Goal: Transaction & Acquisition: Purchase product/service

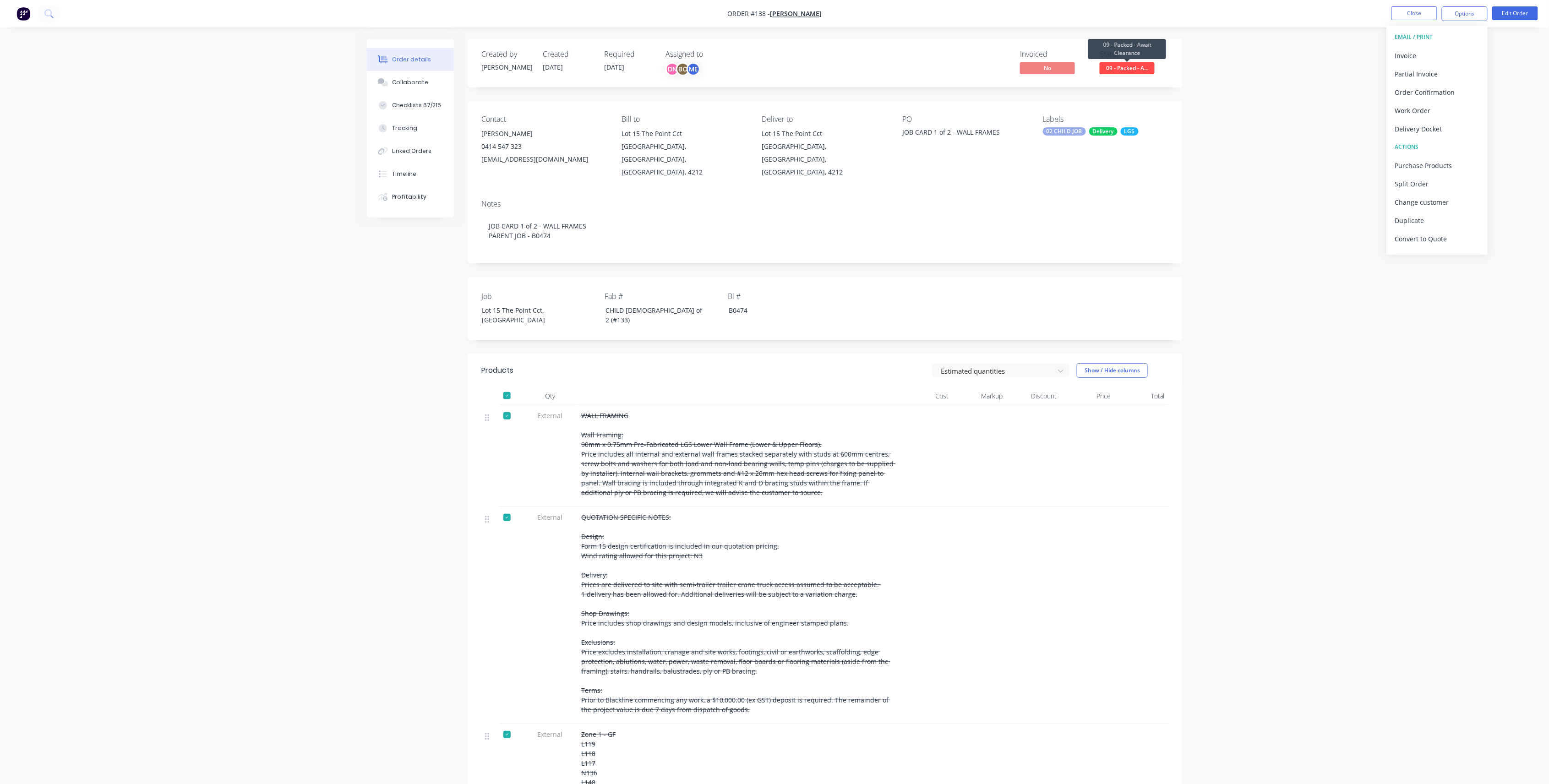
click at [1131, 69] on span "09 - Packed - A..." at bounding box center [1127, 68] width 55 height 12
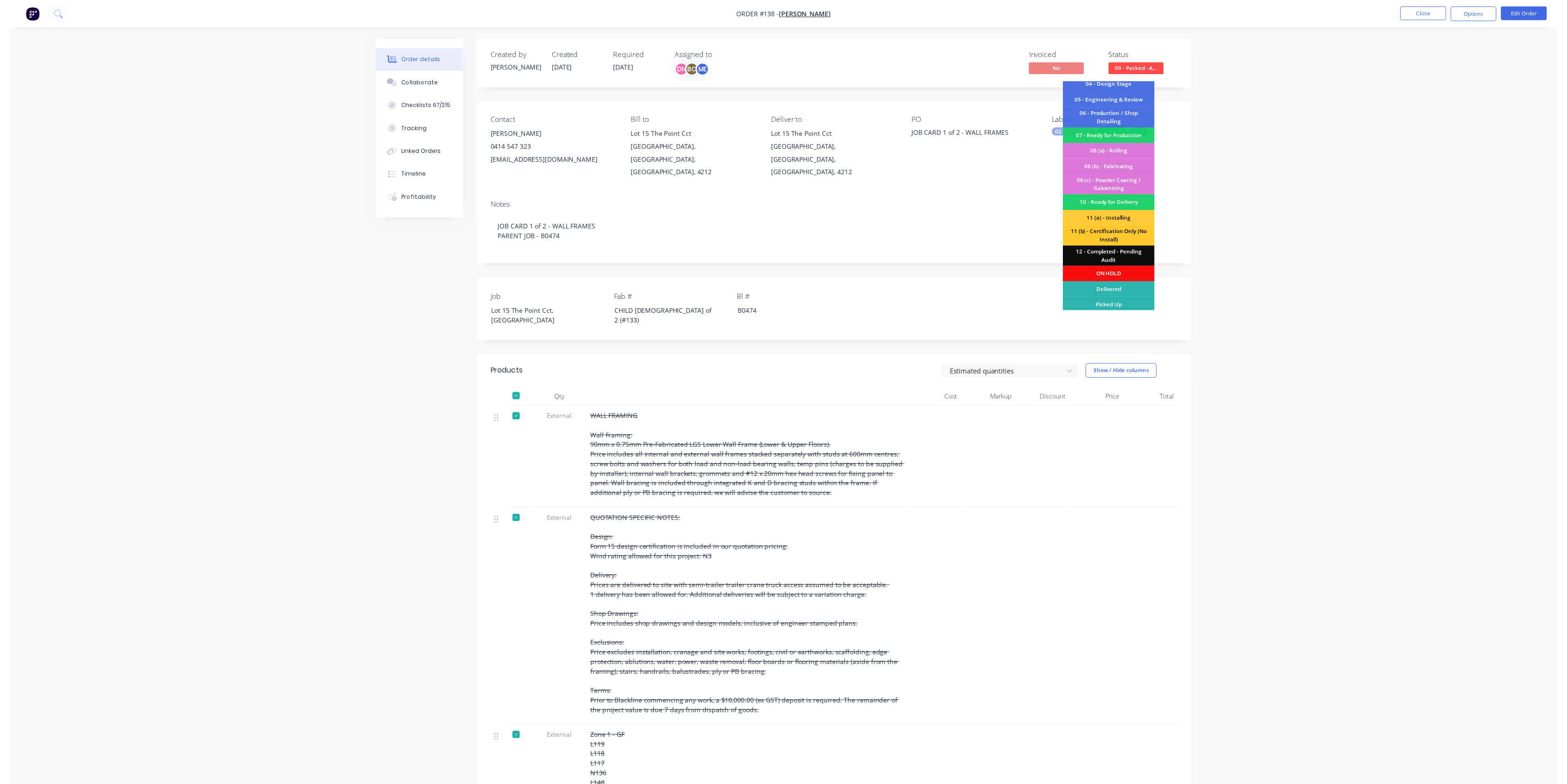
scroll to position [55, 0]
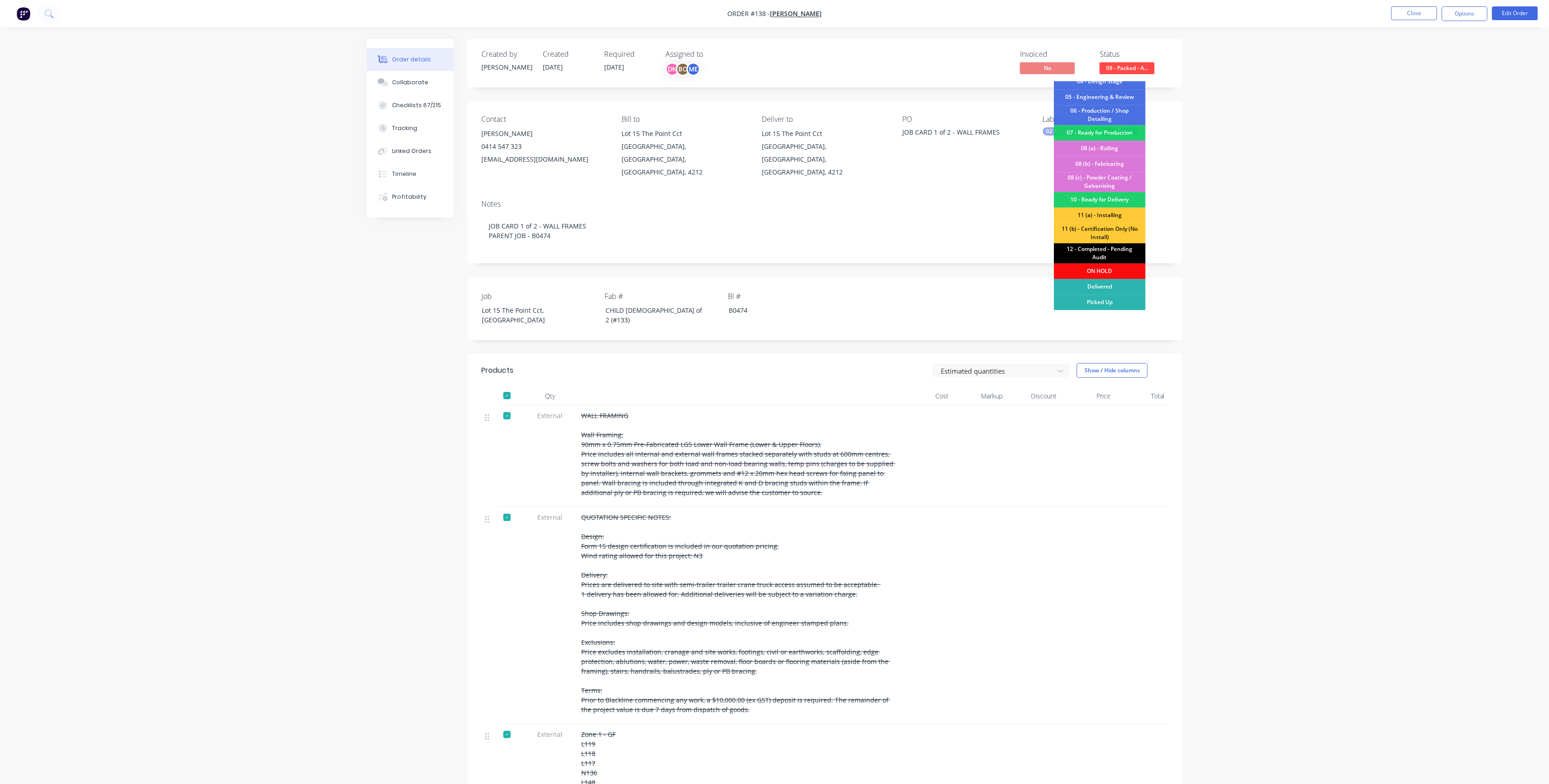
click at [1130, 256] on div "12 - Completed - Pending Audit" at bounding box center [1100, 253] width 92 height 20
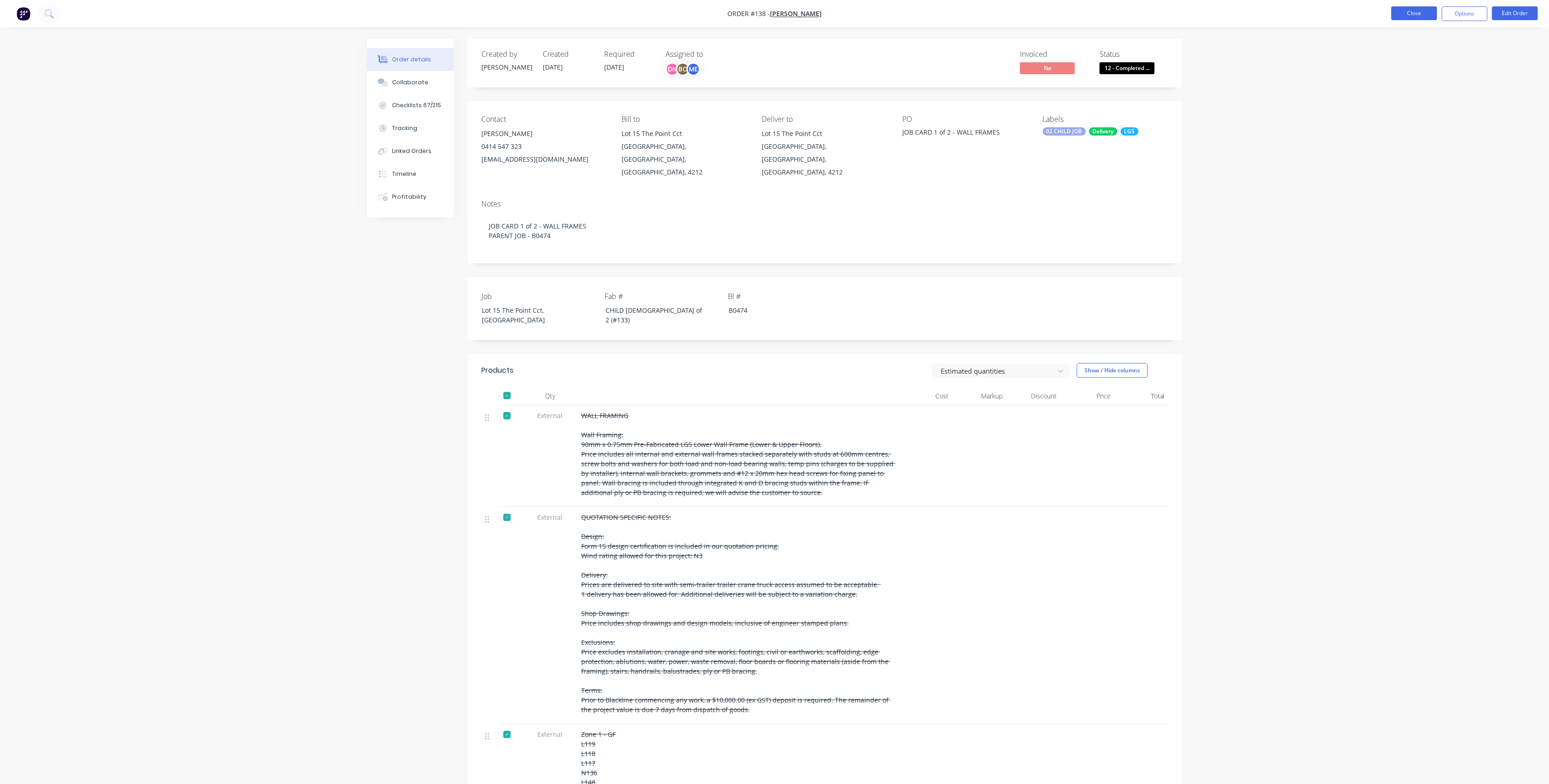
click at [1428, 17] on button "Close" at bounding box center [1414, 13] width 46 height 14
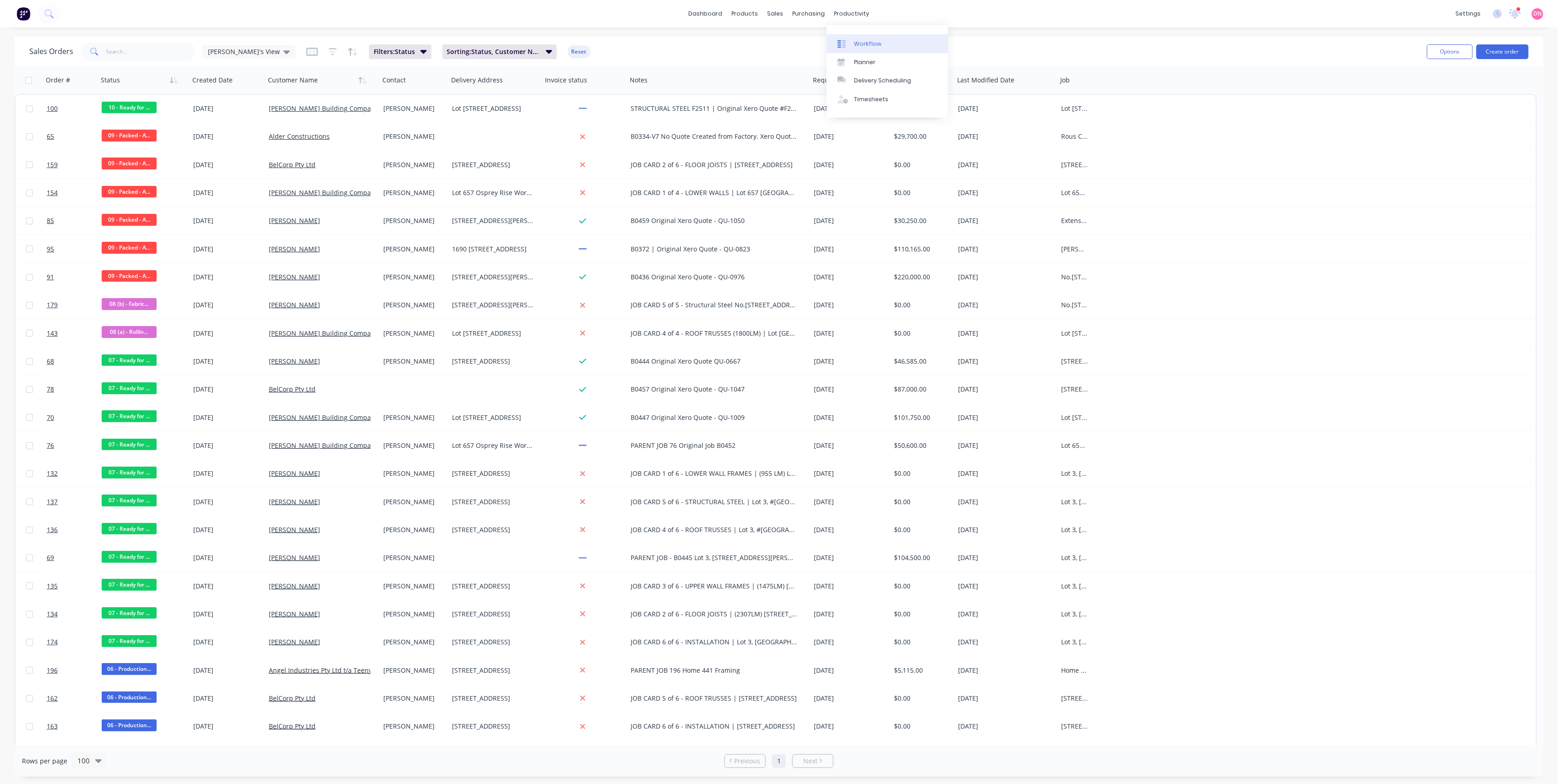
click at [855, 38] on link "Workflow" at bounding box center [888, 43] width 122 height 18
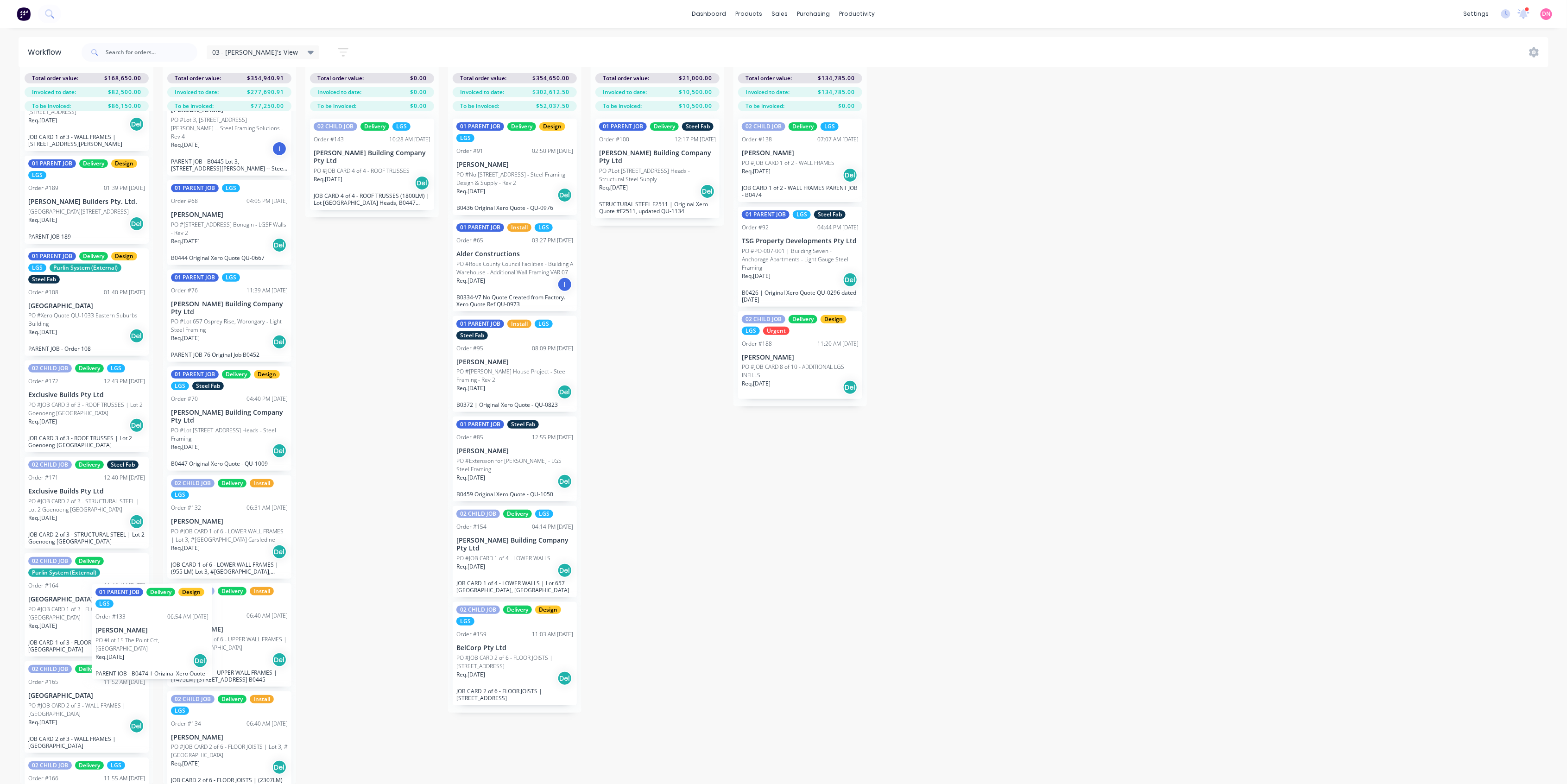
scroll to position [441, 0]
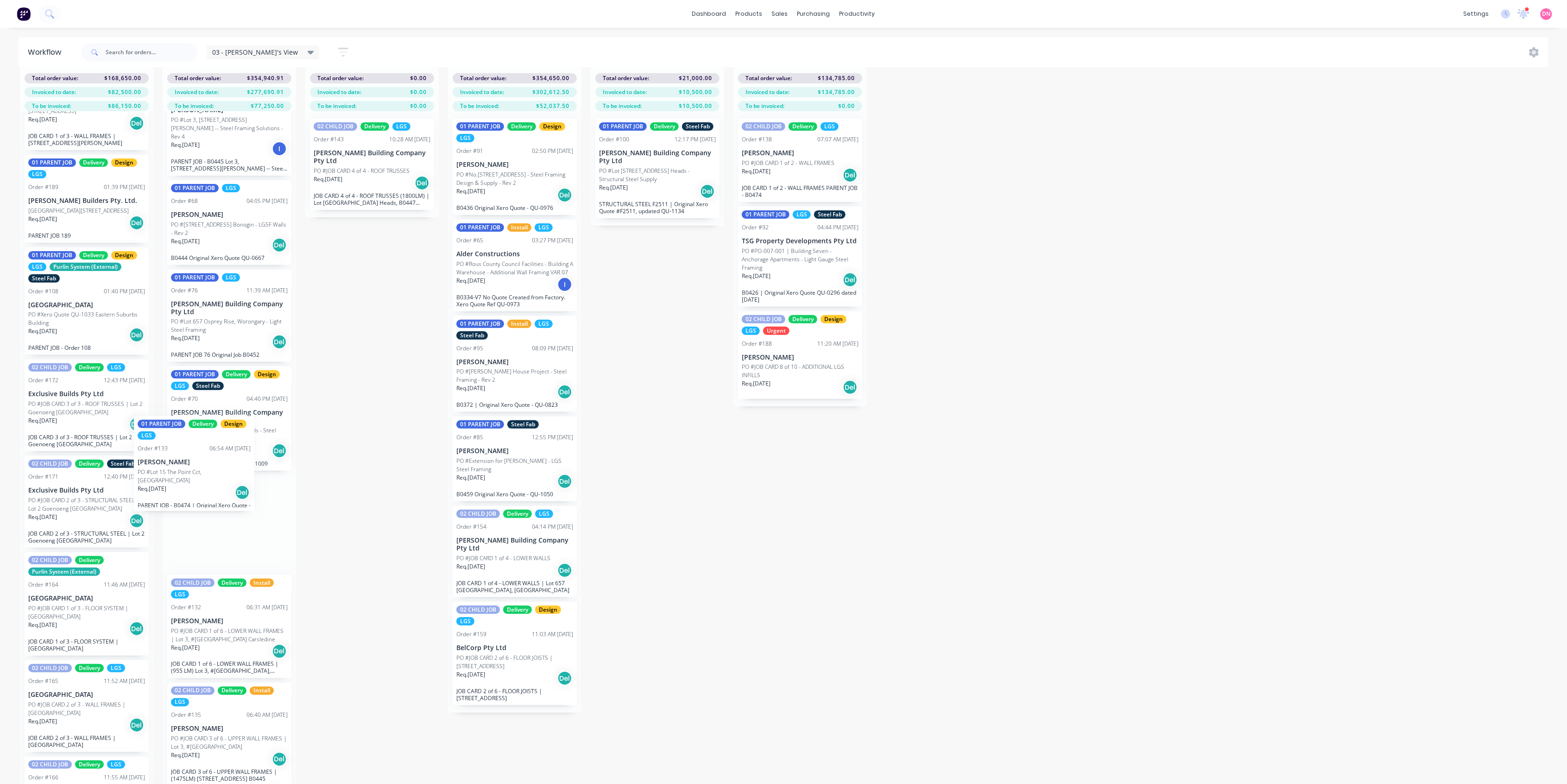
drag, startPoint x: 74, startPoint y: 658, endPoint x: 186, endPoint y: 480, distance: 210.3
click at [186, 480] on div "06 - Production / Shop Detailing 22 Status colour #4169E1 hex #4169E1 Save Canc…" at bounding box center [1236, 415] width 2486 height 738
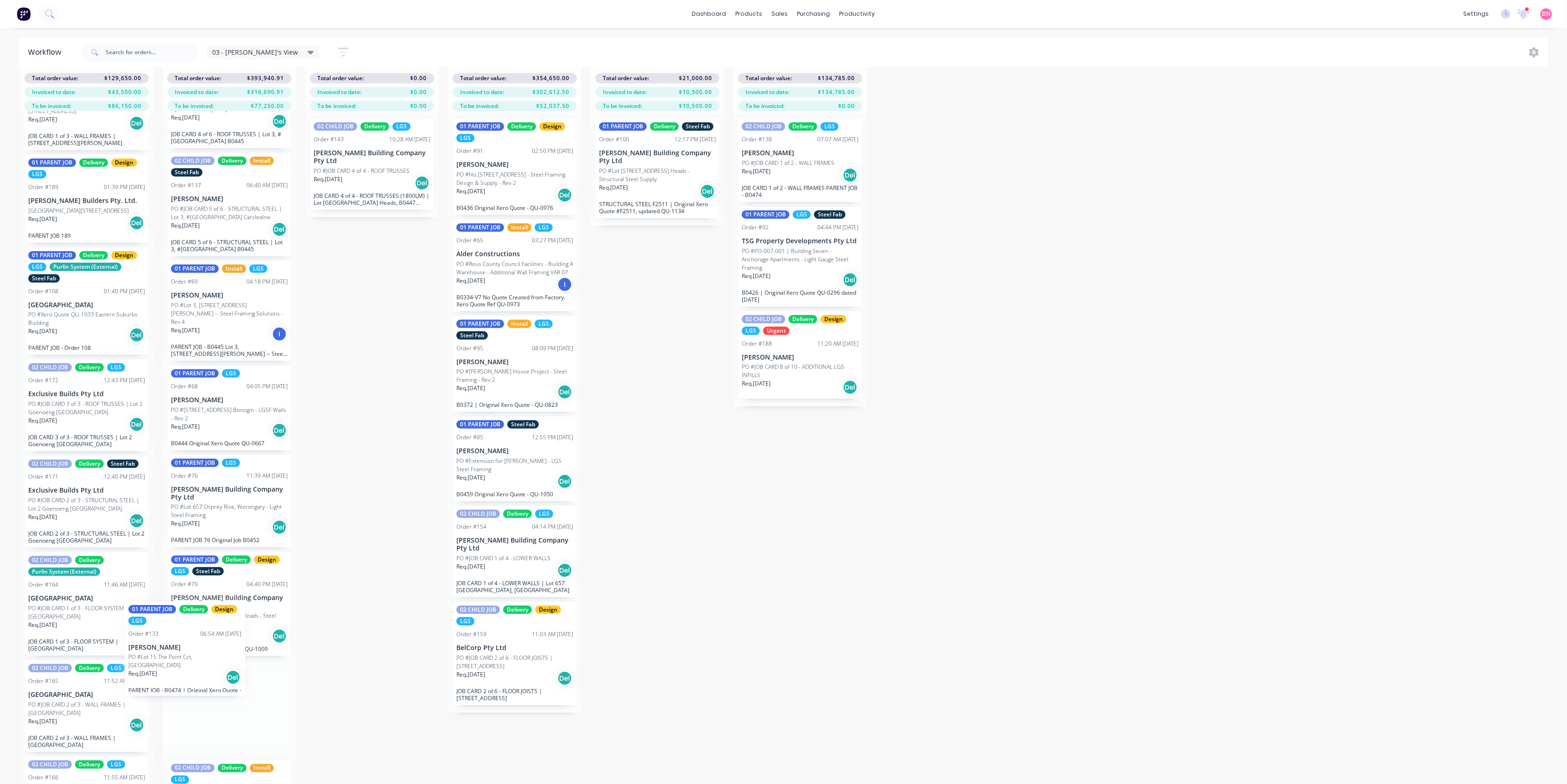
scroll to position [272, 0]
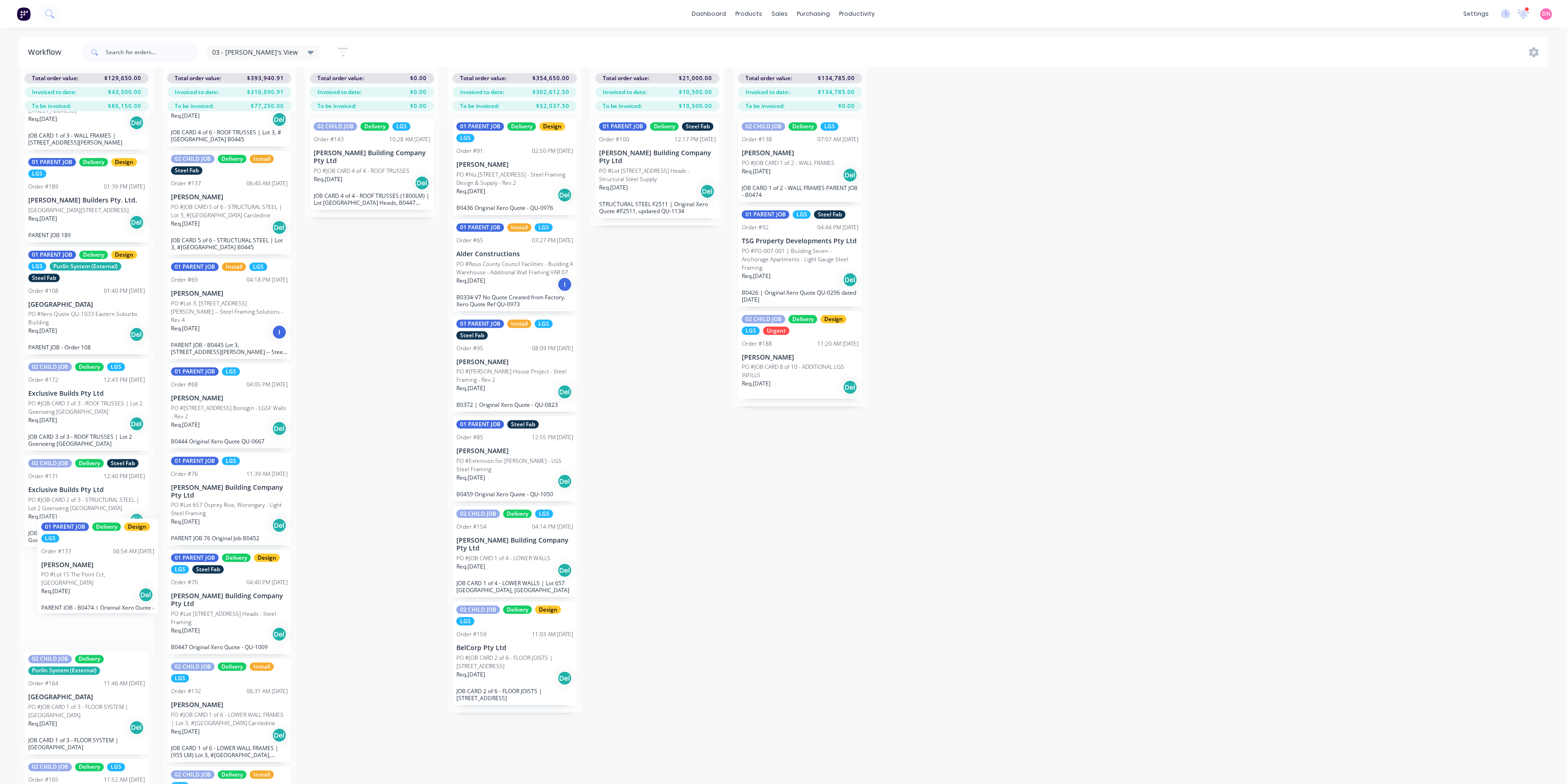
drag, startPoint x: 245, startPoint y: 688, endPoint x: 110, endPoint y: 561, distance: 185.3
click at [110, 561] on div "06 - Production / Shop Detailing 21 Status colour #4169E1 hex #4169E1 Save Canc…" at bounding box center [1236, 415] width 2486 height 738
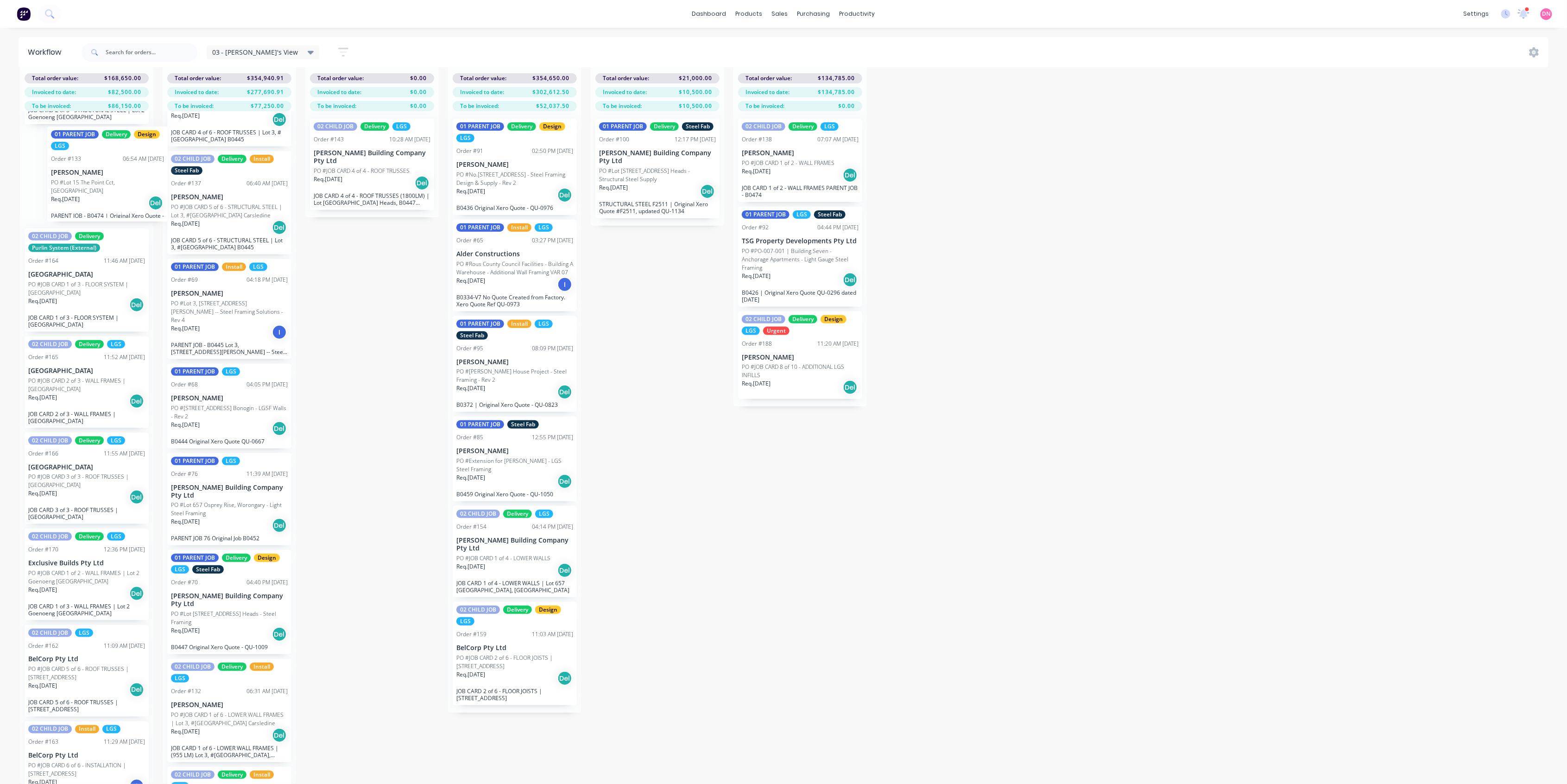
scroll to position [39, 0]
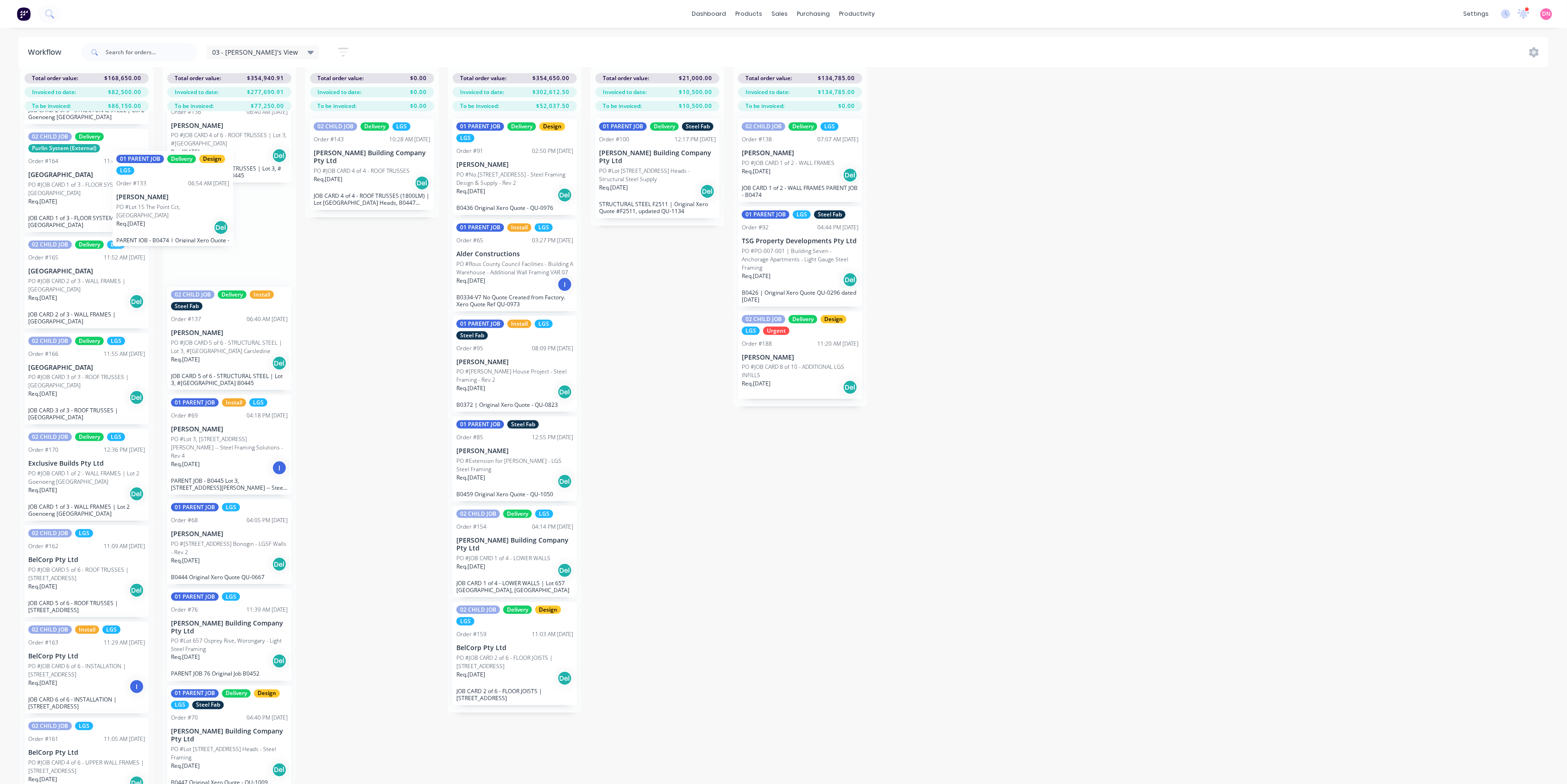
drag, startPoint x: 85, startPoint y: 177, endPoint x: 194, endPoint y: 276, distance: 147.2
click at [177, 209] on div "06 - Production / Shop Detailing 22 Status colour #4169E1 hex #4169E1 Save Canc…" at bounding box center [1236, 415] width 2486 height 738
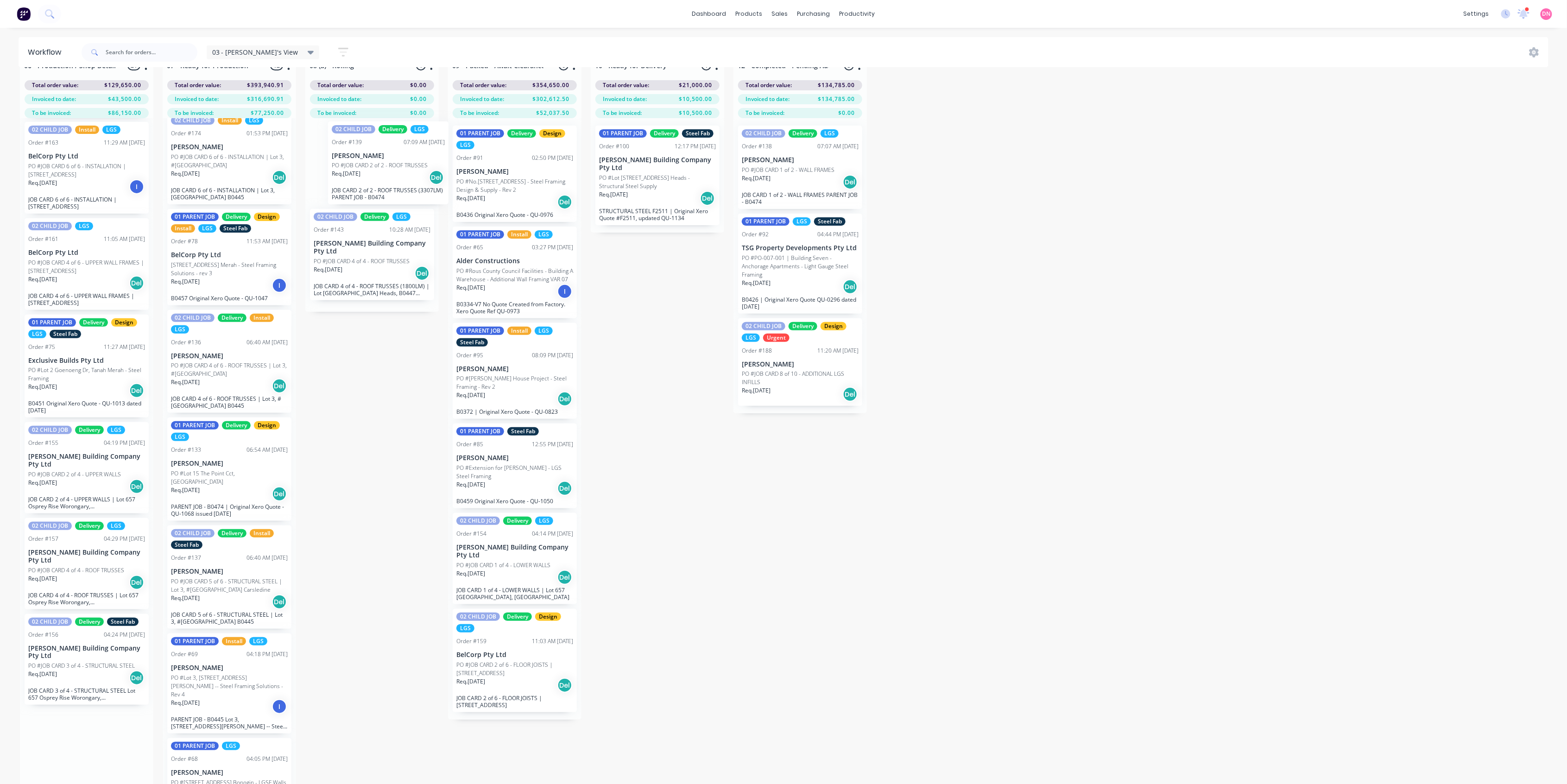
scroll to position [16, 0]
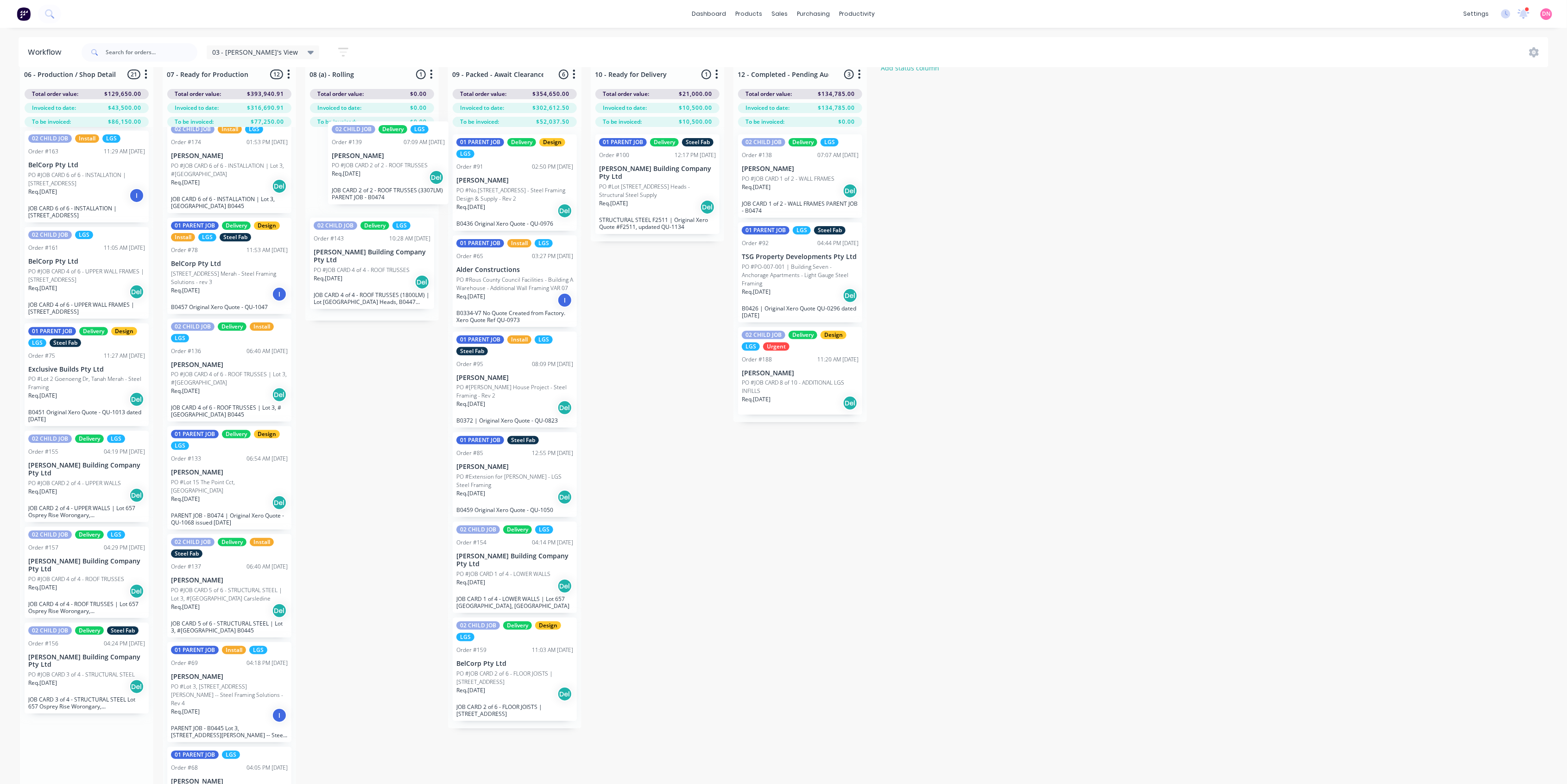
drag, startPoint x: 113, startPoint y: 721, endPoint x: 397, endPoint y: 162, distance: 627.0
click at [399, 156] on div "06 - Production / Shop Detailing 21 Status colour #4169E1 hex #4169E1 Save Canc…" at bounding box center [1236, 431] width 2486 height 738
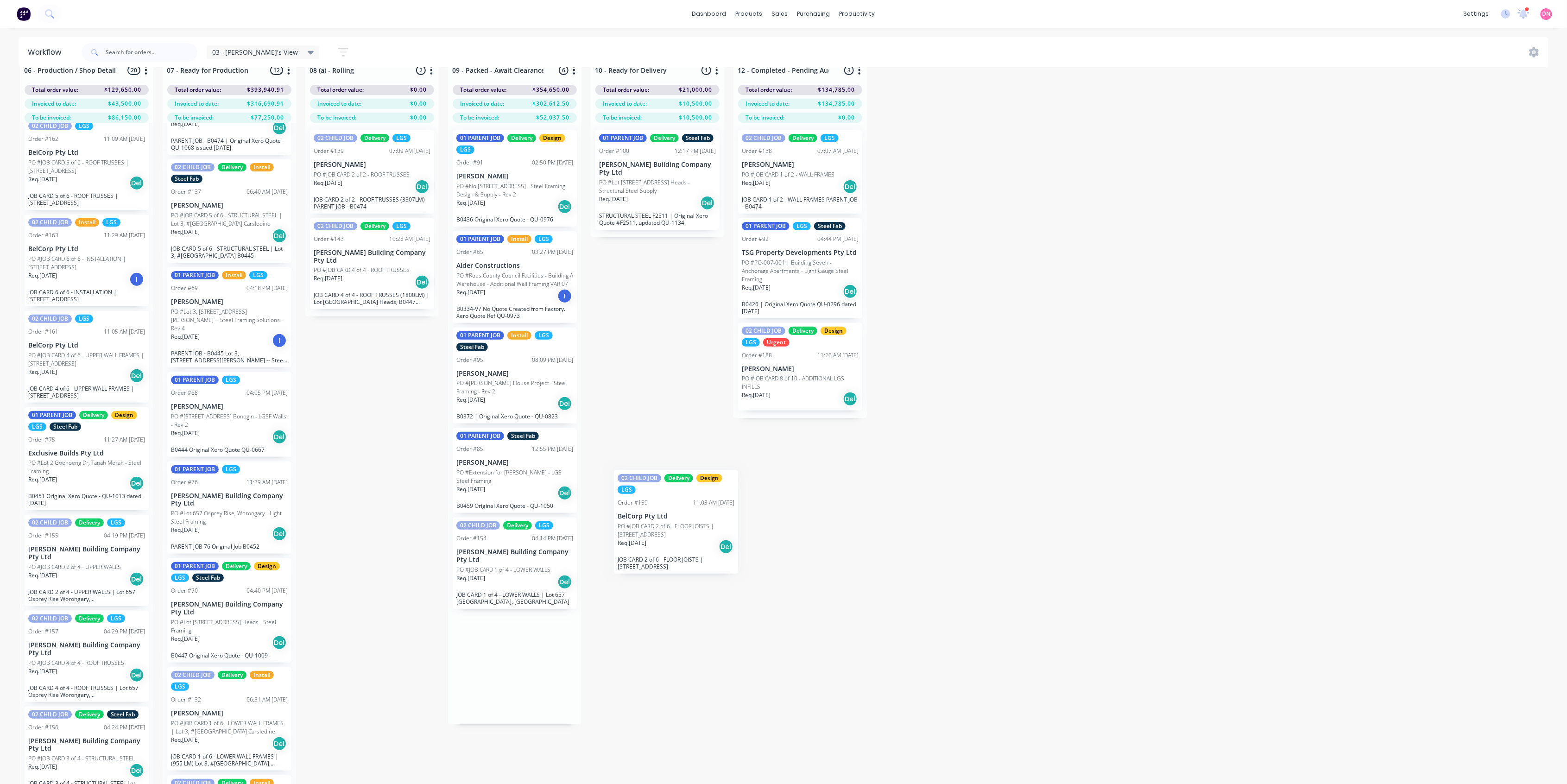
scroll to position [24, 0]
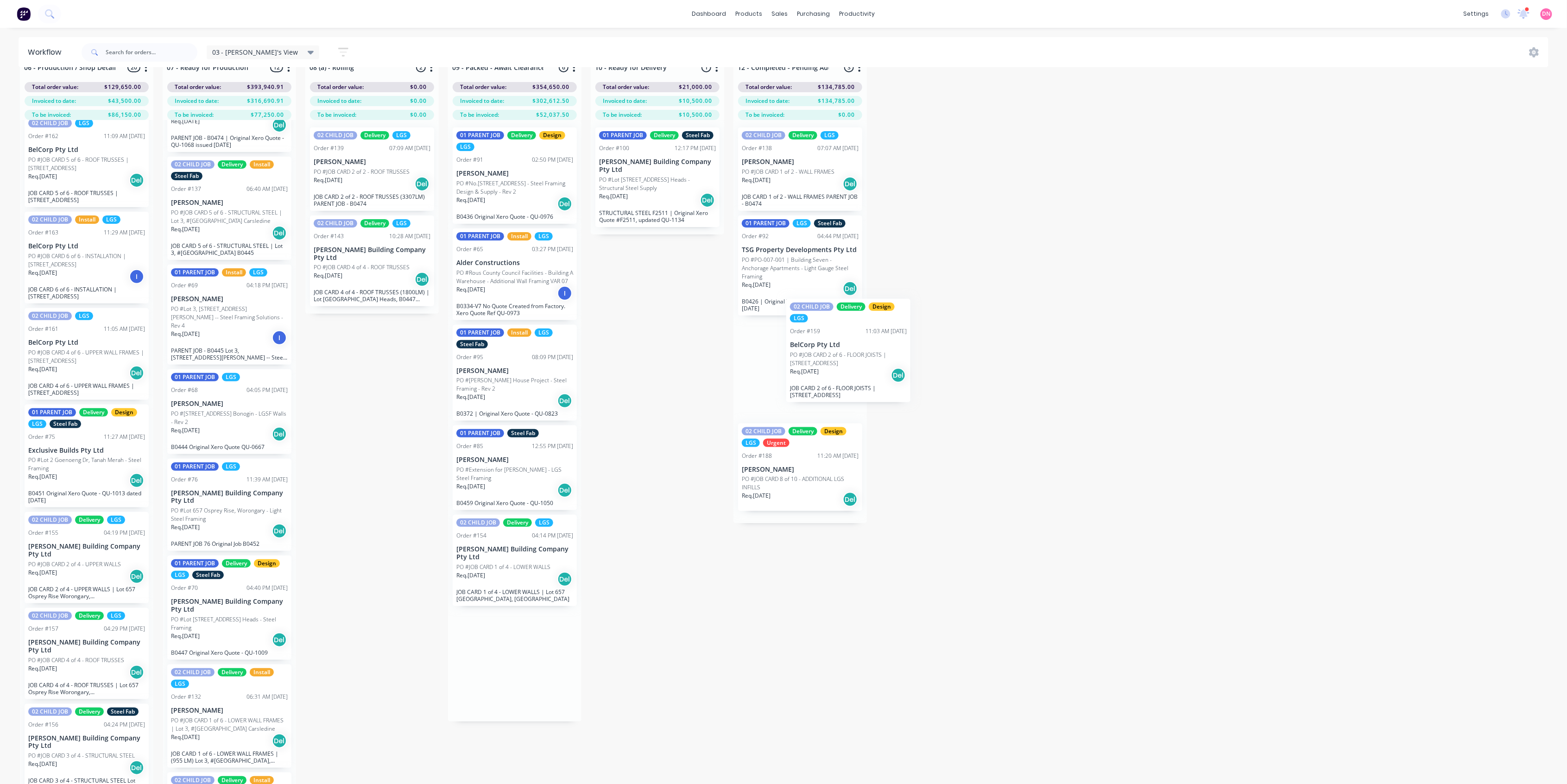
drag, startPoint x: 526, startPoint y: 658, endPoint x: 861, endPoint y: 343, distance: 459.8
click at [861, 343] on div "06 - Production / Shop Detailing 20 Status colour #4169E1 hex #4169E1 Save Canc…" at bounding box center [1236, 424] width 2486 height 738
click at [964, 368] on div "06 - Production / Shop Detailing 20 Status colour #4169E1 hex #4169E1 Save Canc…" at bounding box center [1236, 424] width 2486 height 738
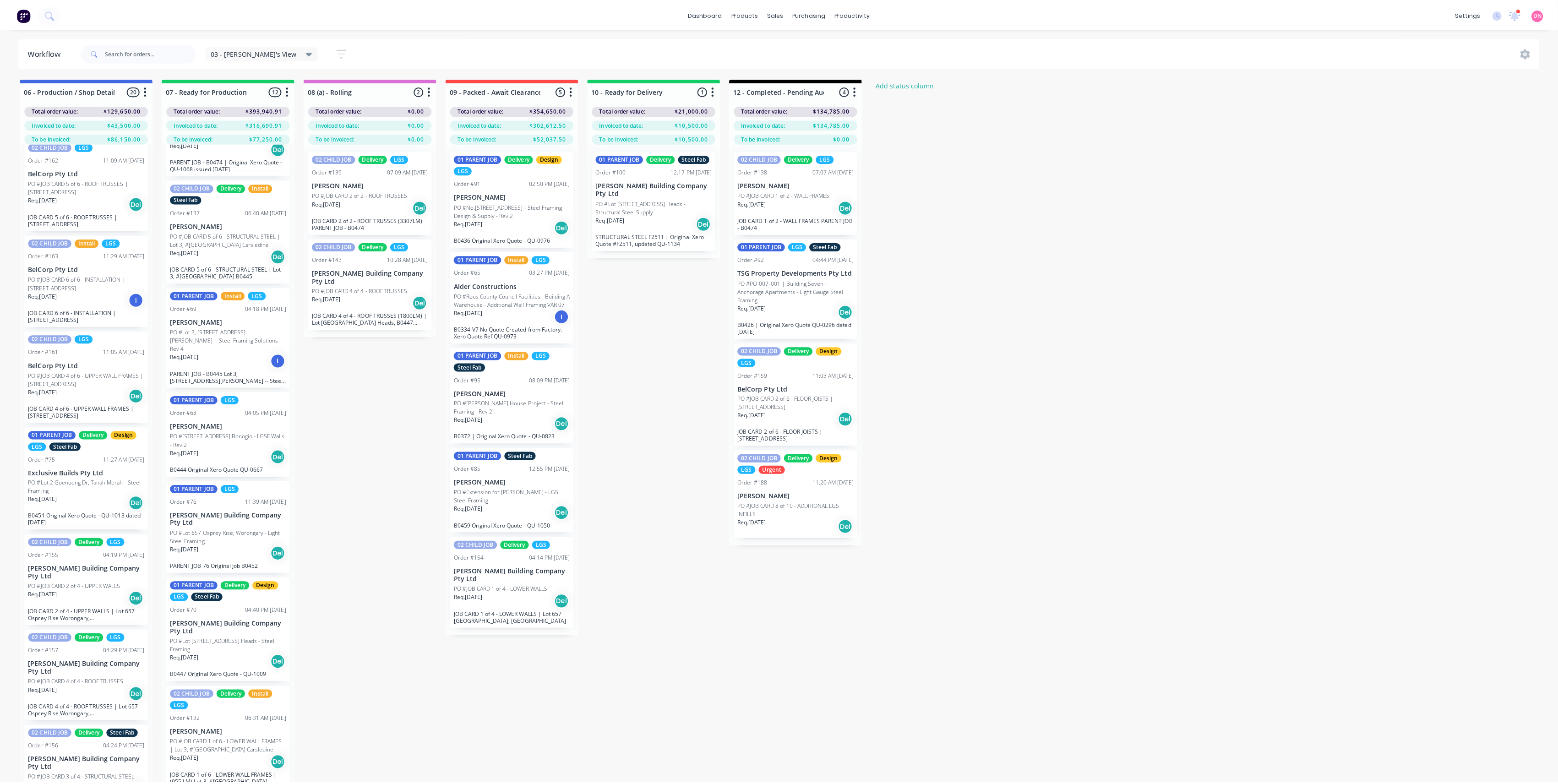
scroll to position [0, 0]
click at [754, 35] on link "Product Catalogue" at bounding box center [786, 43] width 122 height 18
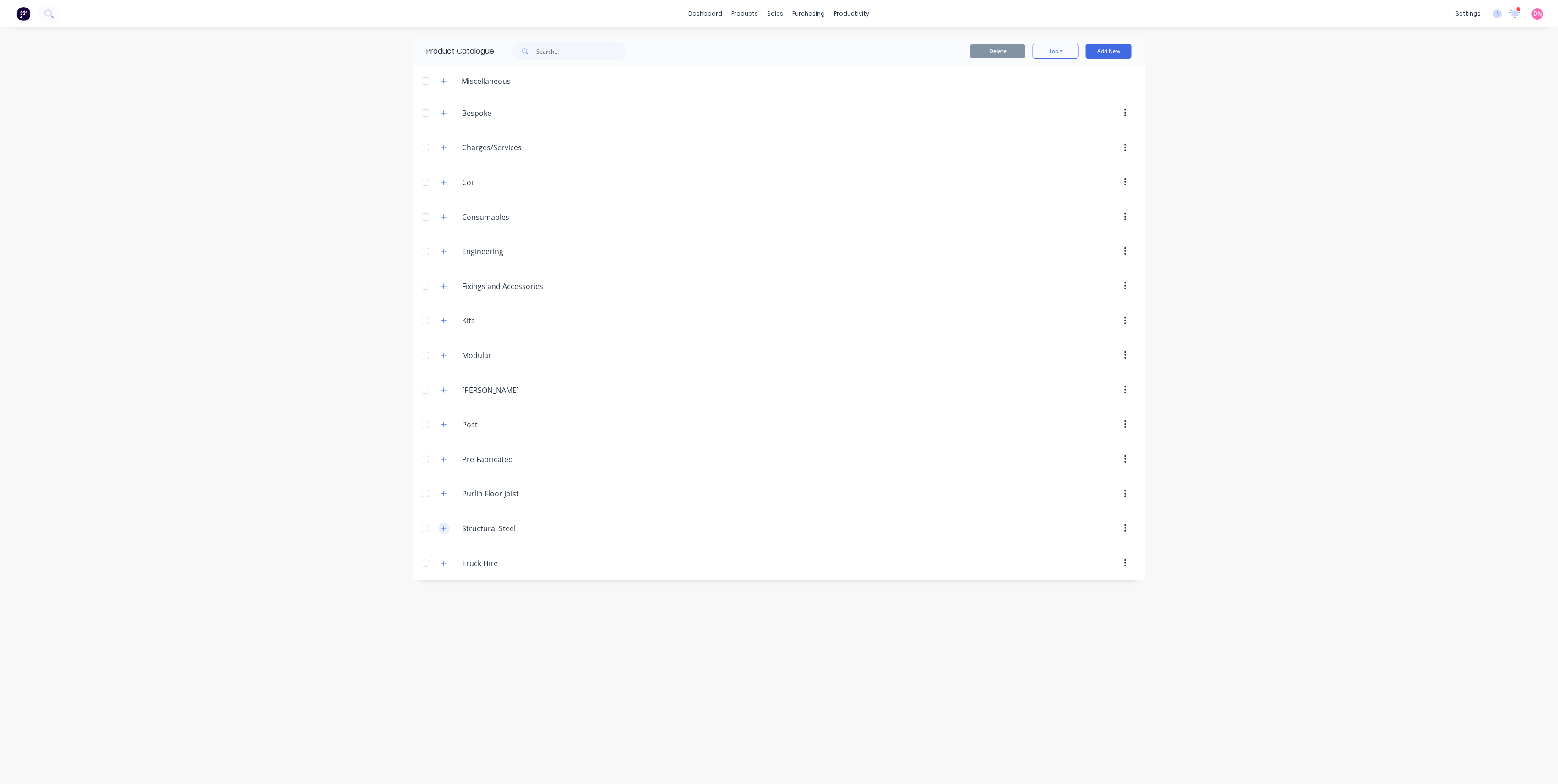
click at [446, 531] on icon "button" at bounding box center [444, 528] width 5 height 6
click at [578, 49] on input "text" at bounding box center [582, 51] width 91 height 18
drag, startPoint x: 598, startPoint y: 52, endPoint x: 511, endPoint y: 52, distance: 87.0
click at [511, 52] on div "m16" at bounding box center [565, 51] width 124 height 18
type input "m20"
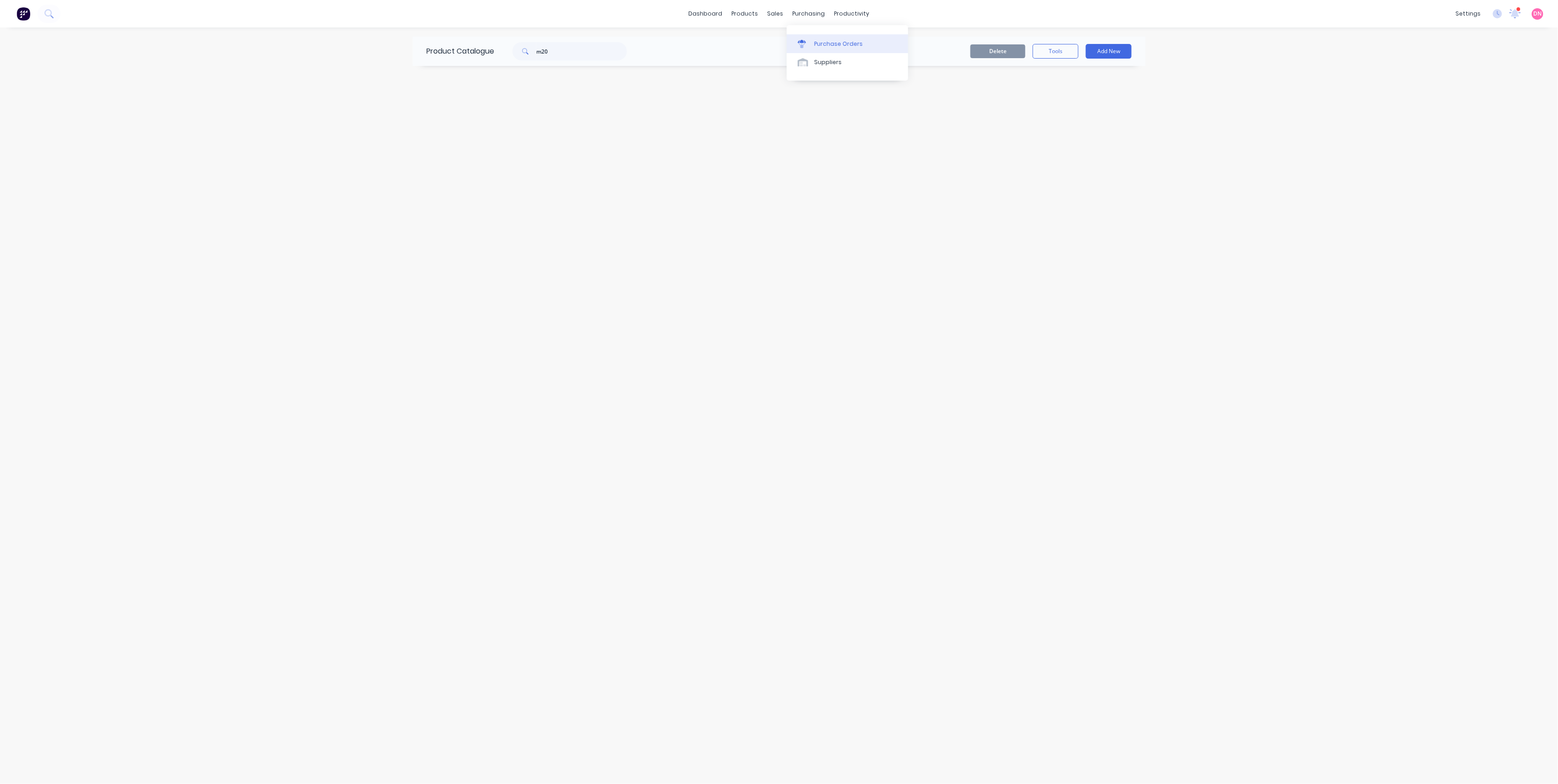
click at [804, 40] on icon at bounding box center [802, 41] width 8 height 3
click at [1071, 56] on button "Create purchase order" at bounding box center [1098, 52] width 78 height 15
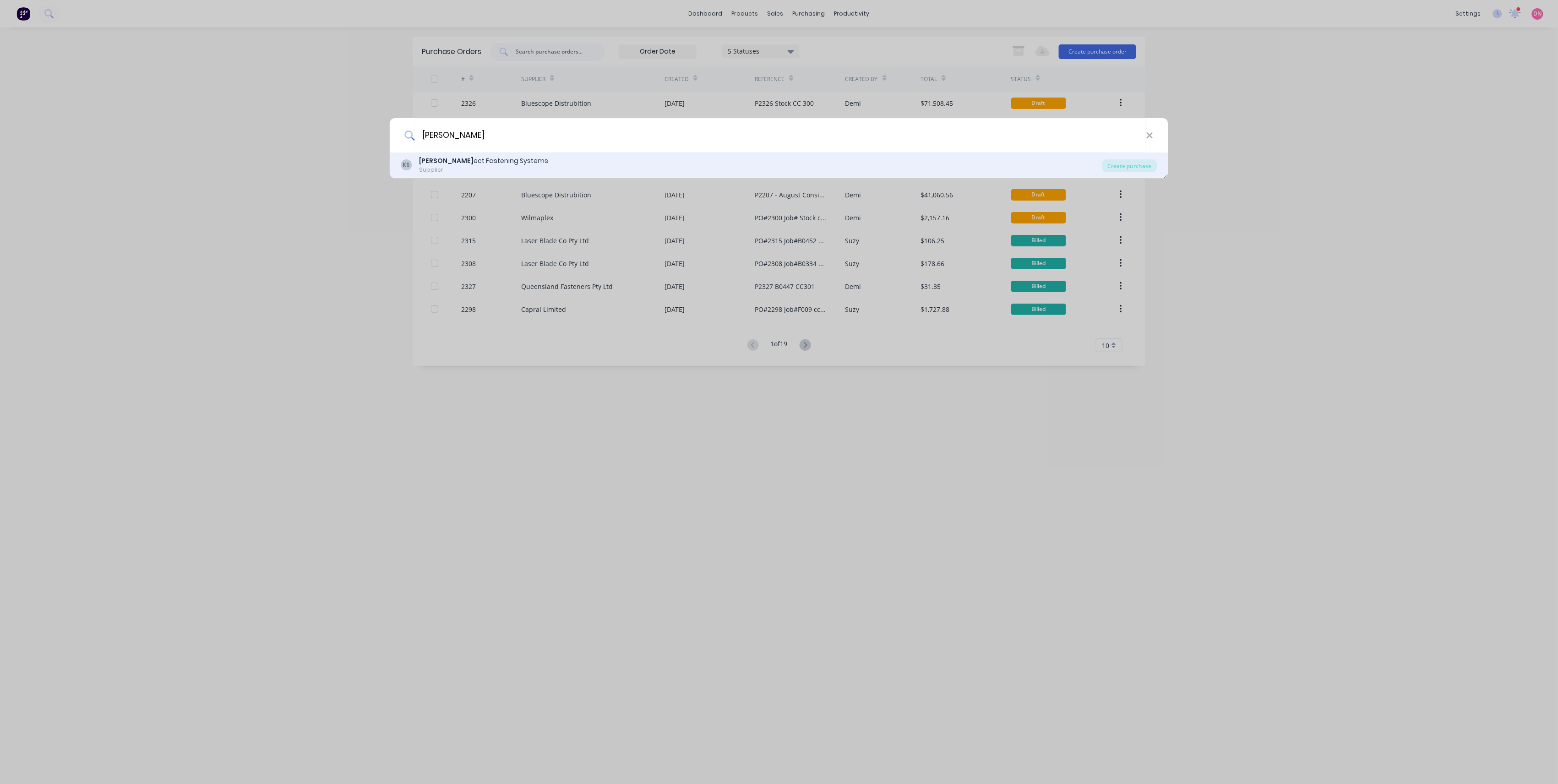
type input "Konn"
click at [899, 162] on div "KS Konn ect Fastening Systems Supplier" at bounding box center [752, 165] width 701 height 18
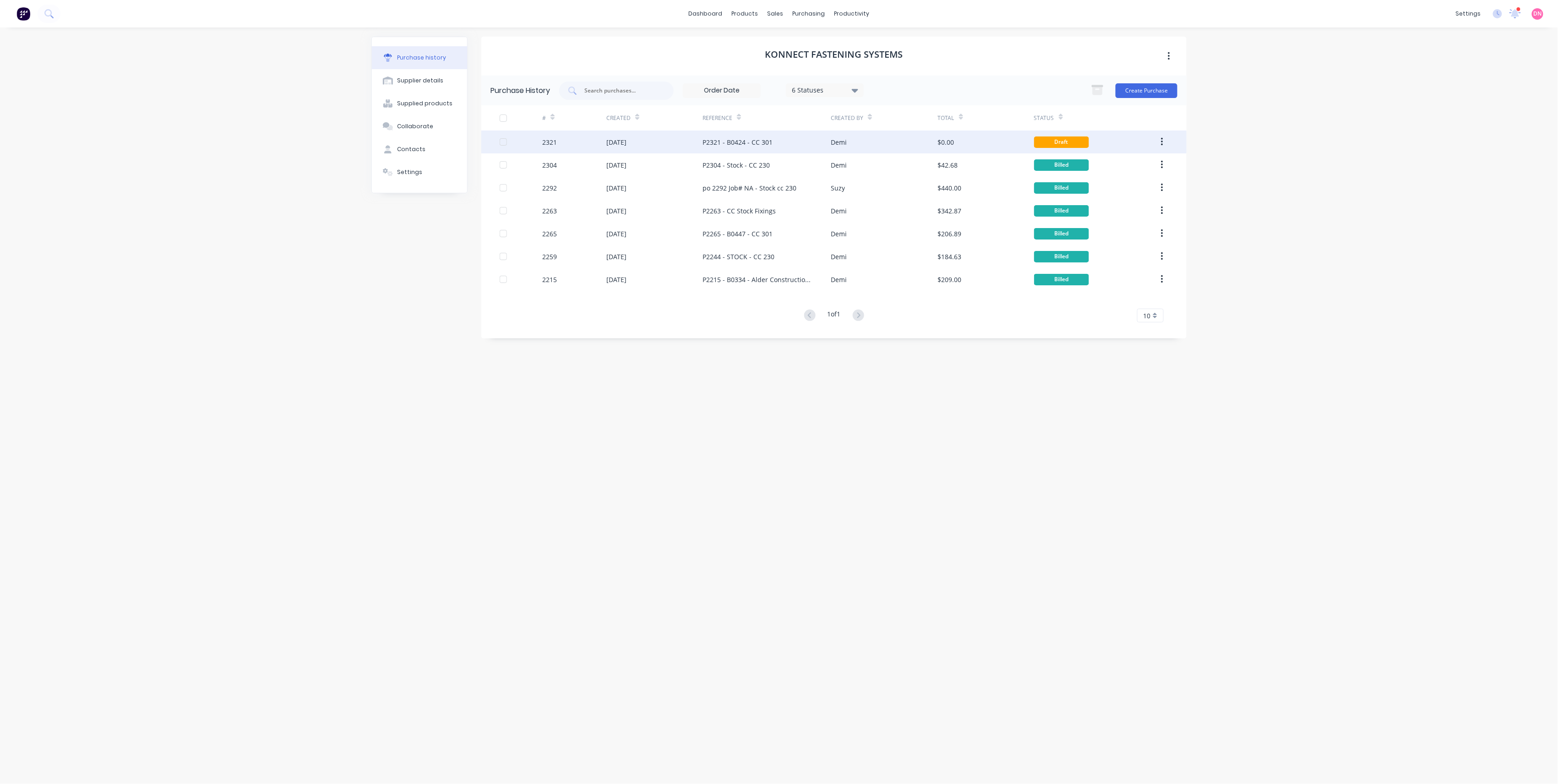
click at [1020, 142] on div "$0.00" at bounding box center [986, 142] width 96 height 23
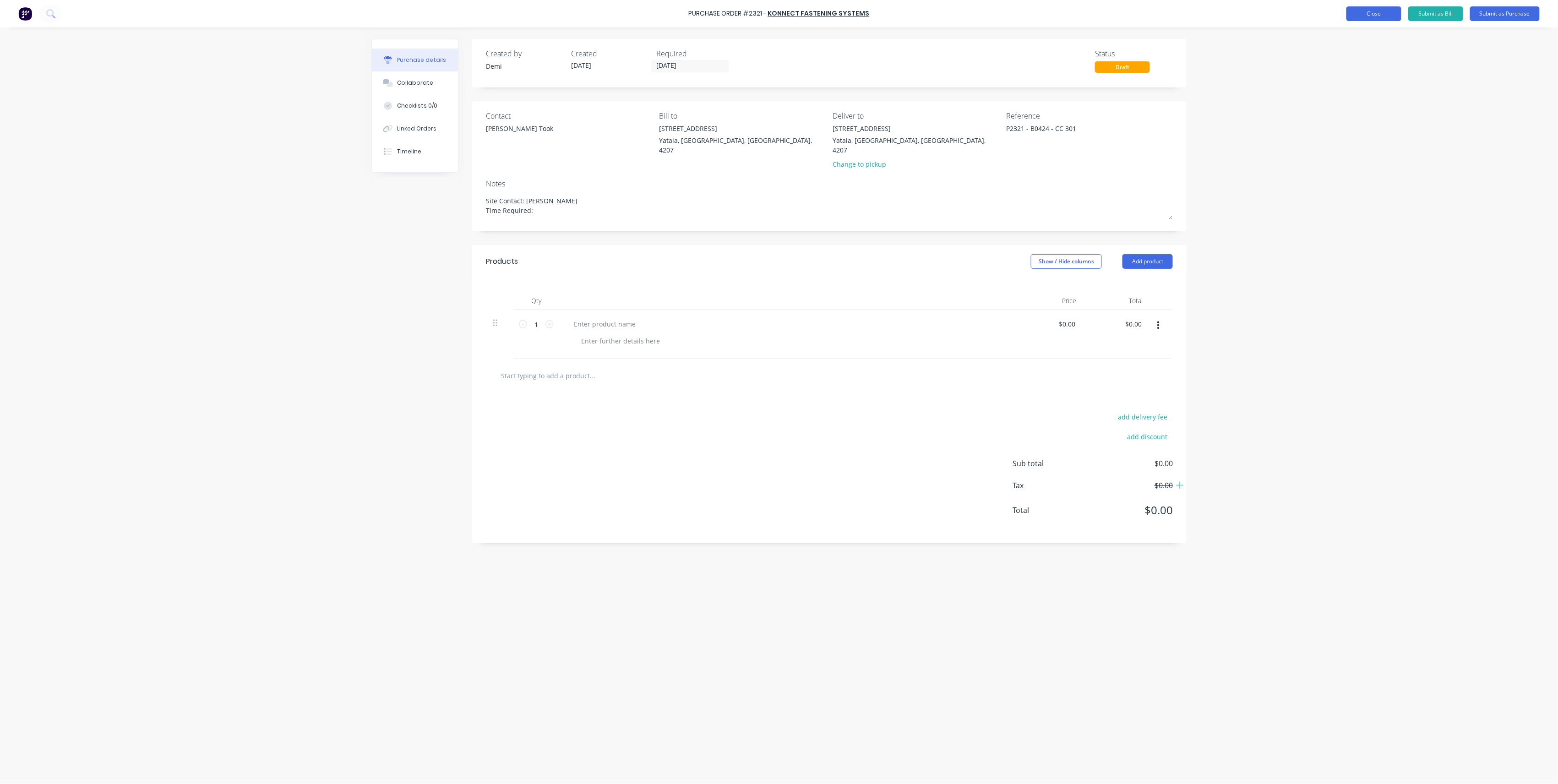
click at [1393, 15] on button "Close" at bounding box center [1374, 14] width 55 height 15
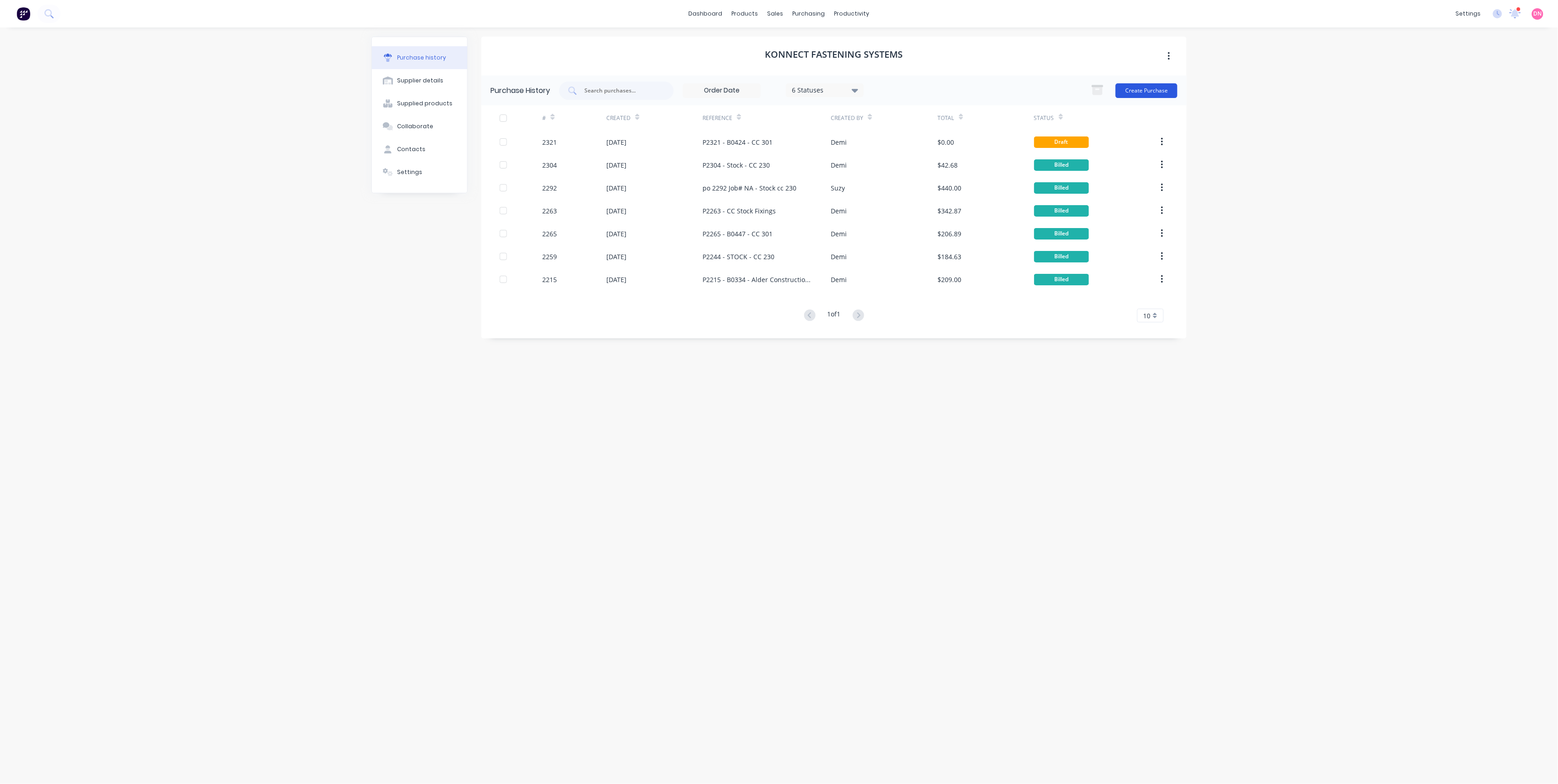
click at [1154, 84] on button "Create Purchase" at bounding box center [1147, 91] width 62 height 15
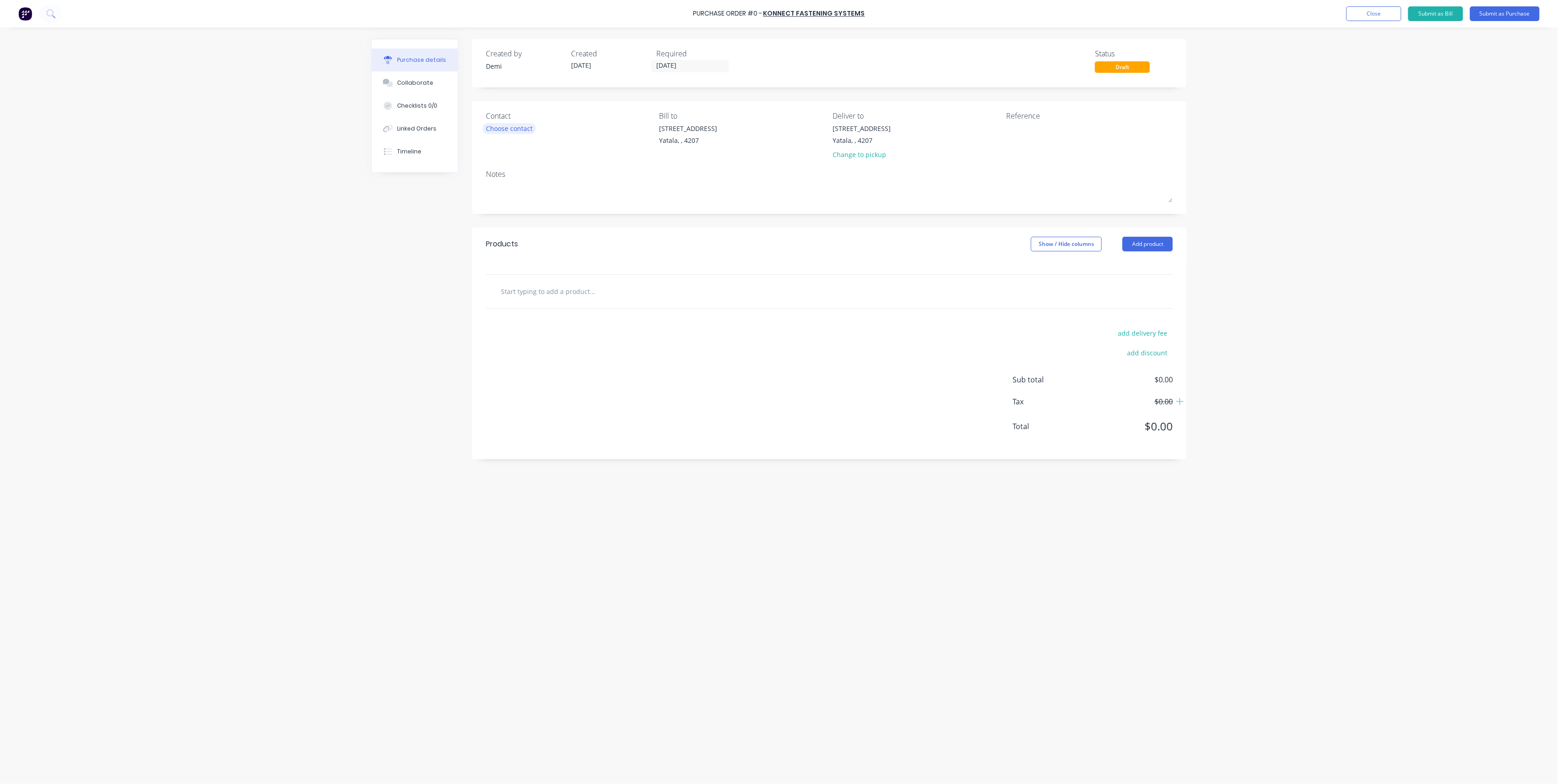
click at [518, 131] on div "Choose contact" at bounding box center [509, 128] width 47 height 10
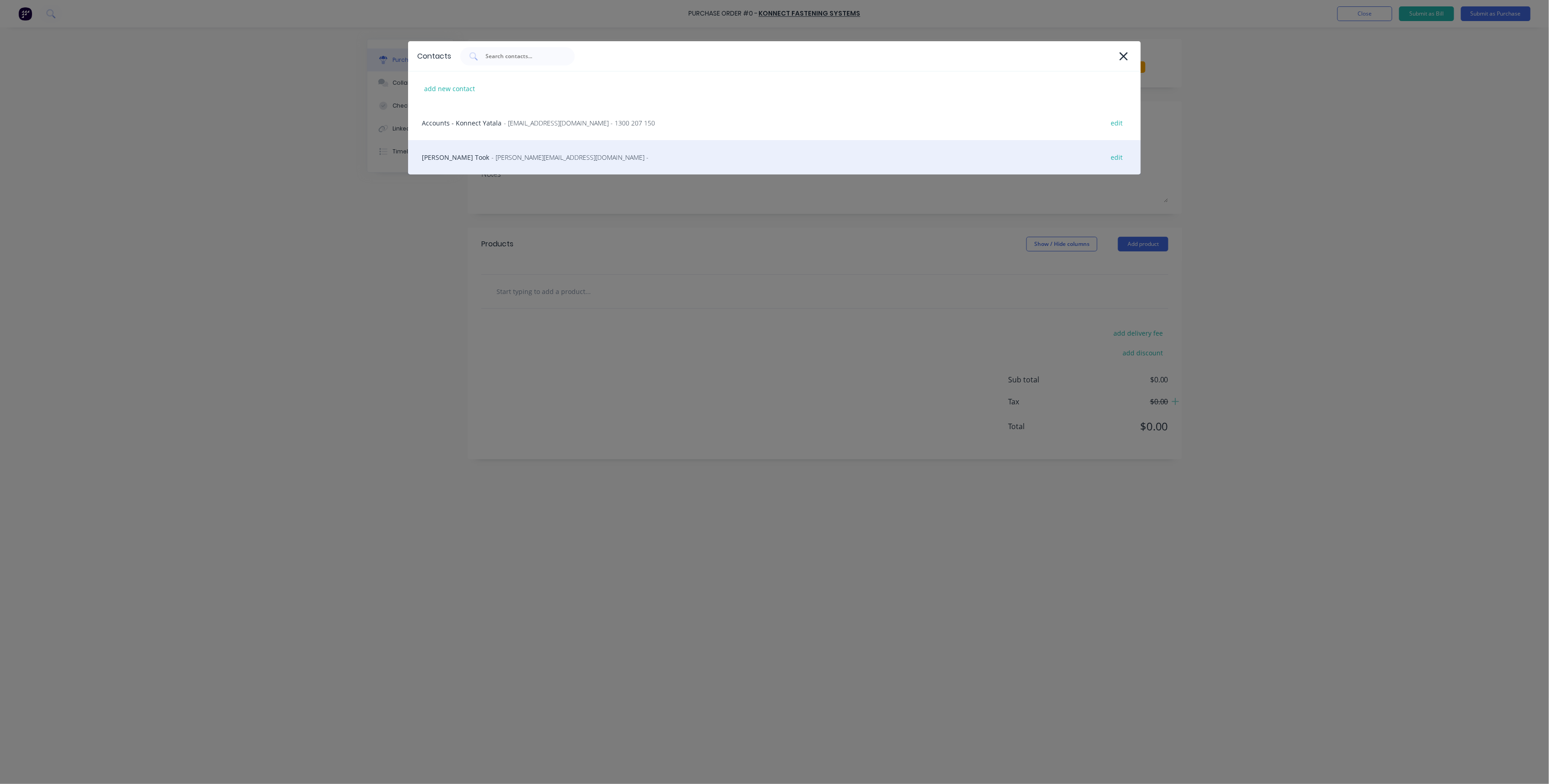
click at [522, 150] on div "Myles Took - myles.took@konnectshop.com - edit" at bounding box center [774, 157] width 733 height 34
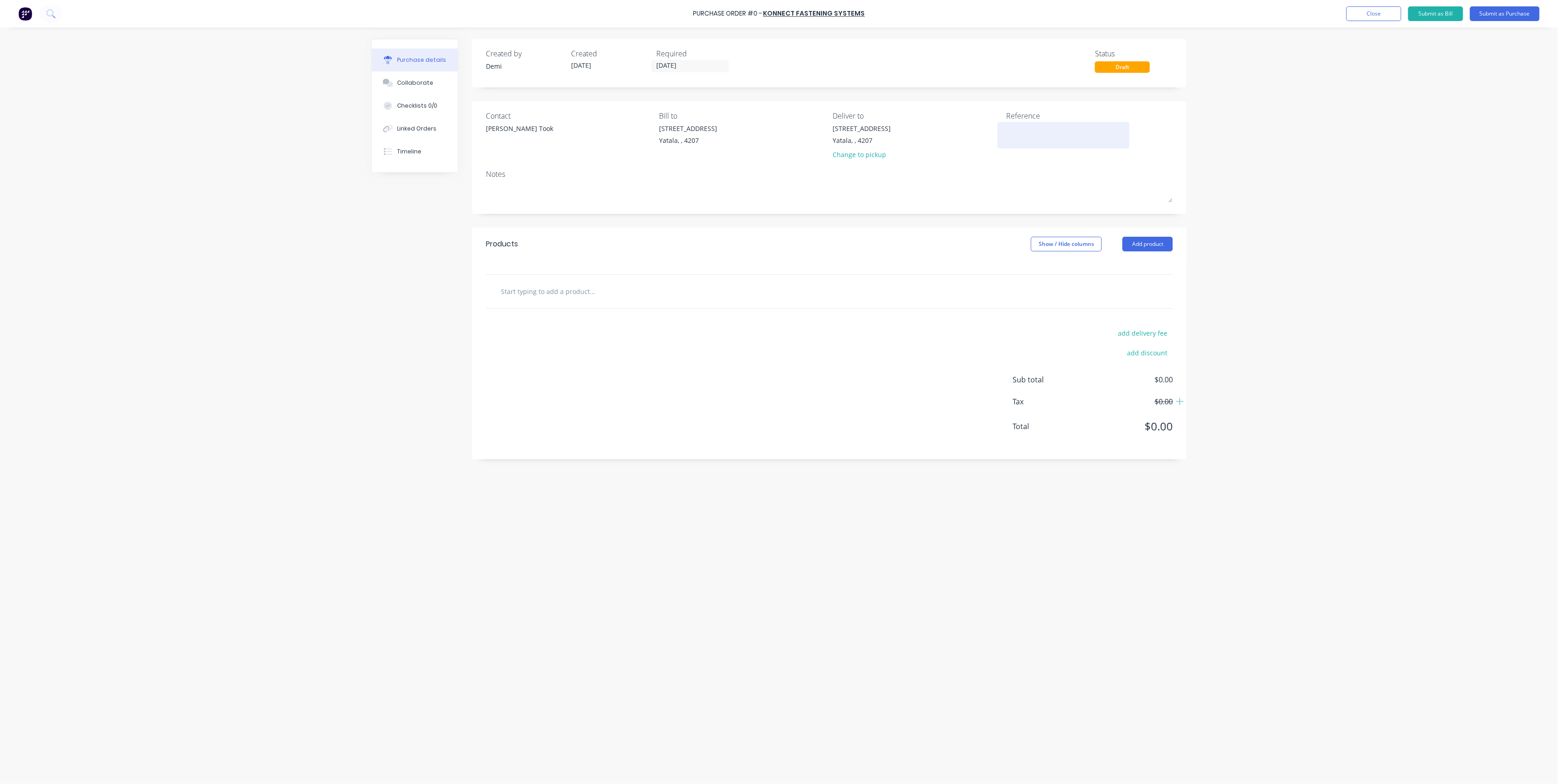
click at [1037, 125] on textarea at bounding box center [1063, 134] width 115 height 21
click at [589, 285] on input "text" at bounding box center [592, 291] width 183 height 18
click at [850, 140] on div "Yatala, , 4207" at bounding box center [862, 140] width 58 height 10
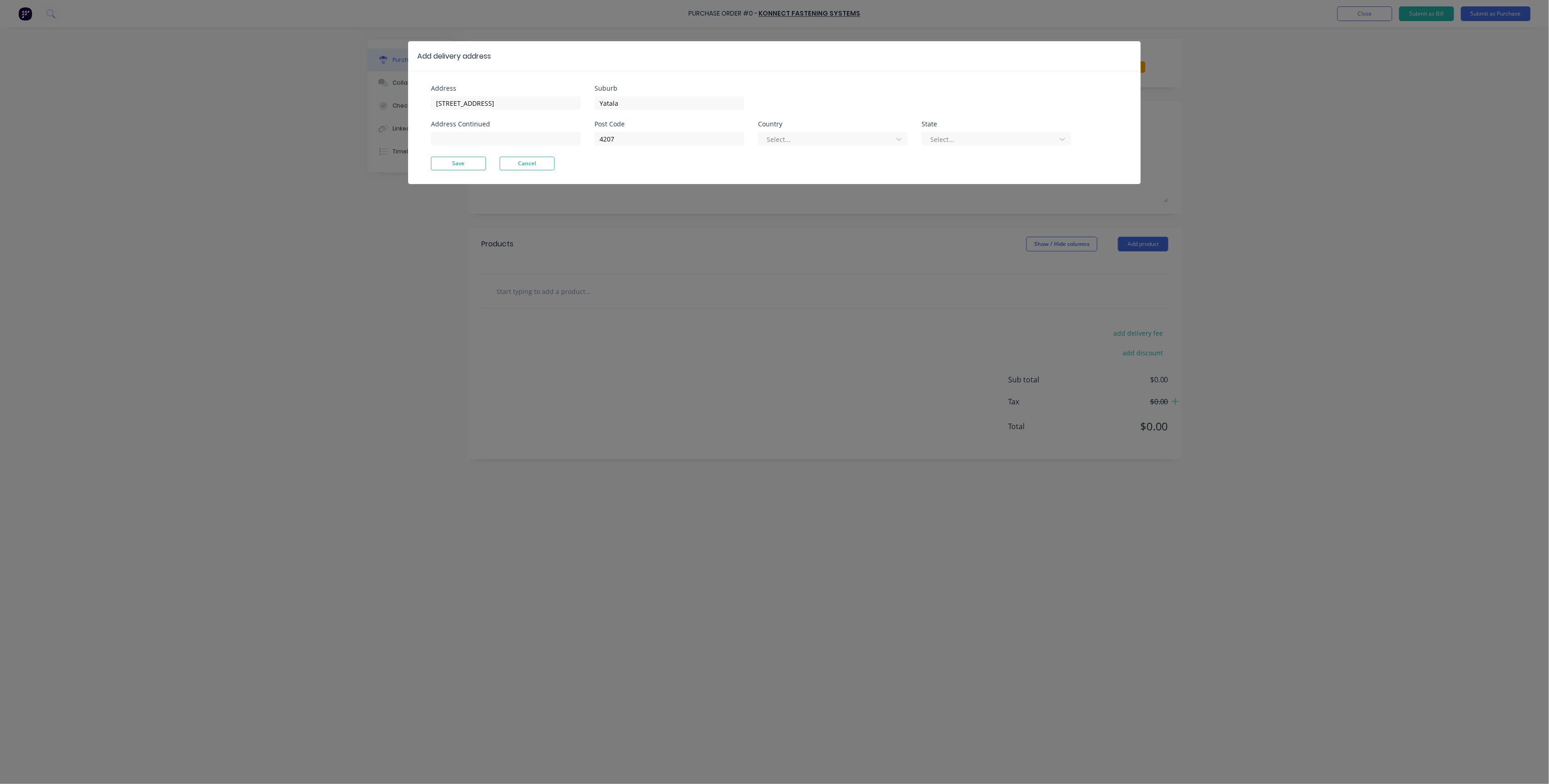
click at [850, 140] on div at bounding box center [827, 140] width 122 height 12
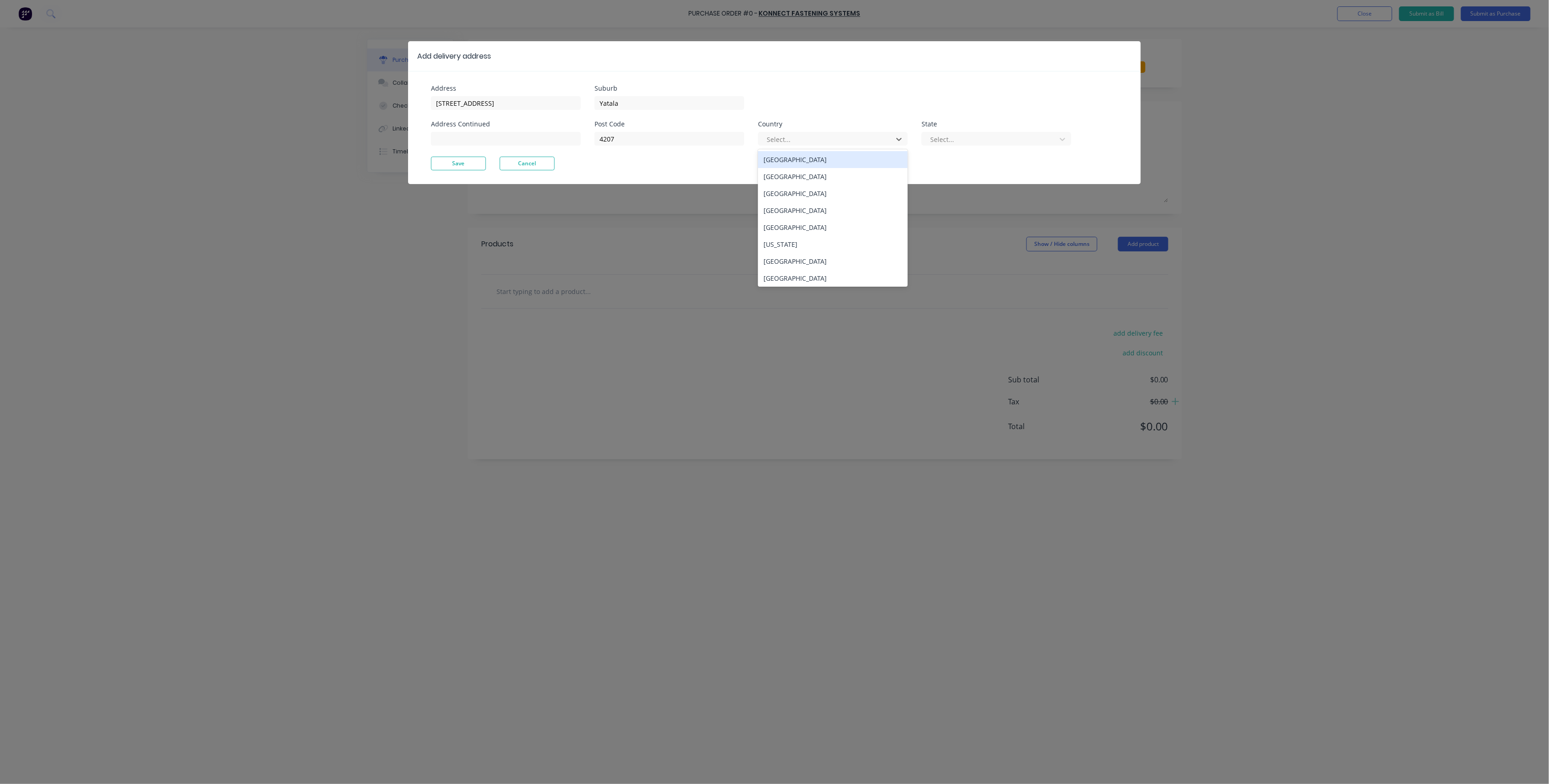
click at [840, 159] on div "[GEOGRAPHIC_DATA]" at bounding box center [833, 160] width 149 height 17
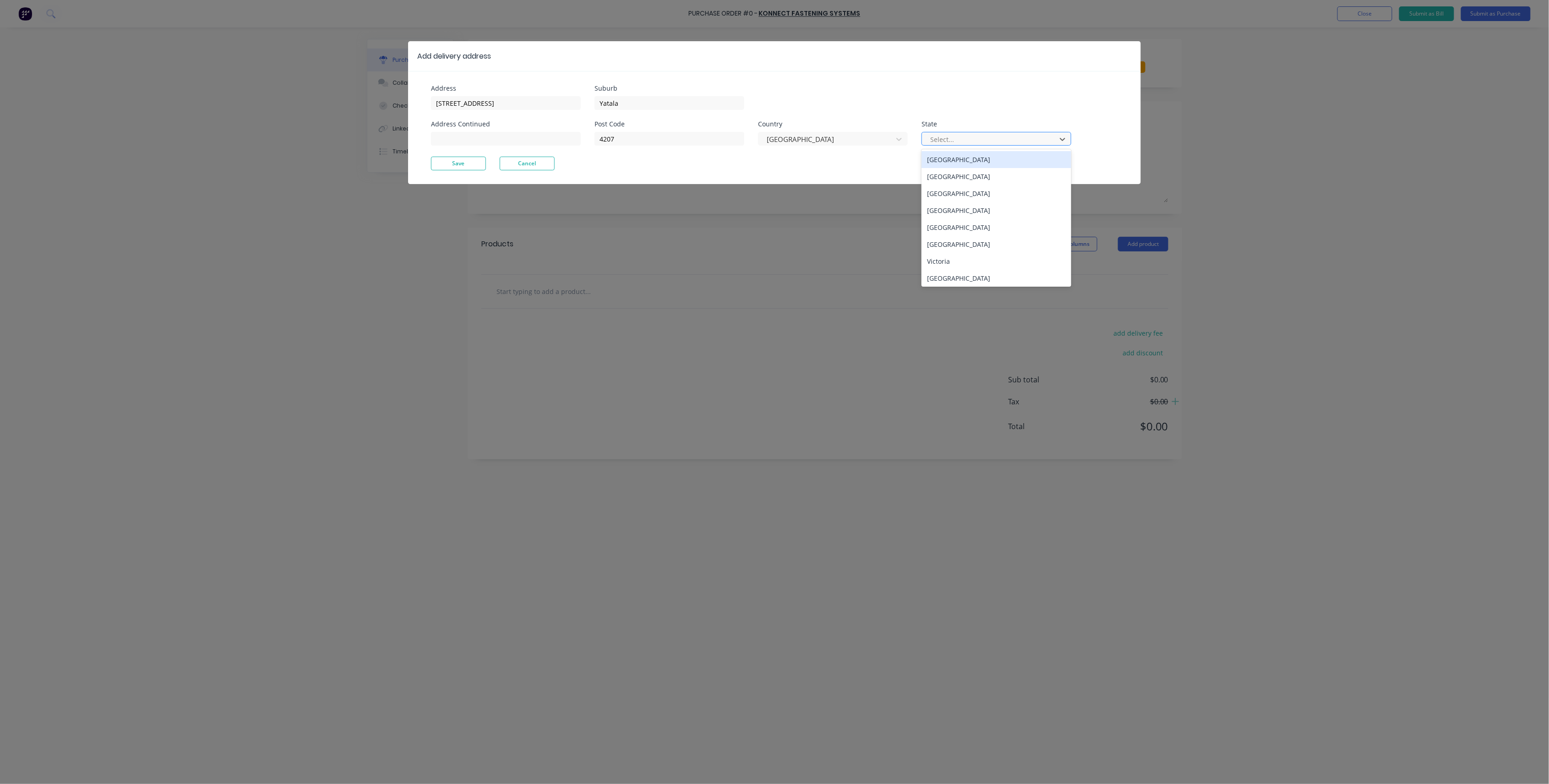
click at [944, 143] on div at bounding box center [990, 140] width 122 height 12
click at [945, 206] on div "[GEOGRAPHIC_DATA]" at bounding box center [996, 210] width 149 height 17
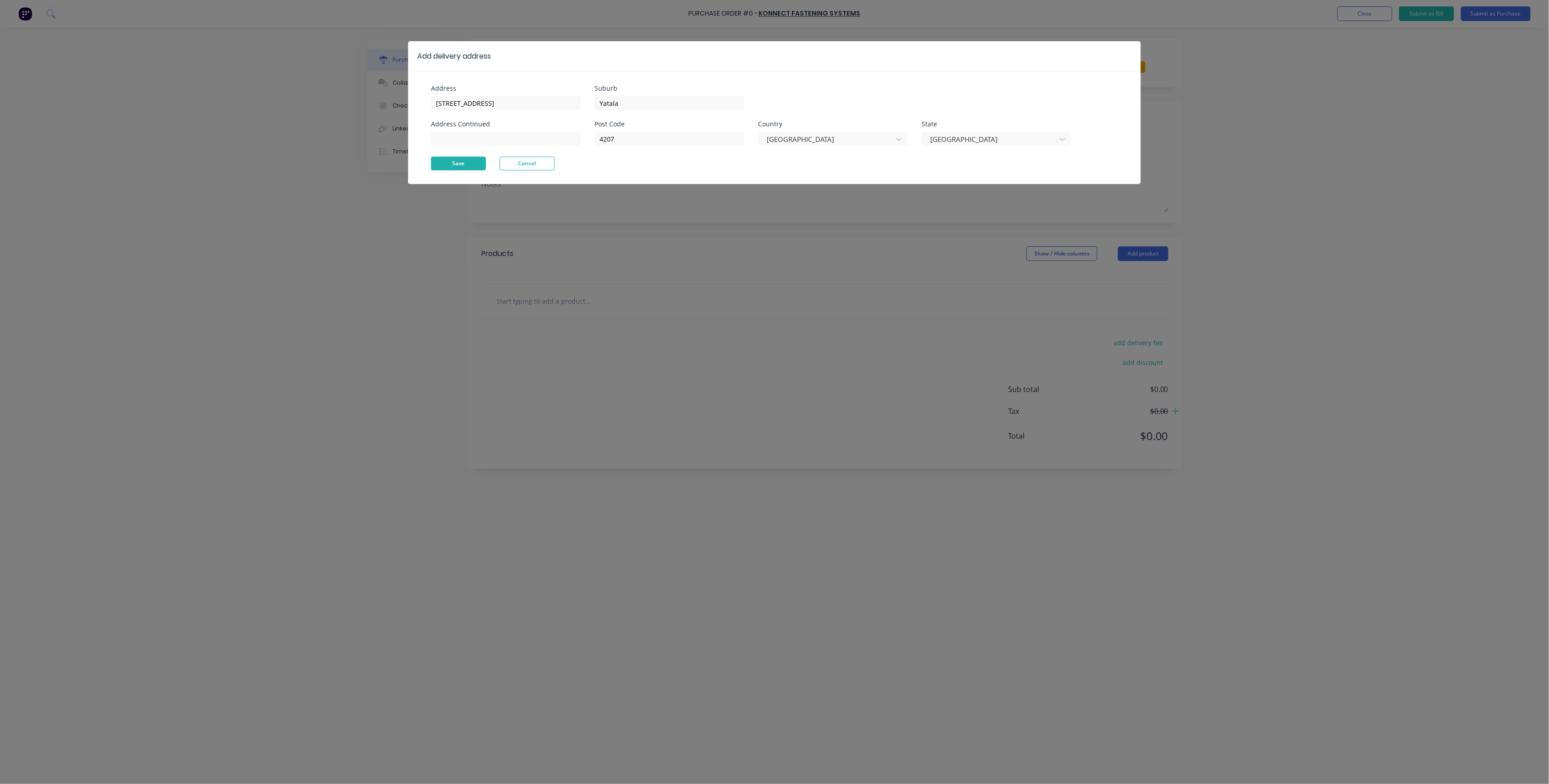
click at [478, 158] on button "Save" at bounding box center [458, 163] width 55 height 14
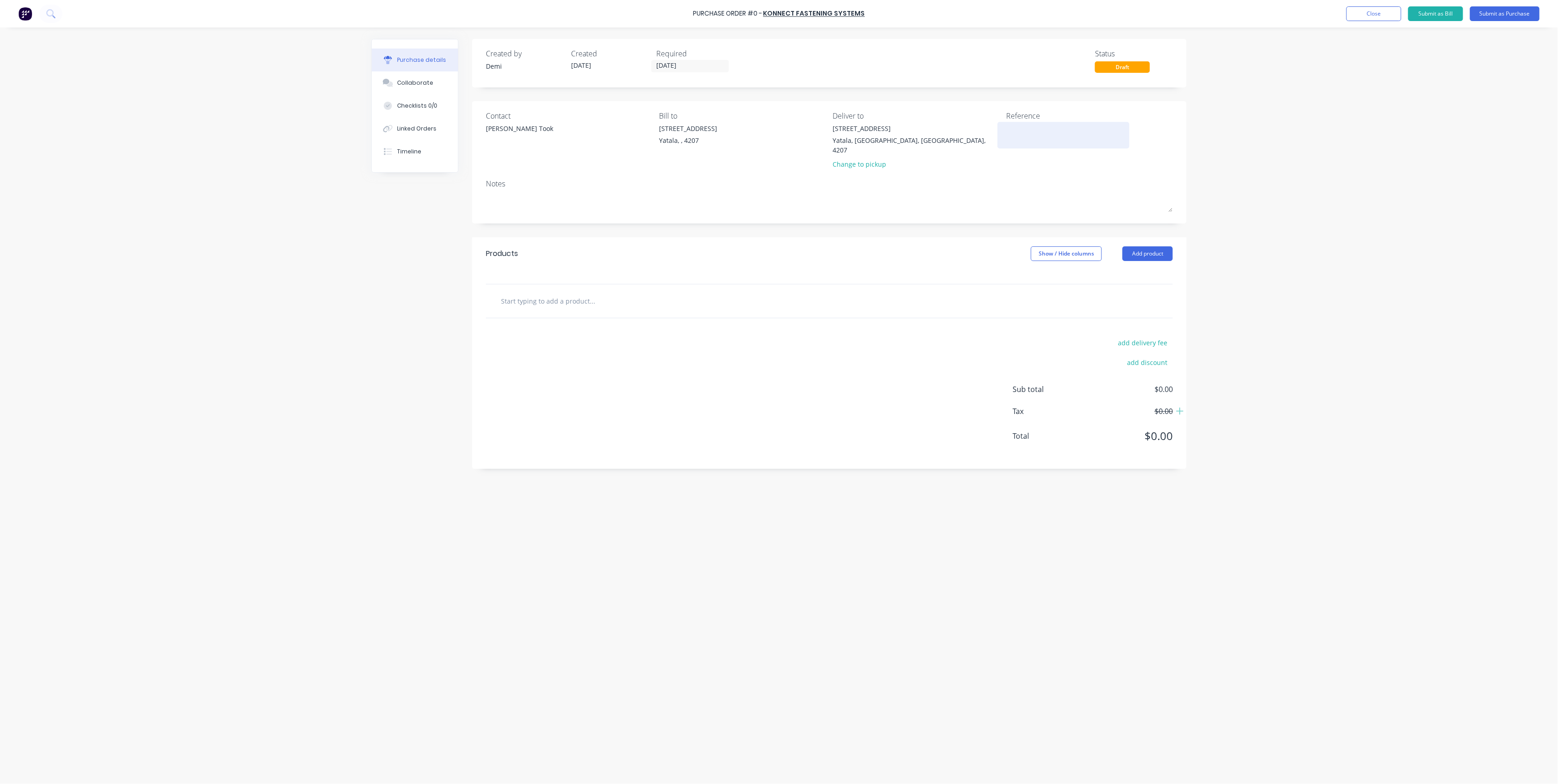
click at [1035, 146] on div at bounding box center [1063, 135] width 115 height 23
click at [630, 303] on div at bounding box center [829, 301] width 687 height 34
click at [625, 294] on input "text" at bounding box center [592, 301] width 183 height 18
click at [603, 294] on input "M20 x 300 Chemset" at bounding box center [592, 301] width 183 height 18
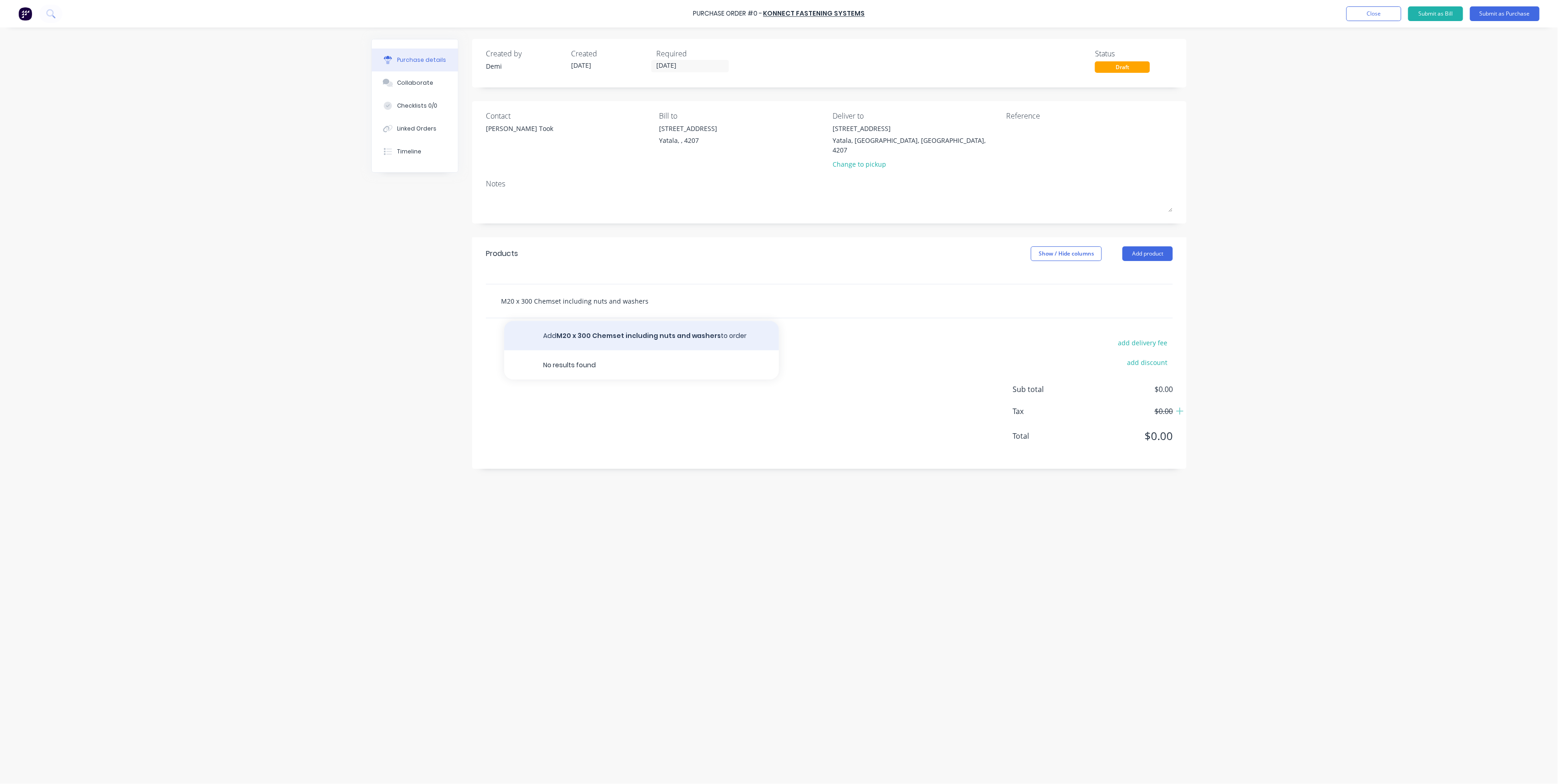
type input "M20 x 300 Chemset including nuts and washers"
click at [694, 327] on button "Add M20 x 300 Chemset including nuts and washers to order" at bounding box center [641, 335] width 275 height 29
drag, startPoint x: 542, startPoint y: 304, endPoint x: 526, endPoint y: 306, distance: 16.1
click at [526, 310] on div "1 1" at bounding box center [536, 316] width 31 height 14
type input "16"
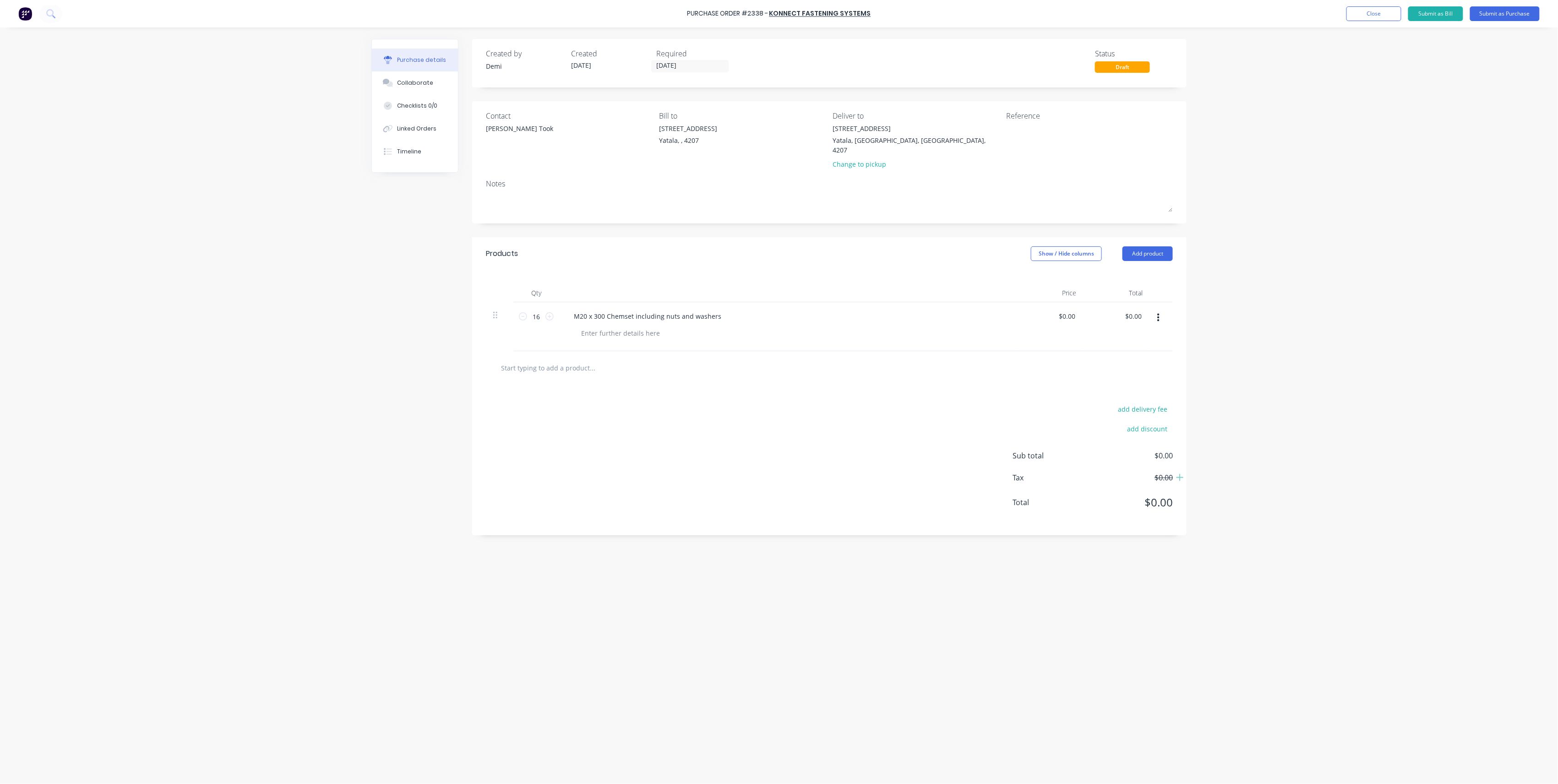
click at [610, 341] on div "M20 x 300 Chemset including nuts and washers" at bounding box center [788, 327] width 458 height 49
click at [613, 327] on div at bounding box center [620, 333] width 93 height 14
click at [571, 365] on input "text" at bounding box center [592, 367] width 183 height 18
click at [1159, 314] on icon "button" at bounding box center [1159, 318] width 3 height 8
click at [1128, 247] on button "Add product" at bounding box center [1148, 254] width 50 height 15
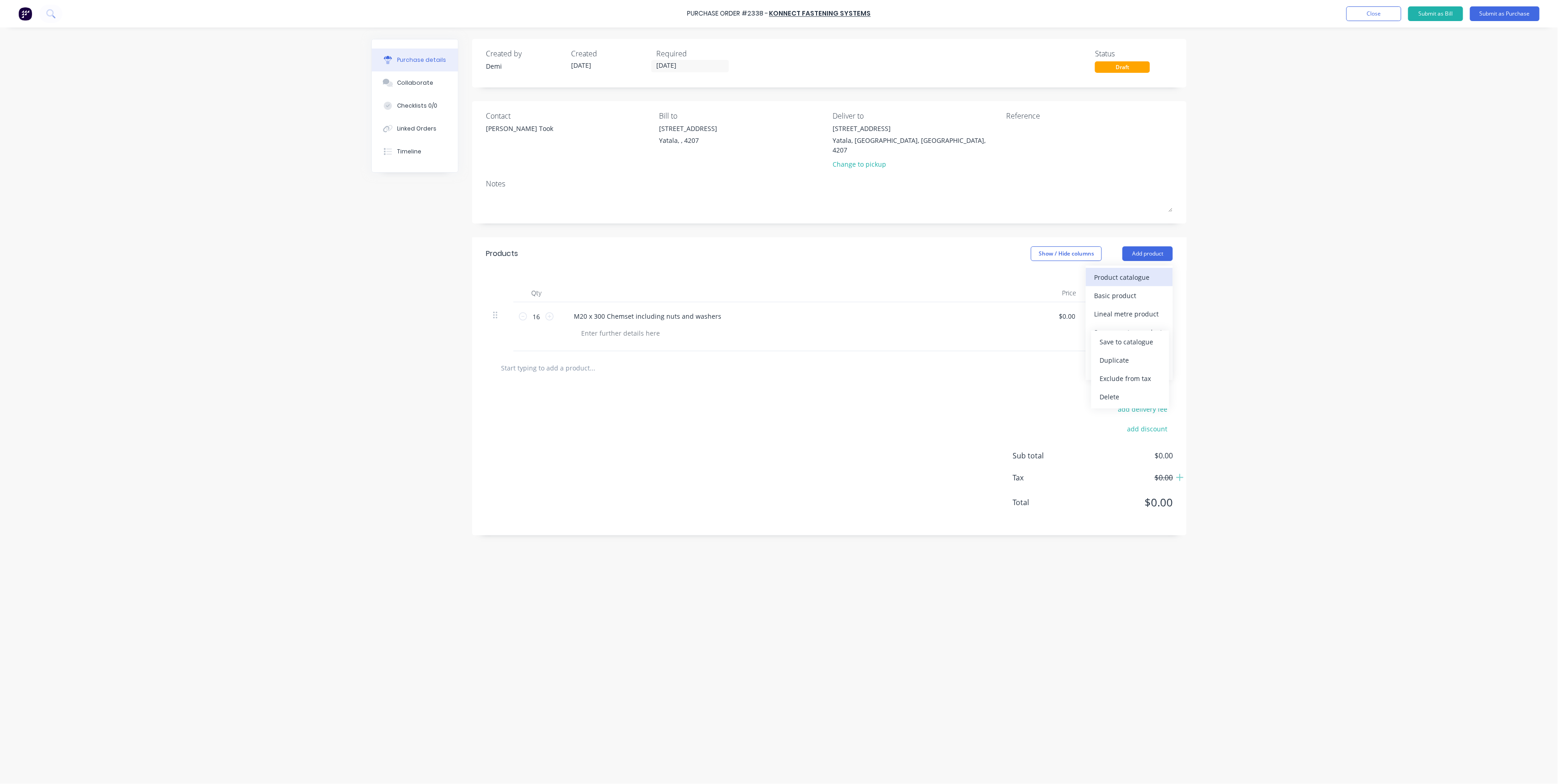
click at [1105, 270] on div "Product catalogue" at bounding box center [1129, 277] width 71 height 14
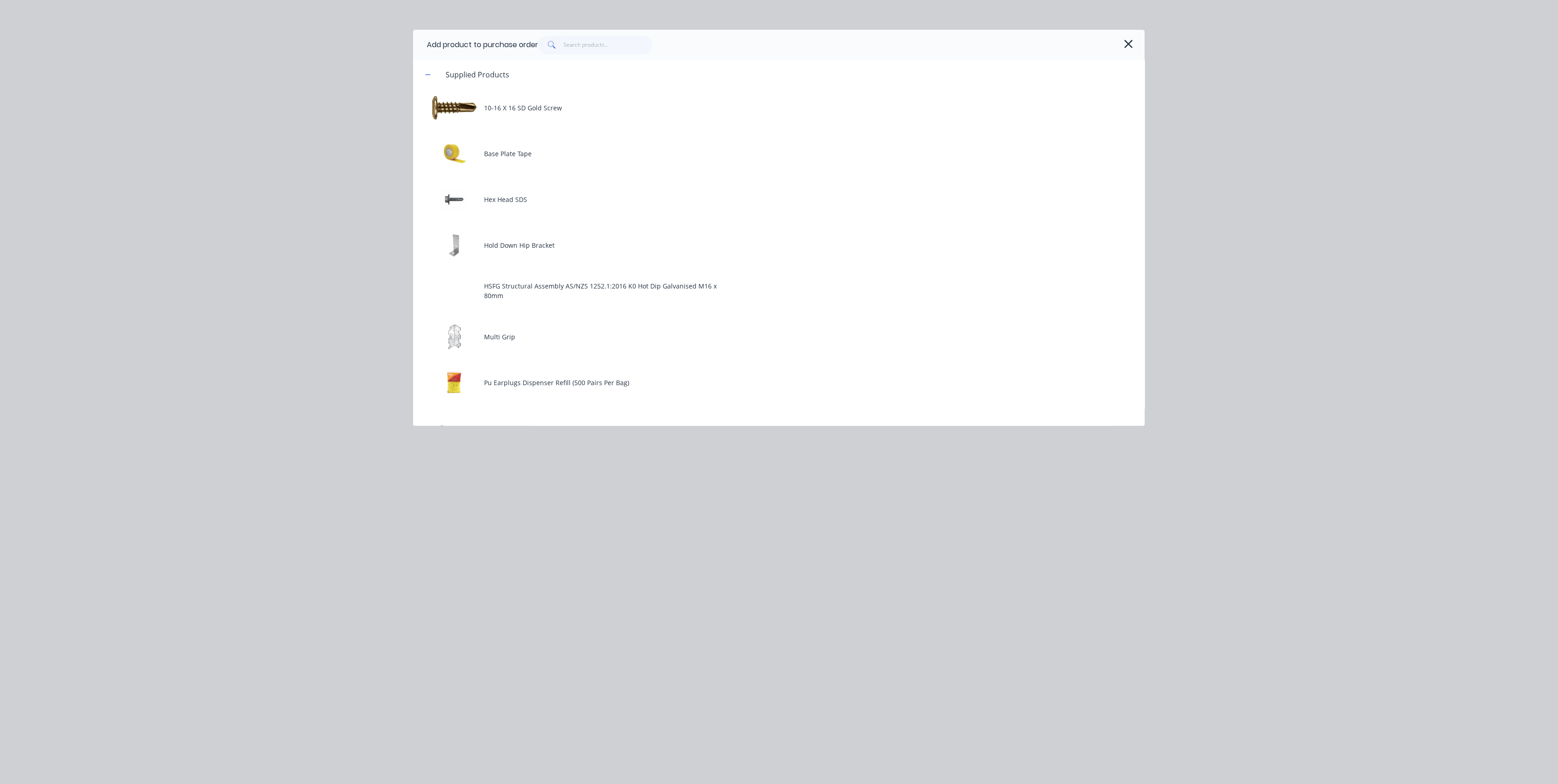
click at [1119, 38] on div at bounding box center [835, 45] width 593 height 18
click at [1124, 41] on icon "button" at bounding box center [1128, 44] width 10 height 13
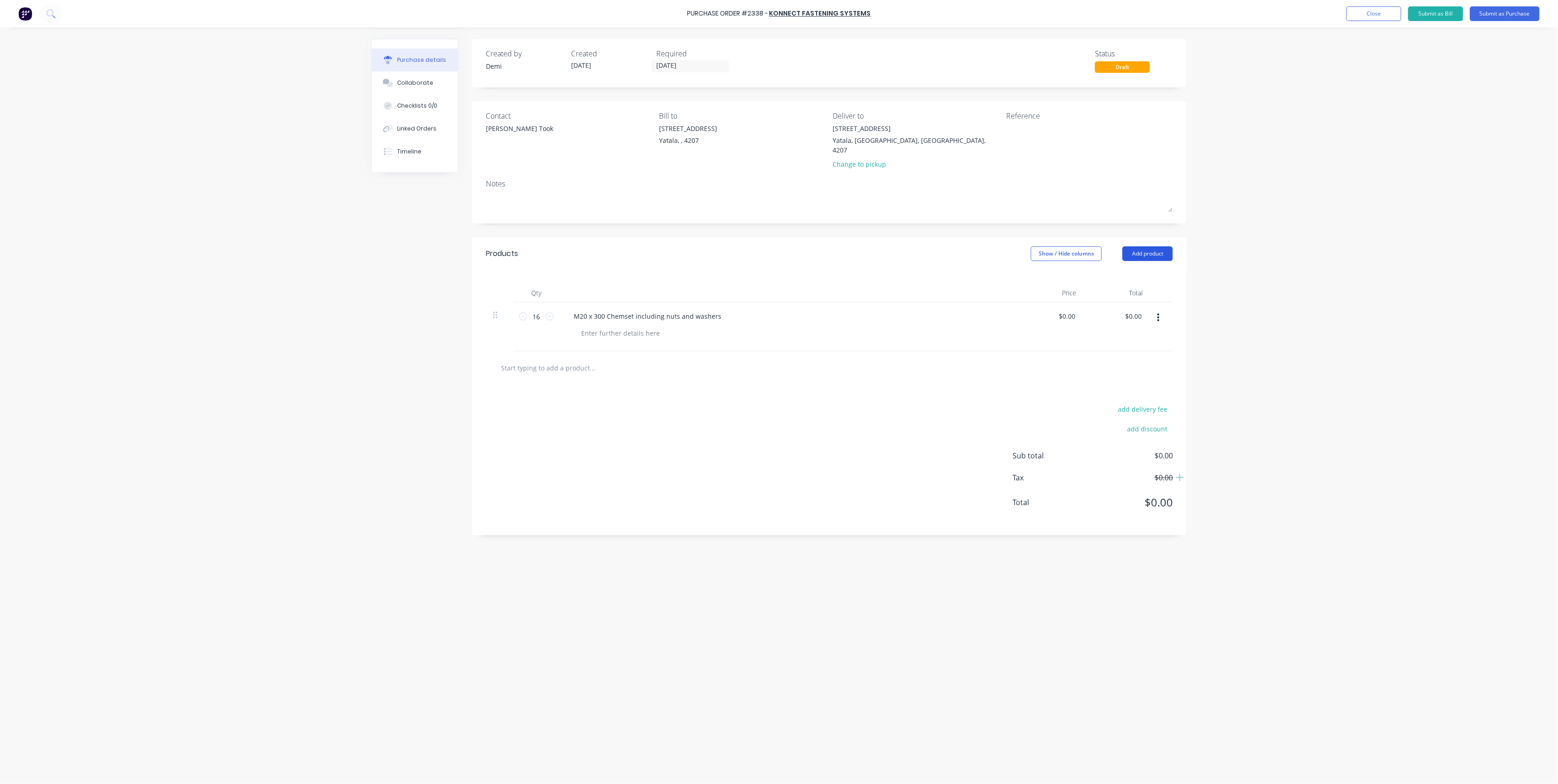
click at [1140, 246] on button "Add product" at bounding box center [1148, 254] width 50 height 15
click at [1146, 289] on div "Basic product" at bounding box center [1129, 296] width 71 height 14
click at [553, 362] on icon at bounding box center [549, 365] width 8 height 8
type input "3"
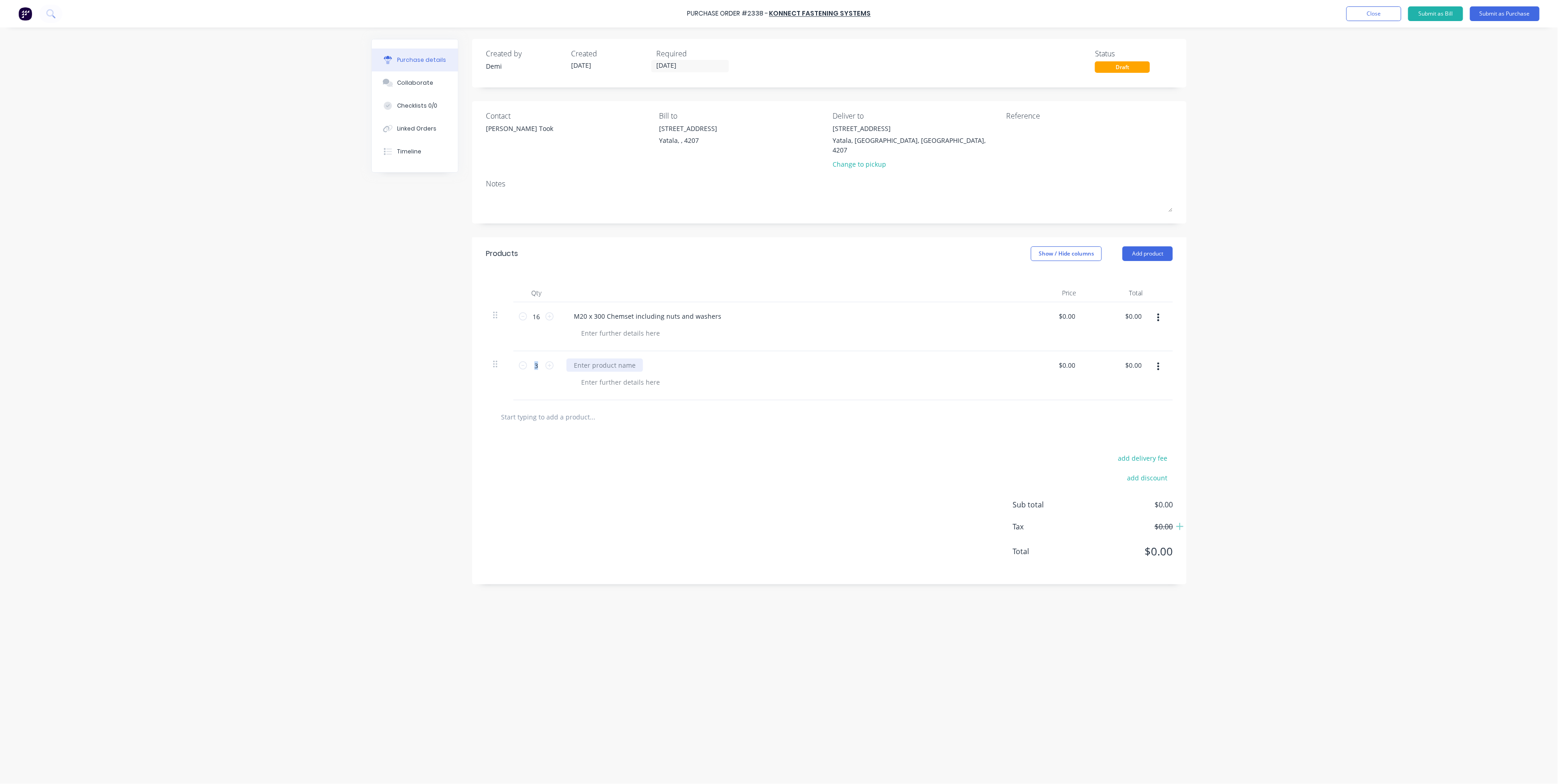
drag, startPoint x: 553, startPoint y: 354, endPoint x: 584, endPoint y: 352, distance: 31.1
click at [584, 358] on div at bounding box center [605, 365] width 76 height 14
click at [586, 358] on div at bounding box center [605, 365] width 76 height 14
click at [1359, 16] on button "Close" at bounding box center [1374, 14] width 55 height 15
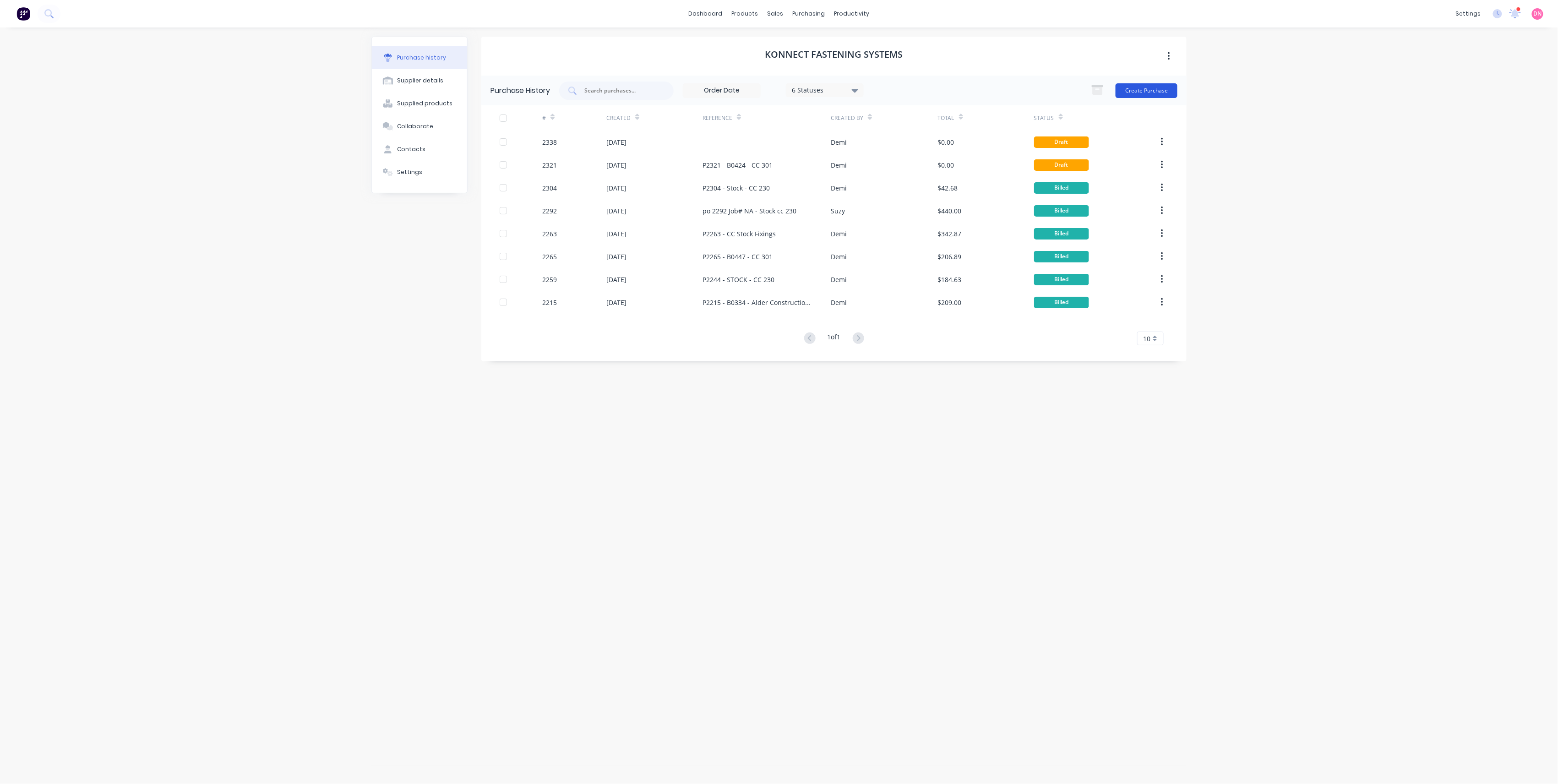
click at [1168, 85] on button "Create Purchase" at bounding box center [1147, 91] width 62 height 15
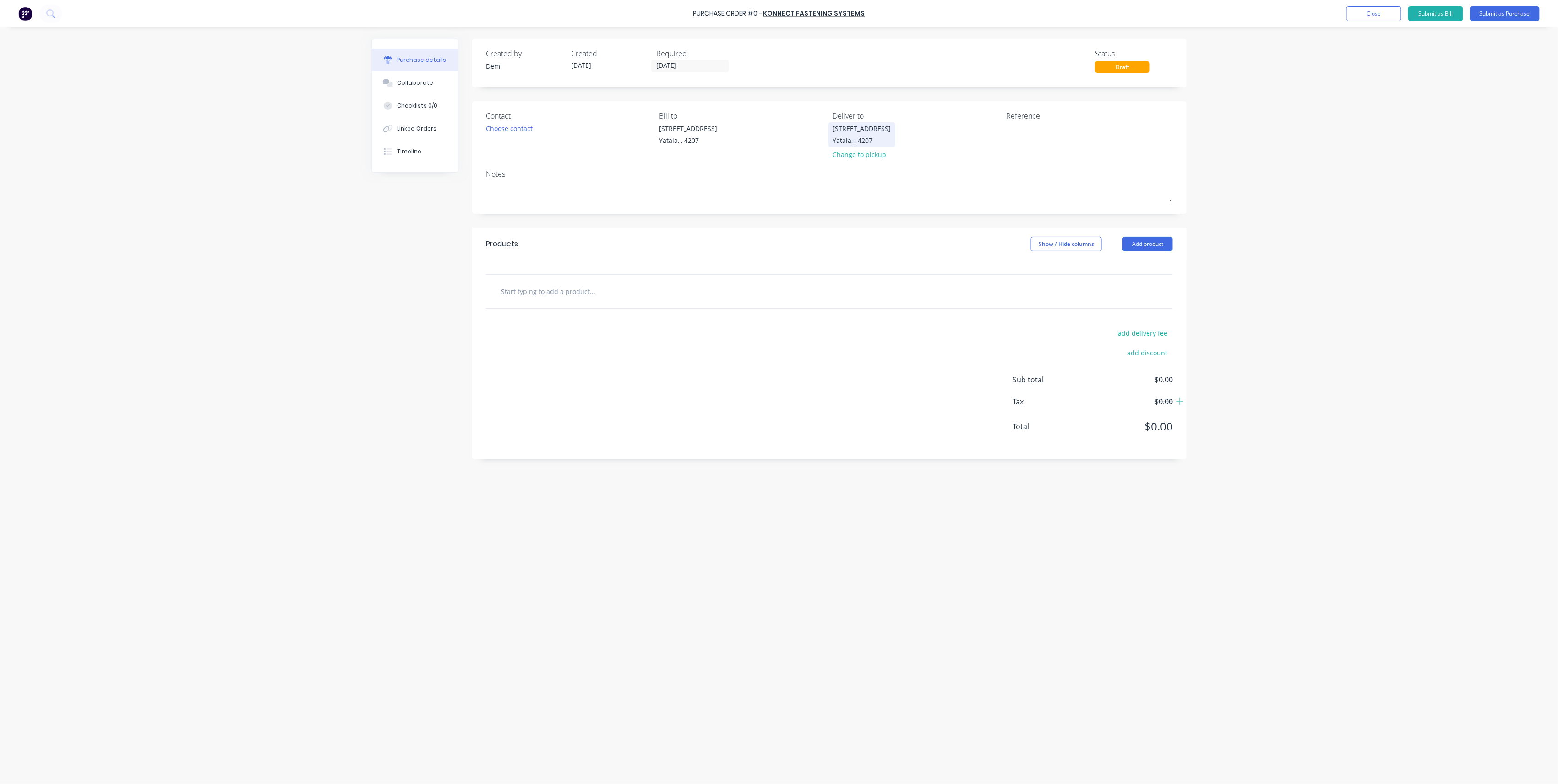
click at [868, 138] on div "Yatala, , 4207" at bounding box center [862, 140] width 58 height 10
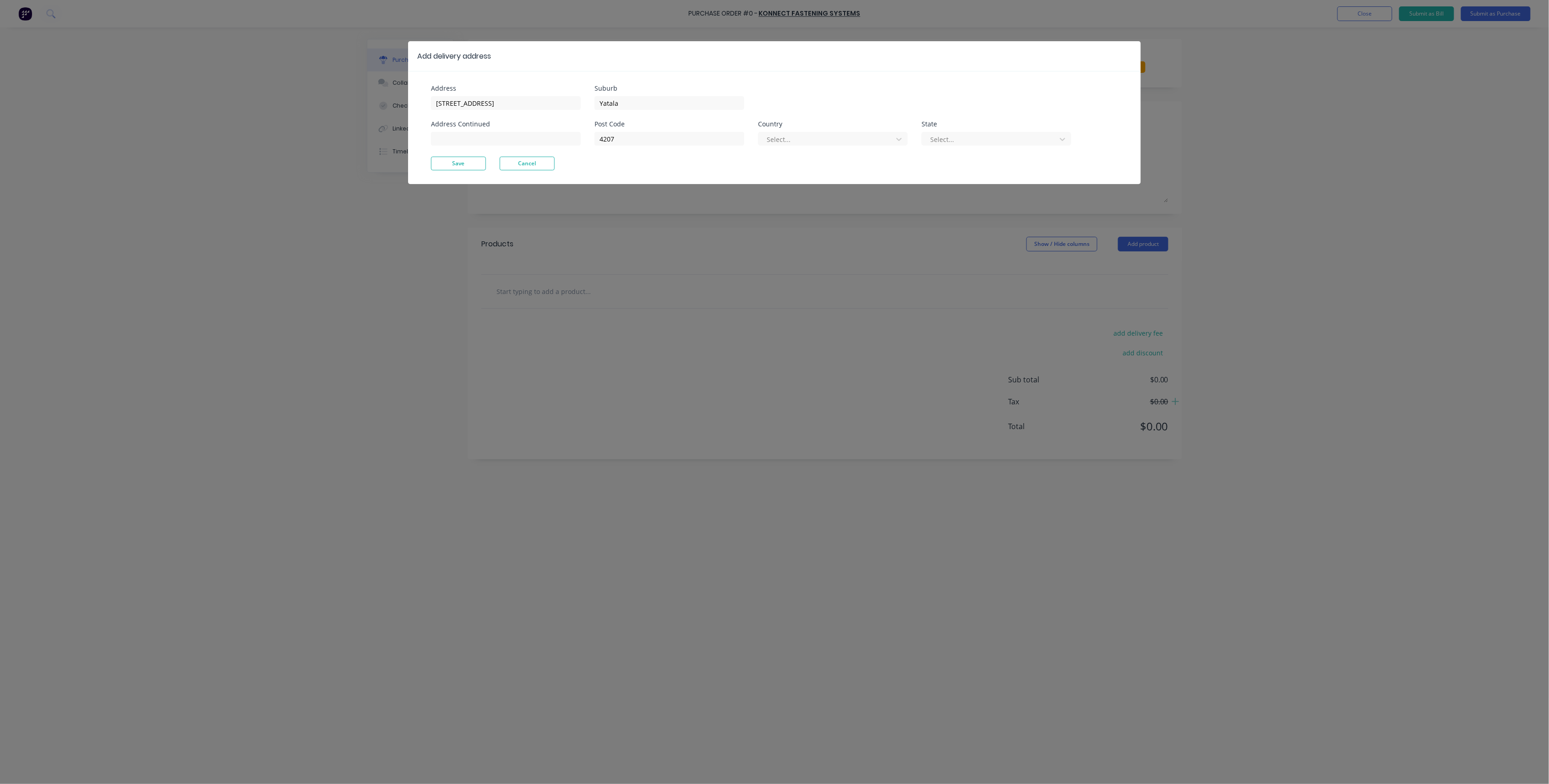
click at [868, 138] on div at bounding box center [827, 140] width 122 height 12
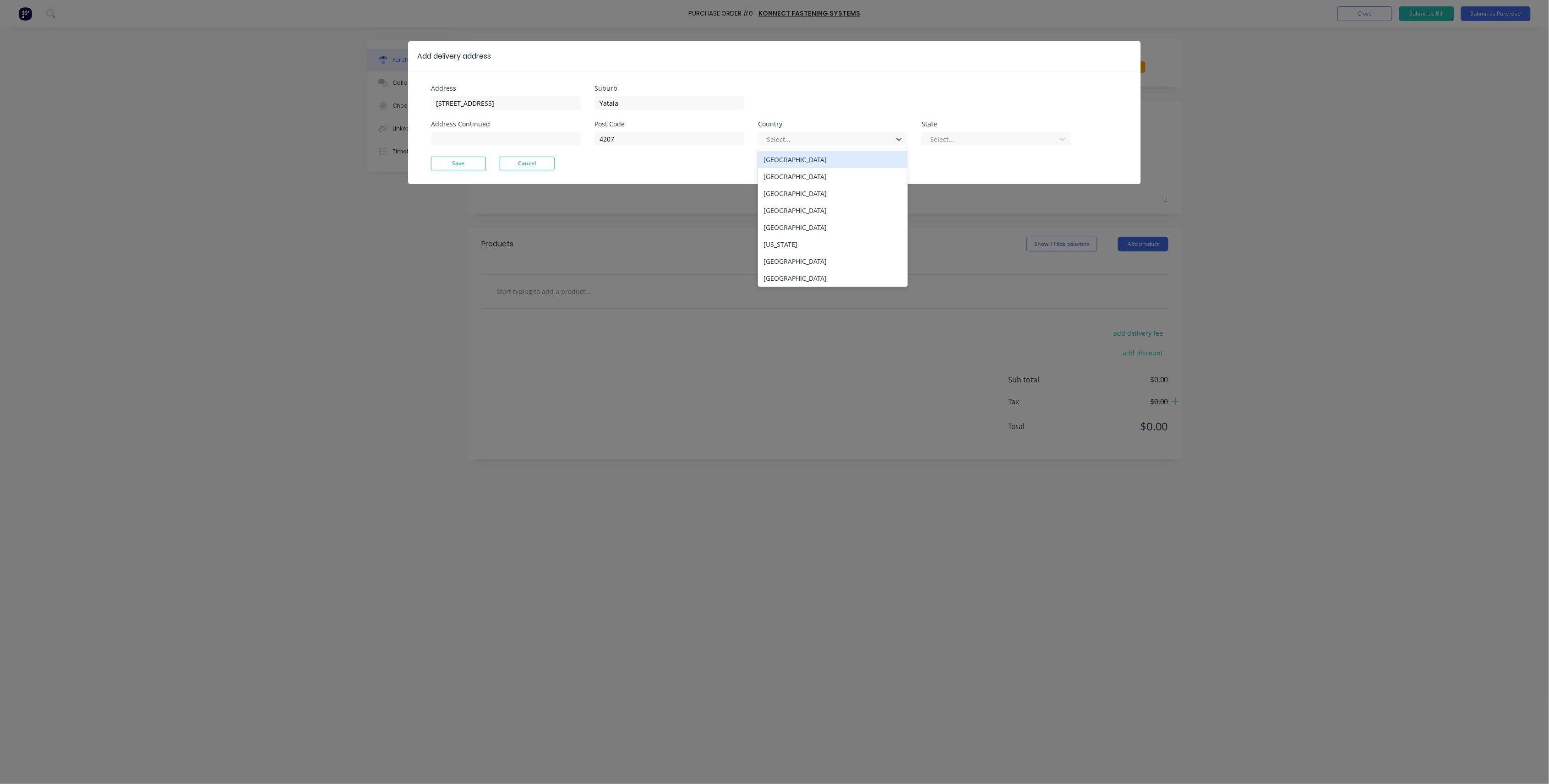
click at [872, 158] on div "[GEOGRAPHIC_DATA]" at bounding box center [833, 160] width 149 height 17
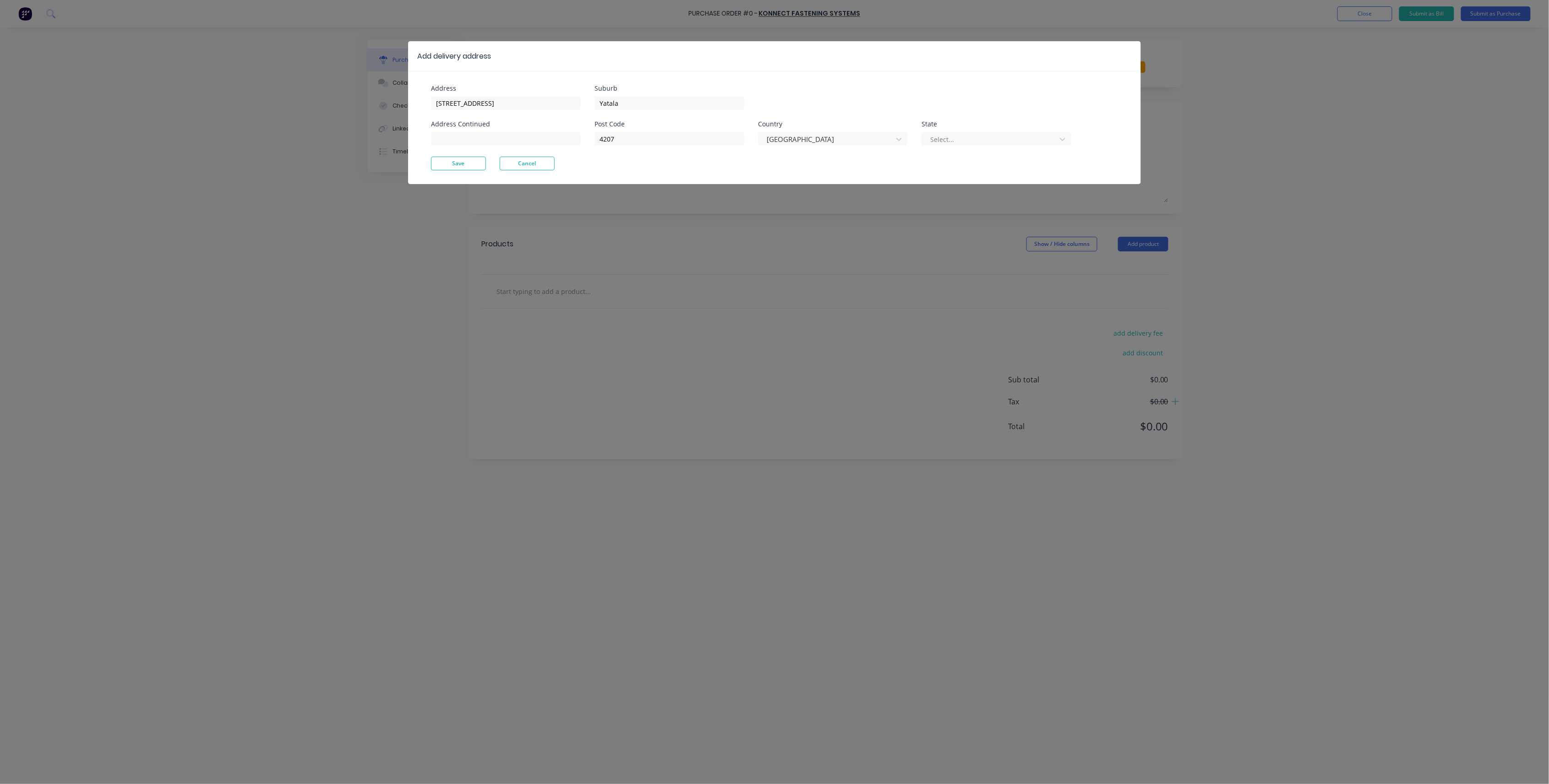
click at [951, 140] on div at bounding box center [990, 140] width 122 height 12
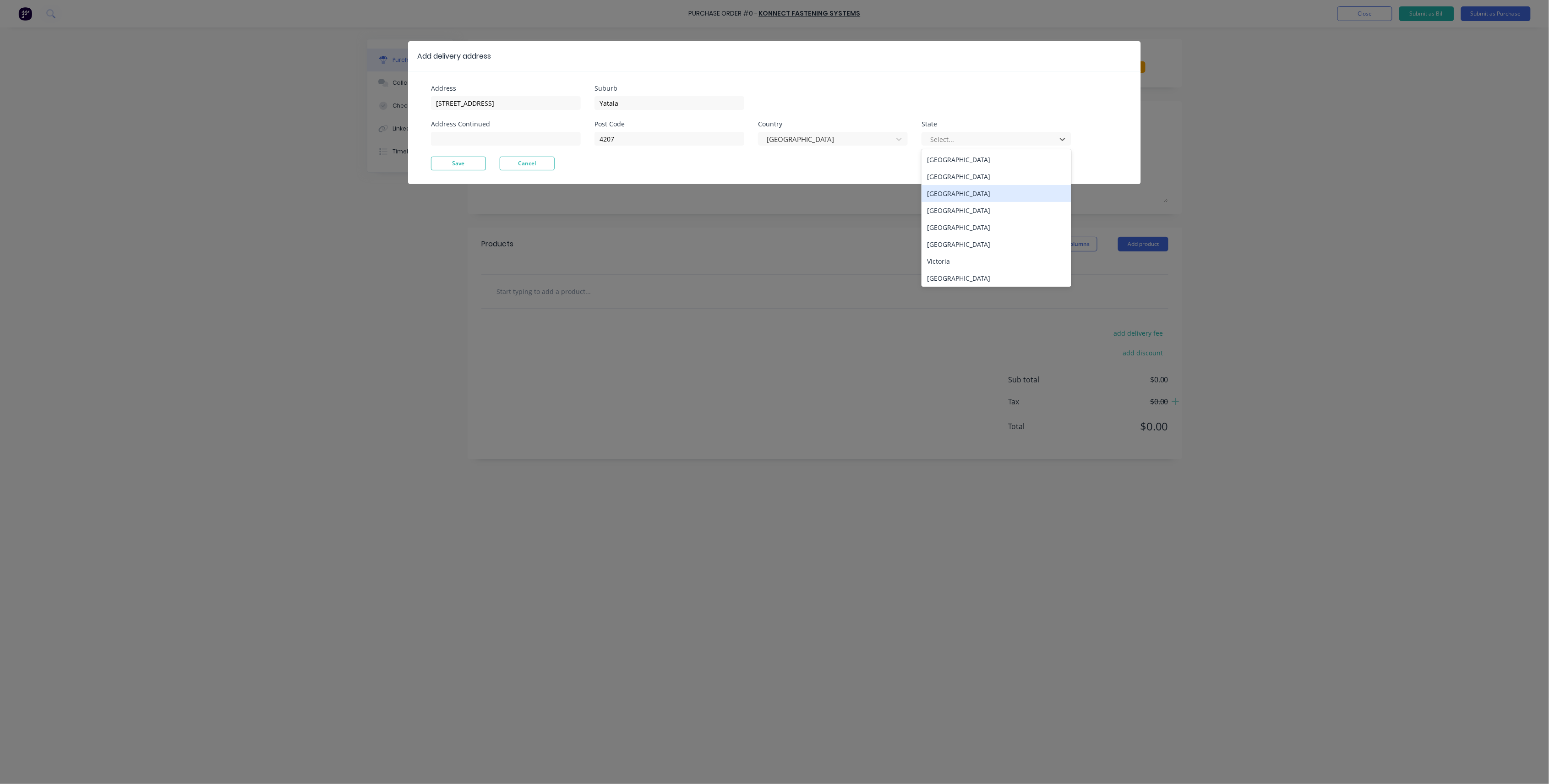
click at [956, 212] on div "[GEOGRAPHIC_DATA]" at bounding box center [996, 210] width 149 height 17
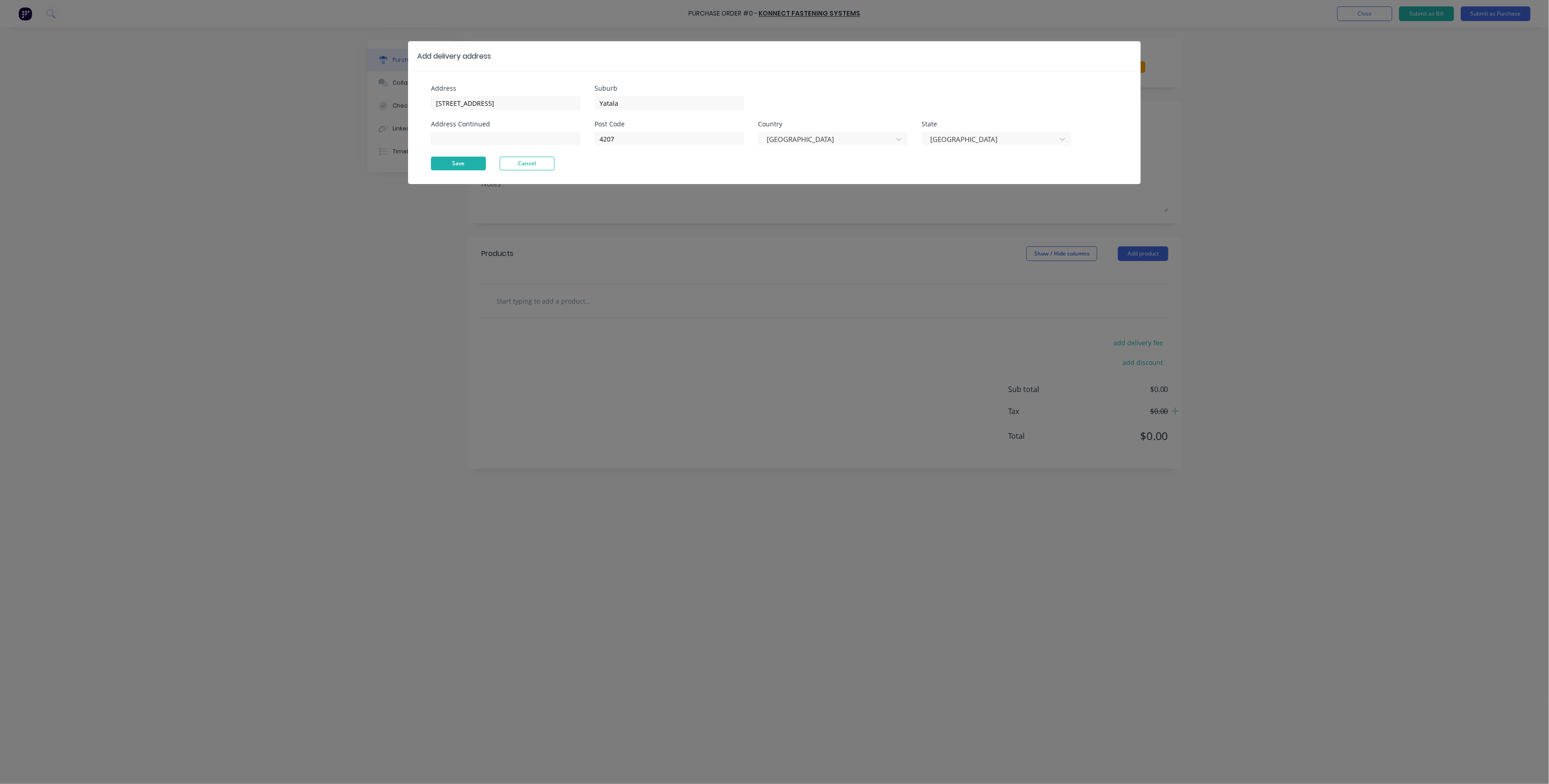
click at [473, 164] on button "Save" at bounding box center [458, 163] width 55 height 14
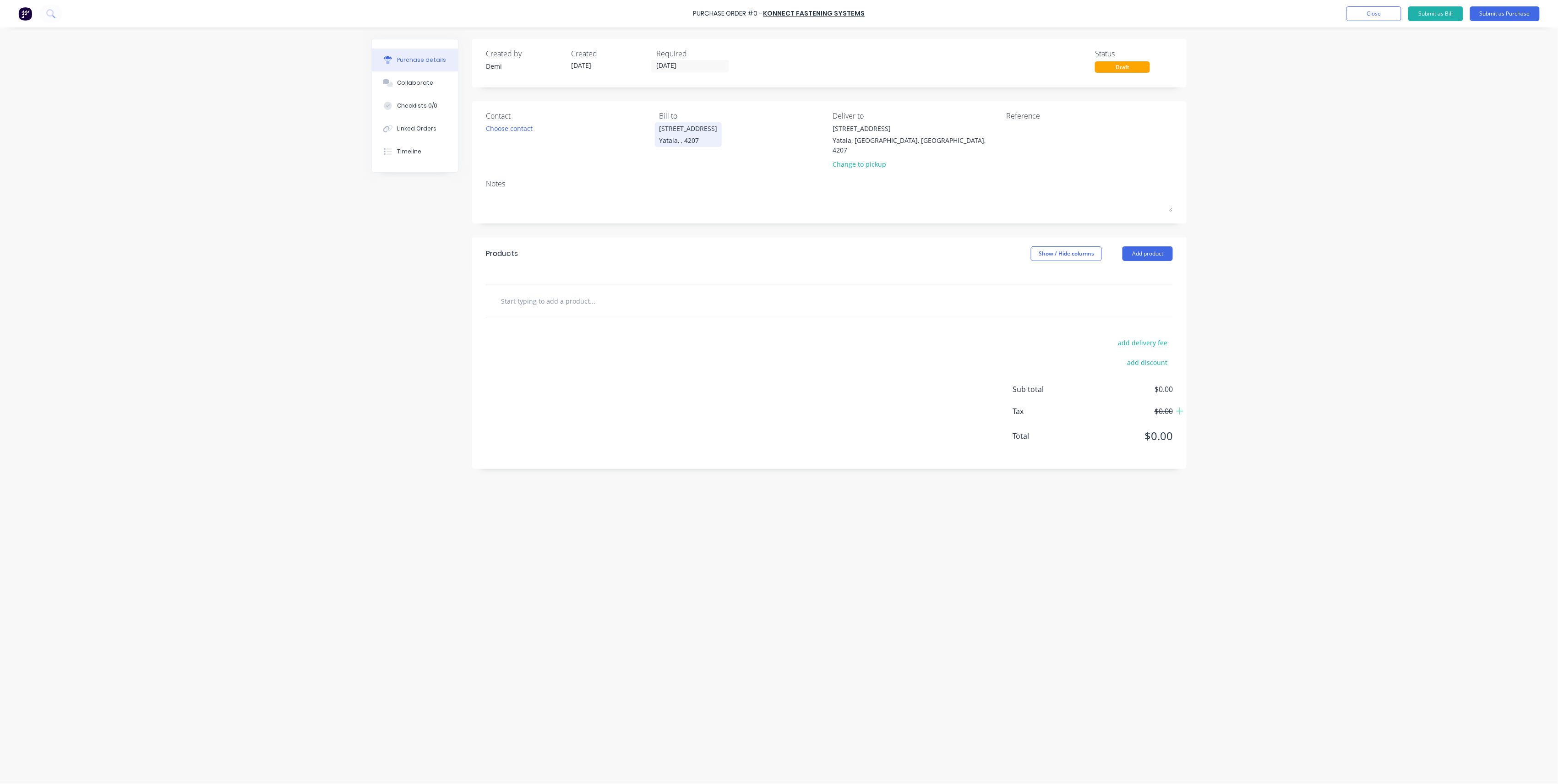
click at [717, 140] on div "33 Computer Road Yatala, , 4207" at bounding box center [688, 134] width 58 height 21
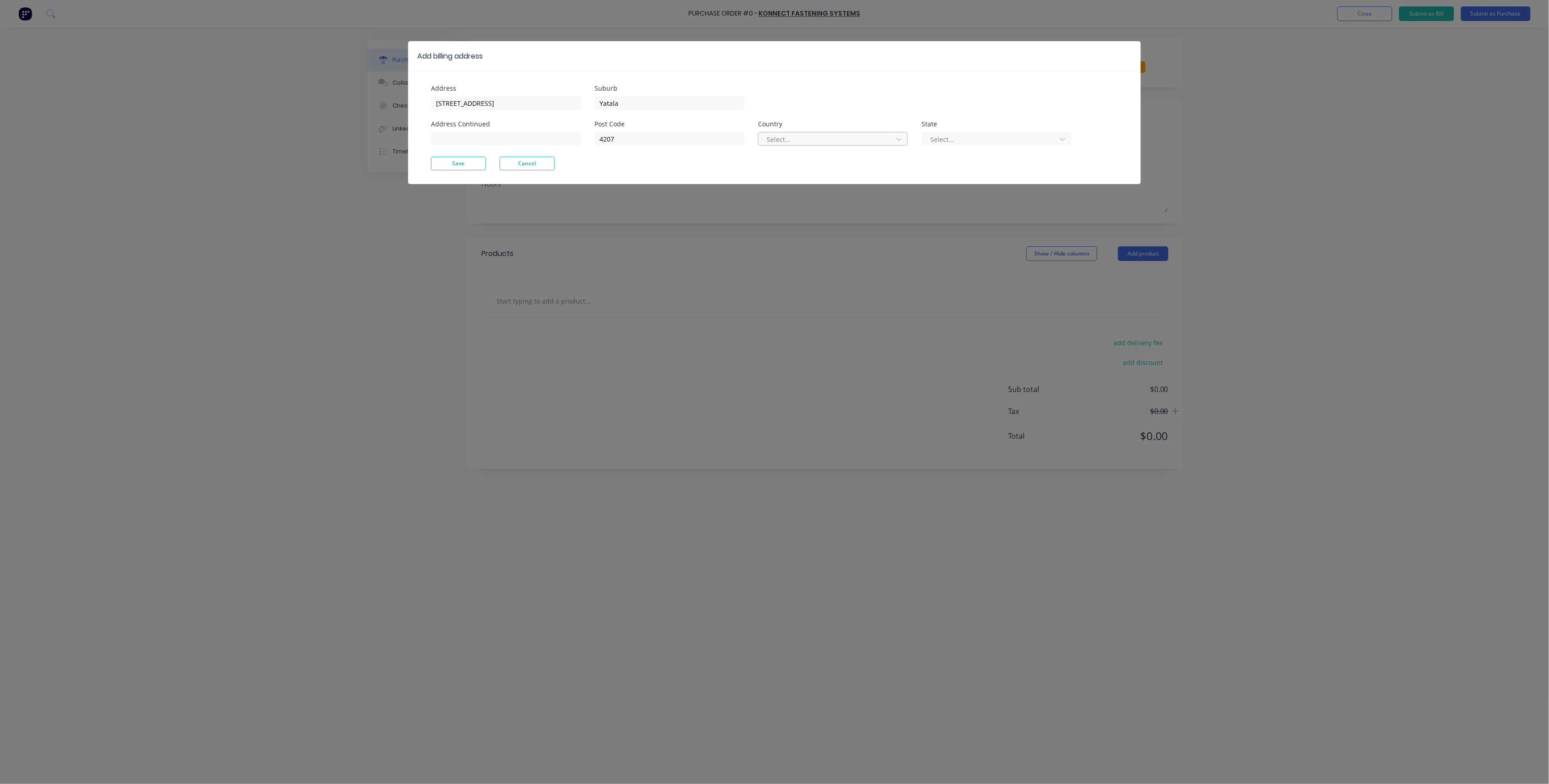
click at [773, 143] on div at bounding box center [827, 140] width 122 height 12
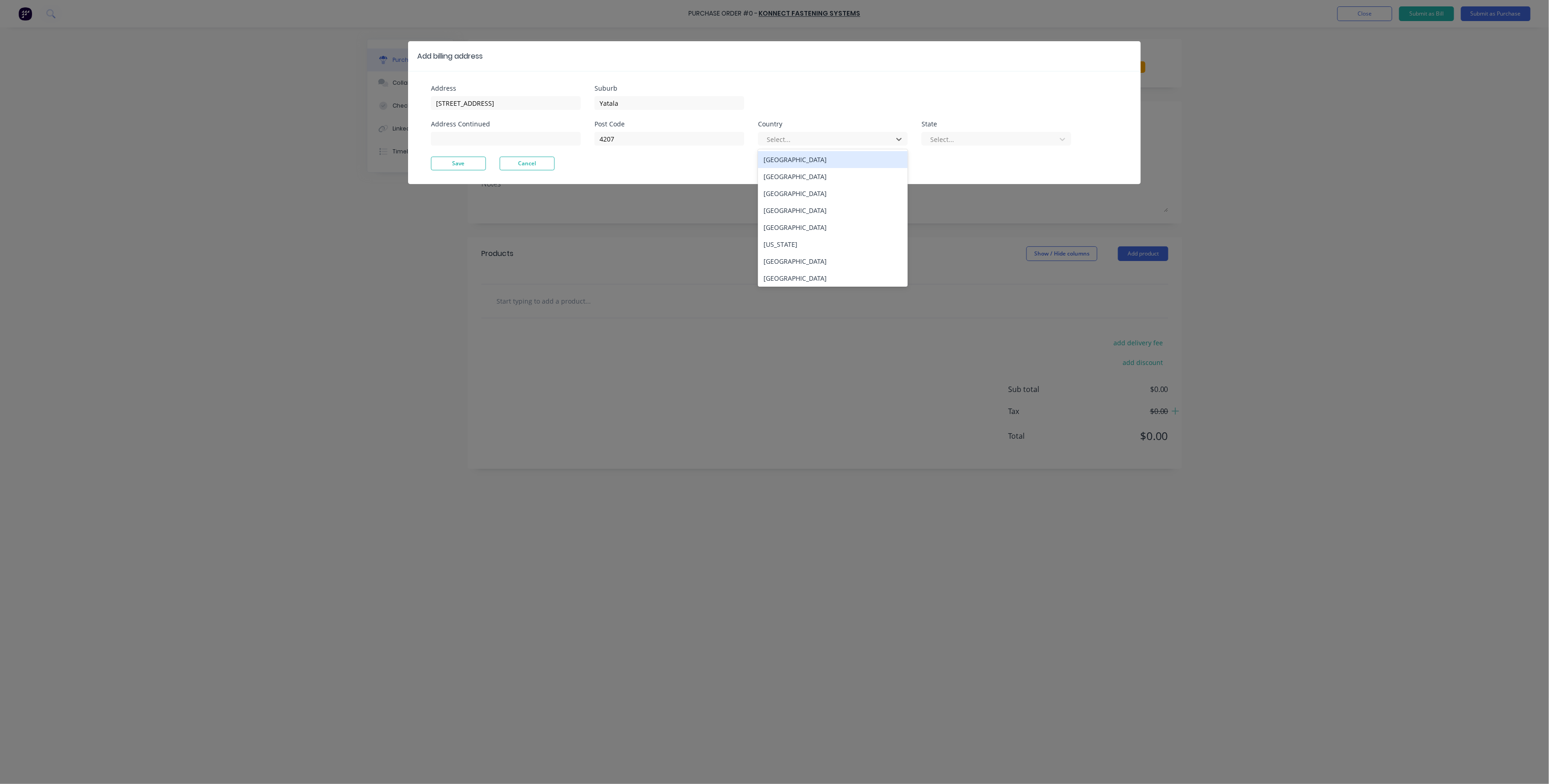
click at [779, 162] on div "[GEOGRAPHIC_DATA]" at bounding box center [833, 160] width 149 height 17
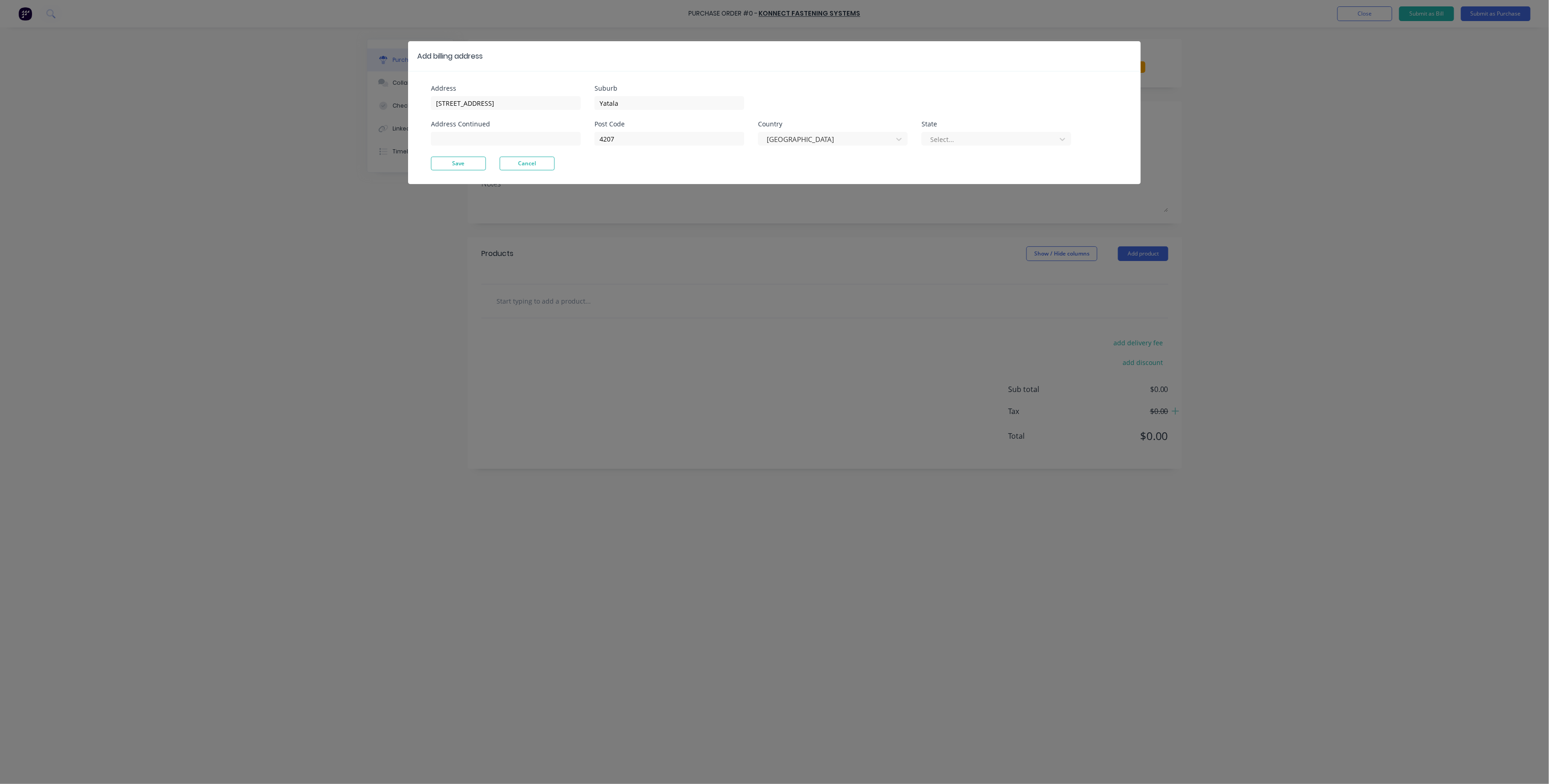
click at [1026, 134] on div at bounding box center [990, 140] width 122 height 12
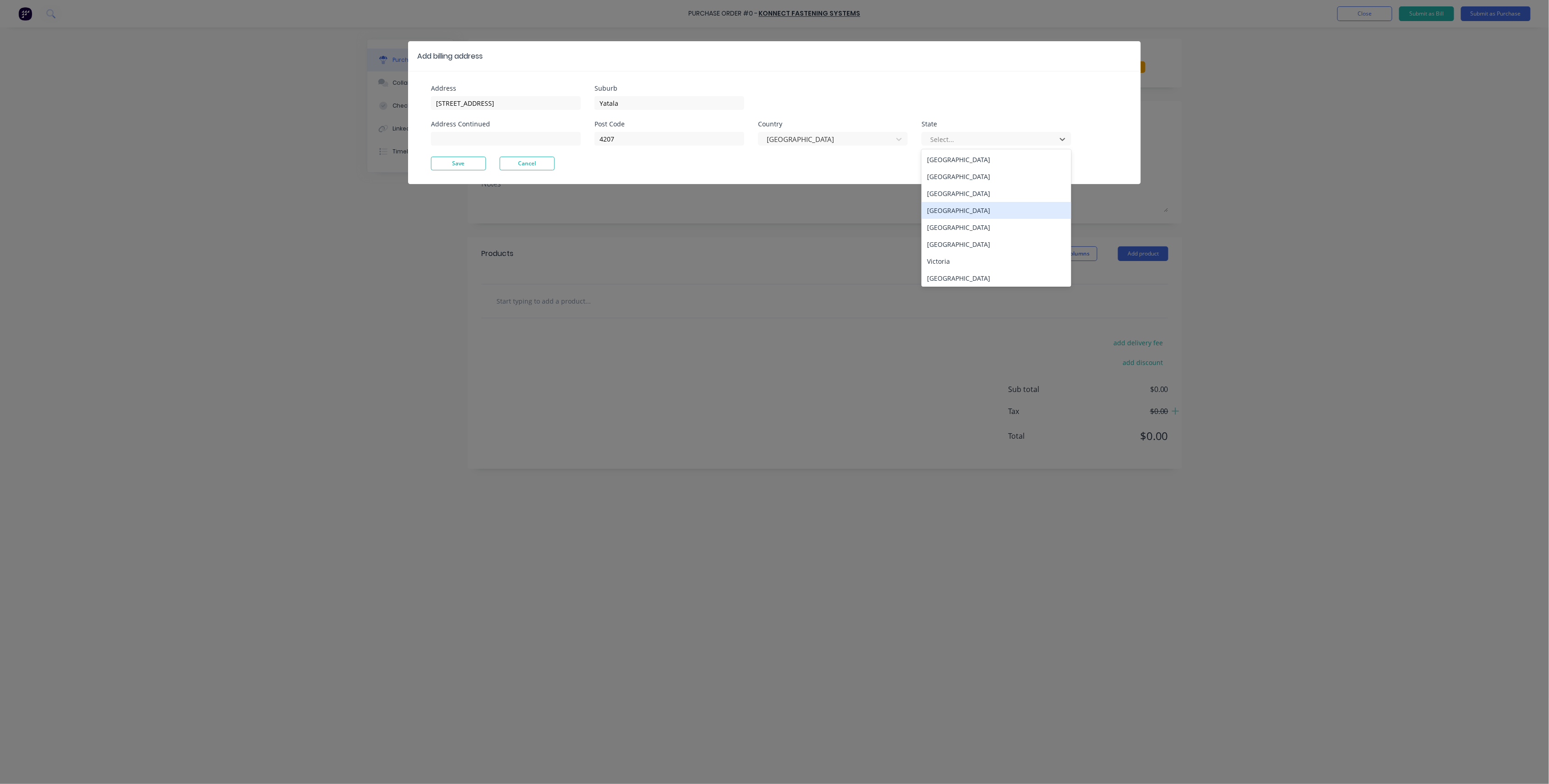
drag, startPoint x: 993, startPoint y: 209, endPoint x: 569, endPoint y: 191, distance: 424.4
click at [992, 209] on div "[GEOGRAPHIC_DATA]" at bounding box center [996, 210] width 149 height 17
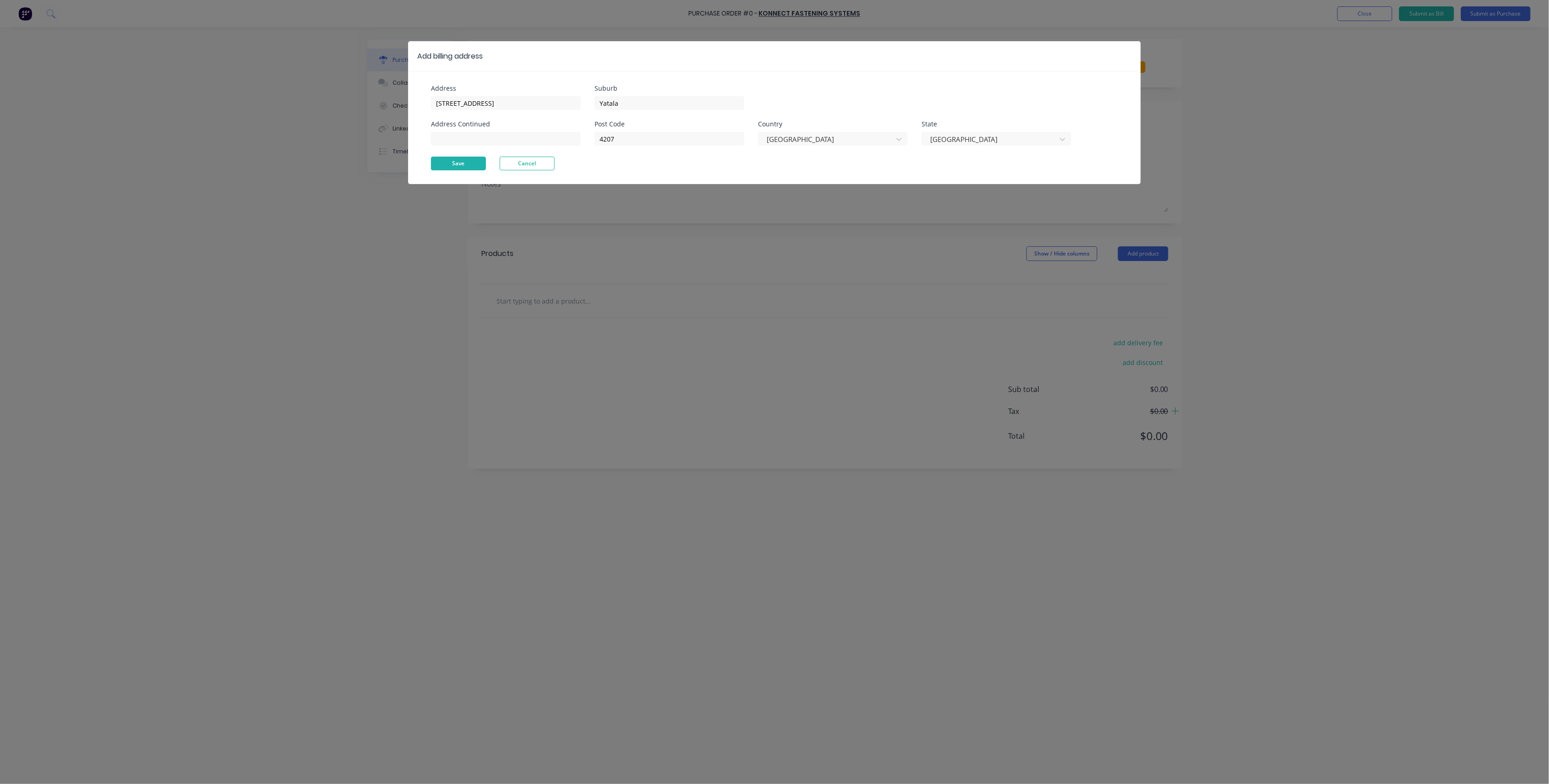
click at [478, 166] on button "Save" at bounding box center [458, 163] width 55 height 14
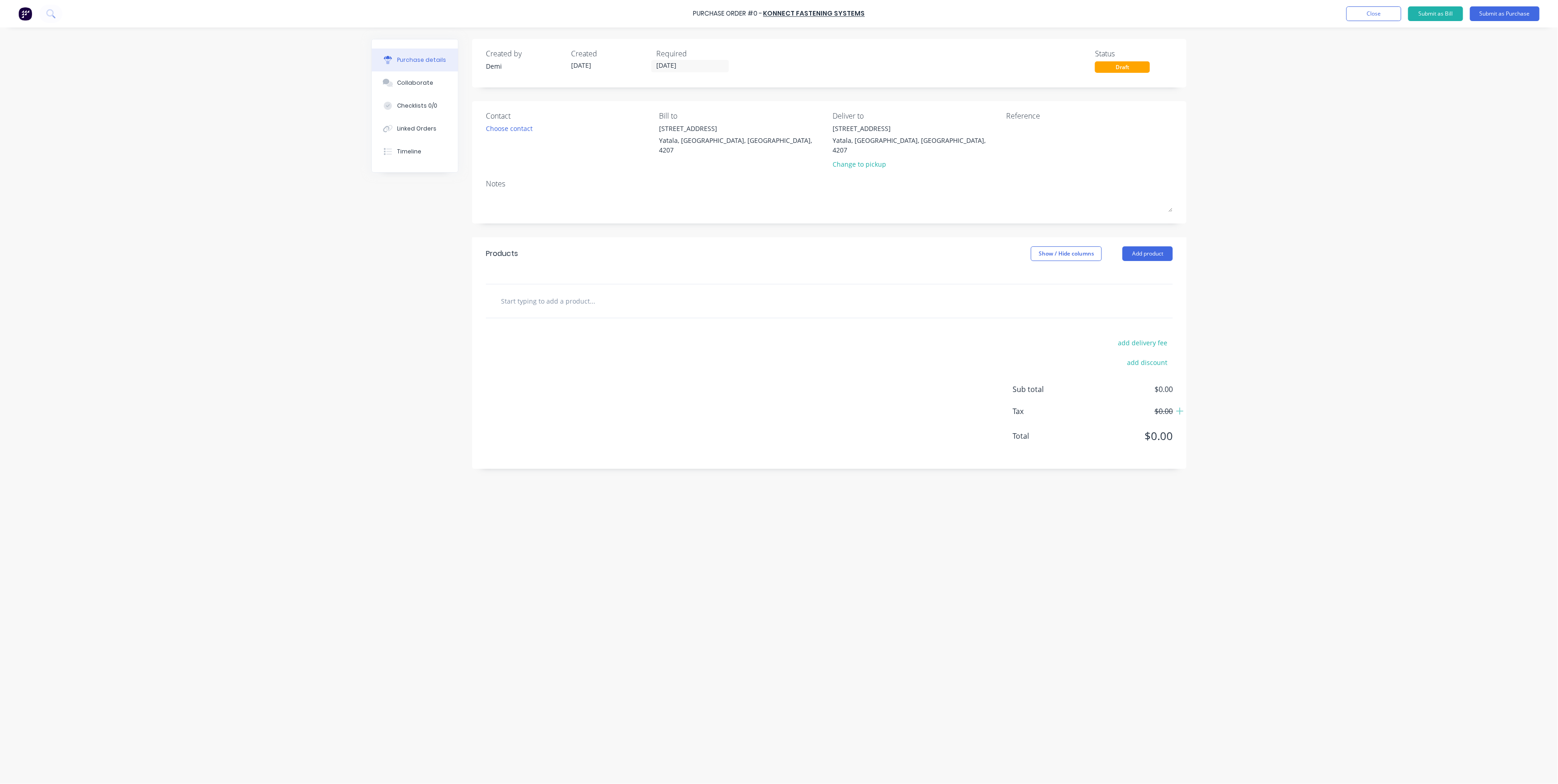
click at [586, 292] on input "text" at bounding box center [592, 301] width 183 height 18
click at [1165, 246] on button "Add product" at bounding box center [1148, 254] width 50 height 15
click at [1152, 270] on div "Product catalogue" at bounding box center [1129, 277] width 71 height 14
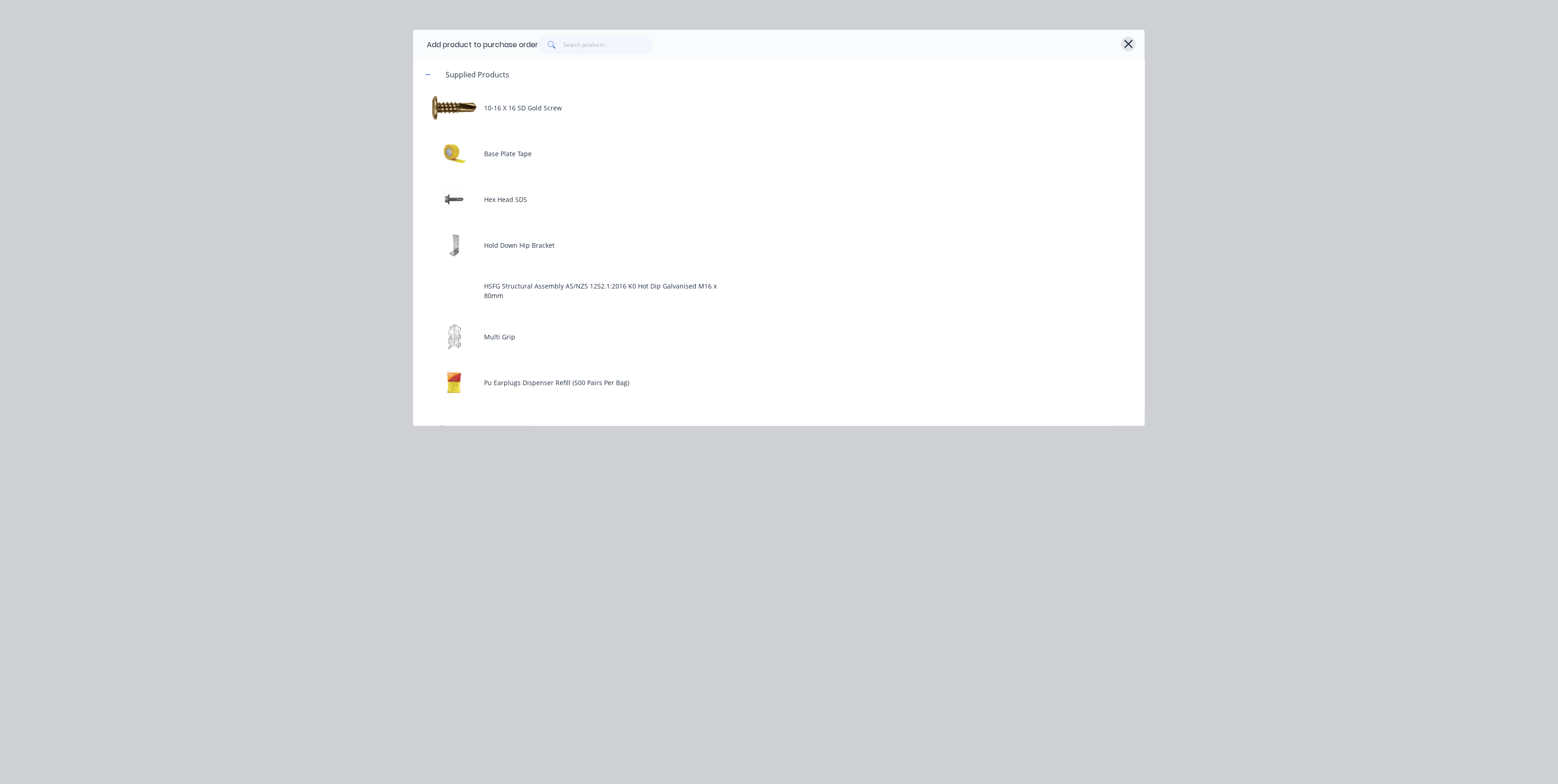
click at [1128, 49] on icon "button" at bounding box center [1128, 44] width 10 height 13
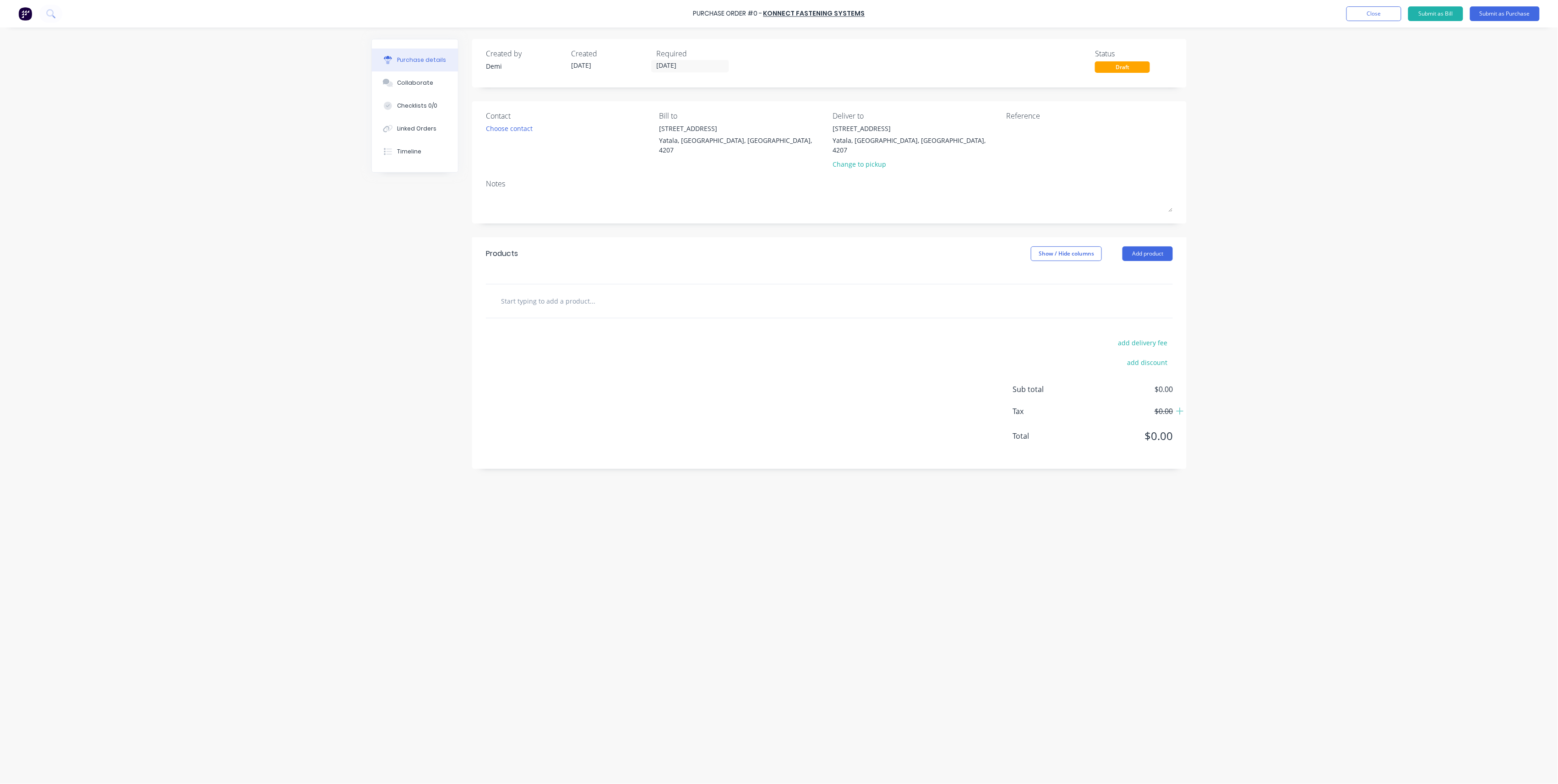
click at [557, 295] on input "text" at bounding box center [592, 301] width 183 height 18
paste input "W Square Washer Washer HDG M24x75x10mm"
drag, startPoint x: 509, startPoint y: 292, endPoint x: 465, endPoint y: 294, distance: 44.0
click at [465, 294] on div "Created by Demi Created 30/09/25 Required 30/09/25 Status Draft Contact Choose …" at bounding box center [779, 403] width 815 height 729
type input "Square Washer Washer HDG M24x75x10mm"
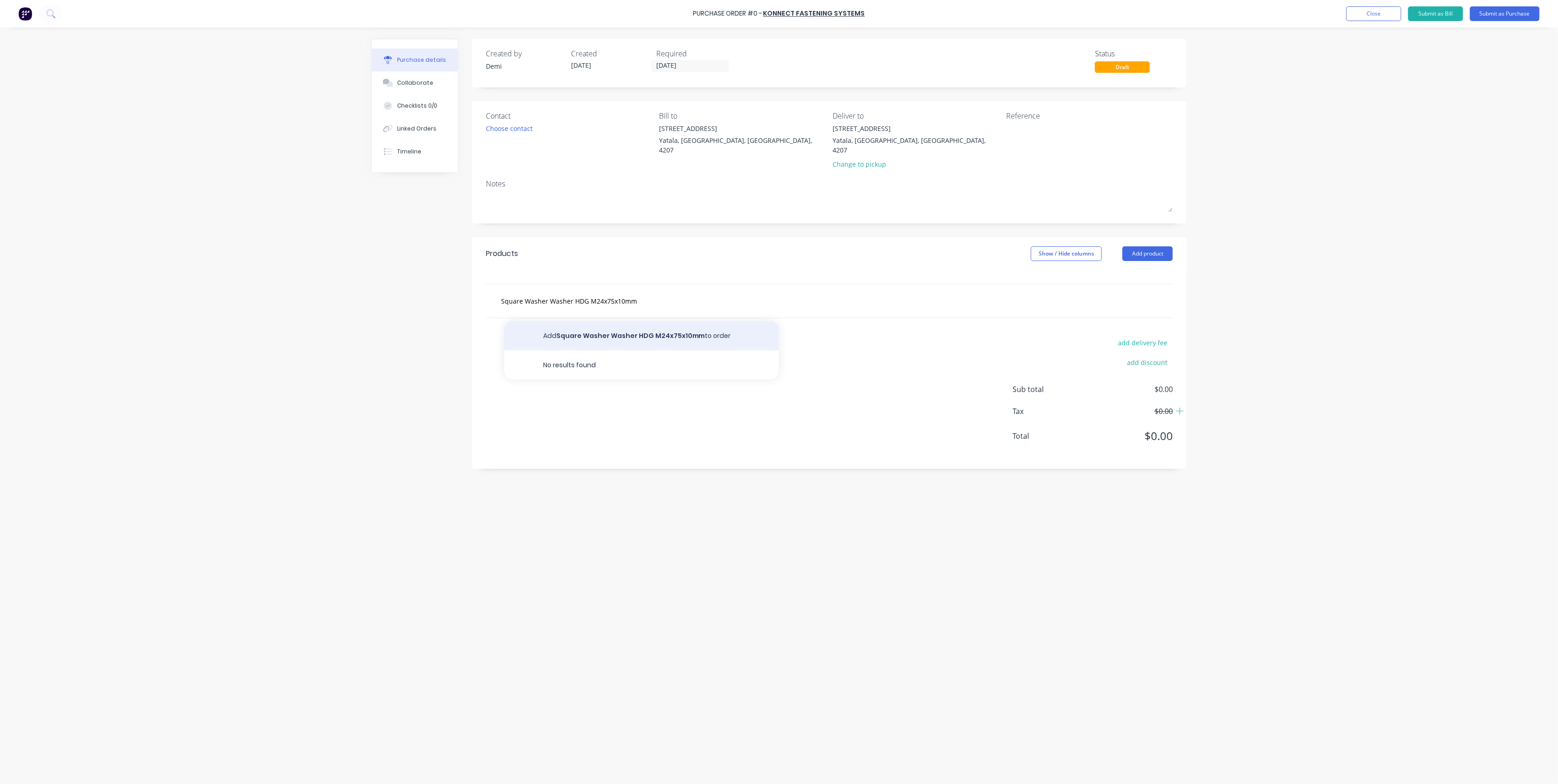
click at [636, 328] on button "Add Square Washer Washer HDG M24x75x10mm to order" at bounding box center [641, 335] width 275 height 29
click at [602, 327] on div at bounding box center [620, 333] width 93 height 14
paste div
click at [1073, 310] on input "0.00" at bounding box center [1067, 316] width 21 height 14
type input "$2.74"
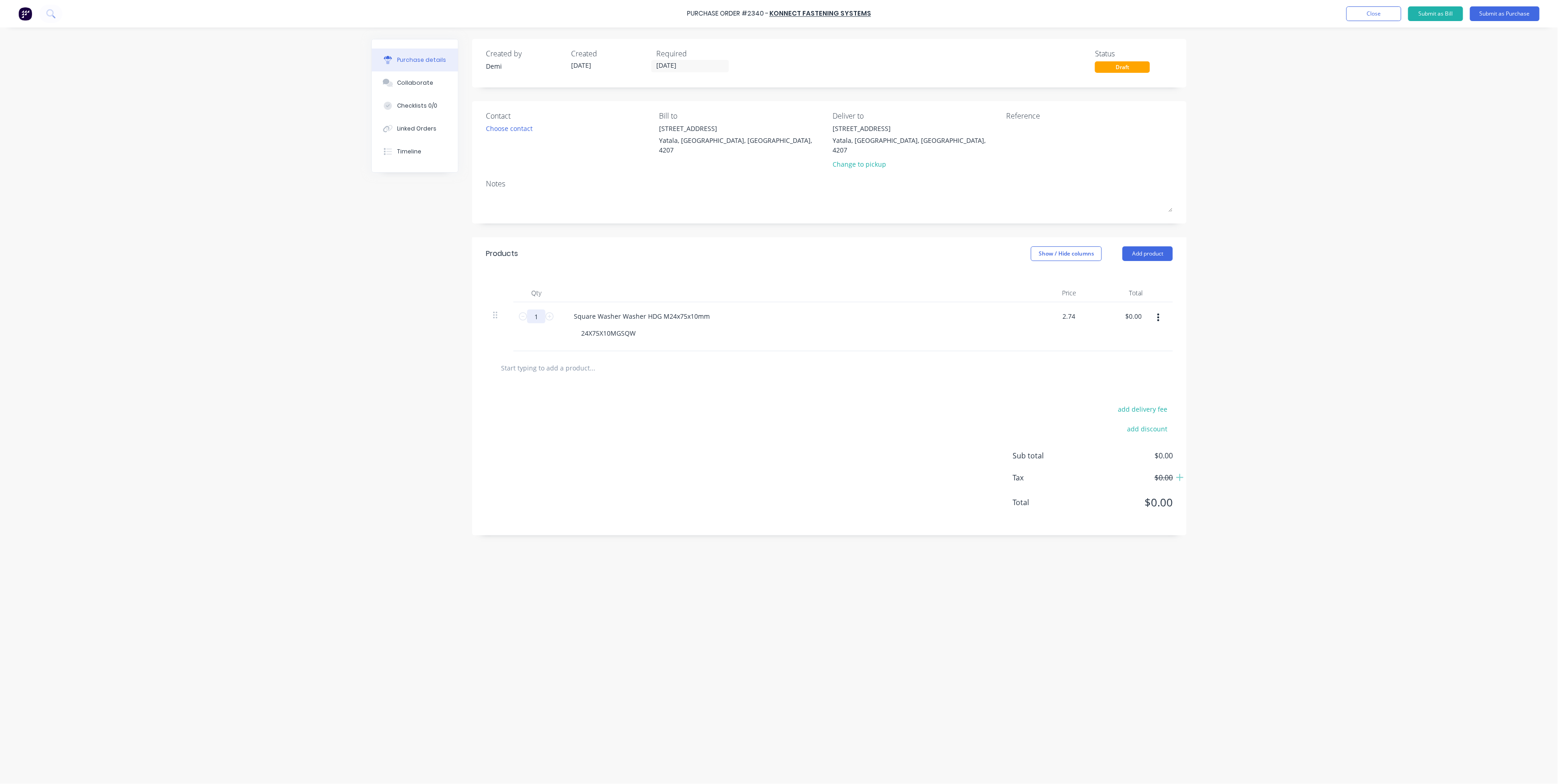
type input "$2.74"
click at [536, 310] on input "1" at bounding box center [536, 316] width 18 height 14
type input "2"
type input "$5.48"
type input "20"
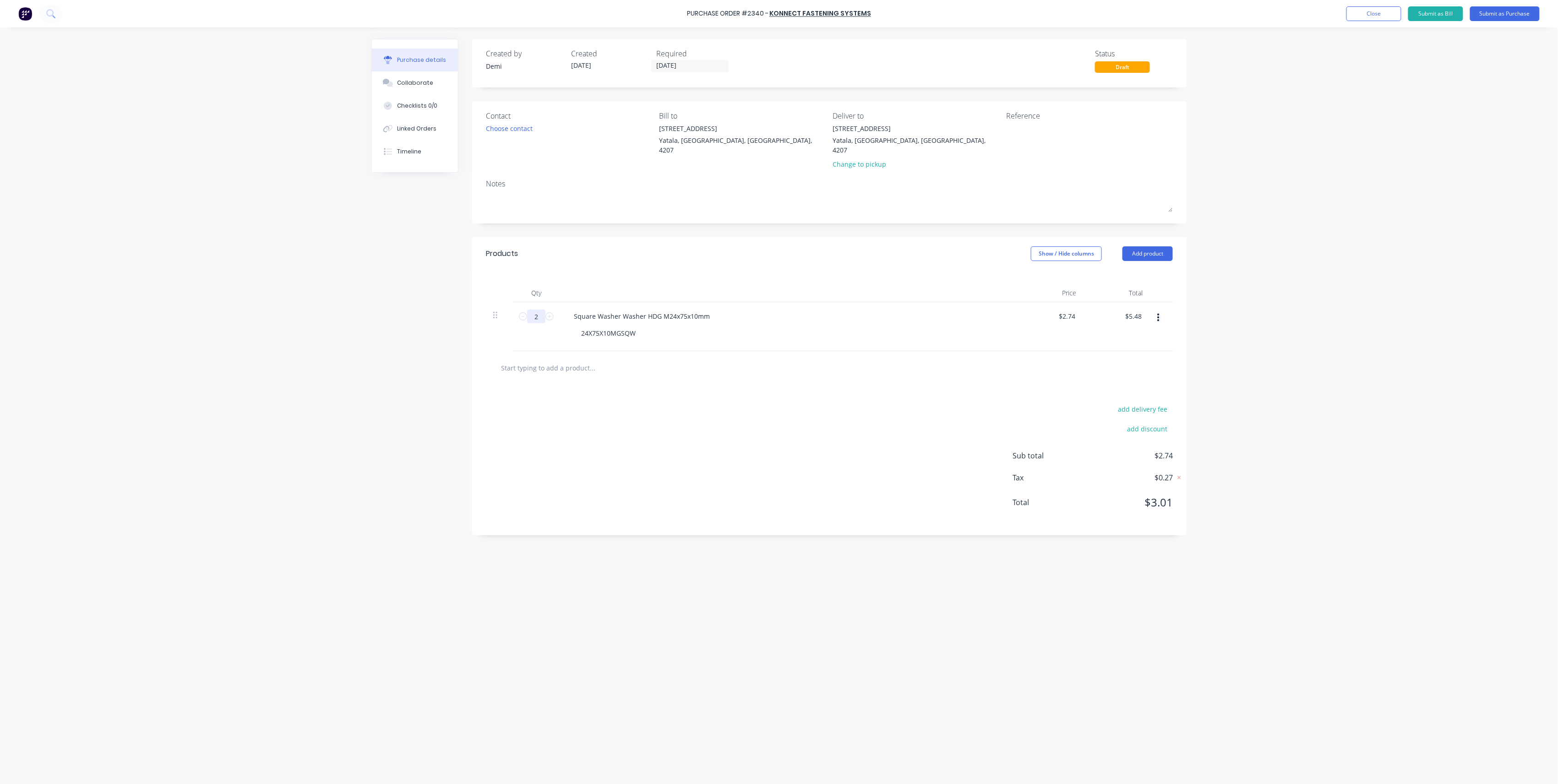
type input "$54.80"
type input "200"
type input "$548.00"
type input "200"
click at [743, 447] on div "add delivery fee add discount Sub total $548.00 Tax $54.80 Total $602.80" at bounding box center [829, 460] width 714 height 151
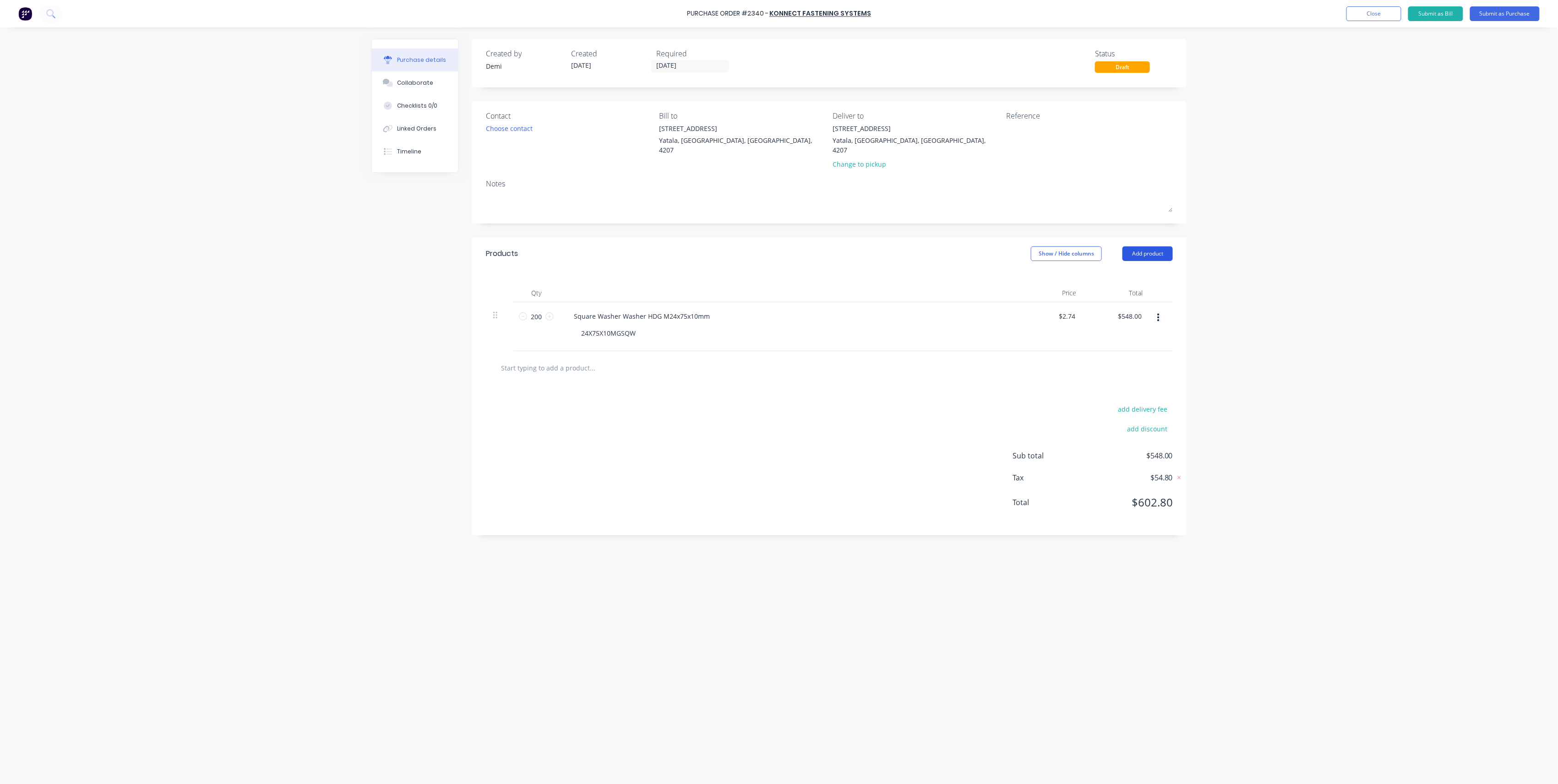
click at [1152, 250] on button "Add product" at bounding box center [1148, 254] width 50 height 15
click at [1127, 272] on div "Product catalogue" at bounding box center [1129, 277] width 71 height 14
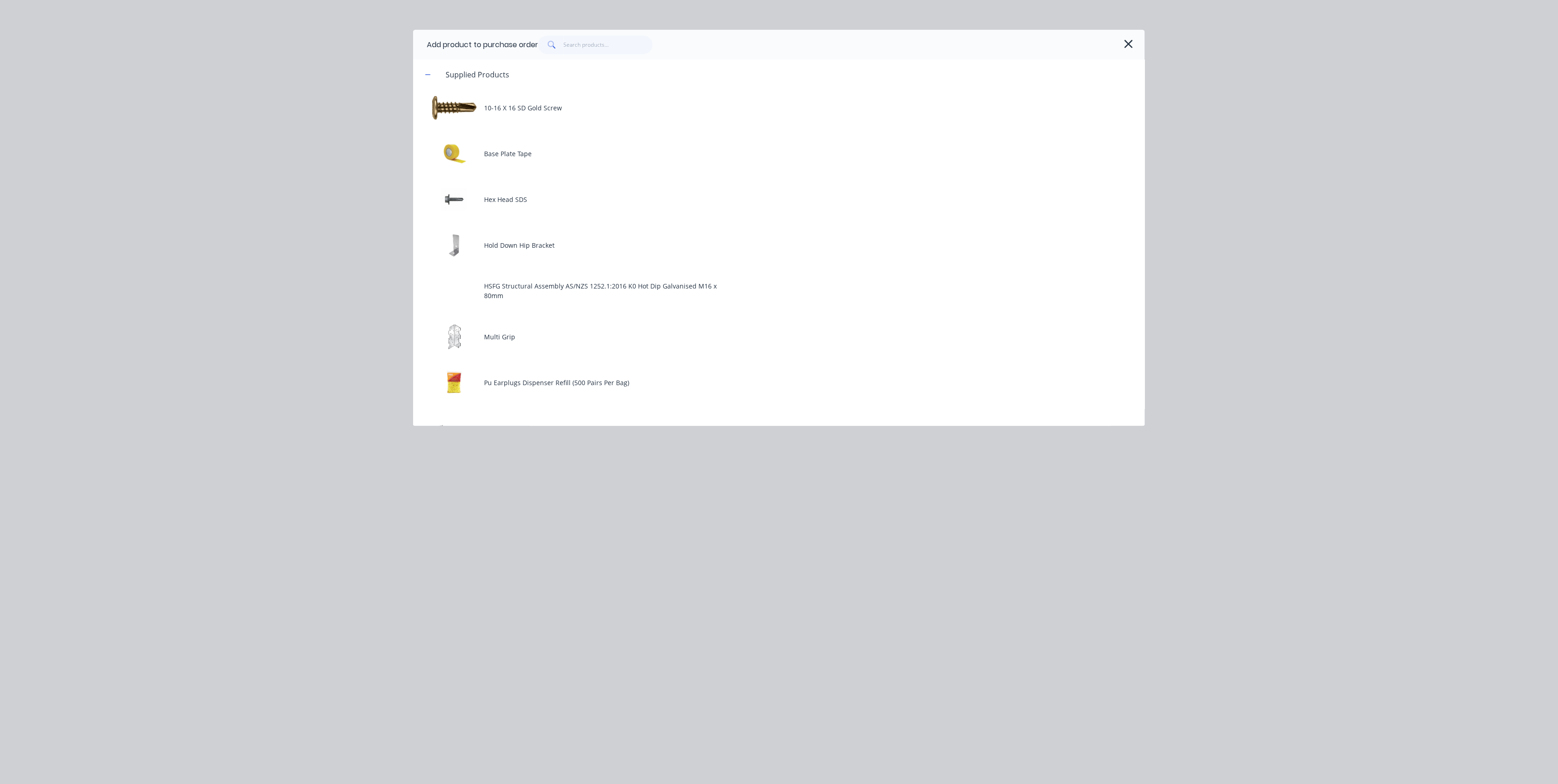
click at [1132, 50] on div "Add product to purchase order" at bounding box center [779, 45] width 732 height 30
click at [1132, 48] on icon "button" at bounding box center [1128, 44] width 8 height 8
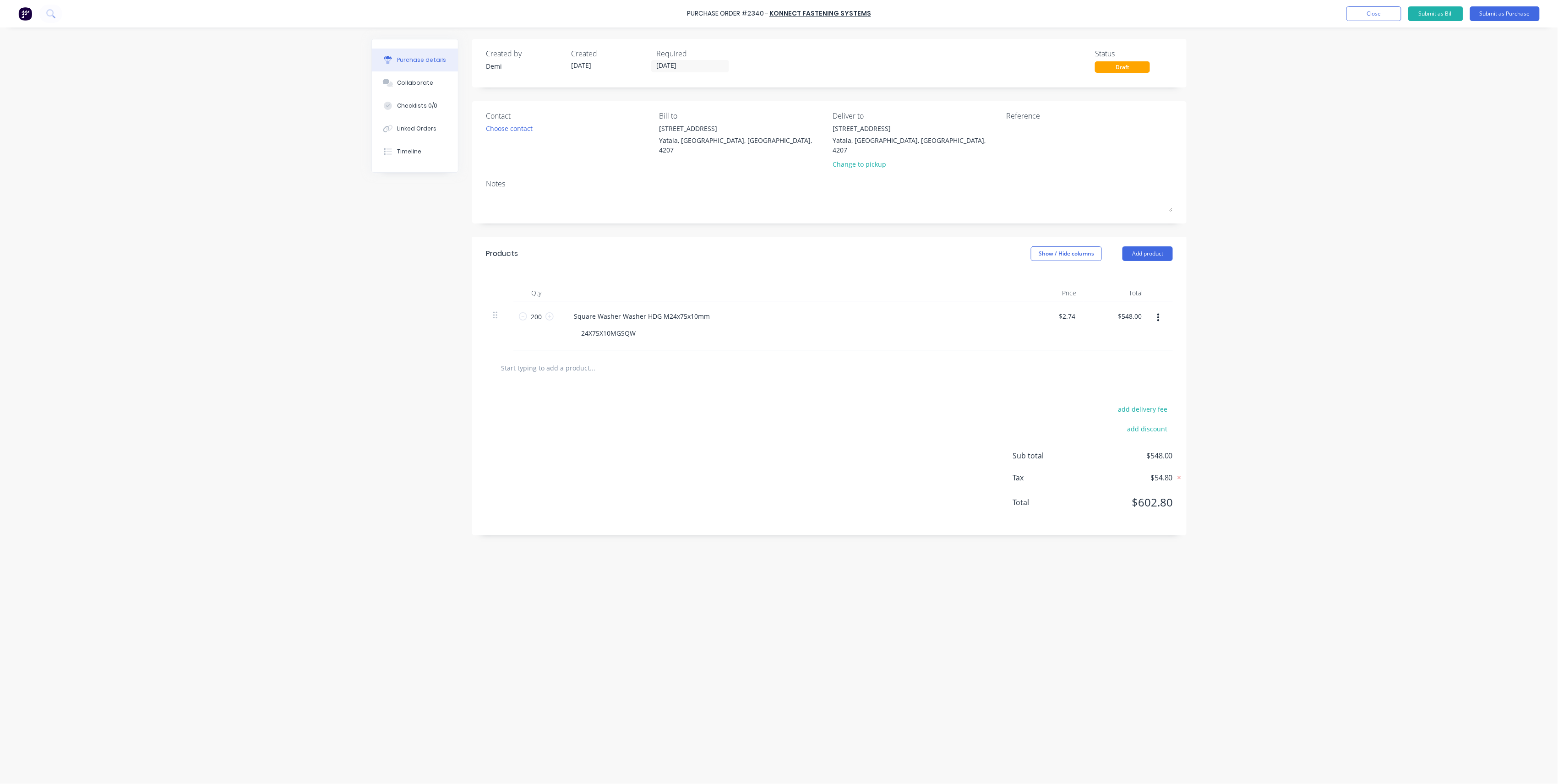
click at [1161, 310] on button "button" at bounding box center [1158, 318] width 21 height 16
click at [1151, 333] on button "Save to catalogue" at bounding box center [1130, 342] width 78 height 18
click at [530, 358] on input "text" at bounding box center [592, 367] width 183 height 18
type input "2000"
click at [1152, 246] on button "Add product" at bounding box center [1148, 254] width 50 height 15
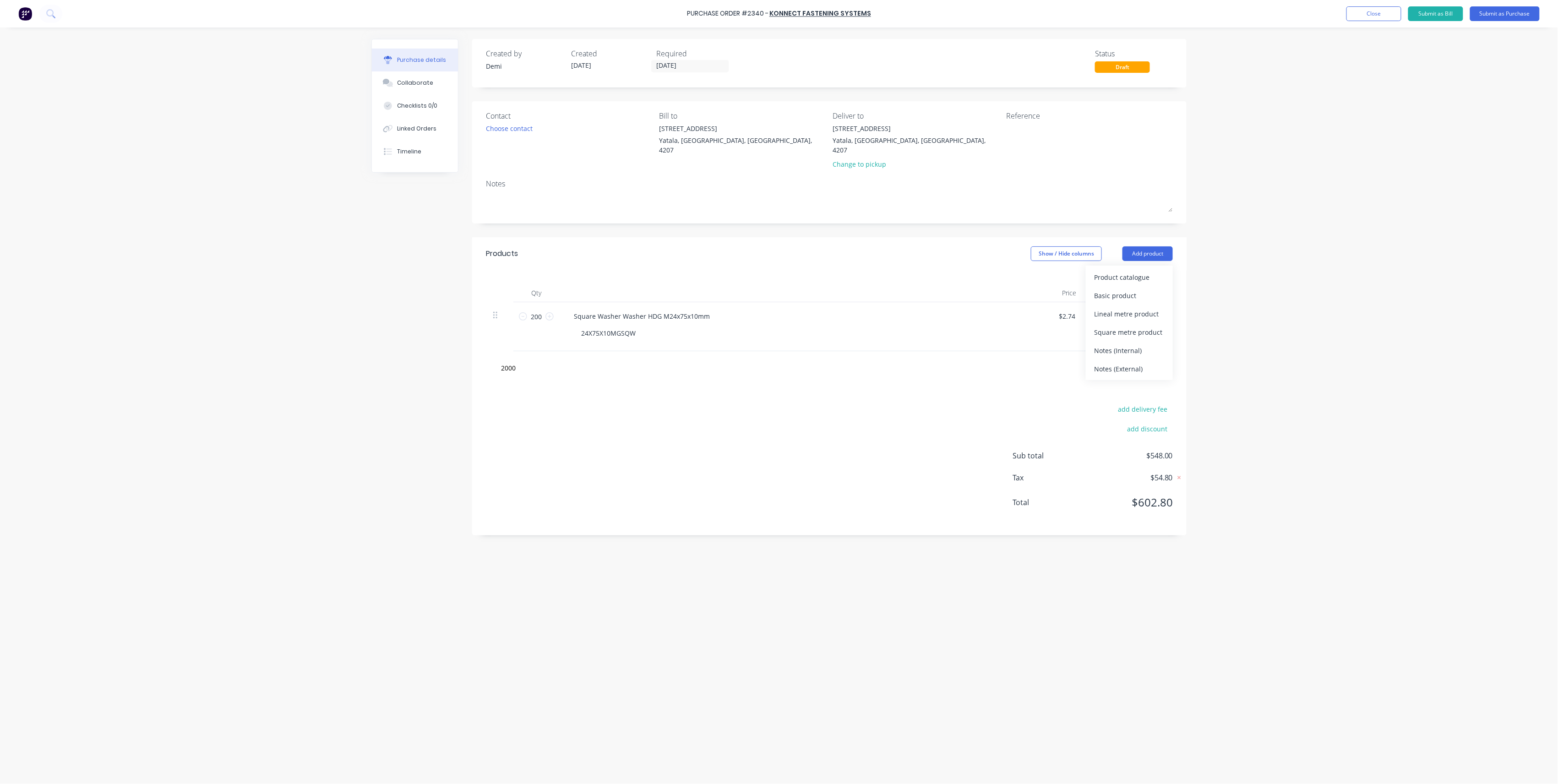
click at [652, 339] on div "Square Washer Washer HDG M24x75x10mm 24X75X10MGSQW" at bounding box center [788, 327] width 458 height 49
click at [1120, 289] on div "Basic product" at bounding box center [1129, 296] width 71 height 14
click at [535, 358] on input "1" at bounding box center [536, 365] width 18 height 14
type input "2000"
click at [628, 377] on div at bounding box center [620, 382] width 93 height 14
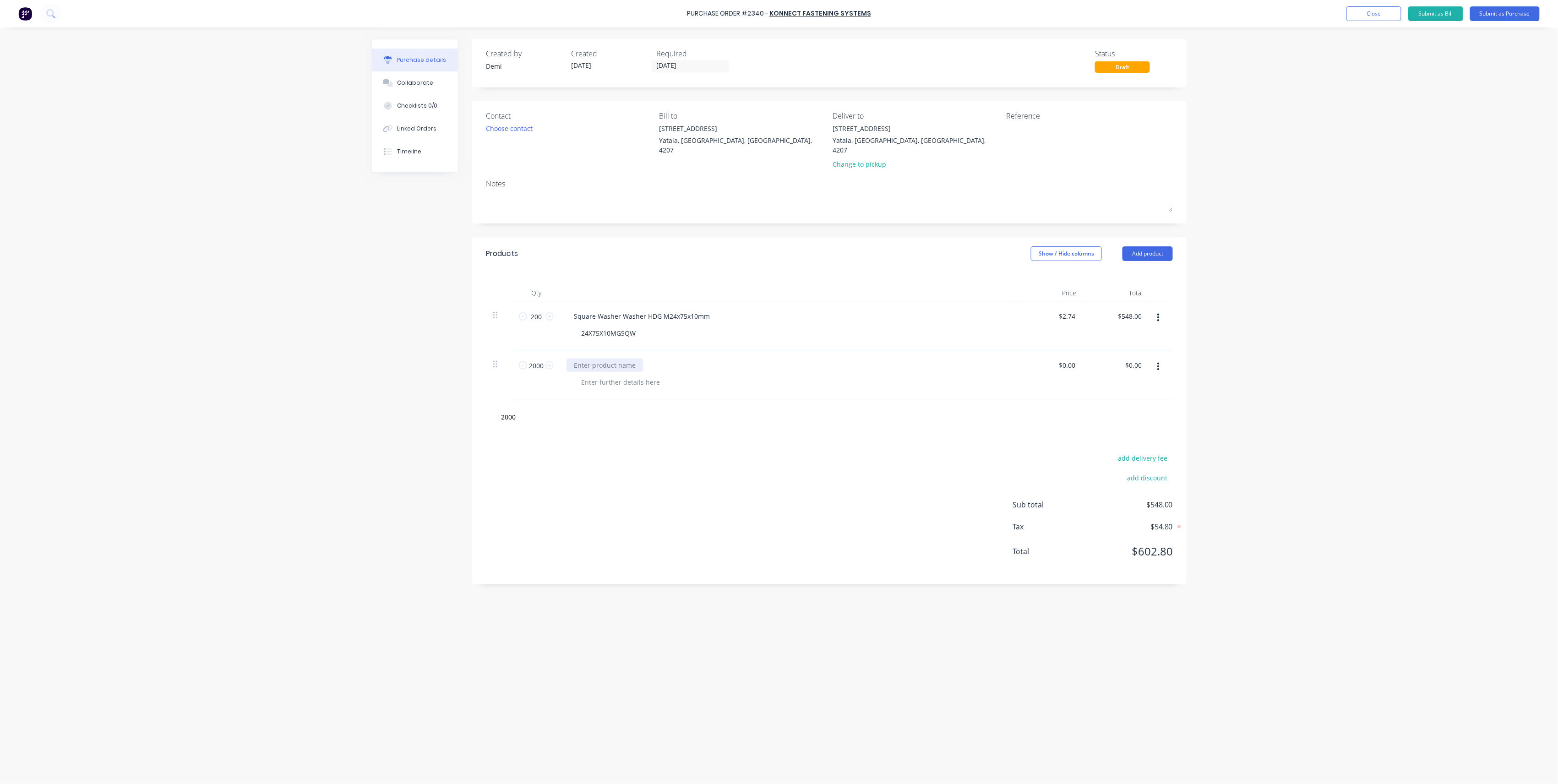
click at [618, 358] on div at bounding box center [605, 365] width 76 height 14
paste div
click at [620, 376] on div at bounding box center [620, 382] width 93 height 14
paste div
drag, startPoint x: 520, startPoint y: 409, endPoint x: 514, endPoint y: 413, distance: 7.2
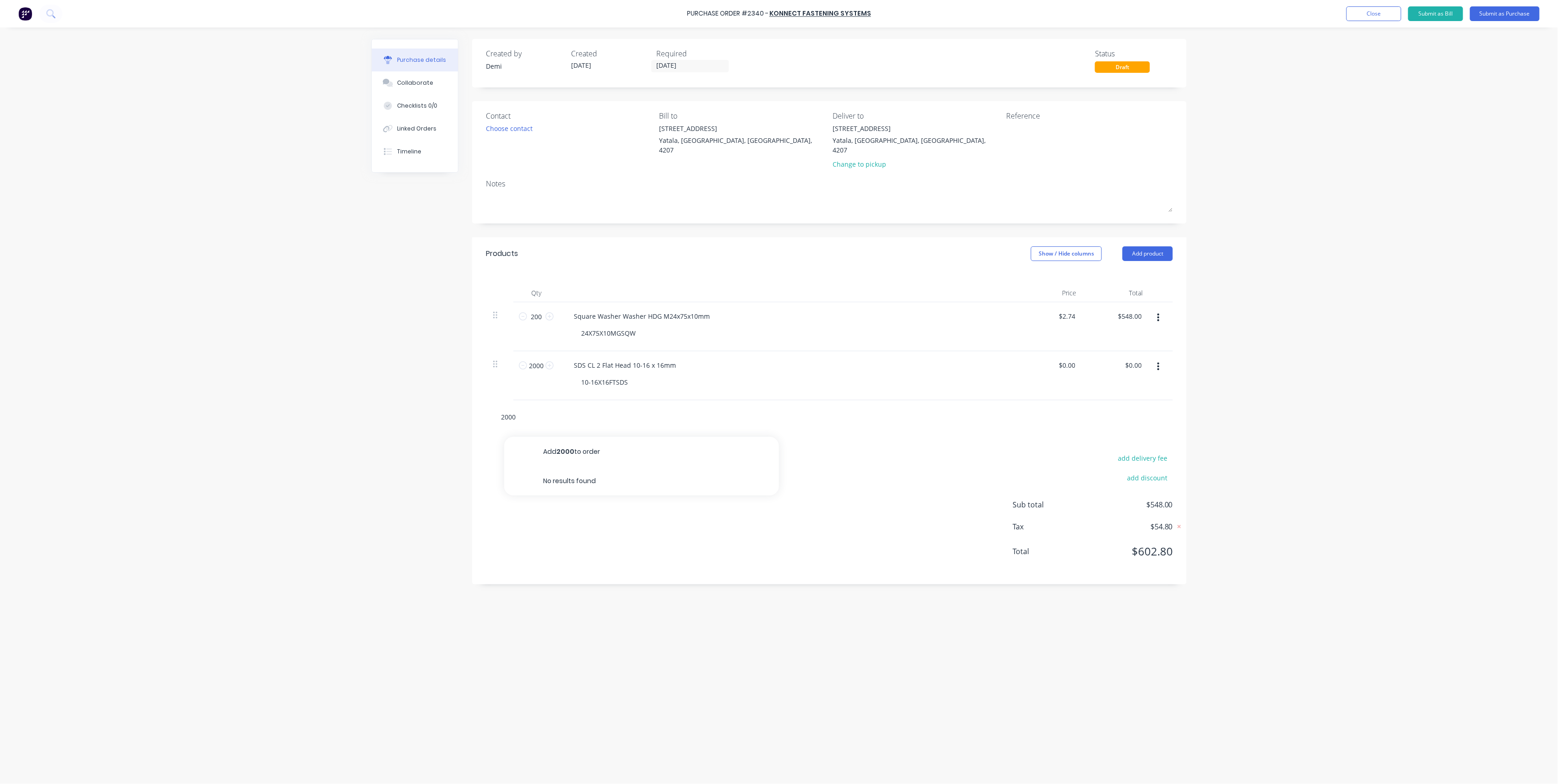
click at [520, 409] on input "2000" at bounding box center [592, 417] width 183 height 18
drag, startPoint x: 518, startPoint y: 409, endPoint x: 333, endPoint y: 413, distance: 185.0
click at [333, 413] on div "Purchase Order #2340 - Konnect Fastening Systems Add product Close Submit as Bi…" at bounding box center [779, 392] width 1558 height 784
click at [1061, 358] on input "0.00" at bounding box center [1068, 365] width 17 height 14
paste input "$0.0213"
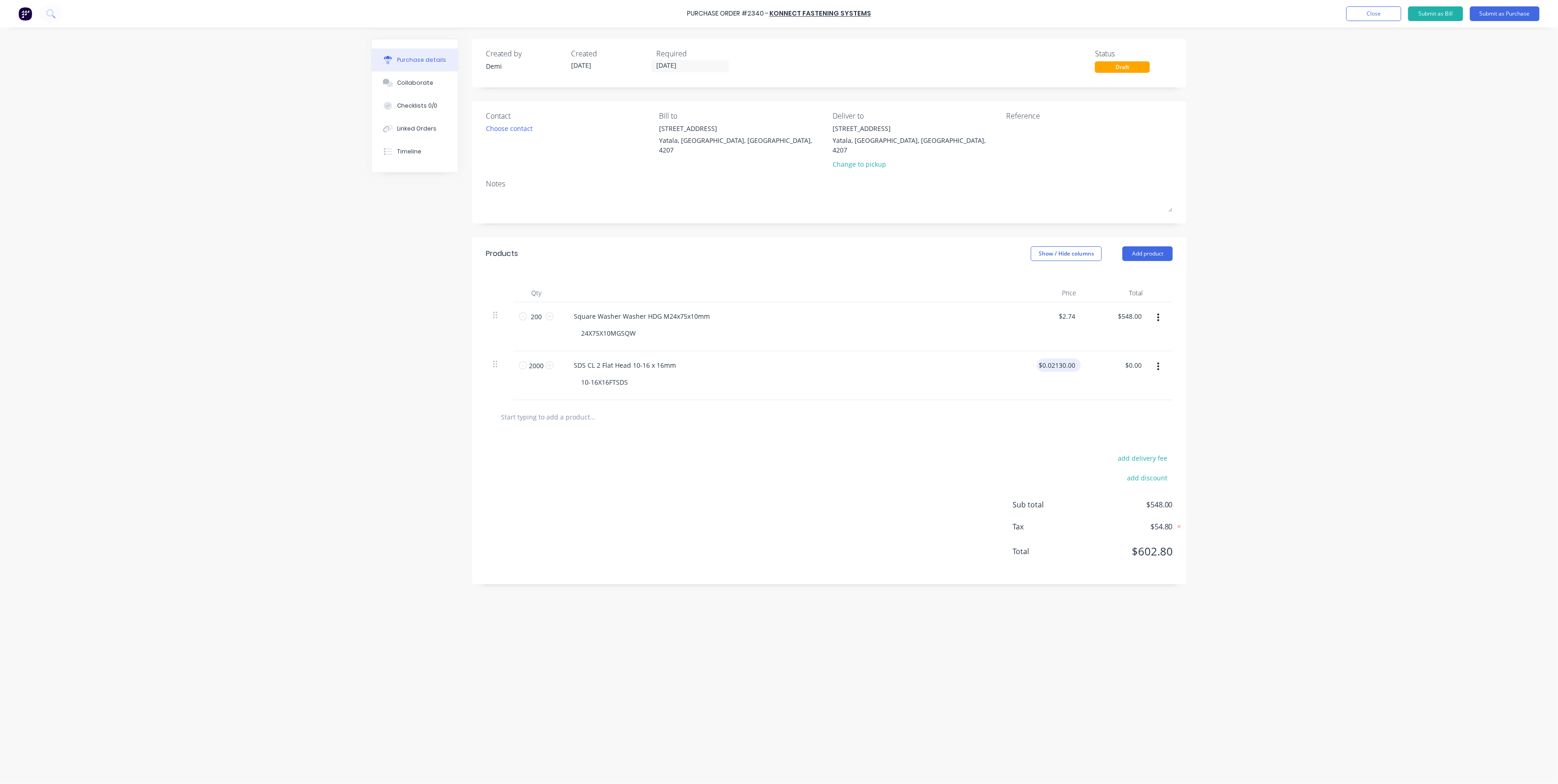
drag, startPoint x: 1075, startPoint y: 356, endPoint x: 1062, endPoint y: 357, distance: 13.0
click at [1062, 358] on input "$0.02130.00" at bounding box center [1057, 365] width 40 height 14
type input "$0.02"
type input "$40.00"
click at [1061, 412] on div at bounding box center [829, 417] width 672 height 18
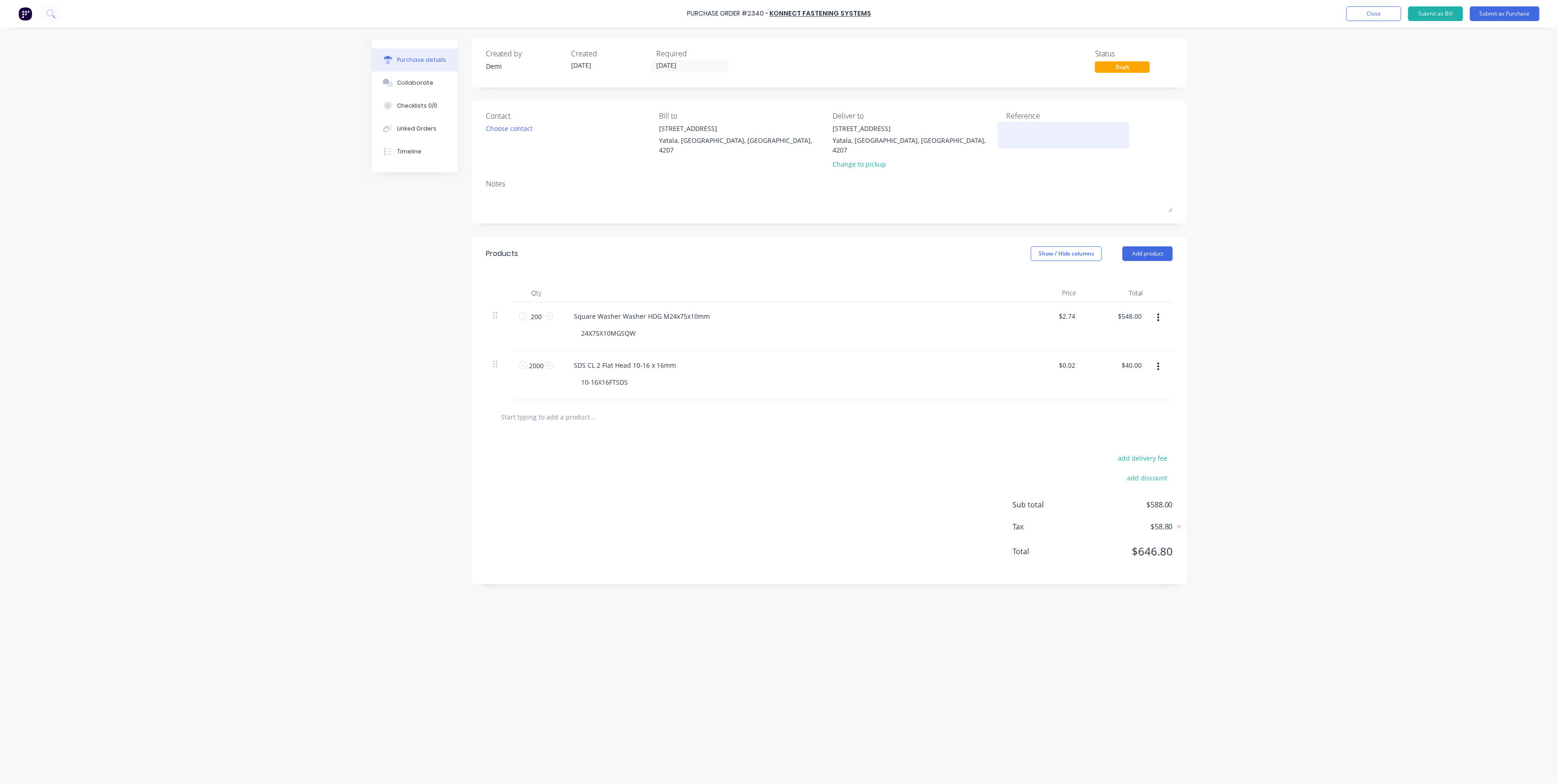
click at [1035, 135] on textarea at bounding box center [1063, 134] width 115 height 21
type textarea "P2340 B0"
click at [1077, 358] on input "0.02" at bounding box center [1067, 365] width 21 height 14
click at [1028, 470] on div "add discount" at bounding box center [1093, 477] width 160 height 14
click at [1075, 358] on input "0.02" at bounding box center [1067, 365] width 21 height 14
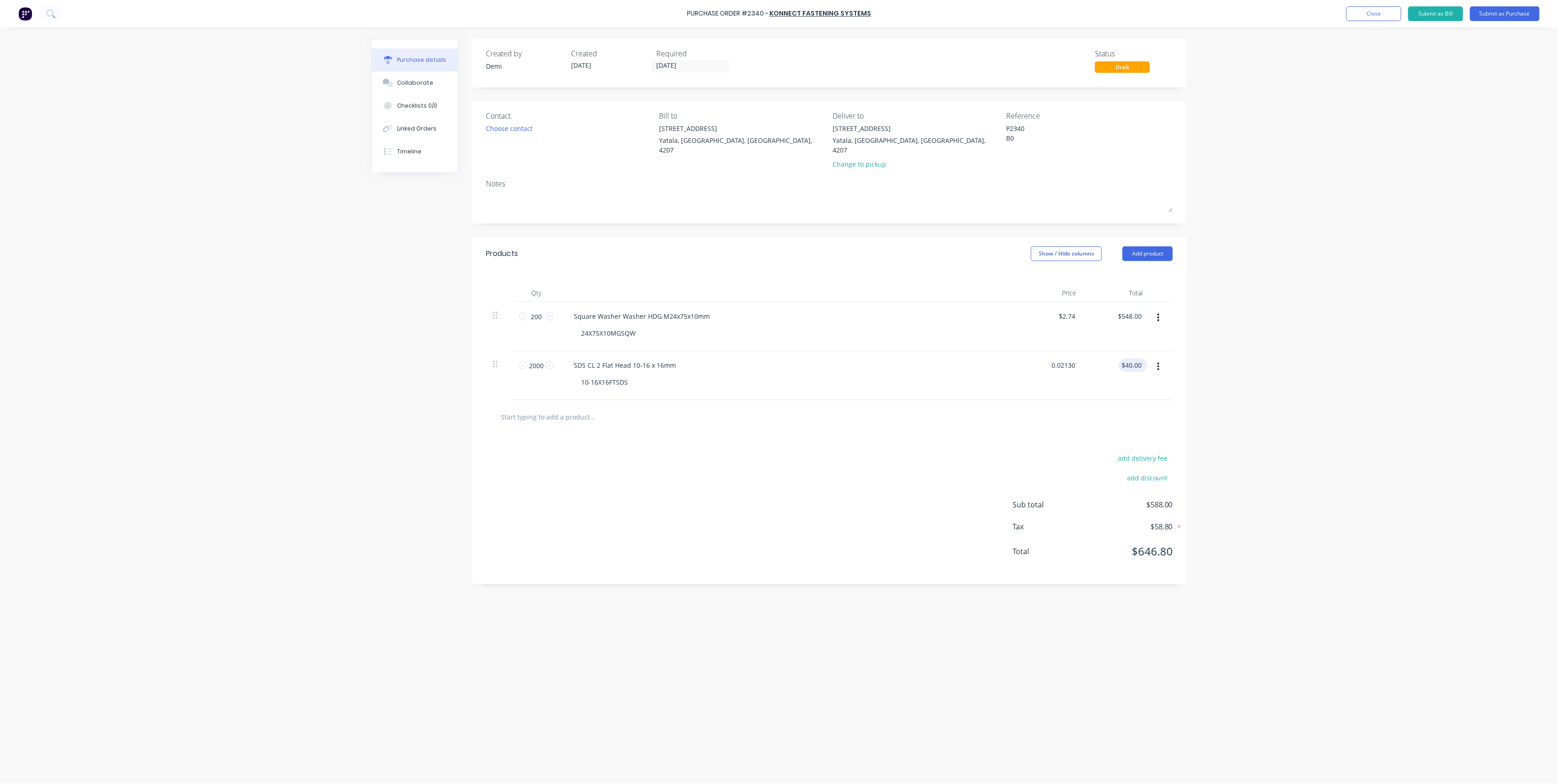
type input "$0.02"
click at [1133, 358] on input "40.00" at bounding box center [1132, 365] width 25 height 14
drag, startPoint x: 1141, startPoint y: 352, endPoint x: 1080, endPoint y: 351, distance: 61.0
click at [1080, 351] on div "2000 2000 SDS CL 2 Flat Head 10-16 x 16mm 10-16X16FTSDS $0.02 $0.02 40.00 40.00" at bounding box center [829, 376] width 687 height 49
type input "42.6"
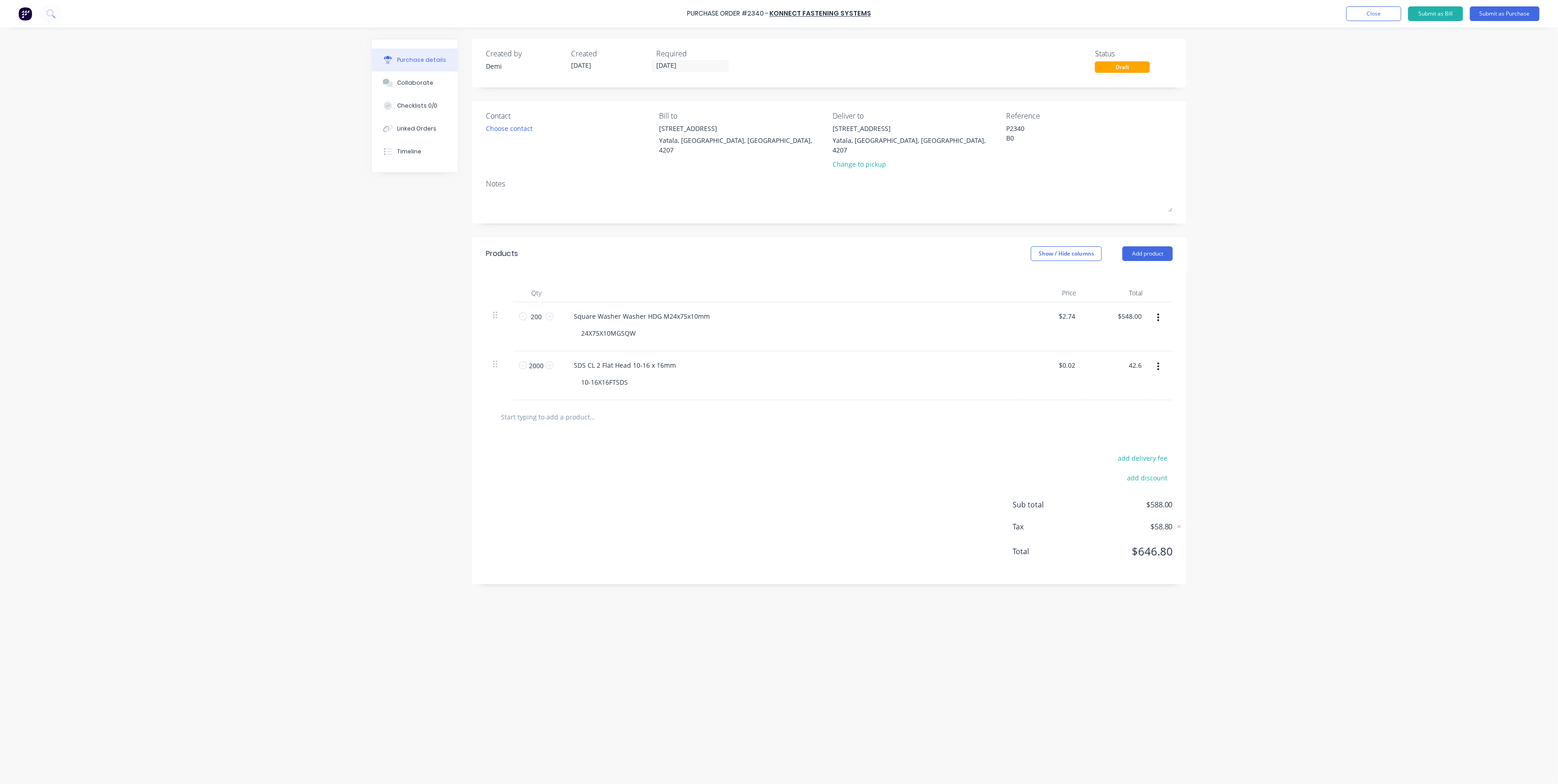
type input "0.02"
type input "$42.60"
drag, startPoint x: 1076, startPoint y: 369, endPoint x: 1077, endPoint y: 406, distance: 37.0
click at [1076, 376] on div "0.02 0.02" at bounding box center [1050, 376] width 67 height 49
type input "$0.02"
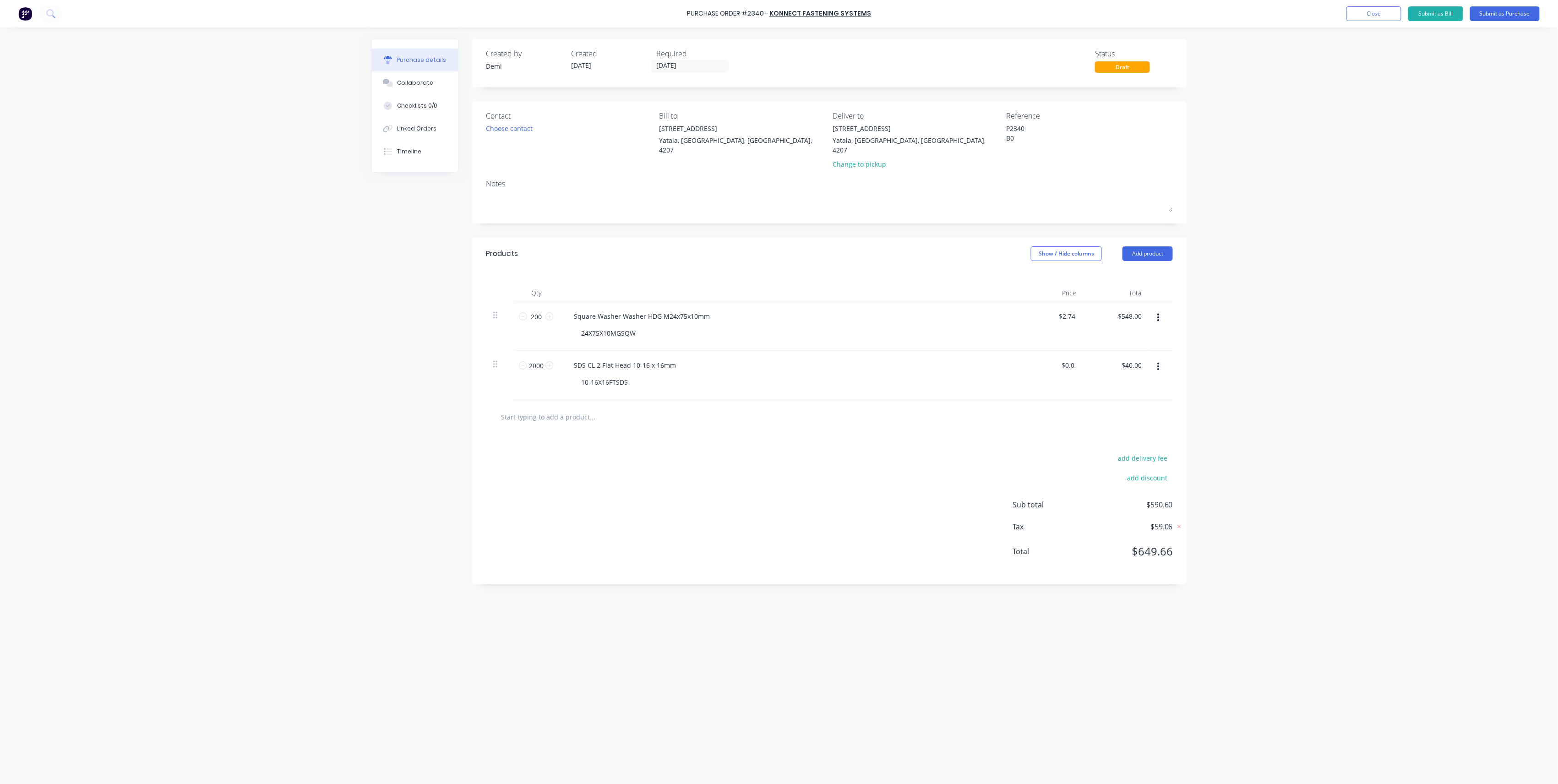
click at [1116, 408] on div at bounding box center [829, 417] width 672 height 18
type input "40.00"
click at [1139, 358] on input "40.00" at bounding box center [1133, 365] width 21 height 14
type input "0.02"
type input "$40.00"
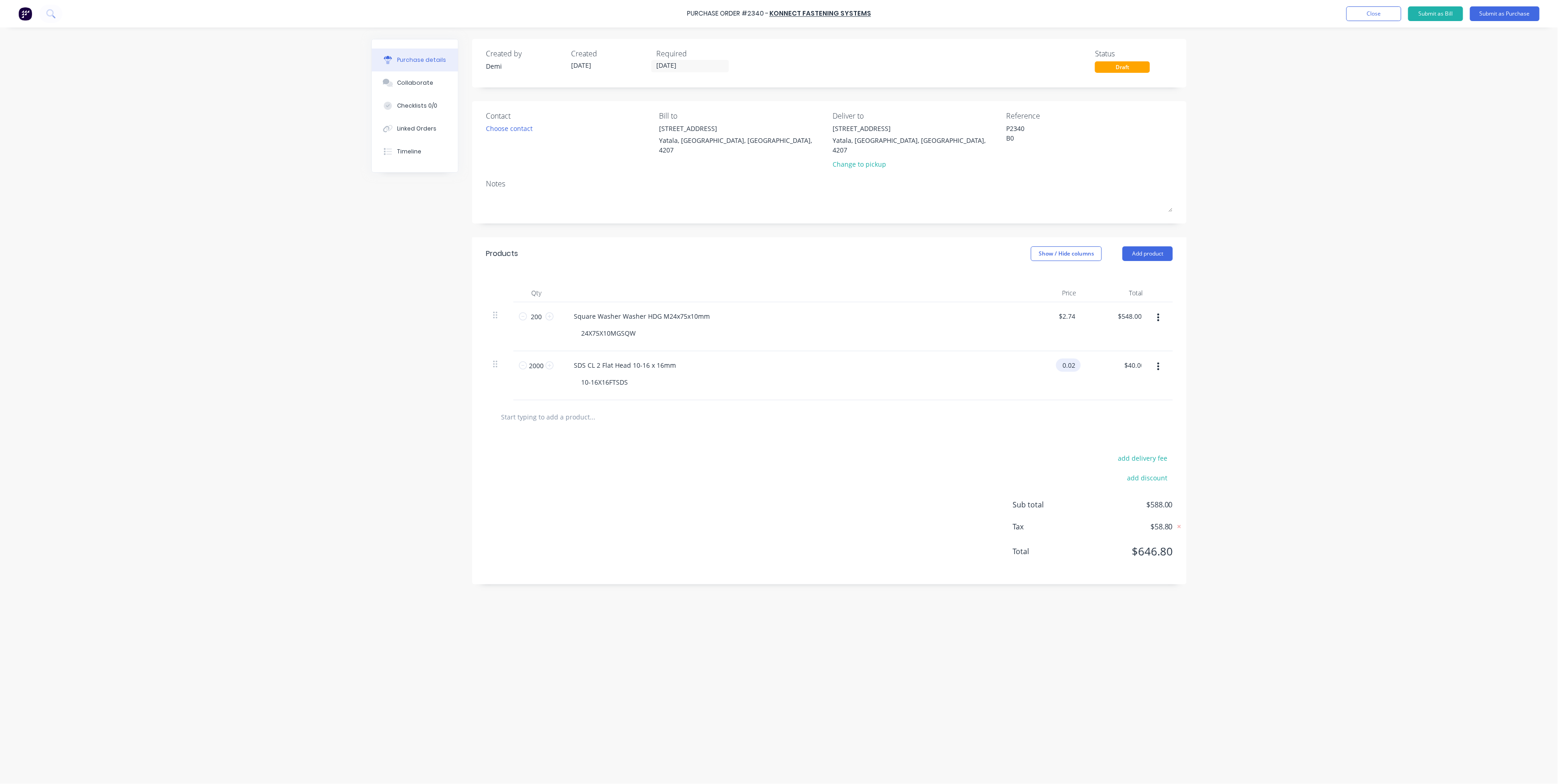
click at [1076, 358] on input "0.02" at bounding box center [1067, 365] width 21 height 14
drag, startPoint x: 1077, startPoint y: 354, endPoint x: 1020, endPoint y: 354, distance: 57.0
click at [1020, 354] on div "0.02 0.02" at bounding box center [1050, 376] width 67 height 49
click at [1122, 572] on div "add delivery fee add discount Sub total $588.00 Tax $58.80 Total $646.80" at bounding box center [829, 508] width 714 height 151
click at [1076, 358] on input "0.02" at bounding box center [1068, 365] width 17 height 14
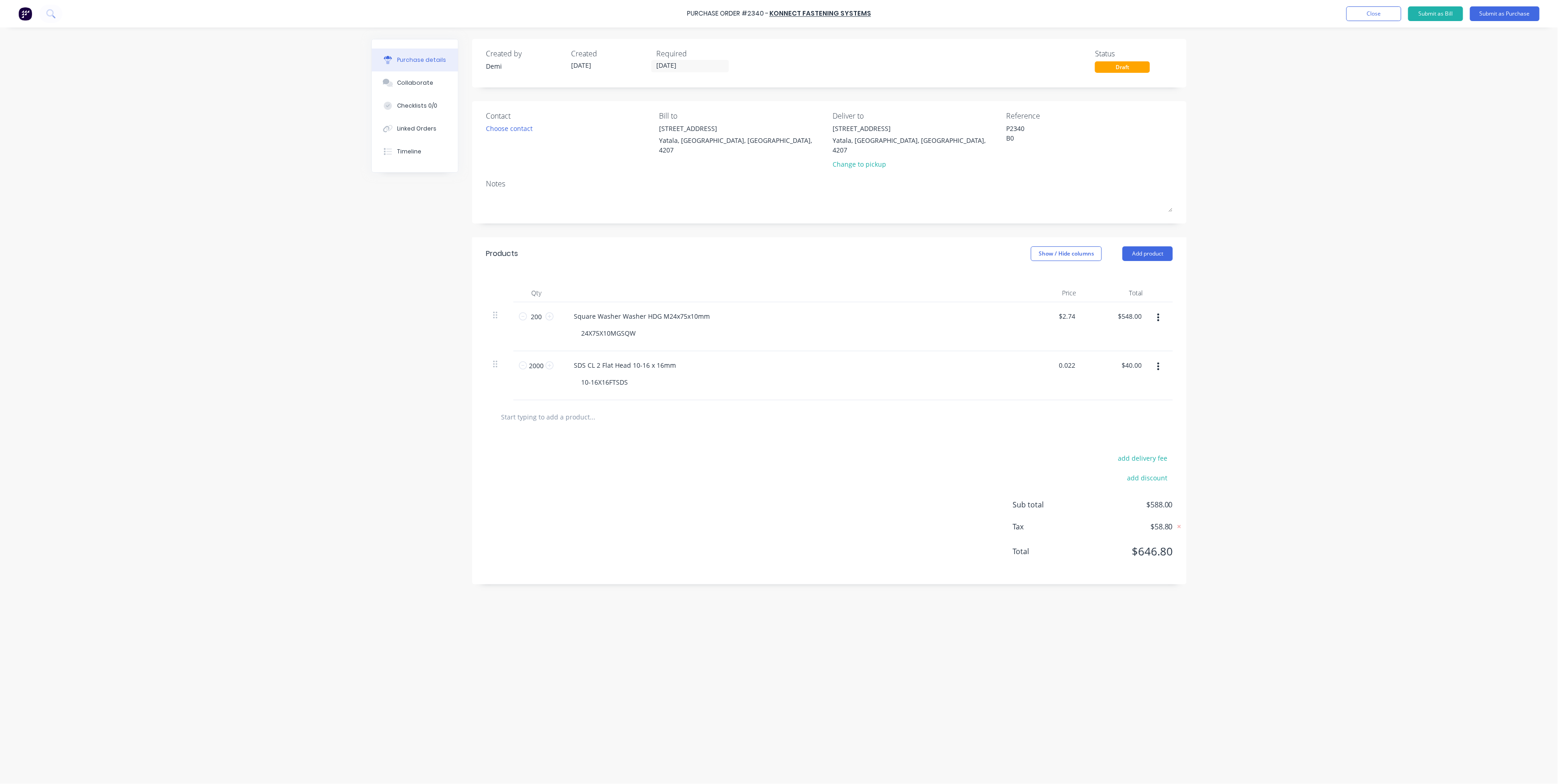
type input "$0.02"
click at [1100, 508] on div "Sub total $588.00 Tax $58.80 Total $646.80" at bounding box center [1093, 535] width 160 height 71
click at [1126, 408] on div at bounding box center [829, 417] width 672 height 18
click at [1163, 358] on button "button" at bounding box center [1158, 366] width 21 height 16
click at [1157, 382] on button "Save to catalogue" at bounding box center [1130, 391] width 78 height 18
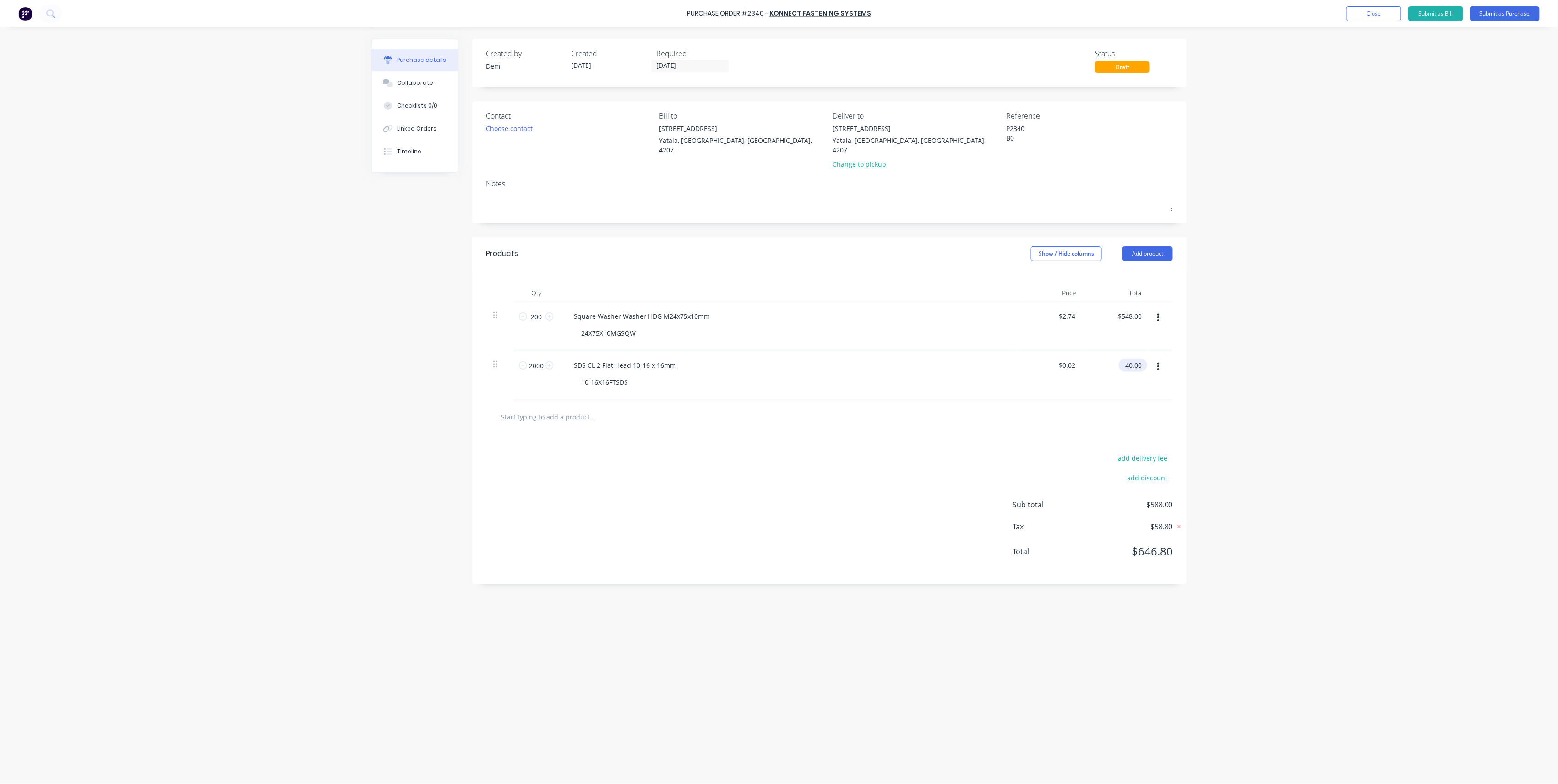
click at [1139, 358] on input "40.00" at bounding box center [1132, 365] width 25 height 14
drag, startPoint x: 1140, startPoint y: 354, endPoint x: 1106, endPoint y: 360, distance: 34.5
click at [1106, 360] on div "40.00 40.00" at bounding box center [1117, 376] width 67 height 49
type input "$40.00"
click at [1146, 360] on div "$40.00 40.00" at bounding box center [1135, 365] width 25 height 14
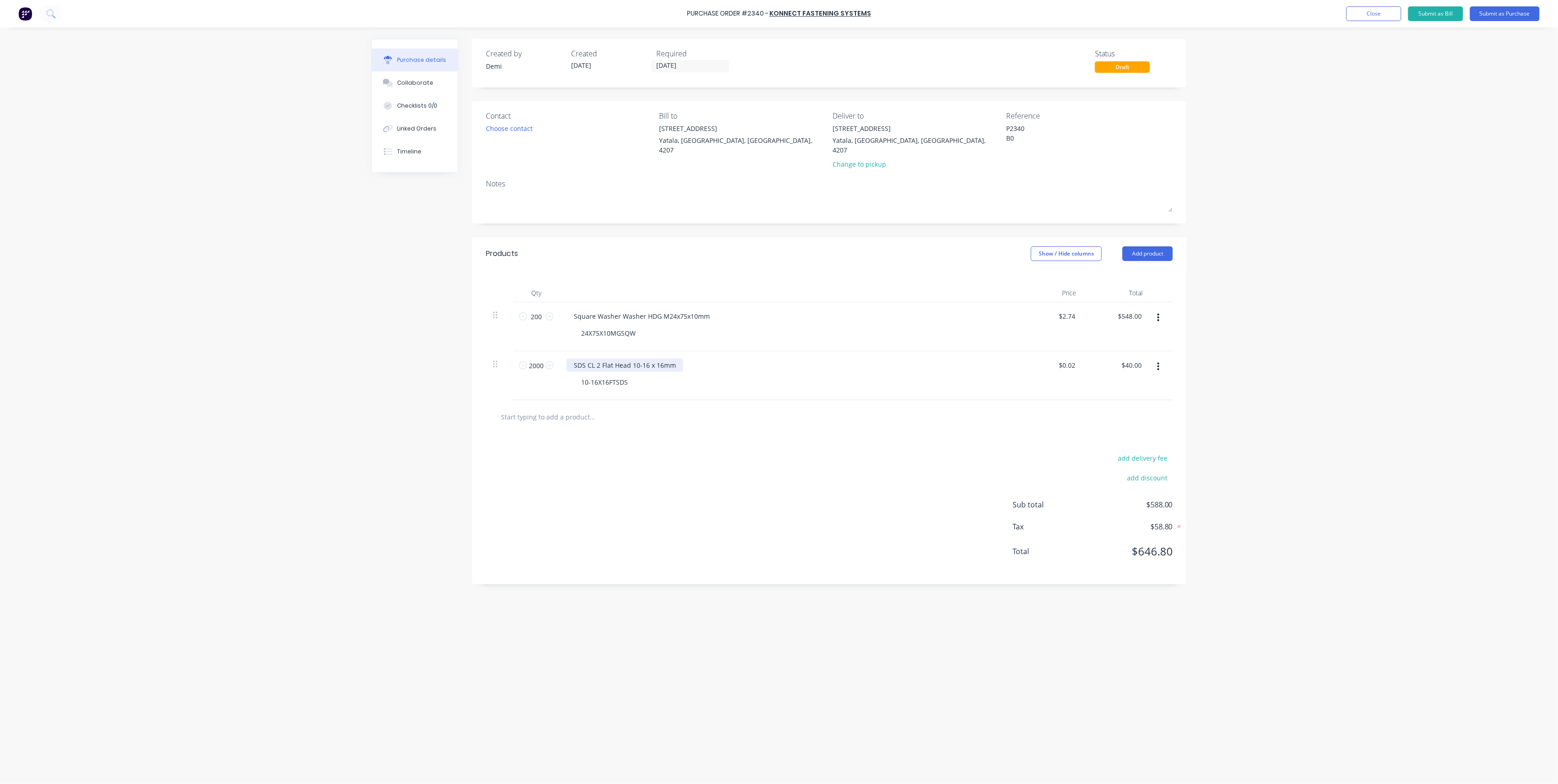
click at [573, 358] on div "SDS CL 2 Flat Head 10-16 x 16mm" at bounding box center [625, 365] width 117 height 14
drag, startPoint x: 544, startPoint y: 356, endPoint x: 505, endPoint y: 356, distance: 39.0
click at [505, 356] on div "2000 2000 2000 x SDS CL 2 Flat Head 10-16 x 16mm 10-16X16FTSDS $0.02 $0.02 $40.…" at bounding box center [829, 376] width 687 height 49
type input "1"
type input "$0.02"
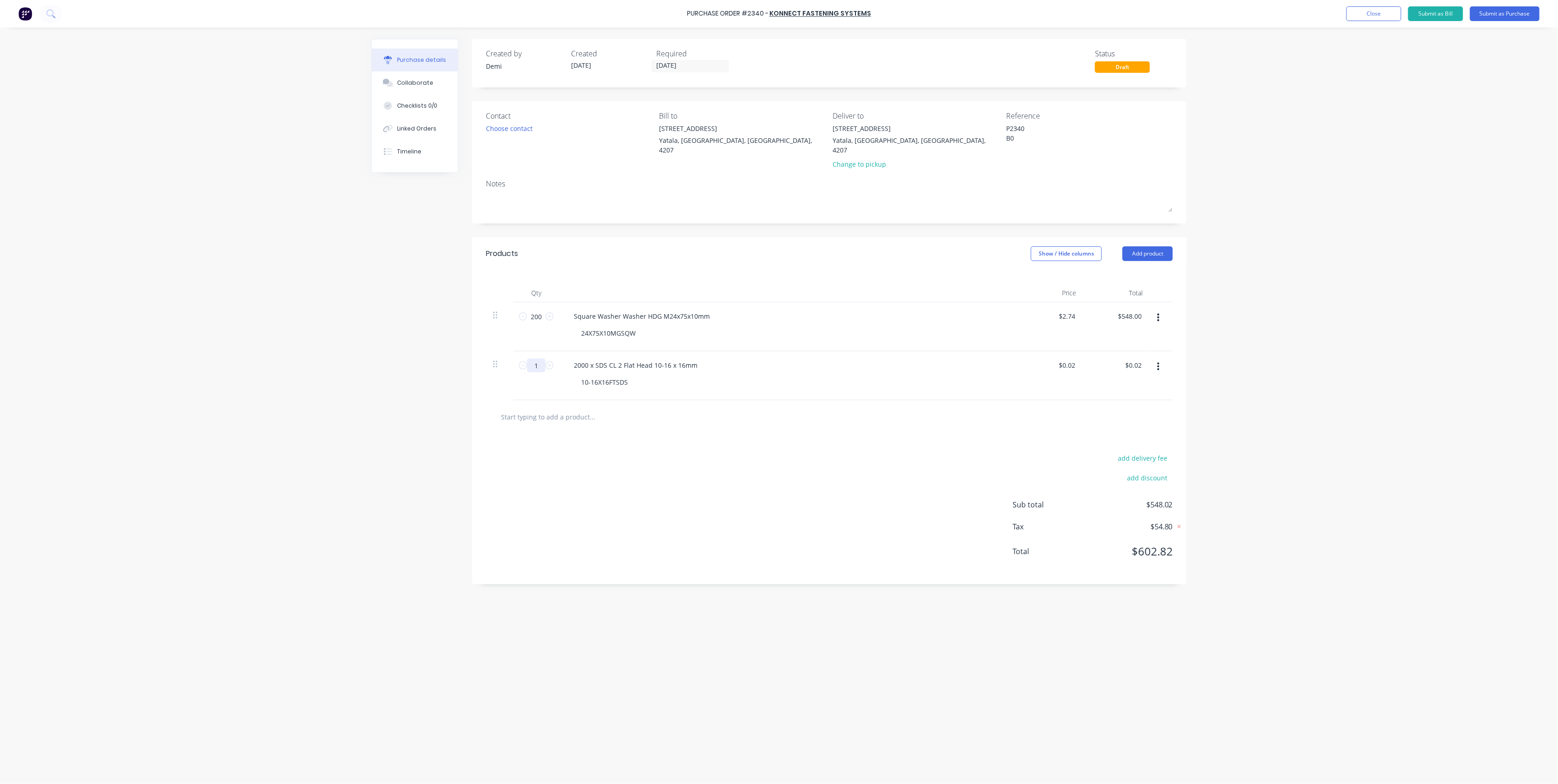
type input "1"
click at [716, 400] on div at bounding box center [829, 417] width 687 height 34
type input "0.02"
click at [1125, 354] on div "0.02 $0.02" at bounding box center [1117, 376] width 67 height 49
type input "0.02"
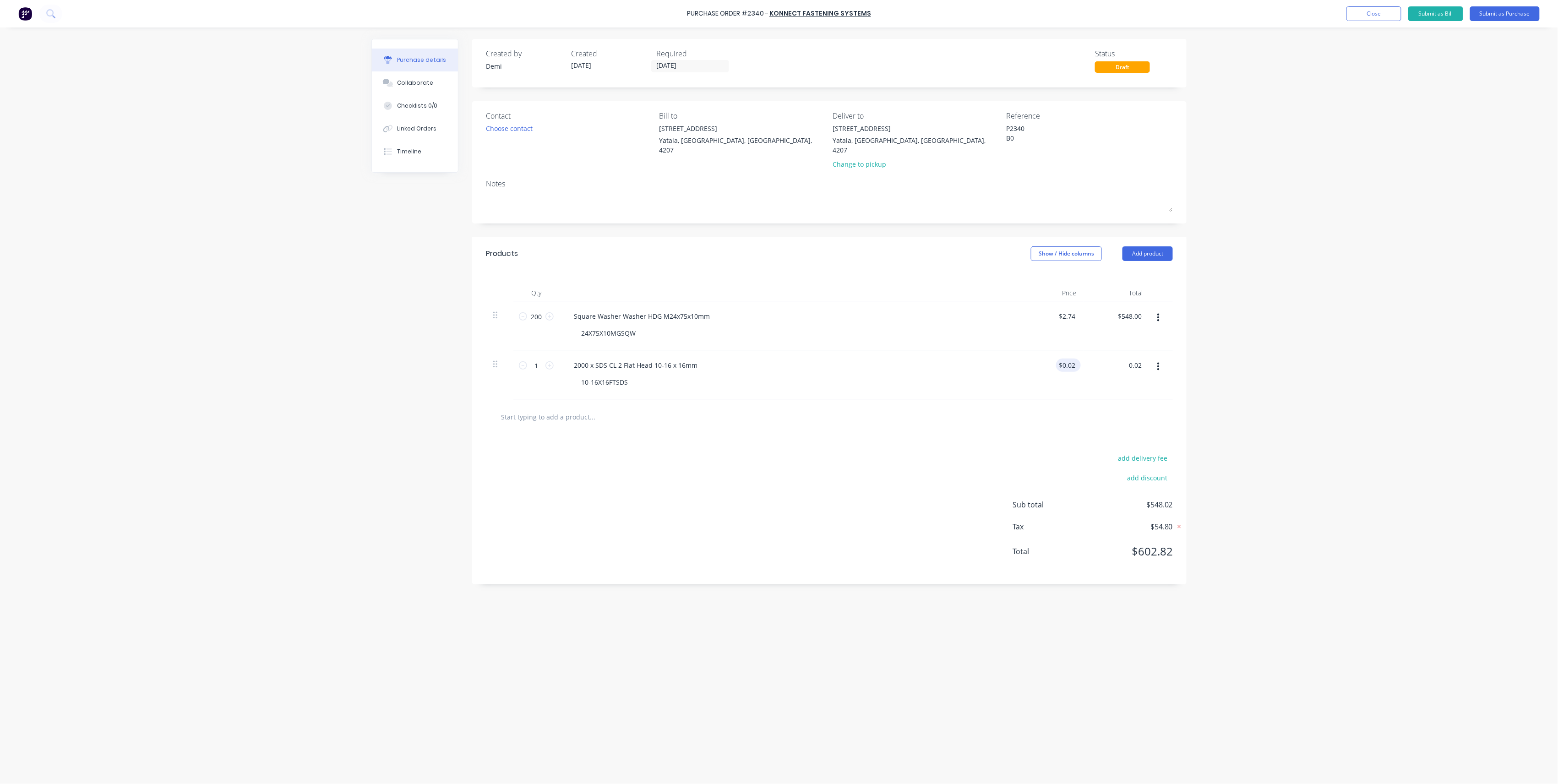
type input "$0.02"
click at [1074, 360] on input "0.02" at bounding box center [1068, 365] width 17 height 14
drag, startPoint x: 1076, startPoint y: 356, endPoint x: 988, endPoint y: 356, distance: 88.0
click at [988, 356] on div "1 1 2000 x SDS CL 2 Flat Head 10-16 x 16mm 10-16X16FTSDS 0.02 0.02 $0.02 $0.02" at bounding box center [829, 376] width 687 height 49
click at [1072, 358] on input "426" at bounding box center [1070, 365] width 16 height 14
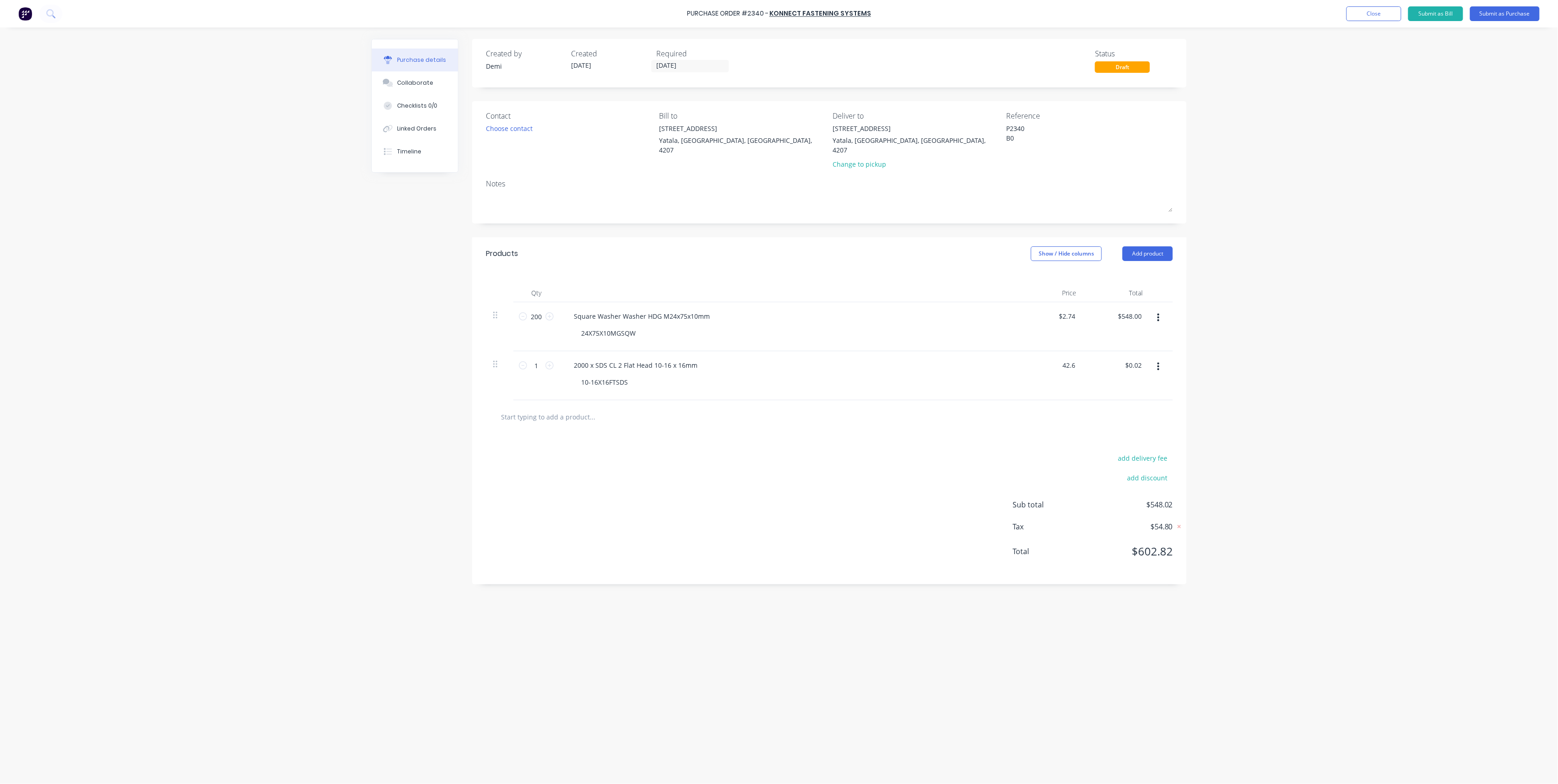
type input "$42.60"
click at [1091, 385] on div "$42.60 $0.02" at bounding box center [1117, 376] width 67 height 49
click at [1039, 143] on textarea "P2340 B0" at bounding box center [1063, 134] width 115 height 21
type textarea "P2340 B0 CC 301"
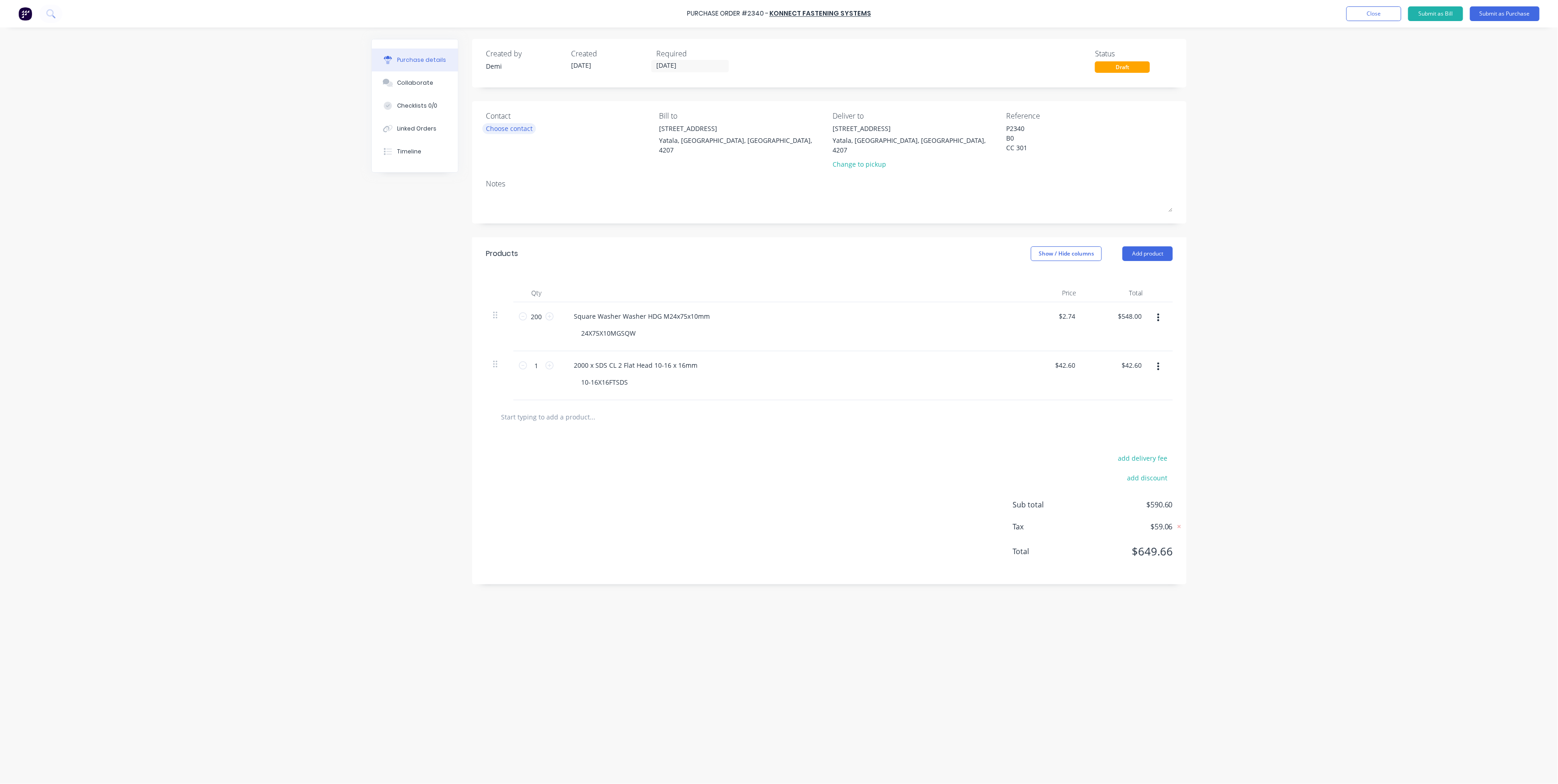
click at [518, 130] on div "Choose contact" at bounding box center [509, 128] width 47 height 10
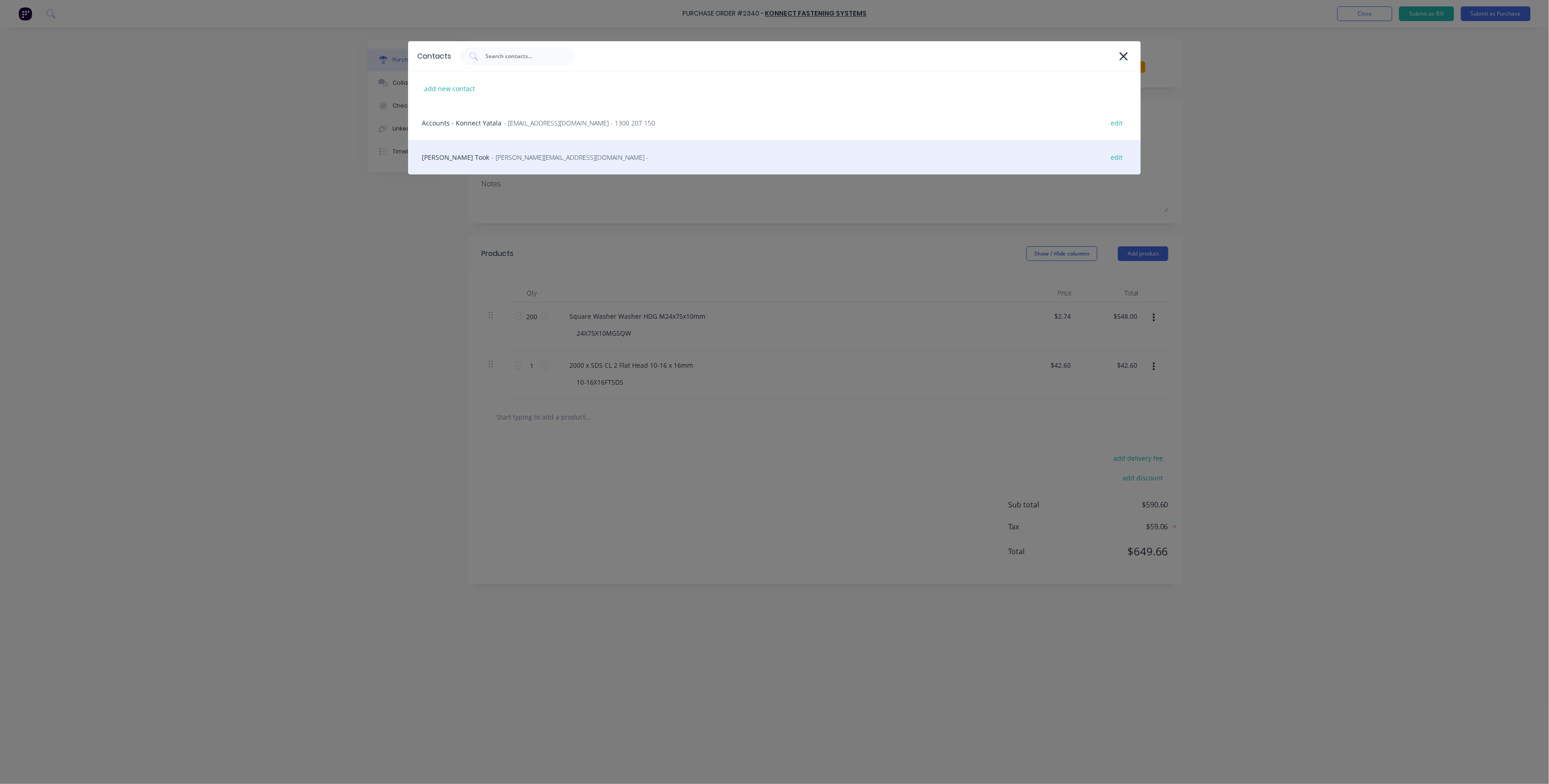
click at [512, 152] on div "Myles Took - myles.took@konnectshop.com - edit" at bounding box center [774, 157] width 733 height 34
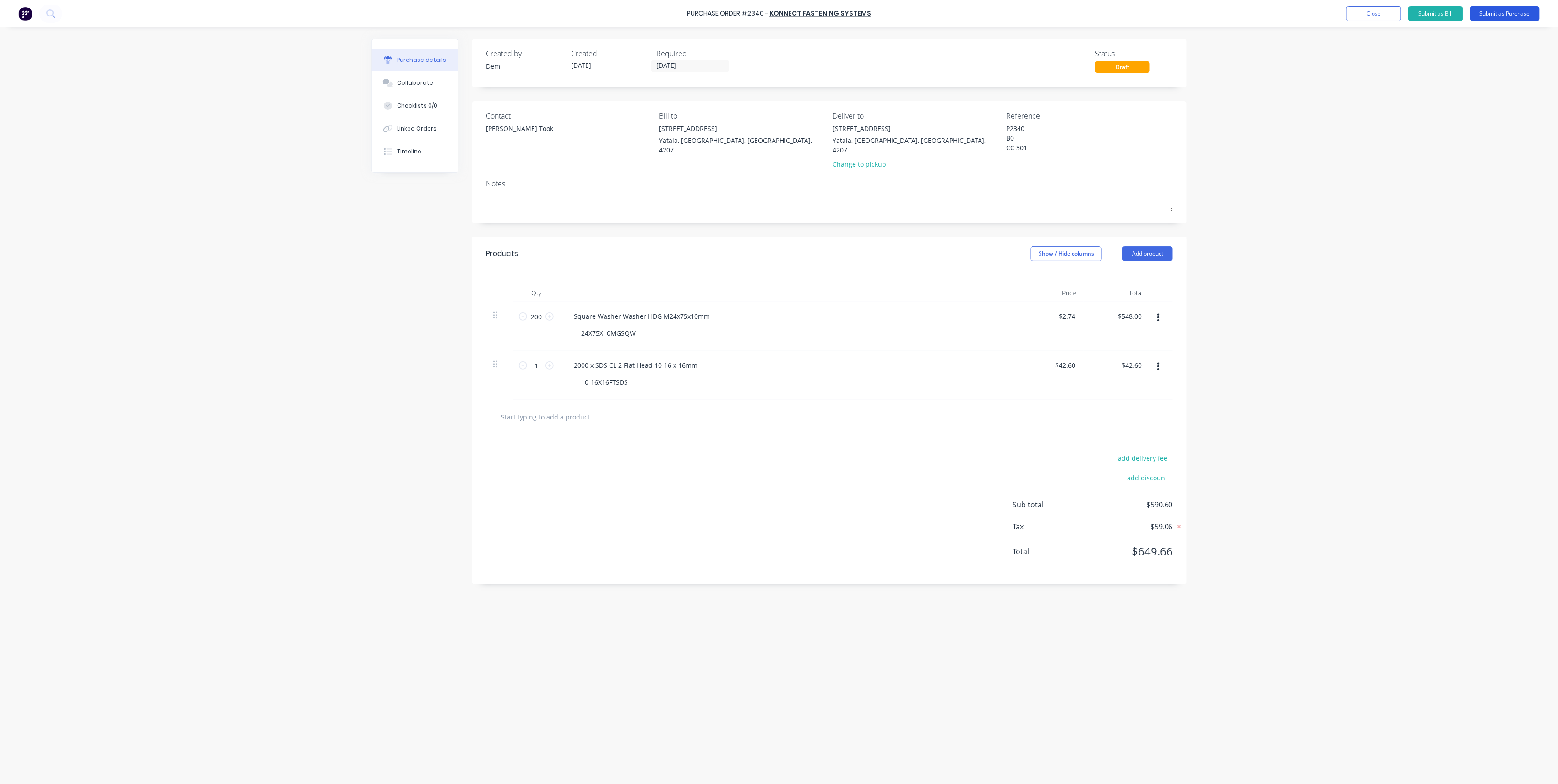
click at [1501, 18] on button "Submit as Purchase" at bounding box center [1506, 14] width 70 height 15
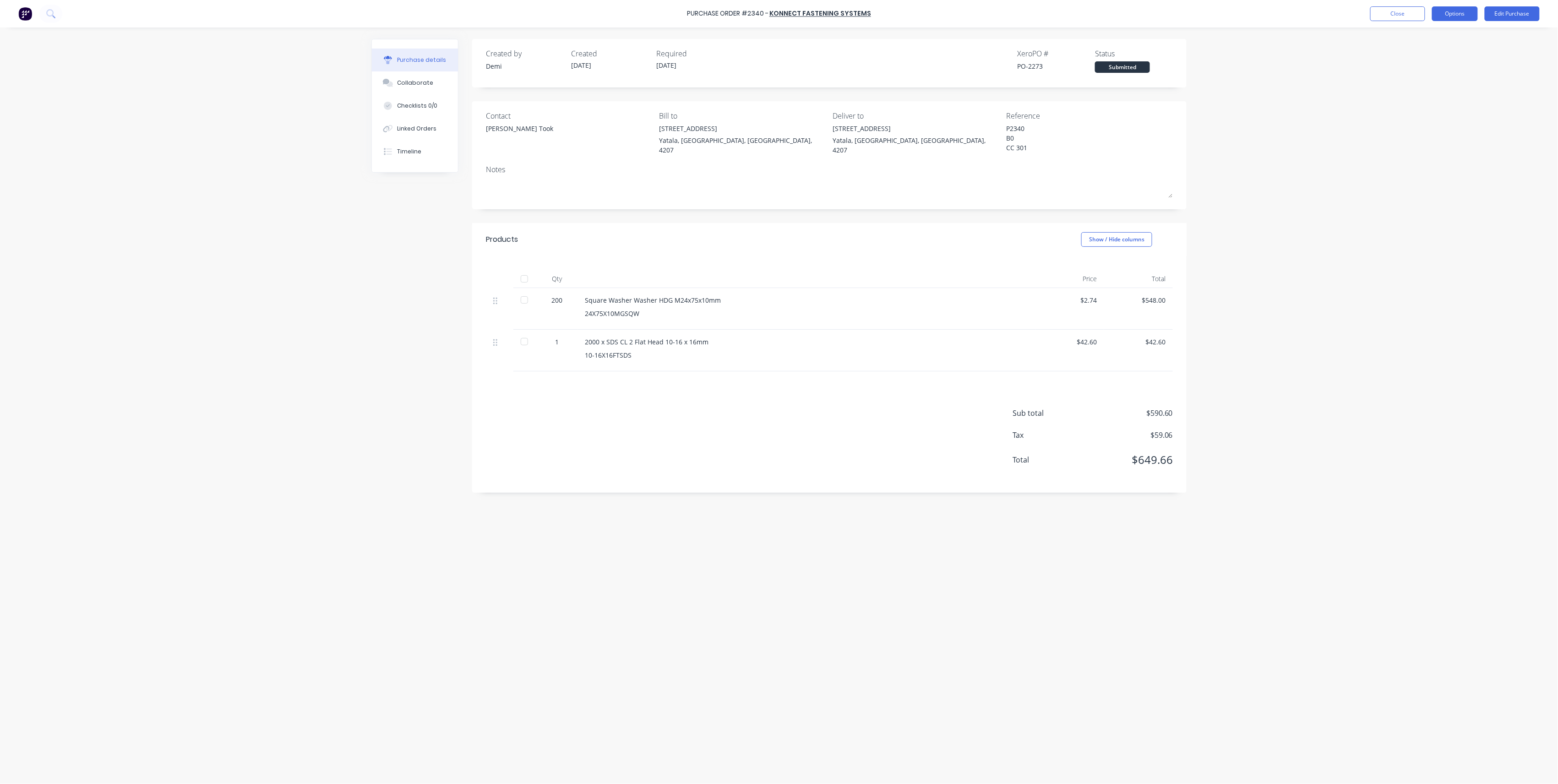
click at [1456, 16] on button "Options" at bounding box center [1455, 14] width 46 height 15
click at [1437, 38] on div "Print / Email" at bounding box center [1434, 37] width 71 height 14
click at [1430, 60] on div "With pricing" at bounding box center [1434, 56] width 71 height 14
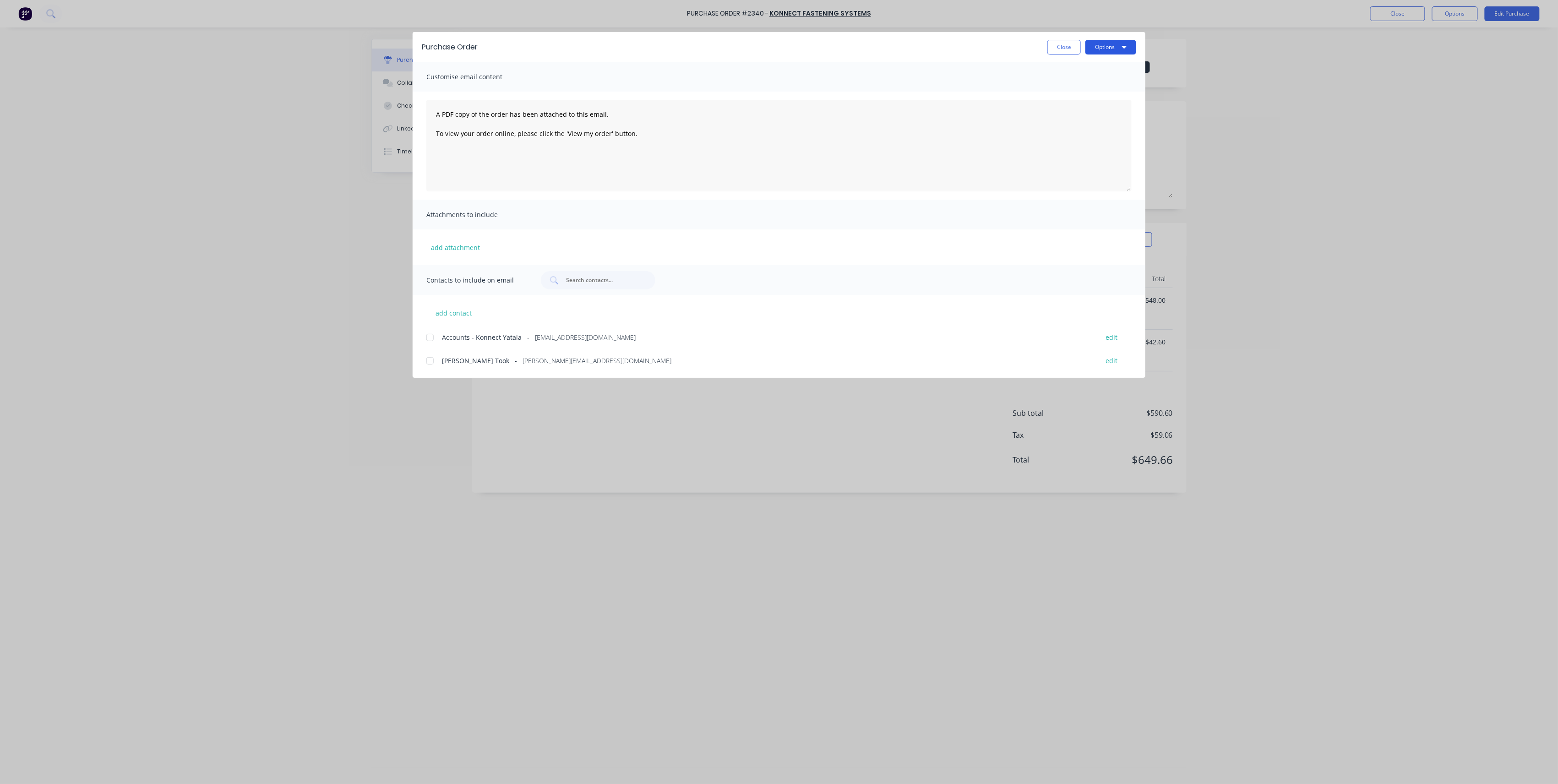
click at [1094, 49] on button "Options" at bounding box center [1111, 47] width 51 height 15
click at [1092, 87] on div "Print" at bounding box center [1093, 89] width 71 height 14
click at [1050, 48] on button "Close" at bounding box center [1064, 47] width 34 height 15
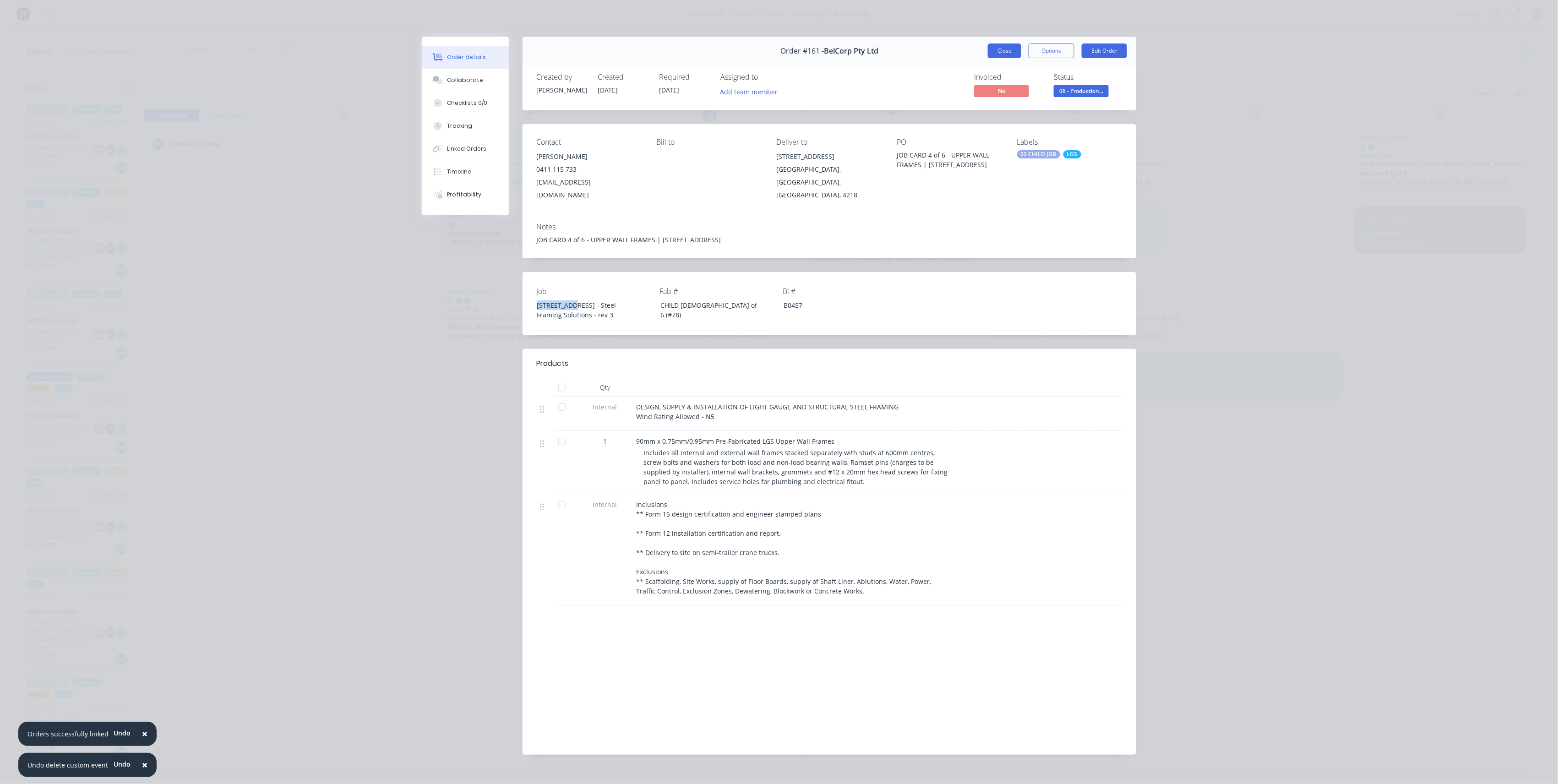
click at [1009, 49] on button "Close" at bounding box center [1005, 50] width 34 height 15
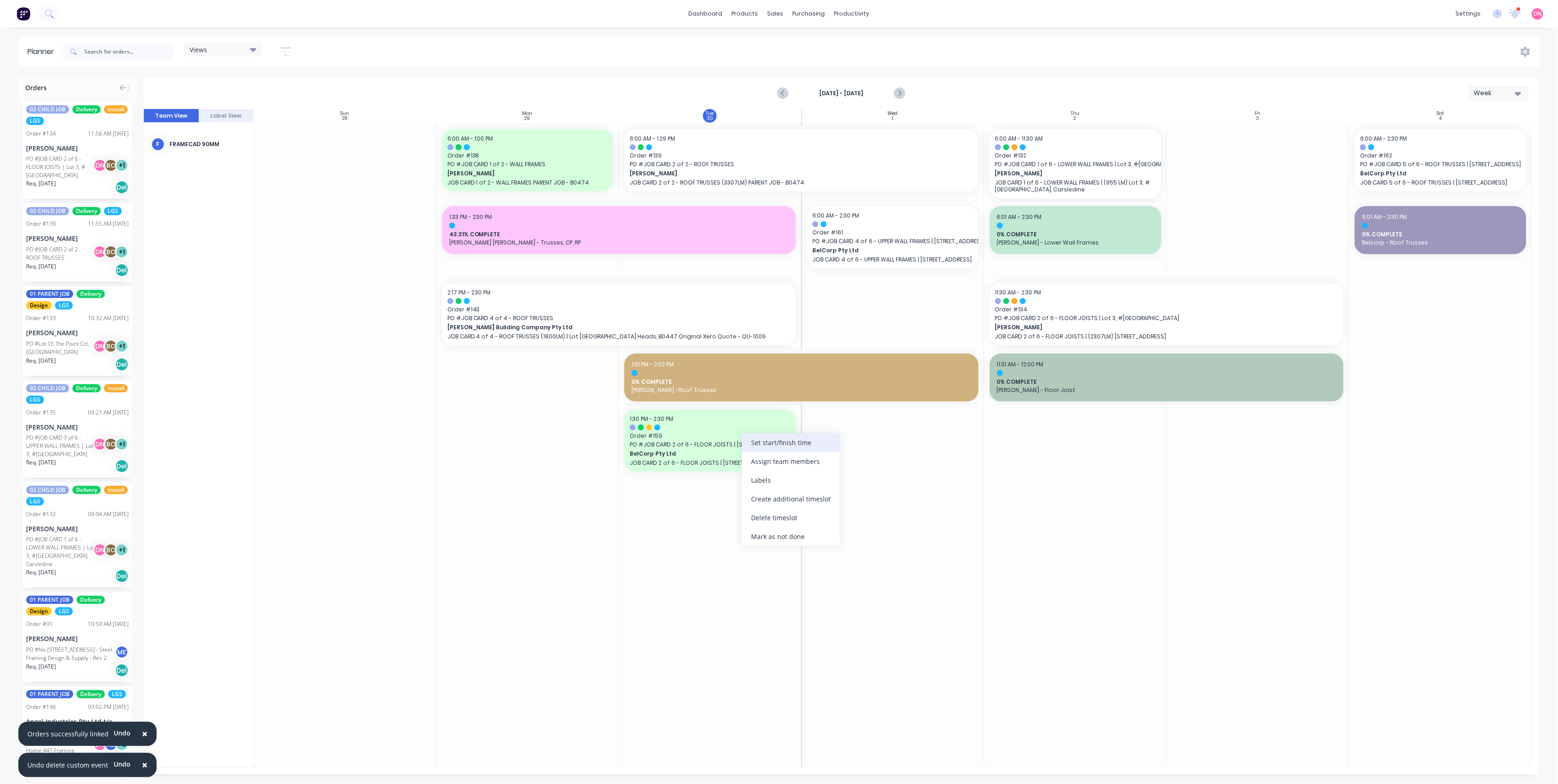
click at [747, 449] on div "Set start/finish time" at bounding box center [791, 442] width 98 height 19
click at [835, 510] on div "11" at bounding box center [822, 506] width 23 height 12
click at [835, 510] on div "9" at bounding box center [822, 506] width 23 height 12
click at [835, 510] on div "7" at bounding box center [822, 506] width 23 height 12
click at [835, 519] on div "6" at bounding box center [822, 517] width 23 height 15
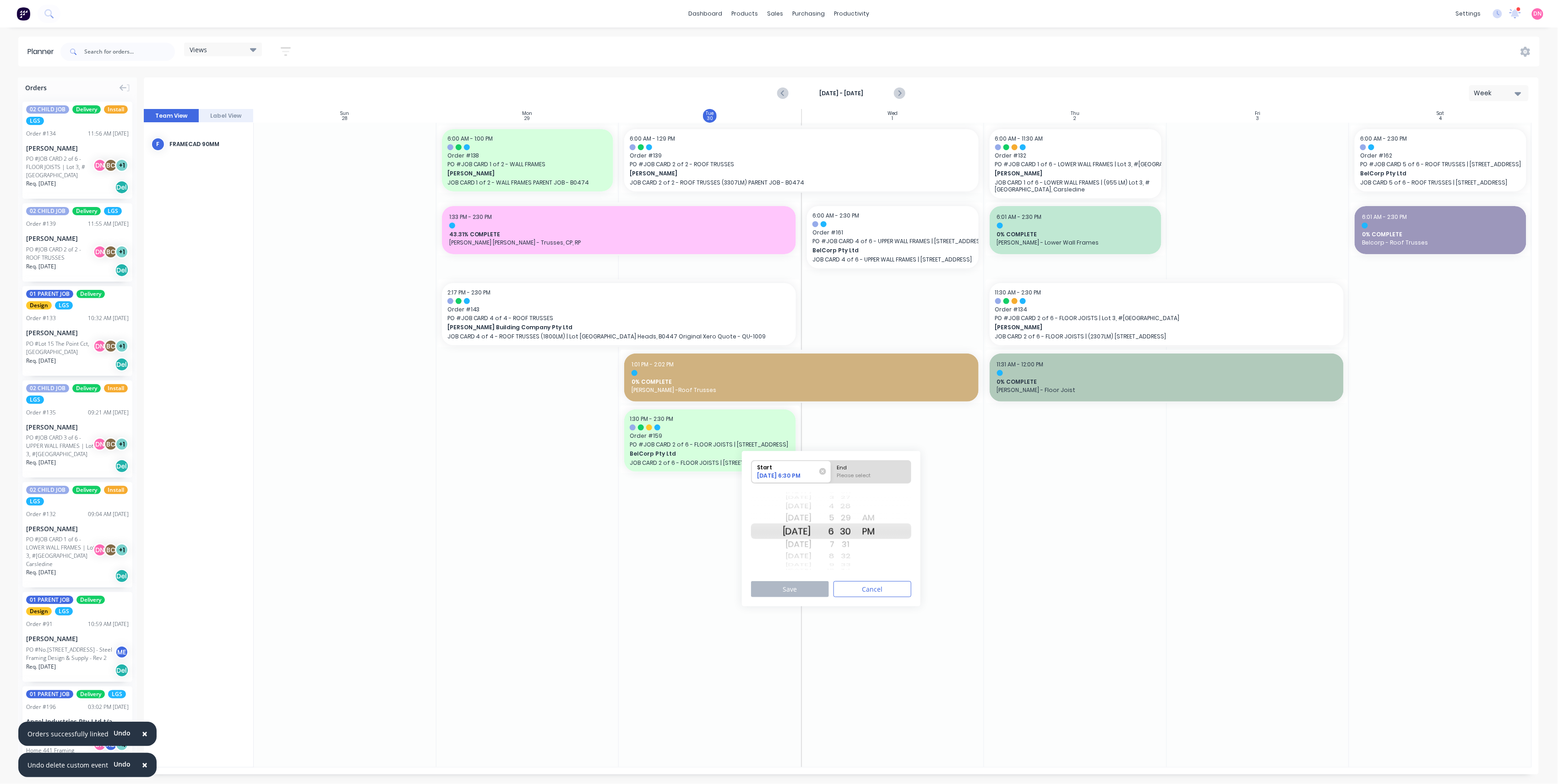
click at [881, 518] on div "AM" at bounding box center [868, 517] width 23 height 15
click at [861, 473] on div "Please select" at bounding box center [871, 477] width 74 height 12
click at [832, 473] on input "End Please select" at bounding box center [831, 472] width 1 height 23
radio input "true"
click at [821, 581] on button "Save" at bounding box center [790, 589] width 78 height 16
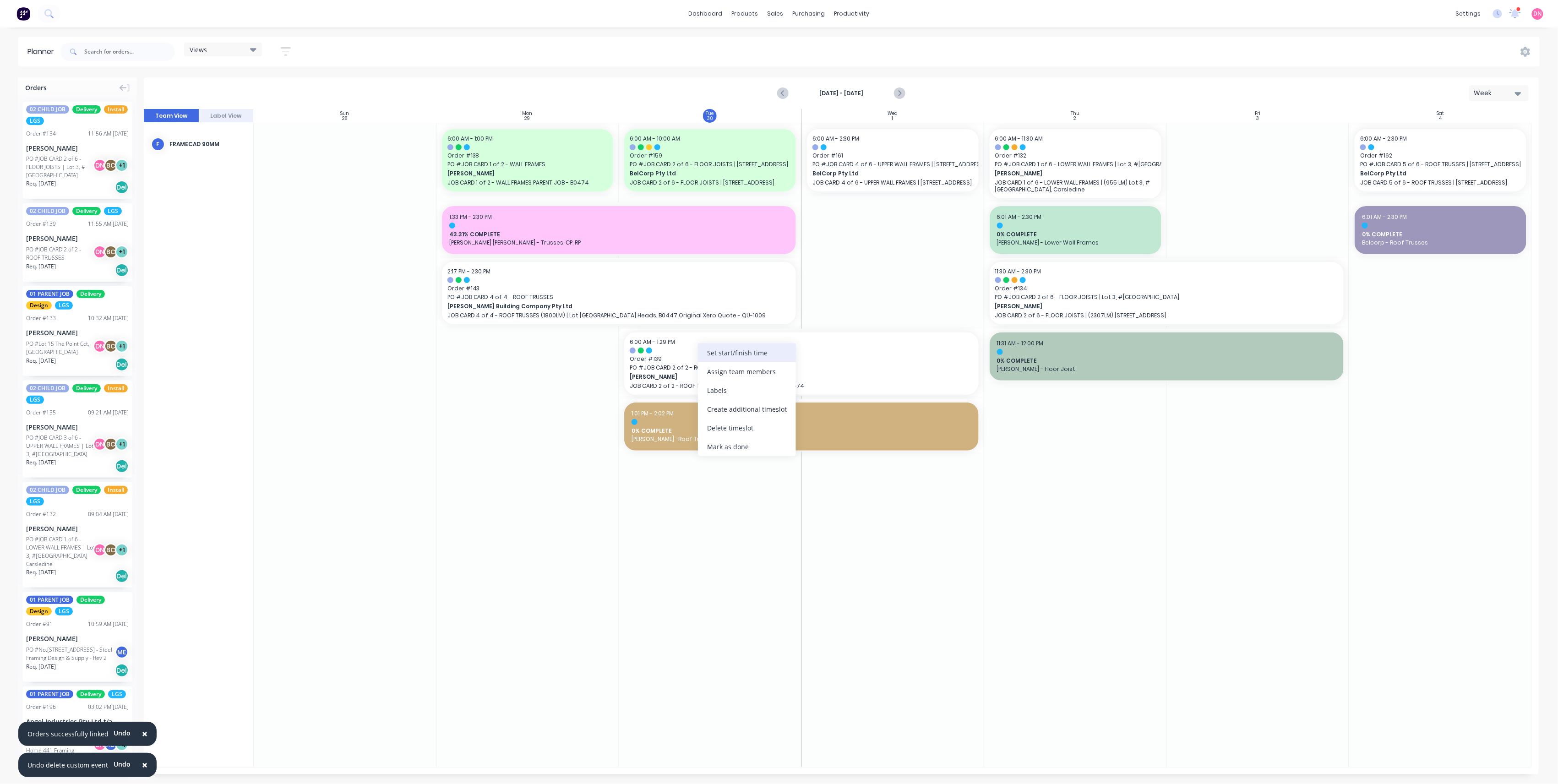
click at [712, 359] on div "Set start/finish time" at bounding box center [747, 353] width 98 height 19
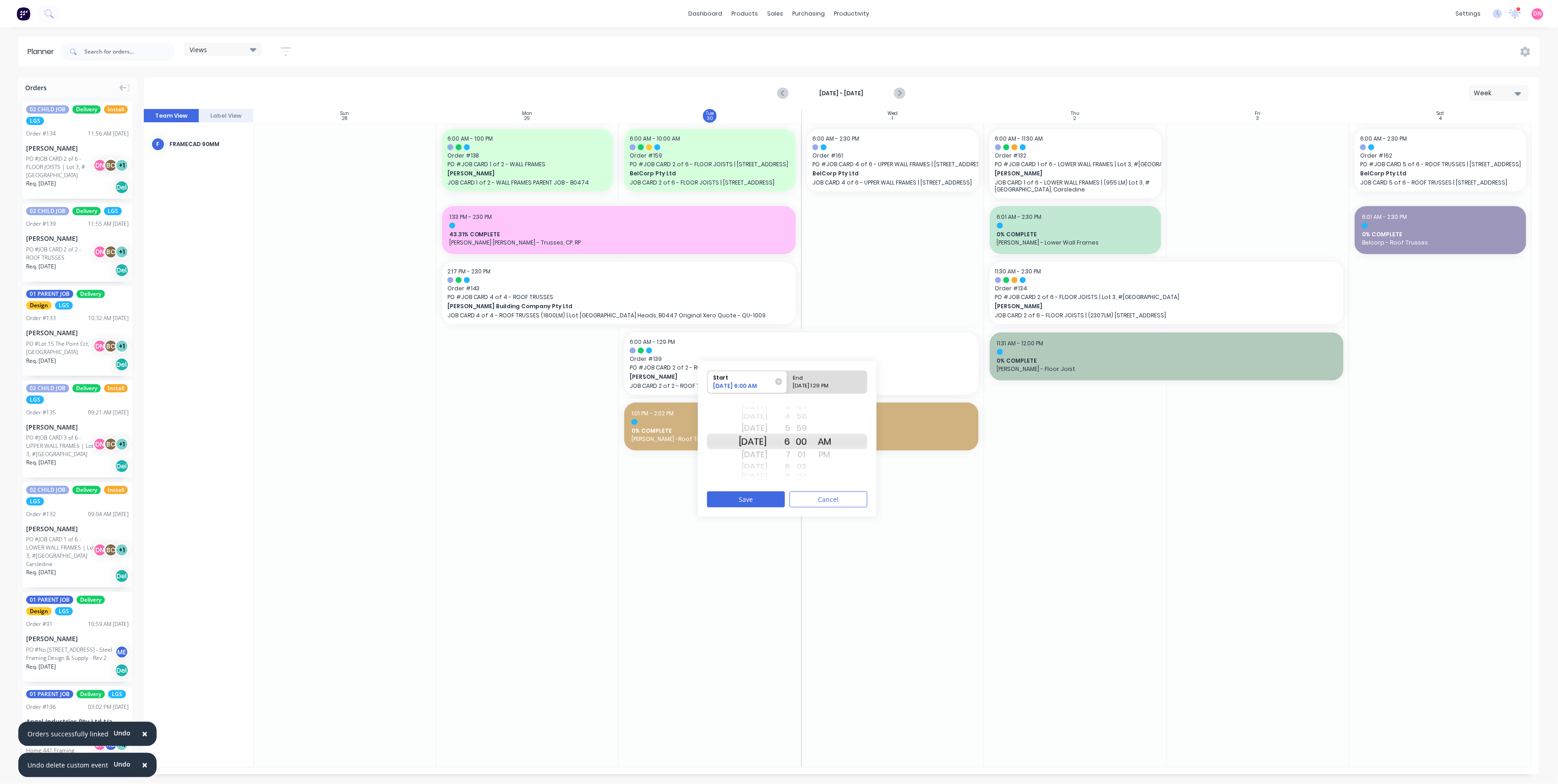
click at [791, 463] on div "8" at bounding box center [779, 466] width 23 height 12
click at [791, 448] on div "11 12 1 2 3 4 5 6 7 8 9 10 11 12 1 2 3 4 5" at bounding box center [779, 441] width 23 height 12
click at [791, 464] on div "10" at bounding box center [779, 466] width 23 height 12
click at [768, 502] on button "Save" at bounding box center [746, 499] width 78 height 16
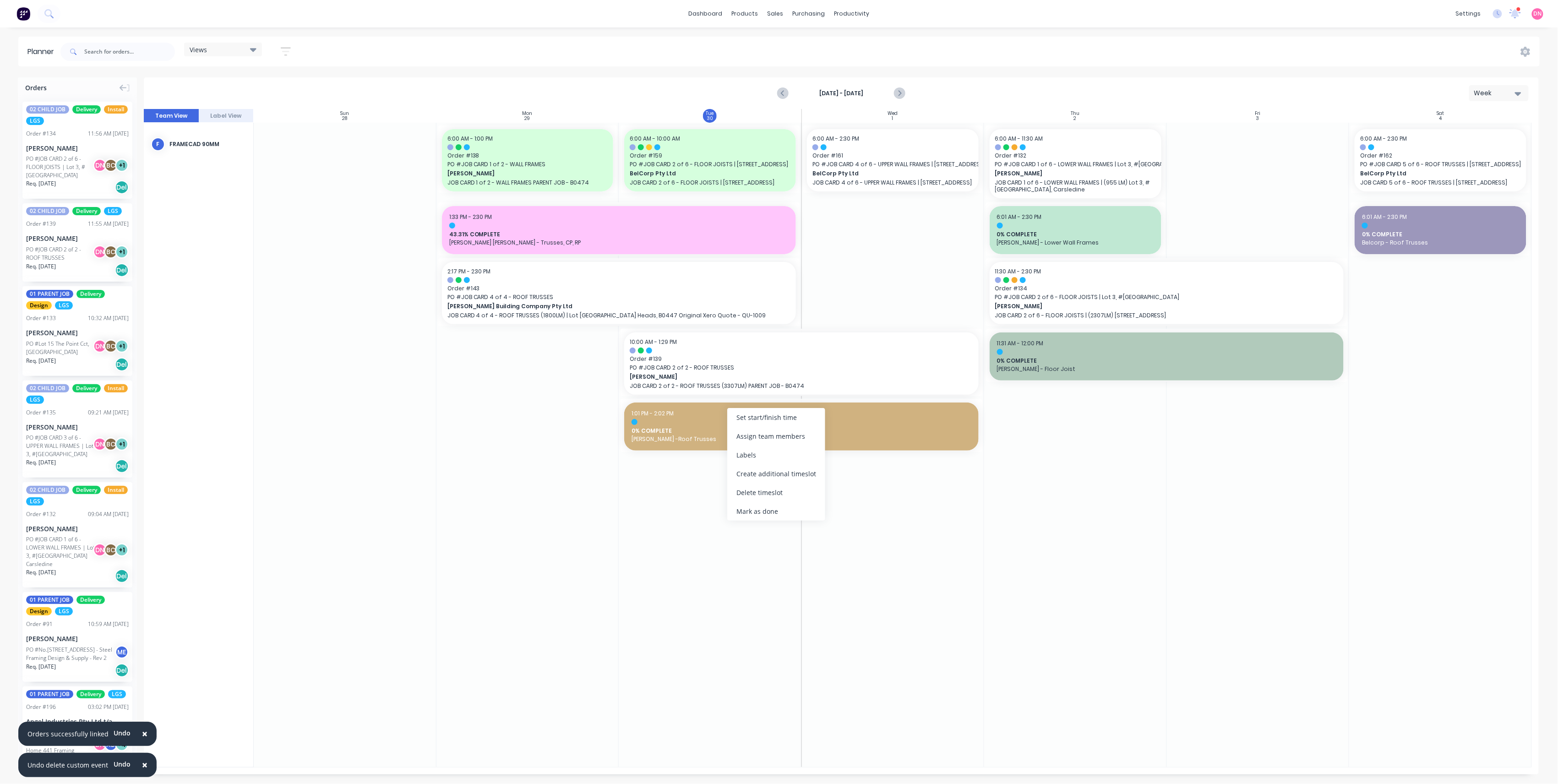
click at [694, 484] on div at bounding box center [710, 445] width 182 height 644
click at [870, 76] on link "Delivery Scheduling" at bounding box center [888, 80] width 122 height 18
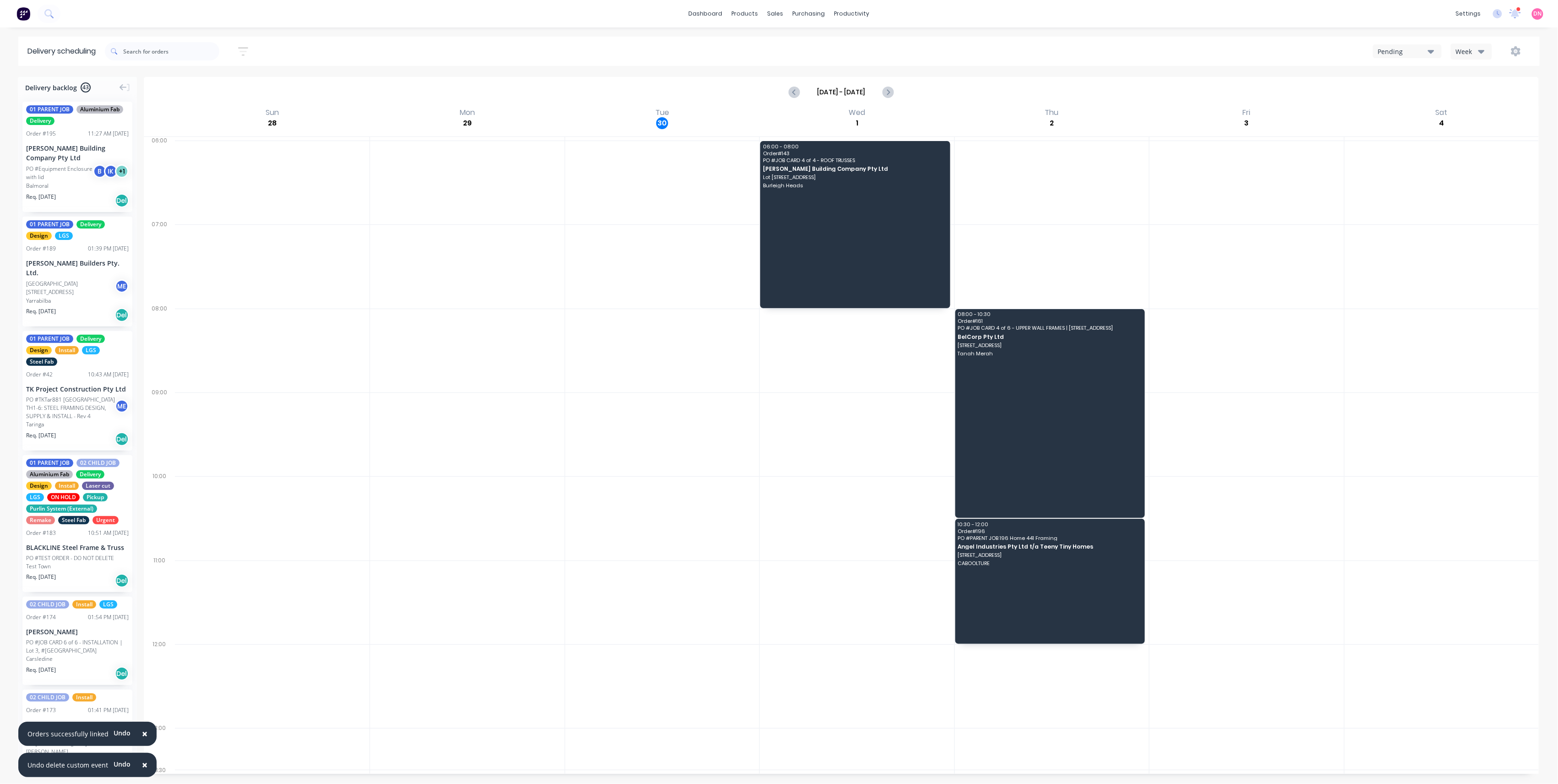
click at [1460, 52] on div "Week" at bounding box center [1469, 51] width 27 height 10
click at [1459, 90] on div "Vehicle" at bounding box center [1497, 94] width 91 height 18
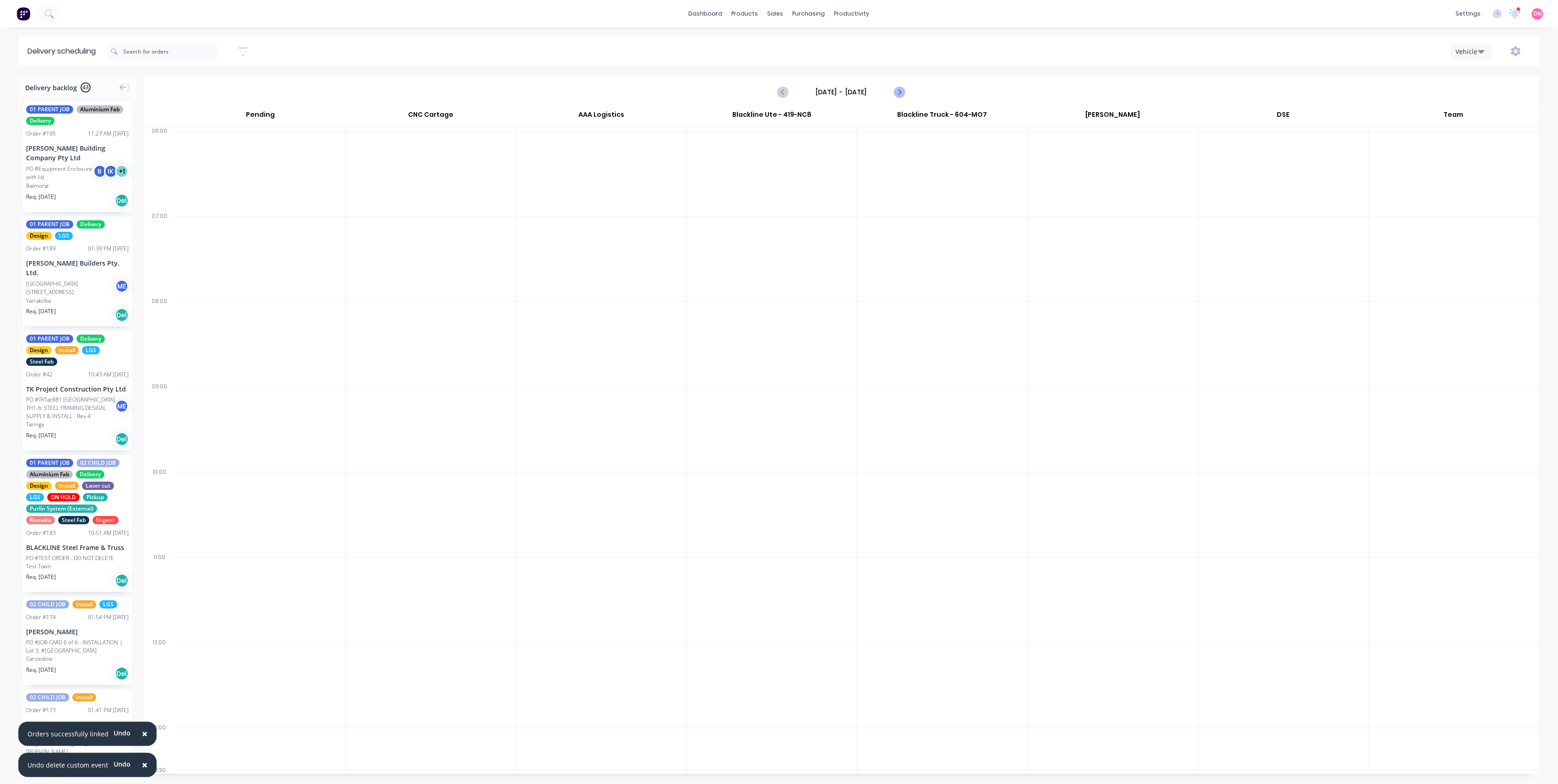
click at [906, 96] on button "Next page" at bounding box center [899, 92] width 18 height 18
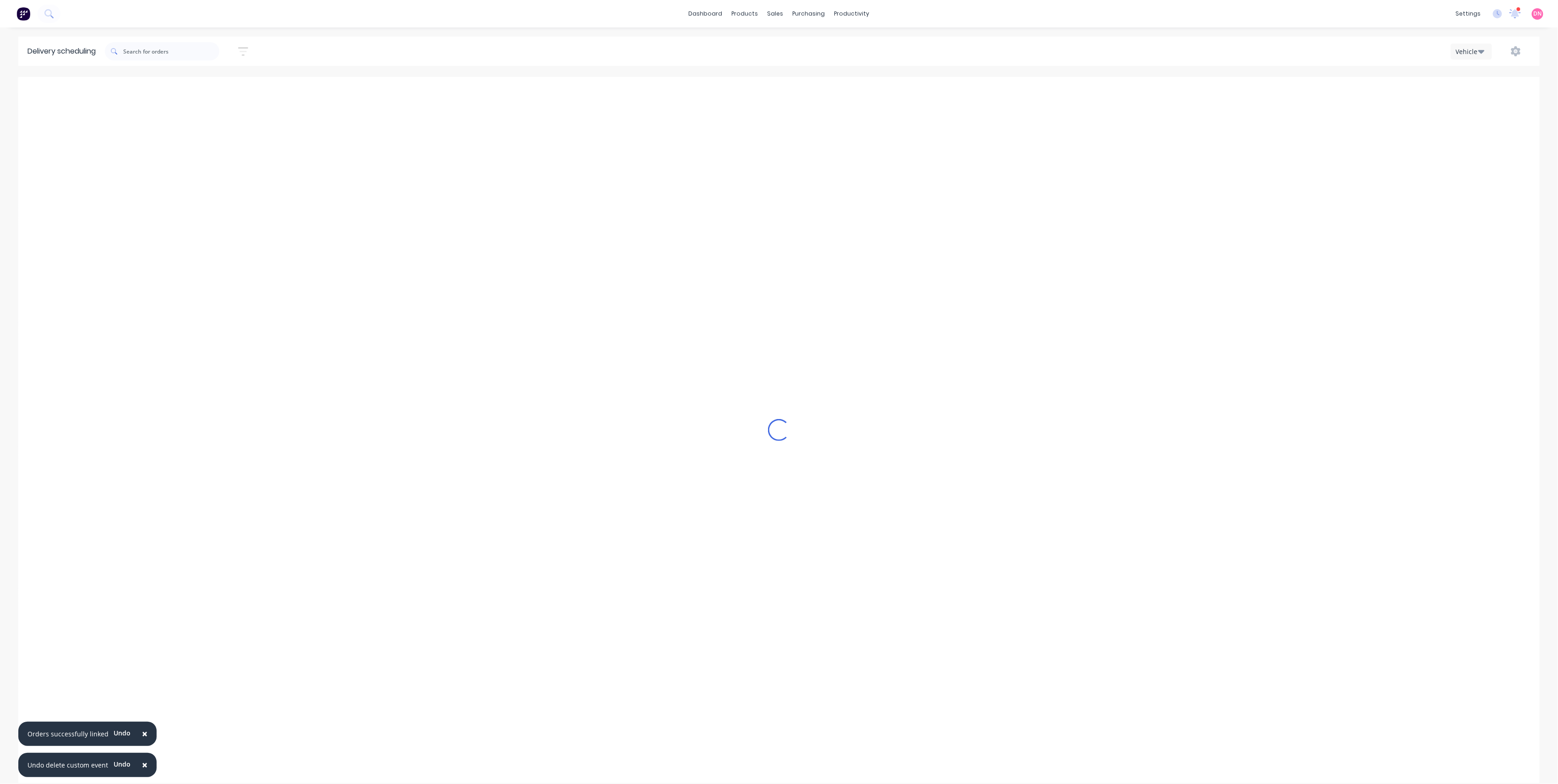
type input "Tuesday - 30/09/25"
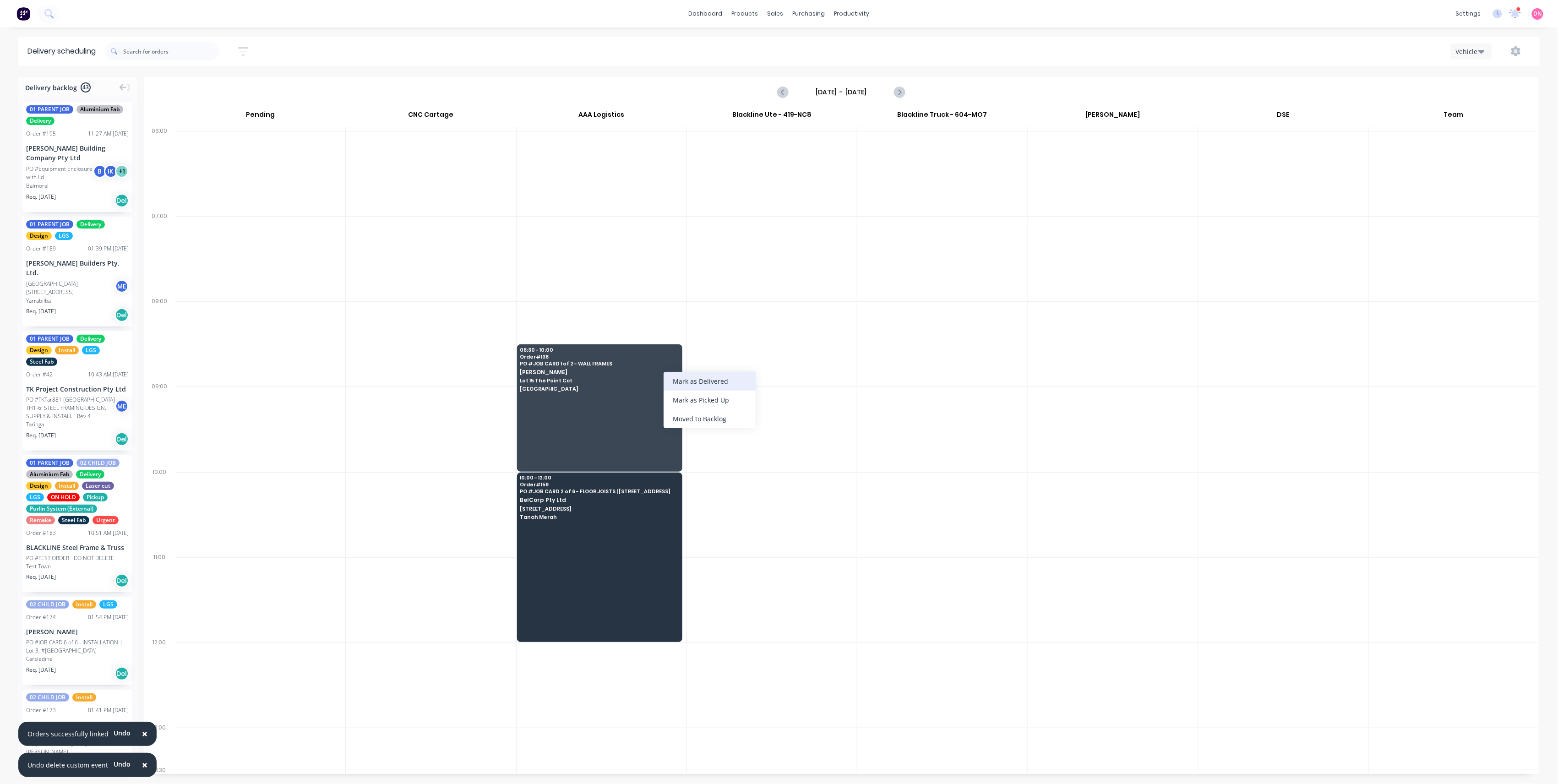
click at [681, 388] on div "Mark as Delivered" at bounding box center [710, 381] width 92 height 19
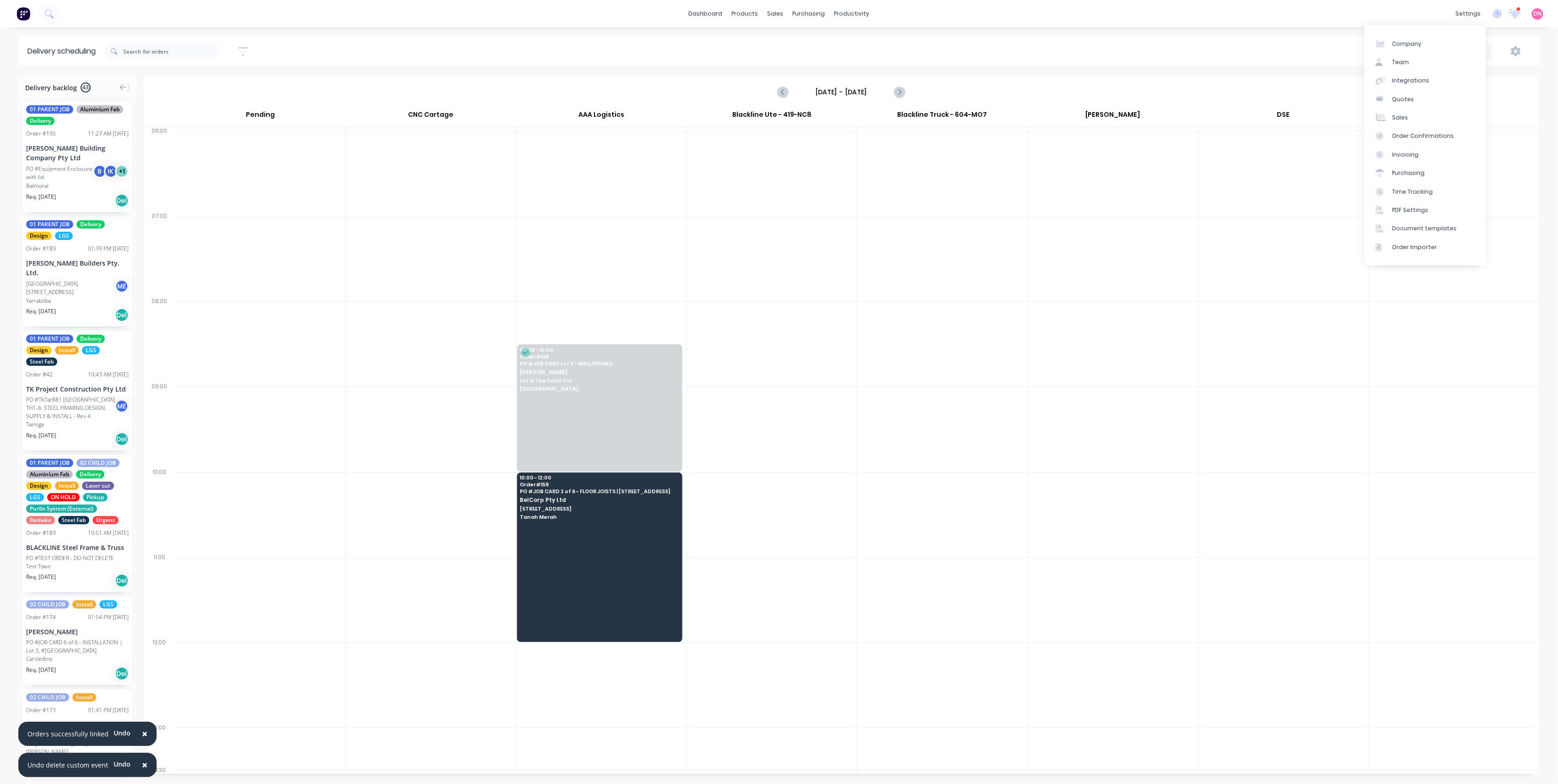
drag, startPoint x: 1465, startPoint y: 14, endPoint x: 1320, endPoint y: 16, distance: 145.0
click at [1317, 16] on div "dashboard products sales purchasing productivity dashboard products Product Cat…" at bounding box center [779, 14] width 1558 height 27
click at [1462, 8] on div "settings" at bounding box center [1468, 14] width 34 height 14
click at [1428, 215] on link "PDF Settings" at bounding box center [1426, 210] width 122 height 18
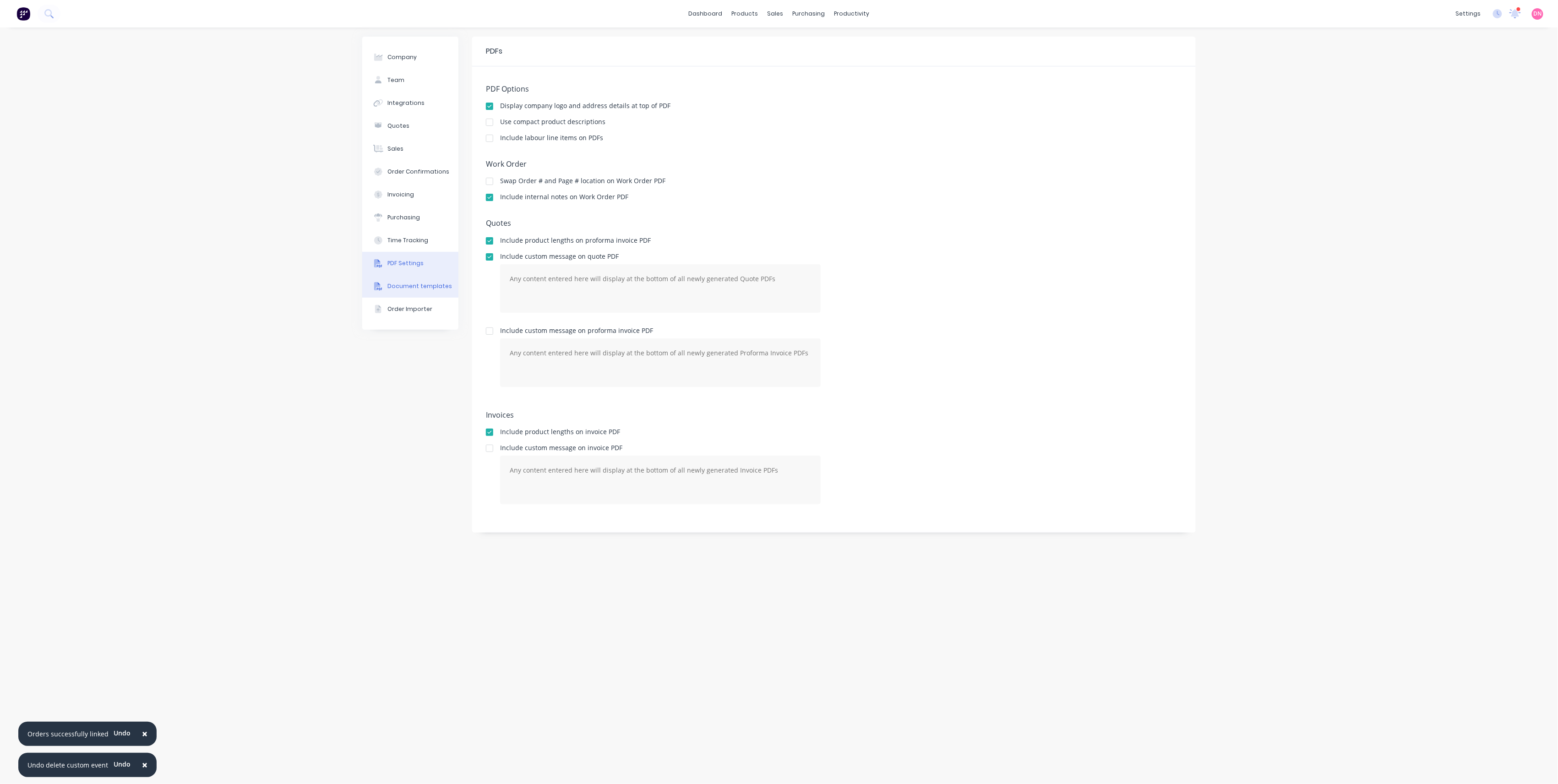
click at [448, 285] on button "Document templates" at bounding box center [410, 286] width 96 height 23
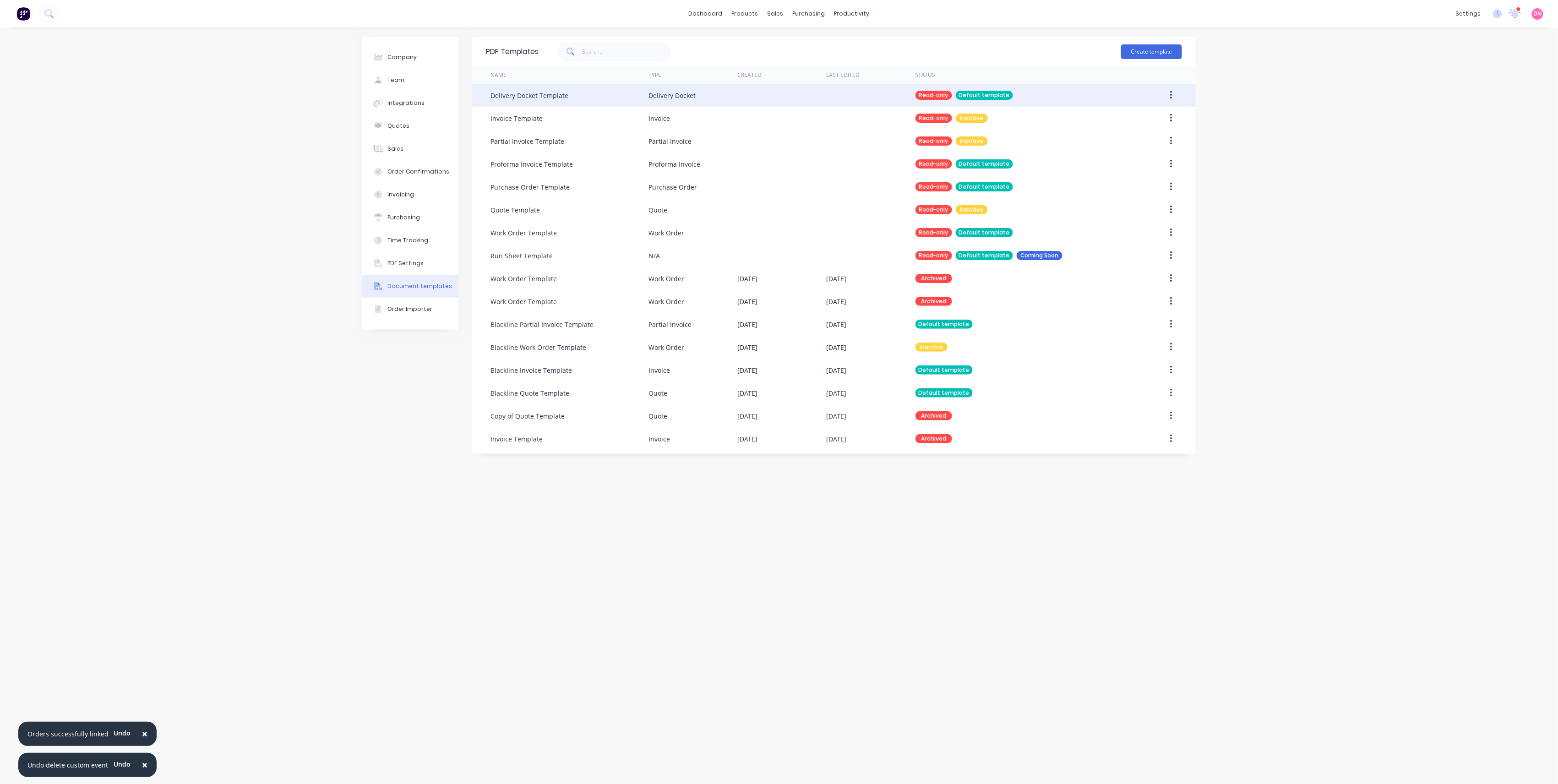
click at [1174, 93] on button "button" at bounding box center [1171, 95] width 21 height 16
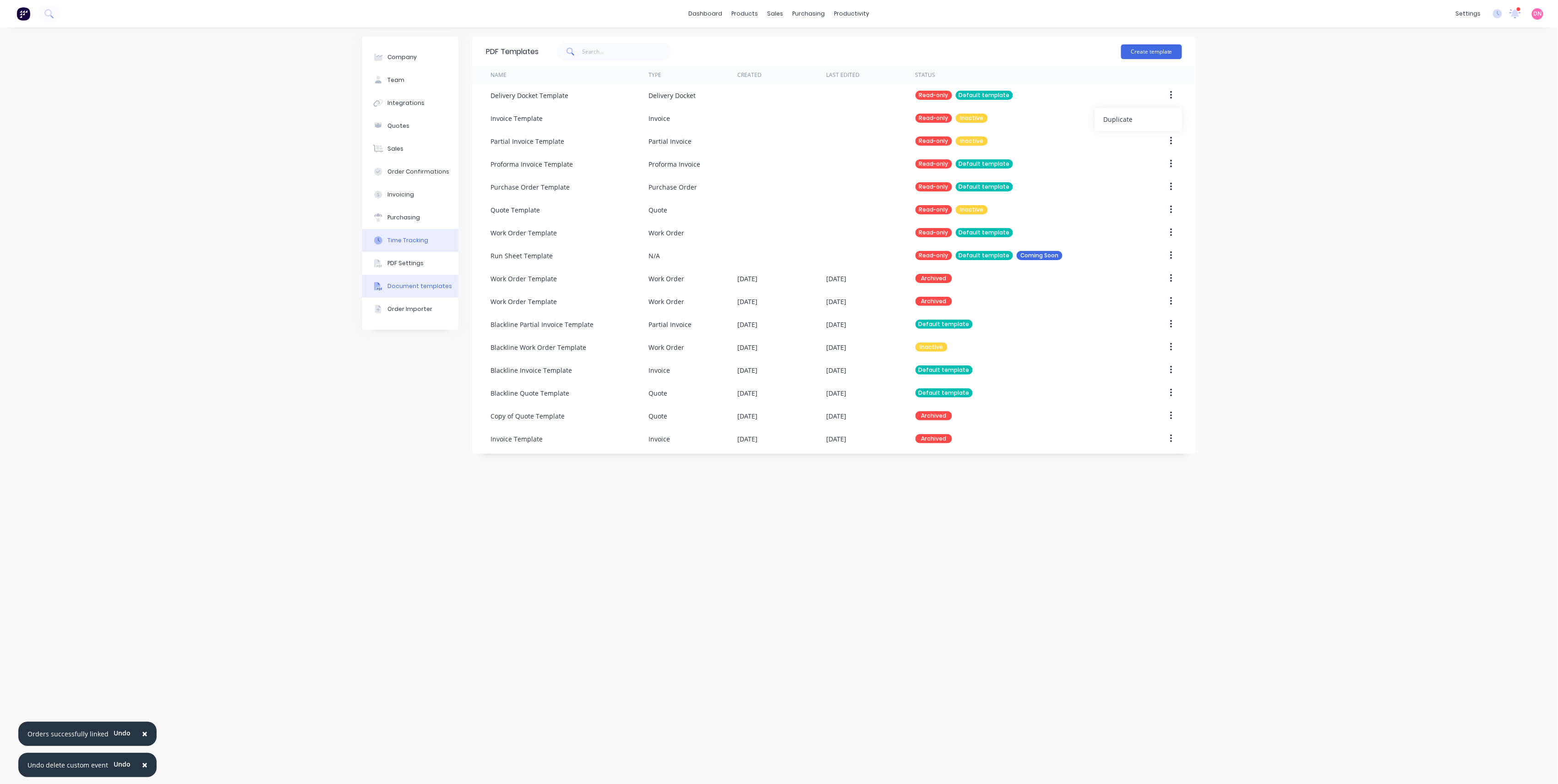
click at [425, 243] on div "Time Tracking" at bounding box center [408, 240] width 41 height 8
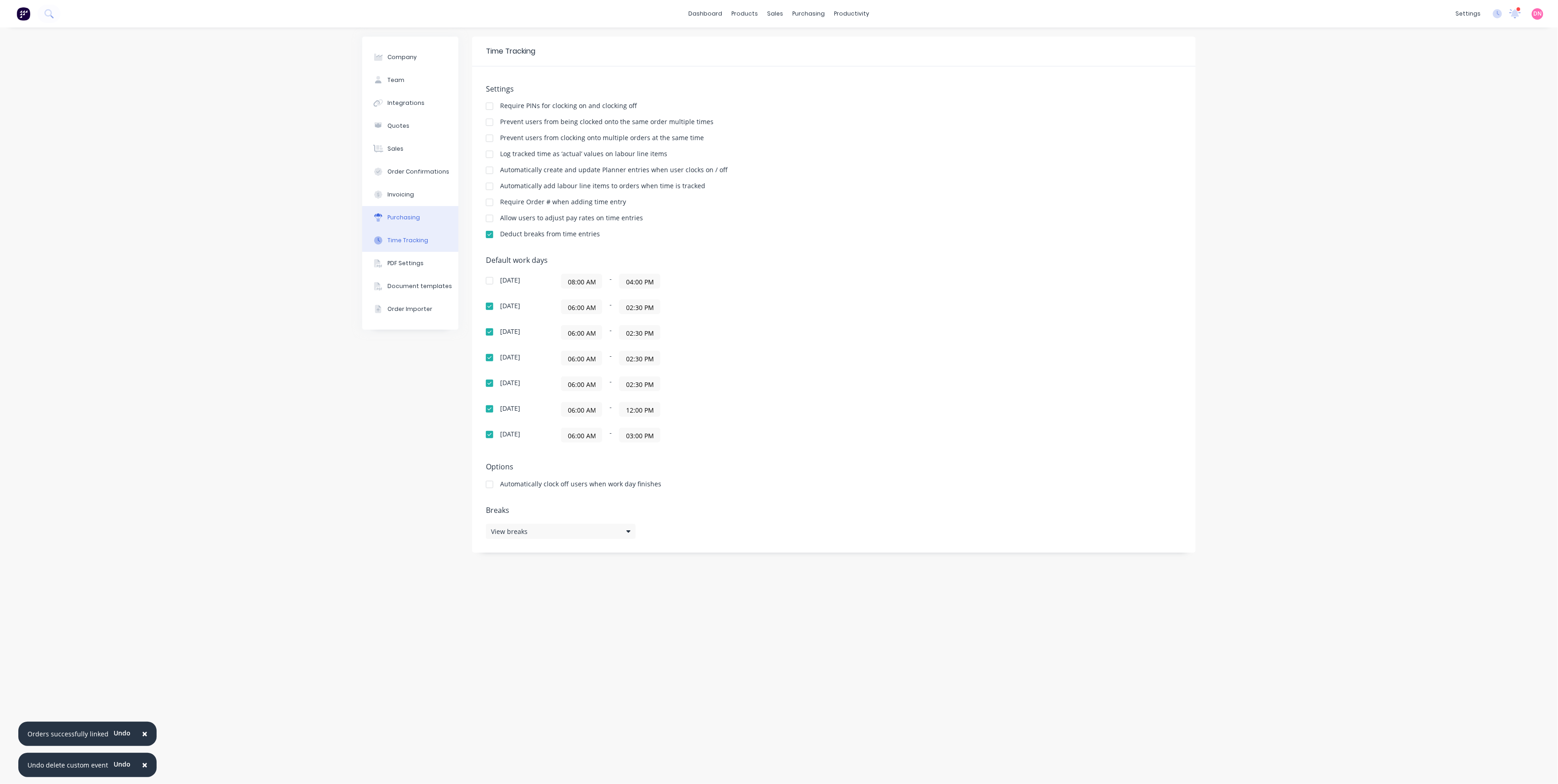
click at [429, 215] on button "Purchasing" at bounding box center [410, 217] width 96 height 23
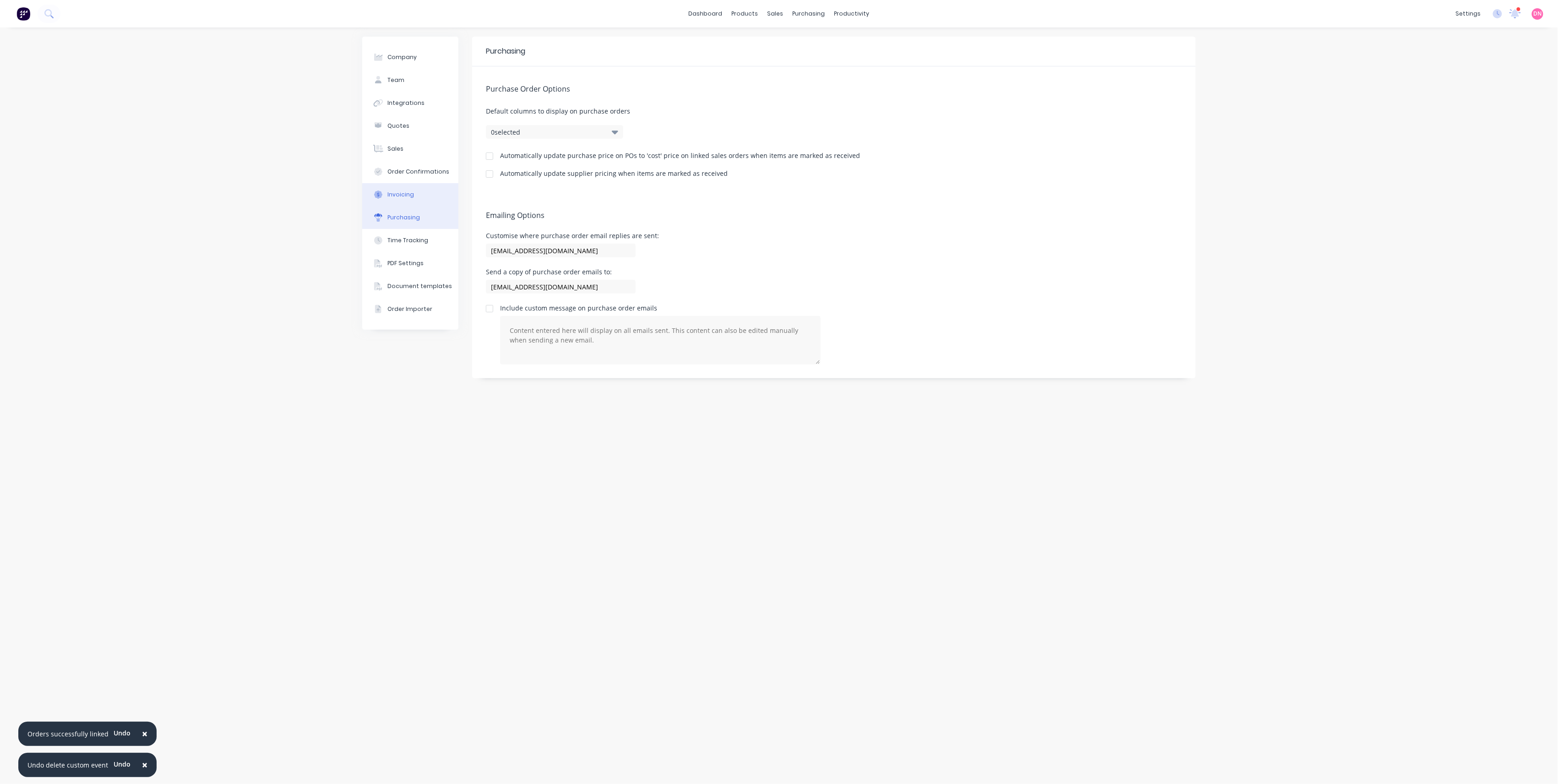
click at [429, 199] on button "Invoicing" at bounding box center [410, 194] width 96 height 23
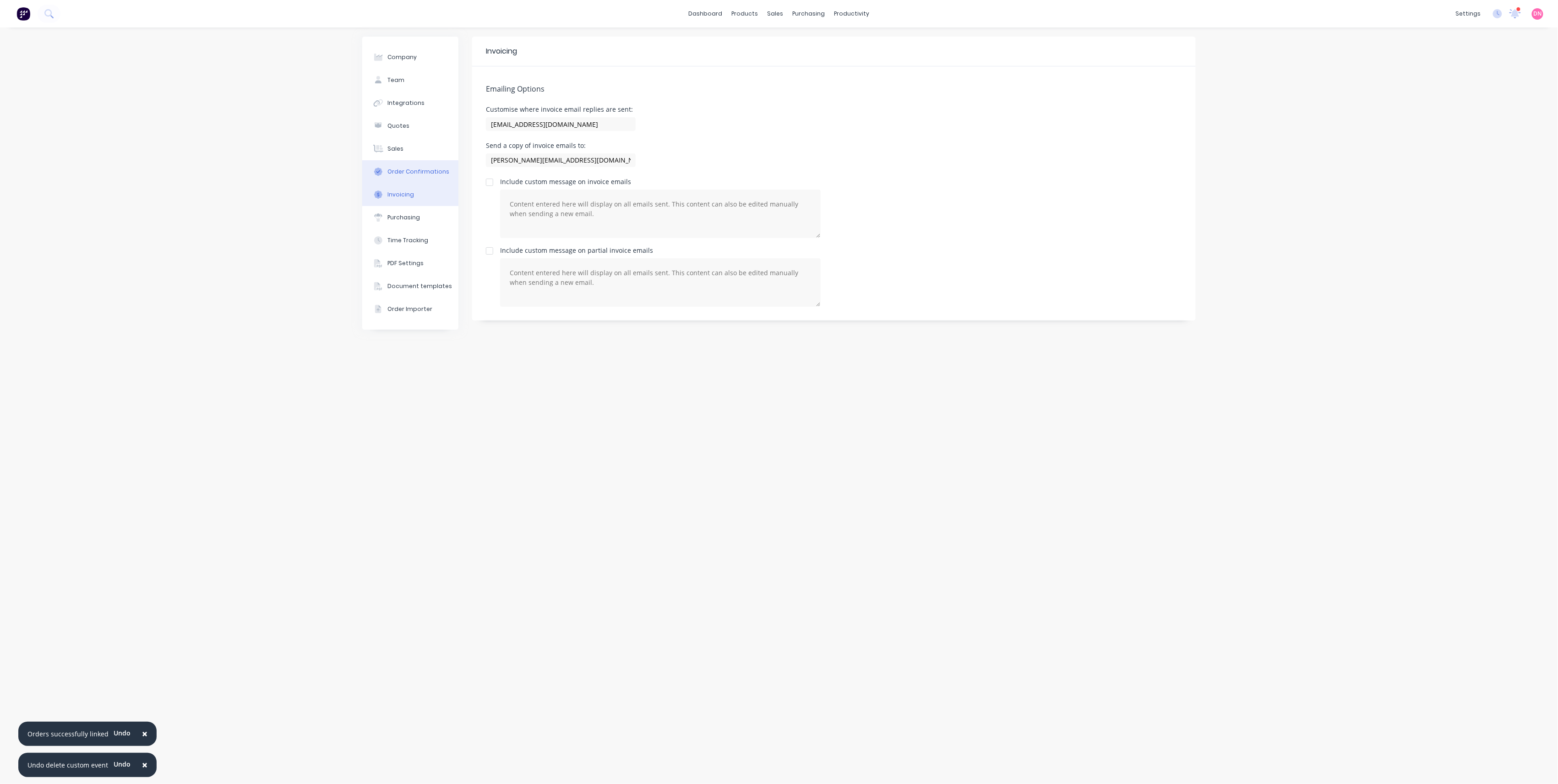
click at [437, 167] on button "Order Confirmations" at bounding box center [410, 171] width 96 height 23
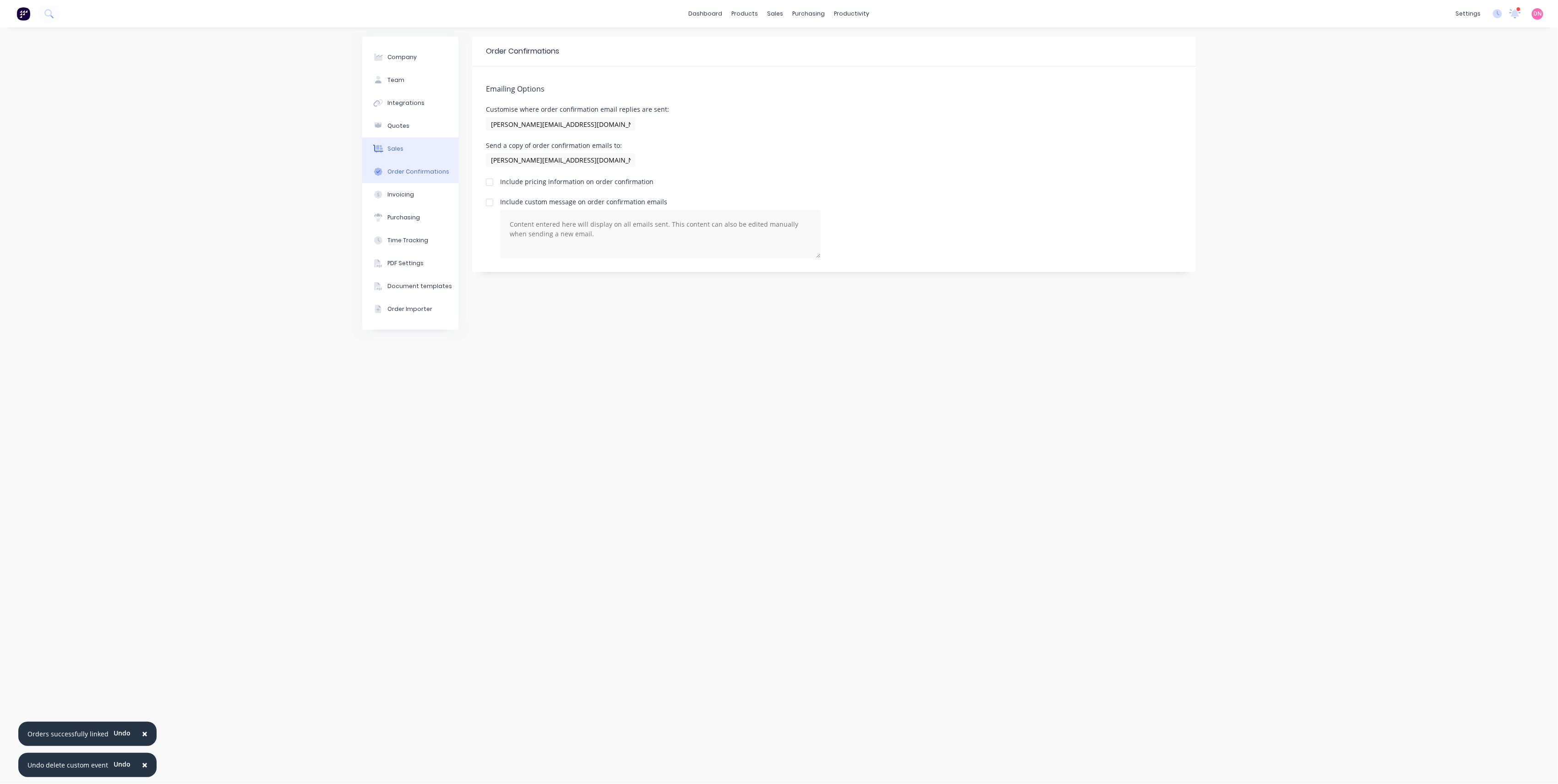
click at [439, 152] on button "Sales" at bounding box center [410, 148] width 96 height 23
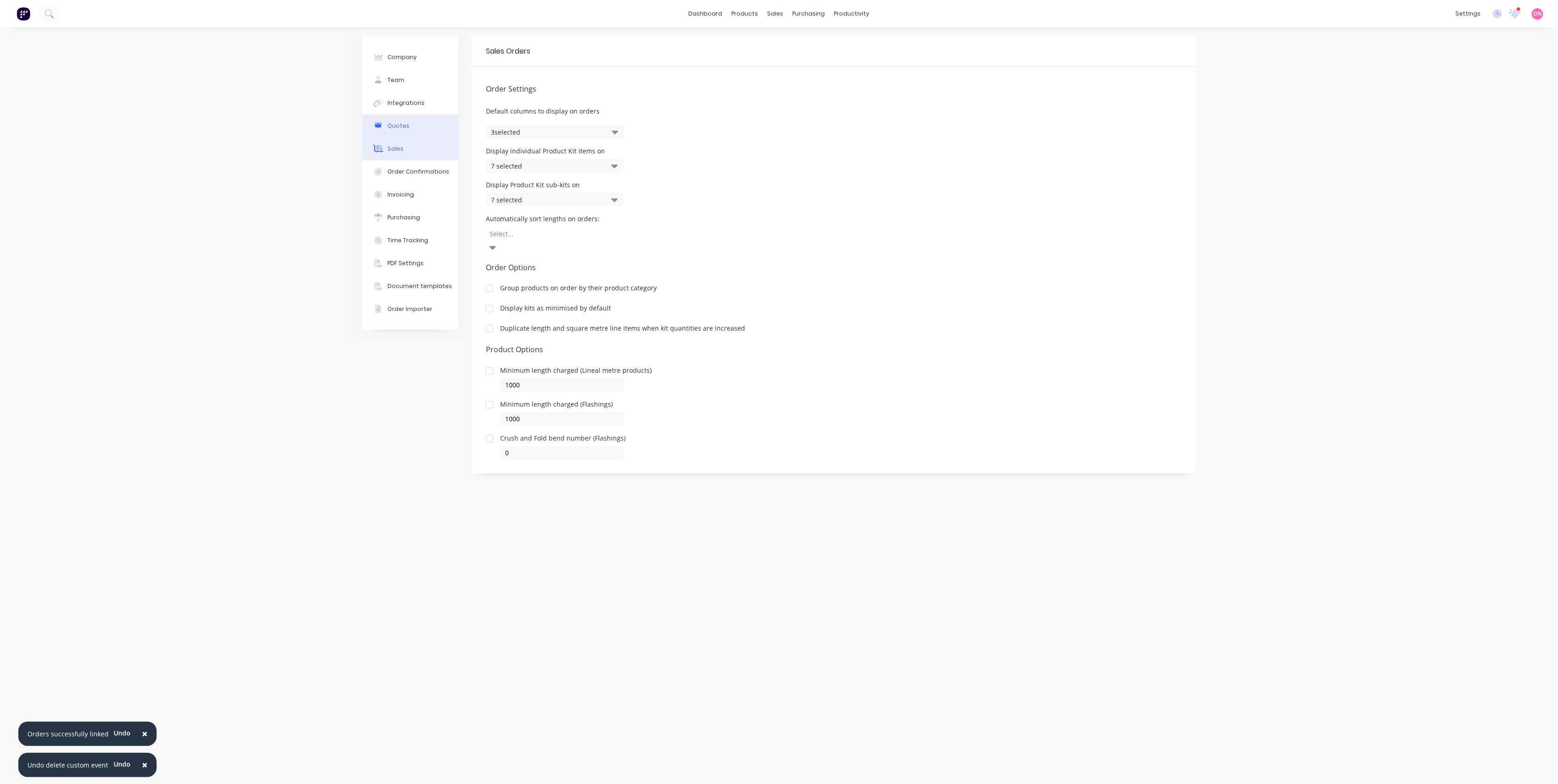
click at [445, 133] on button "Quotes" at bounding box center [410, 125] width 96 height 23
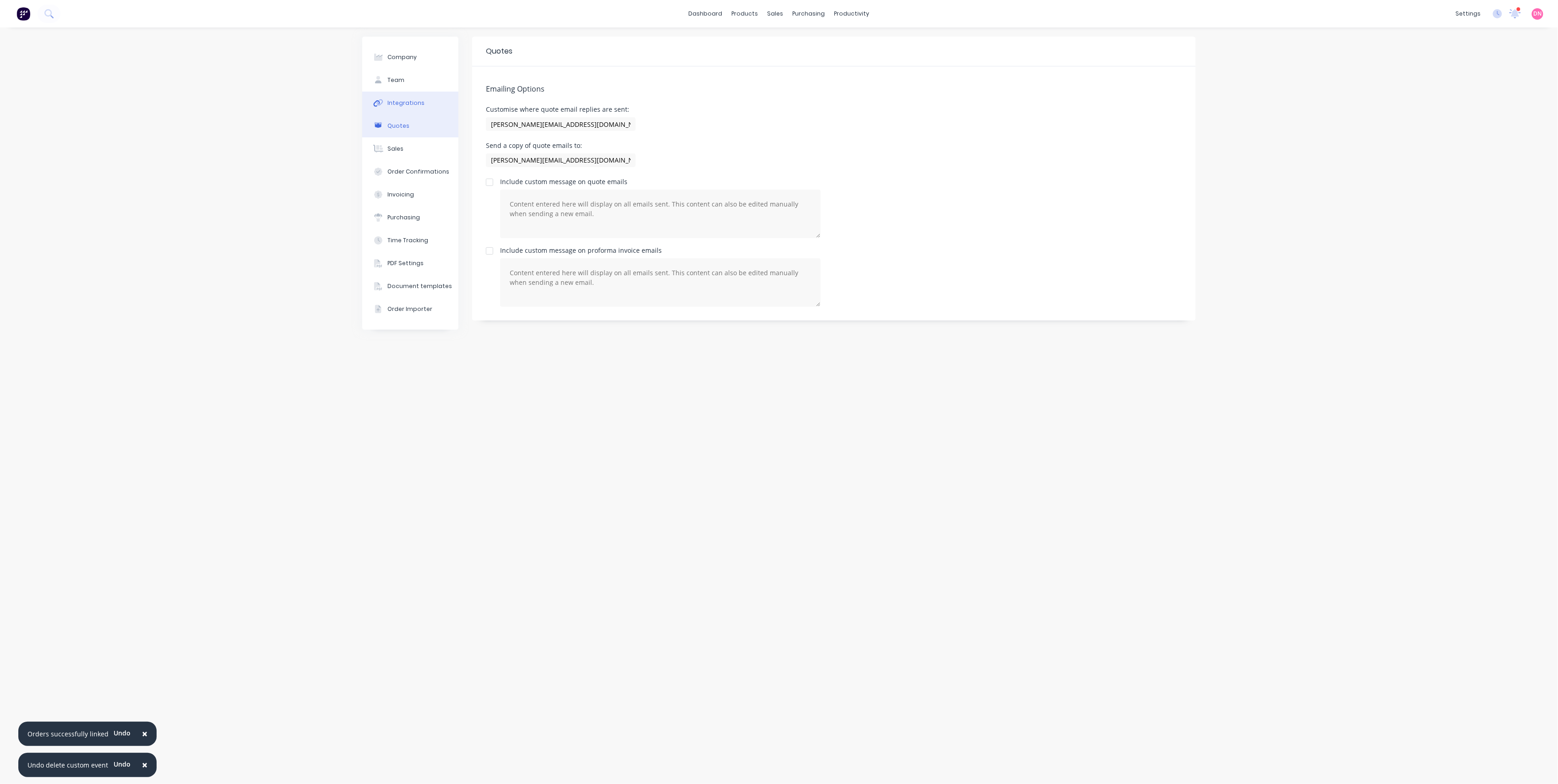
click at [446, 110] on button "Integrations" at bounding box center [410, 103] width 96 height 23
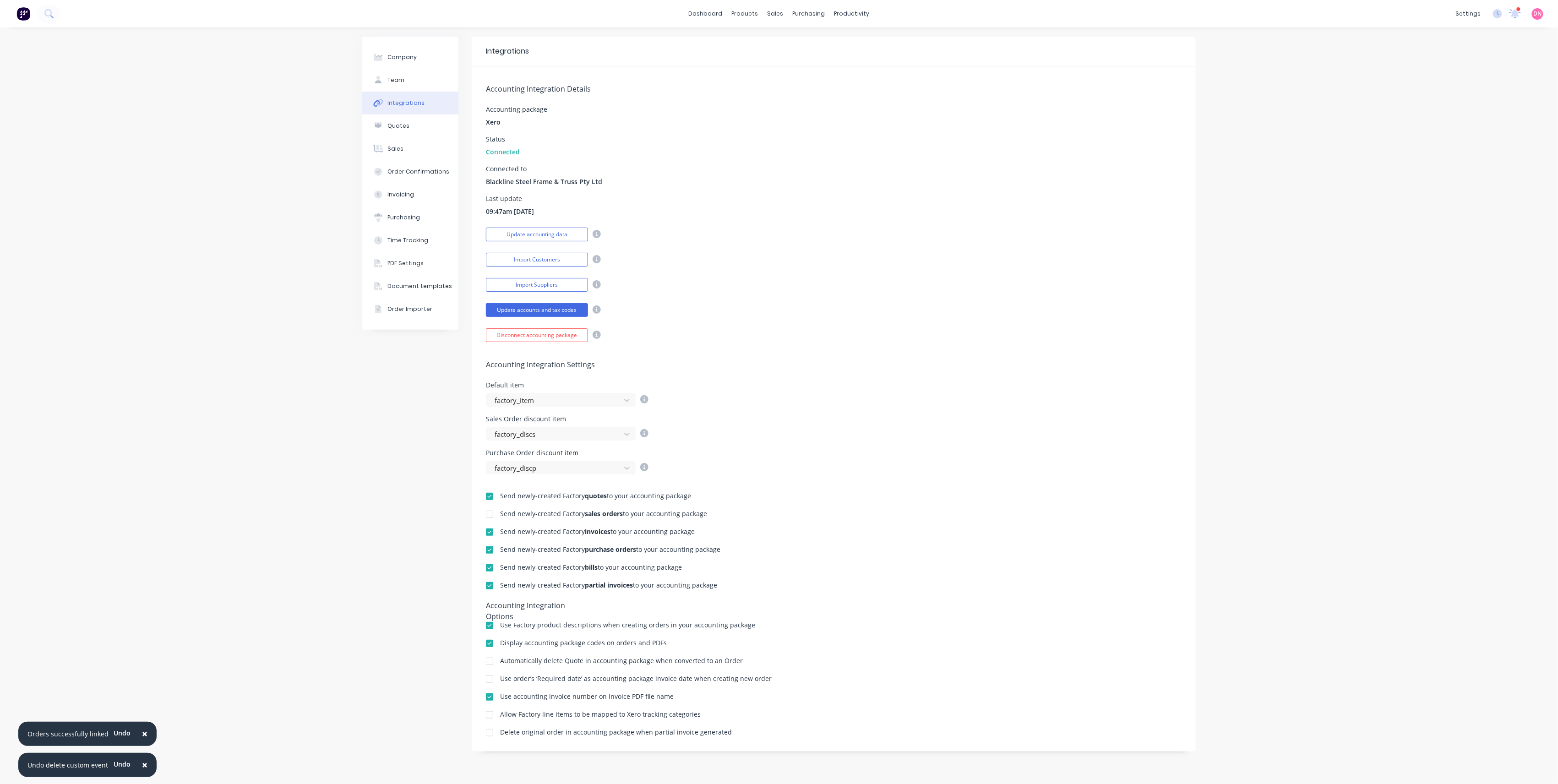
click at [30, 15] on img at bounding box center [23, 14] width 14 height 14
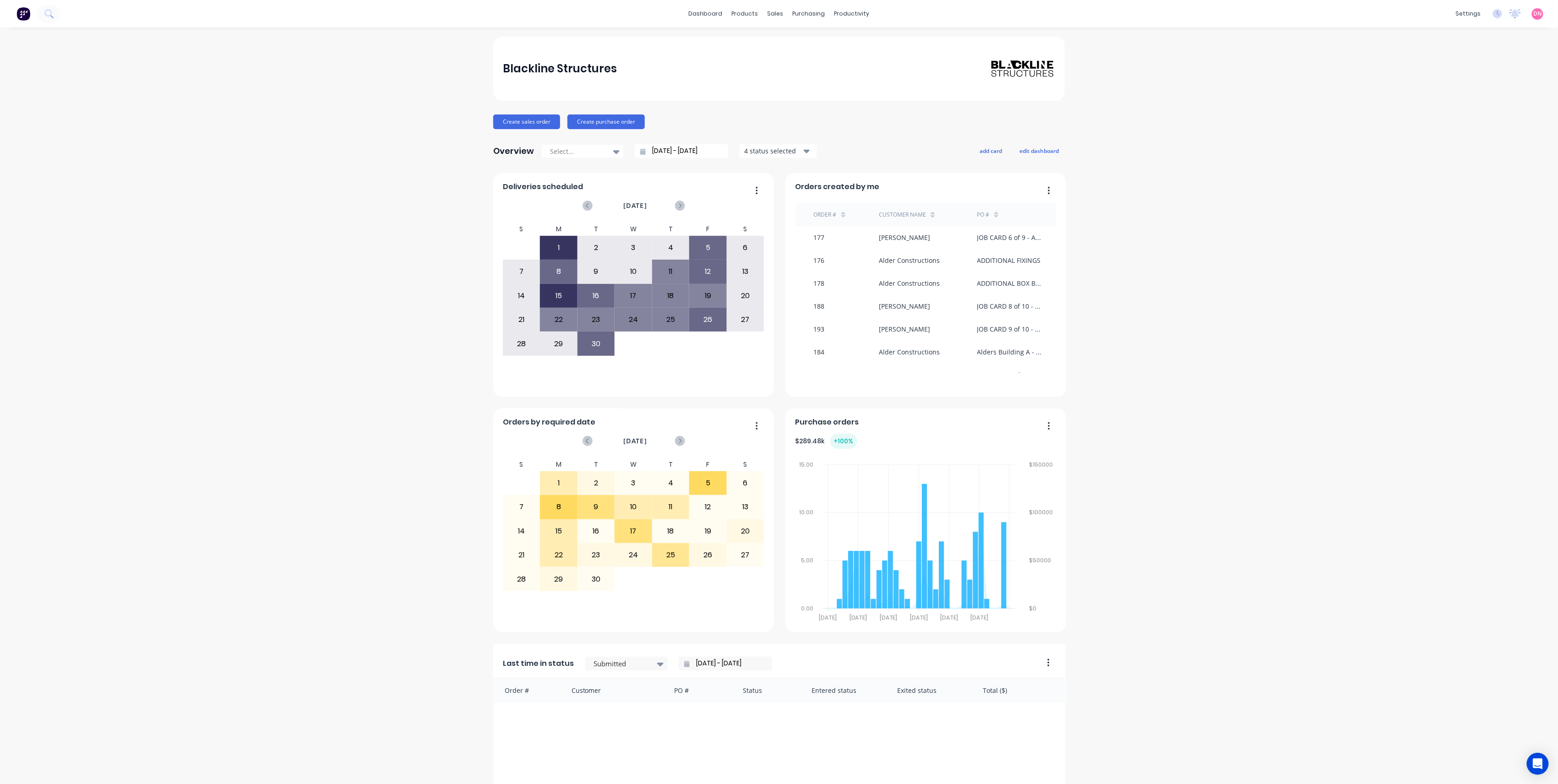
scroll to position [457, 0]
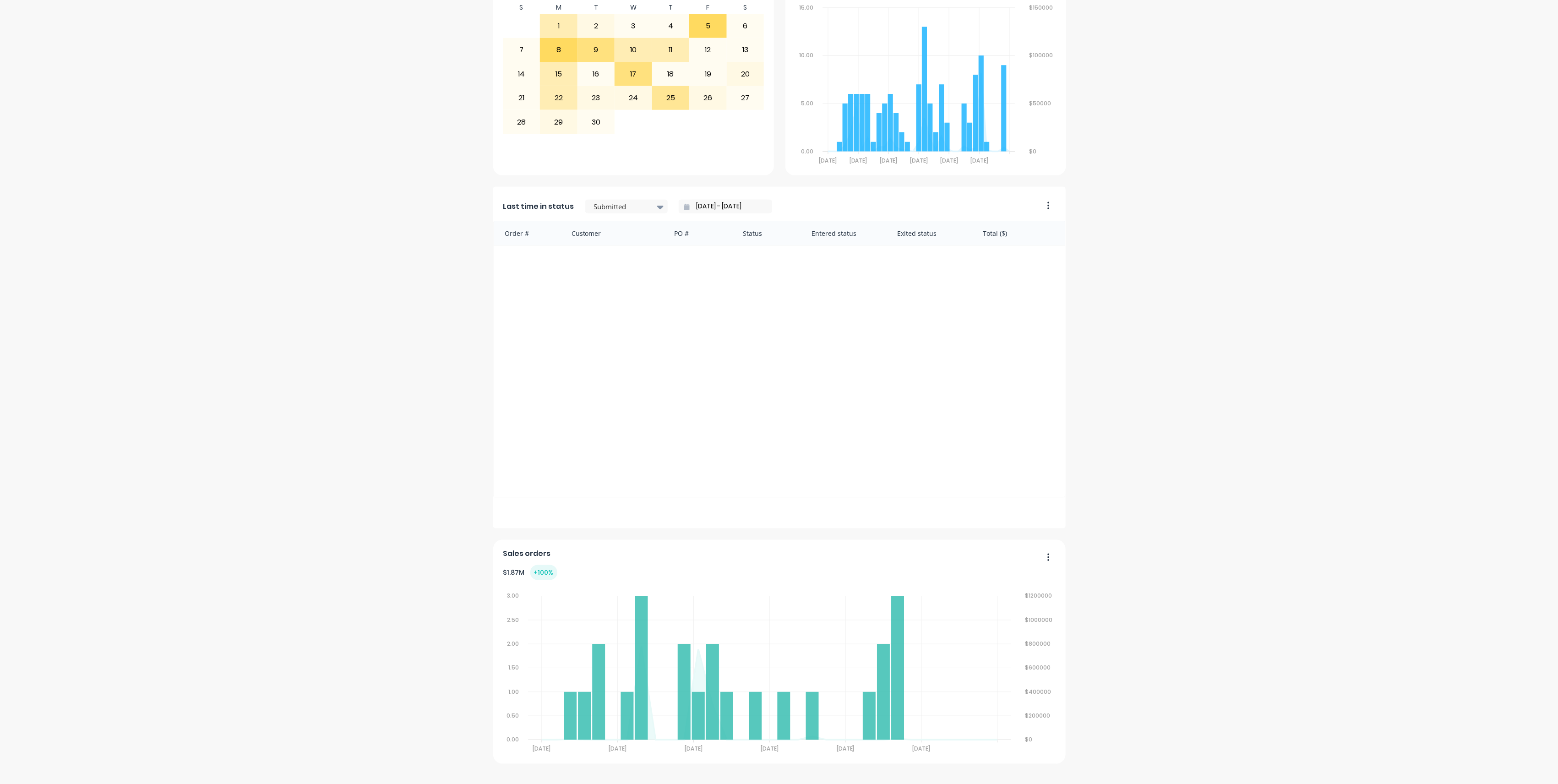
click at [1534, 759] on div "Blackline Structures Create sales order Create purchase order Overview Select..…" at bounding box center [779, 171] width 1558 height 1184
click at [1538, 767] on div "dashboard products sales purchasing productivity dashboard products Product Cat…" at bounding box center [779, 392] width 1558 height 784
click at [1538, 766] on div "dashboard products sales purchasing productivity dashboard products Product Cat…" at bounding box center [779, 392] width 1558 height 784
click at [1533, 770] on div "dashboard products sales purchasing productivity dashboard products Product Cat…" at bounding box center [779, 392] width 1558 height 784
click at [1540, 768] on div "dashboard products sales purchasing productivity dashboard products Product Cat…" at bounding box center [779, 392] width 1558 height 784
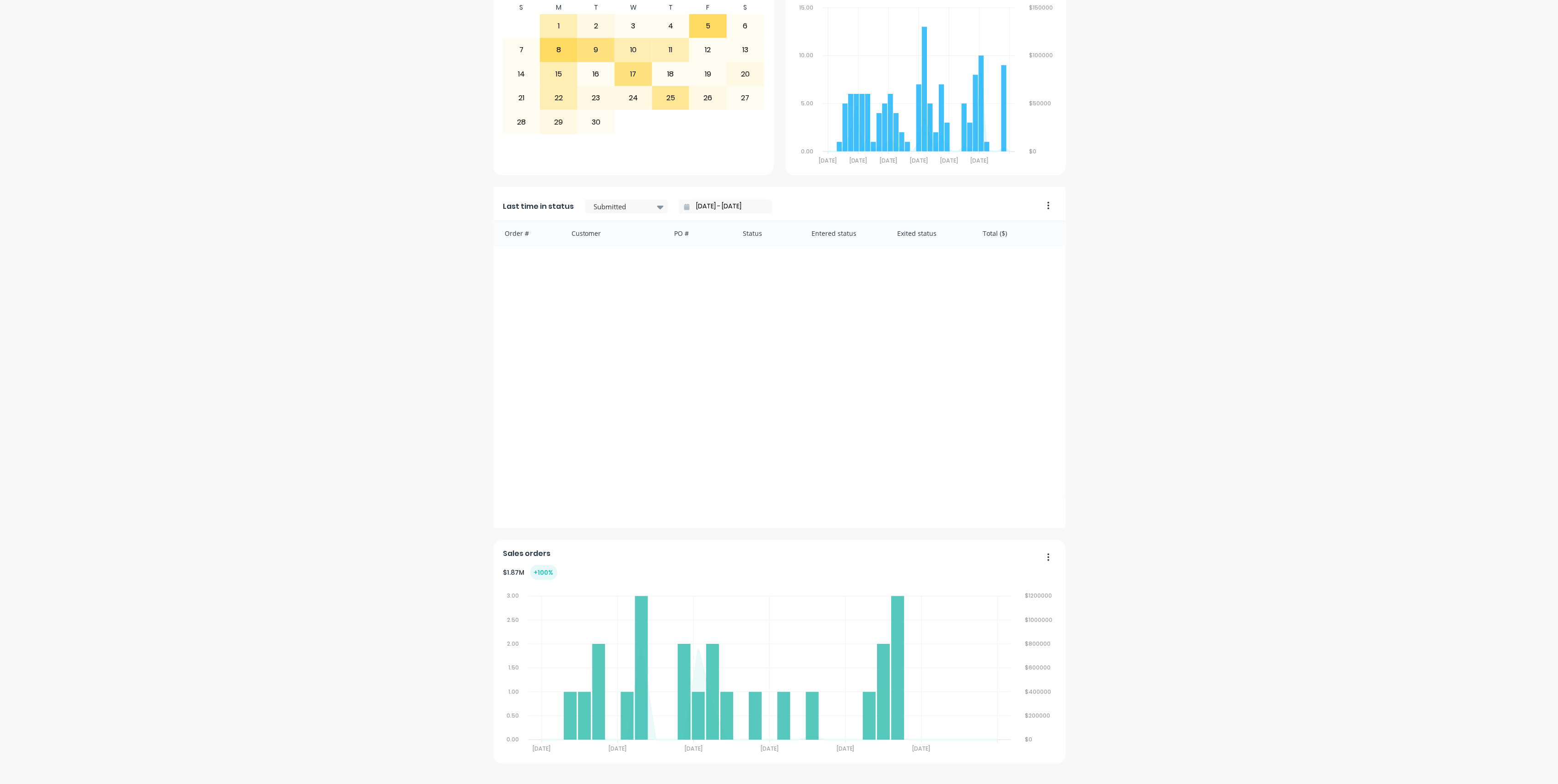
click at [1536, 781] on div "dashboard products sales purchasing productivity dashboard products Product Cat…" at bounding box center [779, 392] width 1558 height 784
click at [1536, 779] on div "dashboard products sales purchasing productivity dashboard products Product Cat…" at bounding box center [779, 392] width 1558 height 784
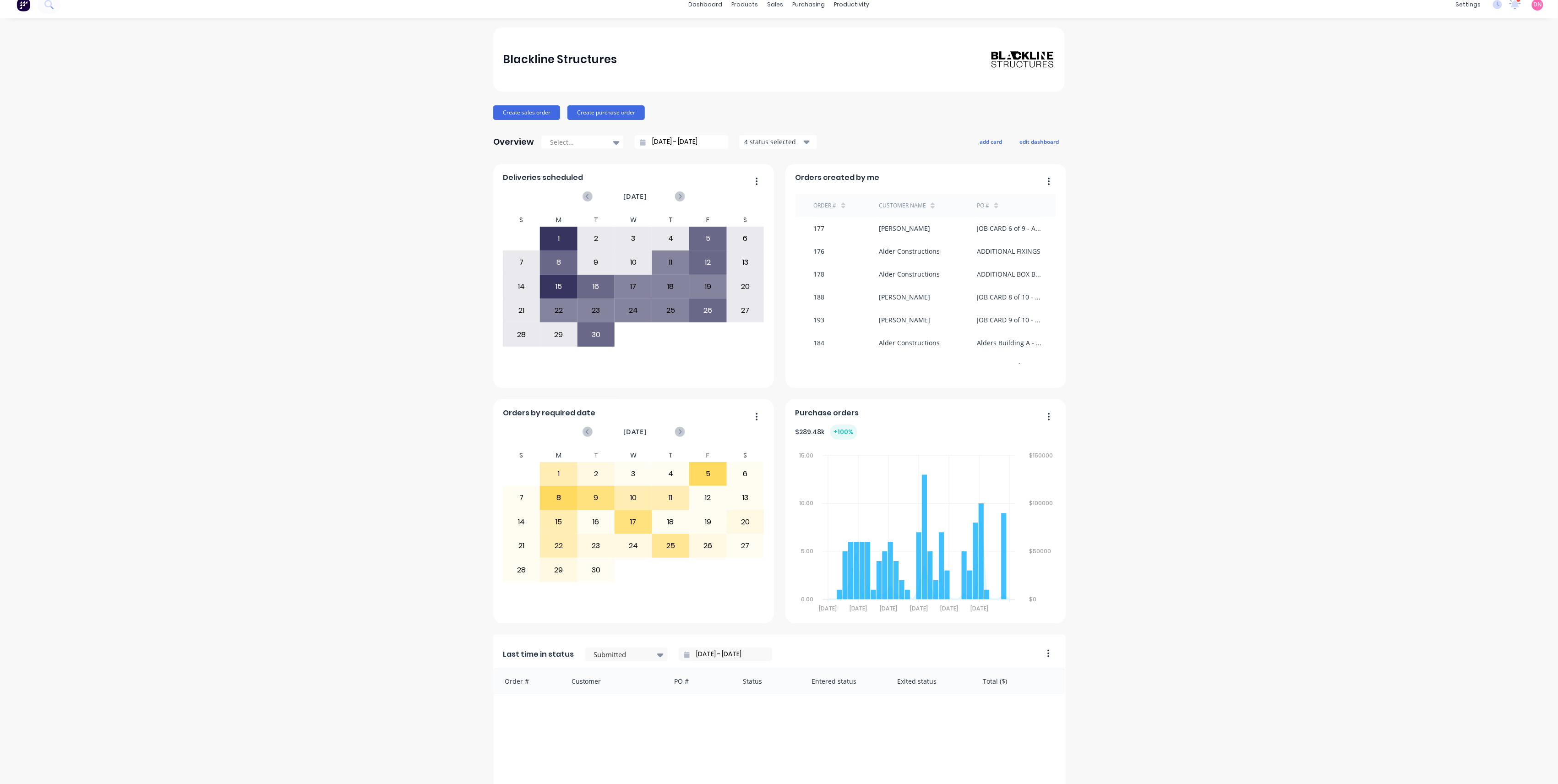
scroll to position [0, 0]
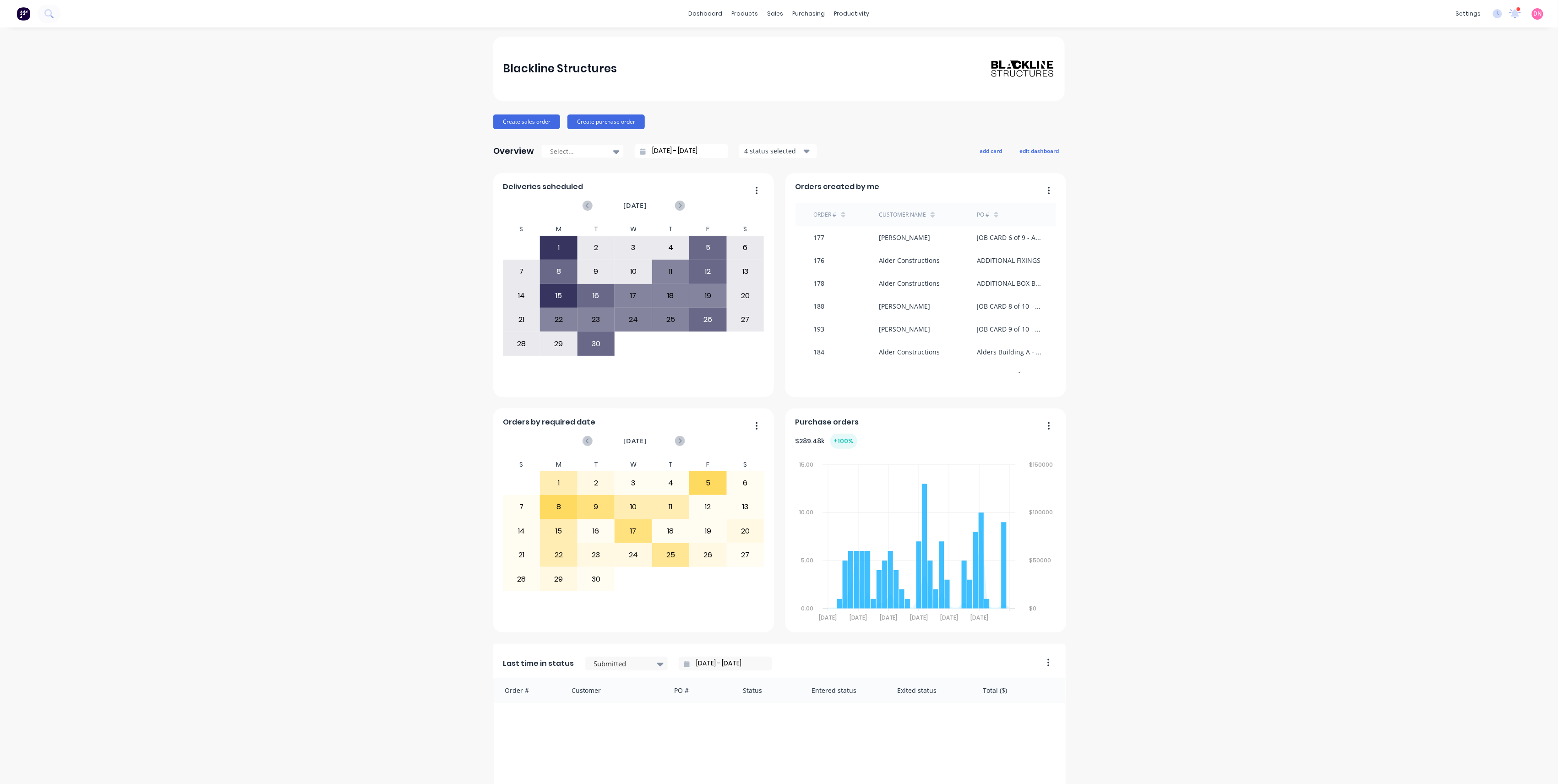
drag, startPoint x: 1315, startPoint y: 553, endPoint x: 1192, endPoint y: 534, distance: 124.5
click at [1288, 558] on div "Blackline Structures Create sales order Create purchase order Overview Select..…" at bounding box center [779, 629] width 1558 height 1184
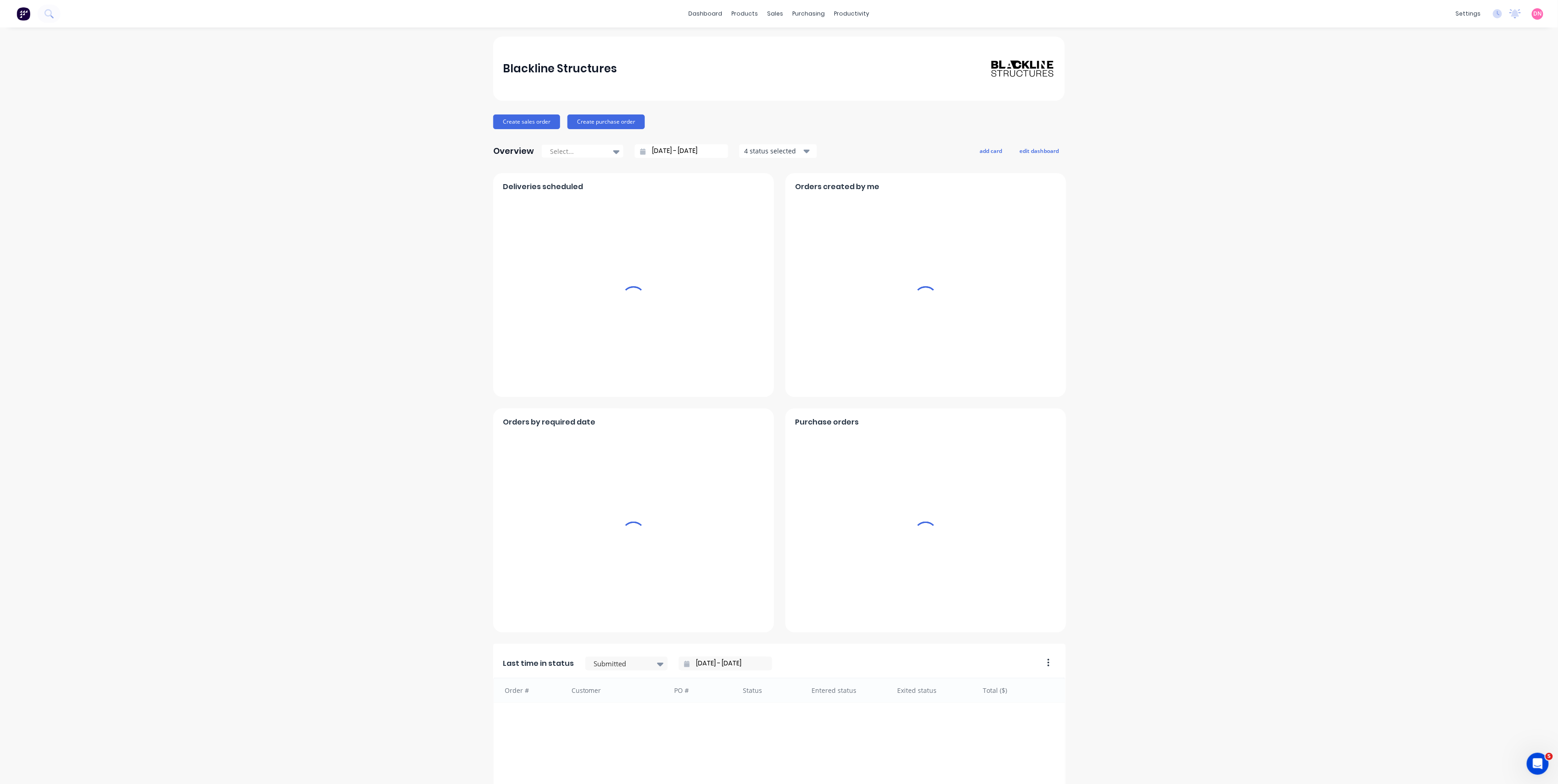
click at [1544, 769] on div "Open Intercom Messenger" at bounding box center [1537, 763] width 30 height 30
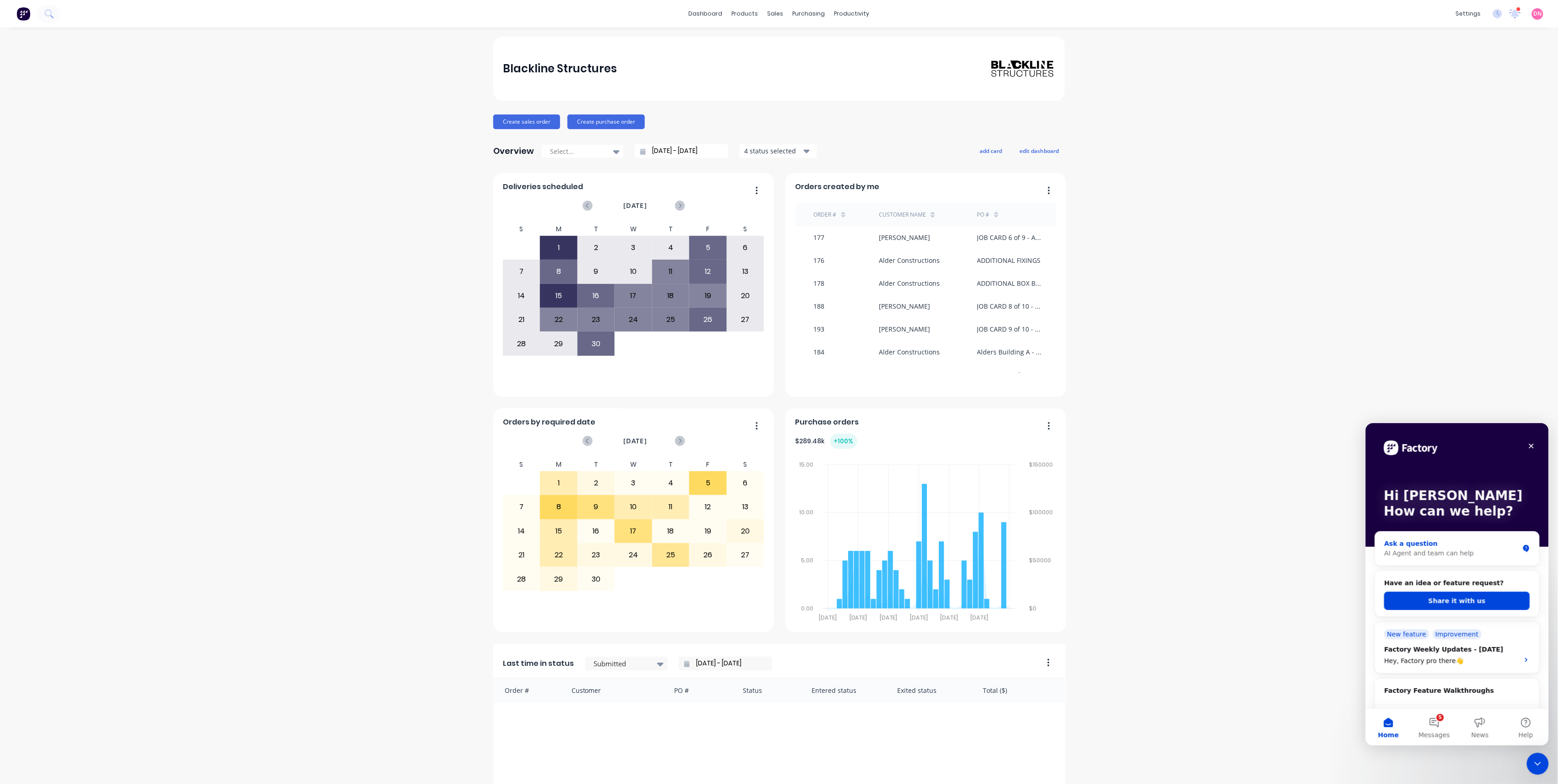
click at [1464, 555] on div "AI Agent and team can help" at bounding box center [1451, 552] width 135 height 10
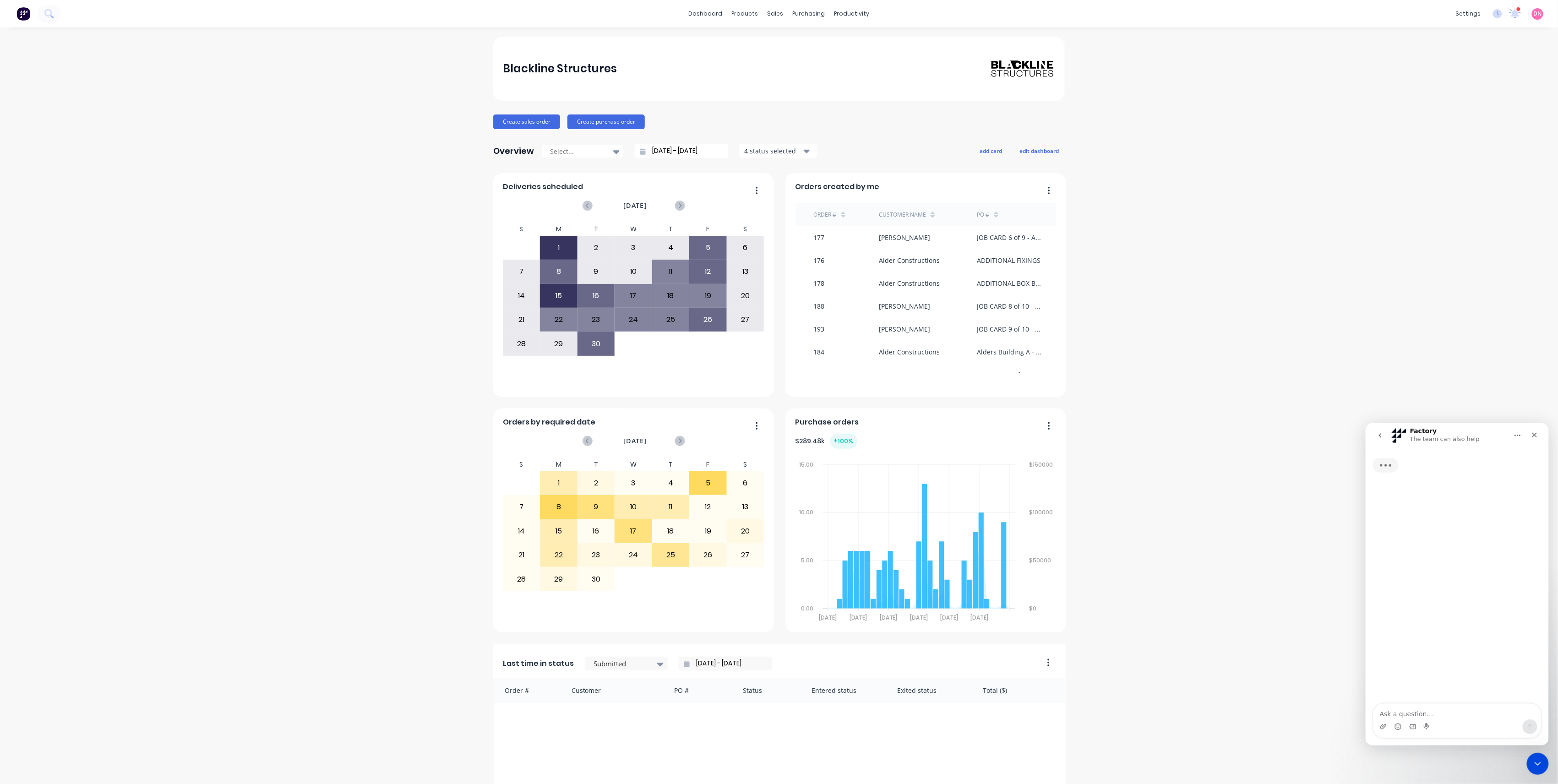
click at [1447, 711] on textarea "Ask a question…" at bounding box center [1456, 711] width 168 height 16
click at [1381, 438] on icon "go back" at bounding box center [1379, 435] width 7 height 7
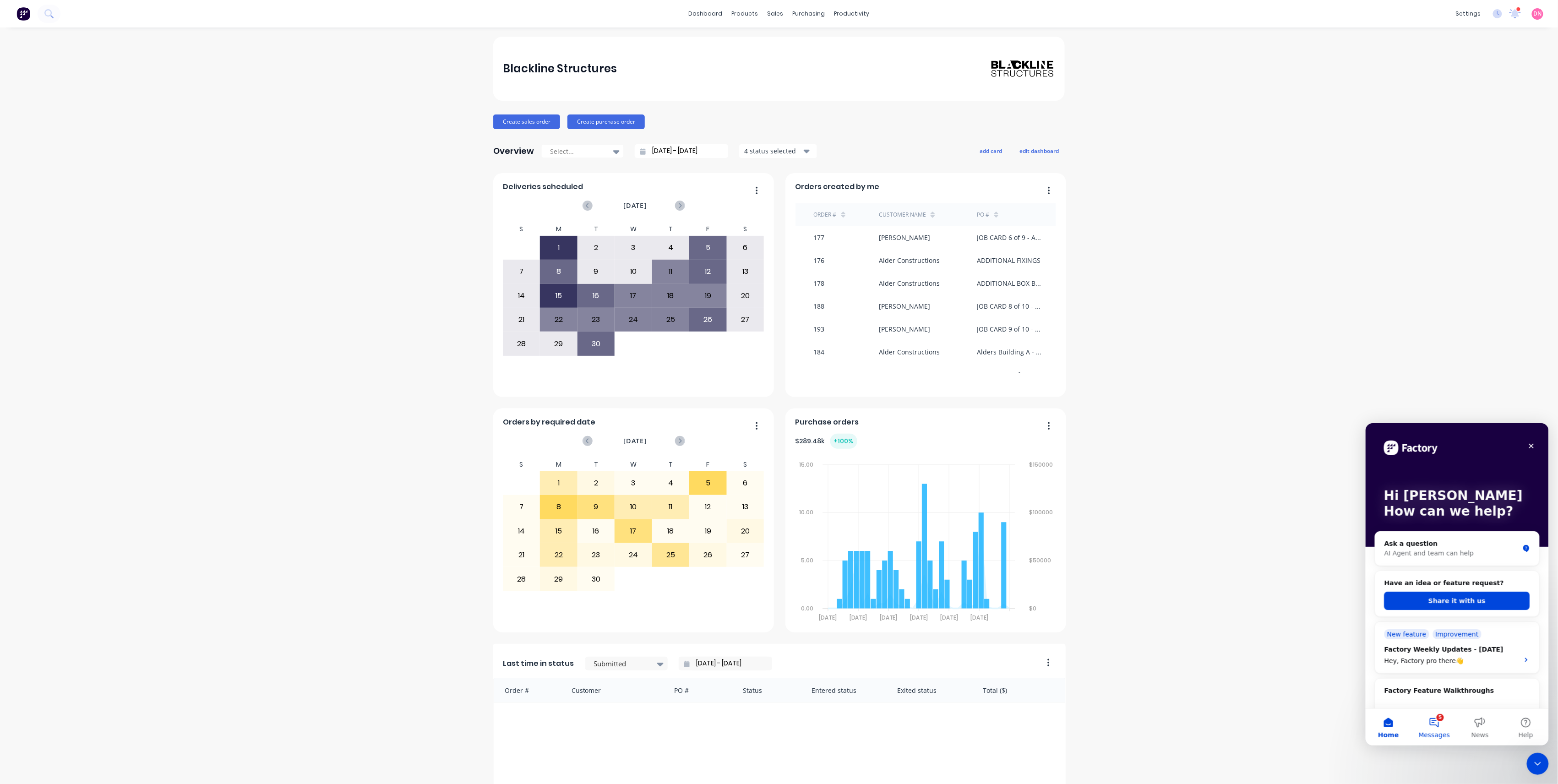
click at [1440, 734] on span "Messages" at bounding box center [1434, 735] width 32 height 6
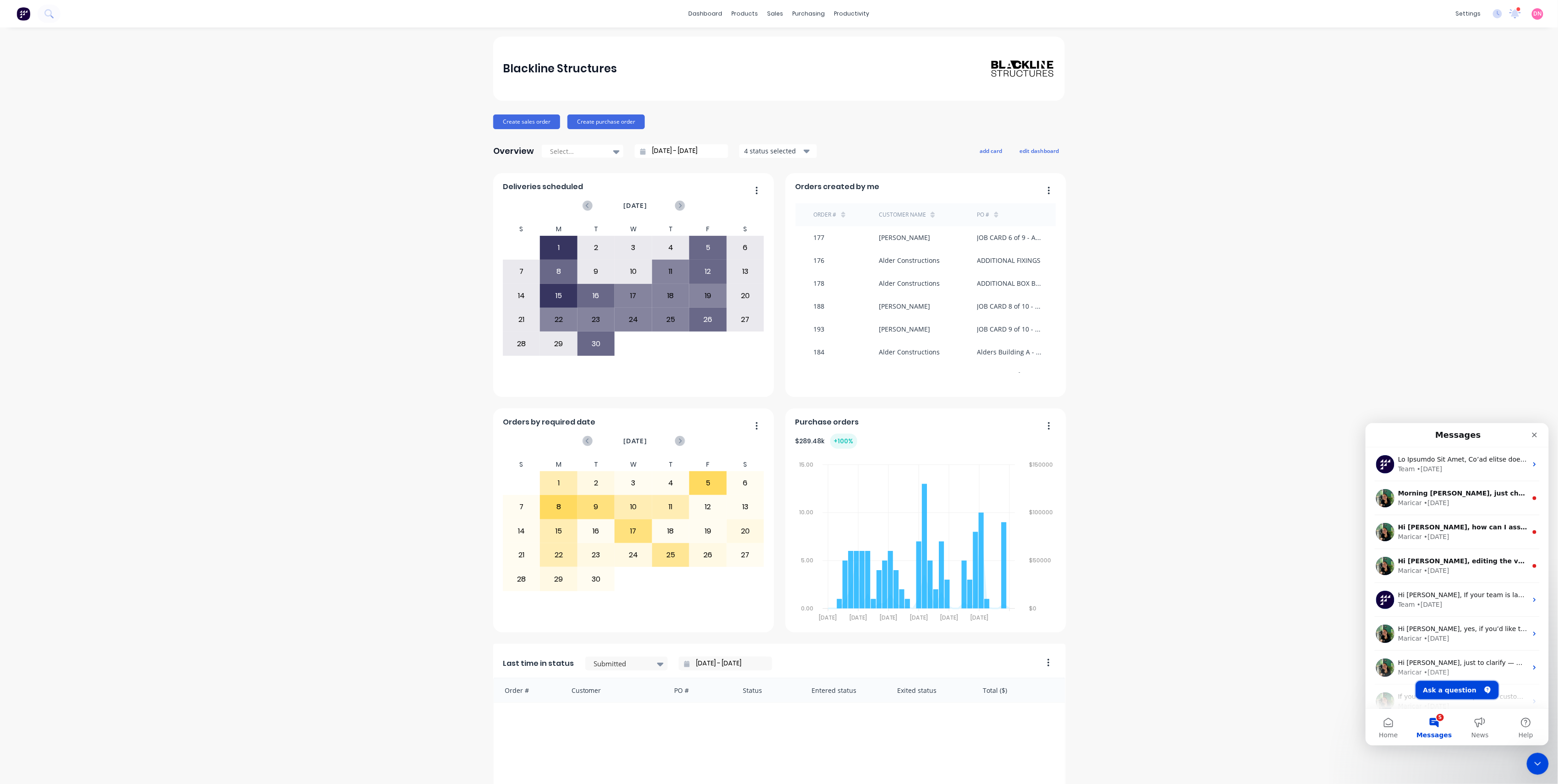
click at [1472, 692] on button "Ask a question" at bounding box center [1457, 690] width 83 height 18
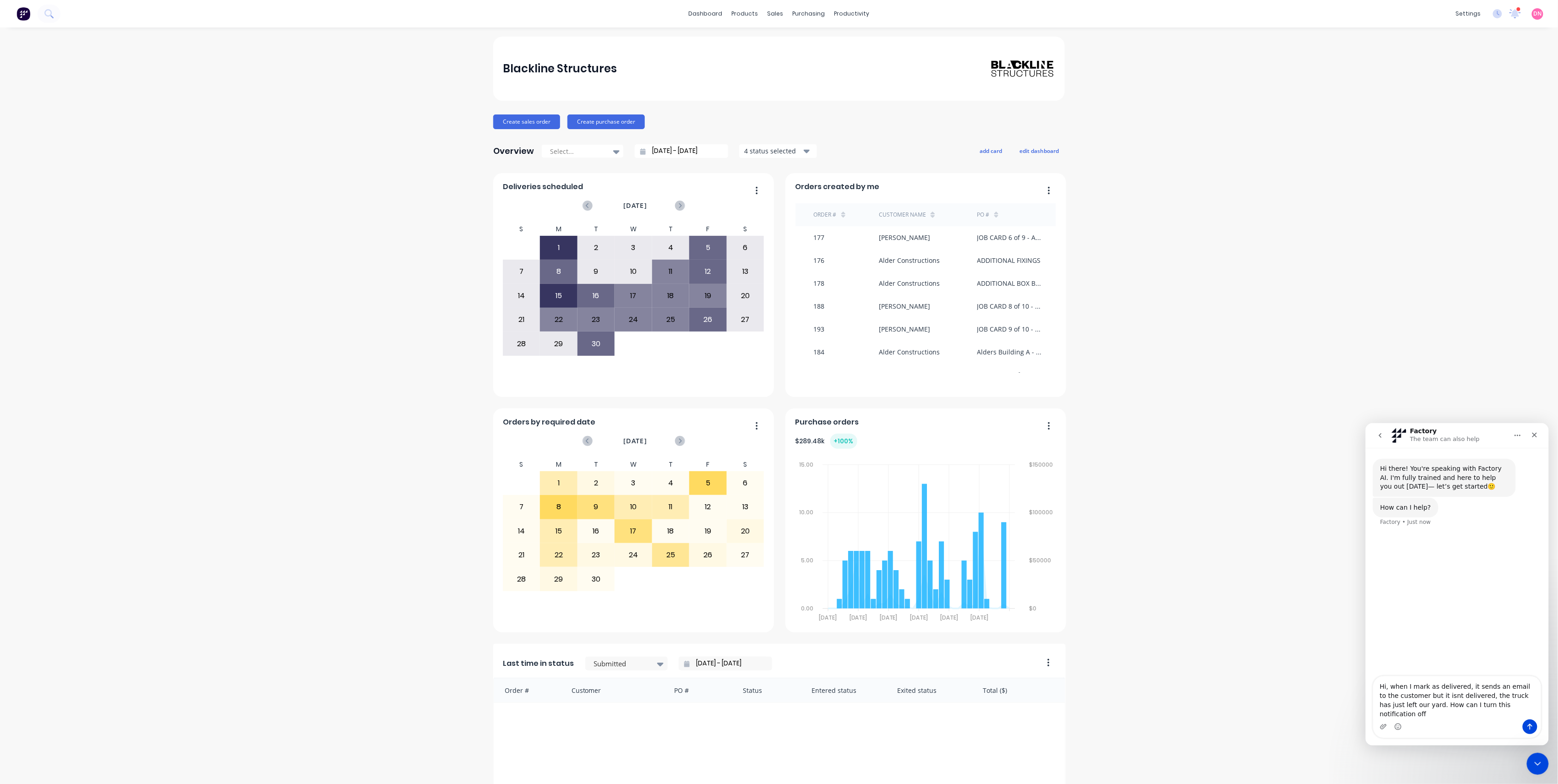
type textarea "Hi, when I mark as delivered, it sends an email to the customer but it isnt del…"
type textarea "From Delivery Schedule"
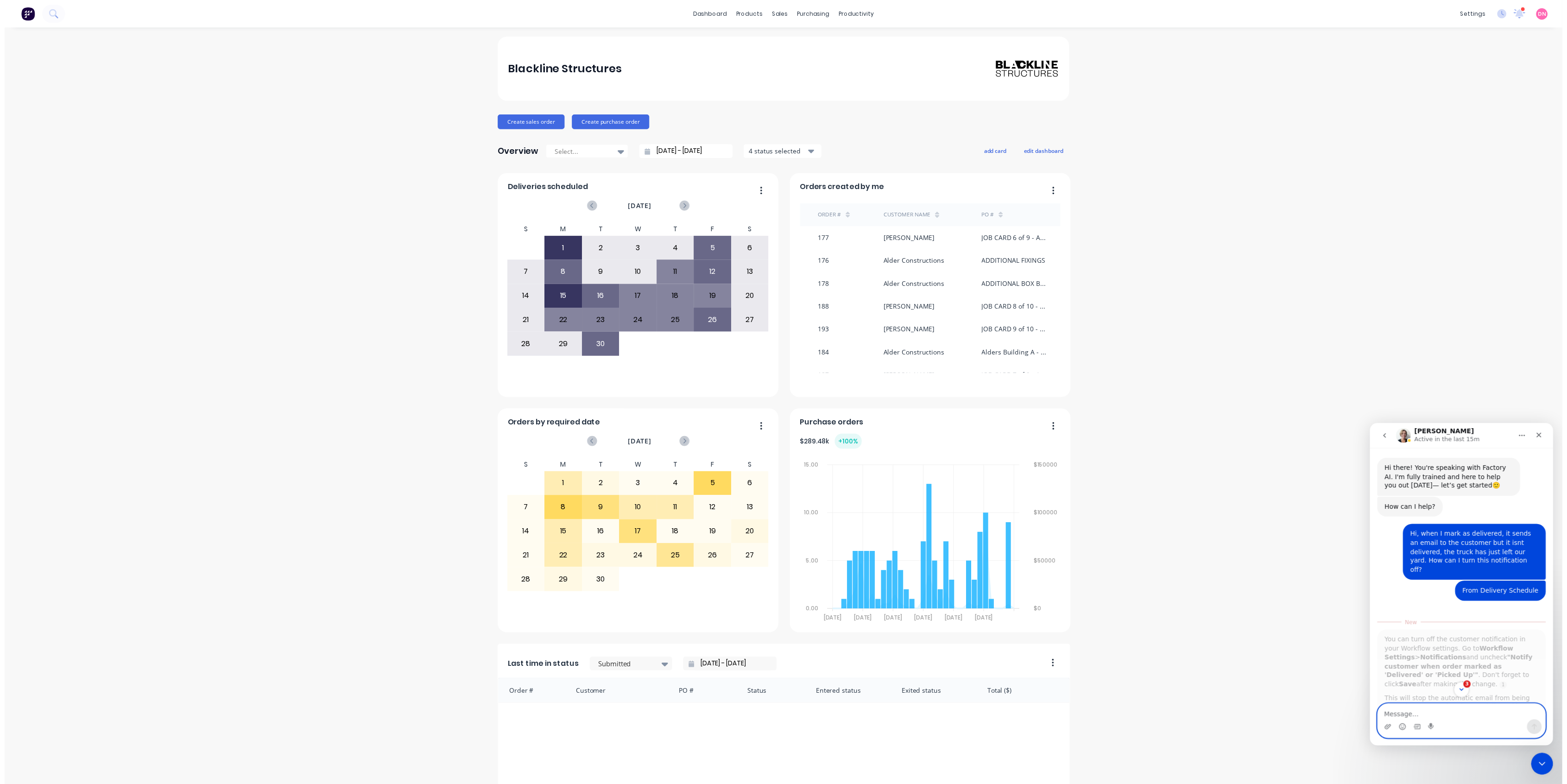
scroll to position [128, 0]
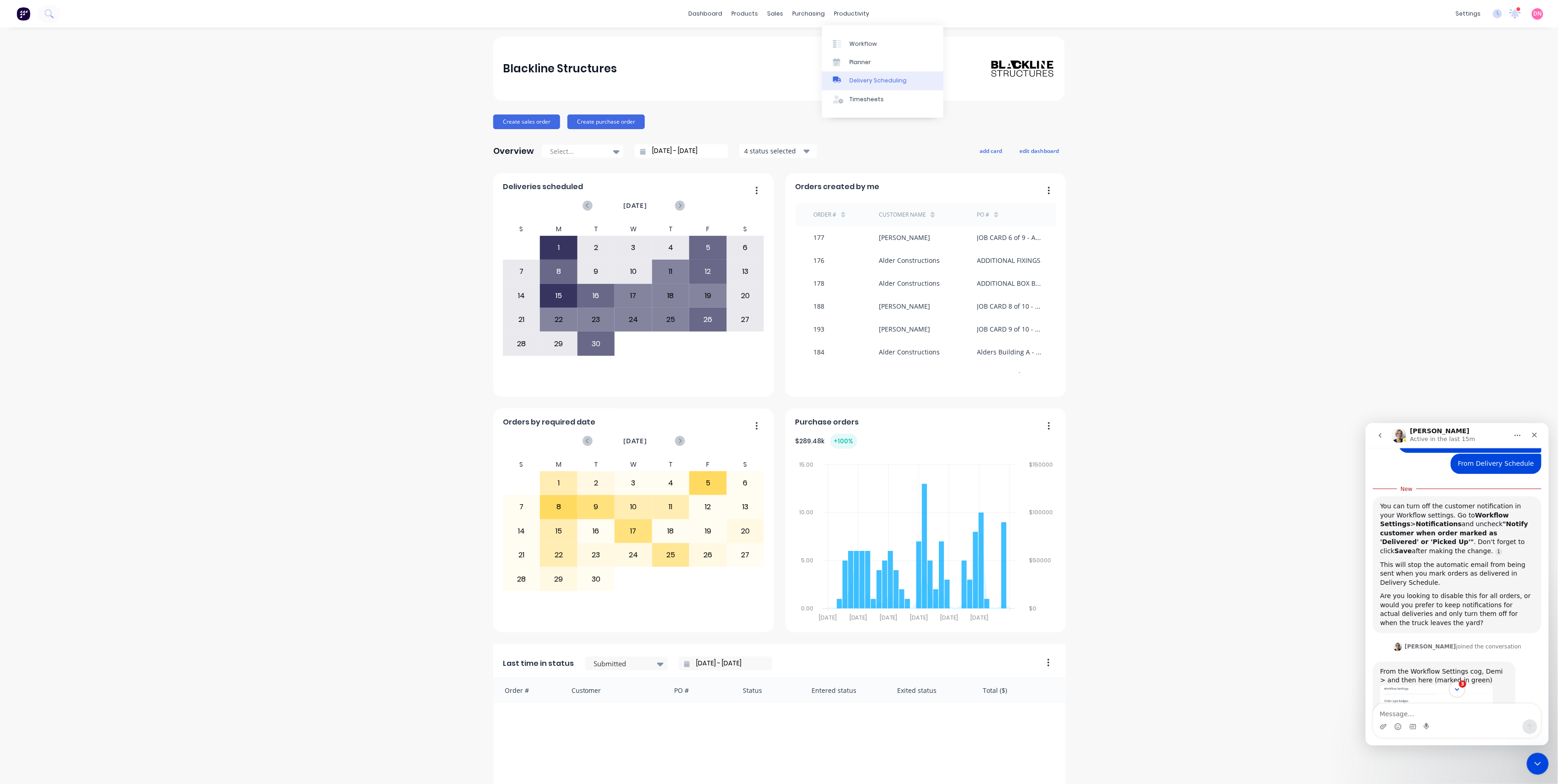
click at [845, 76] on div at bounding box center [840, 80] width 14 height 8
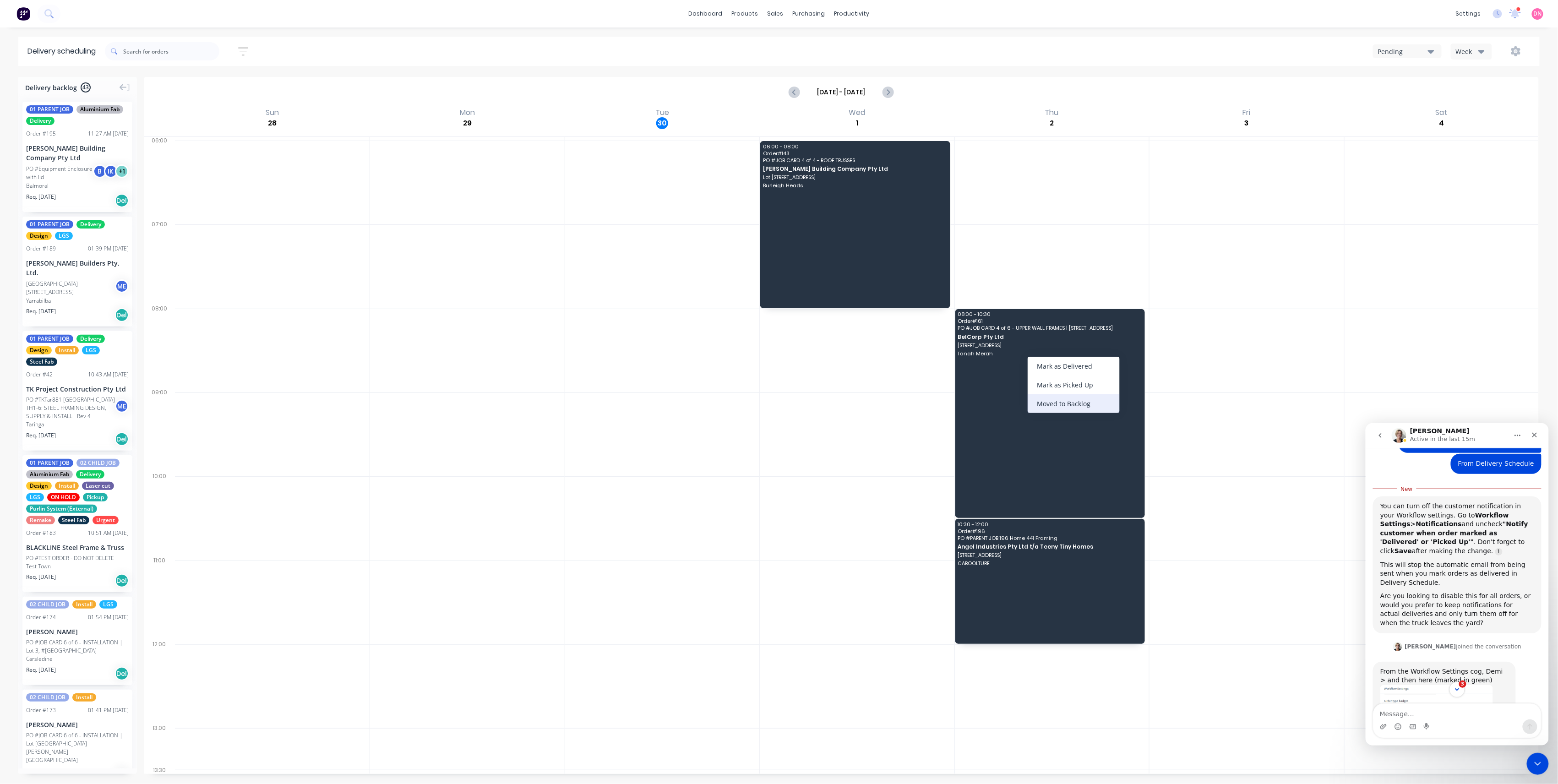
click at [1083, 406] on div "Moved to Backlog" at bounding box center [1074, 404] width 92 height 19
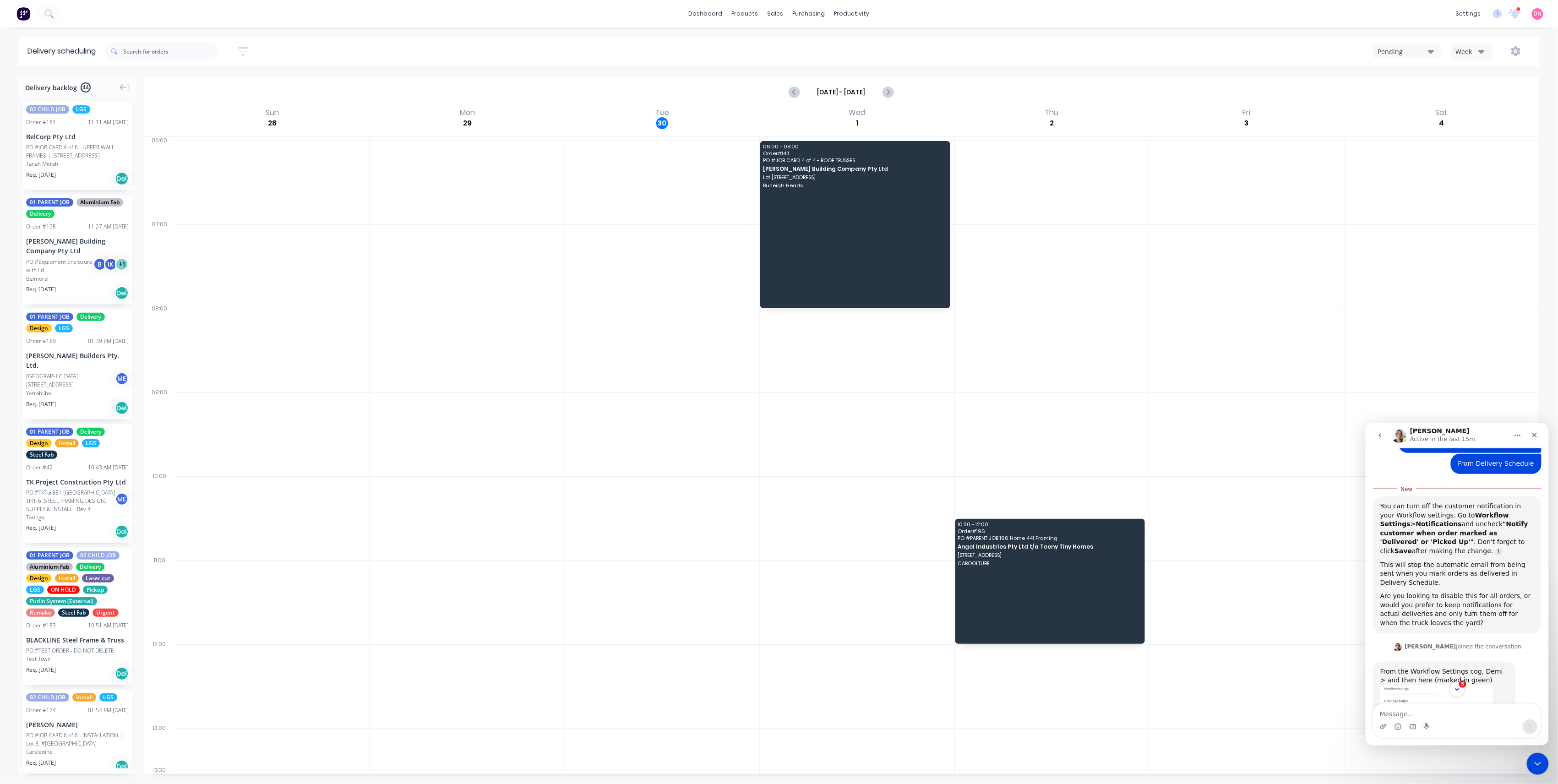
click at [1423, 56] on button "Pending" at bounding box center [1407, 51] width 69 height 14
click at [1461, 48] on div "Week" at bounding box center [1469, 51] width 27 height 10
click at [1473, 90] on div "Vehicle" at bounding box center [1497, 94] width 91 height 18
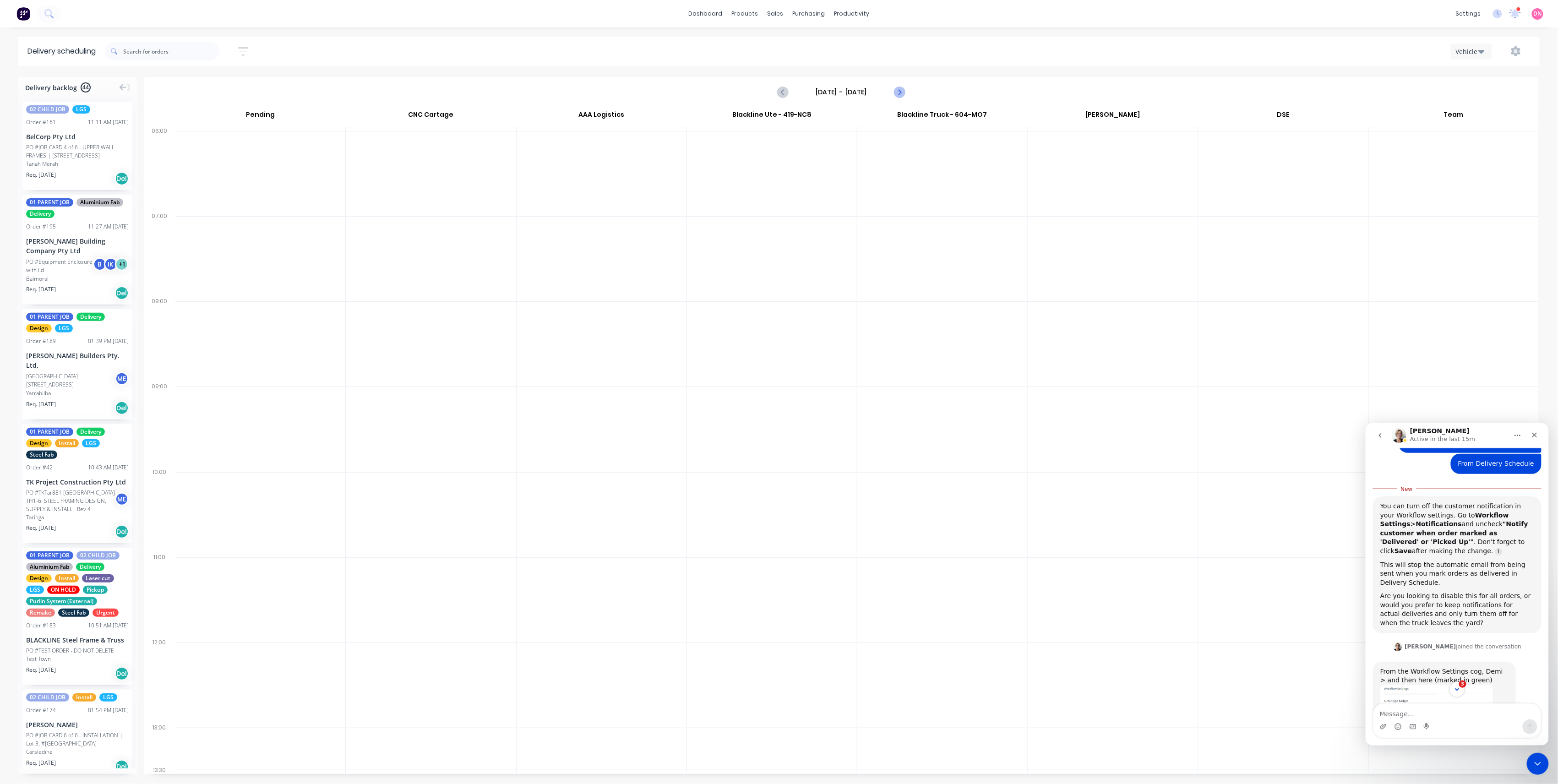
click at [900, 95] on icon "Next page" at bounding box center [899, 92] width 11 height 11
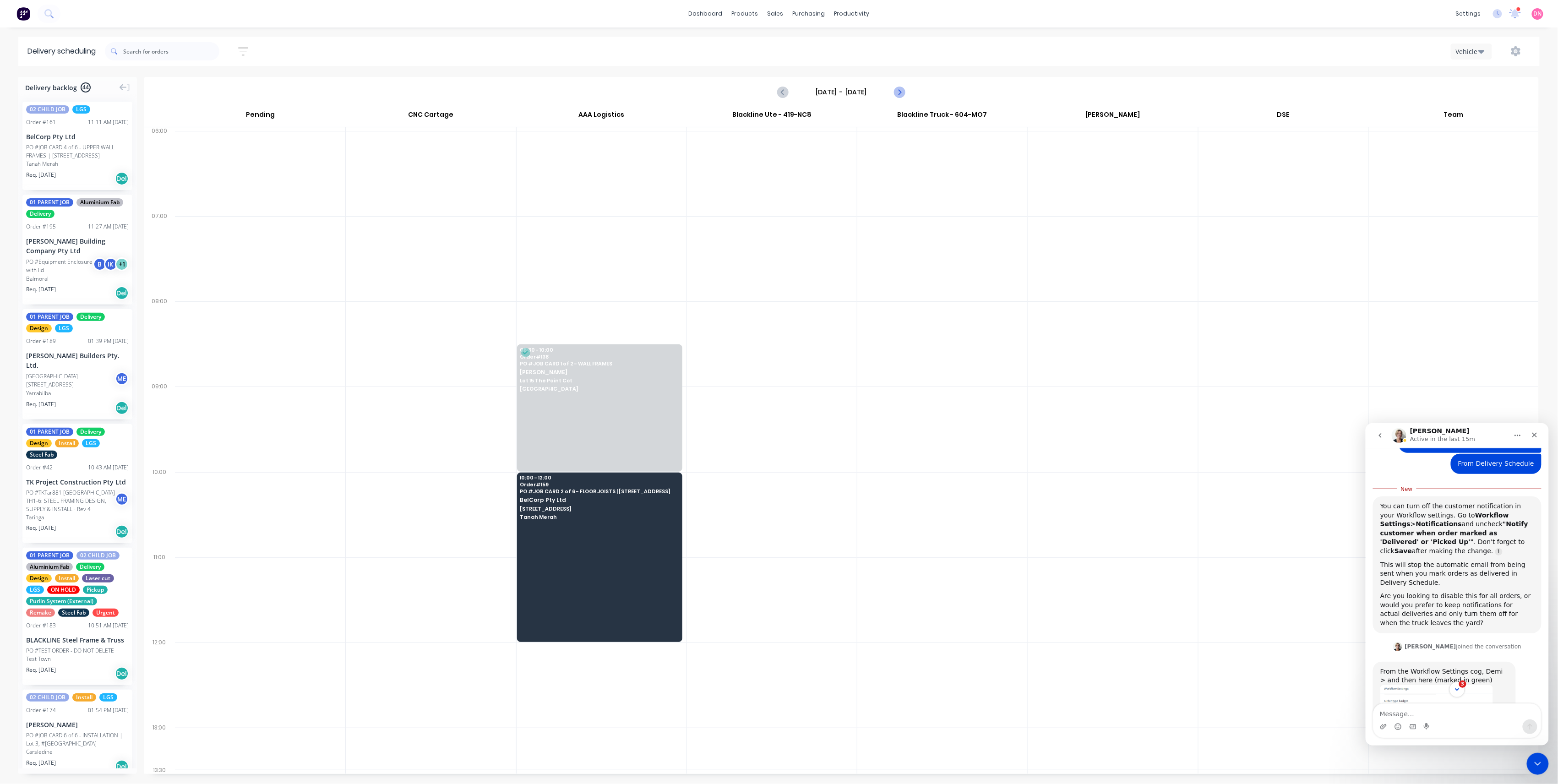
click at [900, 95] on icon "Next page" at bounding box center [899, 92] width 11 height 11
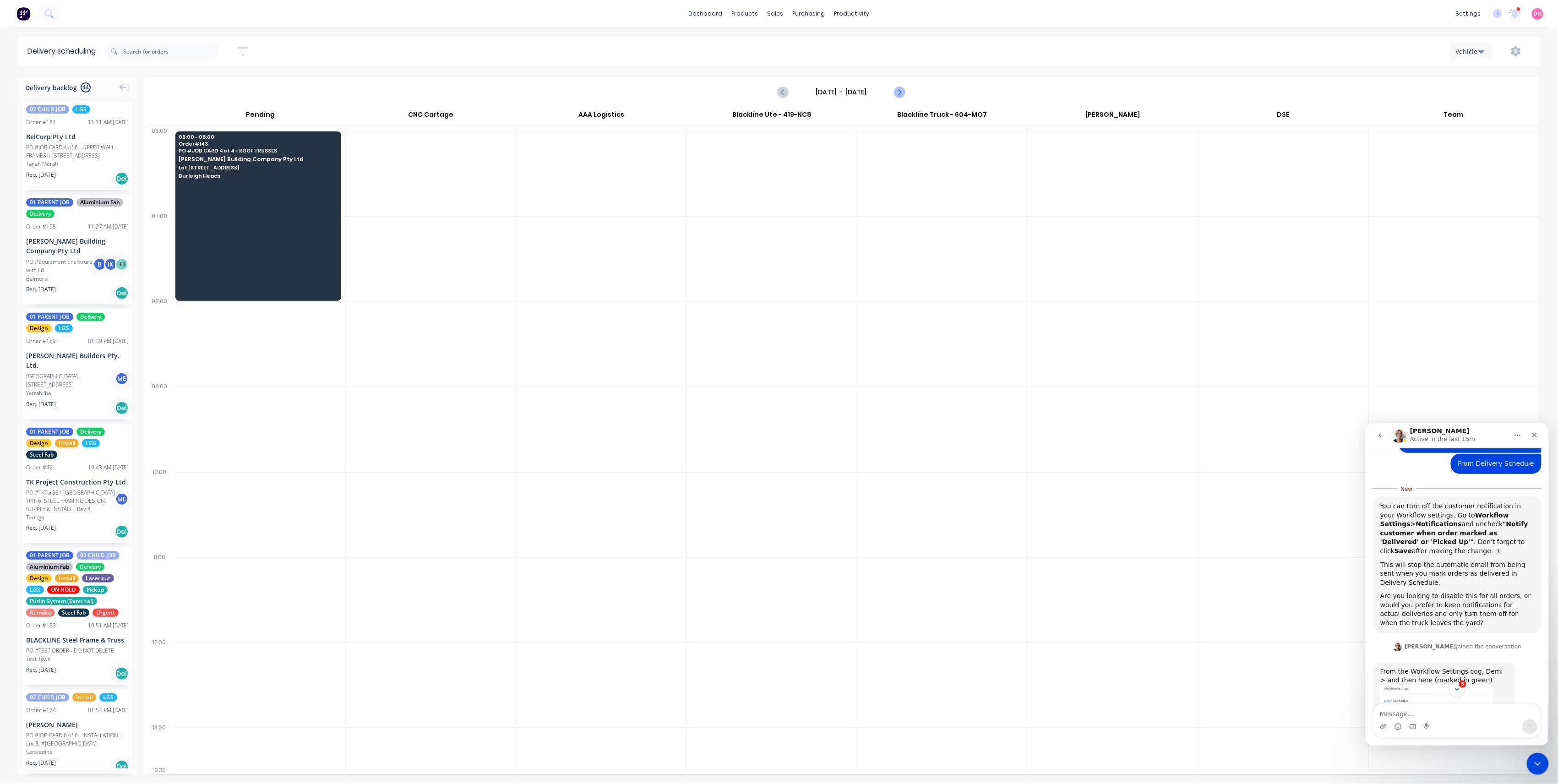
click at [900, 95] on icon "Next page" at bounding box center [899, 92] width 11 height 11
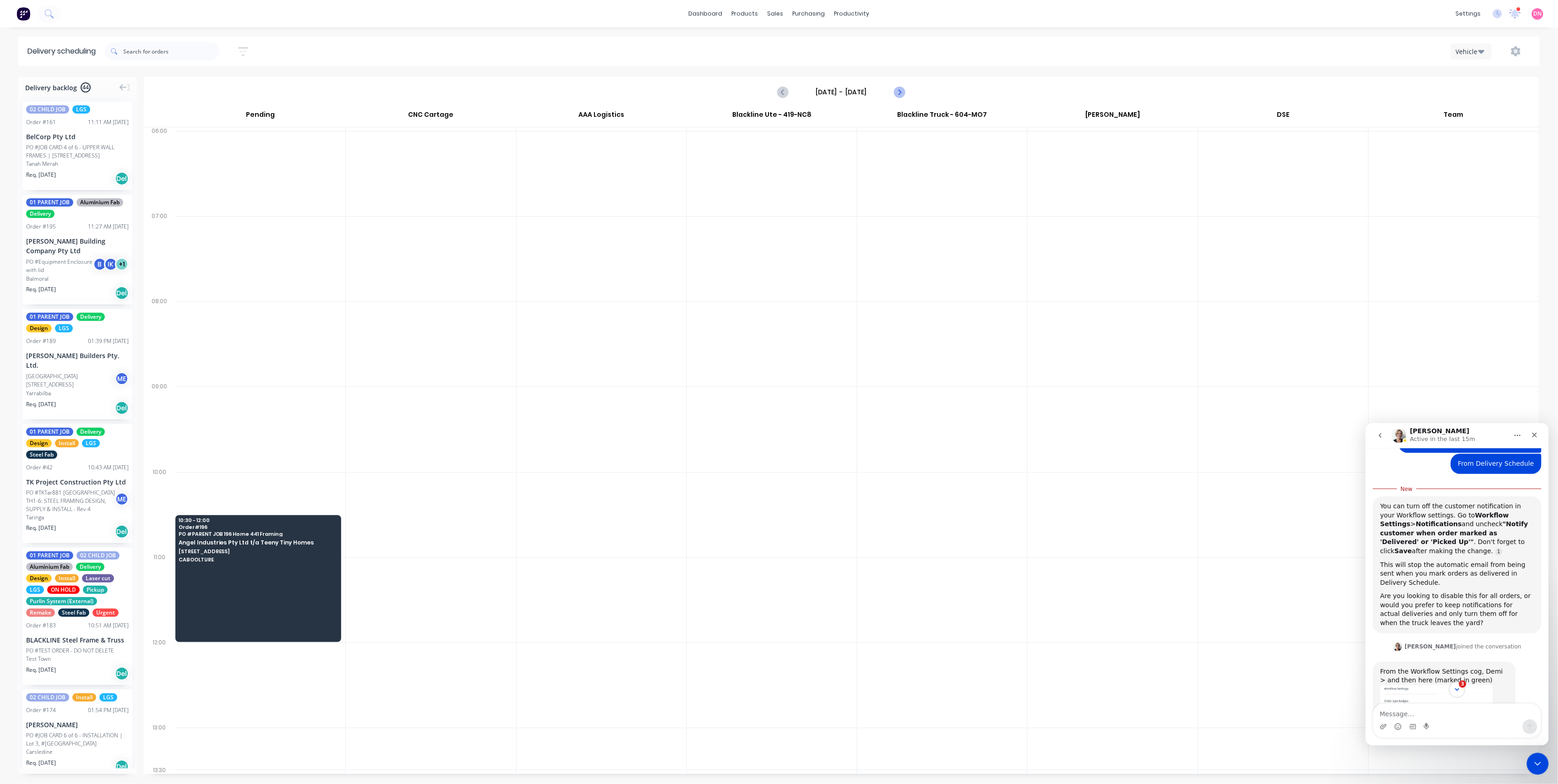
click at [900, 95] on icon "Next page" at bounding box center [899, 92] width 11 height 11
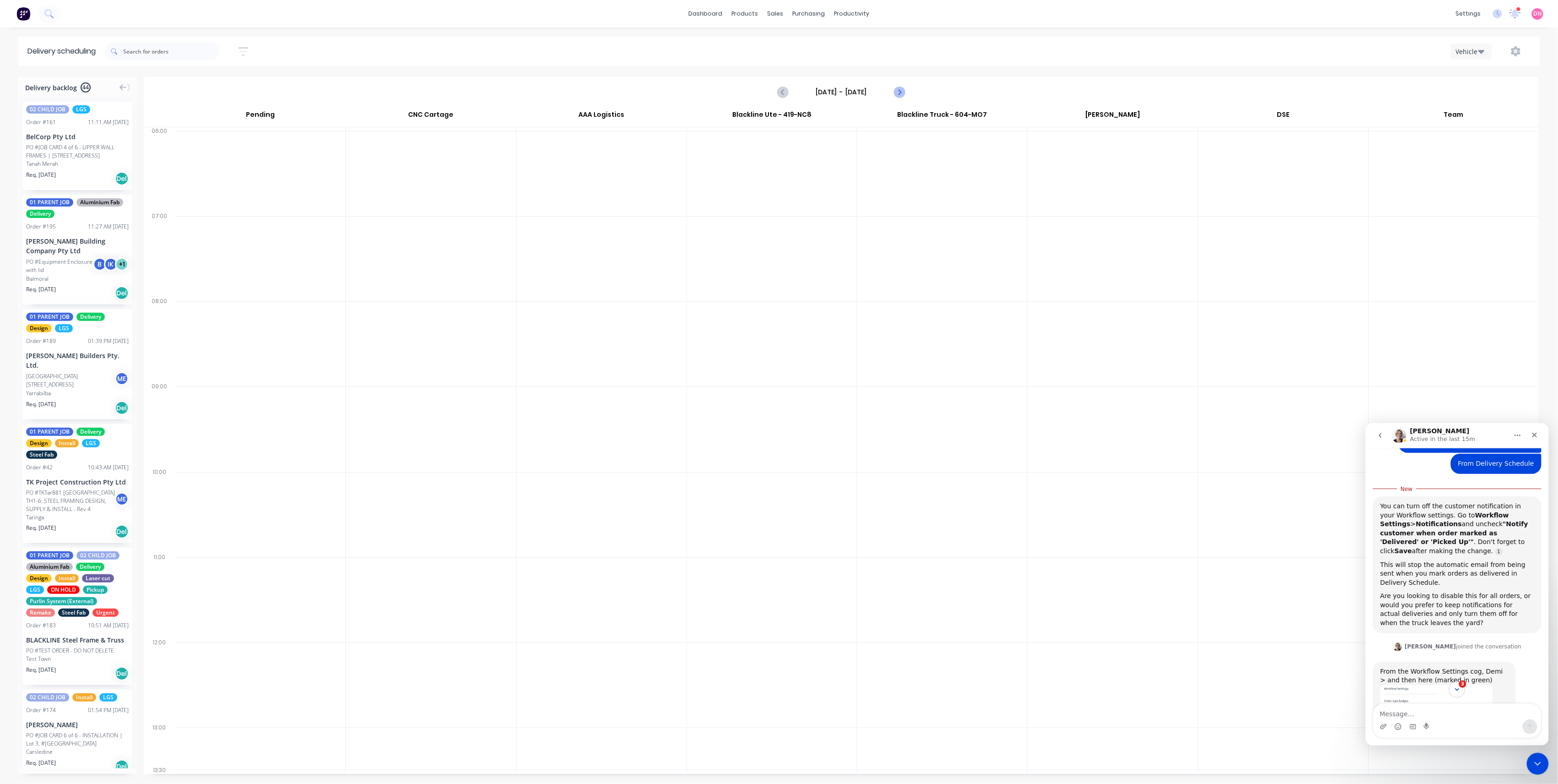
click at [900, 95] on icon "Next page" at bounding box center [899, 92] width 11 height 11
type input "Monday - 06/10/25"
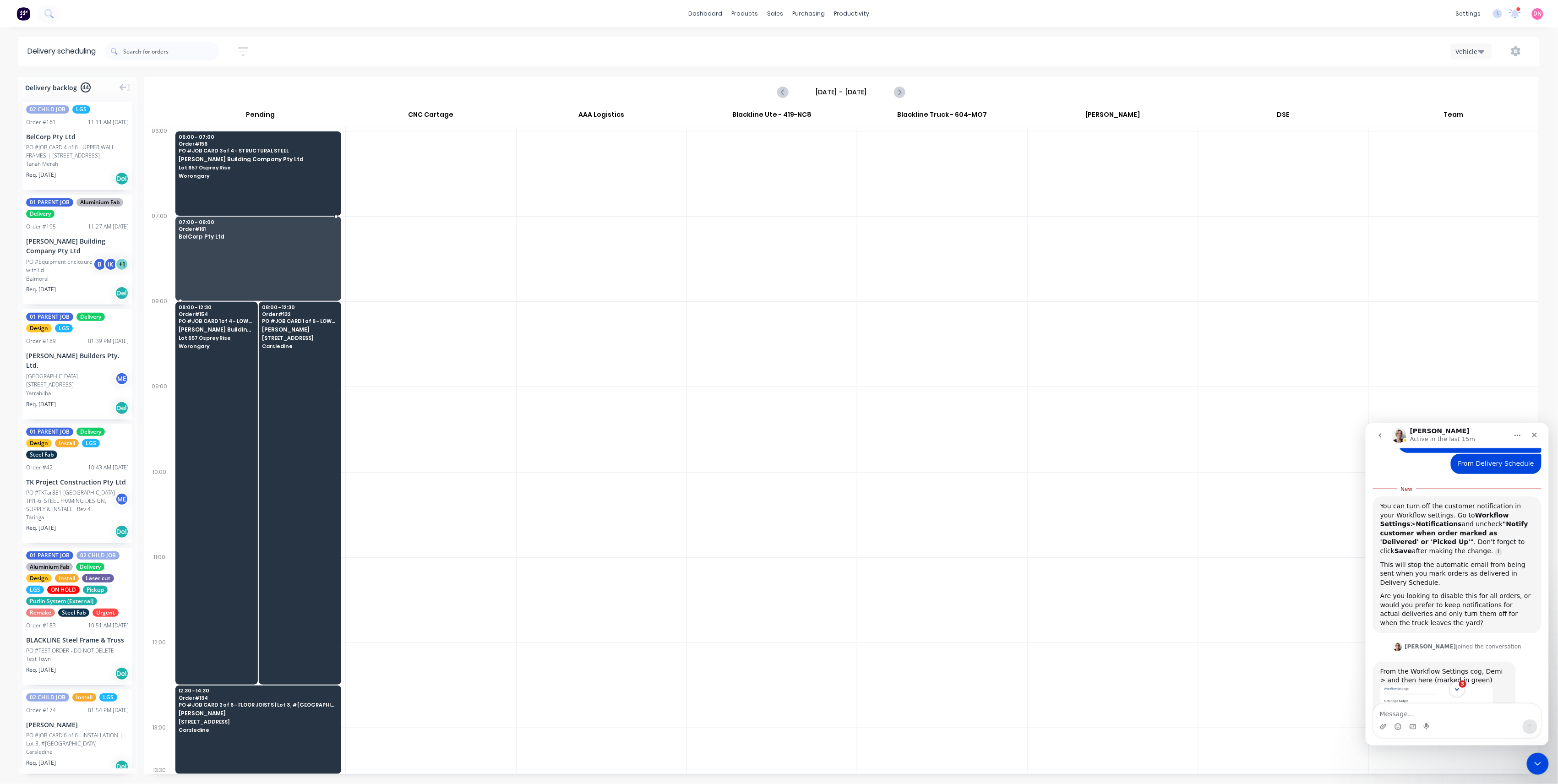
drag, startPoint x: 87, startPoint y: 149, endPoint x: 210, endPoint y: 237, distance: 151.2
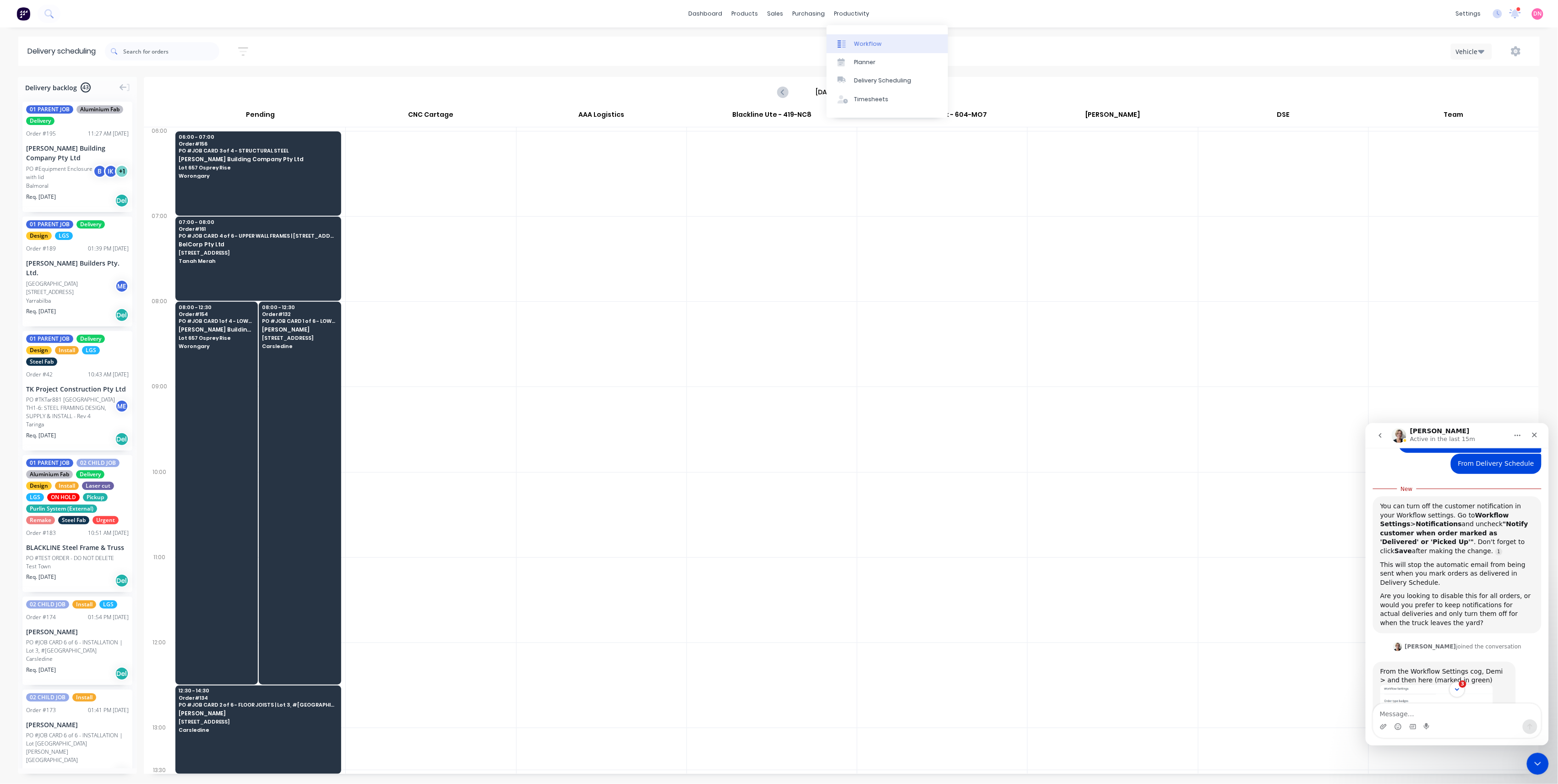
click at [860, 45] on div "Workflow" at bounding box center [868, 44] width 27 height 8
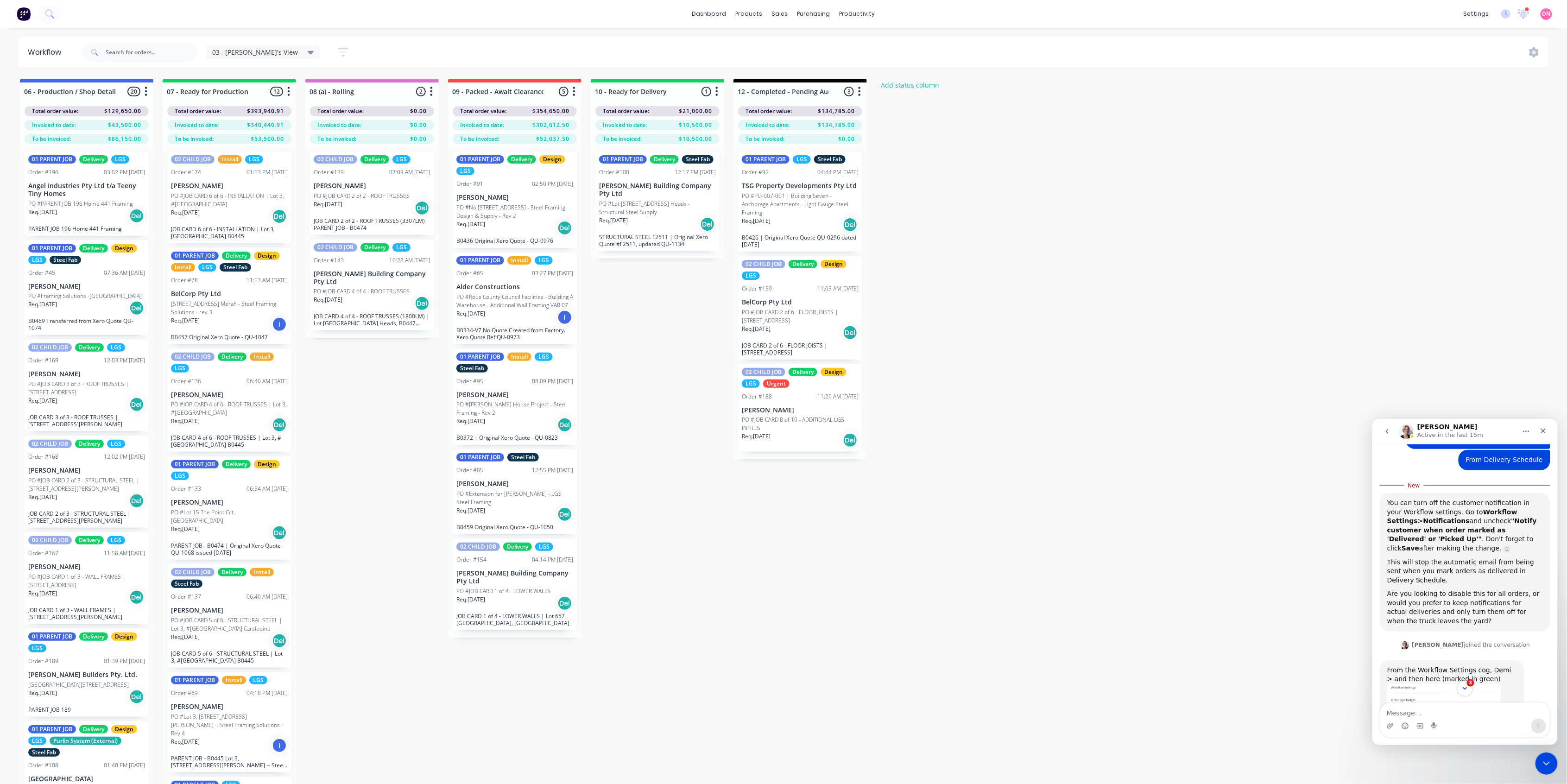
click at [1541, 60] on div "03 - Demi's View Save new view None edit 03 - Demi's View (Default) edit 01 - M…" at bounding box center [814, 52] width 1469 height 27
click at [1533, 52] on icon at bounding box center [1534, 52] width 10 height 10
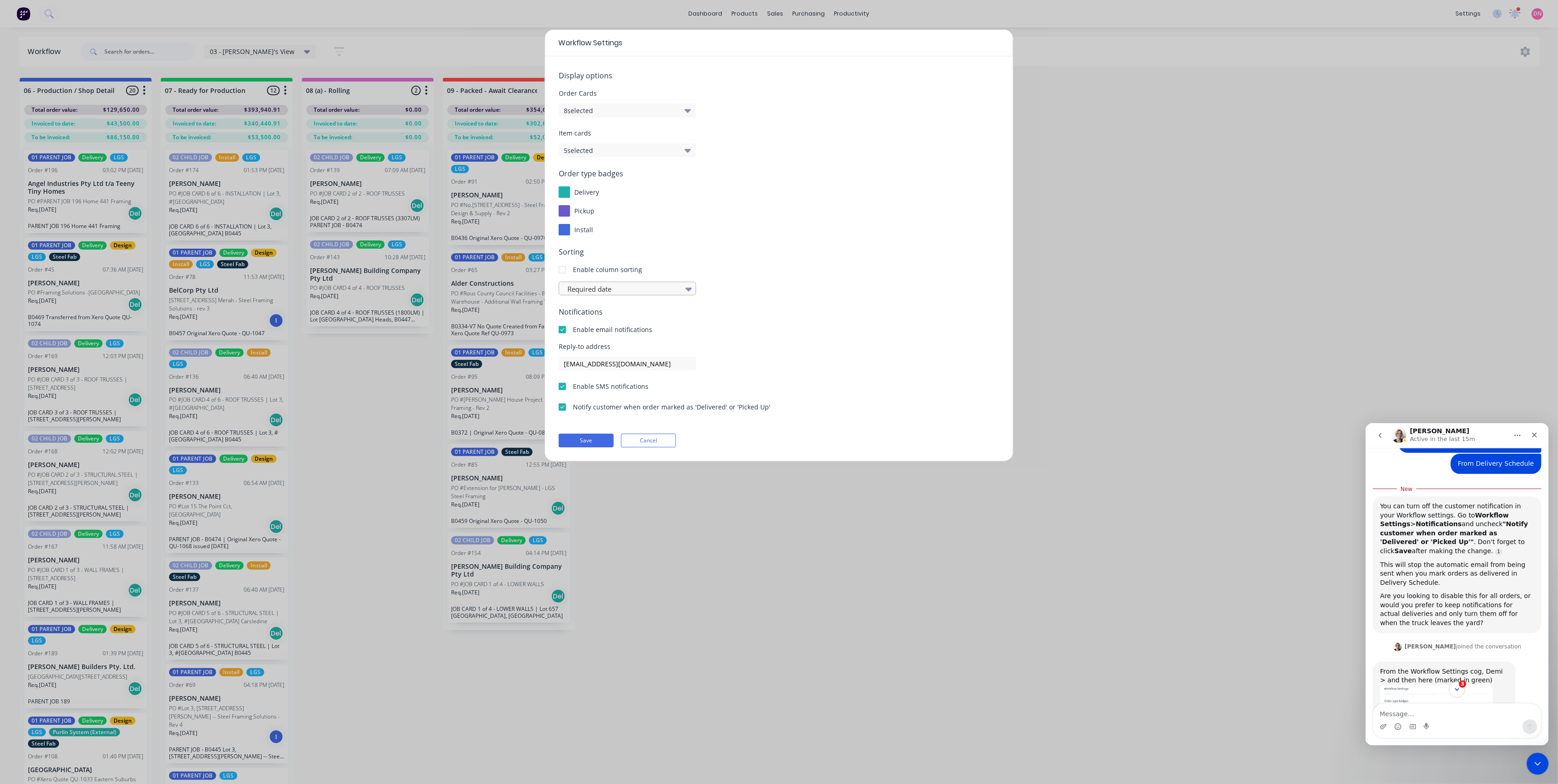
click at [633, 291] on div at bounding box center [623, 289] width 113 height 12
click at [567, 270] on div at bounding box center [562, 270] width 18 height 18
click at [584, 286] on div at bounding box center [623, 289] width 113 height 12
click at [600, 379] on div "Most recent" at bounding box center [628, 378] width 137 height 17
click at [626, 294] on div at bounding box center [623, 289] width 113 height 12
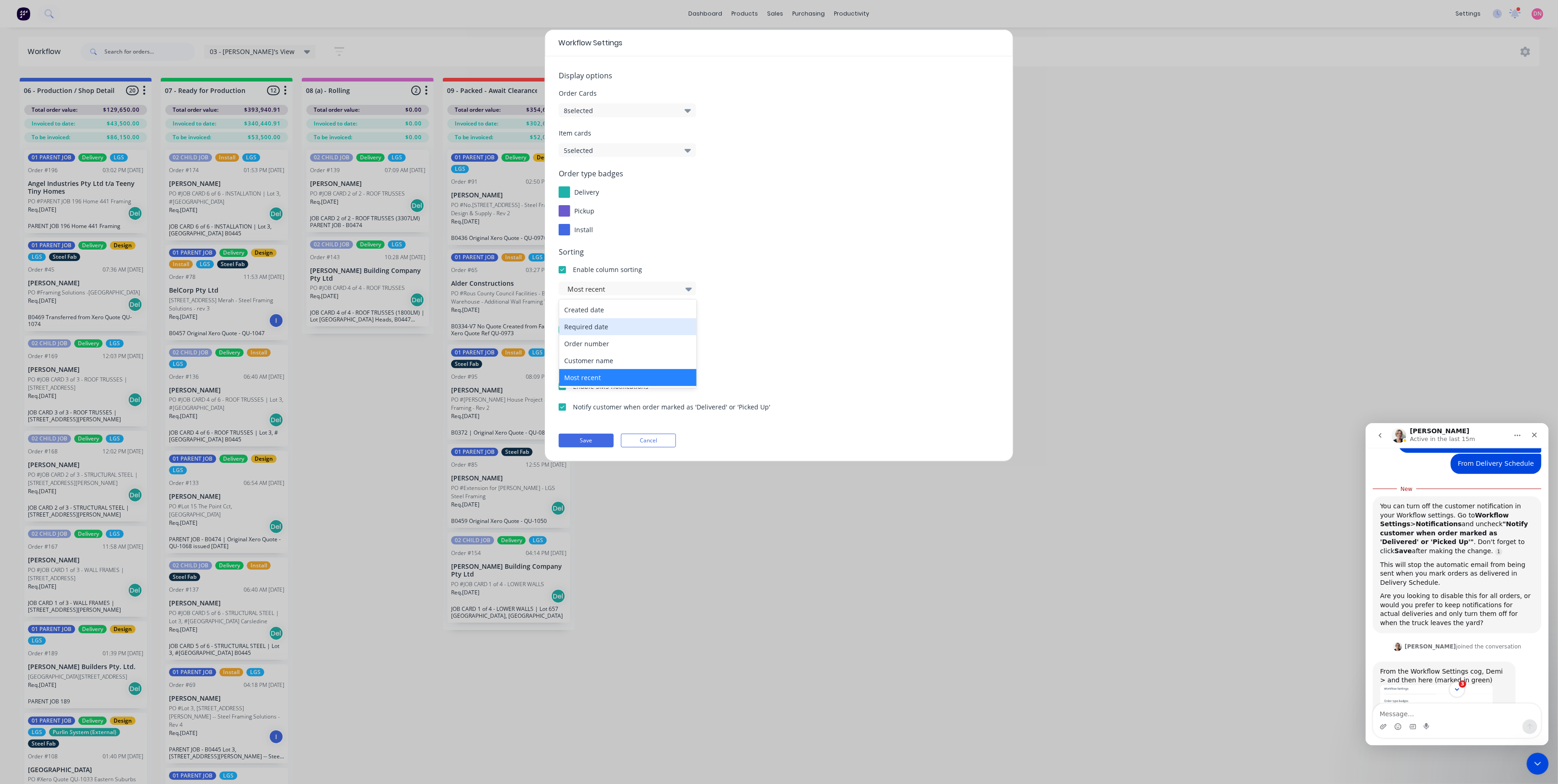
click at [625, 325] on div "Required date" at bounding box center [628, 327] width 137 height 17
click at [655, 151] on button "5 selected" at bounding box center [628, 150] width 137 height 14
click at [788, 155] on div "Item cards 5 selected" at bounding box center [779, 142] width 441 height 29
click at [683, 110] on button "8 selected" at bounding box center [628, 110] width 137 height 14
click at [720, 144] on div "Item cards 5 selected" at bounding box center [779, 142] width 441 height 29
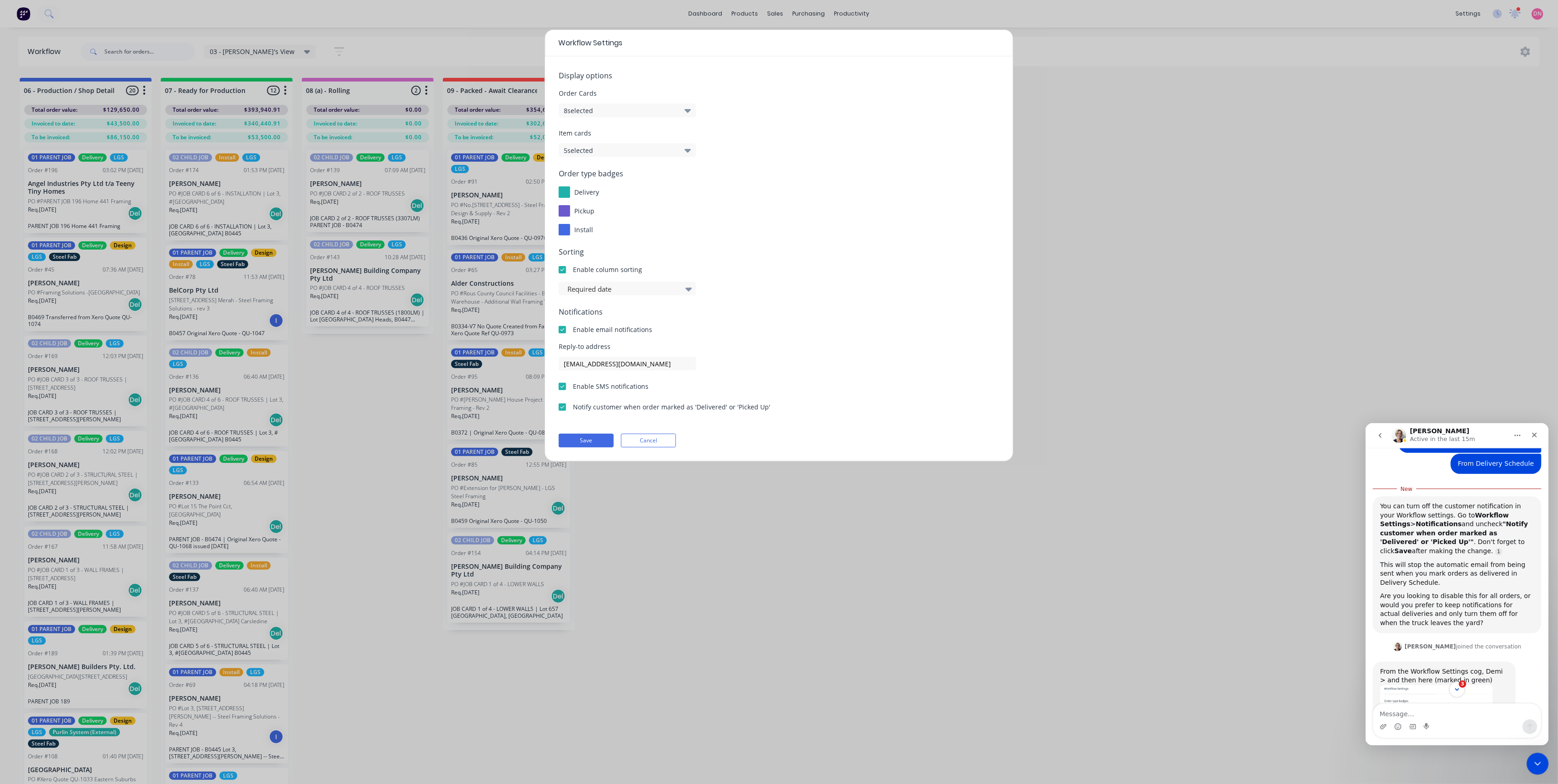
click at [563, 408] on div at bounding box center [562, 407] width 18 height 18
click at [578, 442] on button "Save" at bounding box center [586, 440] width 55 height 14
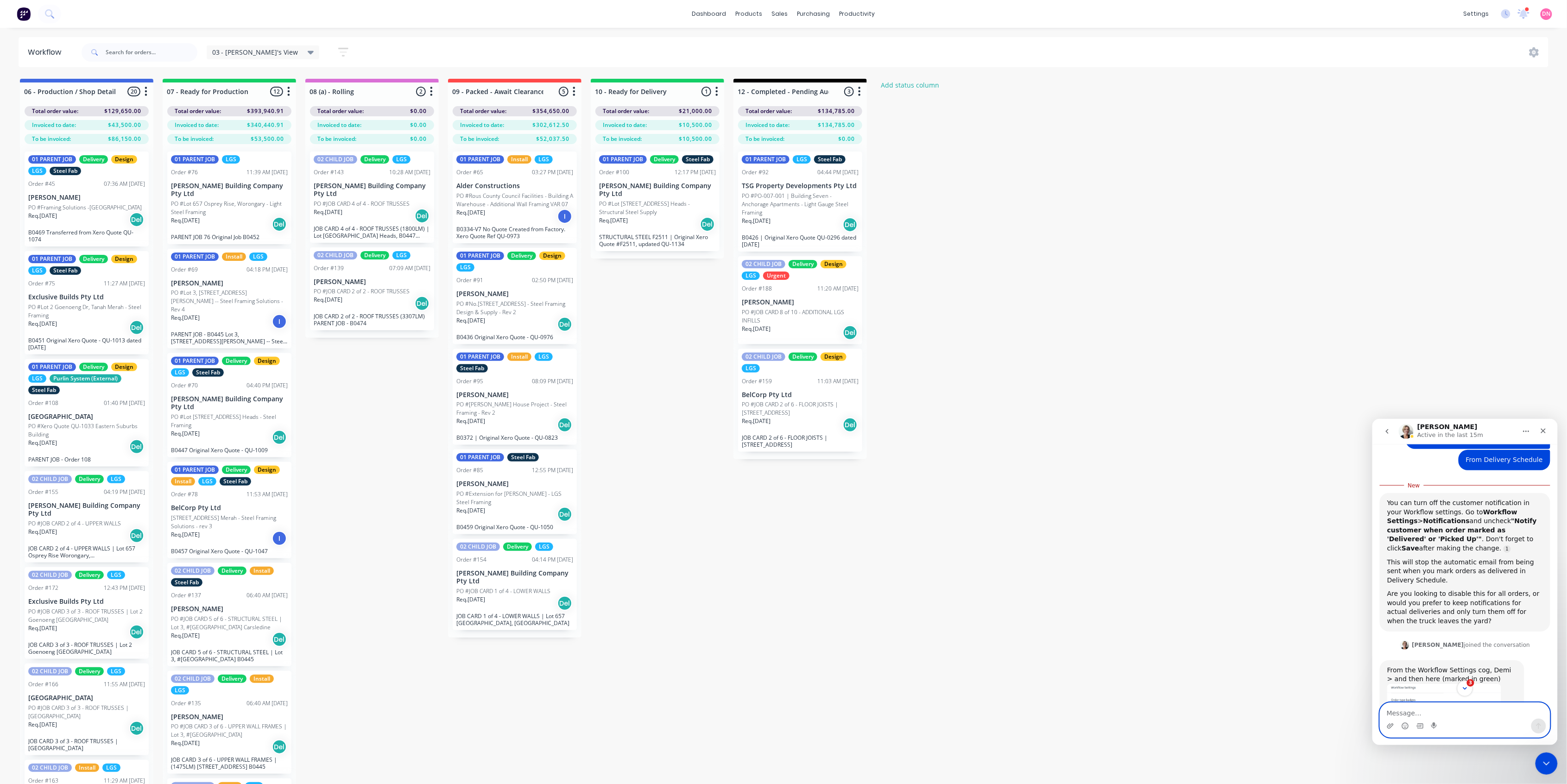
click at [1464, 710] on textarea "Message…" at bounding box center [1464, 710] width 170 height 16
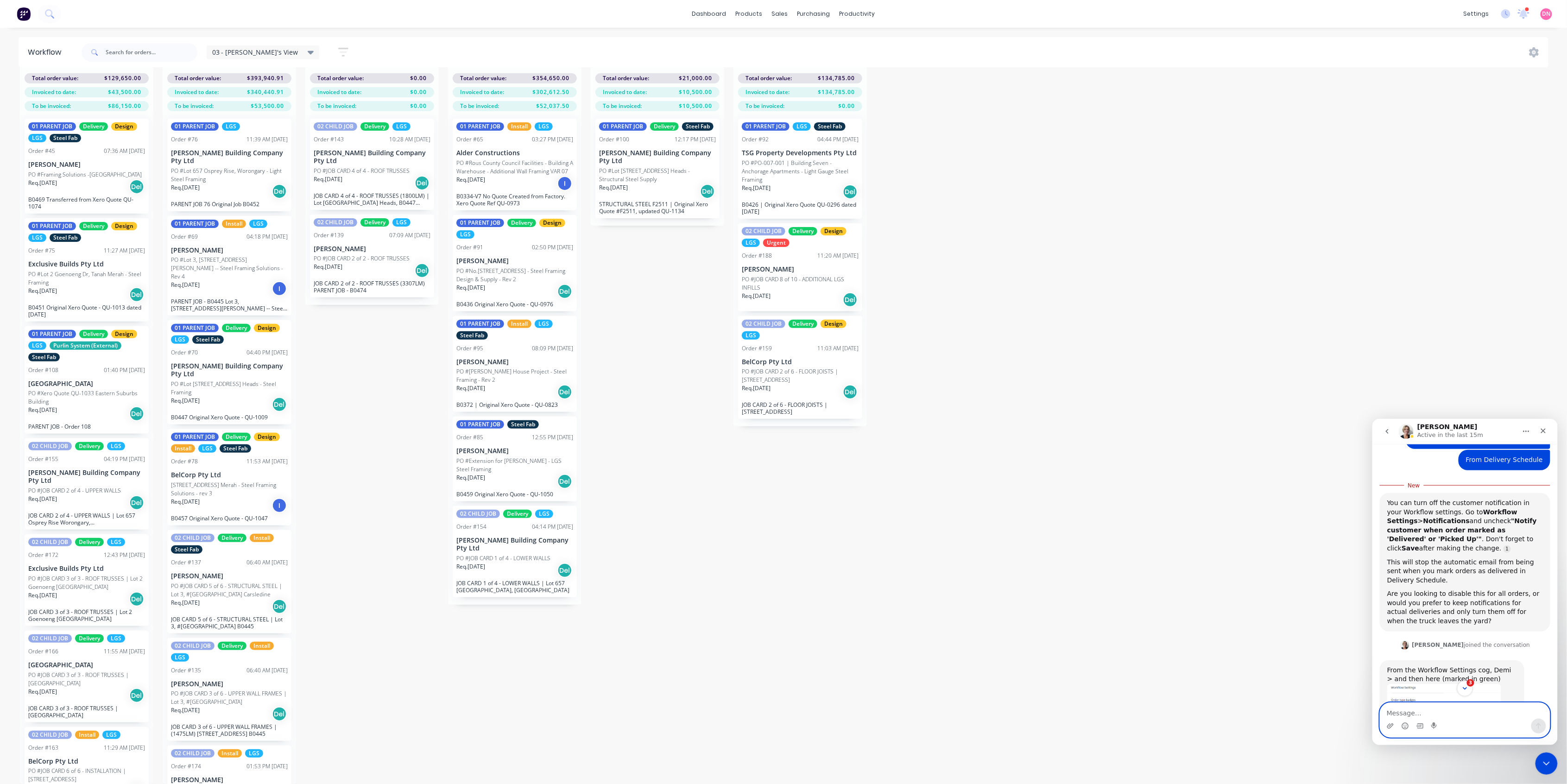
scroll to position [43, 0]
type textarea "Great ty!"
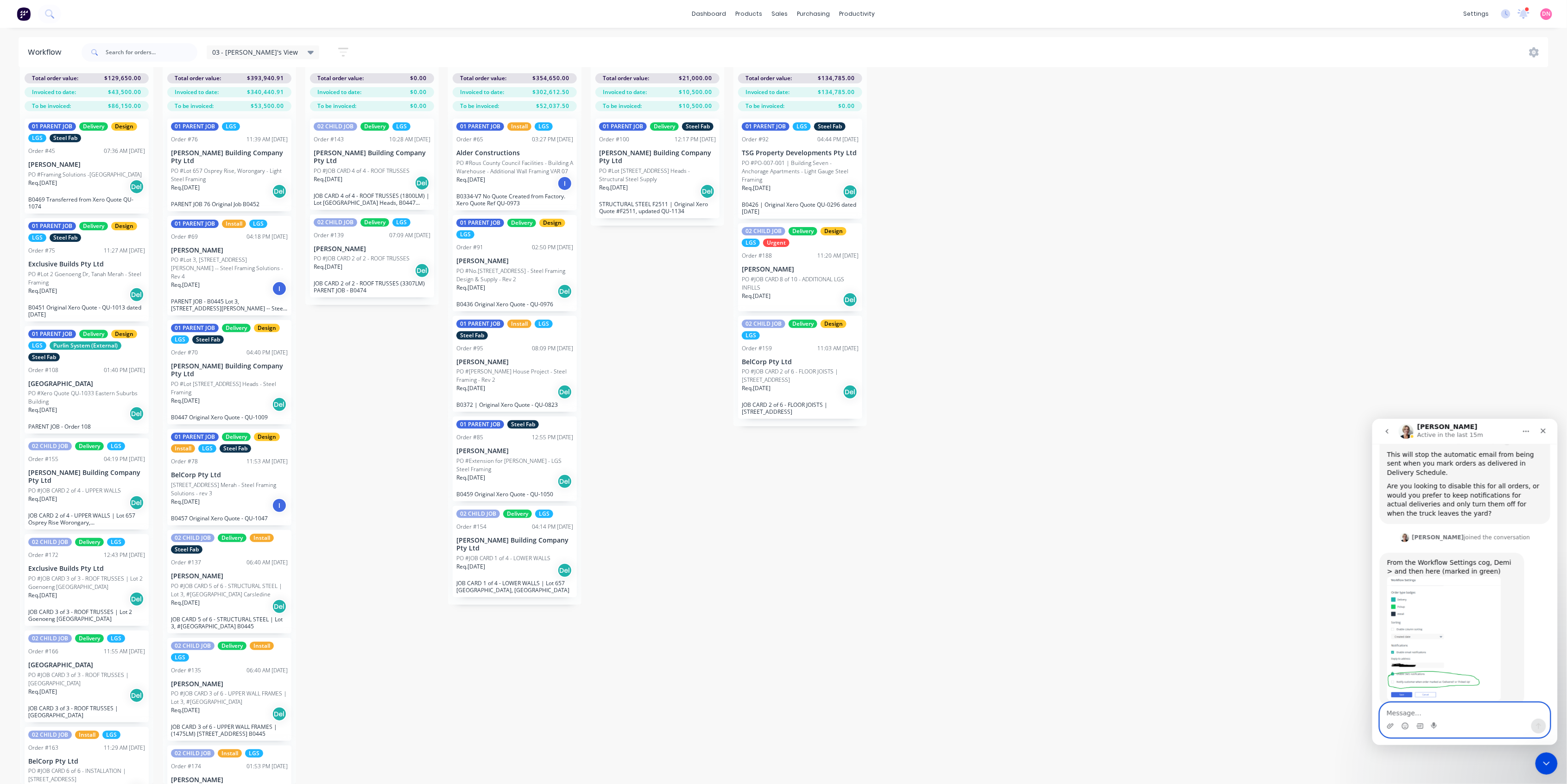
scroll to position [269, 0]
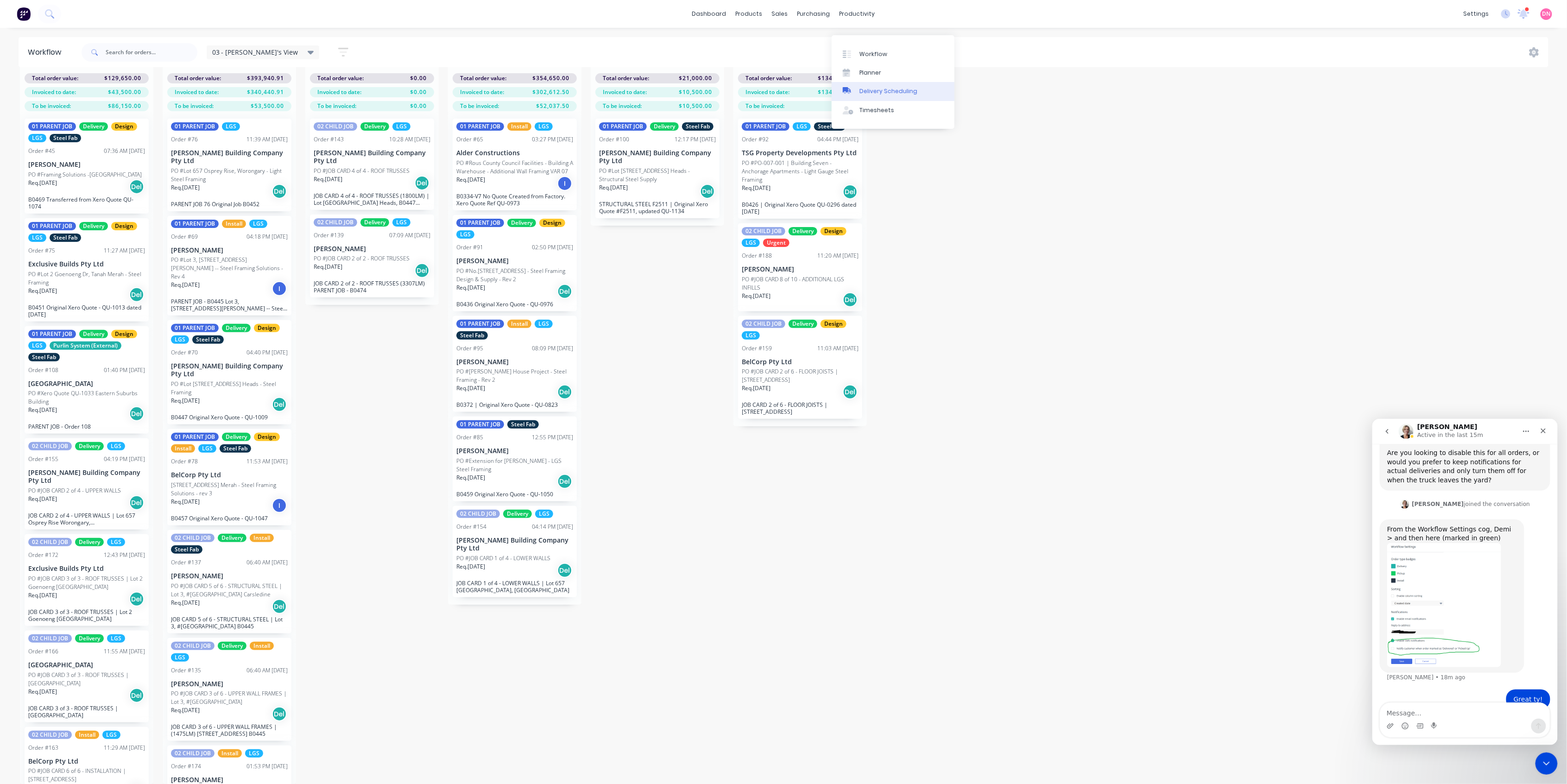
click at [863, 87] on div "Delivery Scheduling" at bounding box center [888, 91] width 58 height 9
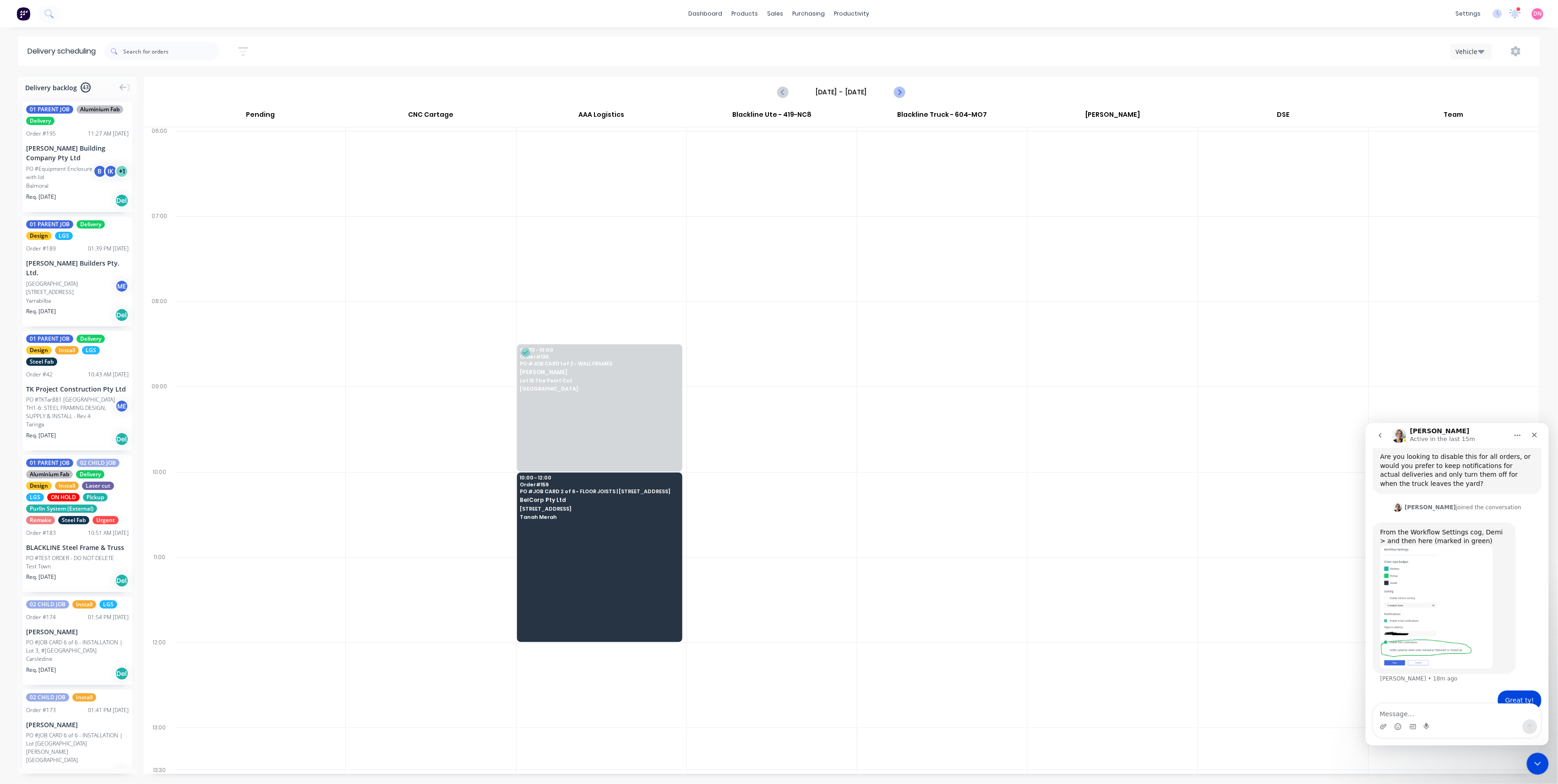
click at [899, 88] on icon "Next page" at bounding box center [899, 92] width 11 height 11
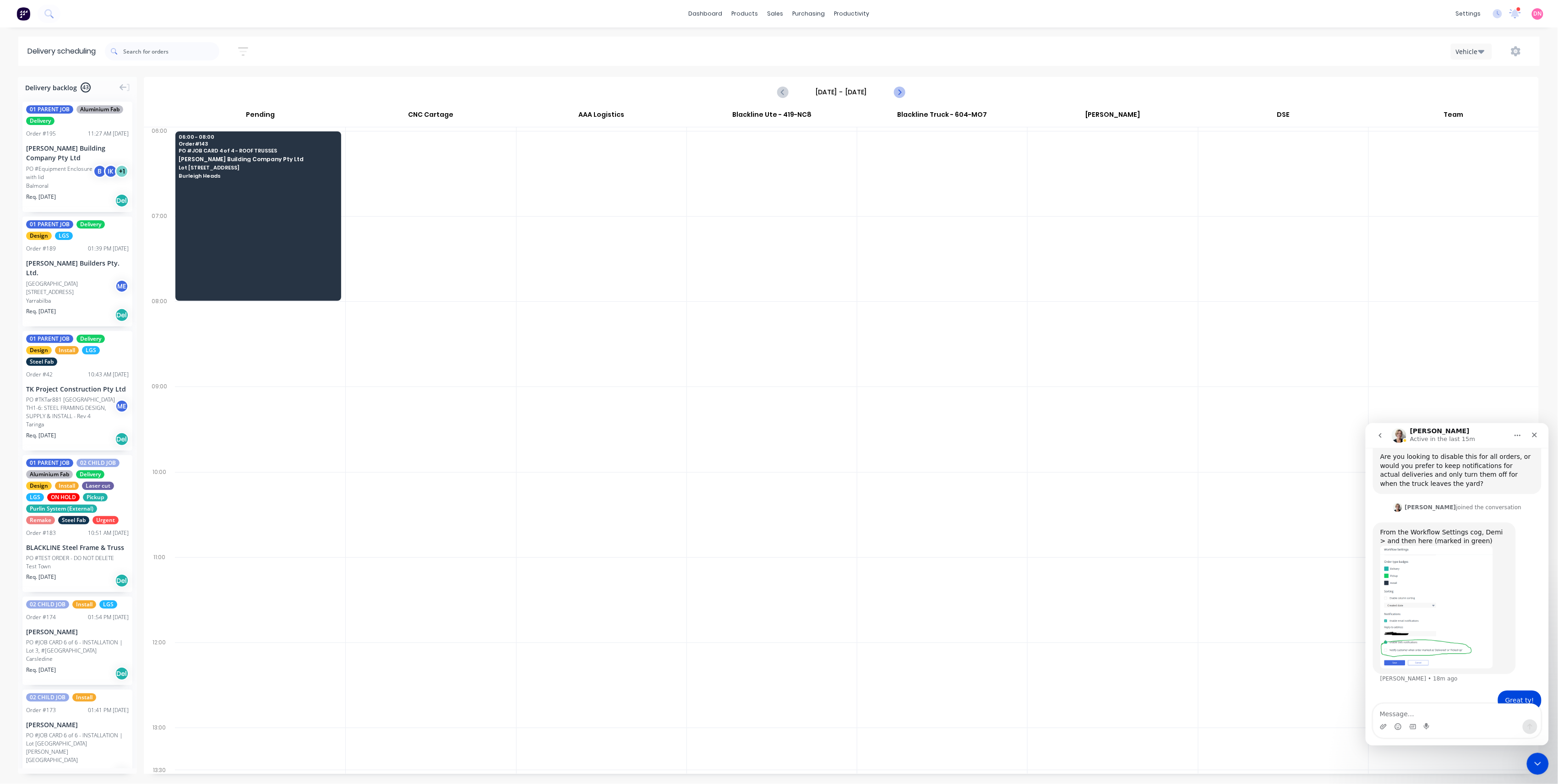
click at [899, 88] on icon "Next page" at bounding box center [899, 92] width 11 height 11
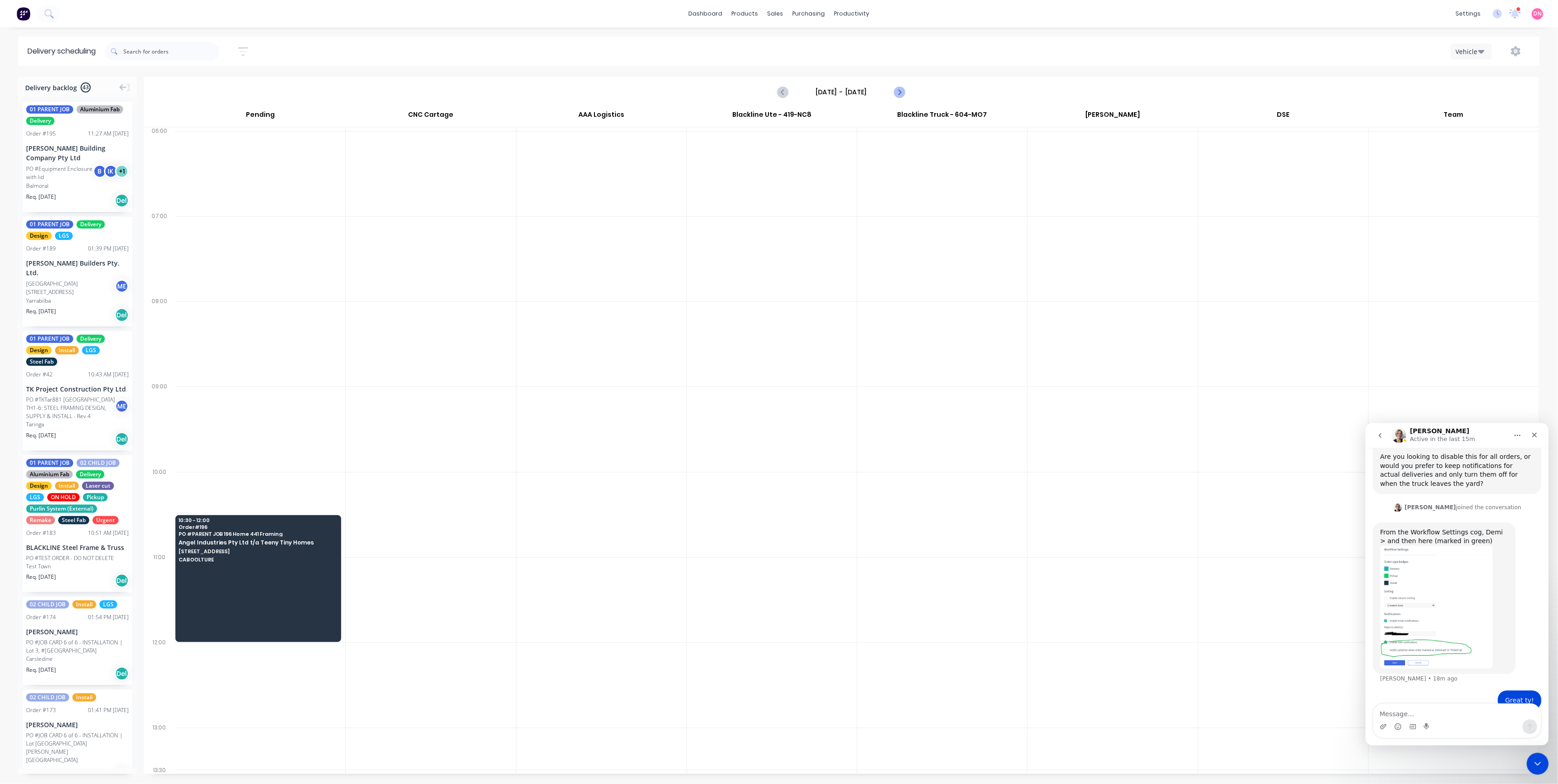
click at [899, 88] on icon "Next page" at bounding box center [899, 92] width 11 height 11
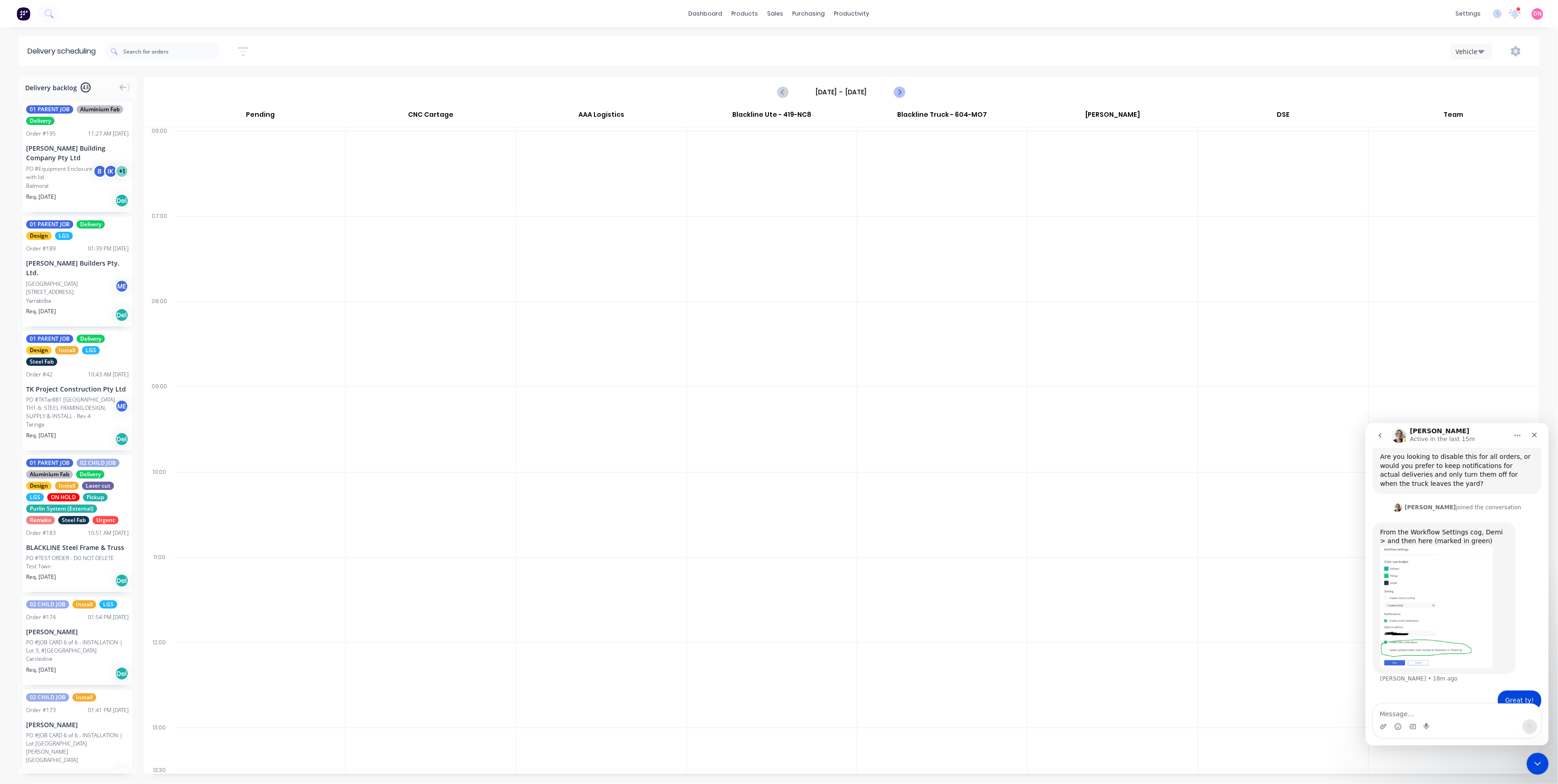
click at [899, 88] on icon "Next page" at bounding box center [899, 92] width 11 height 11
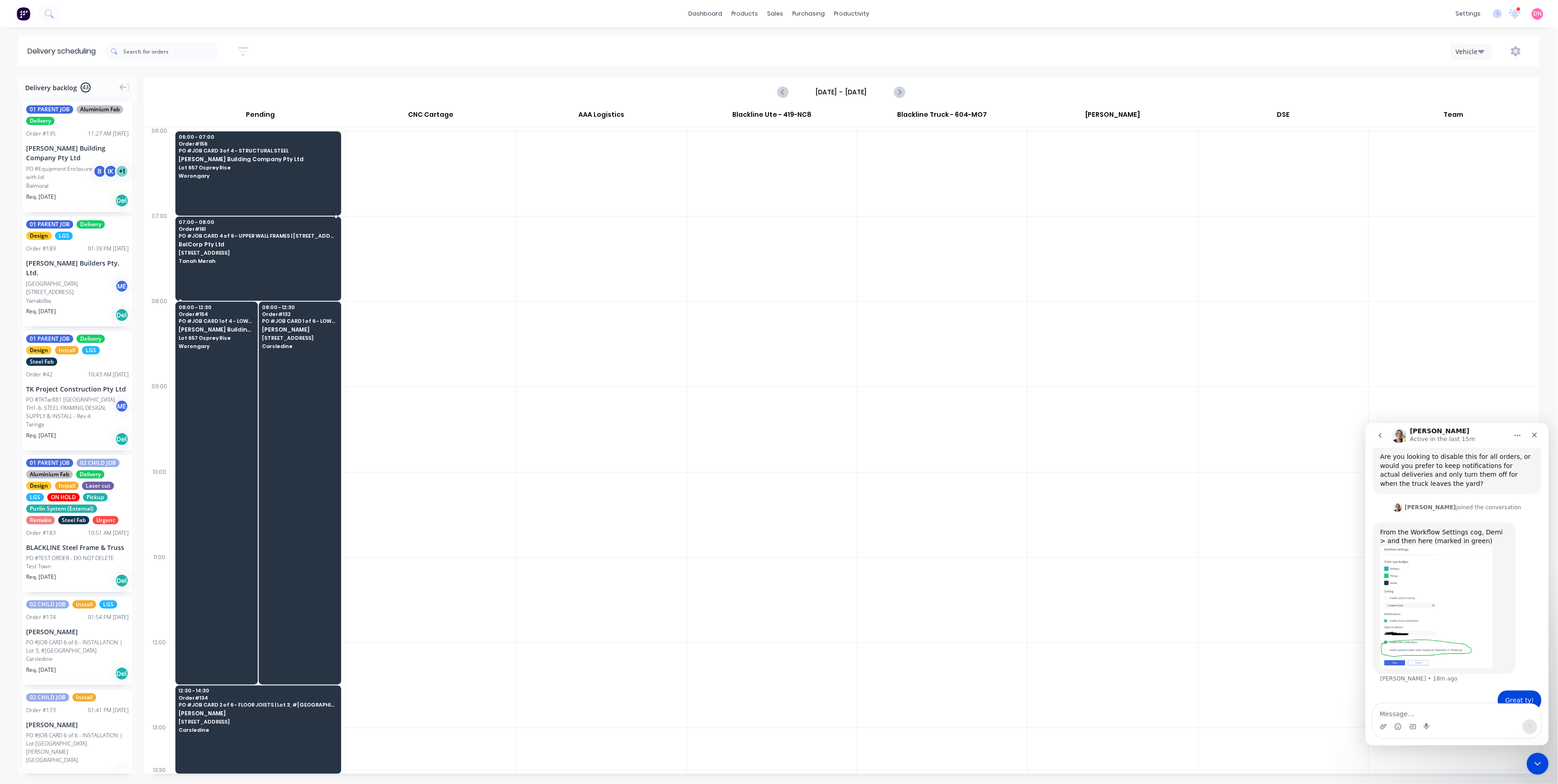
click at [254, 247] on span "BelCorp Pty Ltd" at bounding box center [258, 244] width 159 height 6
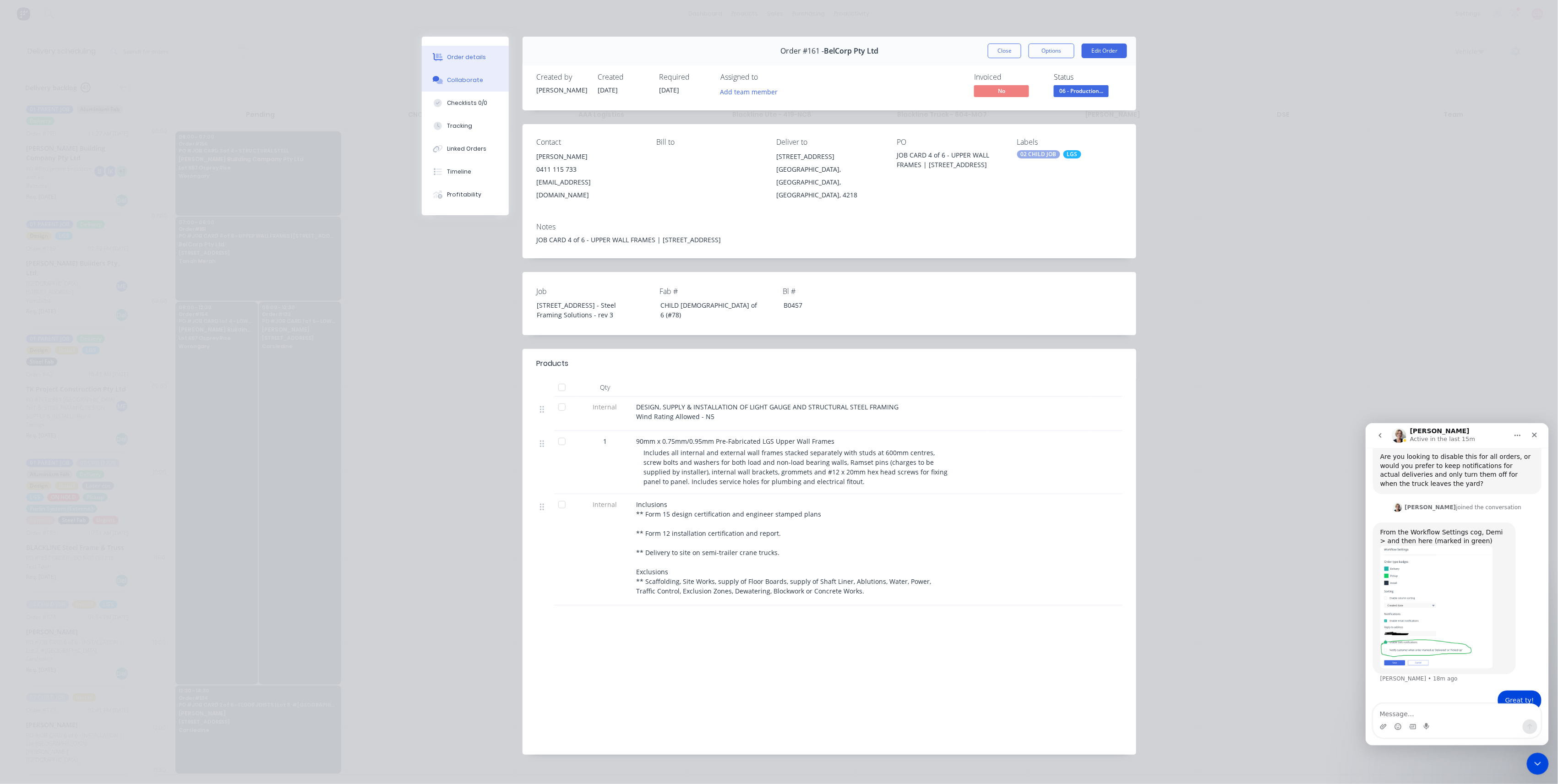
click at [486, 85] on button "Collaborate" at bounding box center [465, 80] width 87 height 23
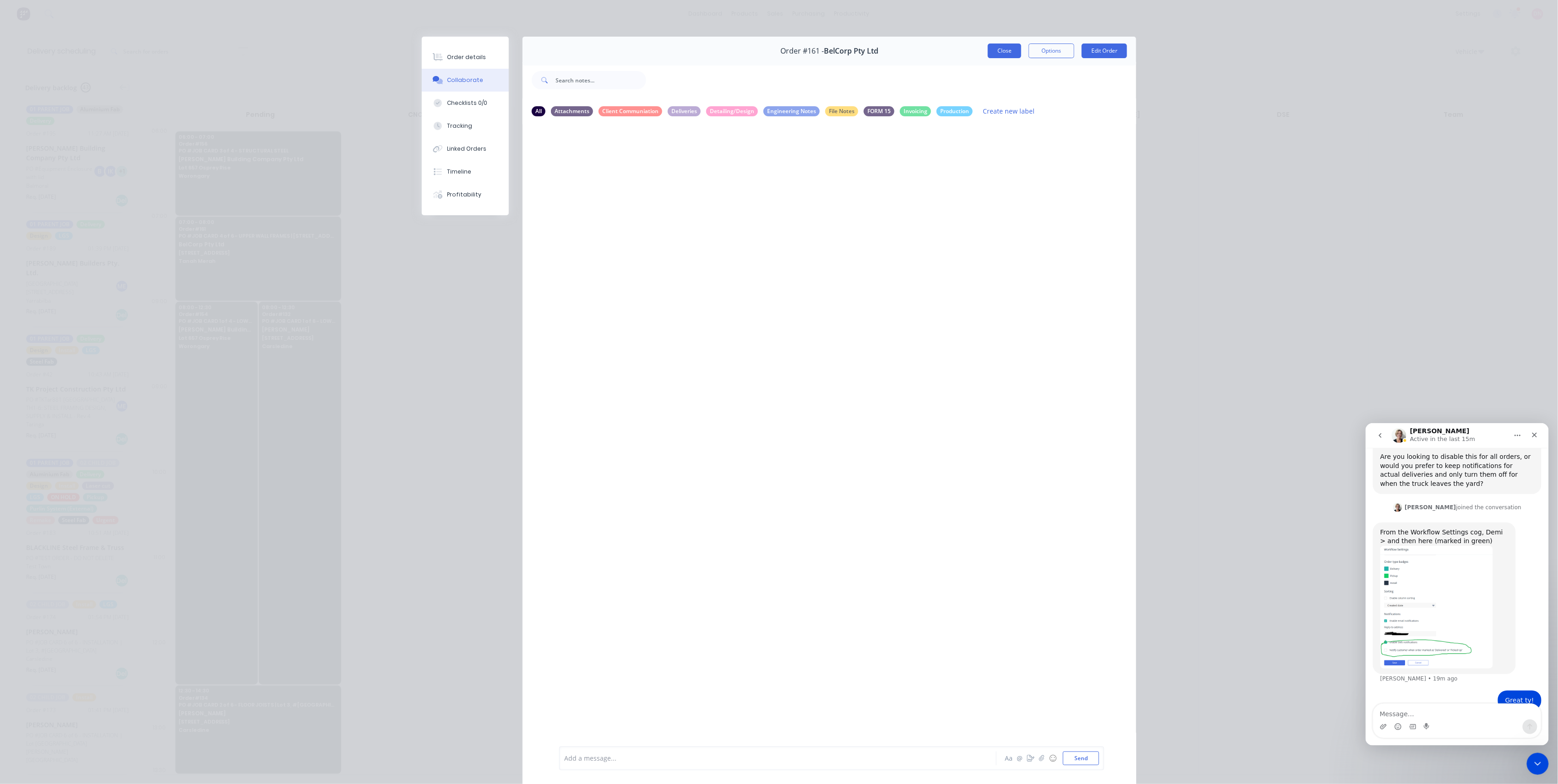
click at [1008, 53] on button "Close" at bounding box center [1005, 50] width 34 height 15
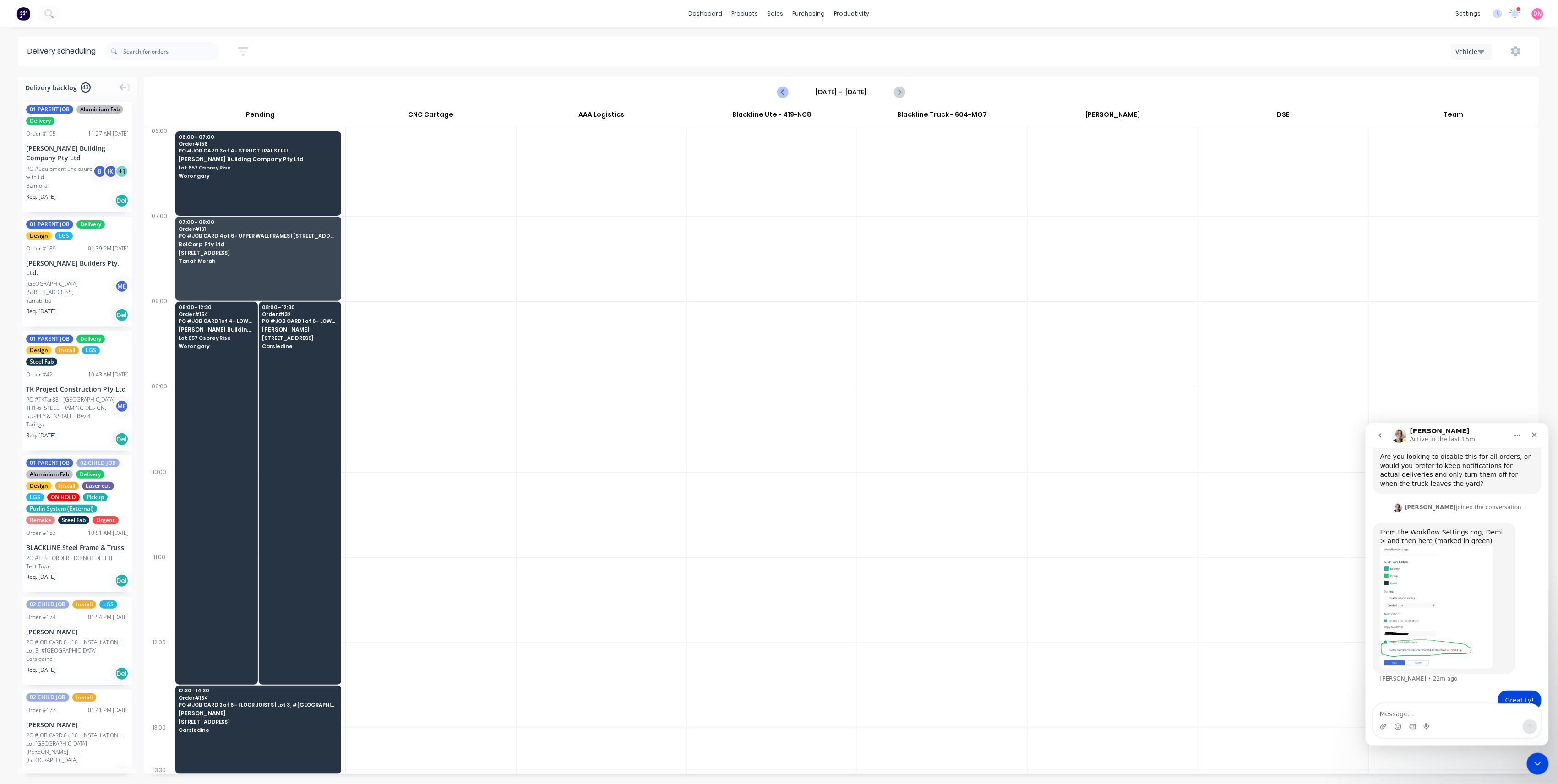
click at [779, 97] on icon "Previous page" at bounding box center [783, 92] width 11 height 11
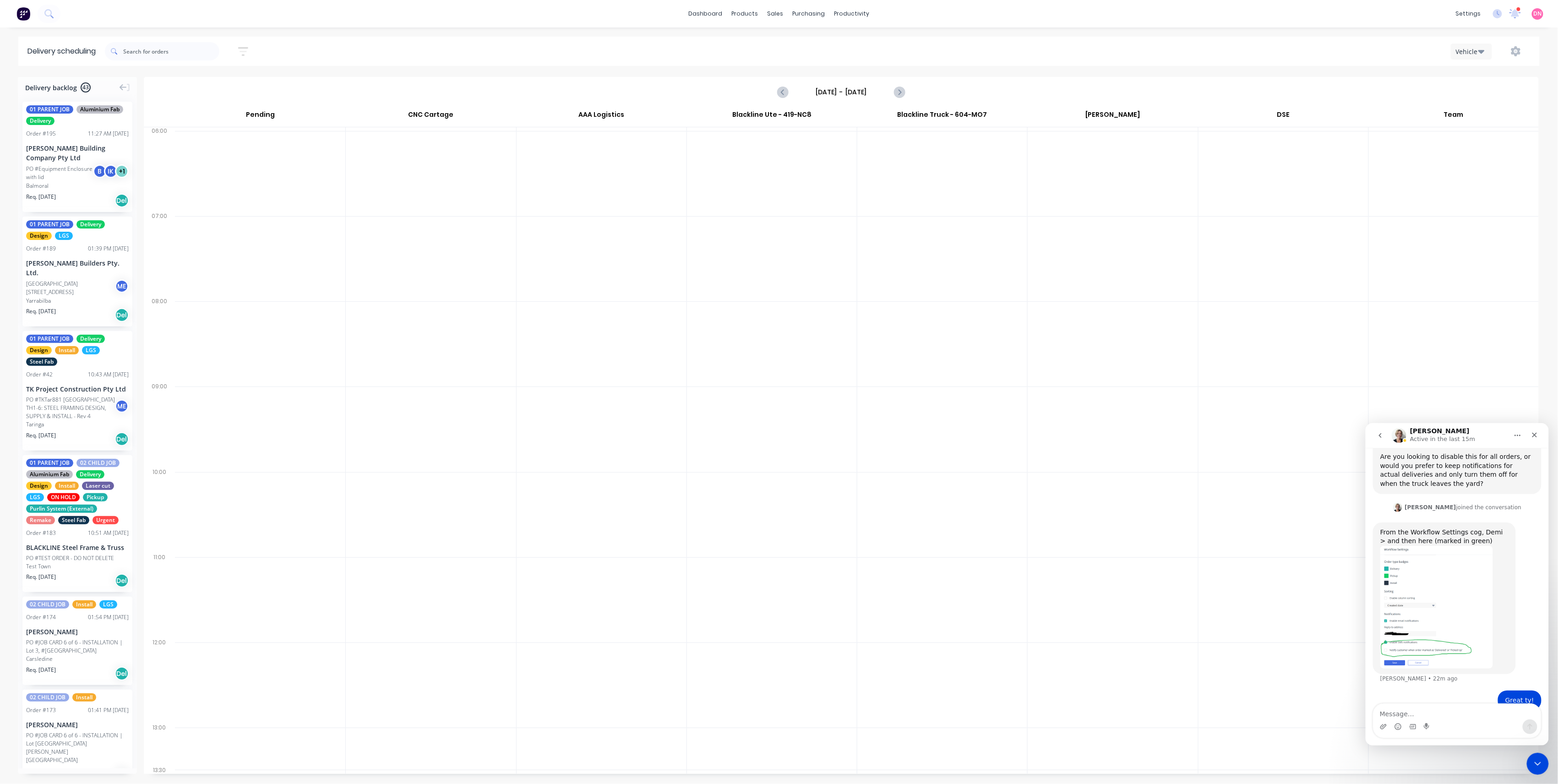
click at [1491, 114] on div "Team" at bounding box center [1454, 116] width 170 height 20
click at [1447, 114] on div "Team" at bounding box center [1454, 116] width 170 height 20
click at [798, 94] on input "Sunday - 05/10/25" at bounding box center [841, 92] width 91 height 14
click at [791, 92] on button "Previous page" at bounding box center [783, 92] width 18 height 18
click at [789, 92] on button "Previous page" at bounding box center [783, 92] width 18 height 18
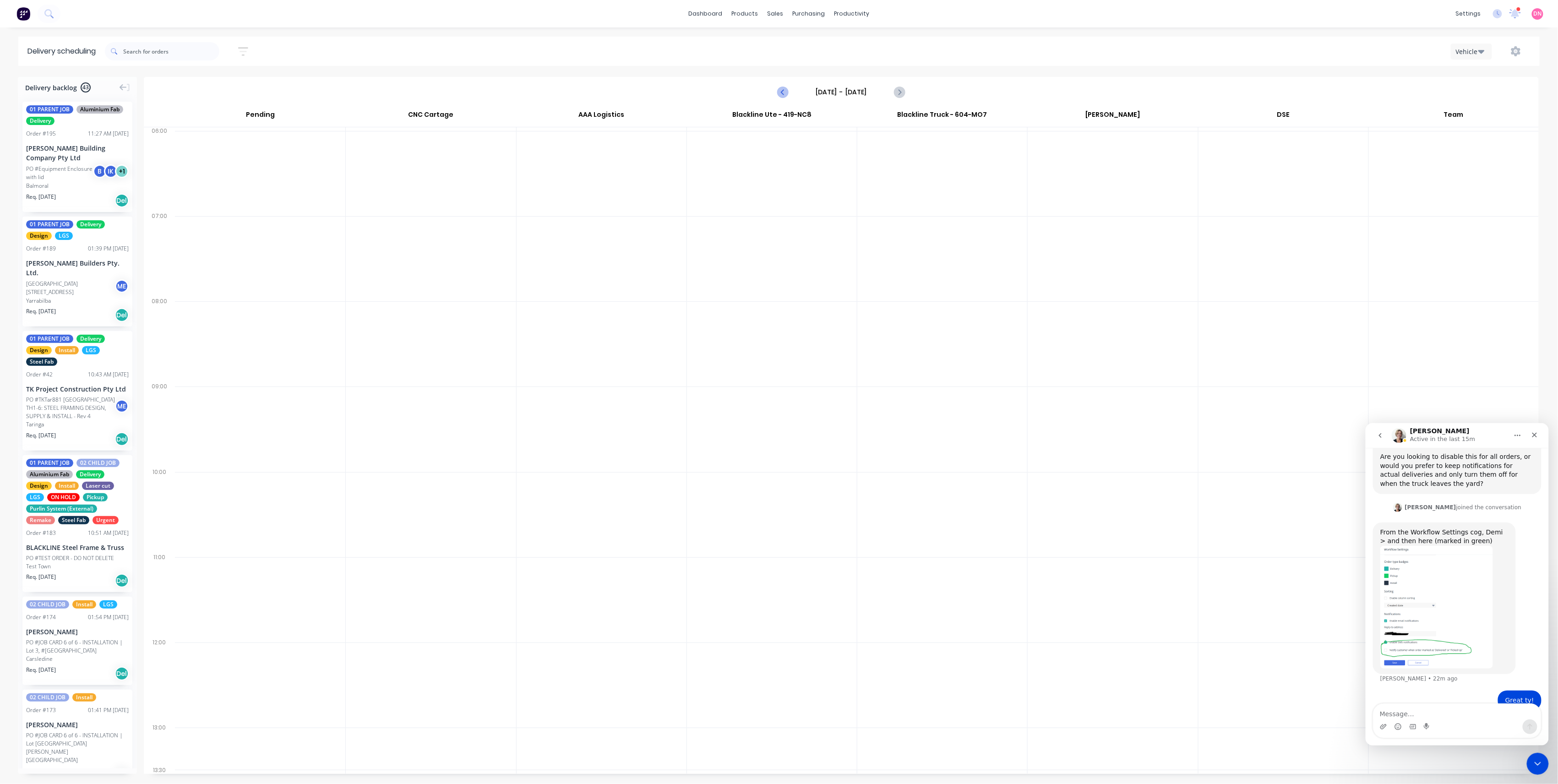
click at [789, 92] on button "Previous page" at bounding box center [783, 92] width 18 height 18
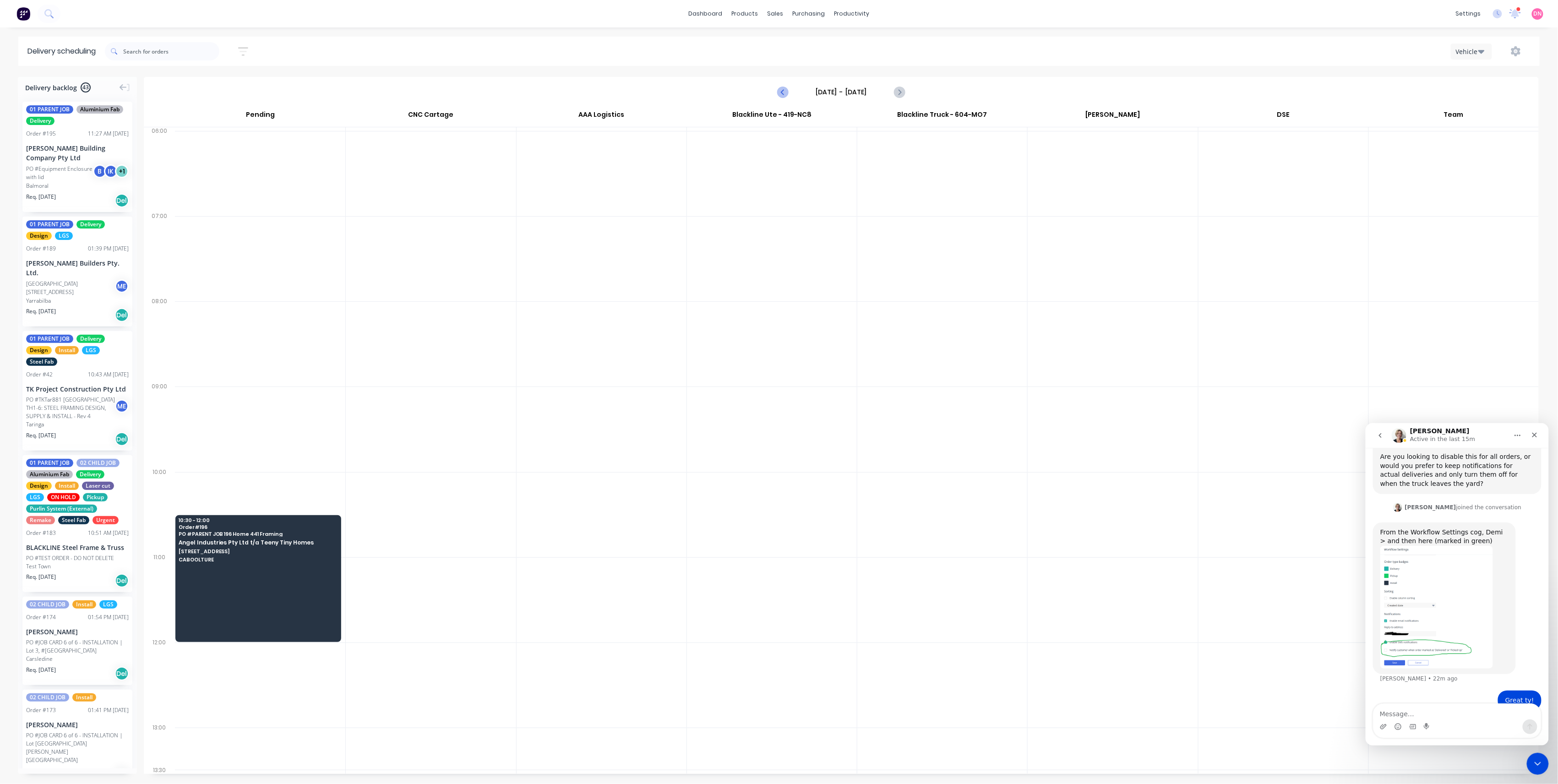
click at [789, 92] on button "Previous page" at bounding box center [783, 92] width 18 height 18
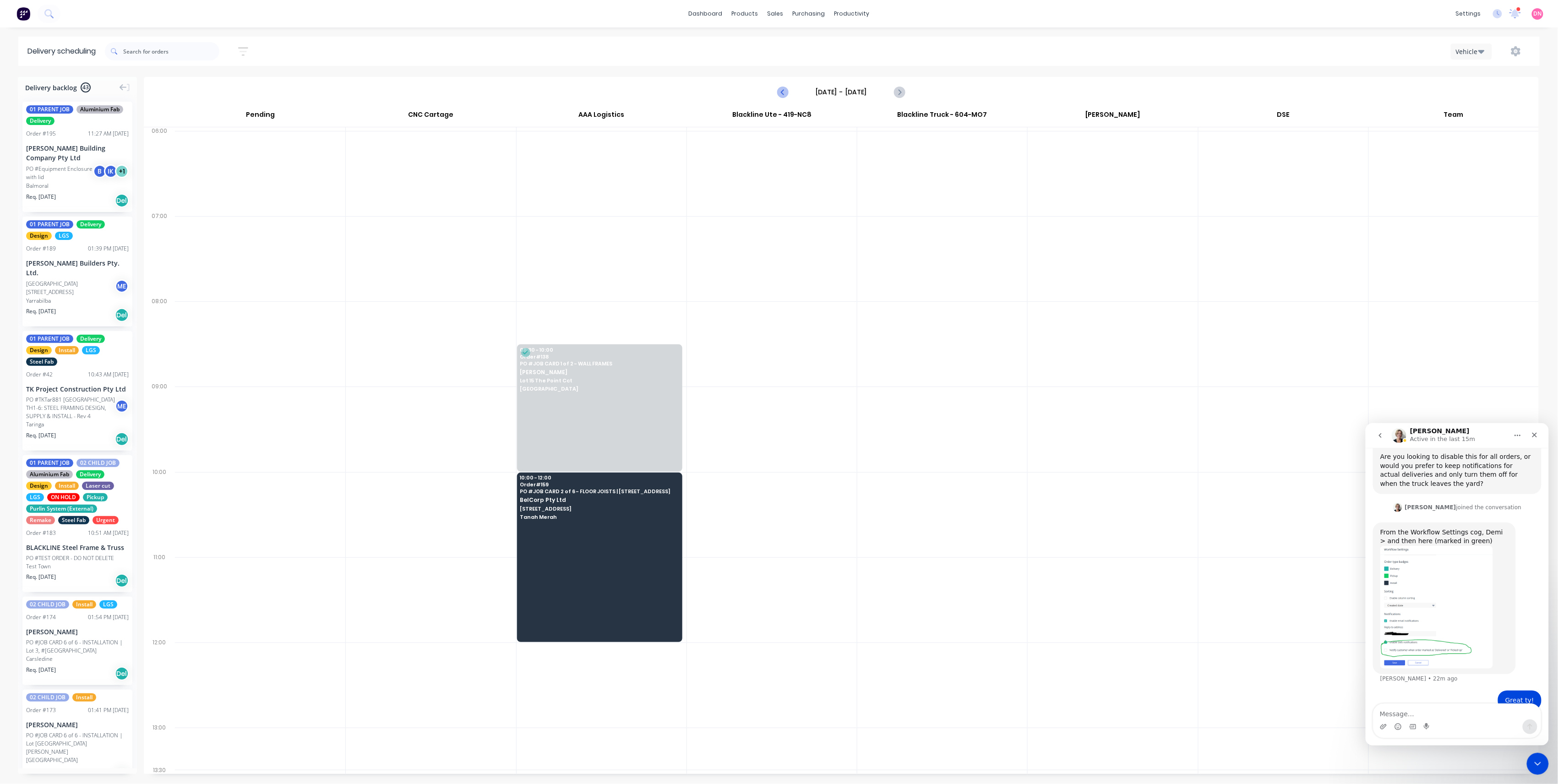
click at [789, 92] on button "Previous page" at bounding box center [783, 92] width 18 height 18
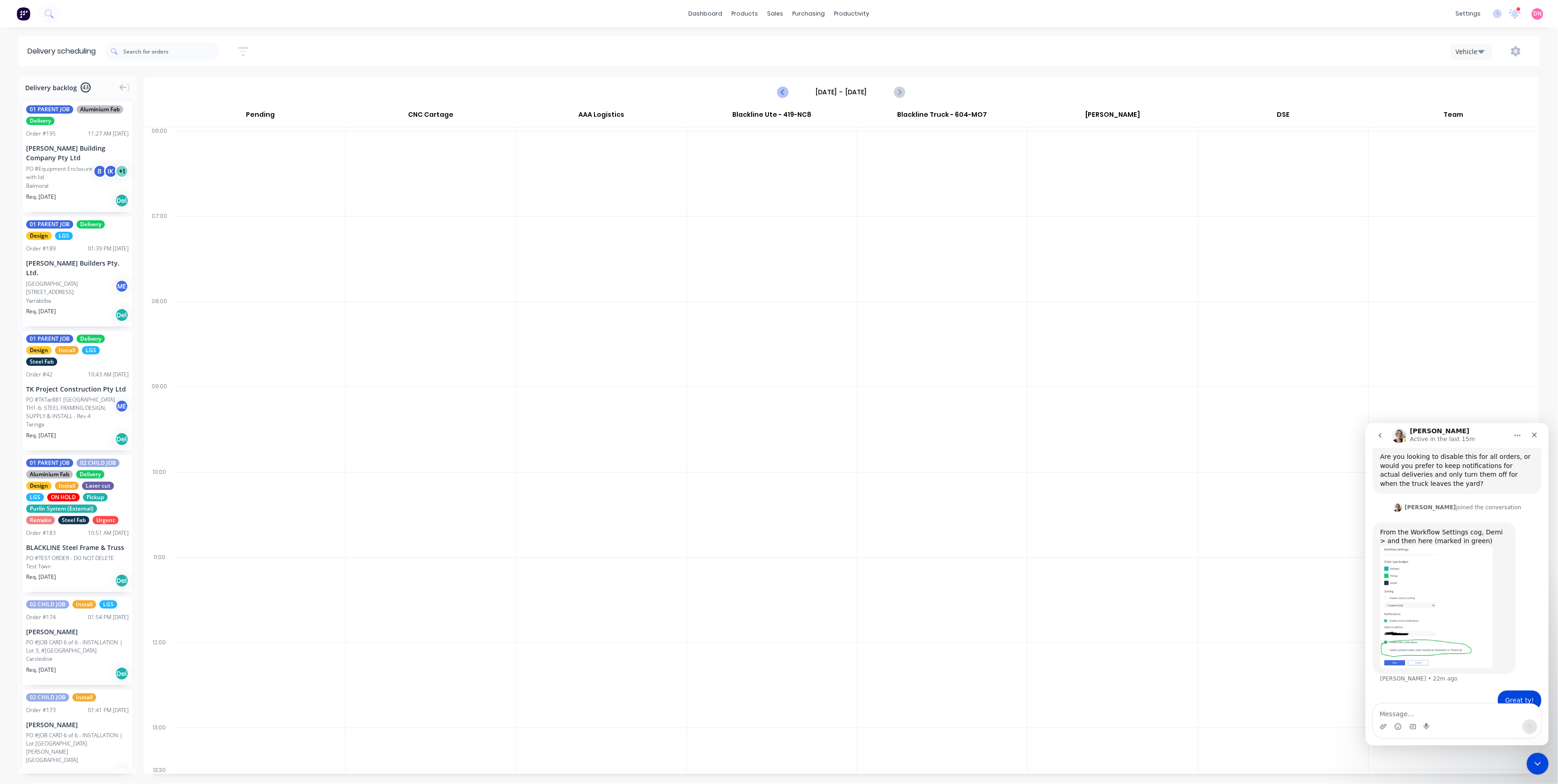
click at [789, 92] on button "Previous page" at bounding box center [783, 92] width 18 height 18
click at [907, 90] on button "Next page" at bounding box center [899, 92] width 18 height 18
click at [904, 90] on icon "Next page" at bounding box center [899, 92] width 11 height 11
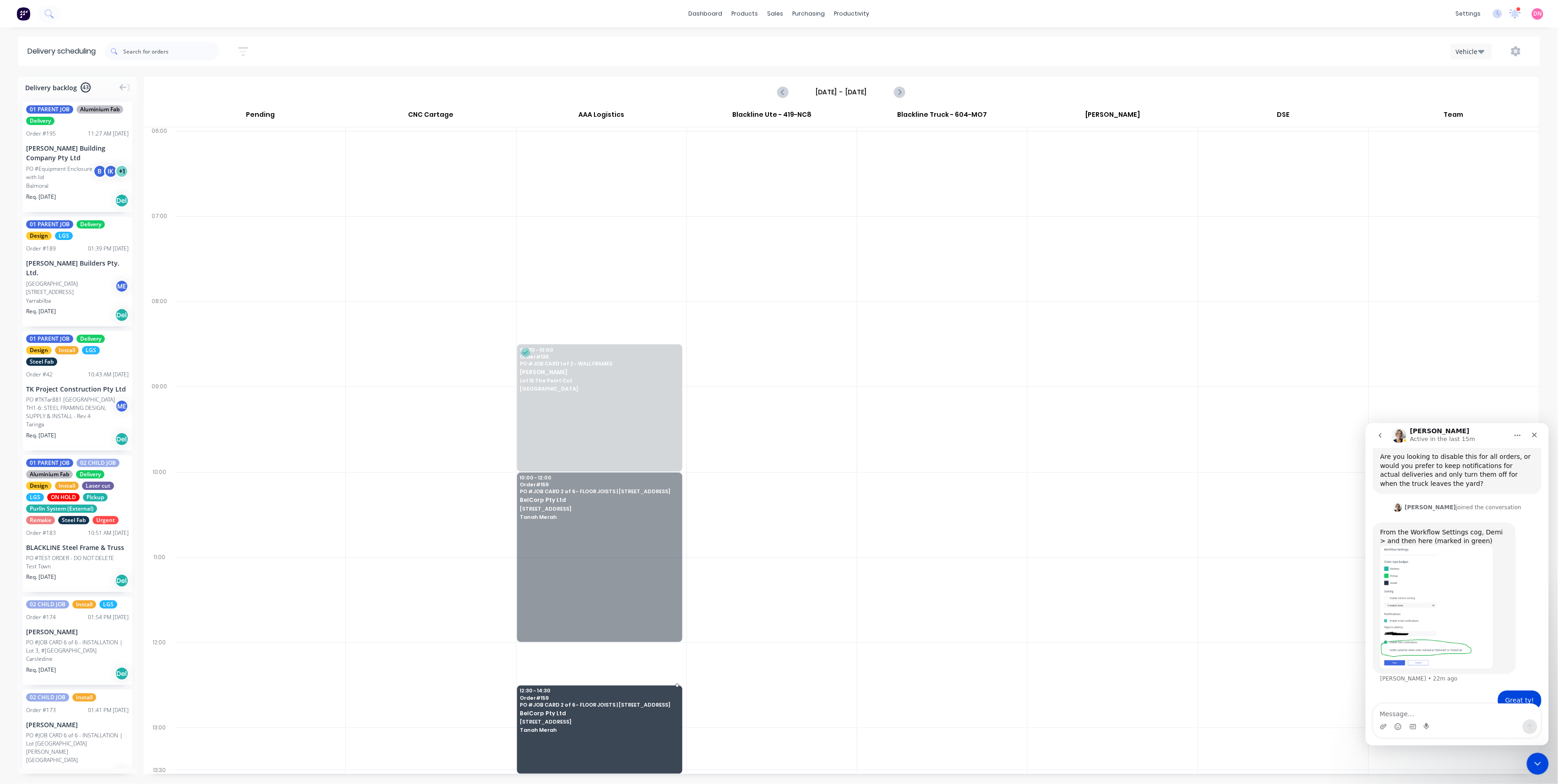
drag, startPoint x: 583, startPoint y: 501, endPoint x: 581, endPoint y: 724, distance: 223.0
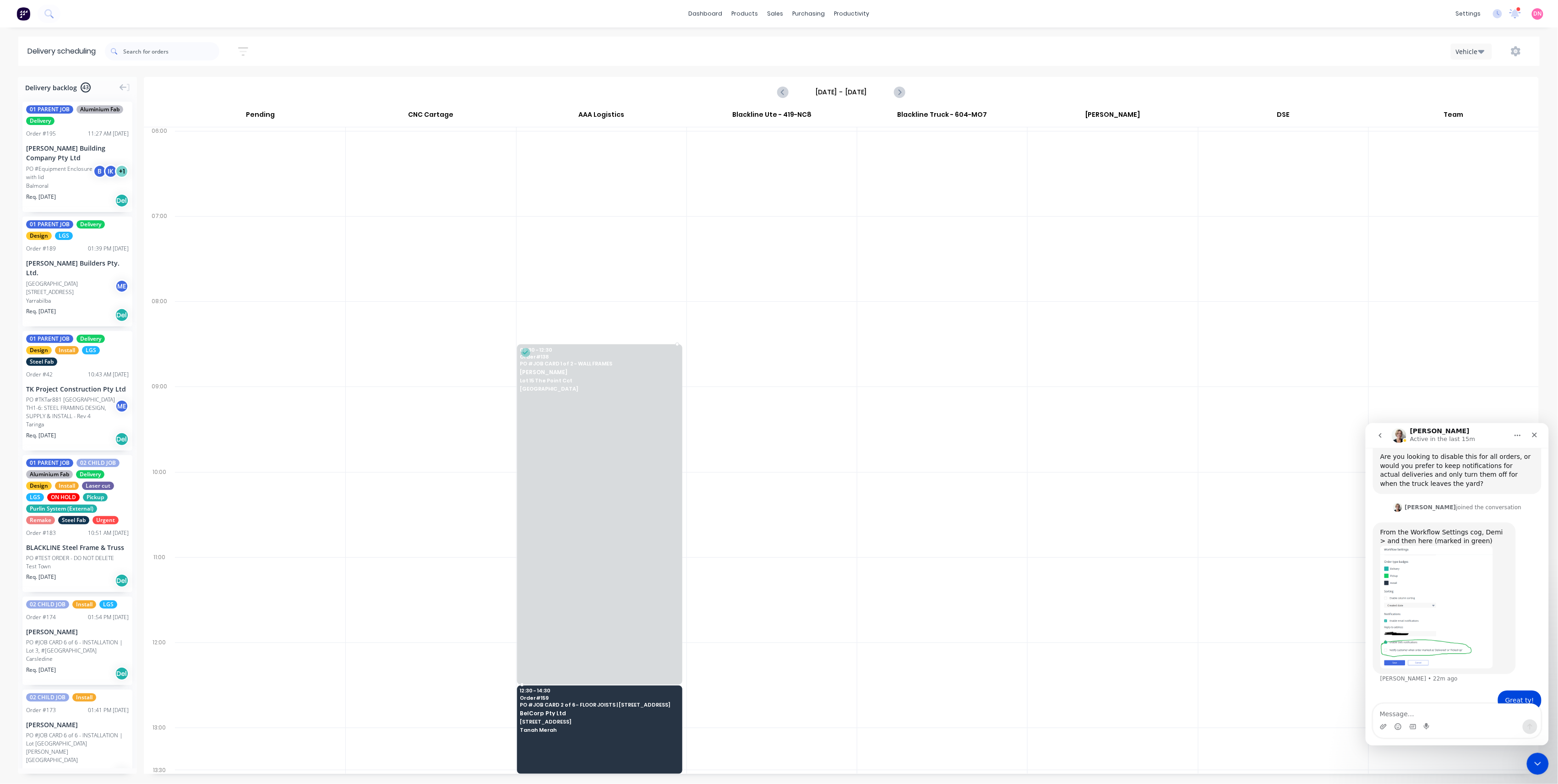
drag, startPoint x: 605, startPoint y: 471, endPoint x: 600, endPoint y: 695, distance: 224.1
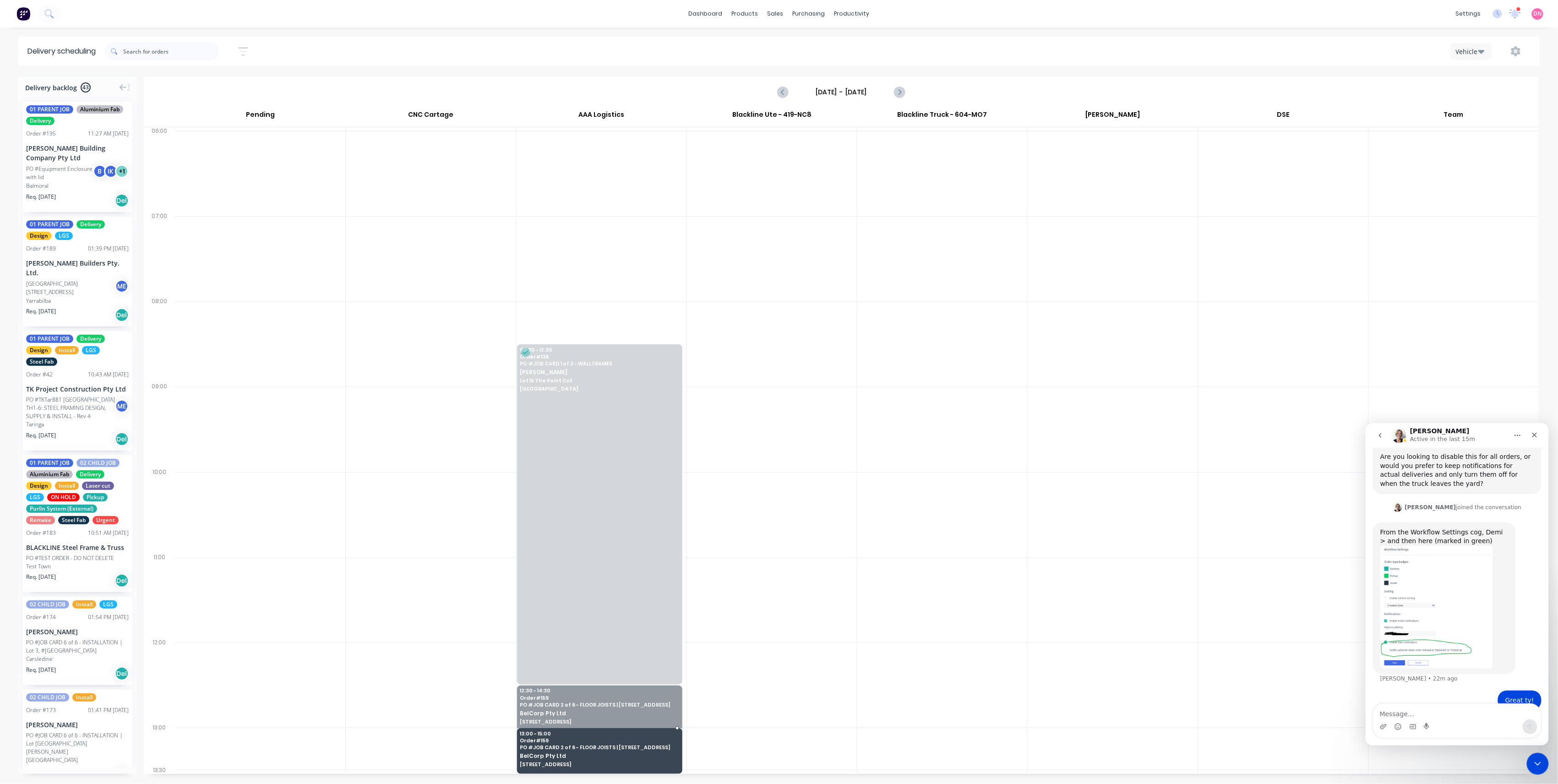
drag, startPoint x: 574, startPoint y: 719, endPoint x: 572, endPoint y: 757, distance: 38.1
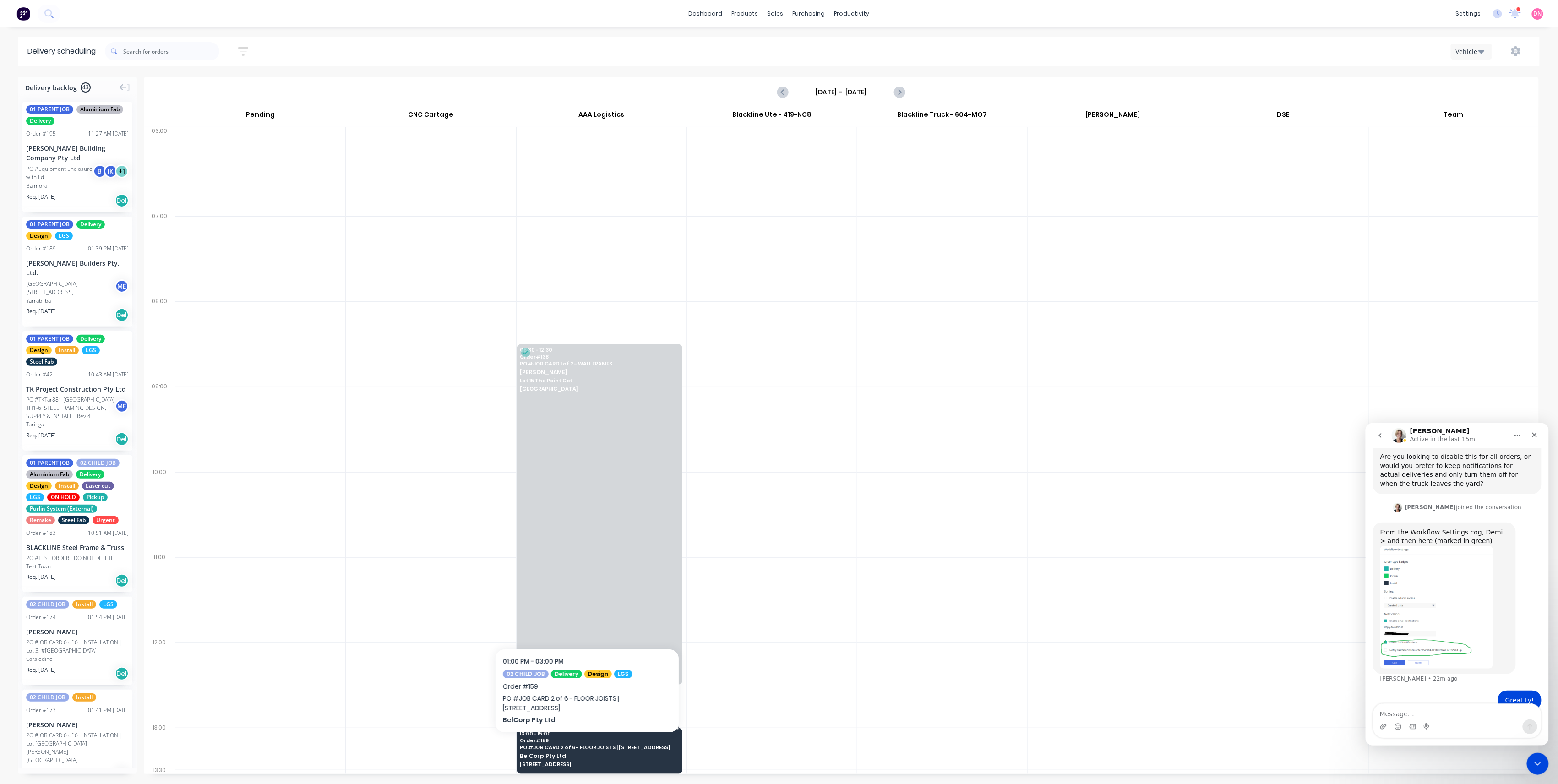
drag, startPoint x: 590, startPoint y: 715, endPoint x: 587, endPoint y: 748, distance: 33.1
click at [587, 748] on div "08:30 - 12:30 Order # 138 PO # JOB CARD 1 of 2 - WALL FRAMES Brad Wescott Lot 1…" at bounding box center [602, 450] width 170 height 639
drag, startPoint x: 604, startPoint y: 684, endPoint x: 606, endPoint y: 701, distance: 17.1
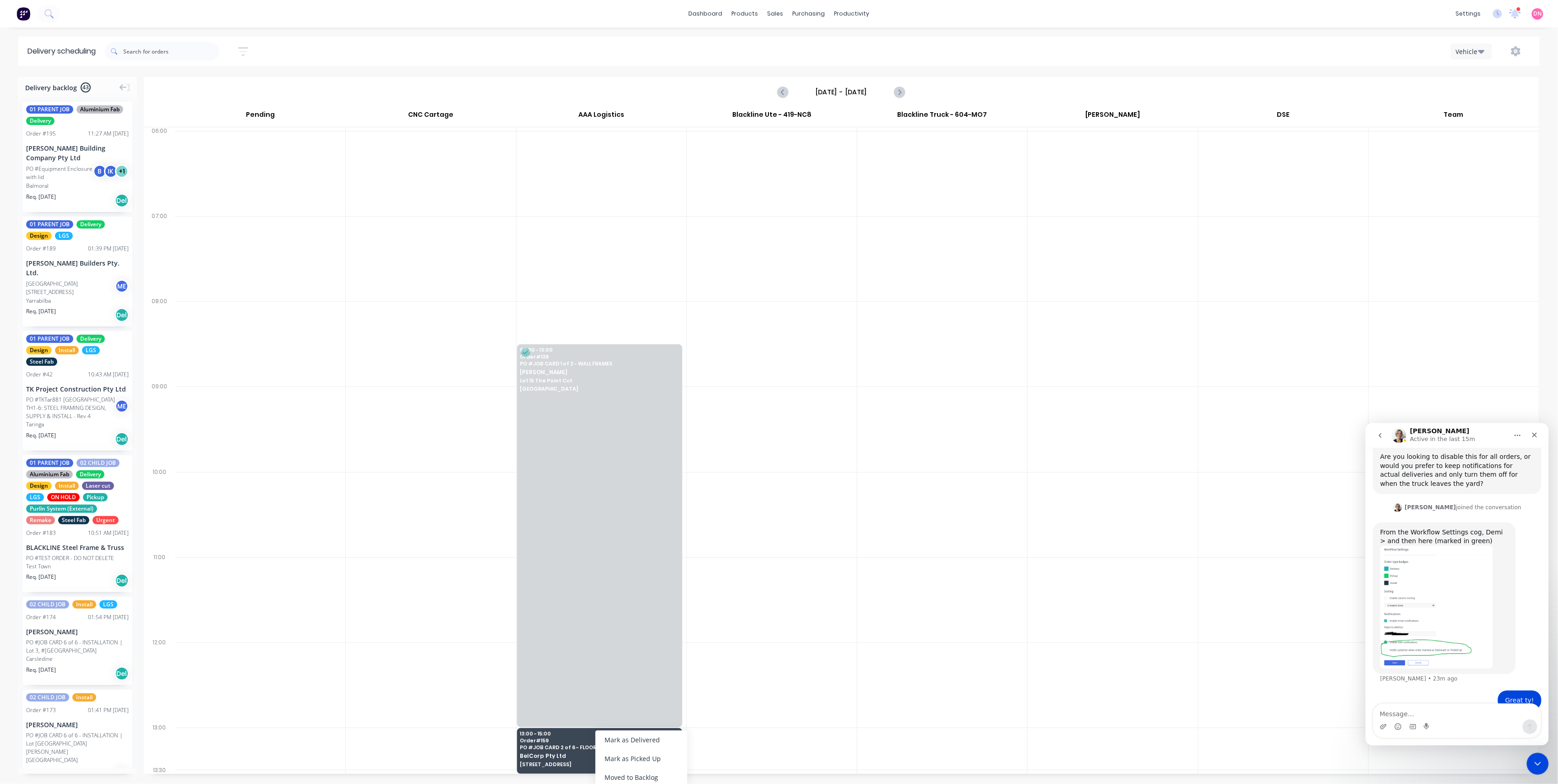
click at [845, 411] on div at bounding box center [772, 430] width 170 height 85
click at [895, 90] on icon "Next page" at bounding box center [899, 92] width 11 height 11
type input "Wednesday - 01/10/25"
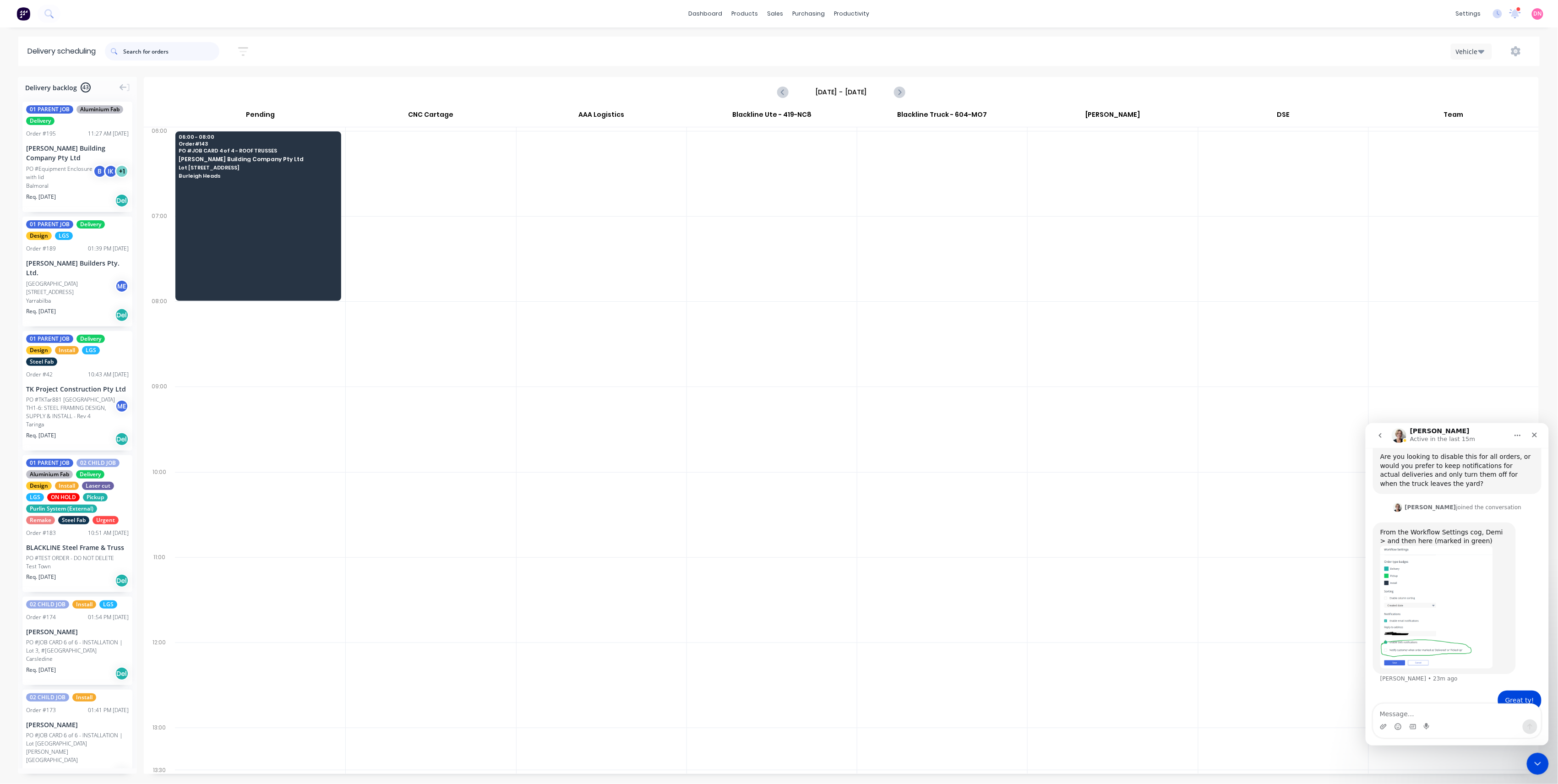
click at [128, 53] on input "text" at bounding box center [171, 51] width 96 height 18
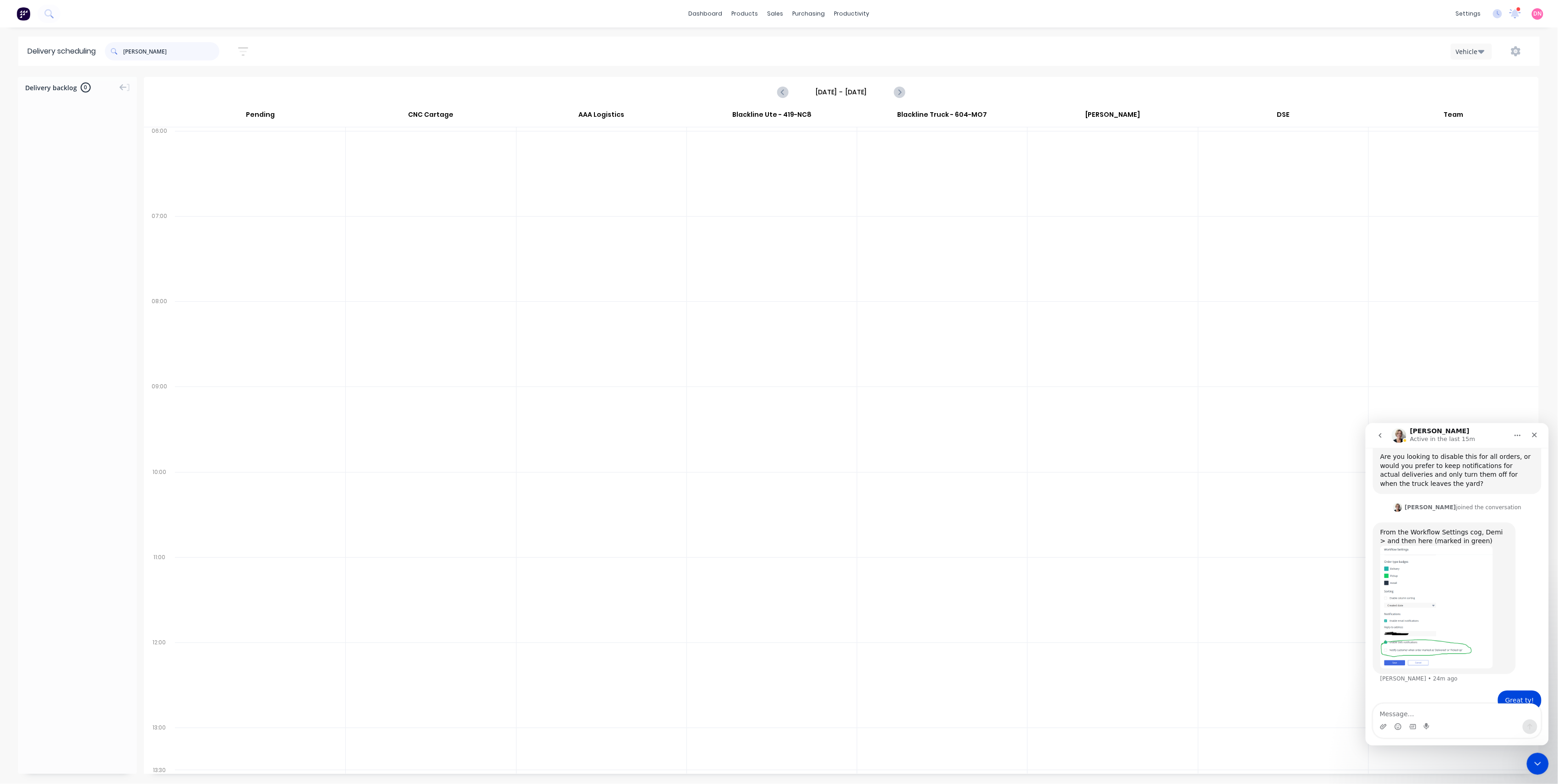
type input "nathan"
click at [248, 50] on icon "button" at bounding box center [243, 52] width 10 height 12
click at [228, 137] on div "Filter by labels" at bounding box center [195, 141] width 65 height 10
click at [173, 220] on div "button" at bounding box center [170, 219] width 18 height 18
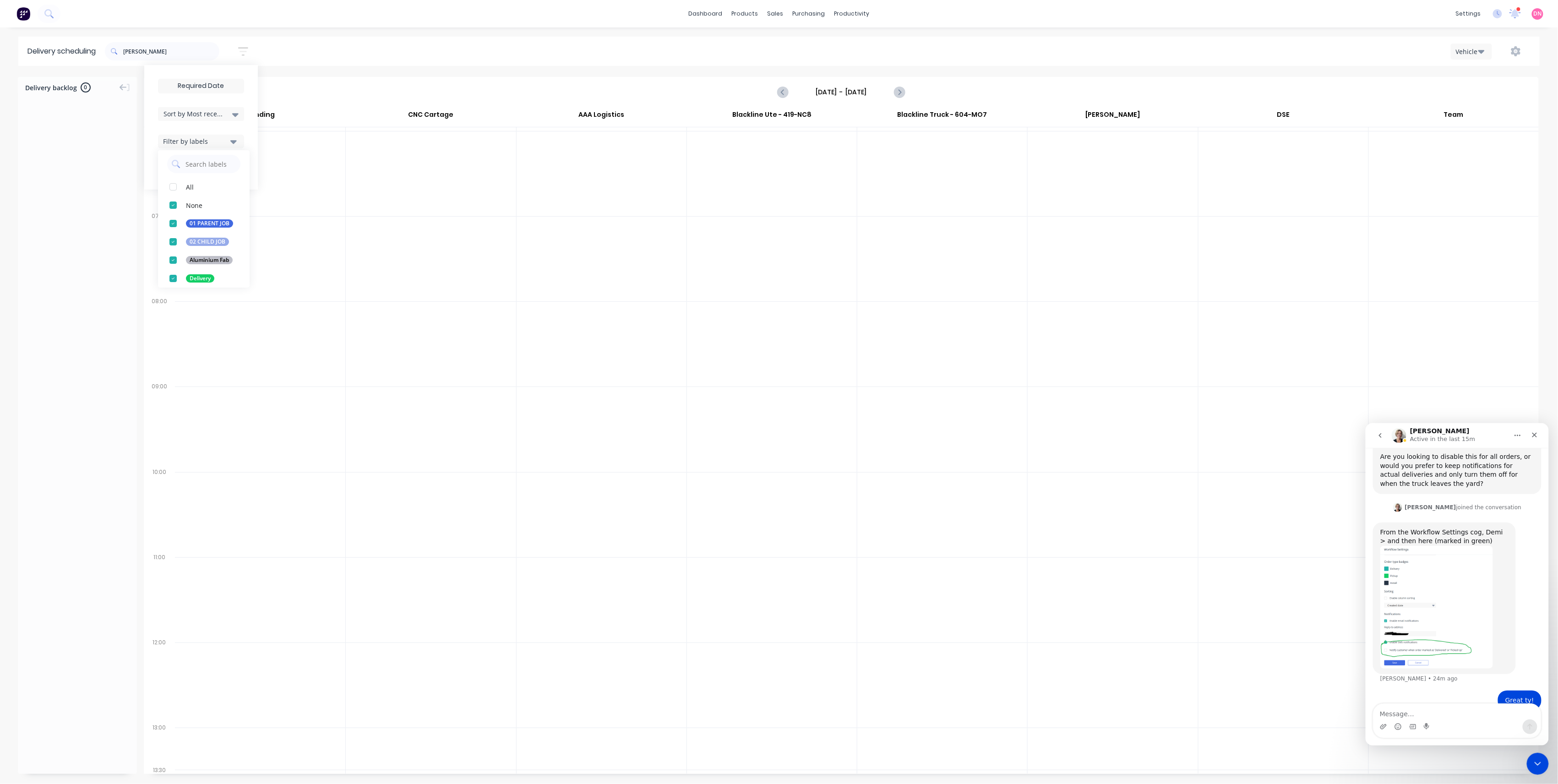
scroll to position [0, 0]
click at [171, 188] on div "button" at bounding box center [173, 191] width 18 height 18
click at [175, 192] on div "button" at bounding box center [173, 191] width 18 height 18
click at [171, 192] on div "button" at bounding box center [173, 191] width 18 height 18
click at [214, 147] on button "Filter by labels" at bounding box center [201, 141] width 86 height 14
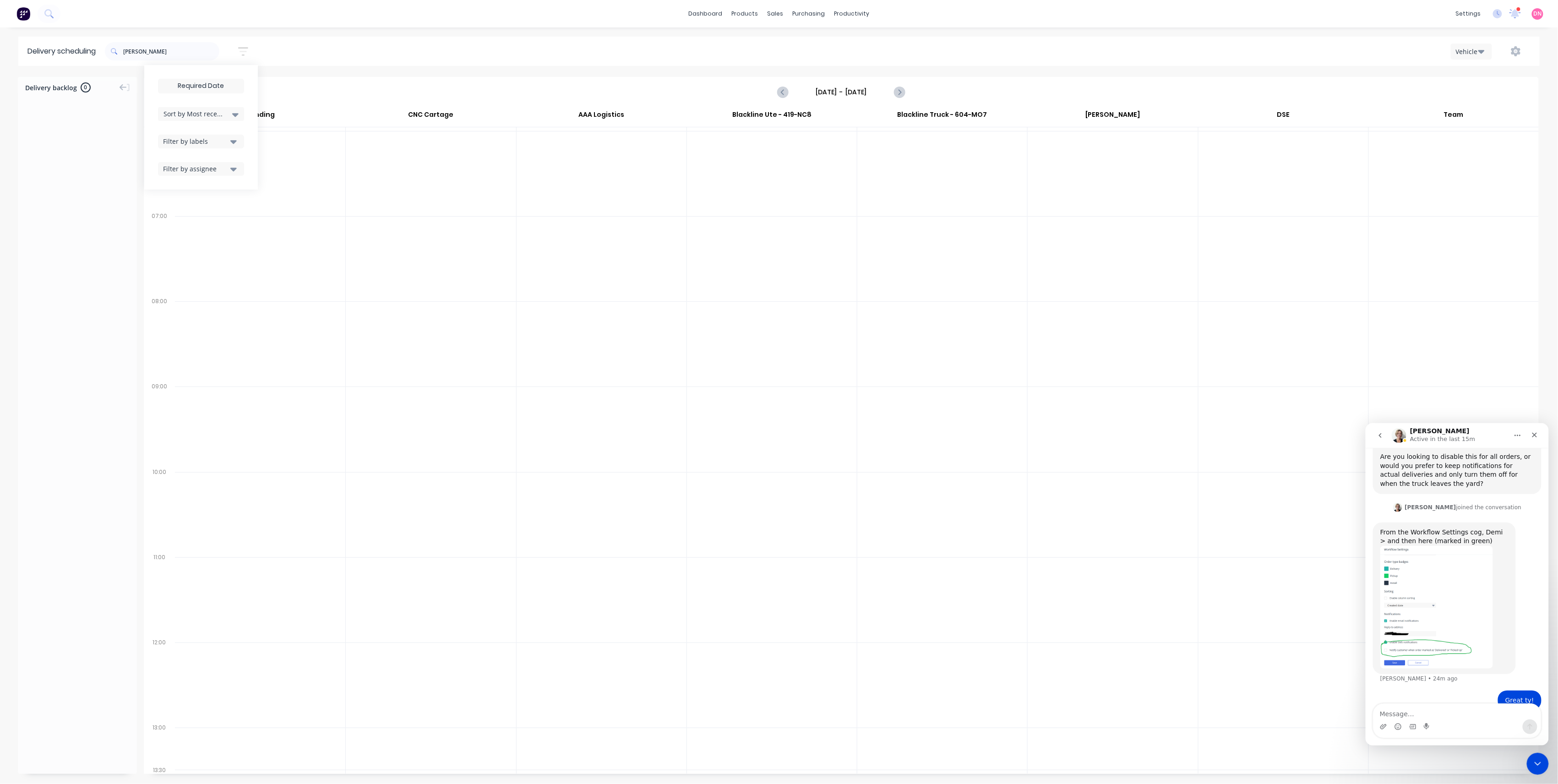
click at [215, 166] on div "Filter by assignee" at bounding box center [195, 168] width 65 height 10
click at [104, 180] on div at bounding box center [78, 431] width 119 height 674
drag, startPoint x: 193, startPoint y: 54, endPoint x: -84, endPoint y: 54, distance: 277.0
click at [0, 54] on html "dashboard products sales purchasing productivity dashboard products Product Cat…" at bounding box center [779, 392] width 1558 height 784
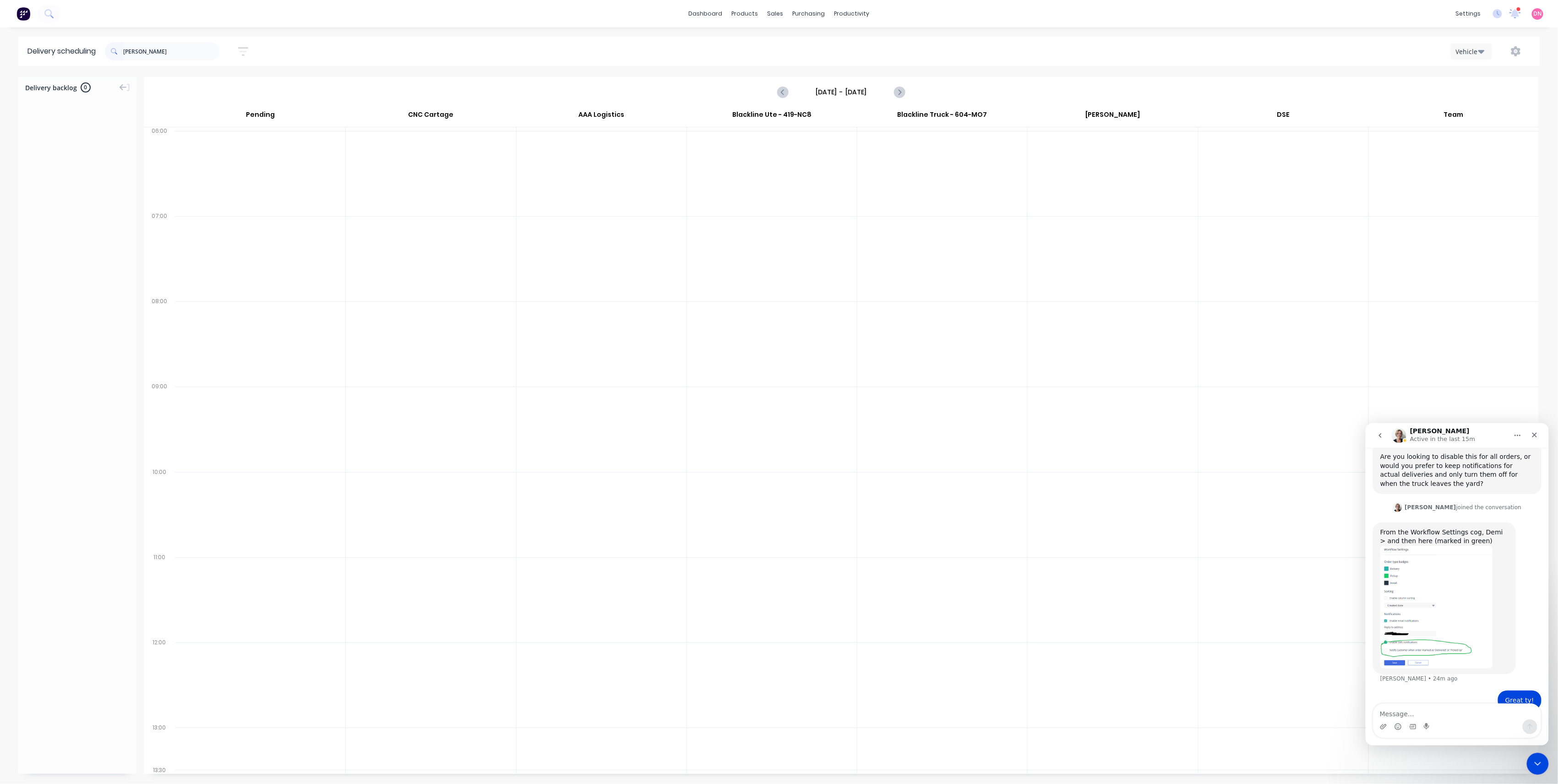
click at [243, 52] on icon "button" at bounding box center [243, 51] width 7 height 1
click at [233, 116] on div "Sort by Most recent" at bounding box center [201, 114] width 75 height 11
click at [300, 65] on div "nathan Sort by Most recent Created date Required date Order number Customer nam…" at bounding box center [822, 51] width 1435 height 29
click at [899, 92] on icon "Next page" at bounding box center [899, 92] width 11 height 11
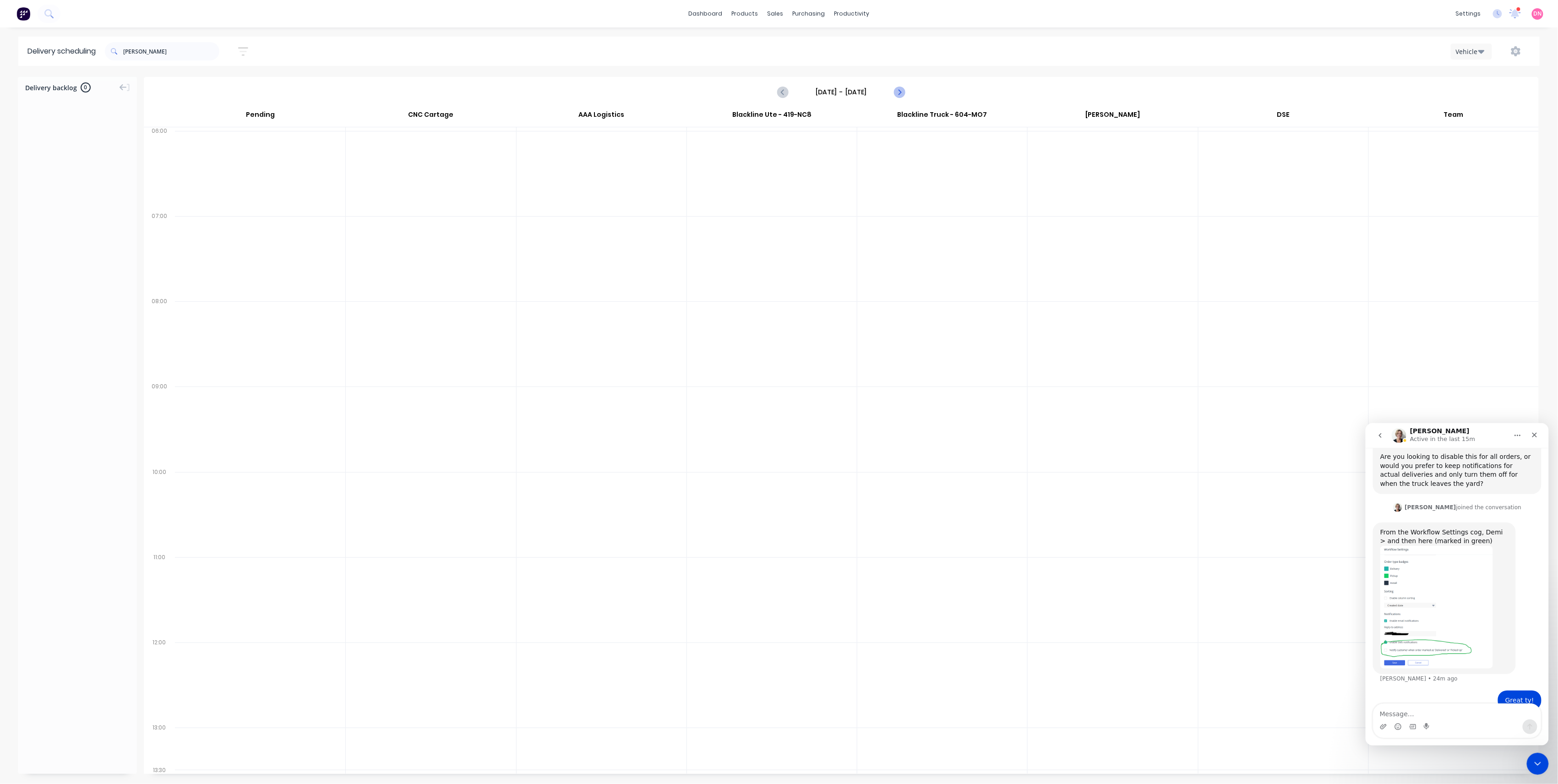
click at [899, 92] on icon "Next page" at bounding box center [899, 92] width 11 height 11
click at [779, 92] on icon "Previous page" at bounding box center [783, 92] width 11 height 11
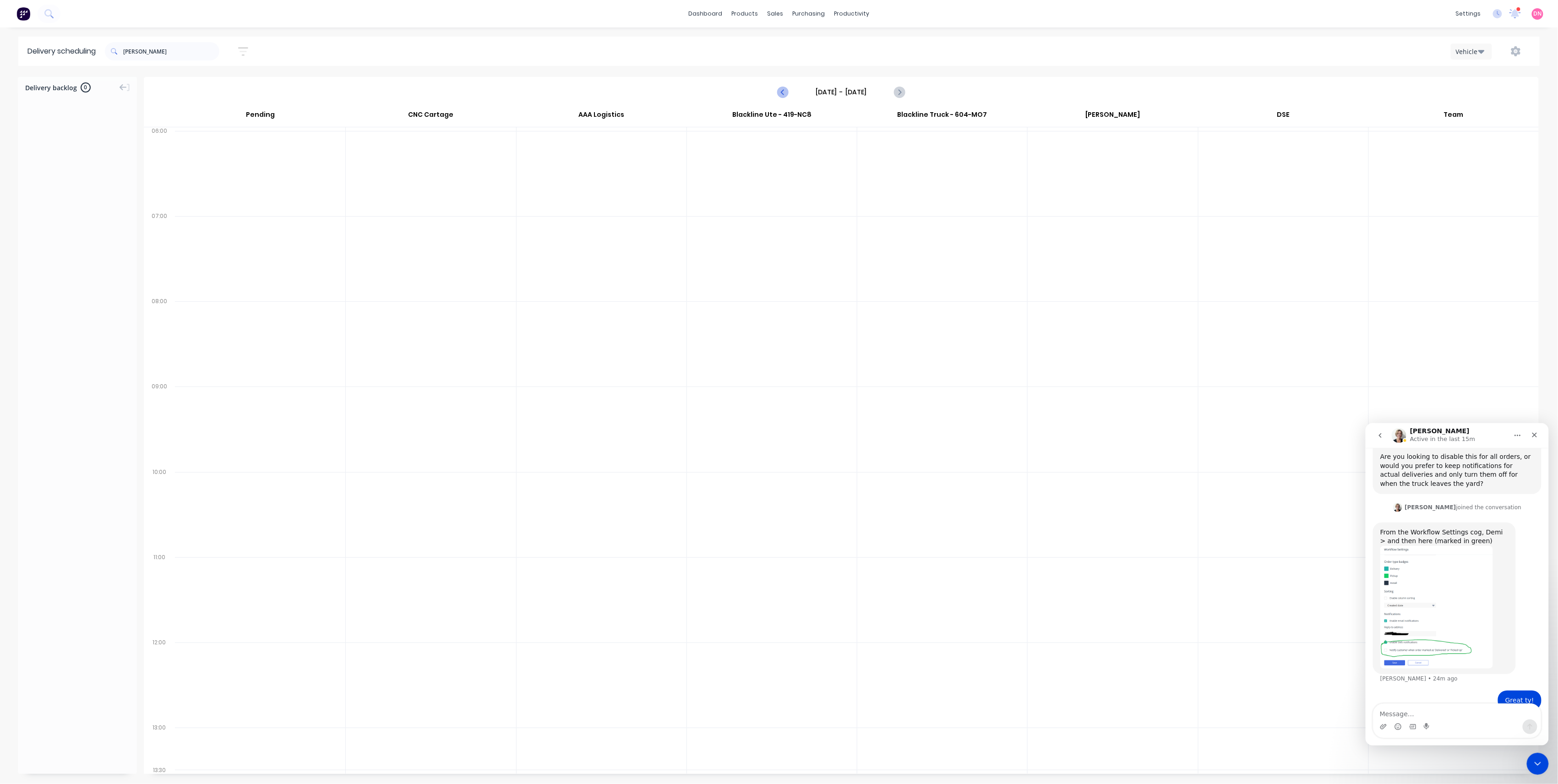
click at [779, 92] on icon "Previous page" at bounding box center [783, 92] width 11 height 11
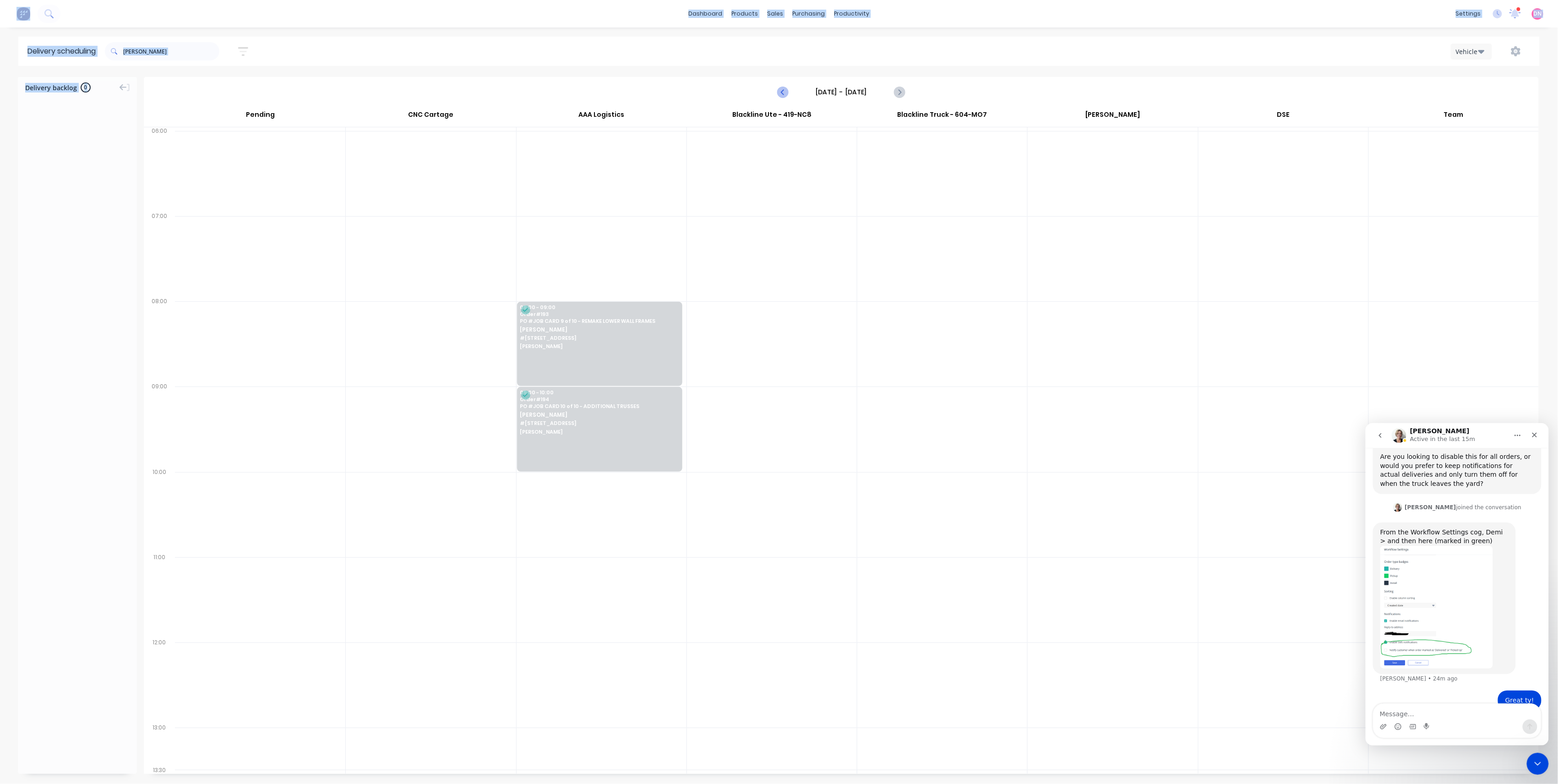
click at [779, 92] on icon "Previous page" at bounding box center [783, 92] width 11 height 11
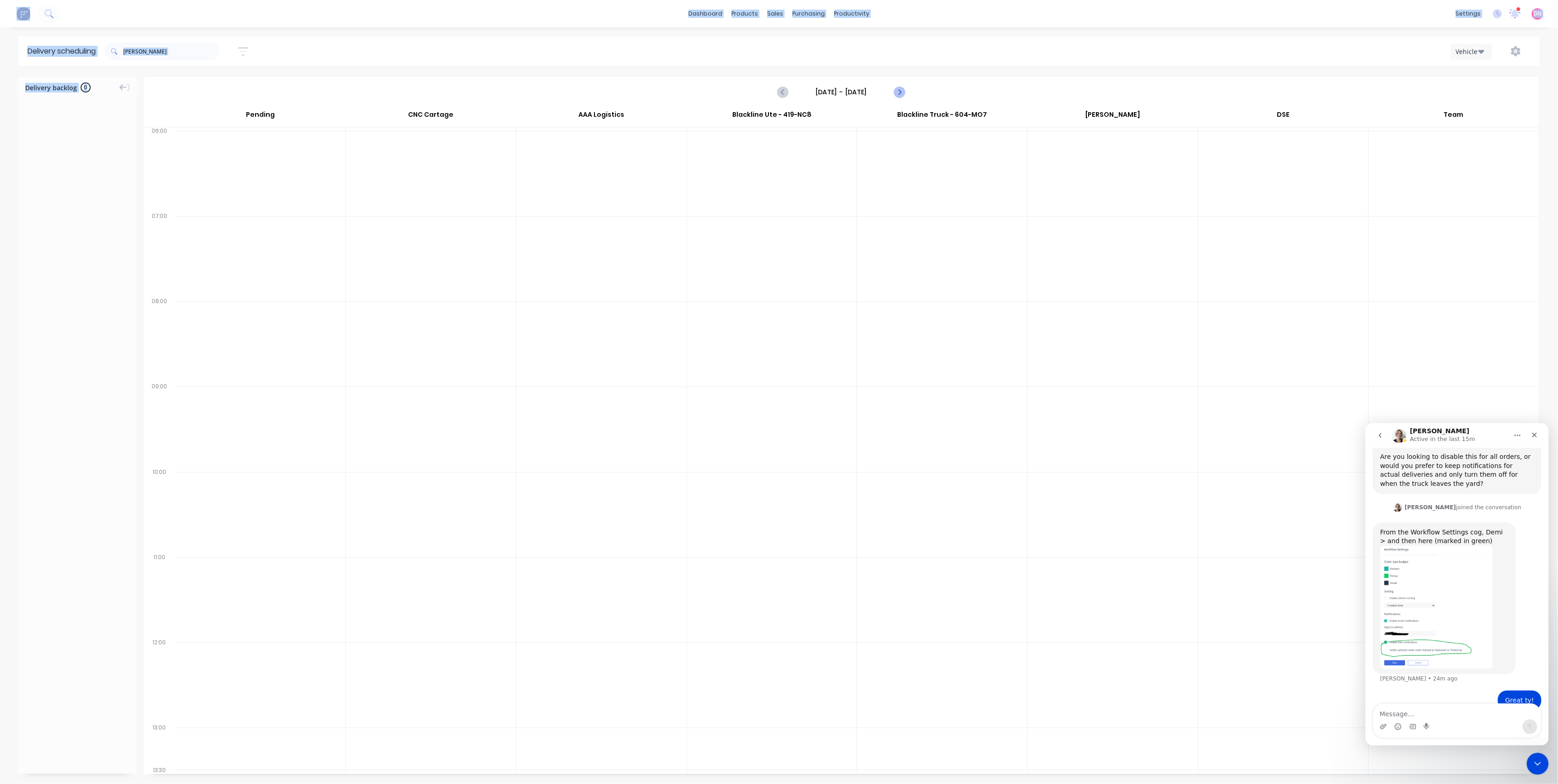
click at [899, 93] on icon "Next page" at bounding box center [899, 92] width 11 height 11
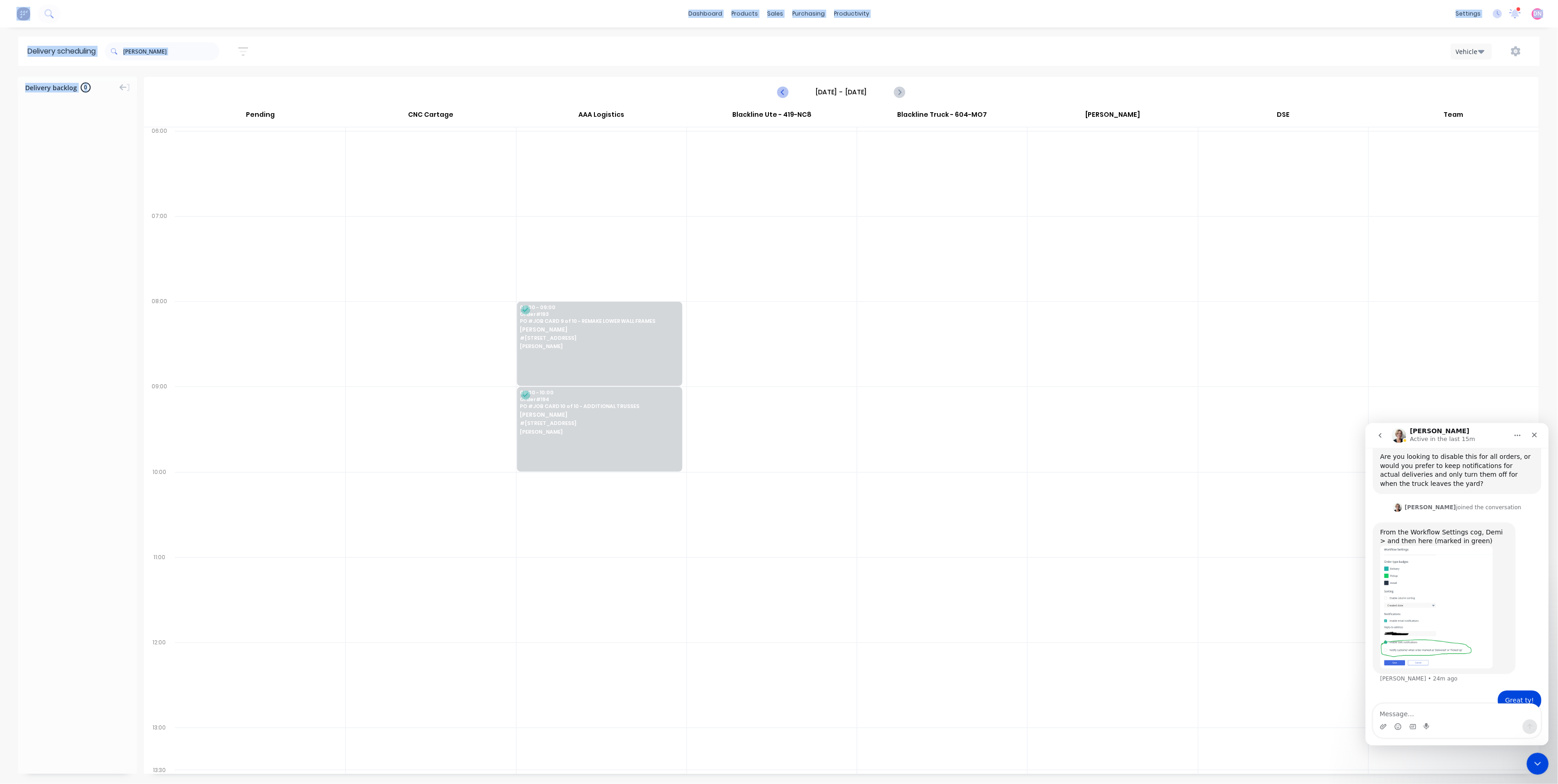
click at [777, 94] on button "Previous page" at bounding box center [783, 92] width 18 height 18
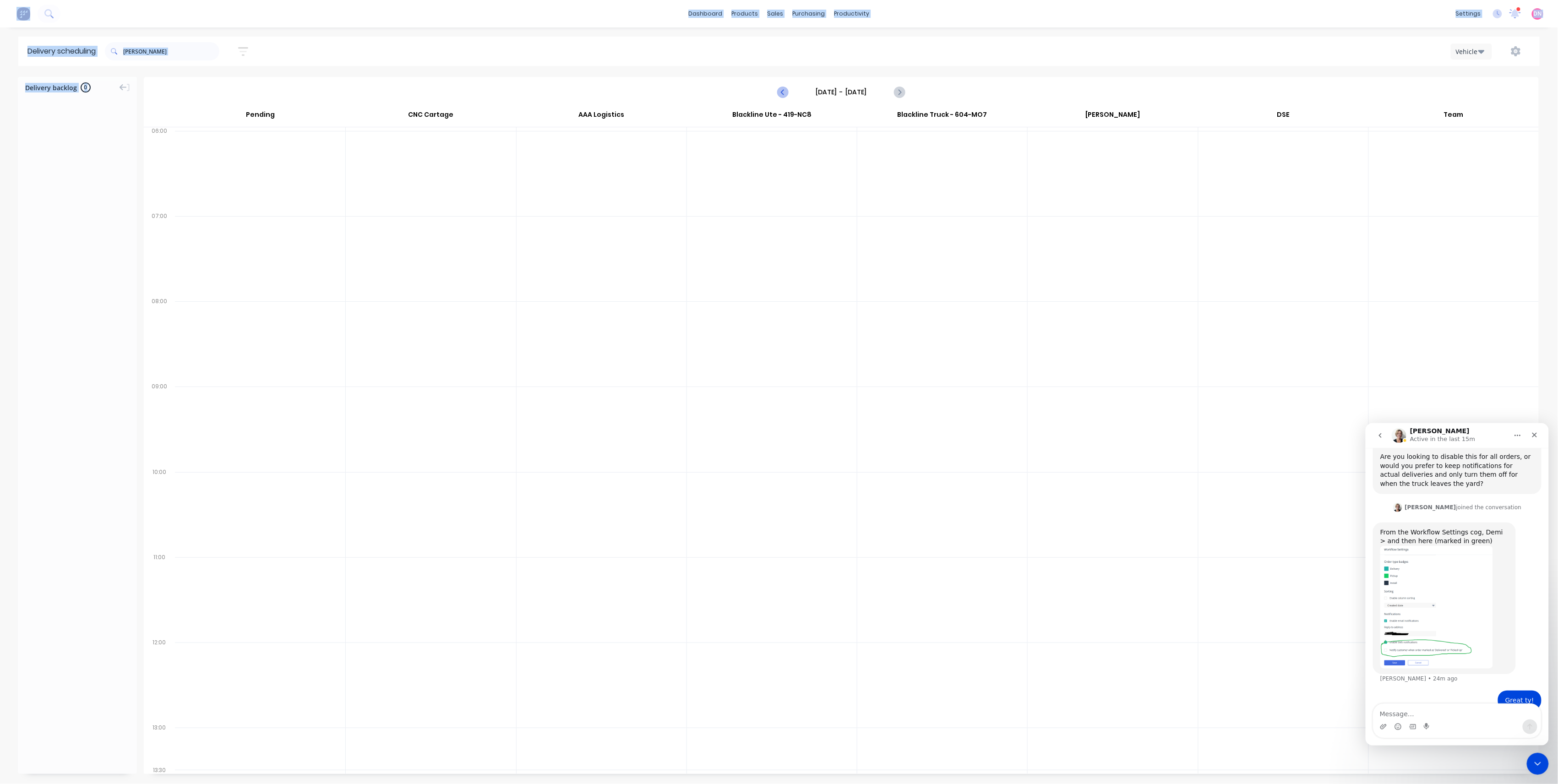
click at [777, 94] on button "Previous page" at bounding box center [783, 92] width 18 height 18
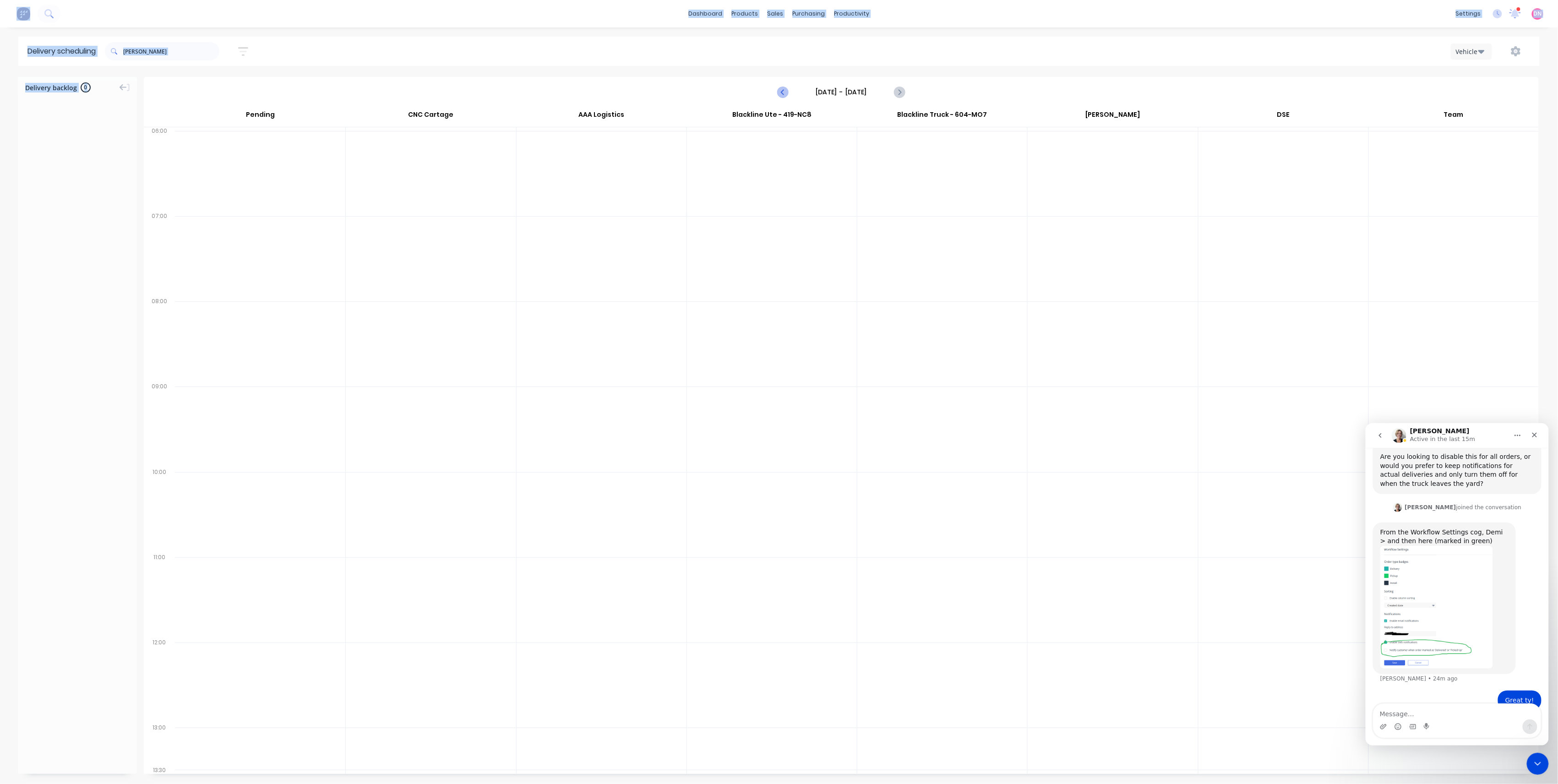
click at [777, 94] on button "Previous page" at bounding box center [783, 92] width 18 height 18
click at [284, 369] on div "Moved to Backlog" at bounding box center [309, 371] width 92 height 19
click at [898, 90] on icon "Next page" at bounding box center [899, 92] width 4 height 7
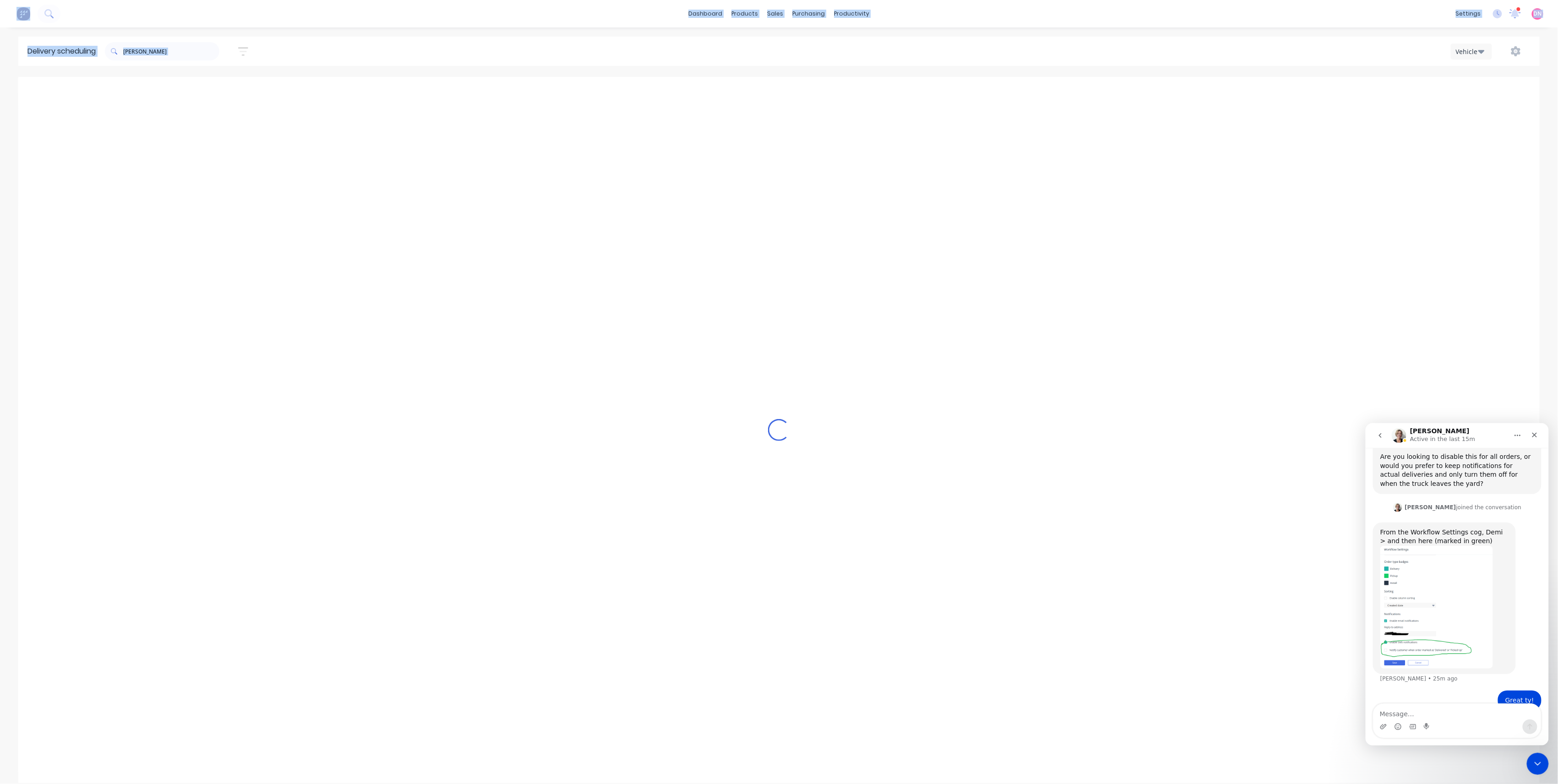
click at [898, 90] on icon "Next page" at bounding box center [899, 92] width 4 height 7
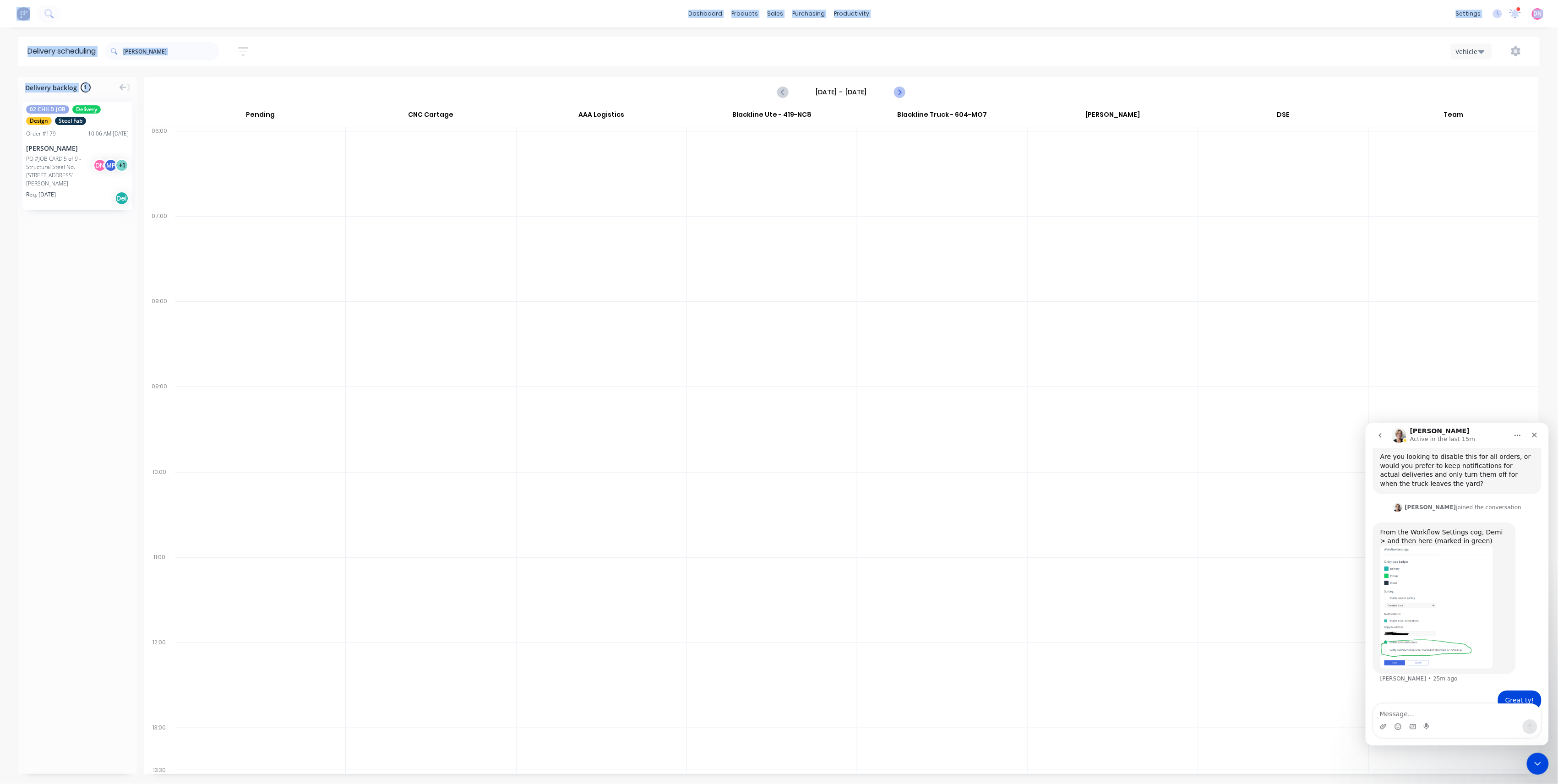
click at [898, 90] on icon "Next page" at bounding box center [899, 92] width 4 height 7
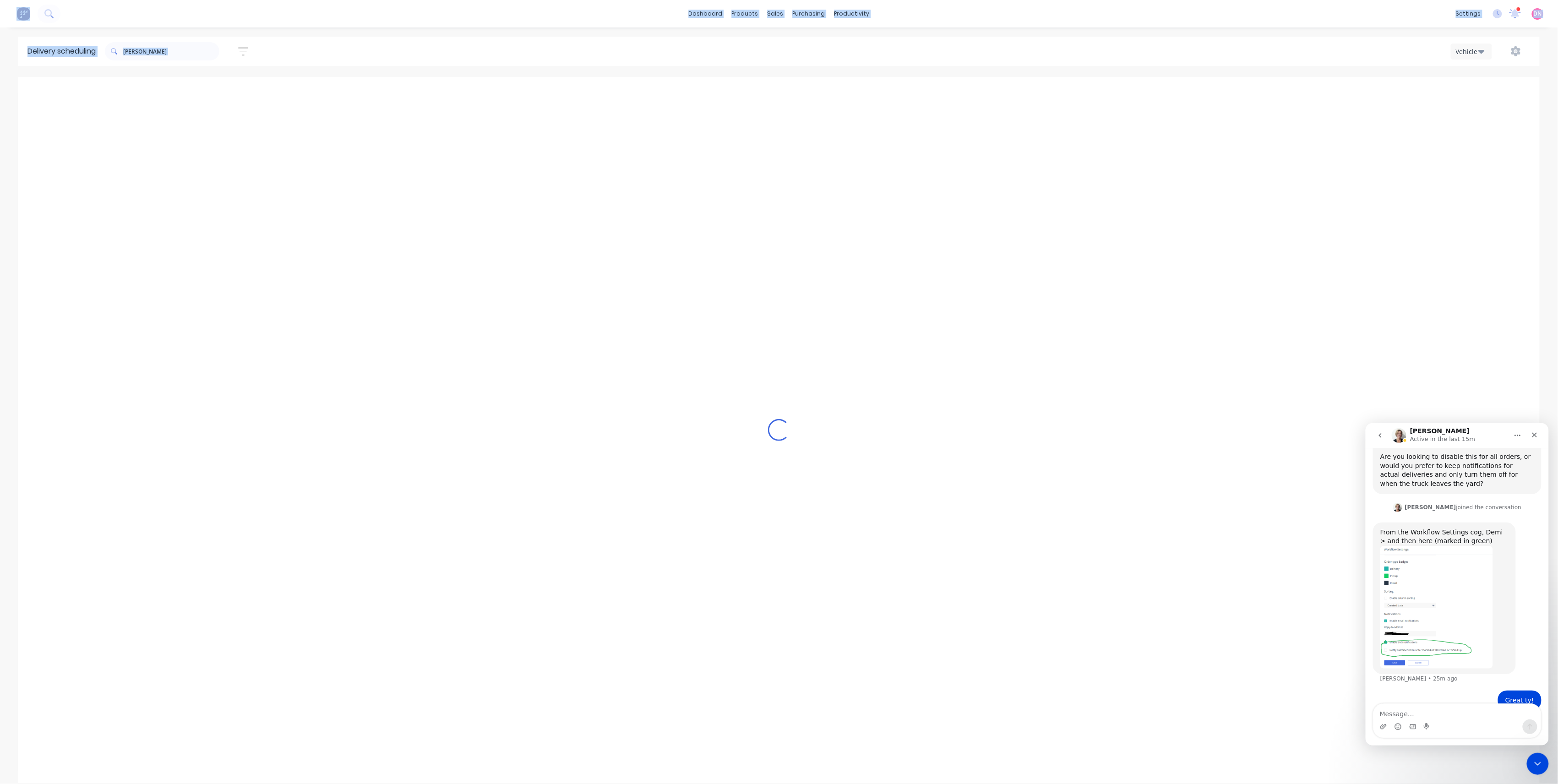
click at [898, 90] on icon "Next page" at bounding box center [899, 92] width 4 height 7
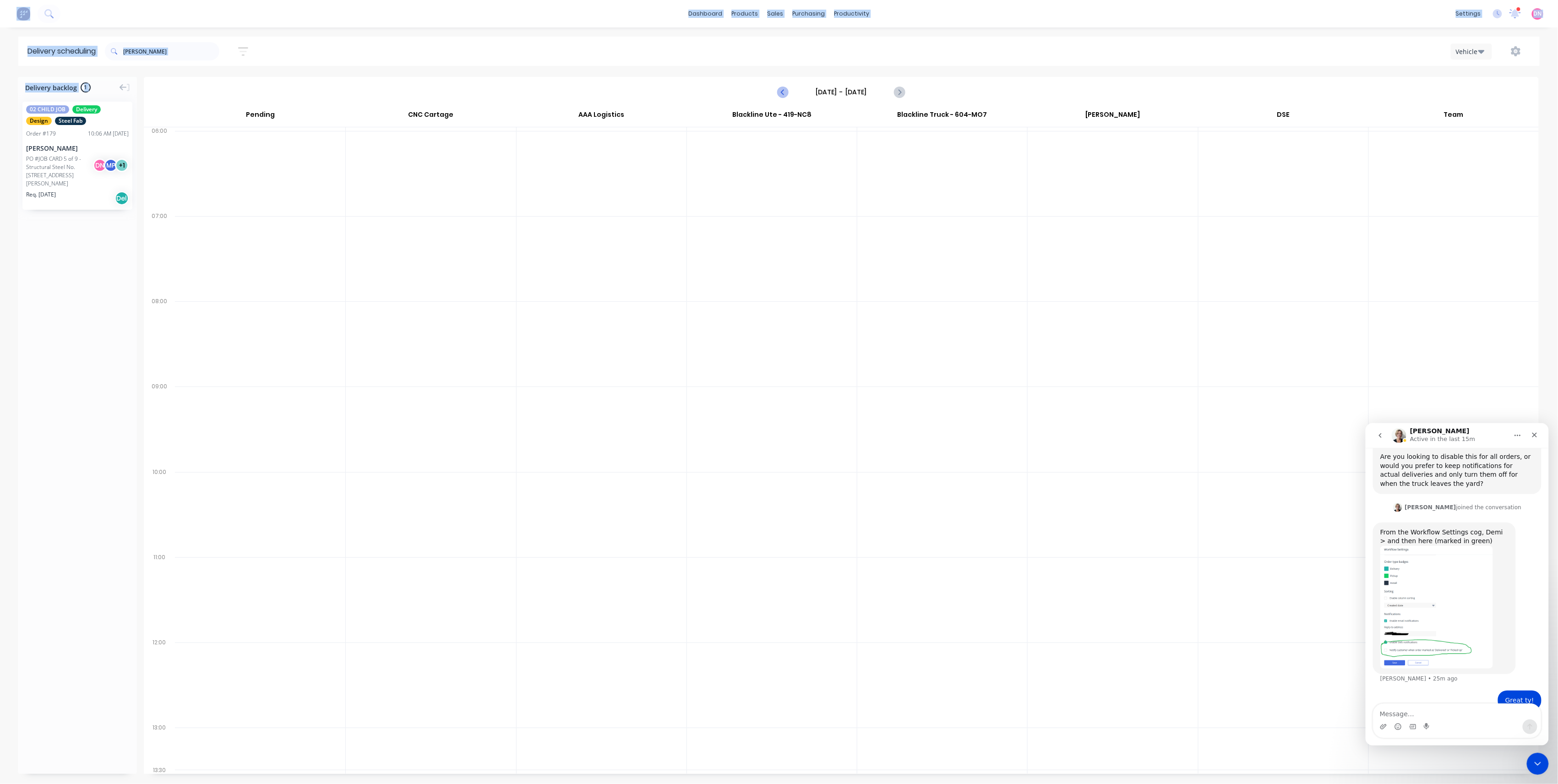
click at [788, 96] on icon "Previous page" at bounding box center [783, 92] width 11 height 11
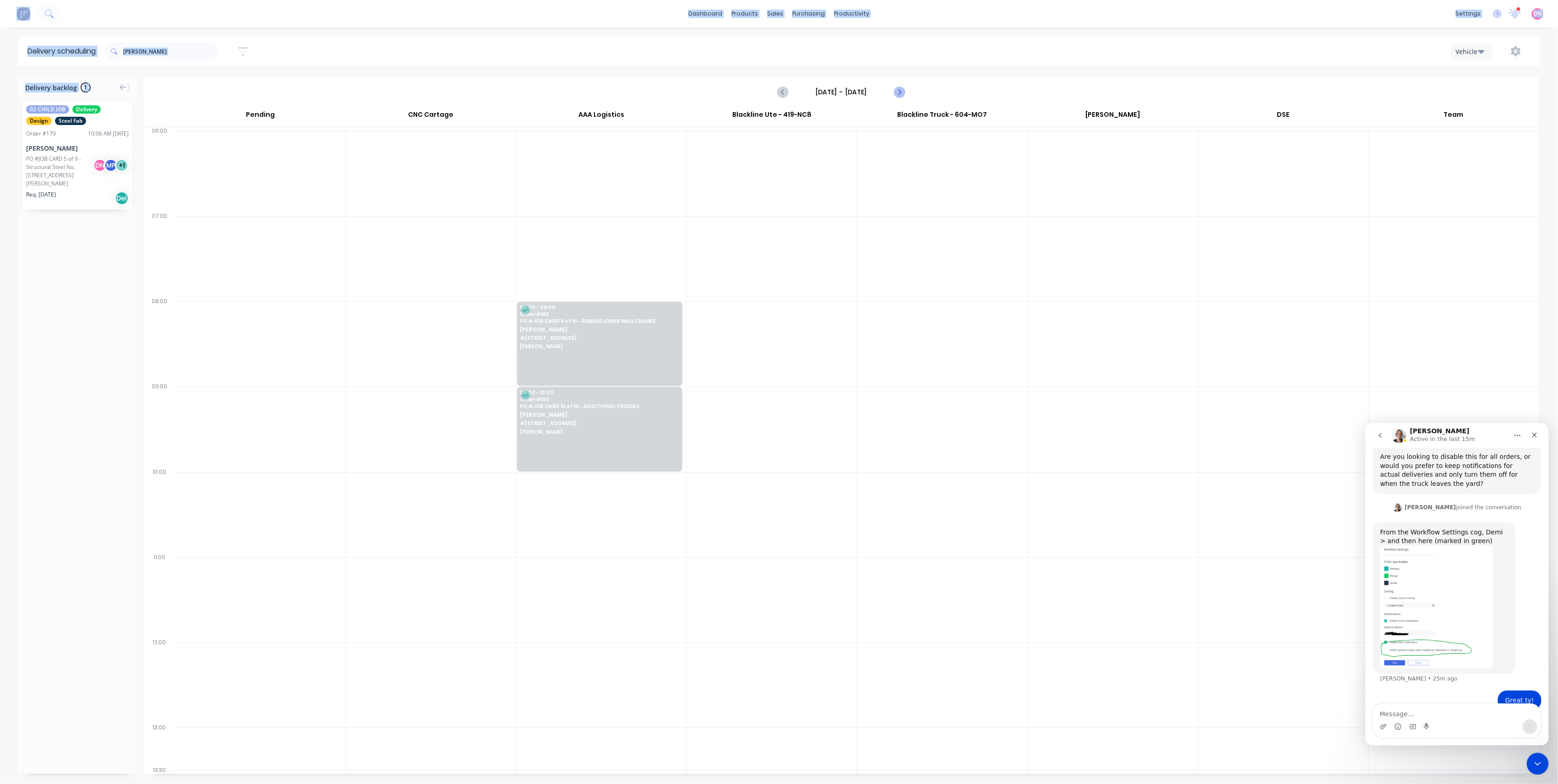
click at [896, 99] on button "Next page" at bounding box center [899, 92] width 18 height 18
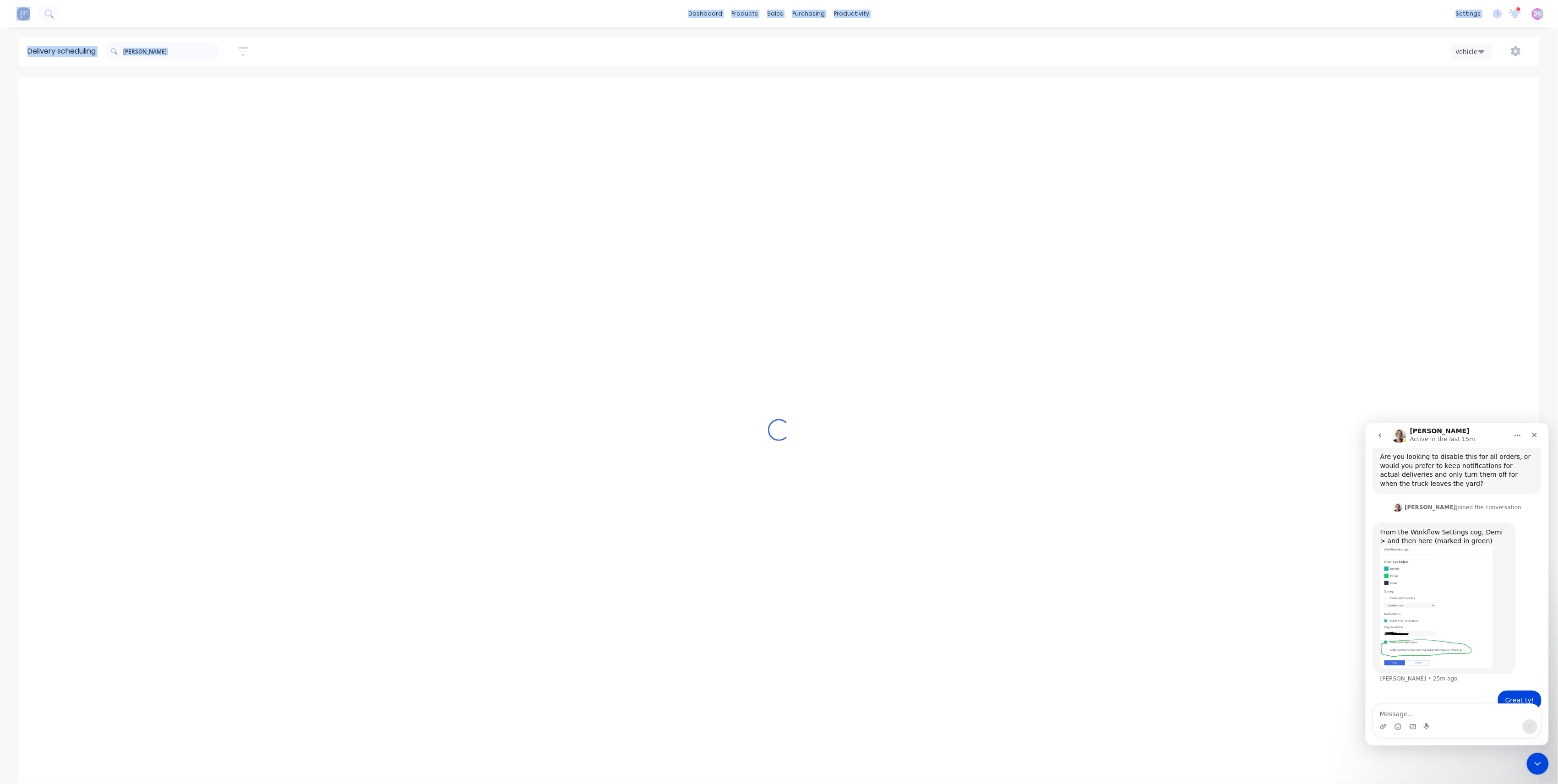
click at [896, 99] on button "Next page" at bounding box center [899, 92] width 18 height 18
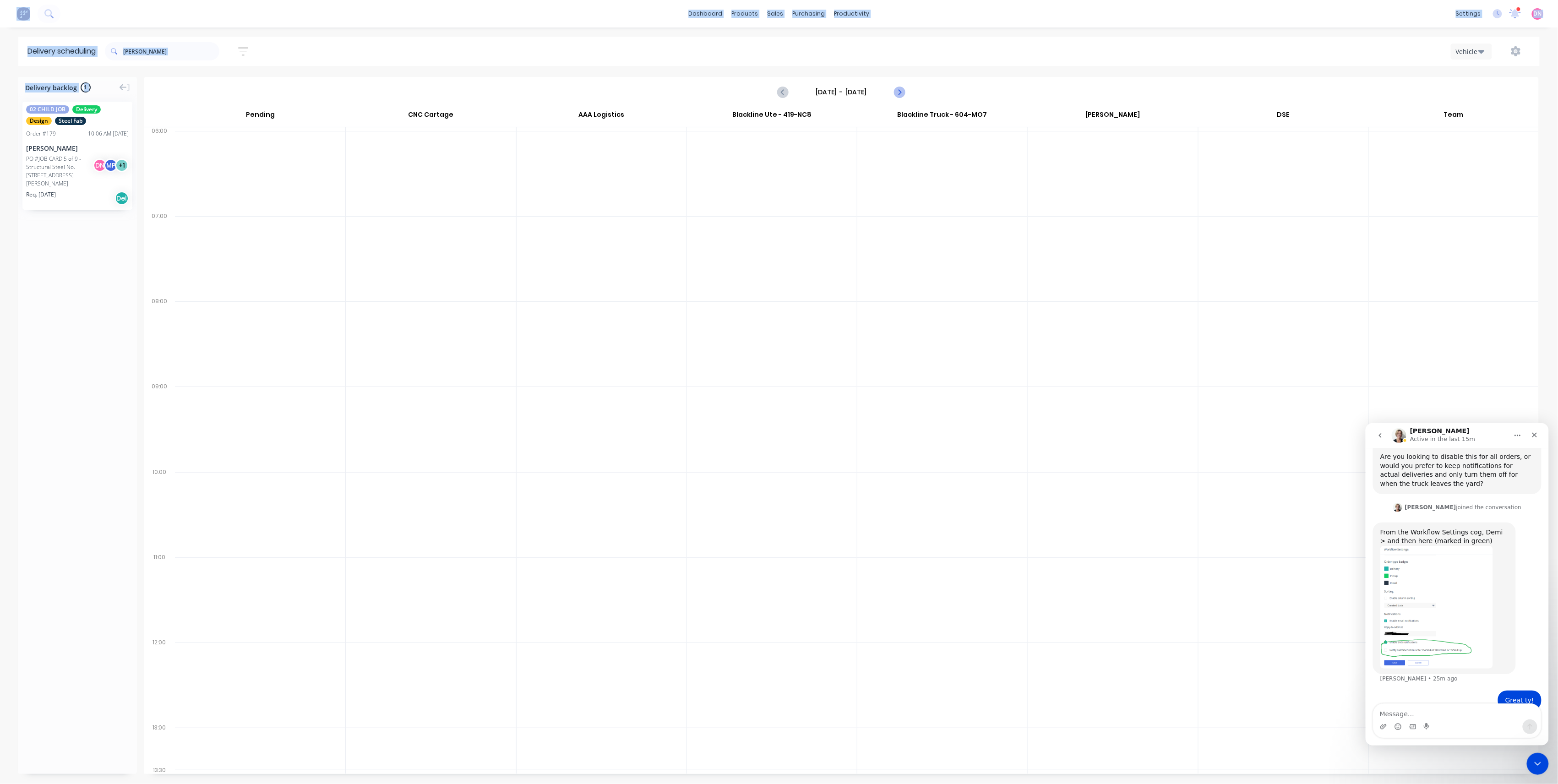
click at [896, 99] on button "Next page" at bounding box center [899, 92] width 18 height 18
click at [779, 90] on icon "Previous page" at bounding box center [783, 92] width 11 height 11
click at [903, 98] on button "Next page" at bounding box center [899, 92] width 18 height 18
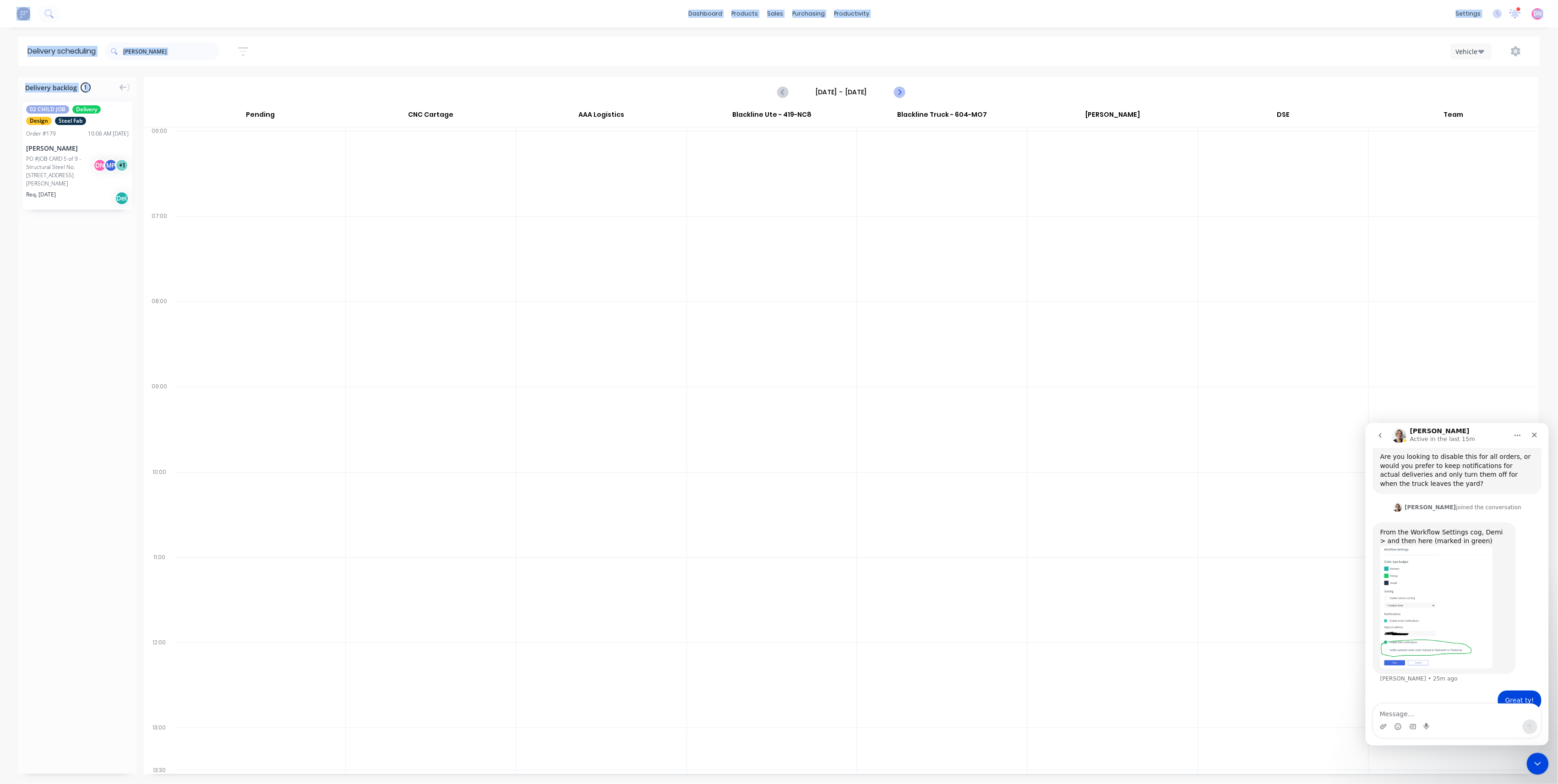
type input "Wednesday - 01/10/25"
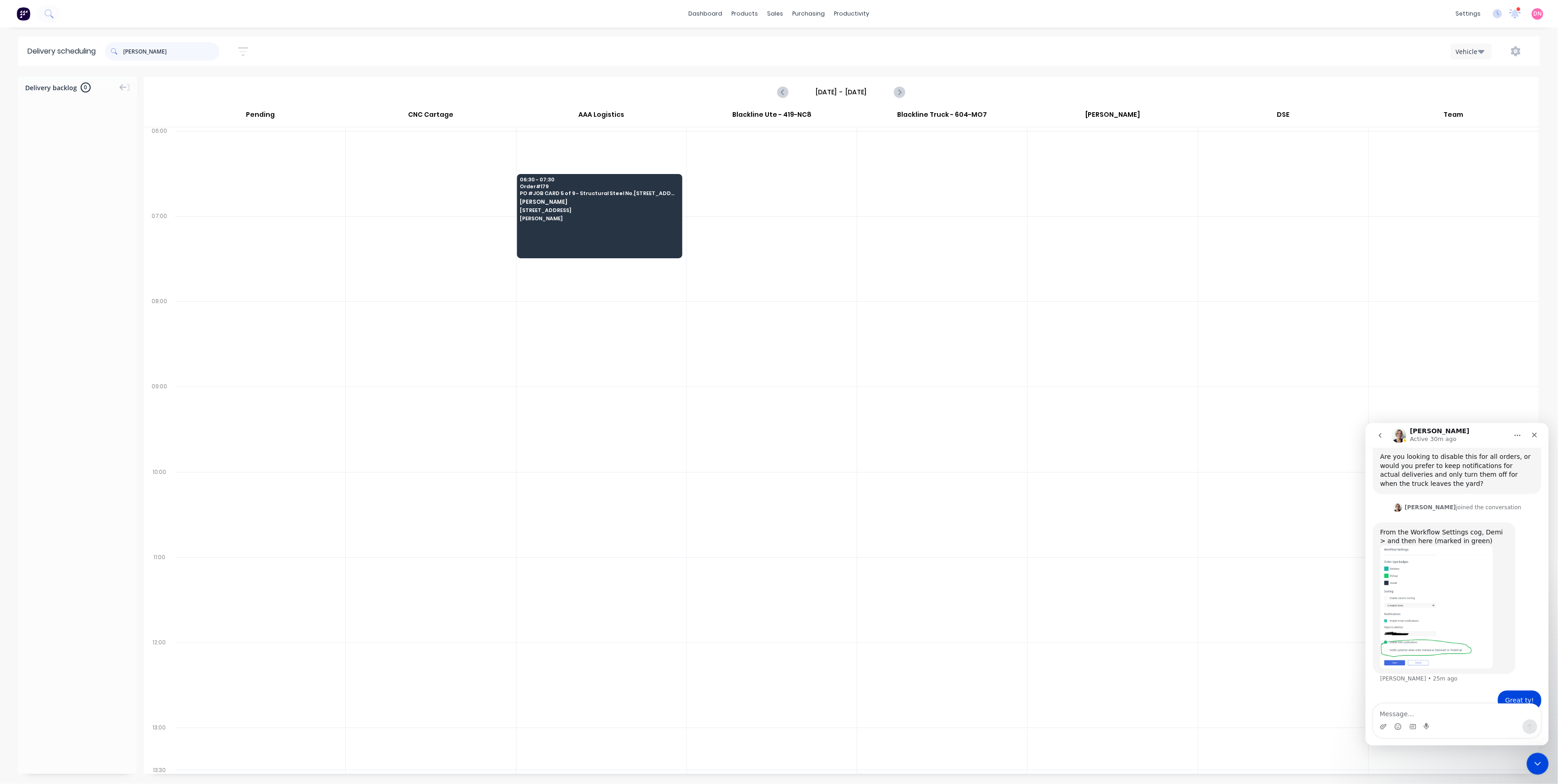
drag, startPoint x: 167, startPoint y: 54, endPoint x: 34, endPoint y: 54, distance: 133.0
click at [34, 54] on header "Delivery scheduling nathan Sort by Most recent Created date Required date Order…" at bounding box center [779, 51] width 1522 height 29
click at [526, 239] on div at bounding box center [600, 216] width 166 height 84
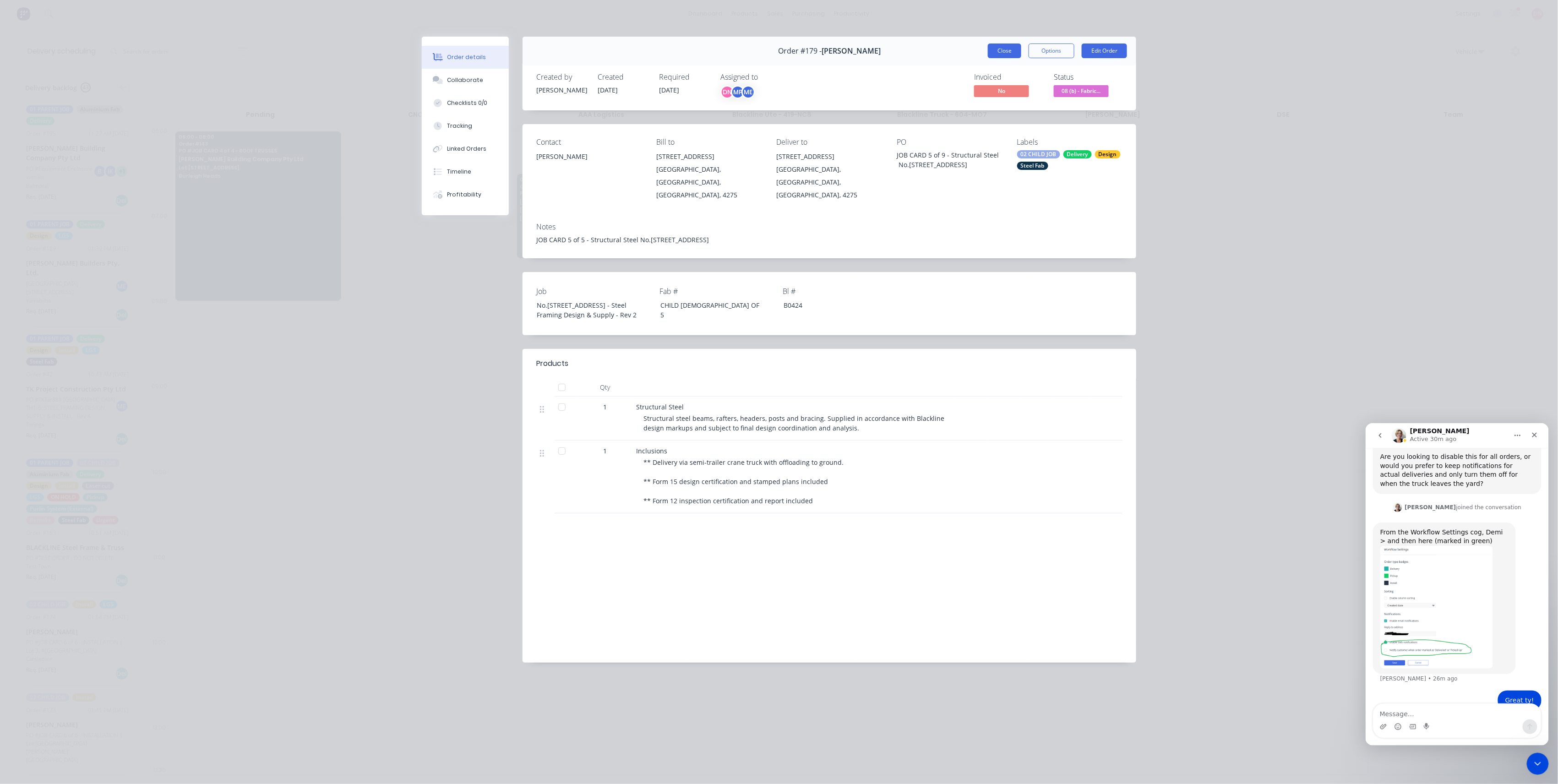
click at [1011, 52] on button "Close" at bounding box center [1005, 50] width 34 height 15
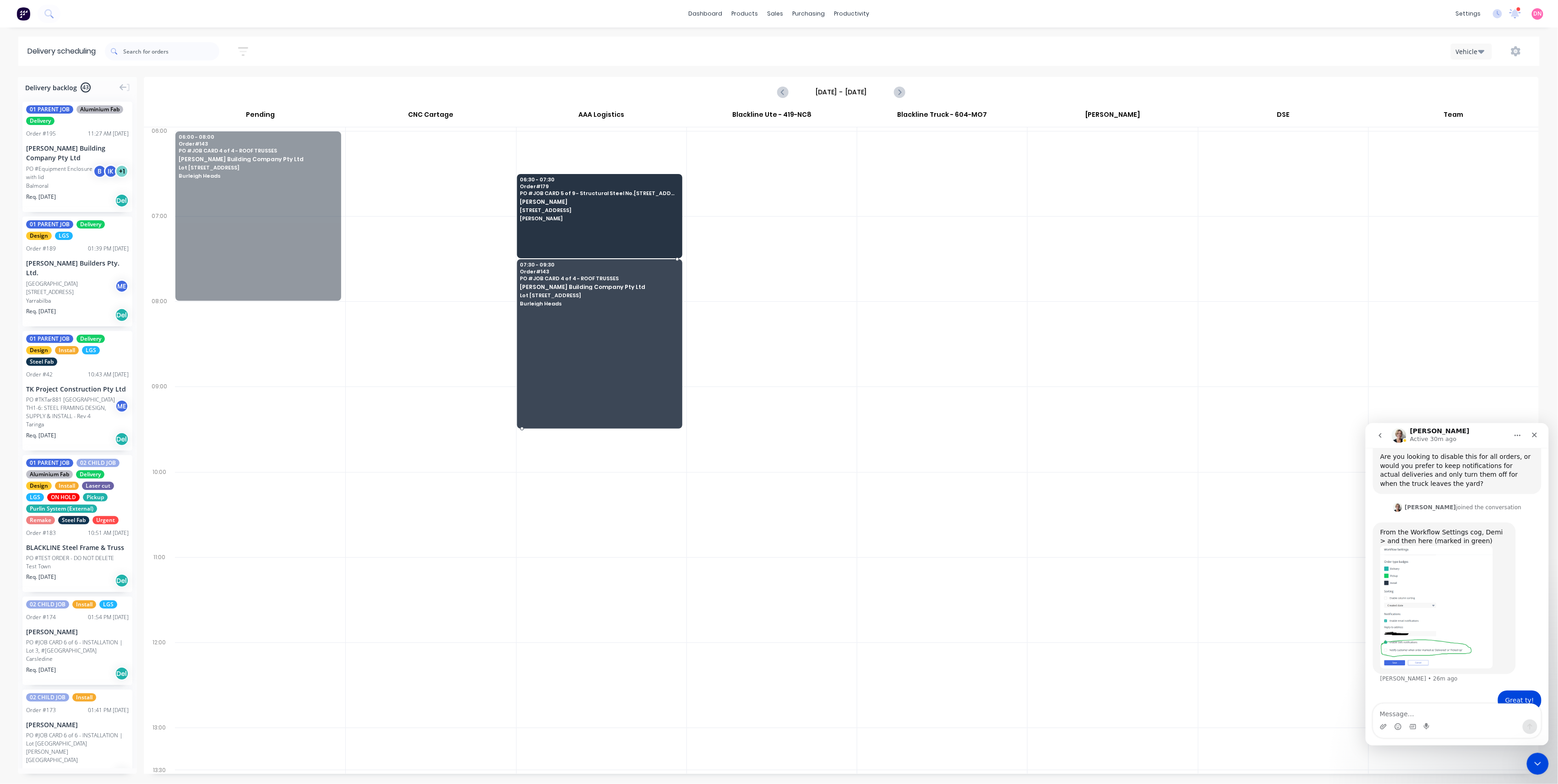
drag, startPoint x: 228, startPoint y: 213, endPoint x: 625, endPoint y: 341, distance: 417.1
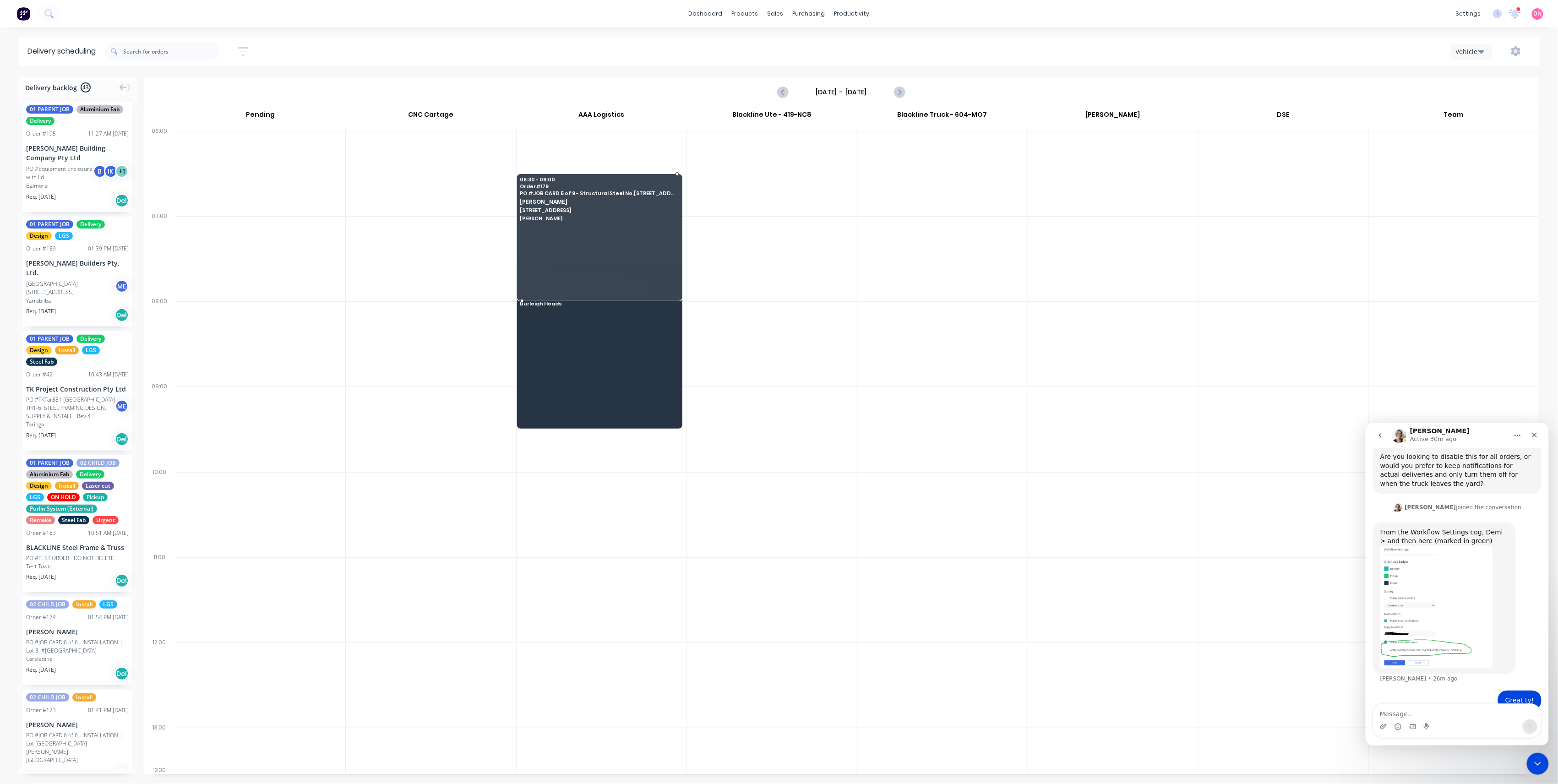
drag, startPoint x: 660, startPoint y: 258, endPoint x: 659, endPoint y: 271, distance: 13.0
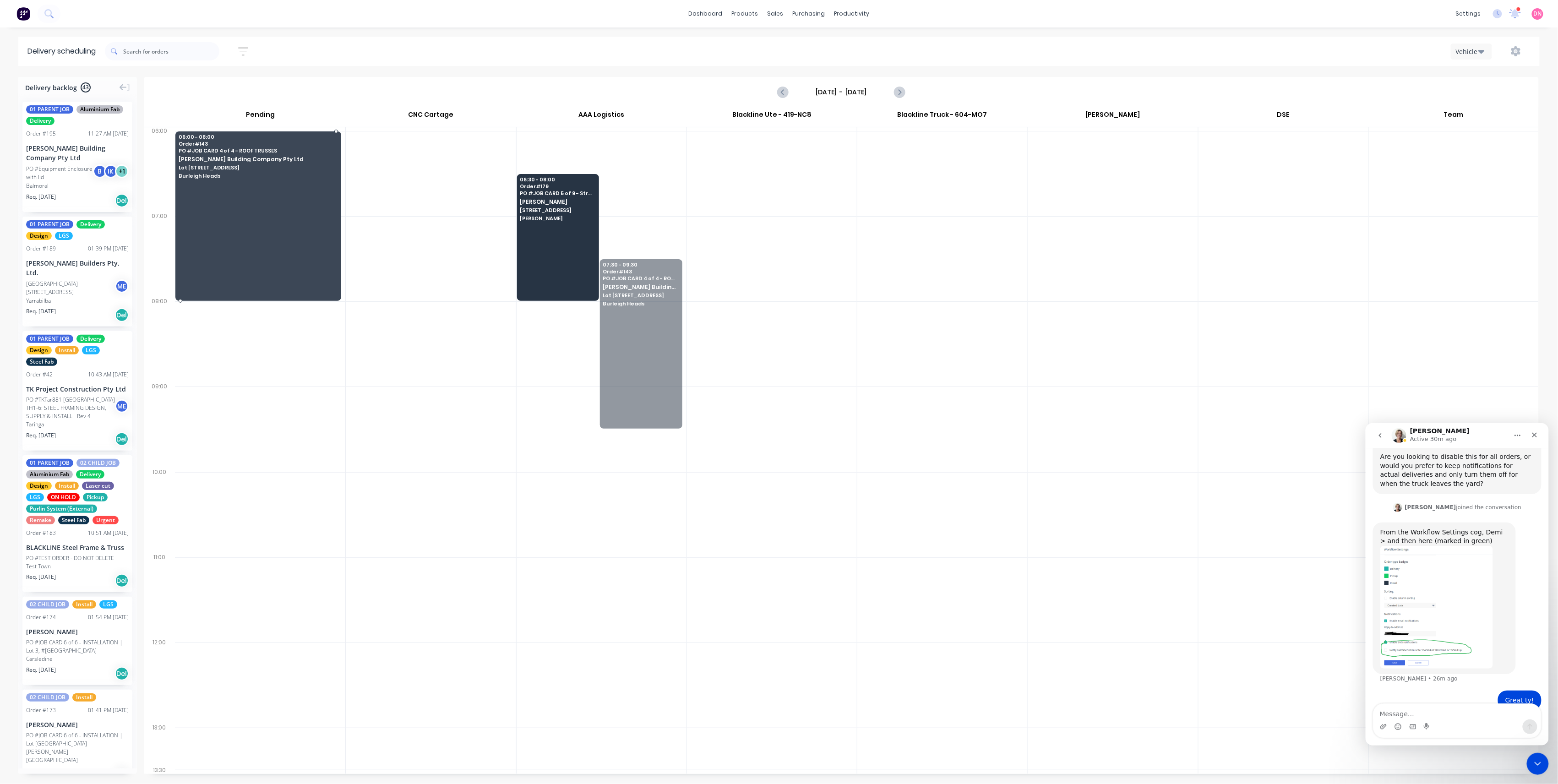
drag, startPoint x: 660, startPoint y: 316, endPoint x: 47, endPoint y: 164, distance: 631.6
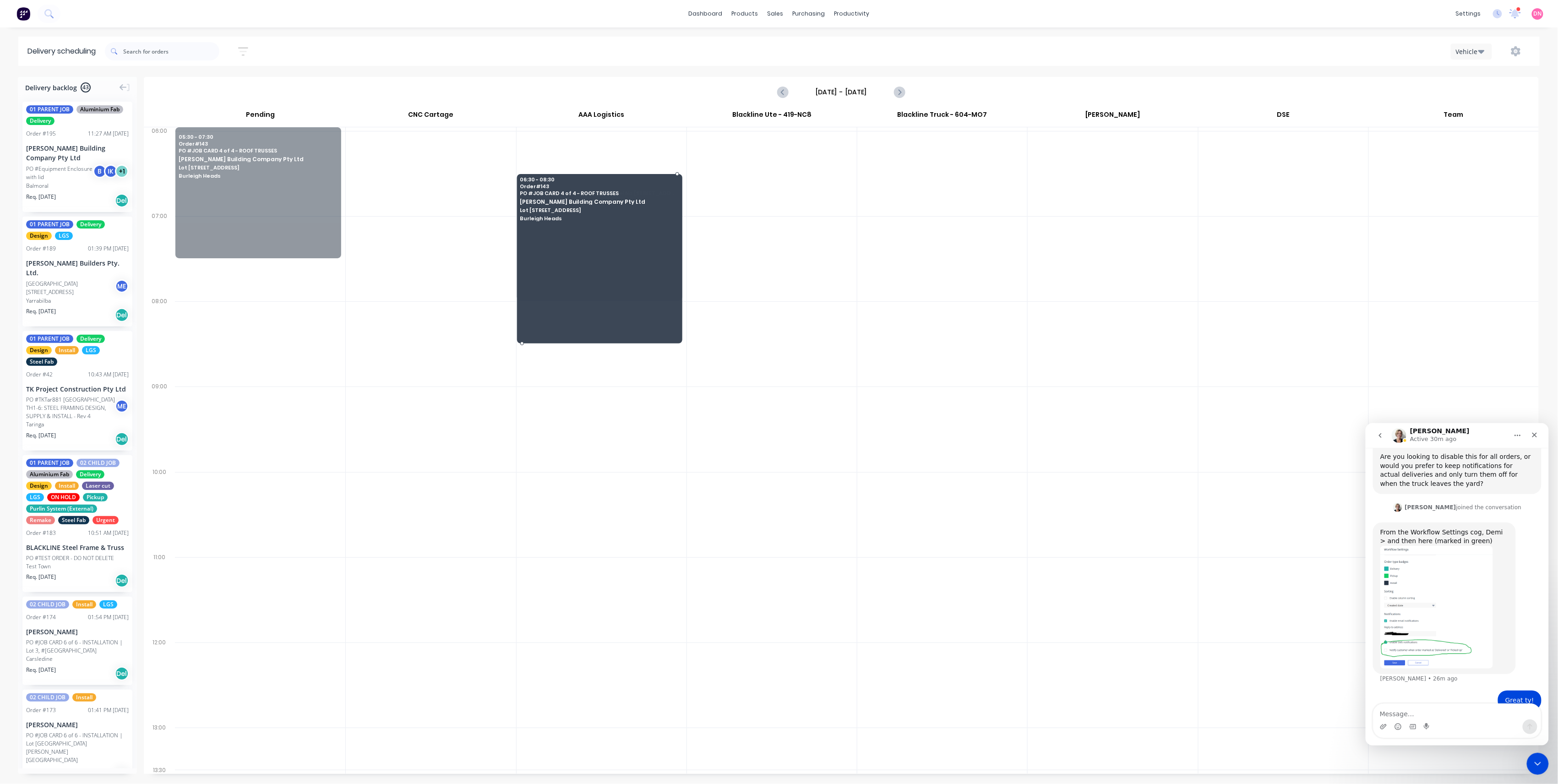
drag, startPoint x: 282, startPoint y: 202, endPoint x: 631, endPoint y: 285, distance: 358.7
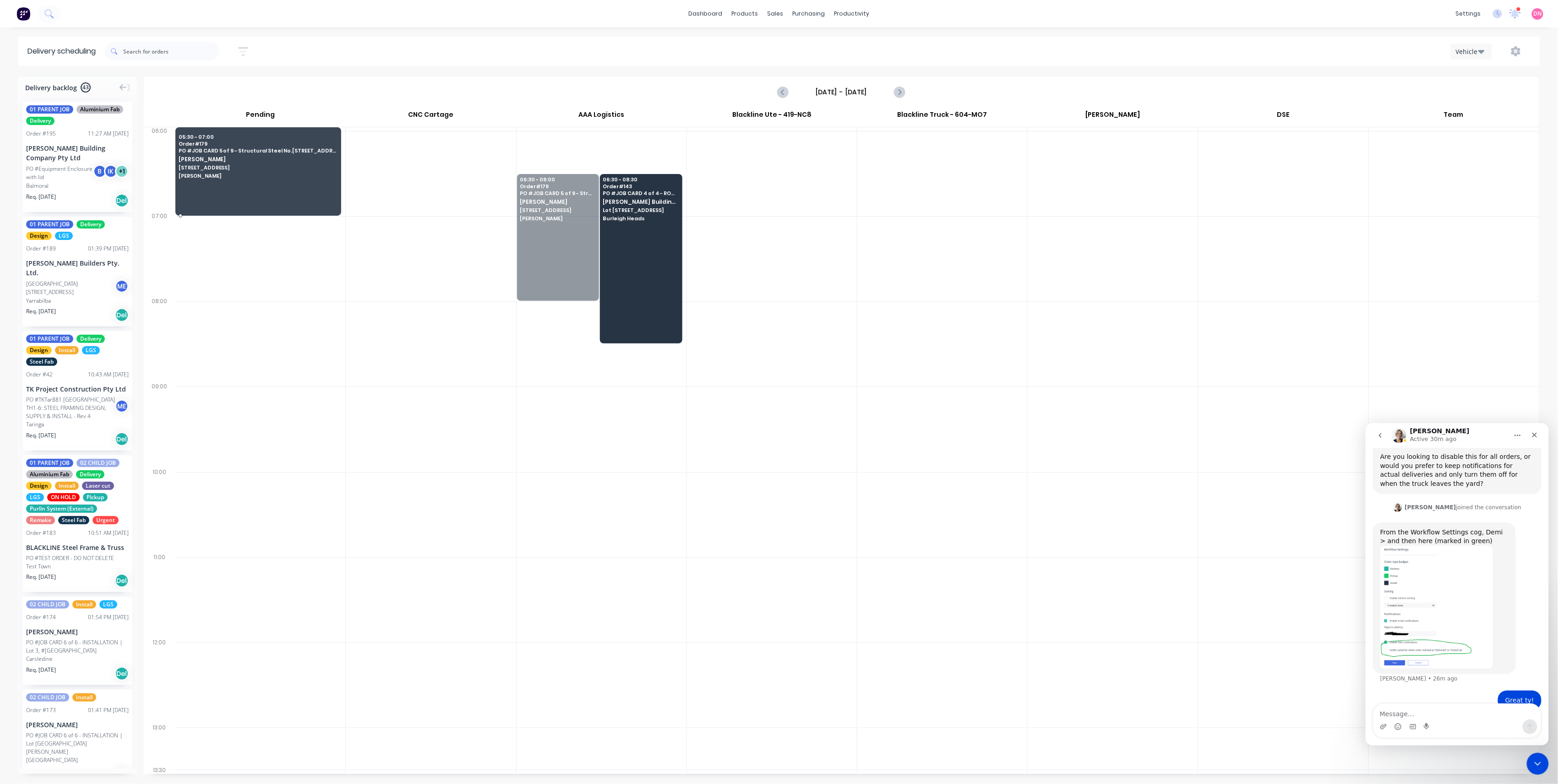
drag, startPoint x: 545, startPoint y: 230, endPoint x: 134, endPoint y: 155, distance: 417.8
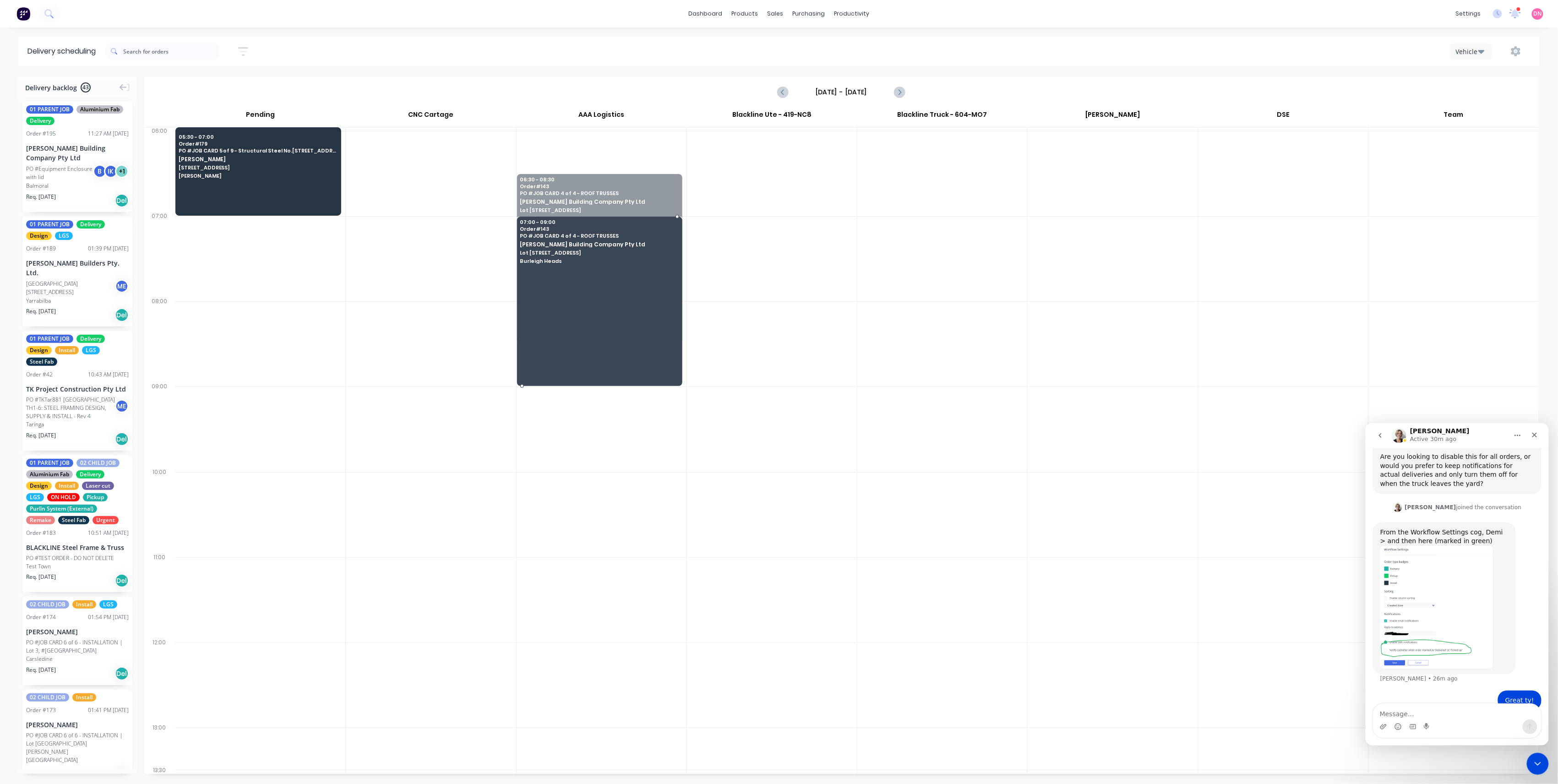
drag, startPoint x: 615, startPoint y: 272, endPoint x: 610, endPoint y: 310, distance: 38.3
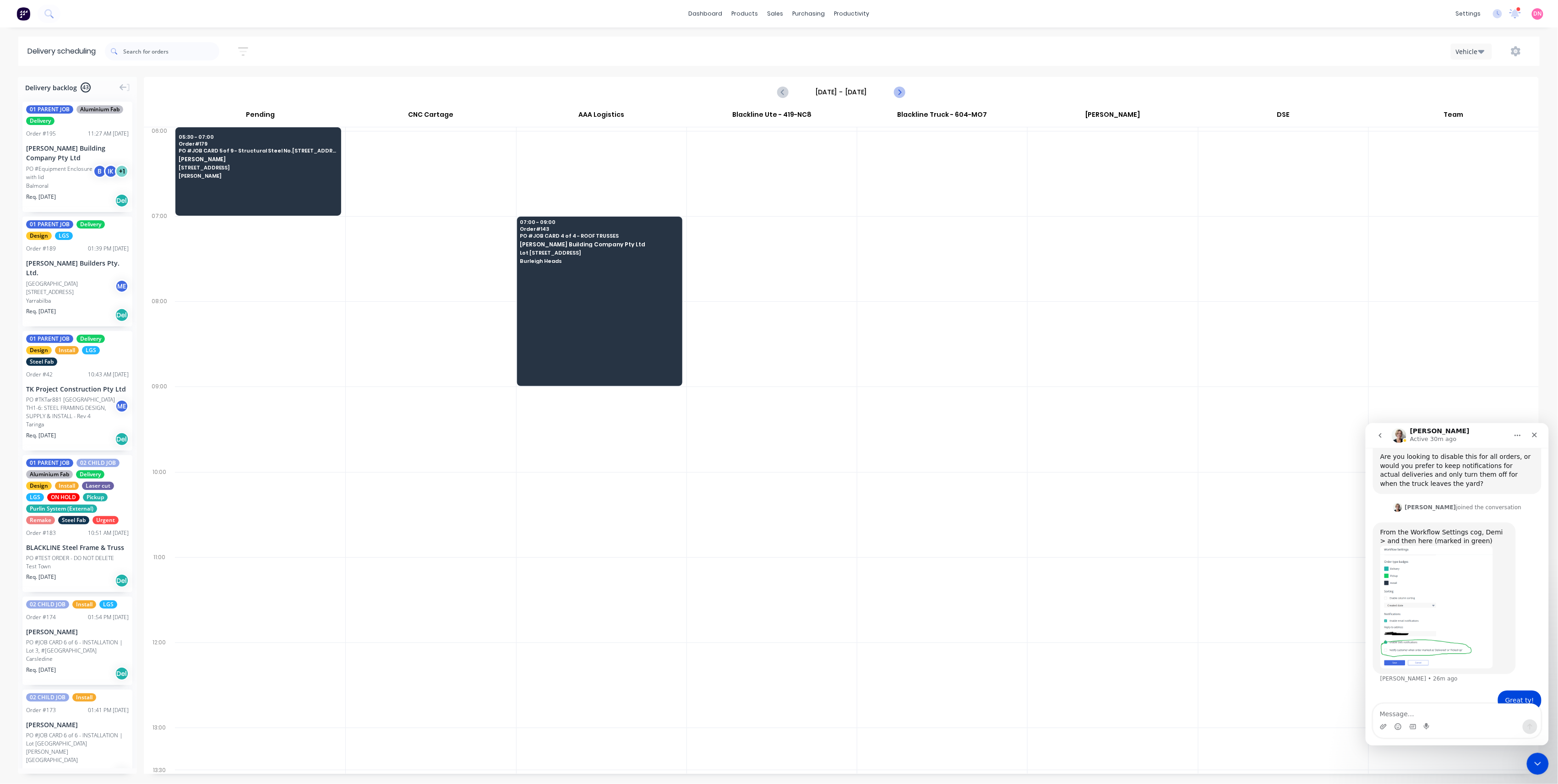
click at [895, 98] on button "Next page" at bounding box center [899, 92] width 18 height 18
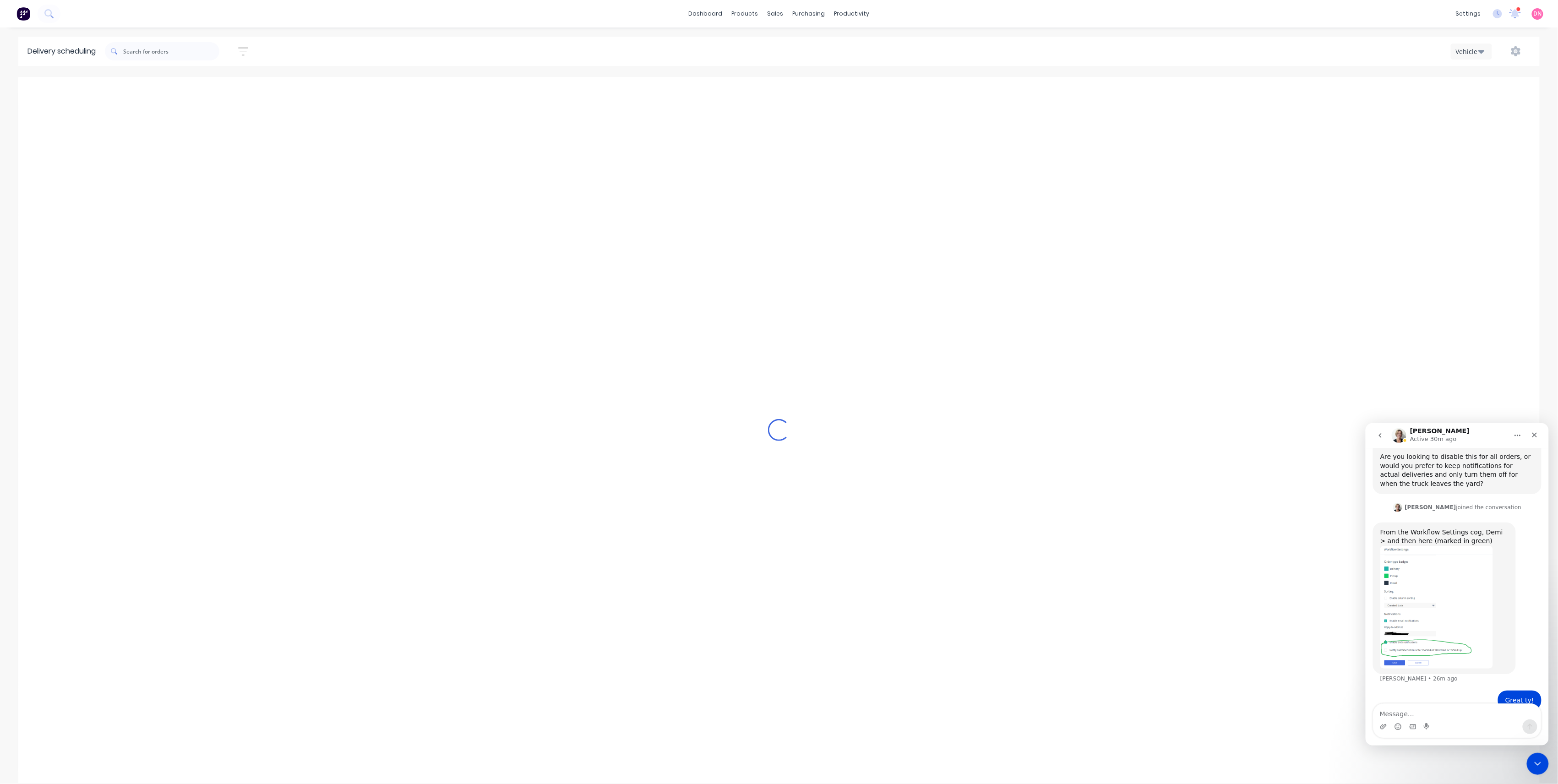
type input "Thursday - 02/10/25"
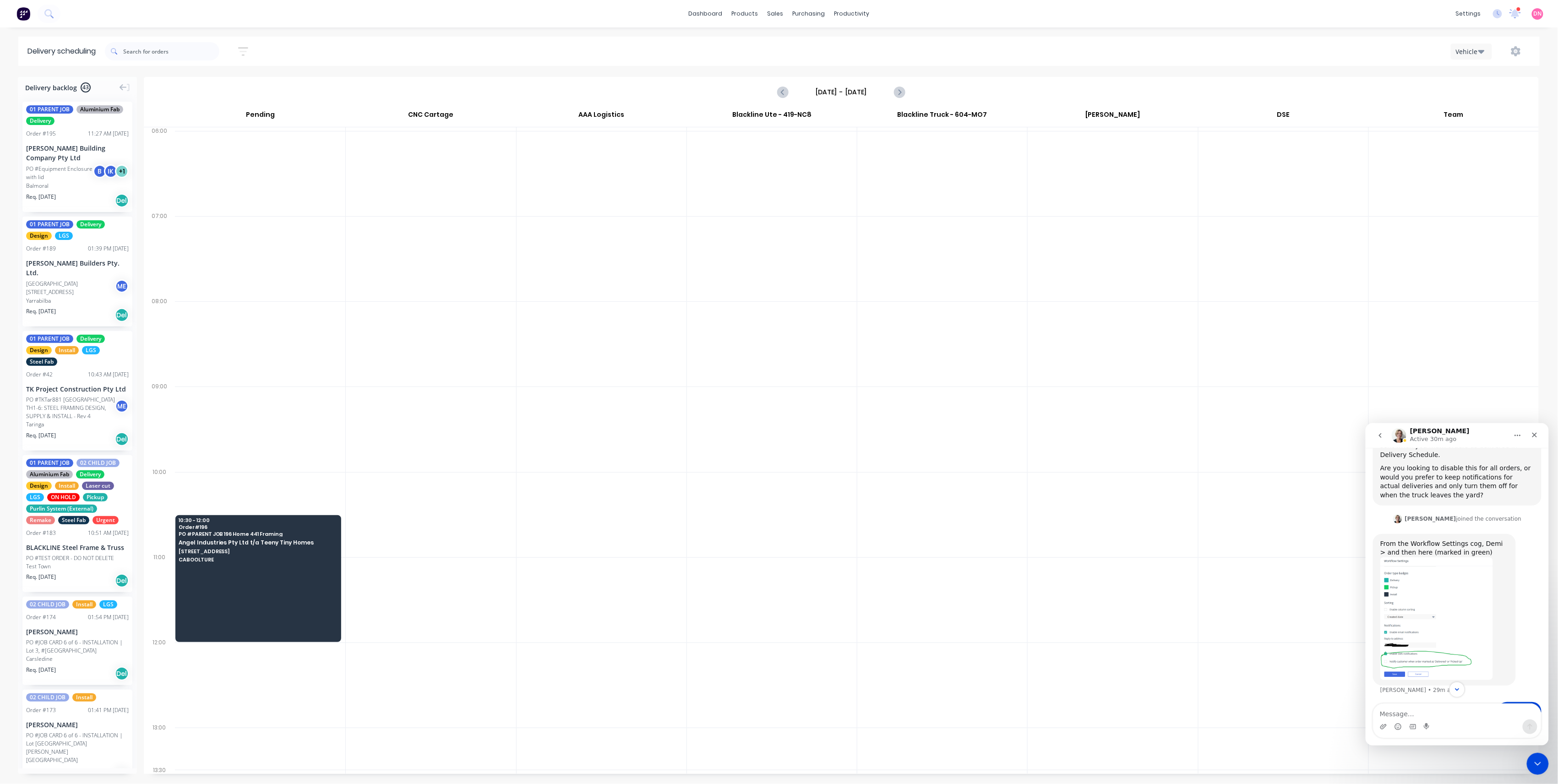
scroll to position [266, 0]
click at [1460, 565] on img "Cathy says…" at bounding box center [1436, 607] width 113 height 123
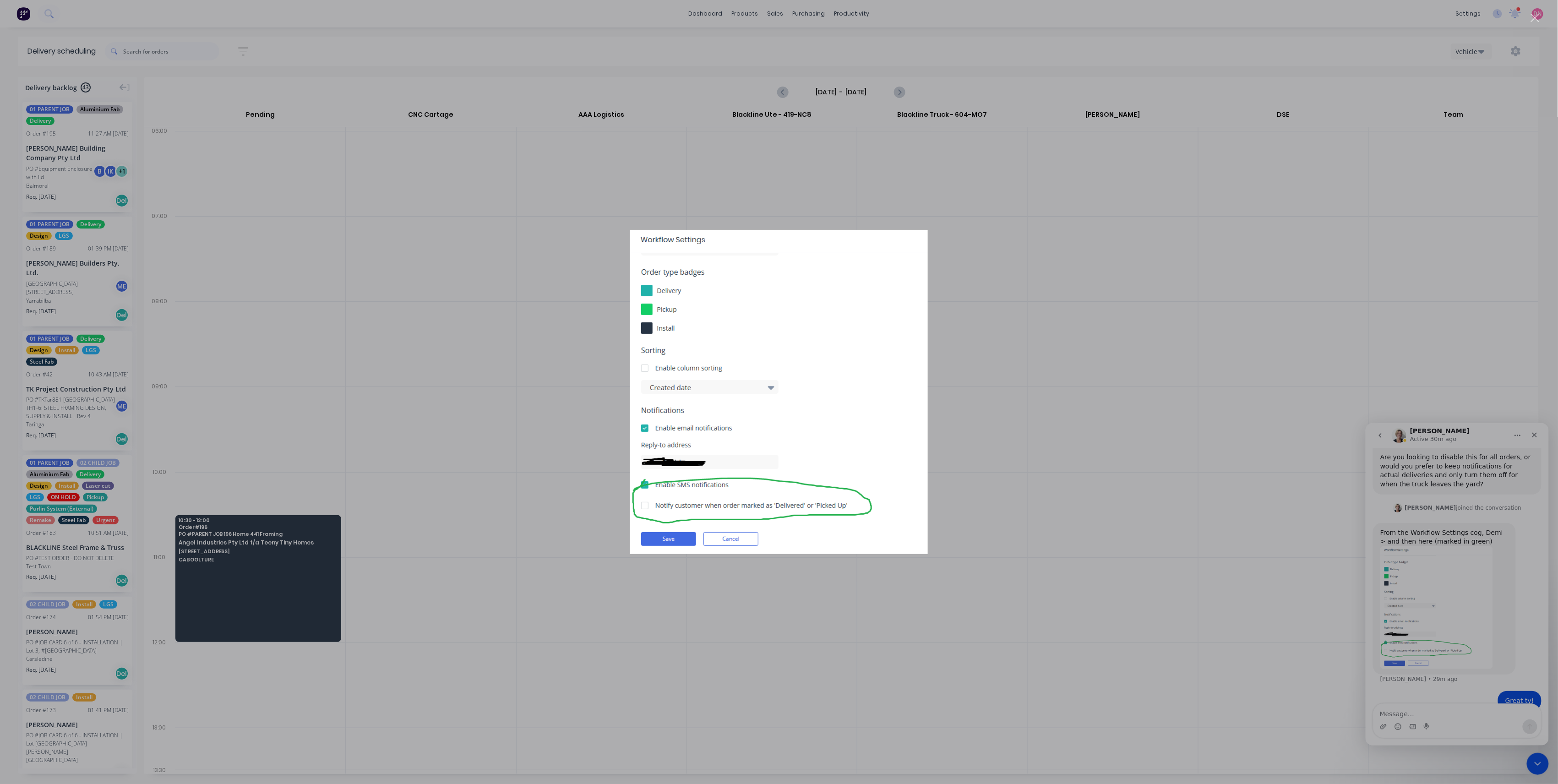
click at [1319, 646] on div "Intercom messenger" at bounding box center [779, 392] width 1558 height 784
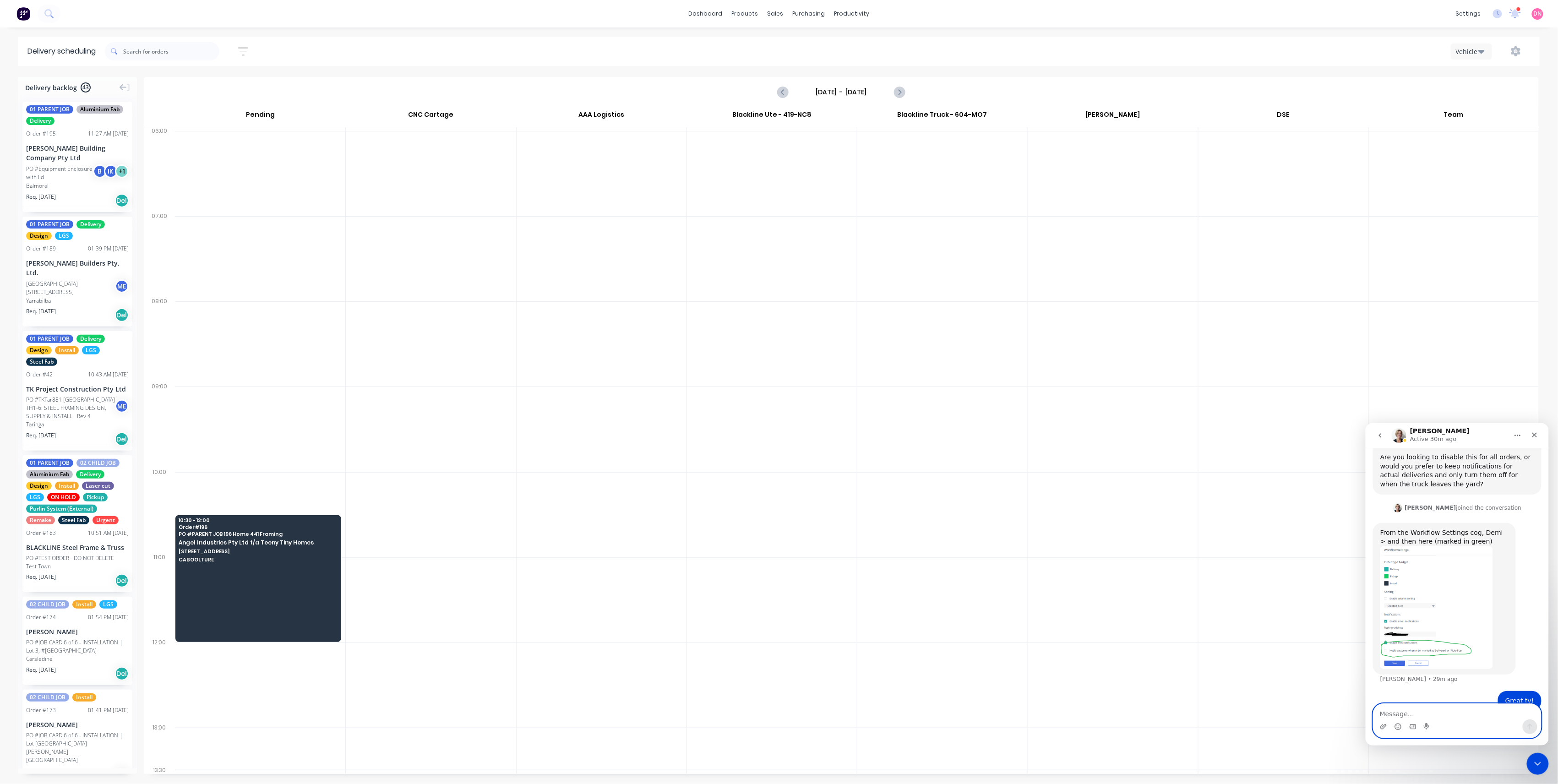
click at [1438, 716] on textarea "Message…" at bounding box center [1456, 711] width 168 height 16
type textarea "Got it thanks"
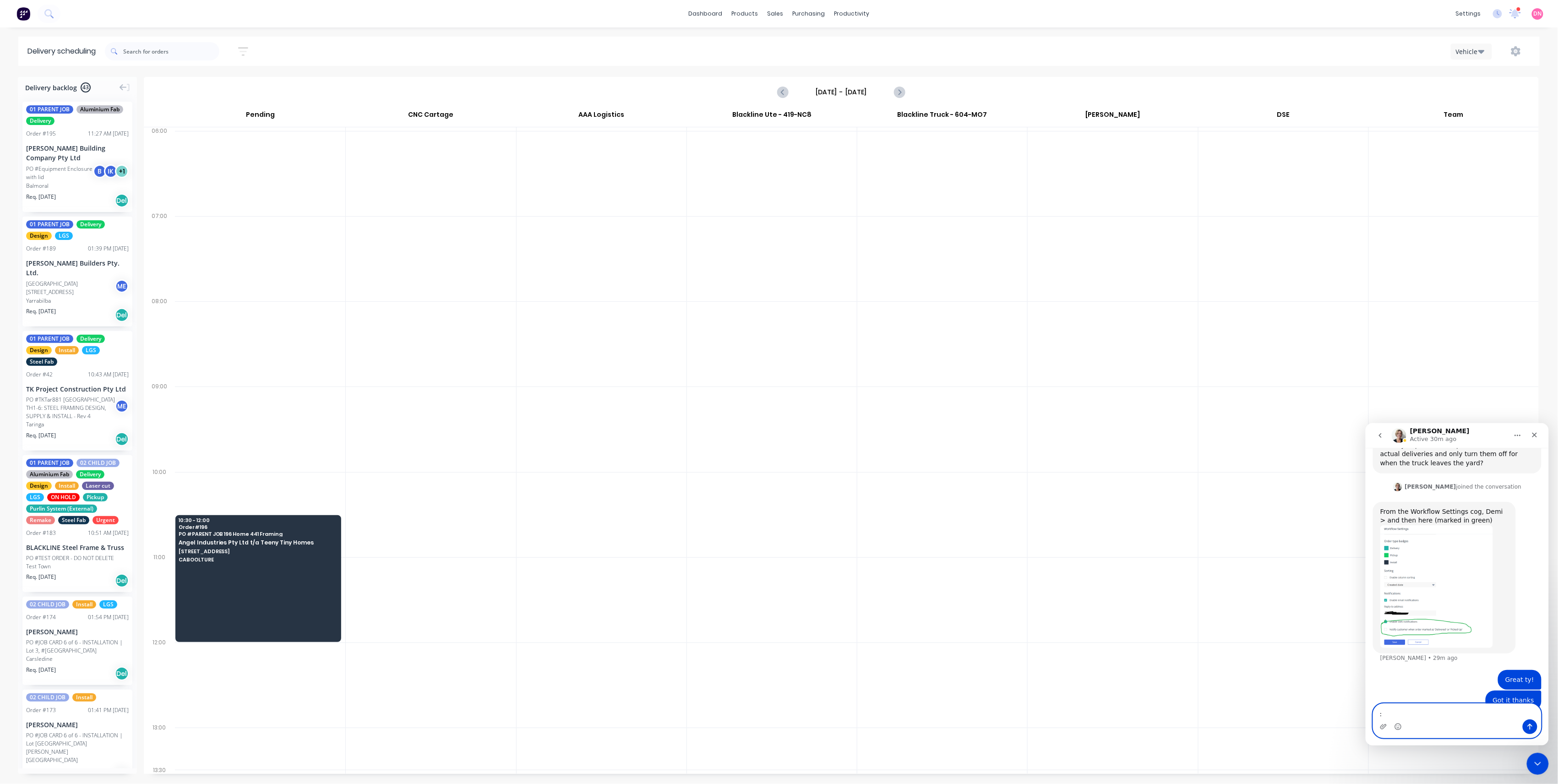
type textarea ":)"
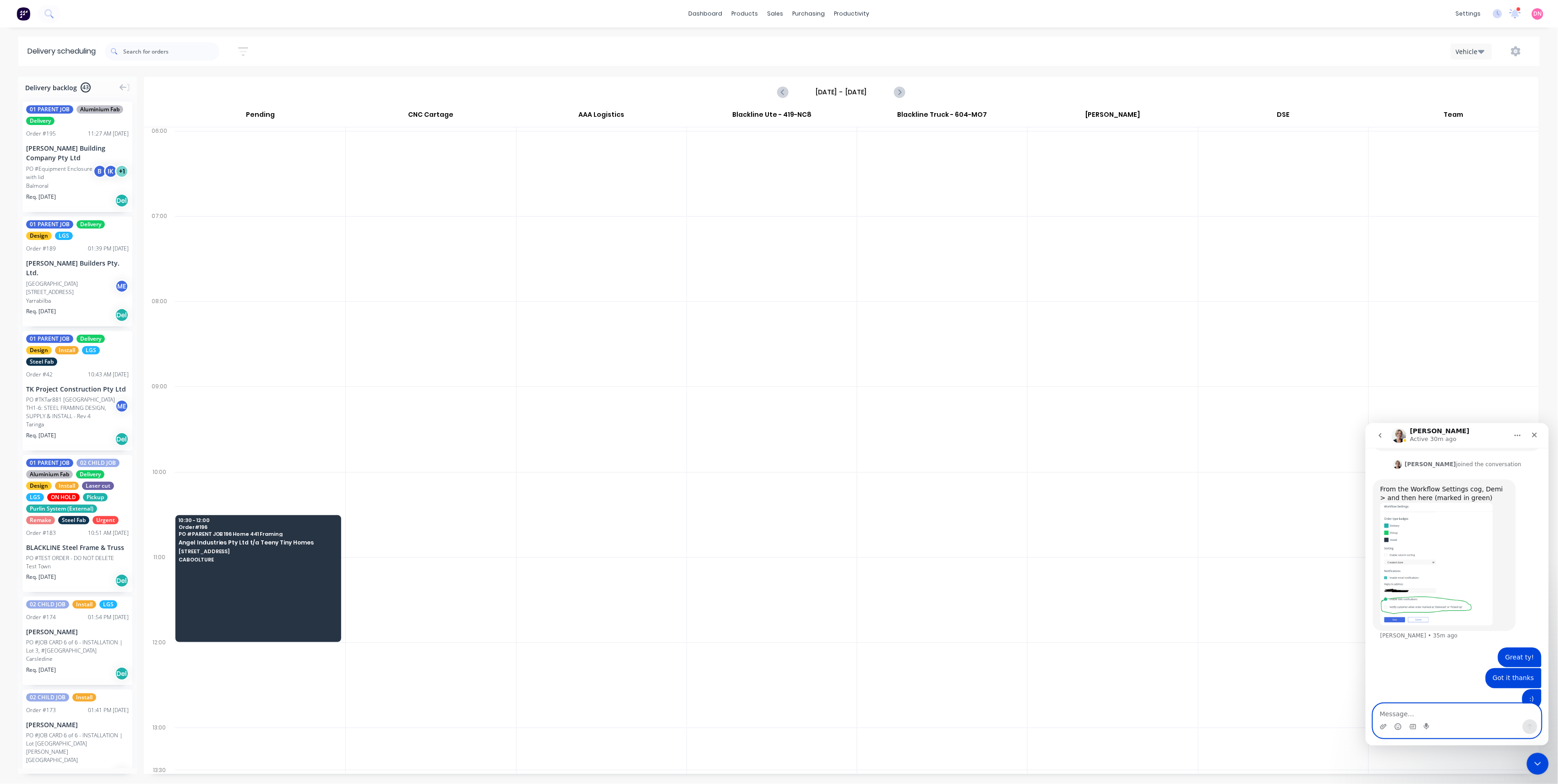
scroll to position [292, 0]
click at [781, 94] on icon "Previous page" at bounding box center [783, 92] width 11 height 11
type input "Wednesday - 01/10/25"
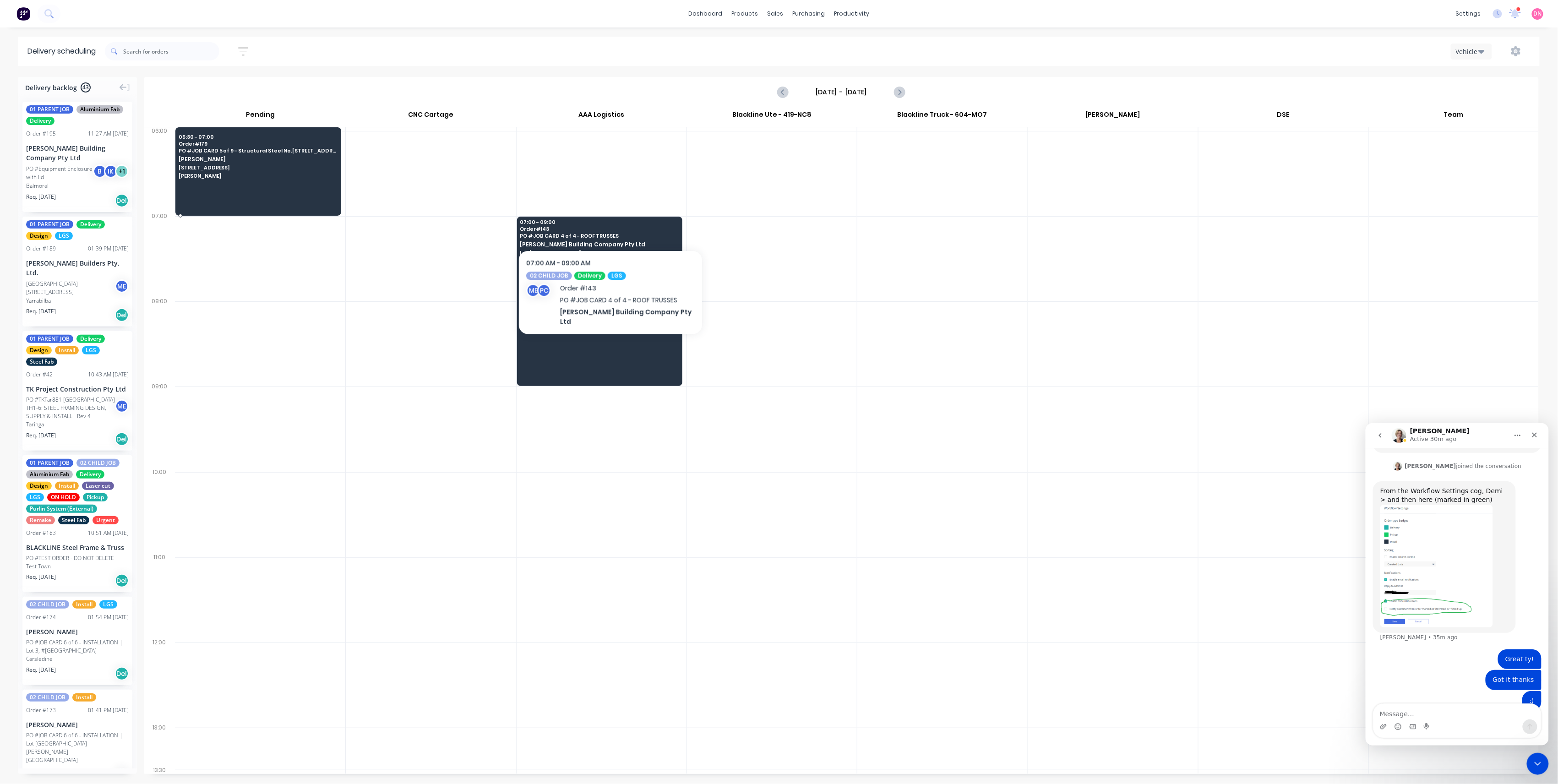
click at [279, 177] on span "Boyland" at bounding box center [258, 176] width 159 height 5
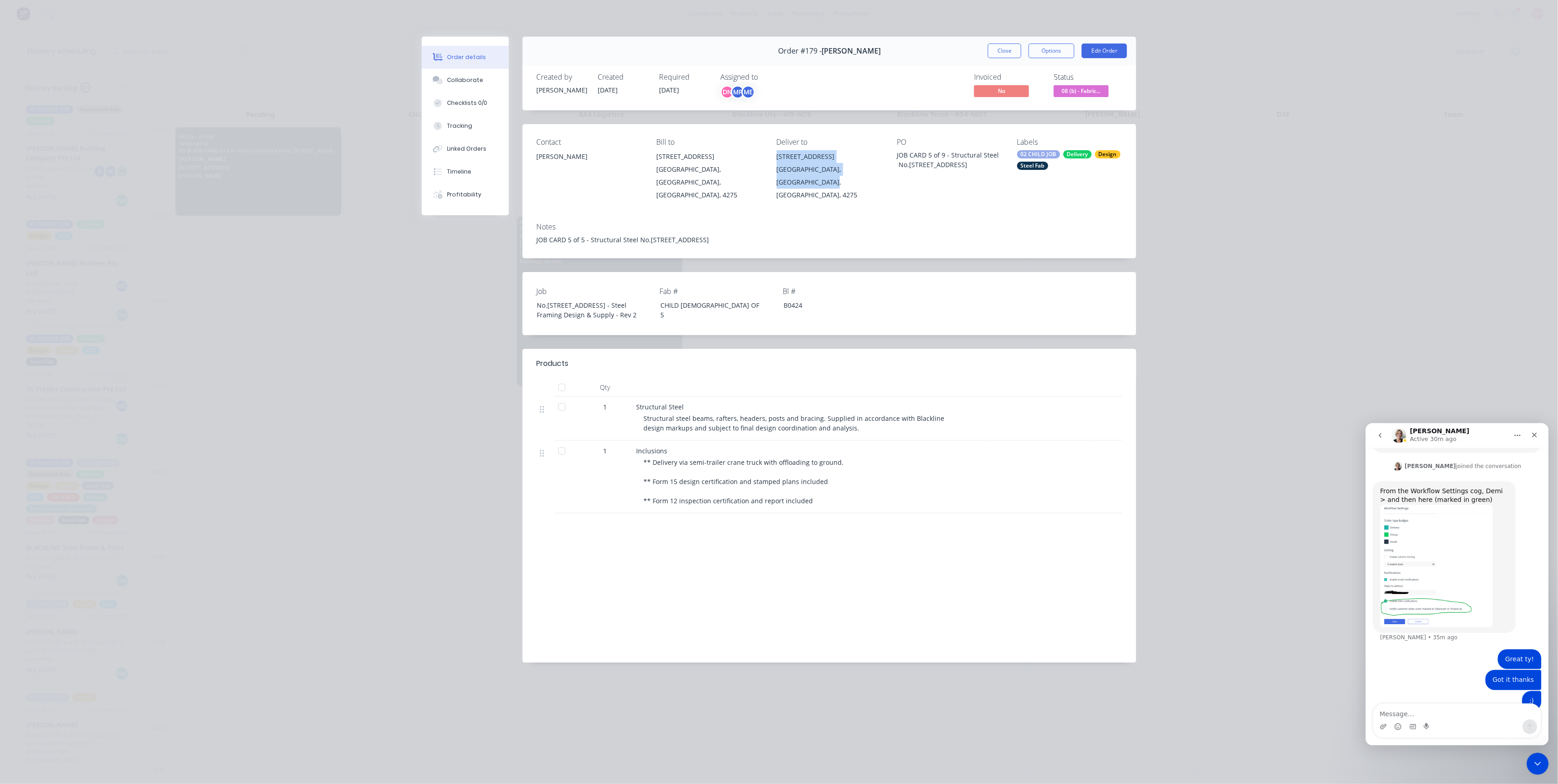
drag, startPoint x: 835, startPoint y: 201, endPoint x: 778, endPoint y: 161, distance: 69.6
click at [778, 161] on div "Contact Nathan Flack Bill to 446 Mundoolun Connection Rd Boyland, Queensland, A…" at bounding box center [829, 169] width 614 height 91
copy div "446 Mundoolun Connection Rd Boyland, Queensland, Australia, 4275"
click at [573, 155] on div "Nathan Flack" at bounding box center [589, 157] width 105 height 13
click at [556, 158] on div "Nathan Flack" at bounding box center [589, 157] width 105 height 13
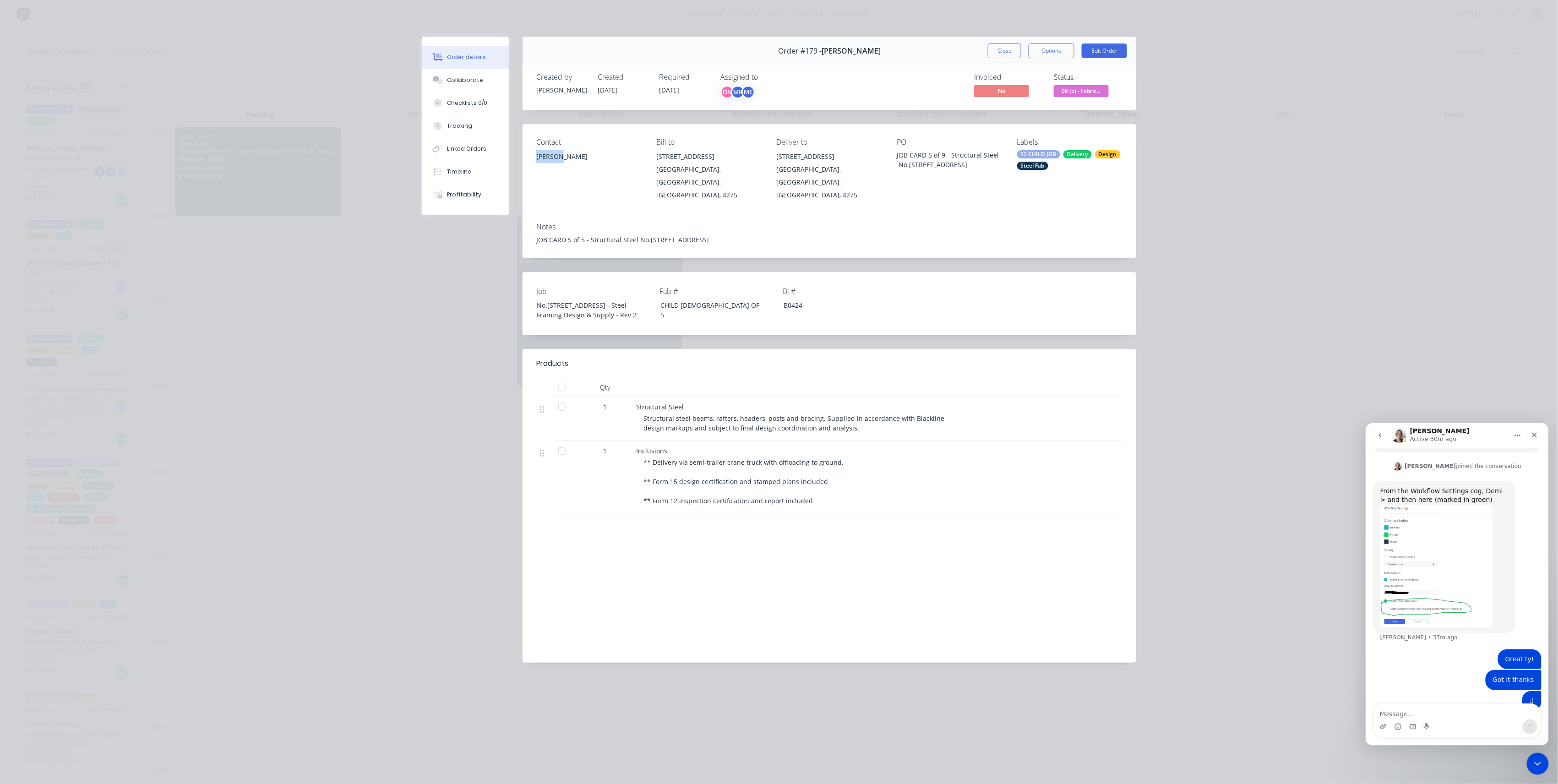
click at [556, 158] on div "Nathan Flack" at bounding box center [589, 157] width 105 height 13
click at [1009, 60] on div "Order #179 - Nathan Flack Close Options Edit Order" at bounding box center [829, 51] width 614 height 29
click at [1007, 54] on button "Close" at bounding box center [1005, 50] width 34 height 15
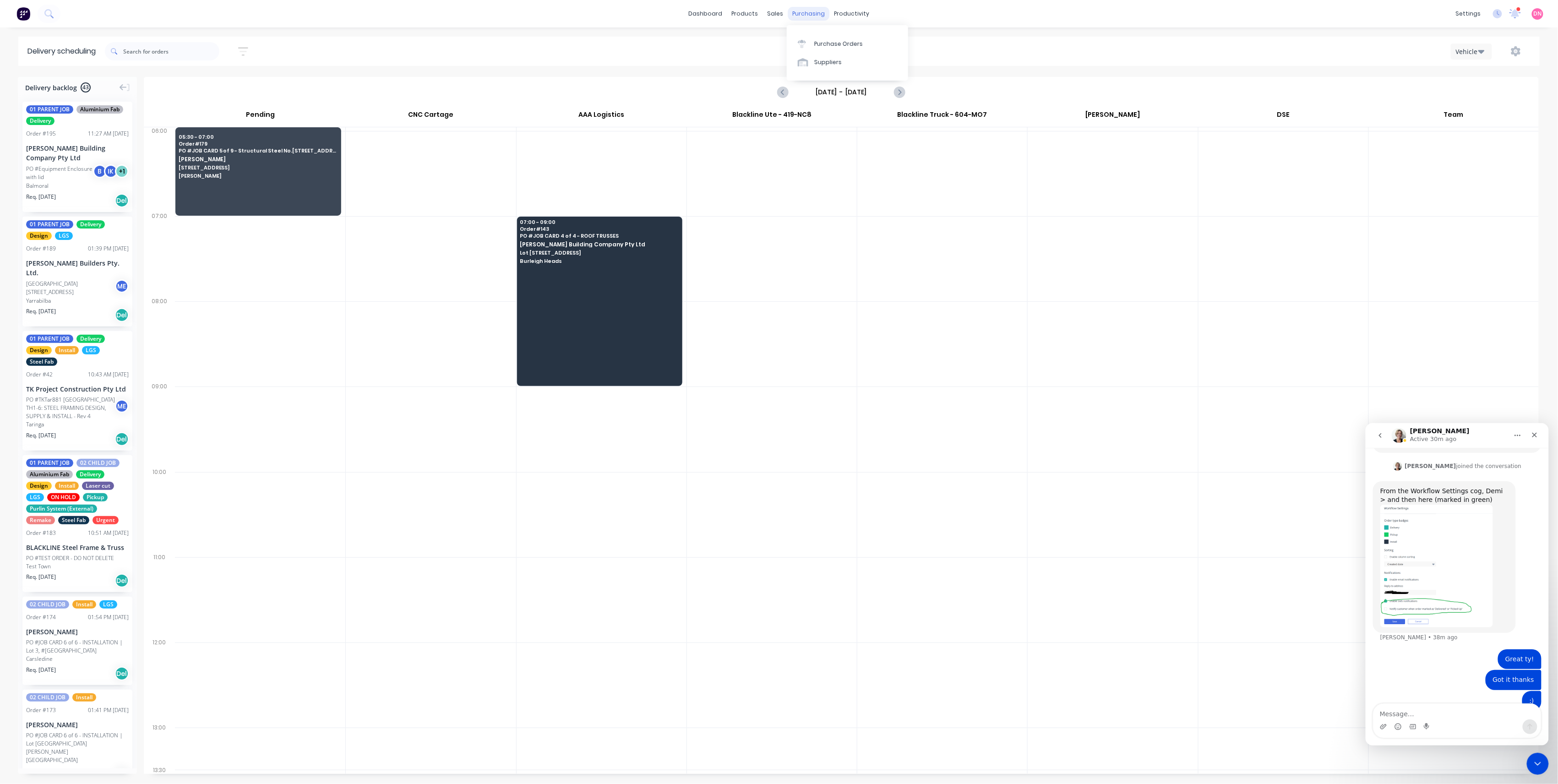
click at [809, 14] on div "purchasing" at bounding box center [809, 14] width 41 height 14
click at [810, 40] on div at bounding box center [804, 44] width 14 height 8
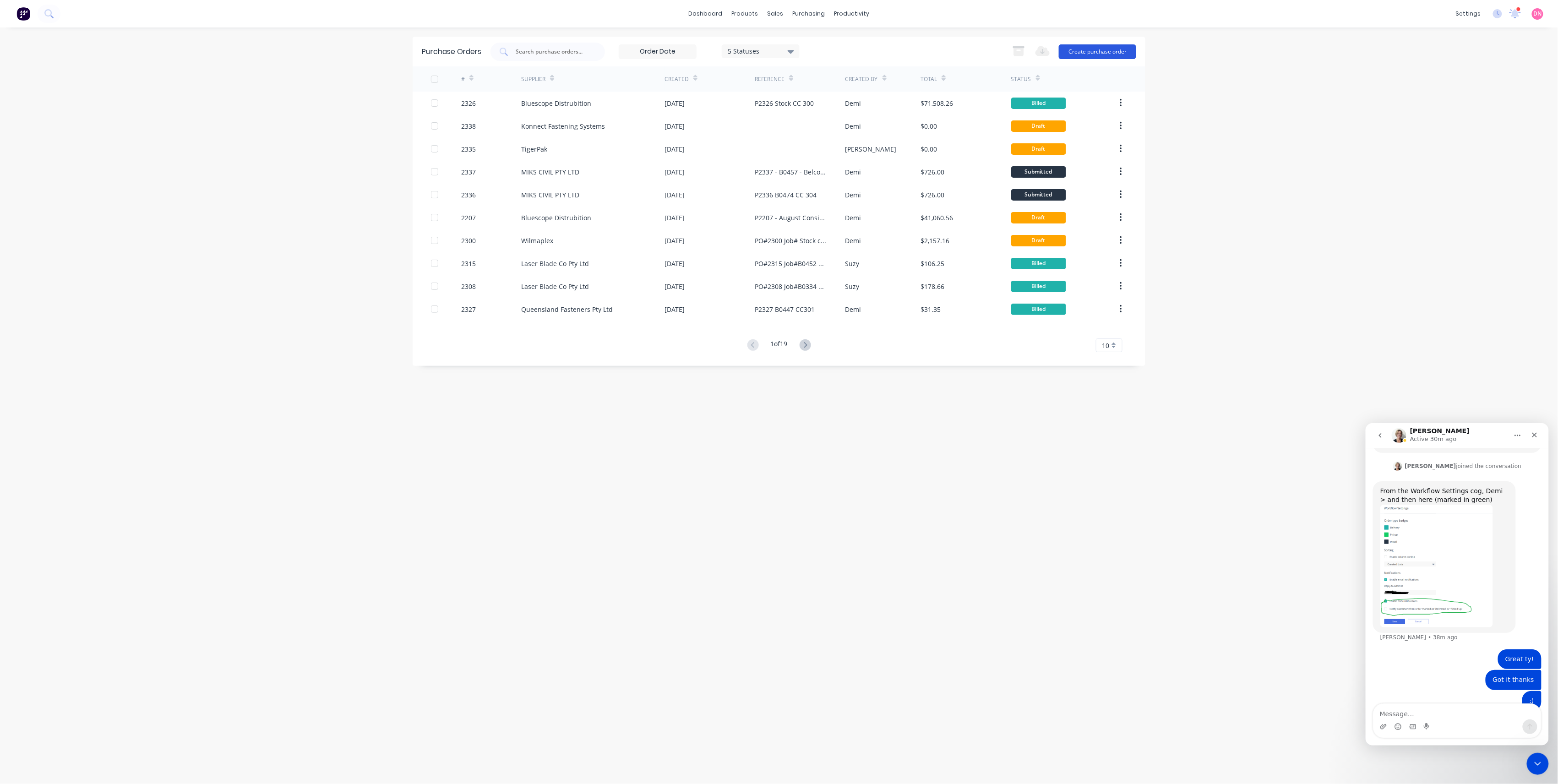
click at [1079, 46] on button "Create purchase order" at bounding box center [1098, 52] width 78 height 15
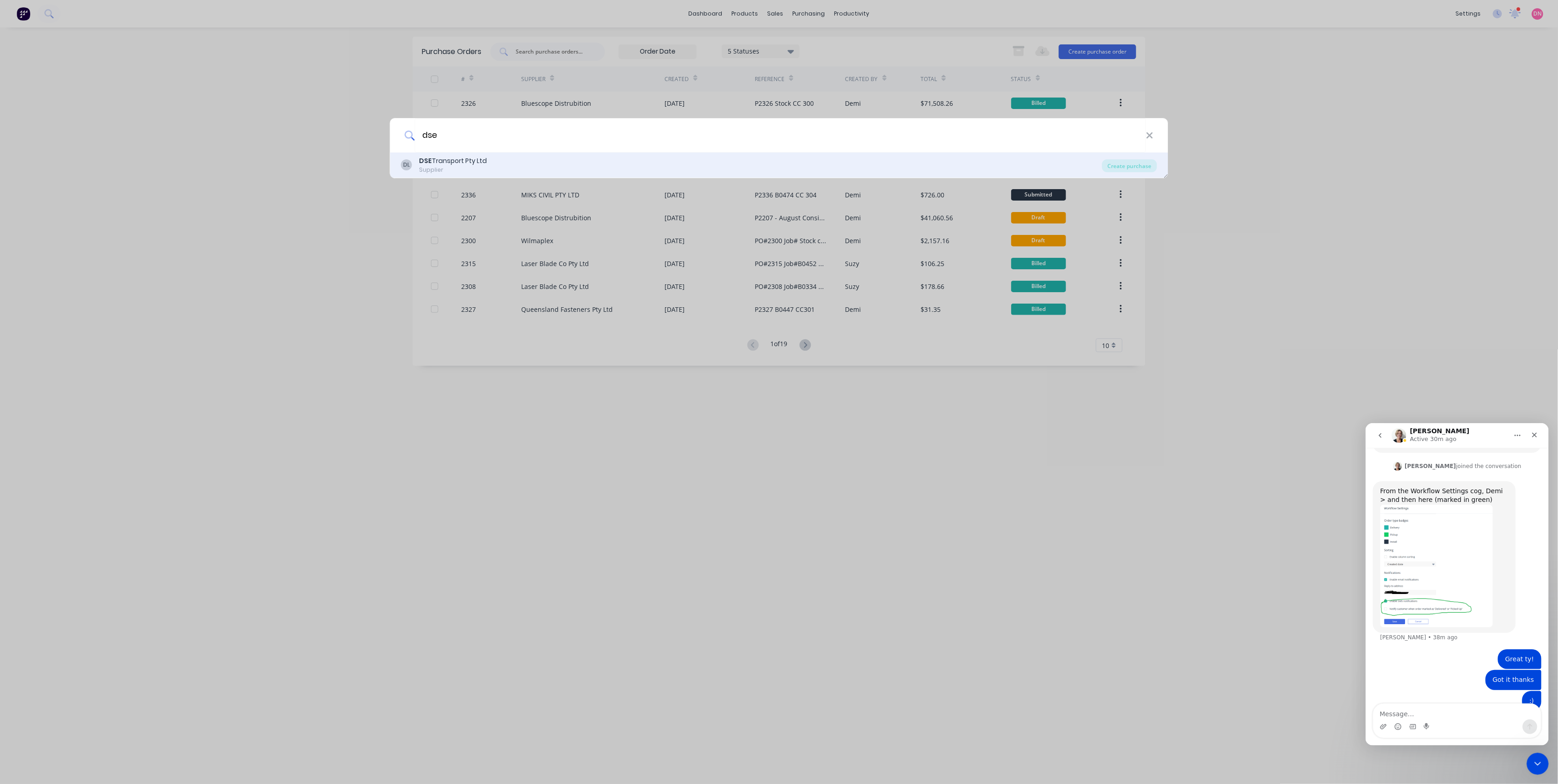
type input "dse"
click at [692, 160] on div "DL DSE Transport Pty Ltd Supplier" at bounding box center [752, 165] width 701 height 18
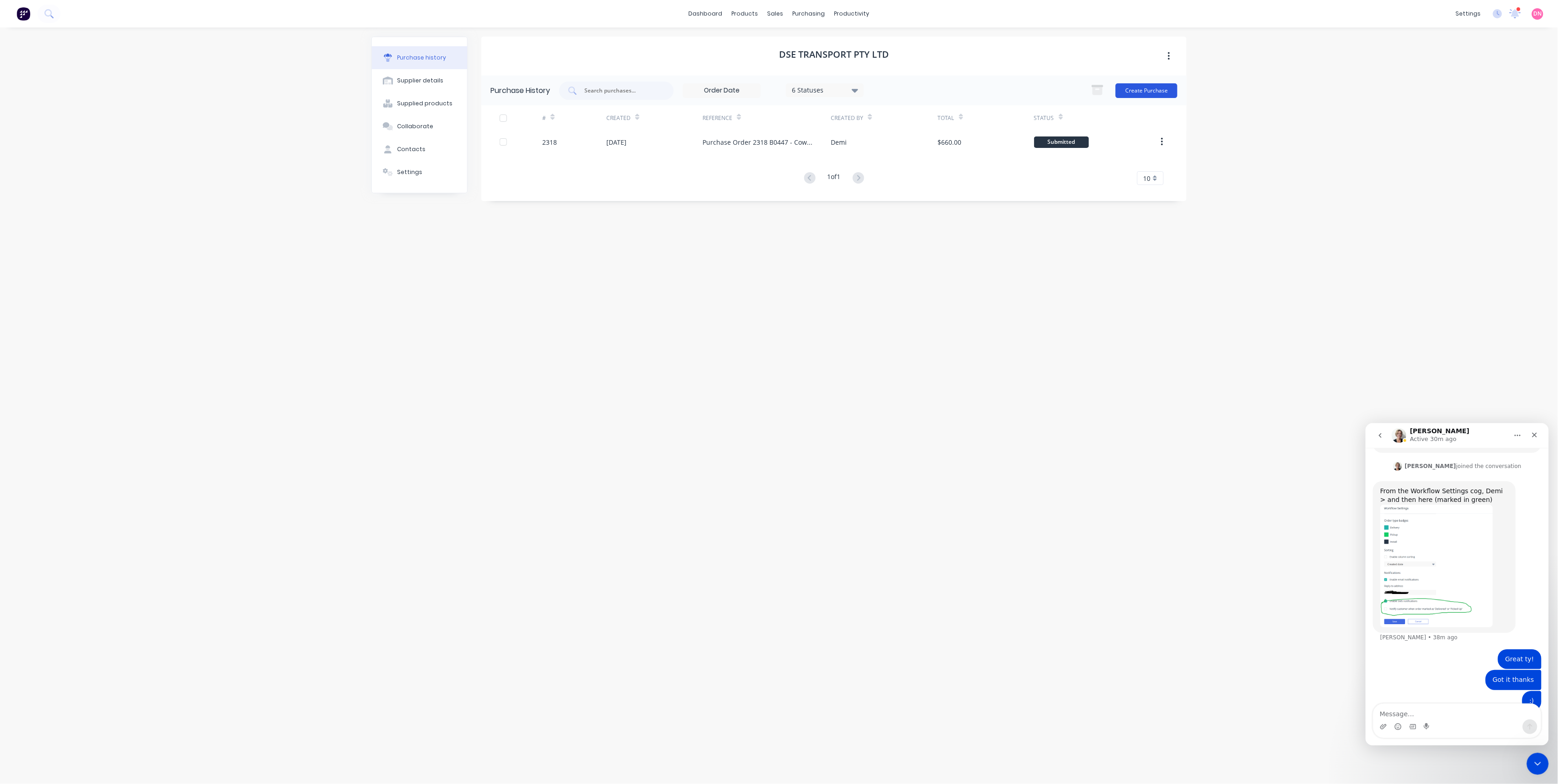
click at [1121, 94] on button "Create Purchase" at bounding box center [1147, 91] width 62 height 15
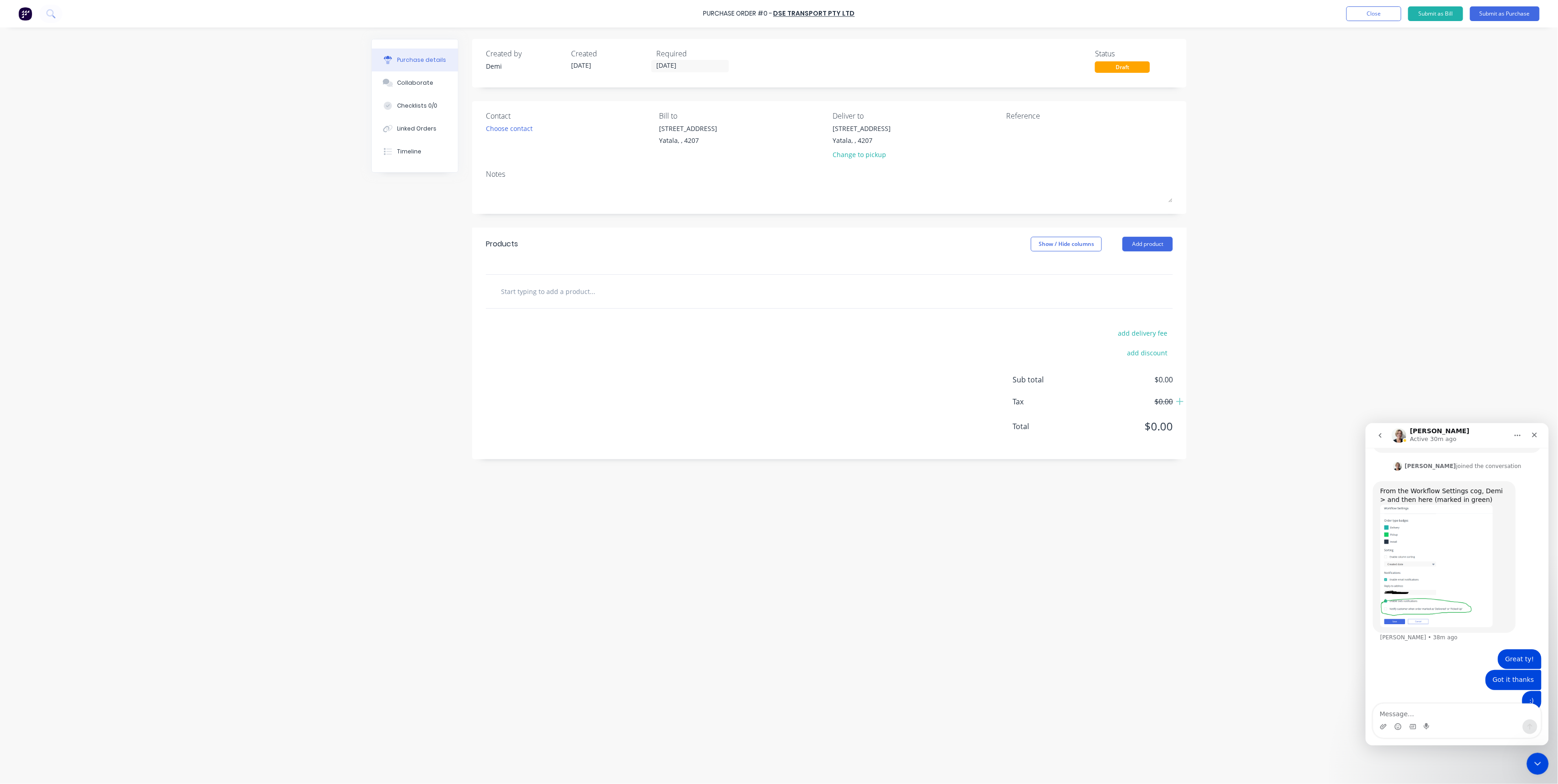
click at [749, 293] on div at bounding box center [630, 291] width 275 height 18
click at [567, 292] on input "text" at bounding box center [592, 291] width 183 height 18
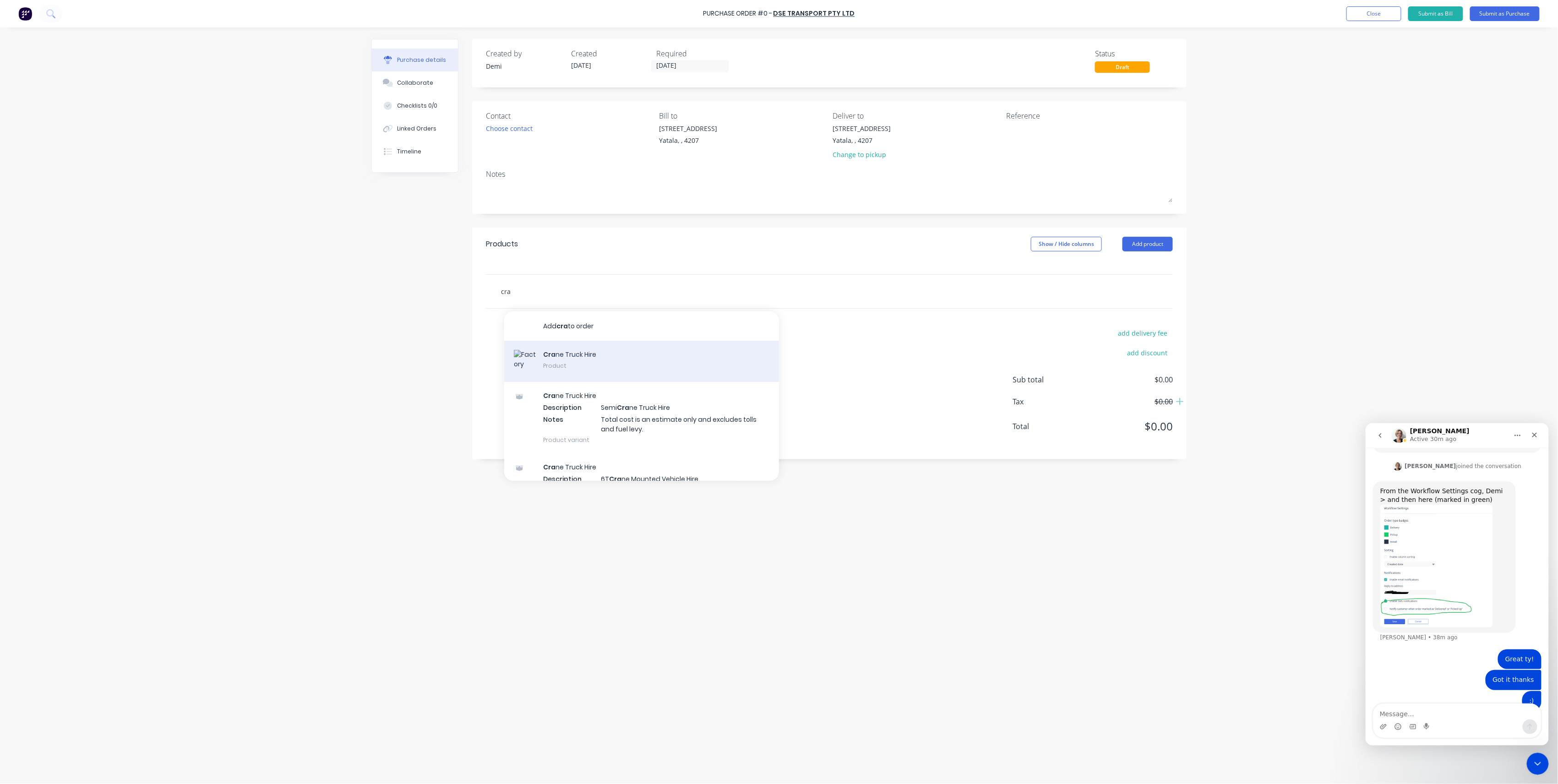
type input "cra"
click at [581, 358] on div "Cra ne Truck Hire Product" at bounding box center [641, 362] width 275 height 41
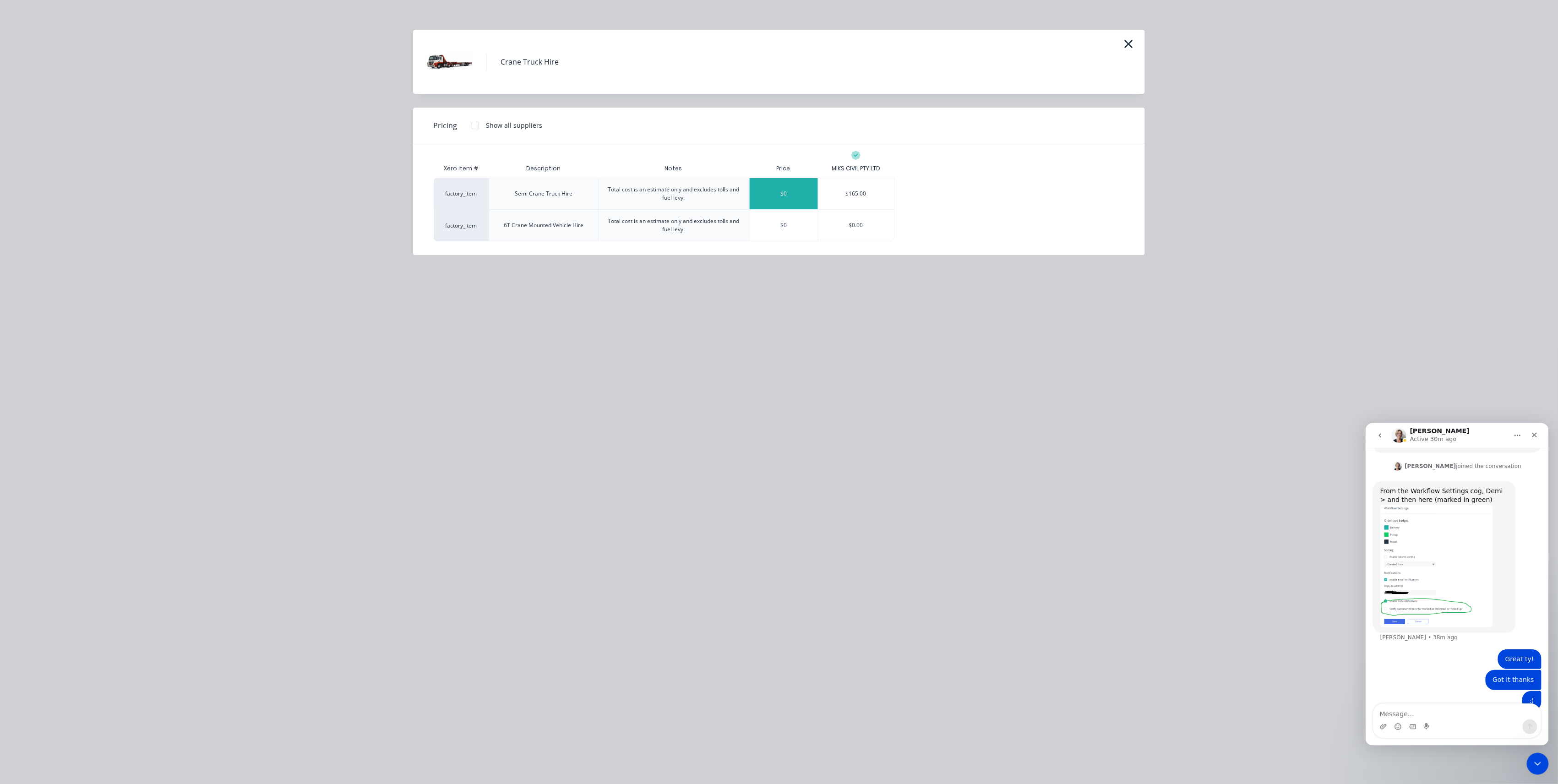
click at [802, 201] on div "$0" at bounding box center [784, 193] width 68 height 31
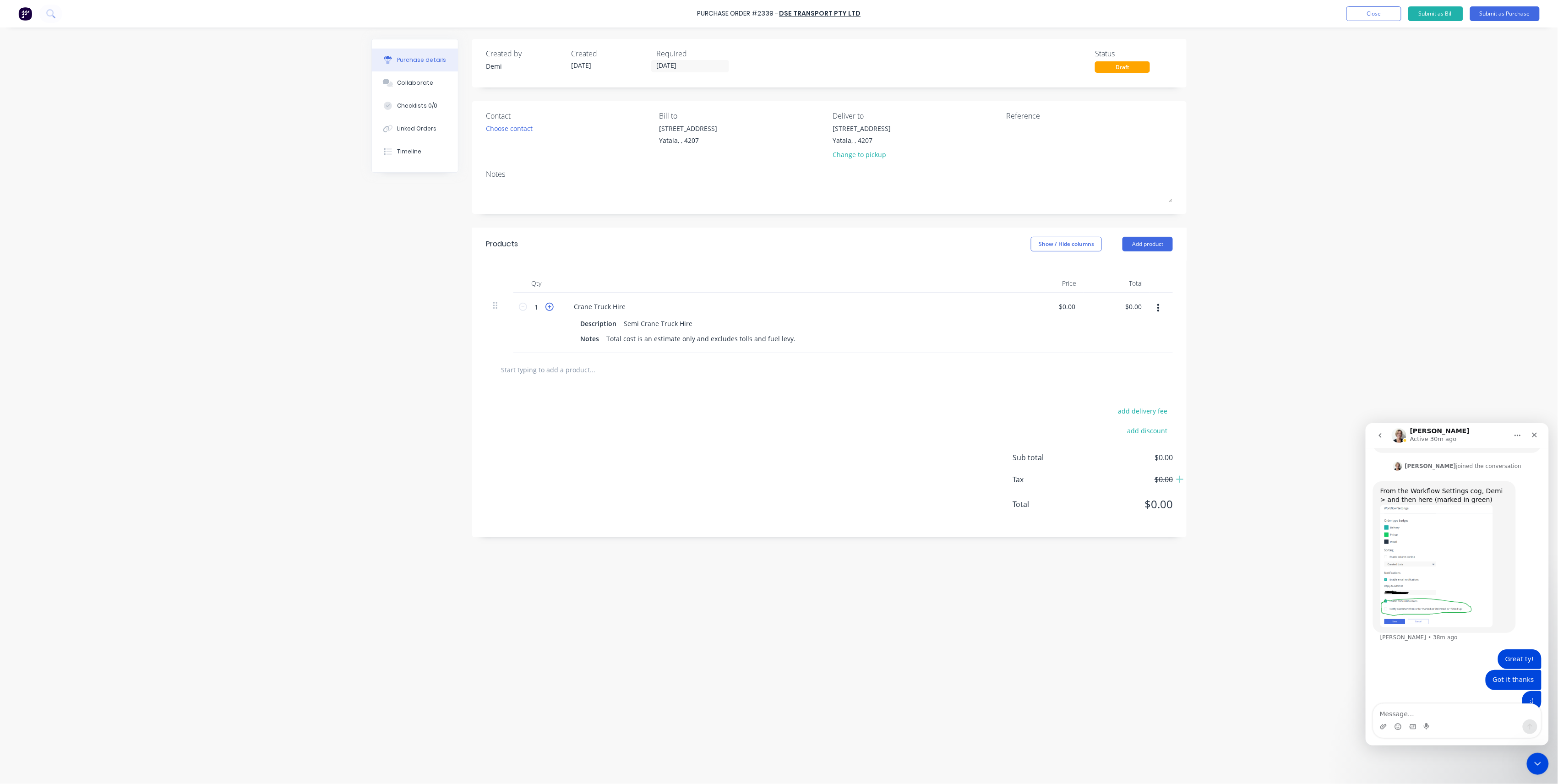
click at [551, 309] on icon at bounding box center [549, 307] width 8 height 8
type input "4"
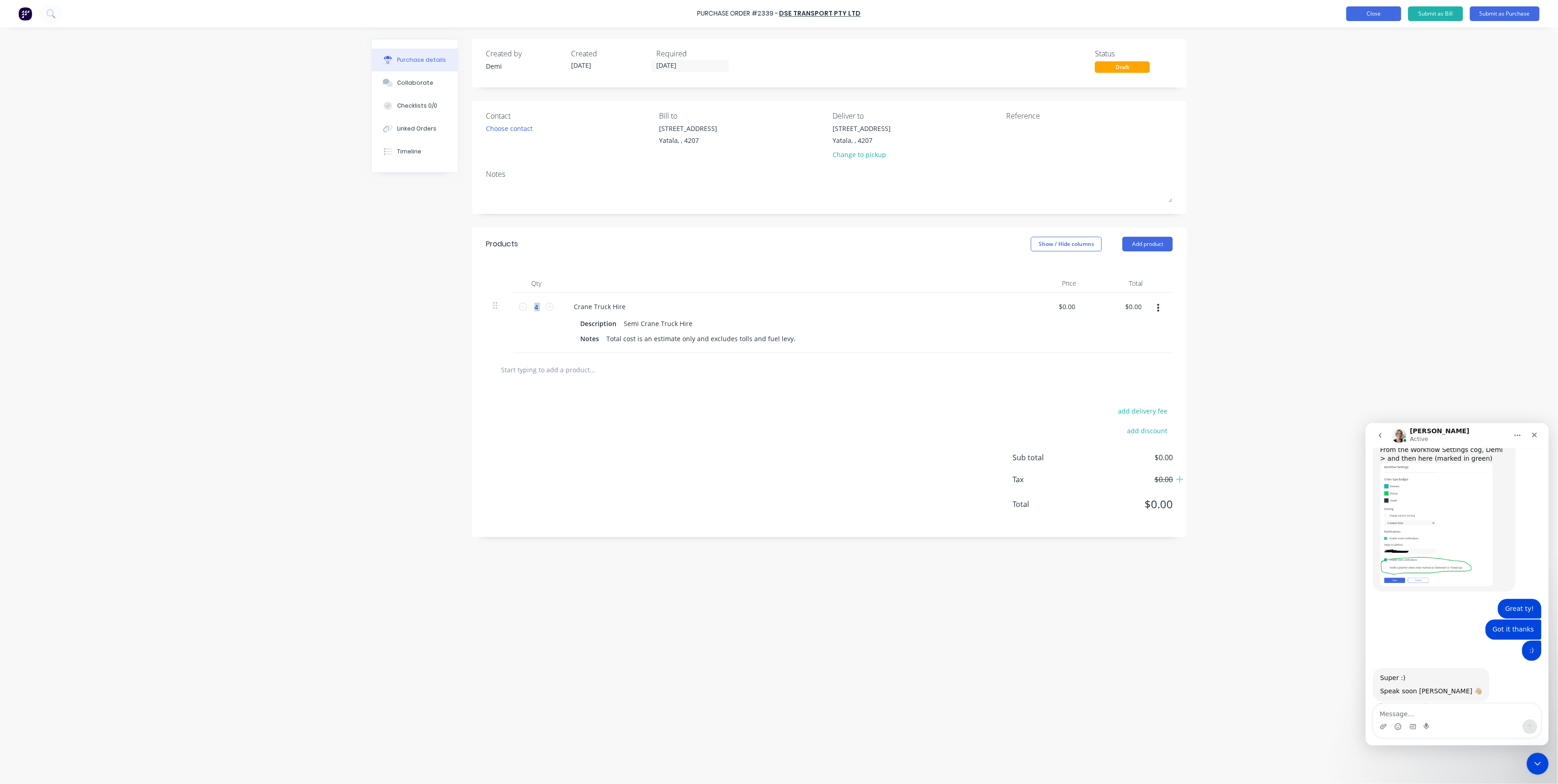
click at [1363, 18] on button "Close" at bounding box center [1374, 14] width 55 height 15
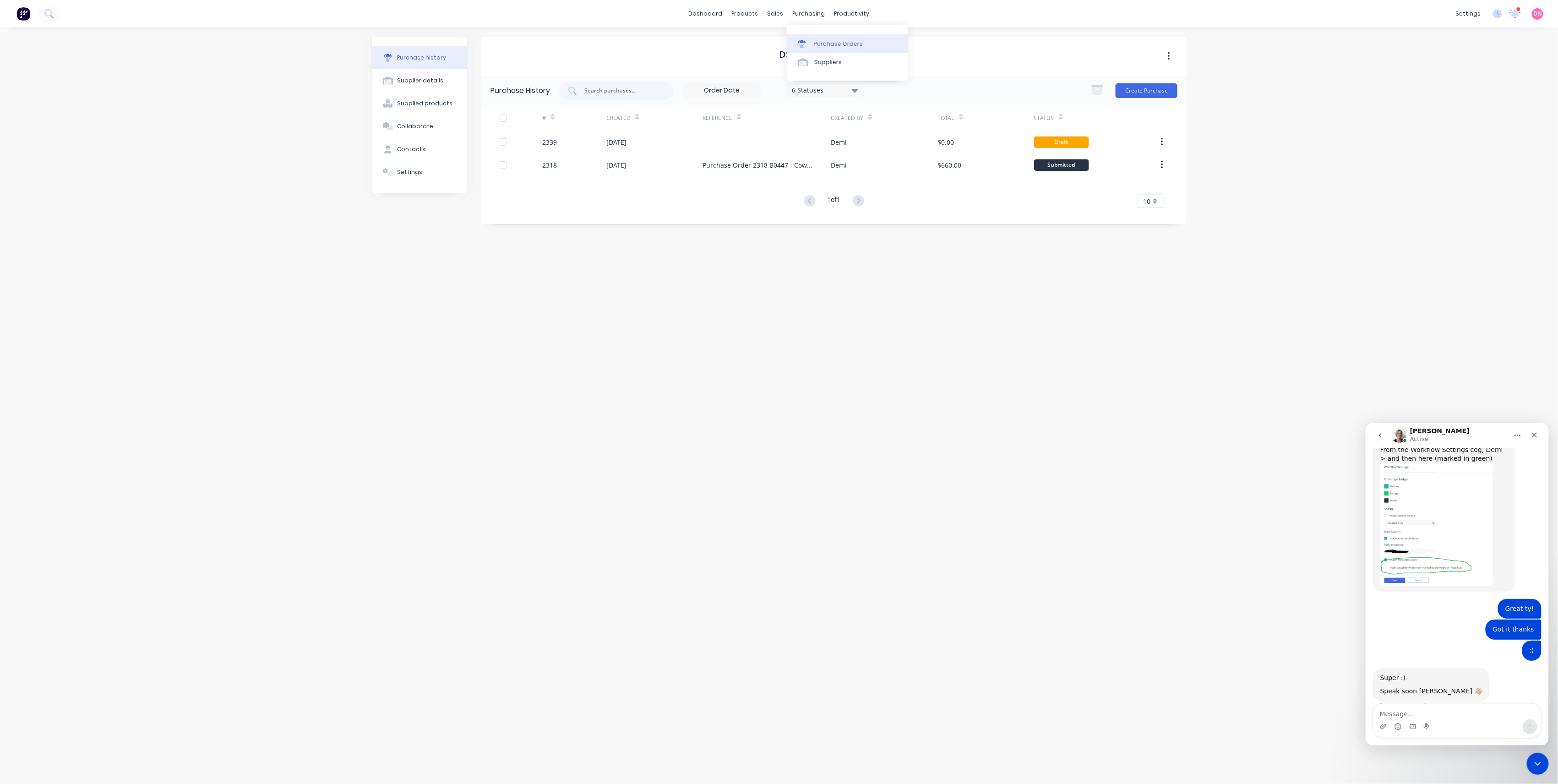
click at [799, 35] on link "Purchase Orders" at bounding box center [848, 43] width 122 height 18
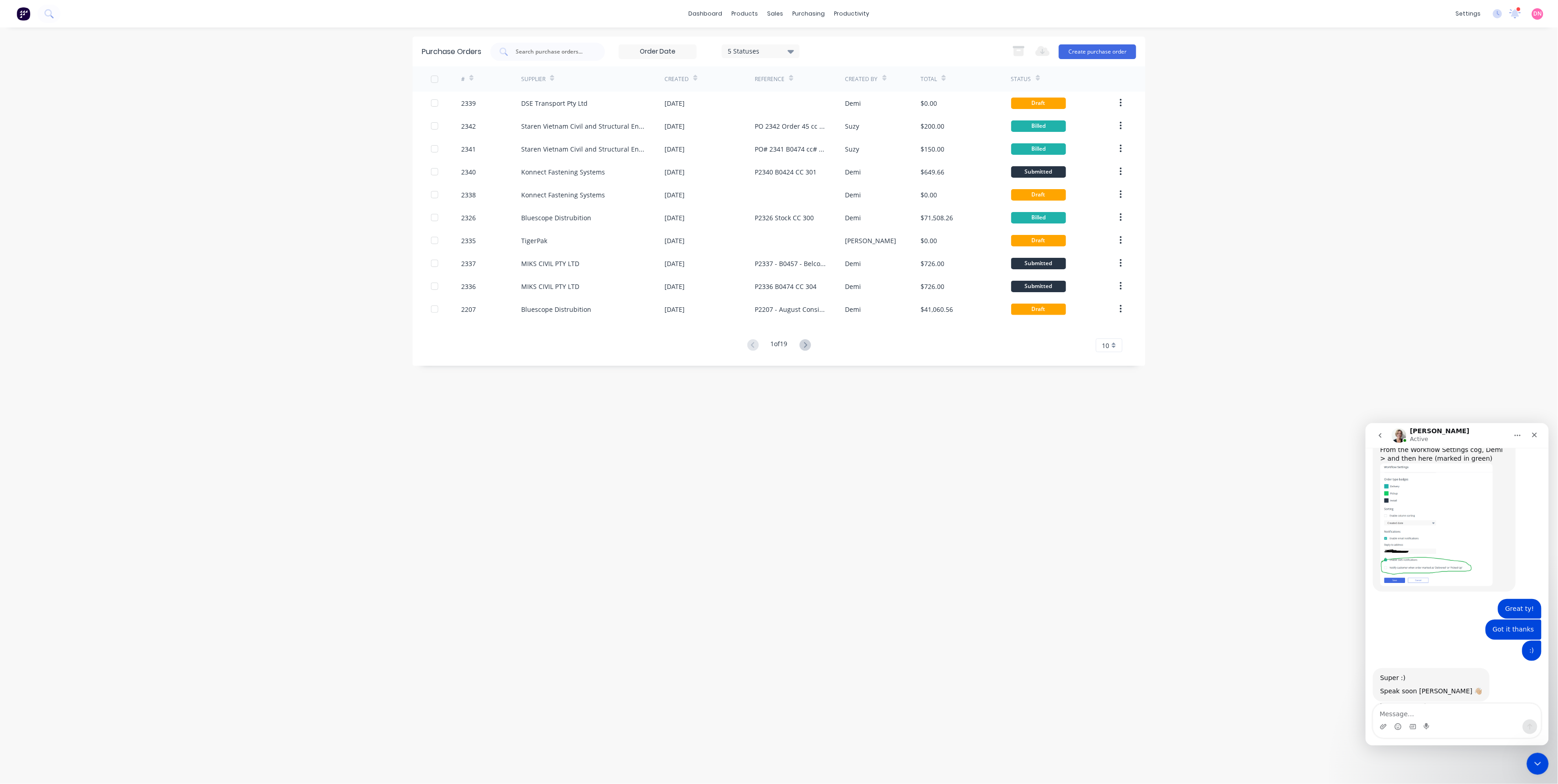
click at [813, 342] on button at bounding box center [806, 345] width 17 height 14
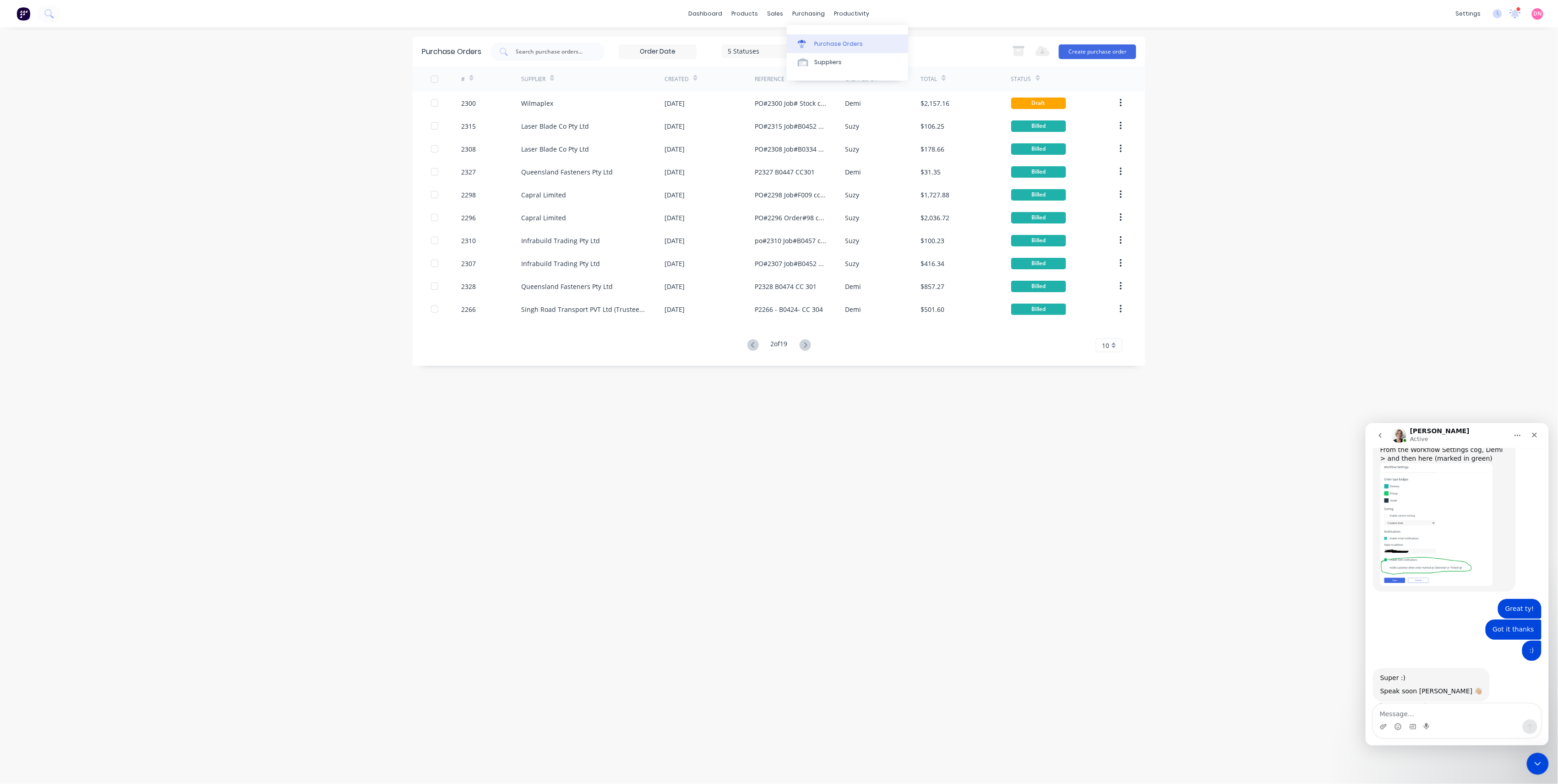
click at [811, 43] on link "Purchase Orders" at bounding box center [848, 43] width 122 height 18
click at [815, 45] on div "Purchase Orders" at bounding box center [839, 44] width 49 height 8
click at [756, 343] on icon at bounding box center [753, 345] width 12 height 12
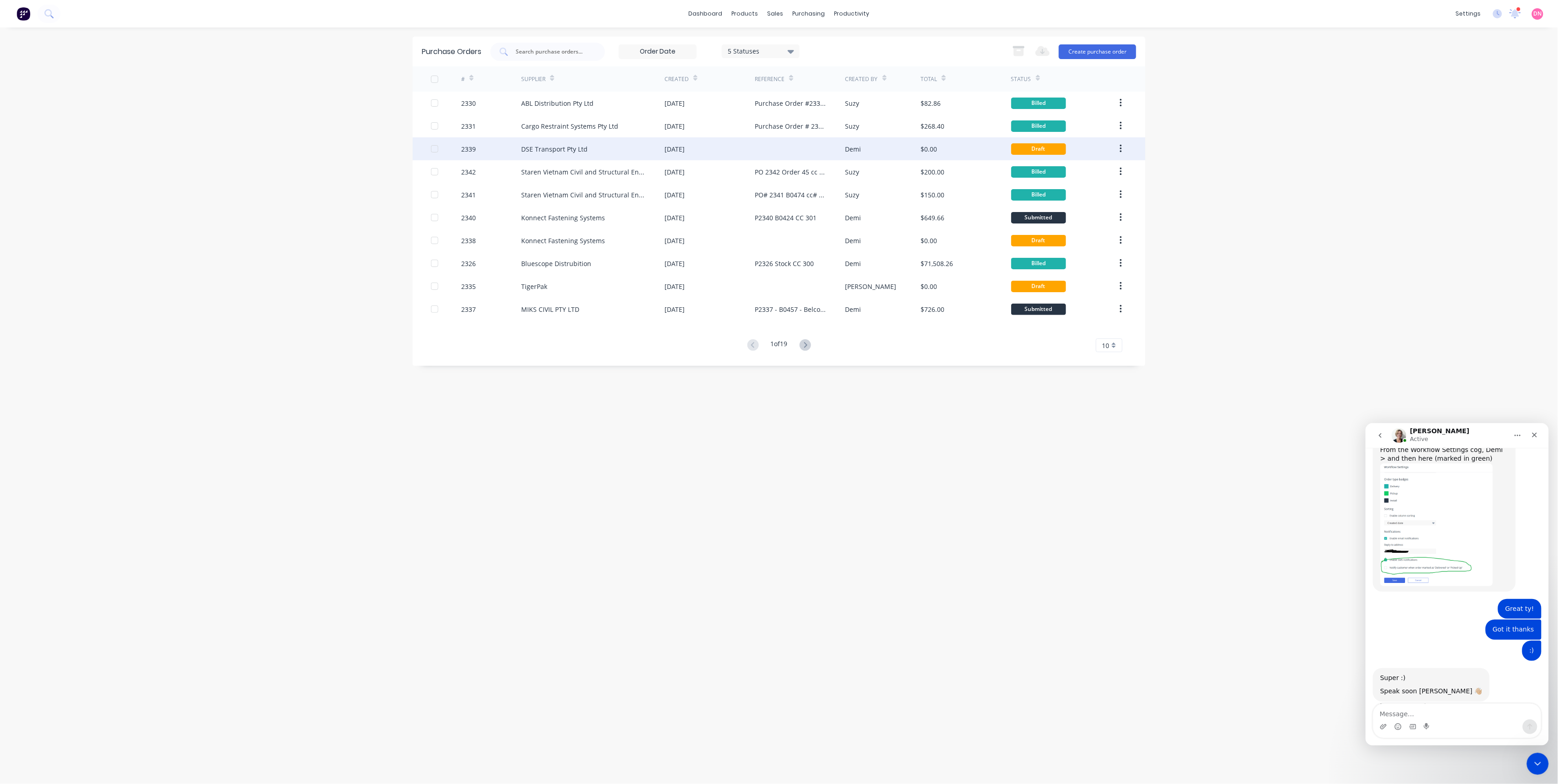
click at [759, 152] on div at bounding box center [800, 148] width 90 height 23
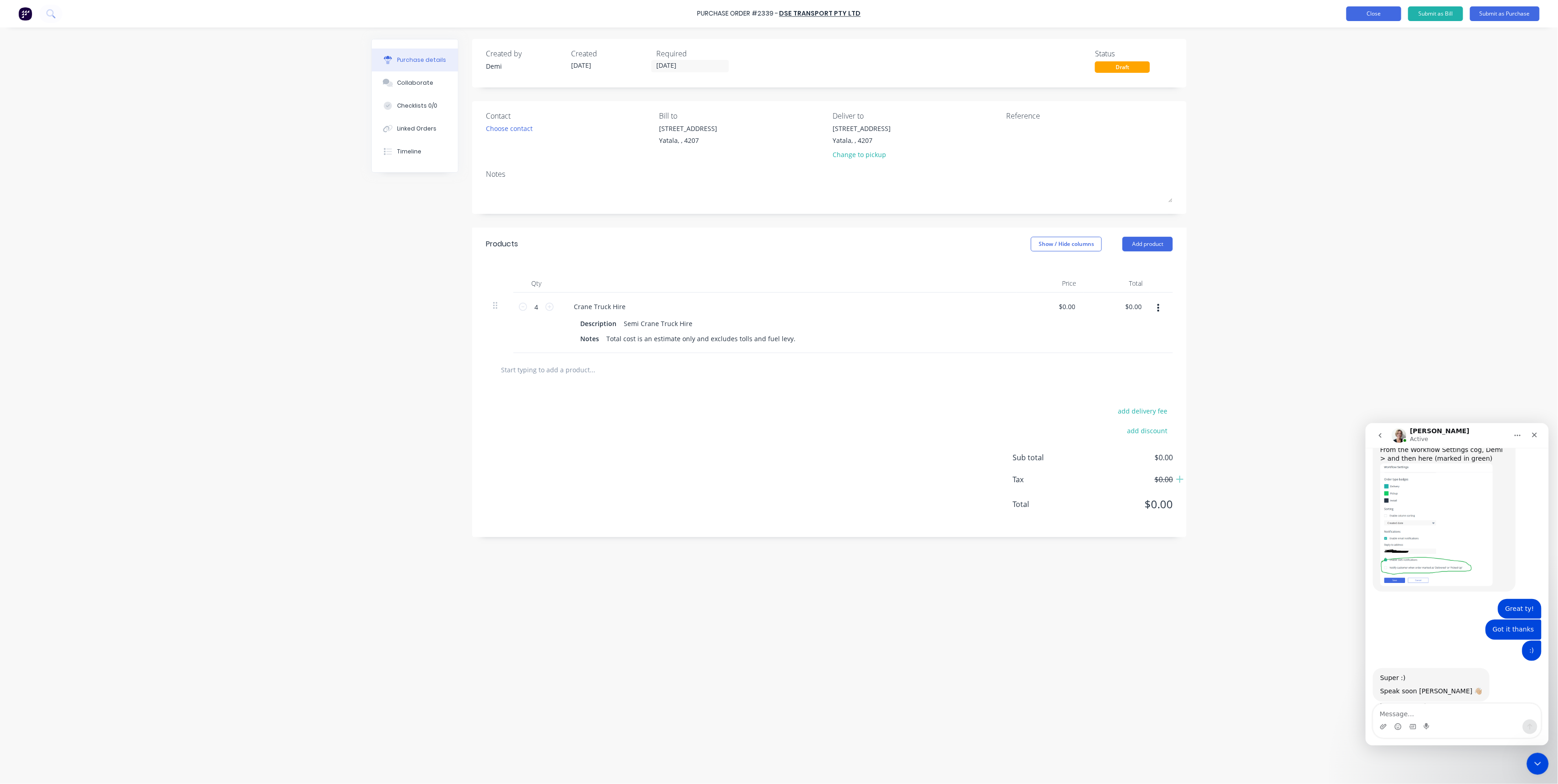
click at [1391, 17] on button "Close" at bounding box center [1374, 14] width 55 height 15
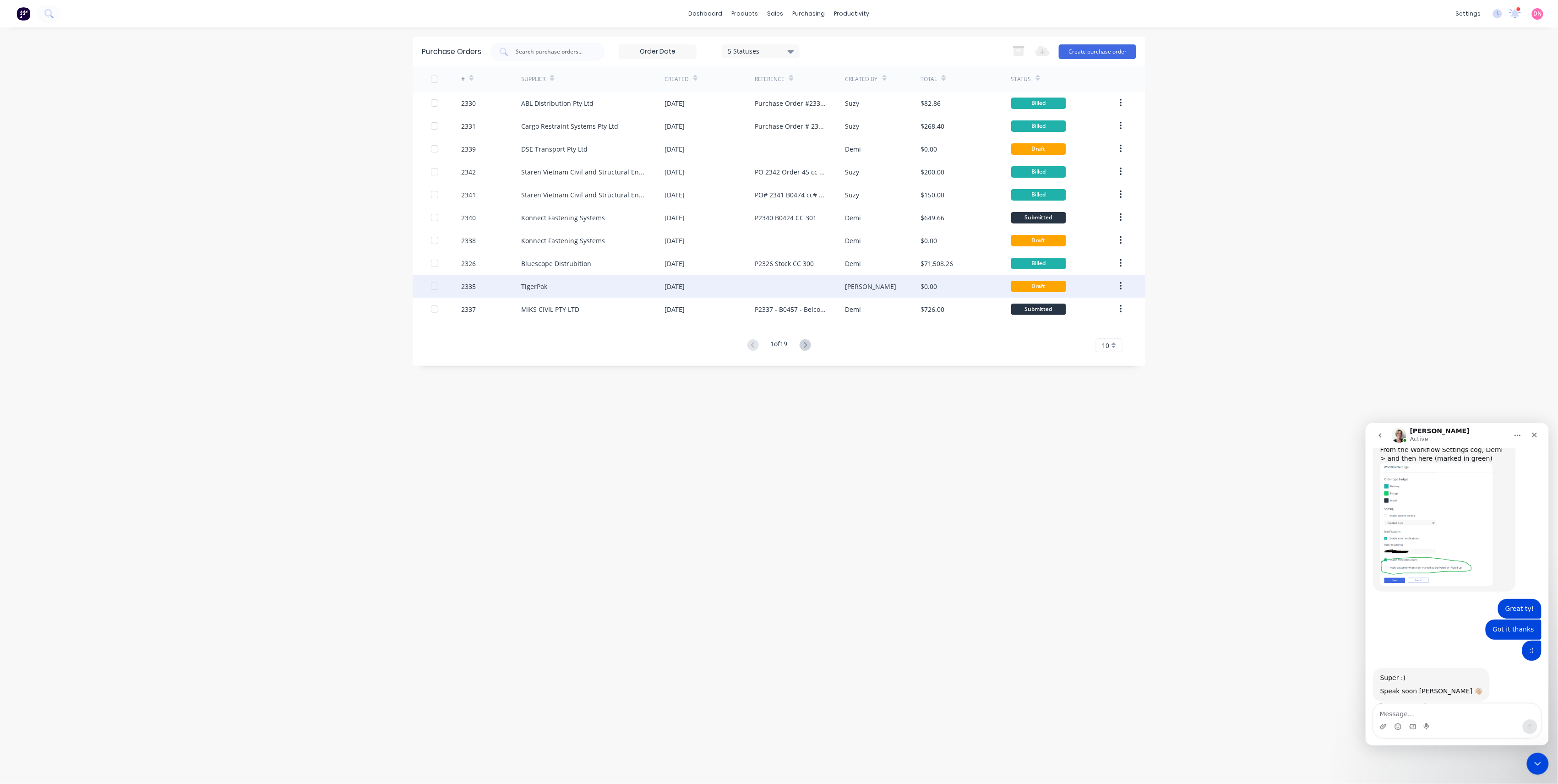
click at [813, 290] on div at bounding box center [800, 286] width 90 height 23
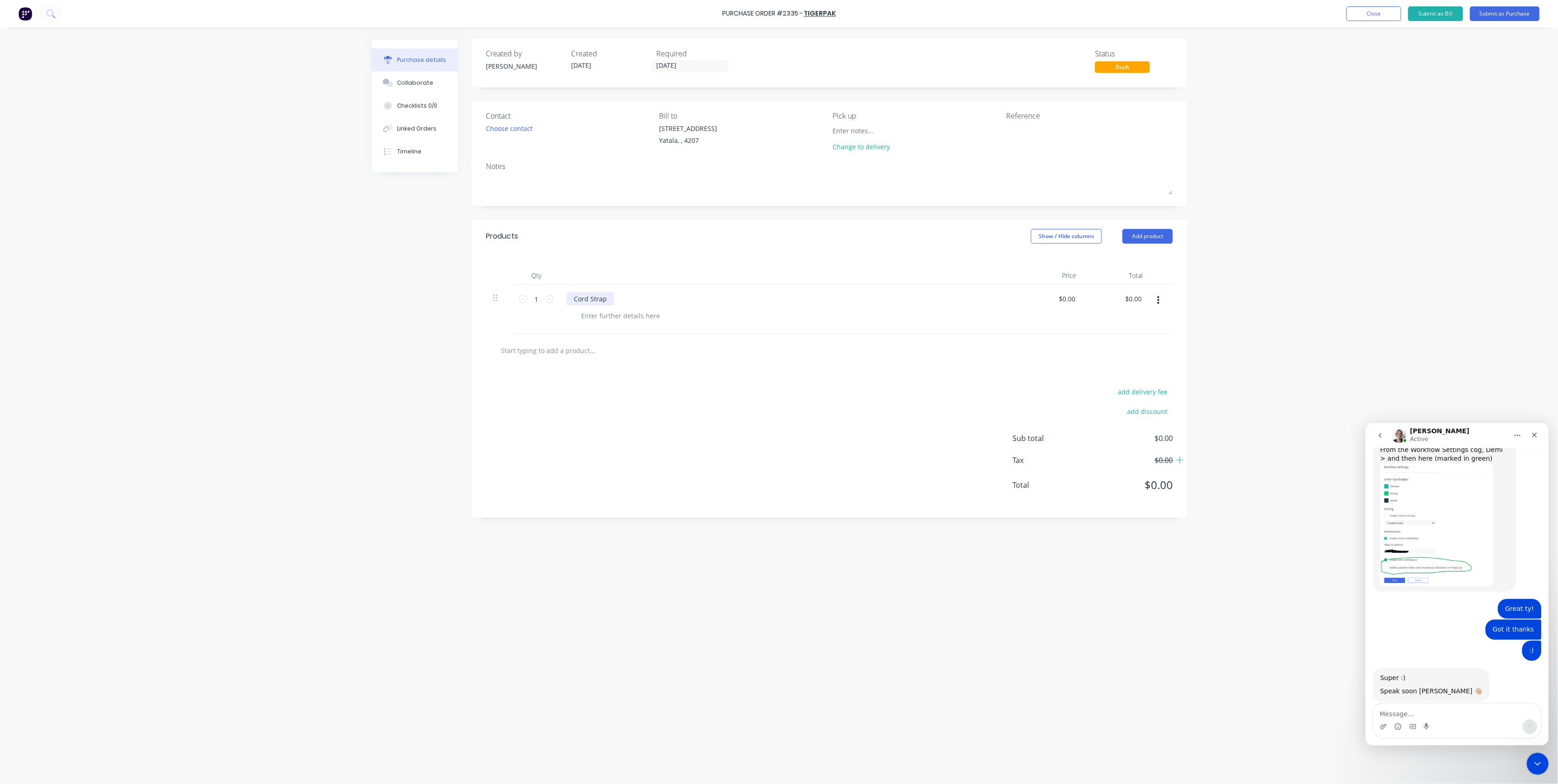
click at [610, 301] on div "Cord Strap" at bounding box center [591, 299] width 48 height 14
click at [1070, 301] on input "0.00" at bounding box center [1067, 299] width 21 height 14
drag, startPoint x: 1077, startPoint y: 301, endPoint x: 1023, endPoint y: 304, distance: 54.1
click at [1023, 304] on div "0.00 0.00" at bounding box center [1050, 309] width 67 height 49
type input "$79.00"
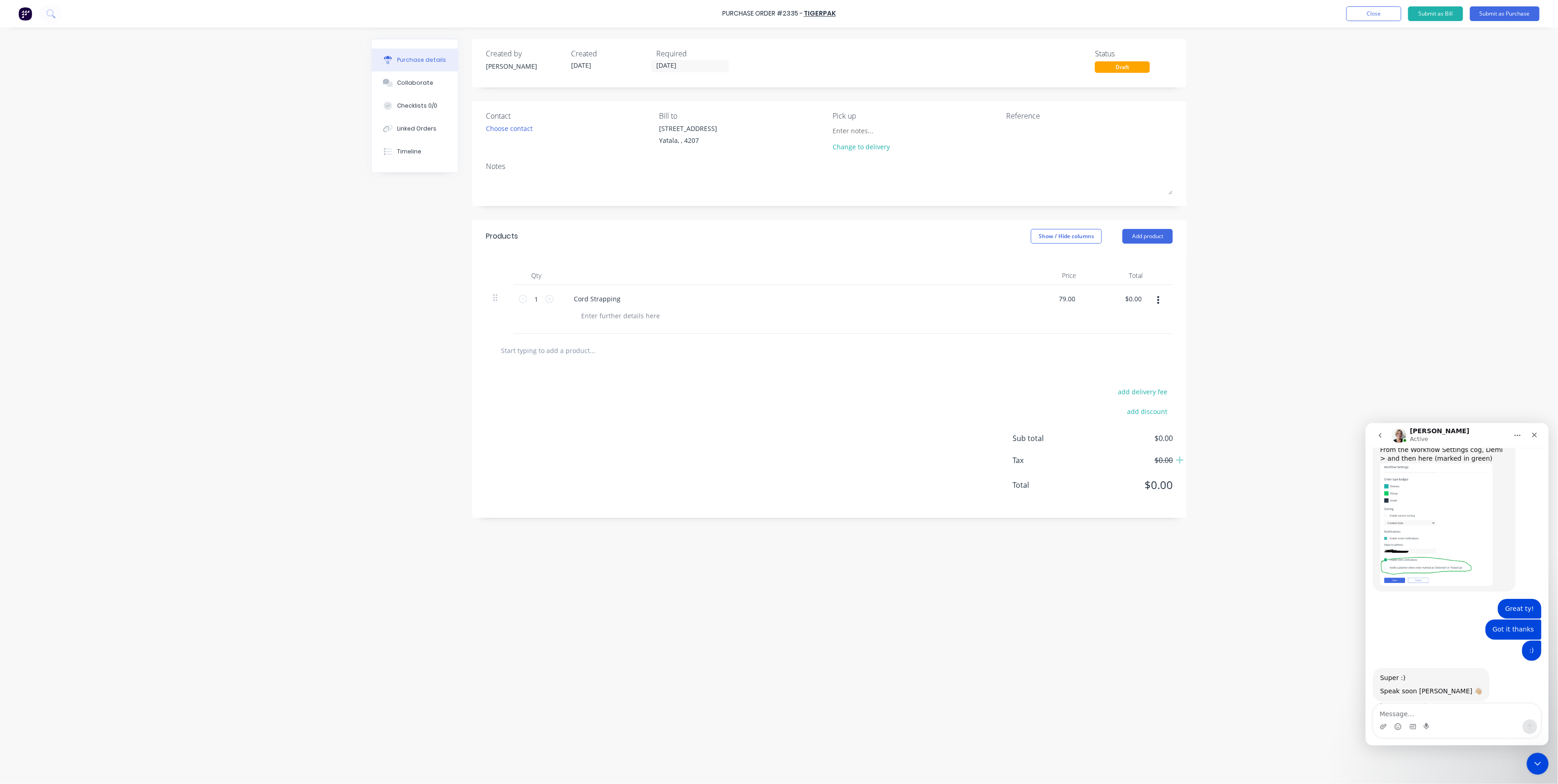
type input "$79.00"
click at [1017, 333] on div "Cord Strapping" at bounding box center [788, 309] width 458 height 49
click at [1022, 132] on textarea at bounding box center [1063, 134] width 115 height 21
type textarea "P2335 Stock CC 301"
click at [1498, 9] on button "Submit as Purchase" at bounding box center [1506, 14] width 70 height 15
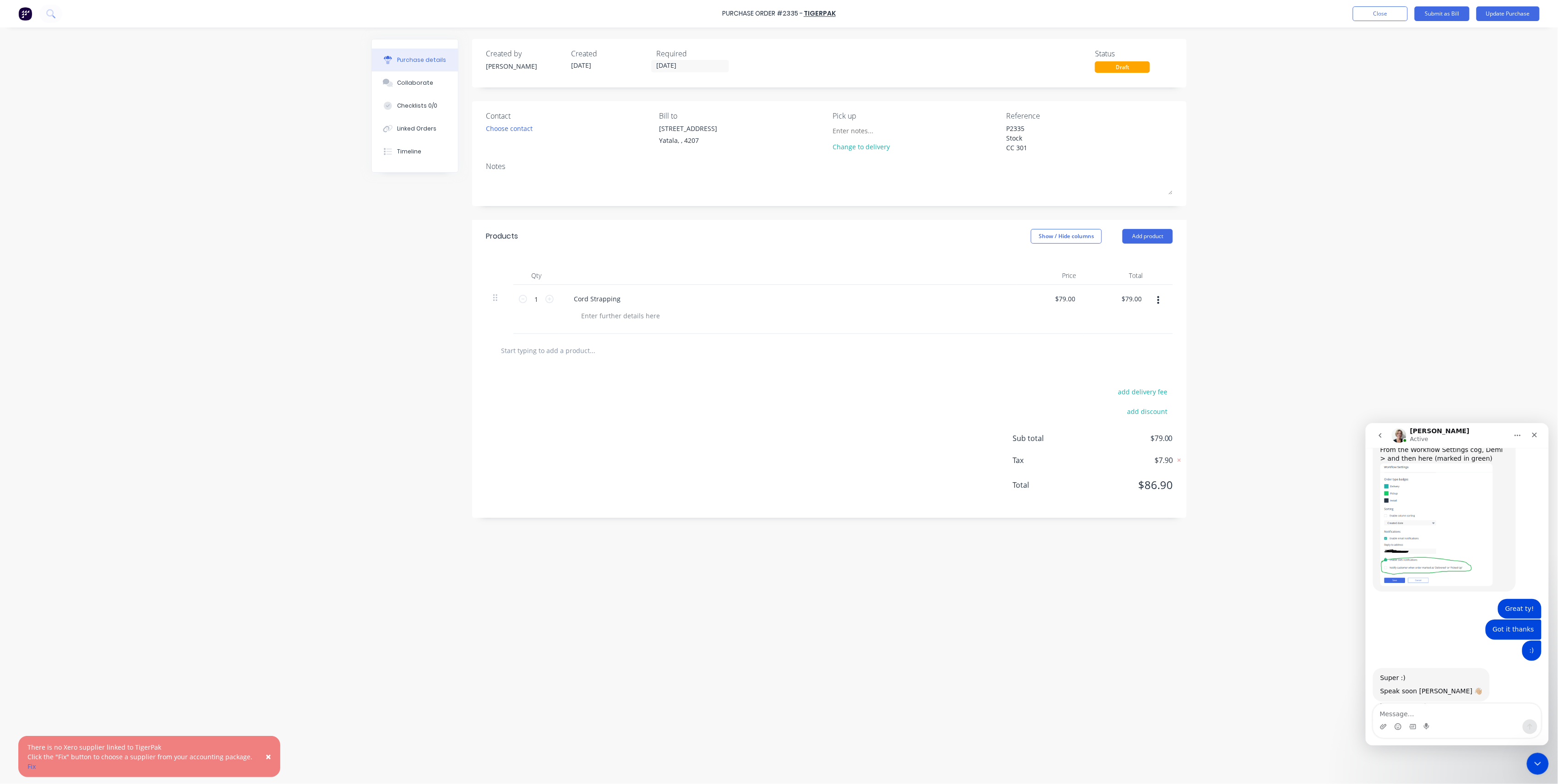
click at [21, 763] on div "× There is no Xero supplier linked to TigerPak Click the "Fix" button to choose…" at bounding box center [149, 757] width 262 height 41
click at [30, 765] on link "Fix" at bounding box center [31, 766] width 8 height 8
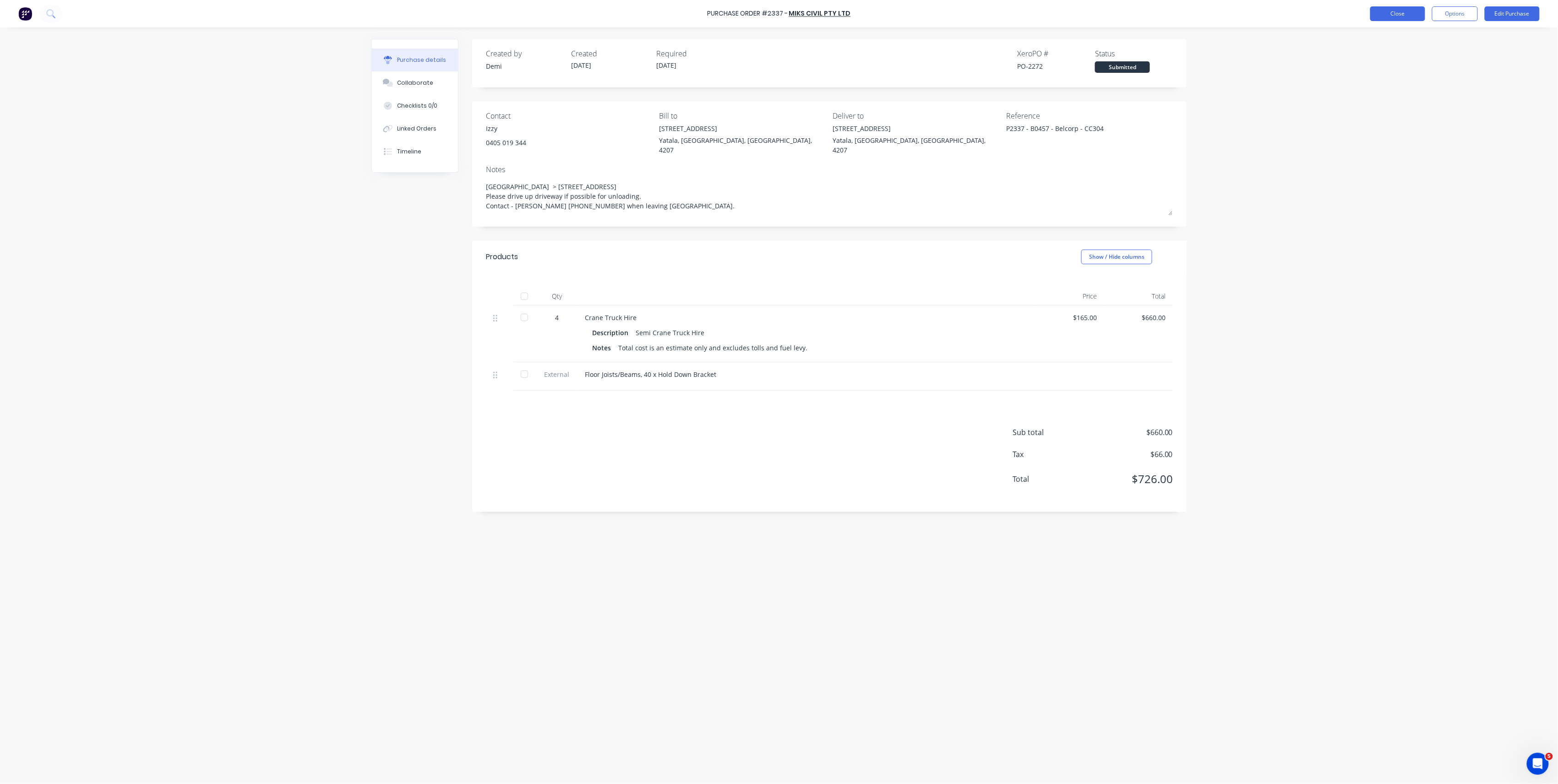
type textarea "x"
click at [1405, 15] on button "Close" at bounding box center [1398, 14] width 55 height 15
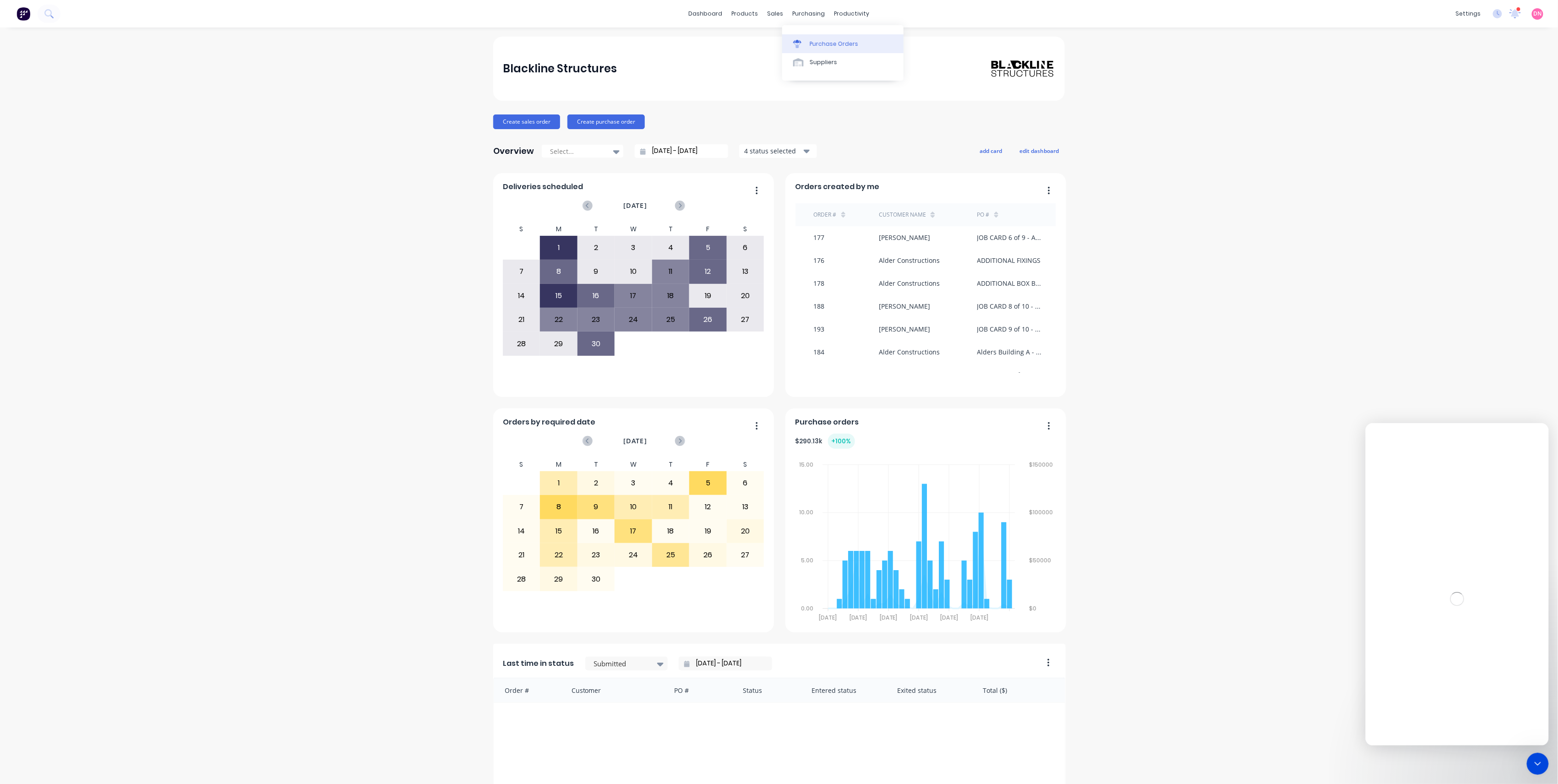
click at [807, 47] on link "Purchase Orders" at bounding box center [843, 43] width 122 height 18
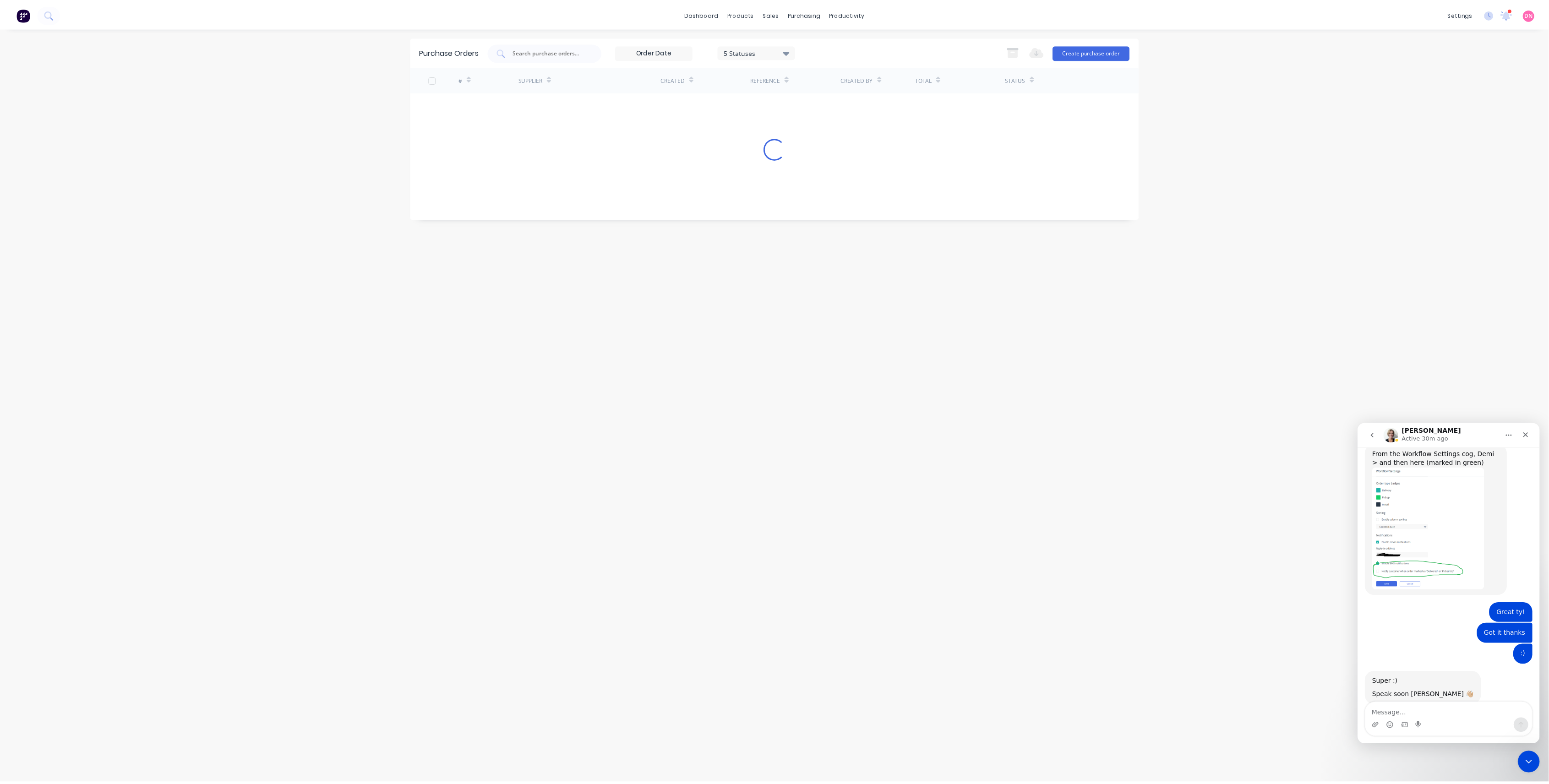
scroll to position [333, 0]
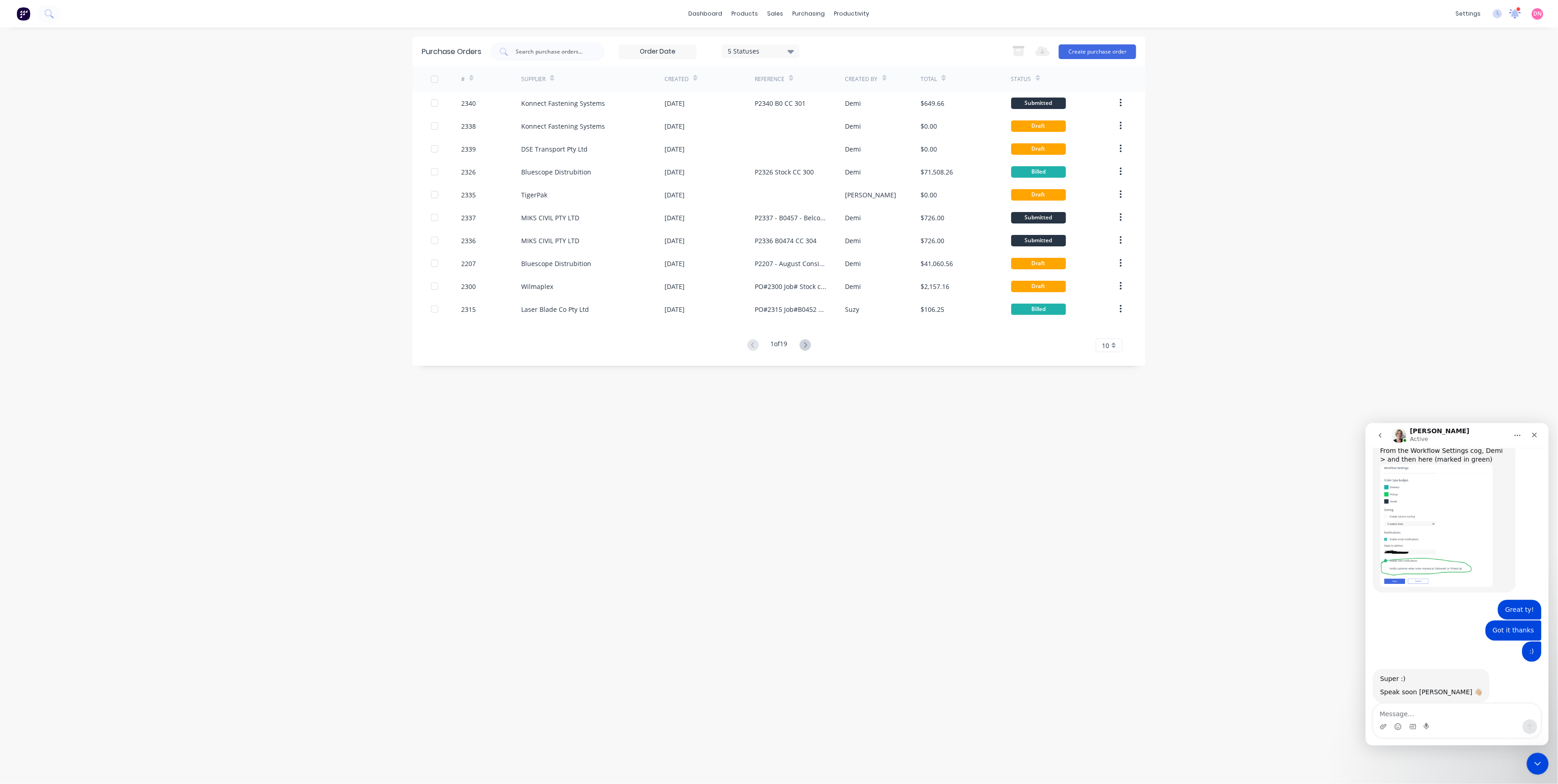
click at [1519, 15] on icon at bounding box center [1515, 14] width 12 height 9
click at [1340, 89] on div "[PERSON_NAME]" at bounding box center [1335, 88] width 188 height 10
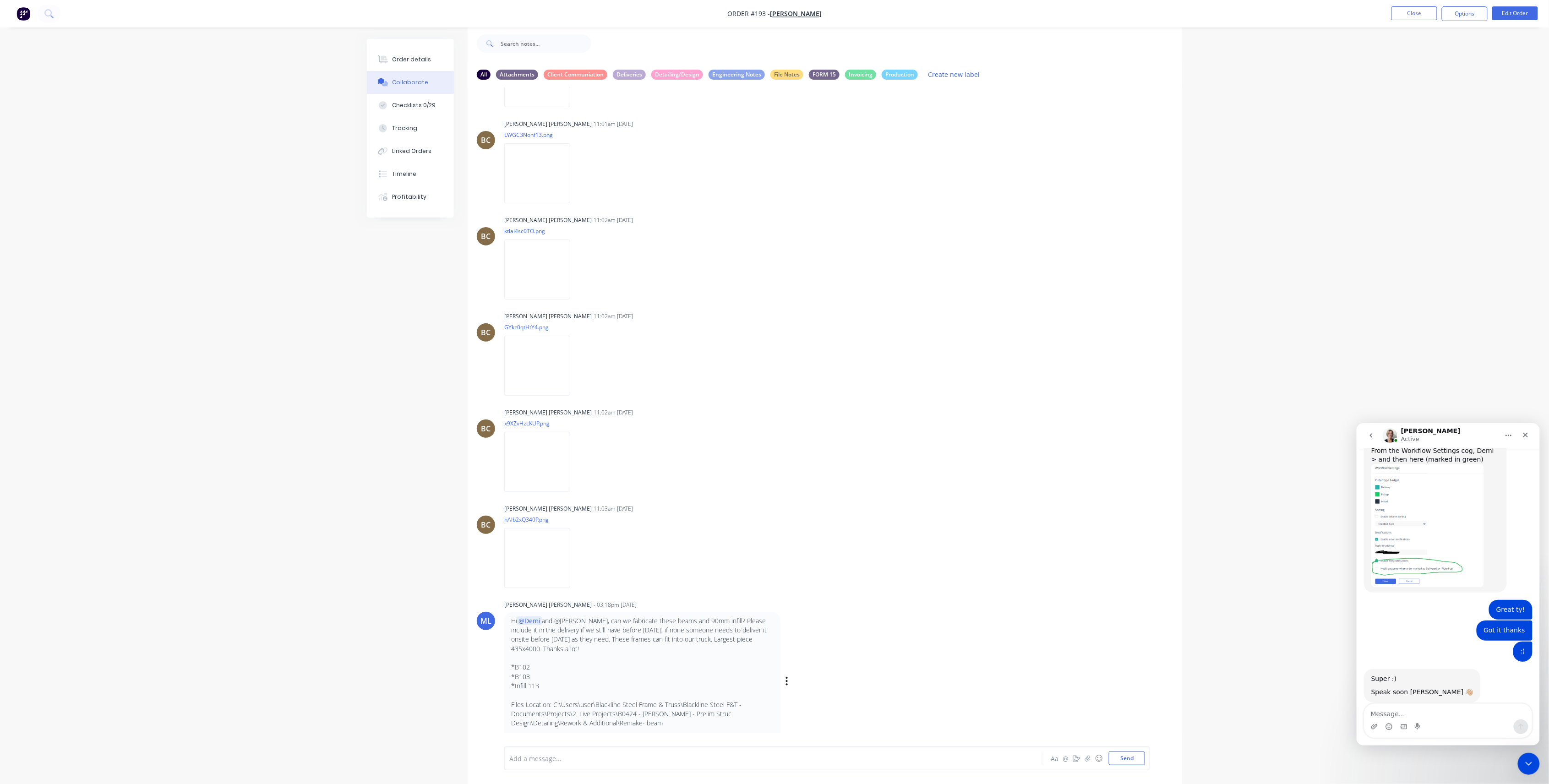
scroll to position [700, 0]
click at [1428, 13] on button "Close" at bounding box center [1414, 13] width 46 height 14
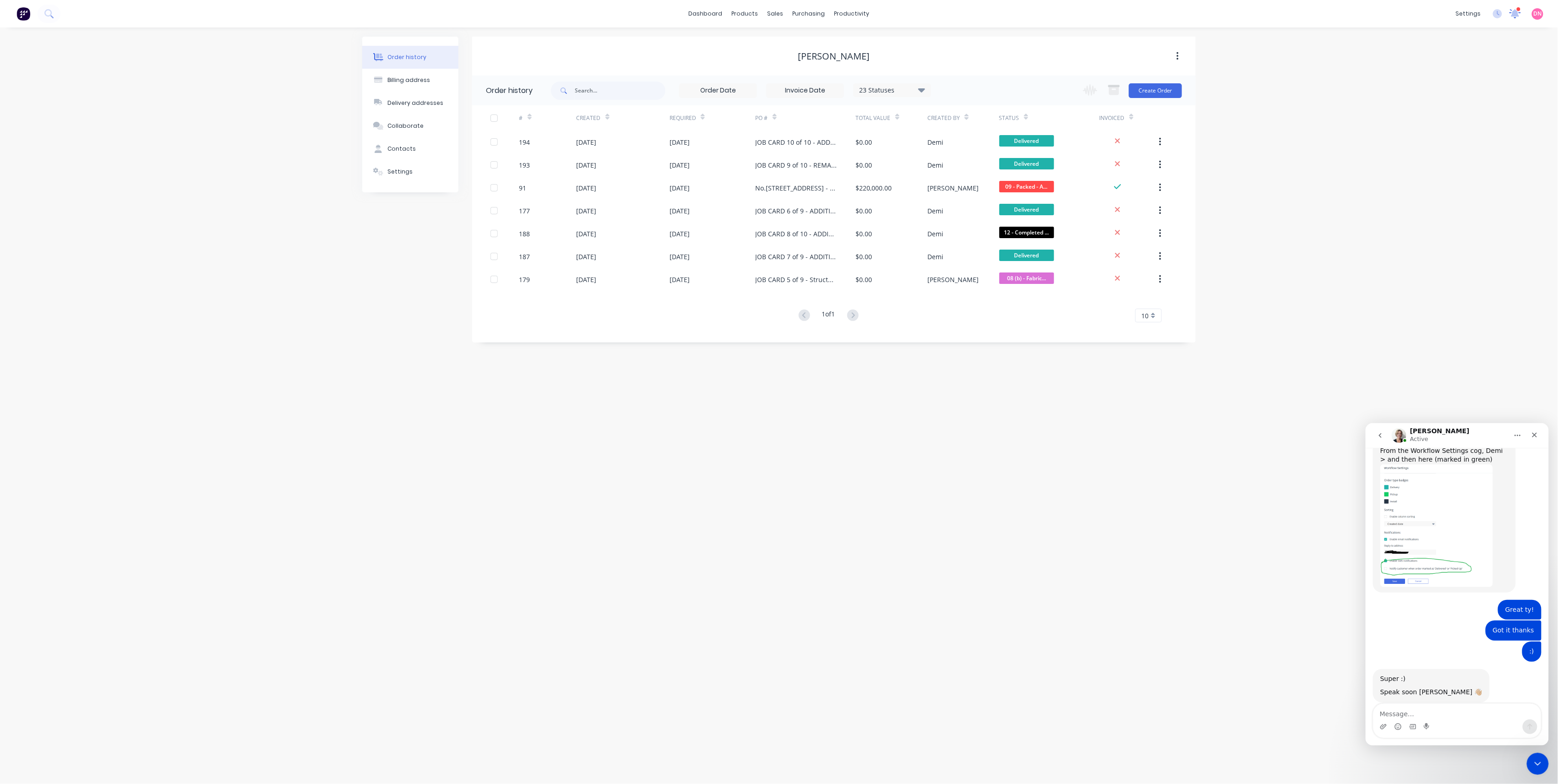
click at [1513, 15] on icon at bounding box center [1515, 12] width 8 height 7
click at [1310, 212] on div "[STREET_ADDRESS]" at bounding box center [1335, 217] width 188 height 10
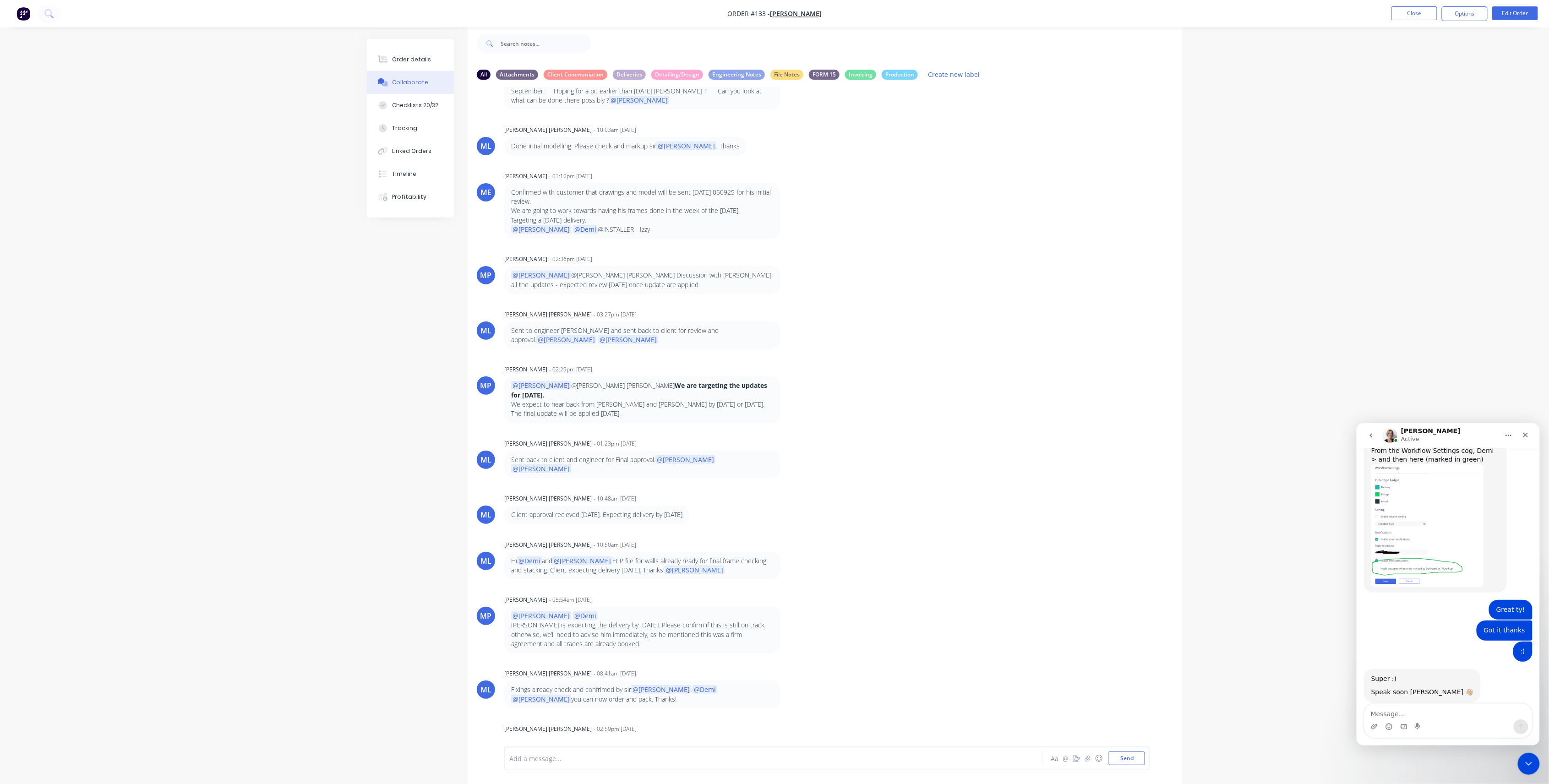
scroll to position [127, 0]
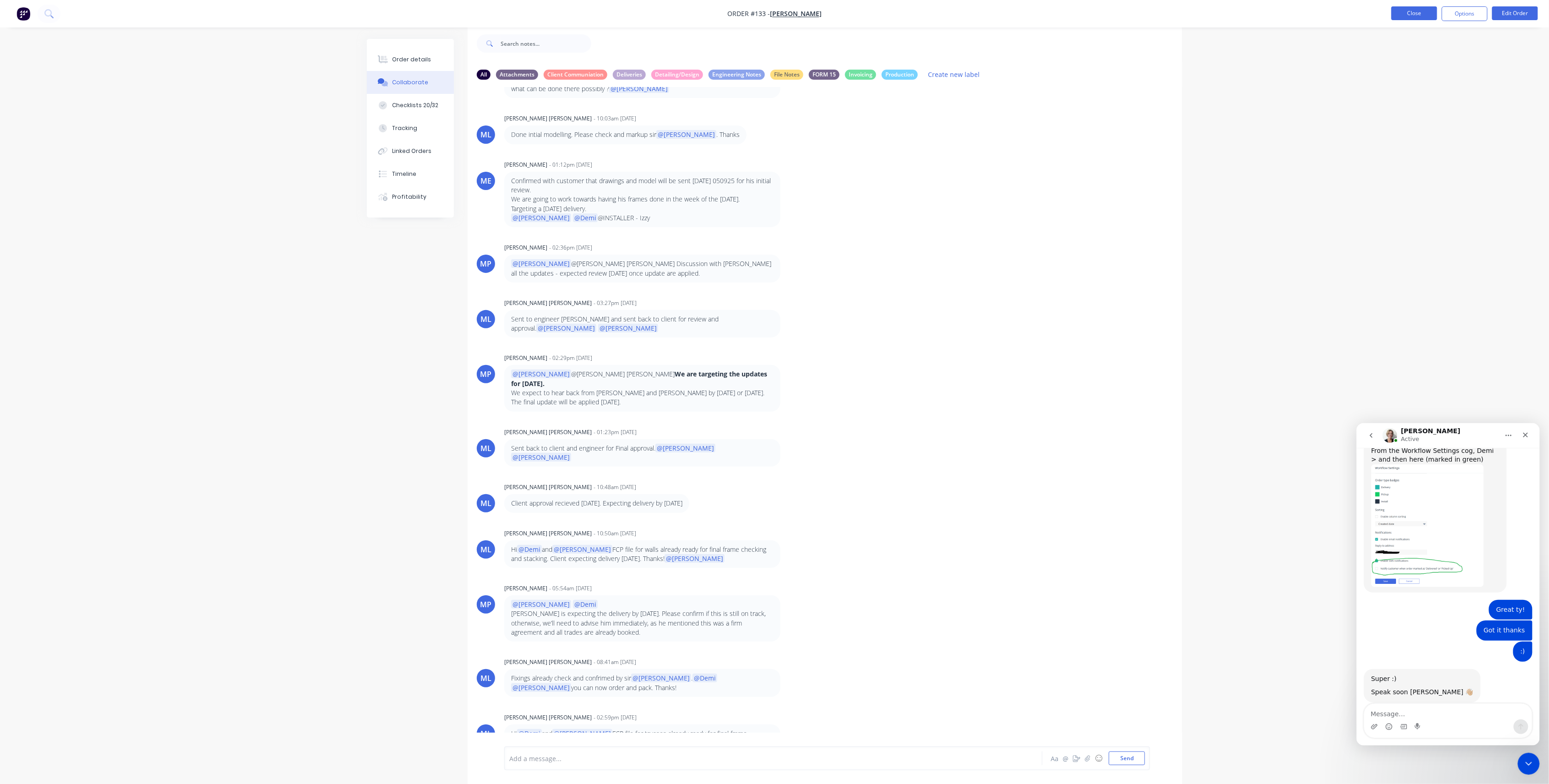
click at [1416, 8] on button "Close" at bounding box center [1414, 13] width 46 height 14
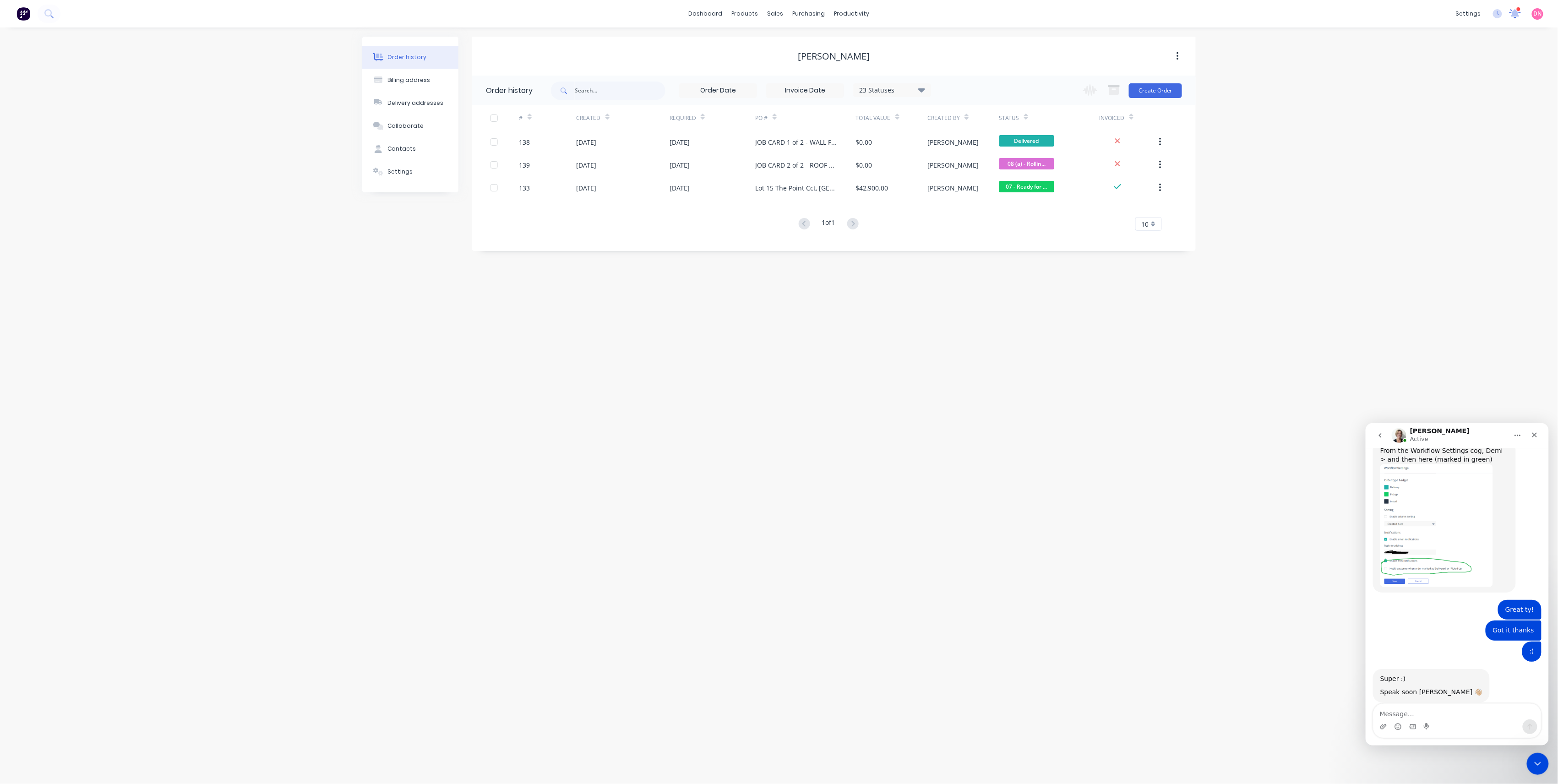
click at [1514, 19] on div at bounding box center [1515, 14] width 12 height 14
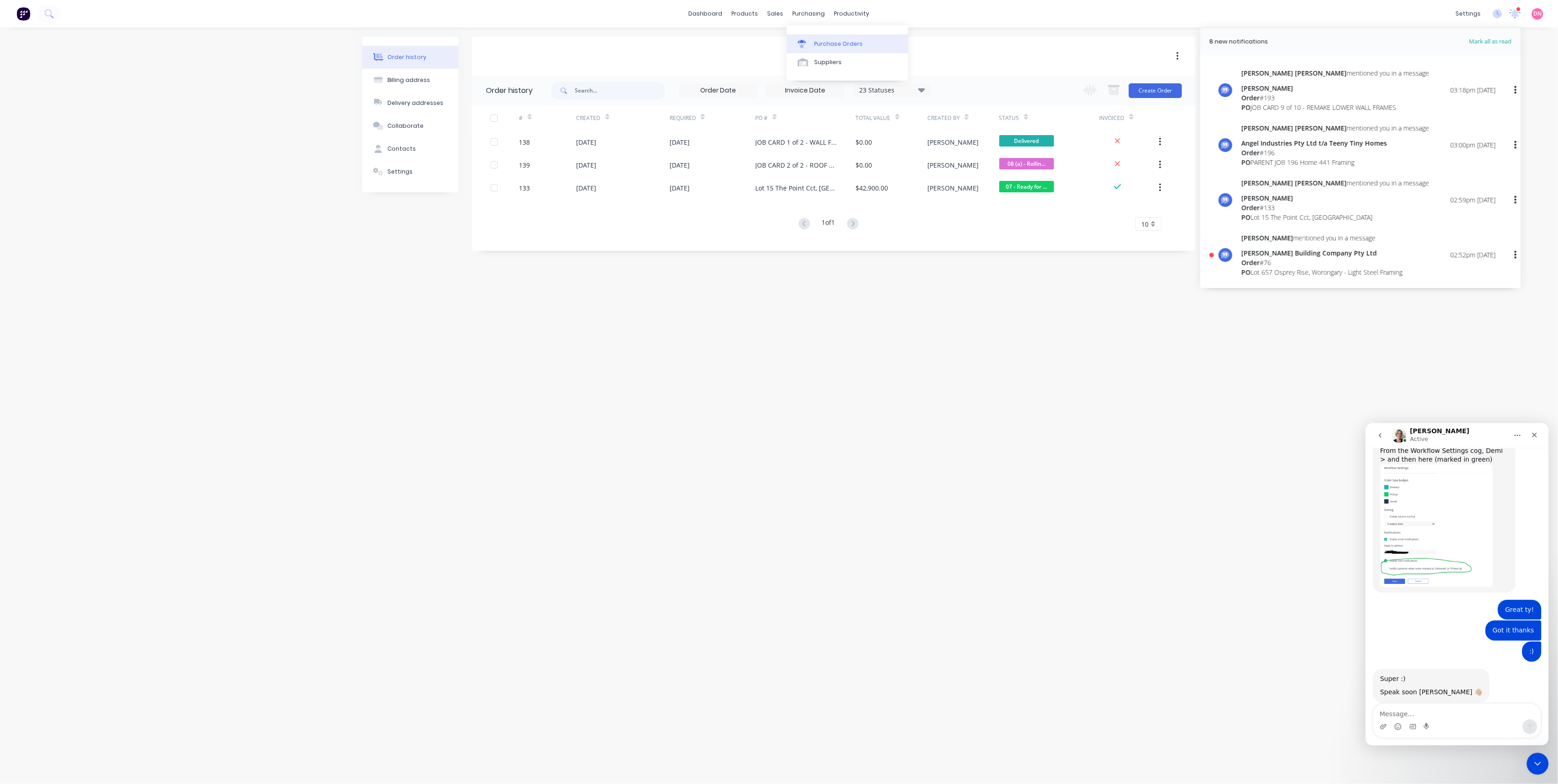
click at [822, 36] on link "Purchase Orders" at bounding box center [848, 43] width 122 height 18
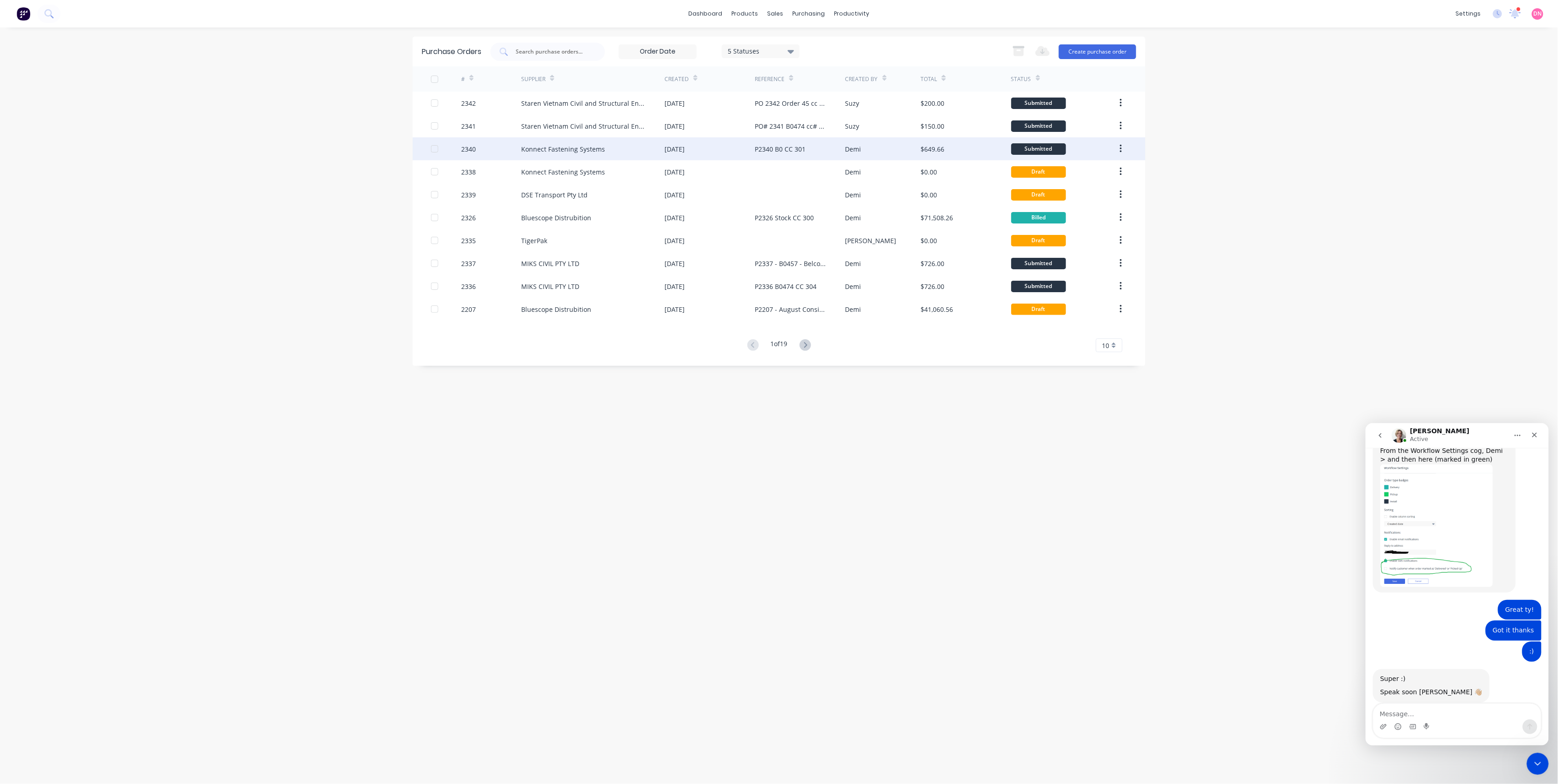
click at [868, 140] on div "Demi" at bounding box center [883, 148] width 76 height 23
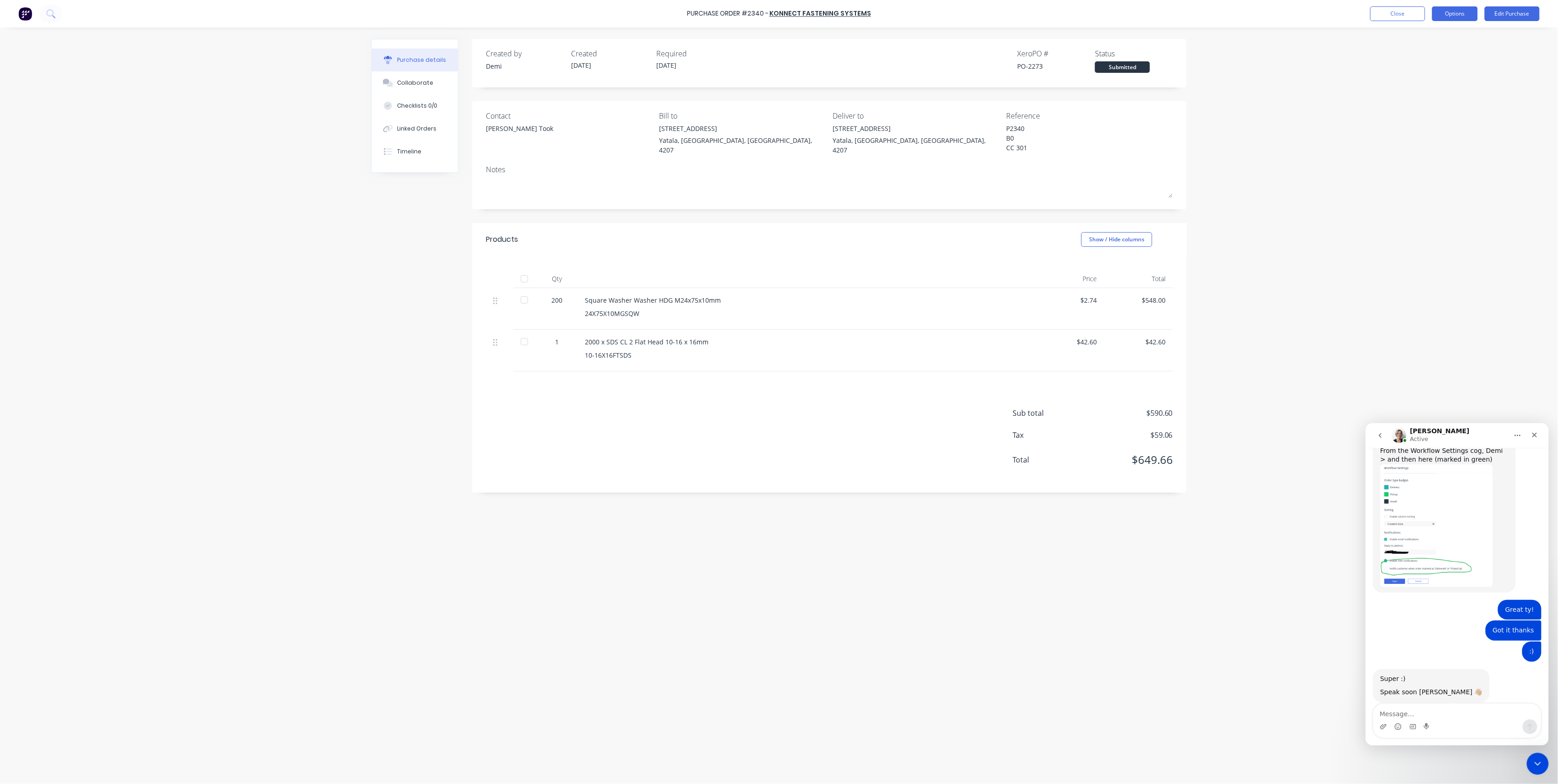
click at [1445, 17] on button "Options" at bounding box center [1455, 14] width 46 height 15
click at [1497, 15] on button "Edit Purchase" at bounding box center [1512, 14] width 55 height 15
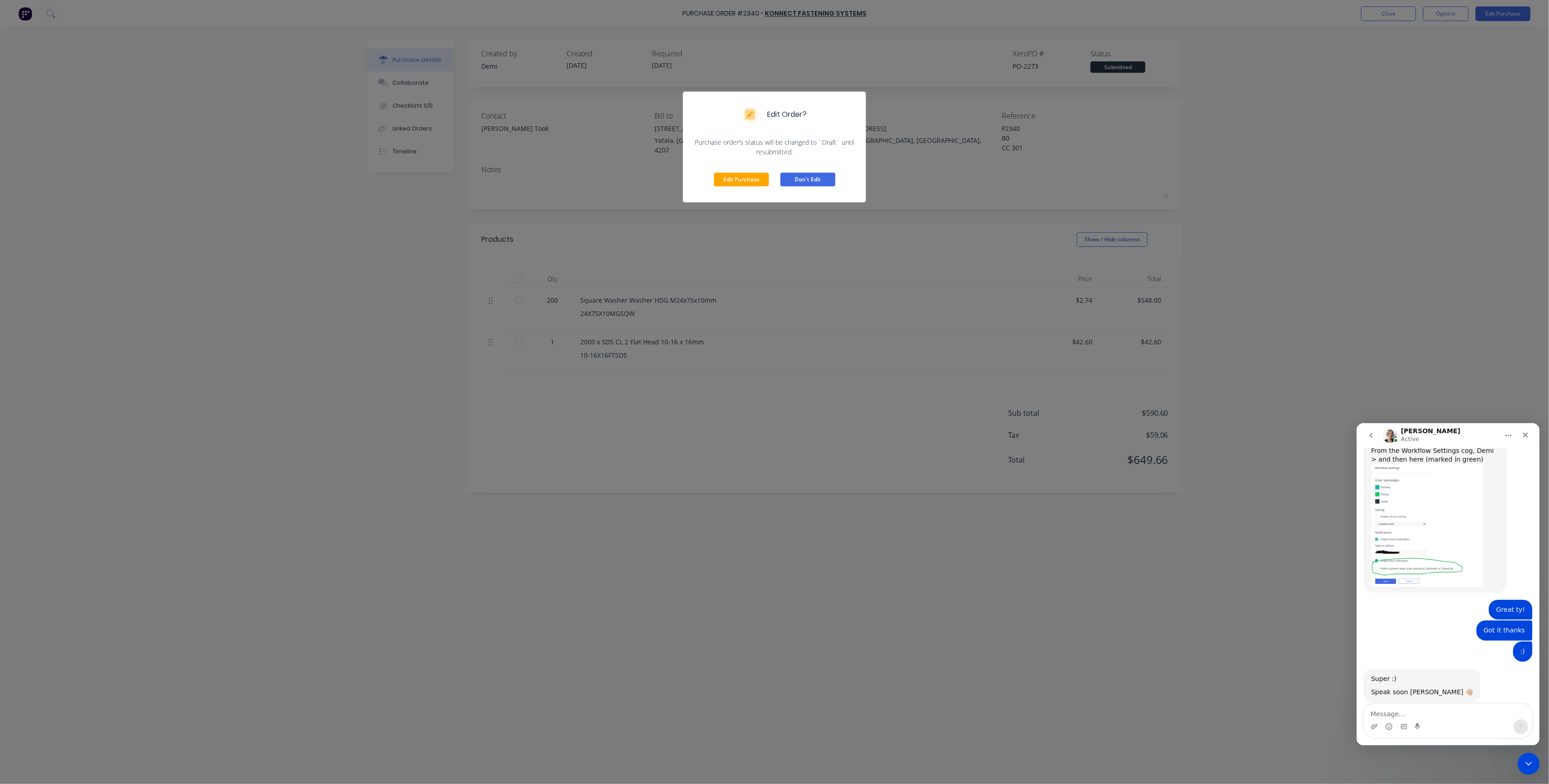
click at [811, 180] on button "Don't Edit" at bounding box center [807, 179] width 55 height 14
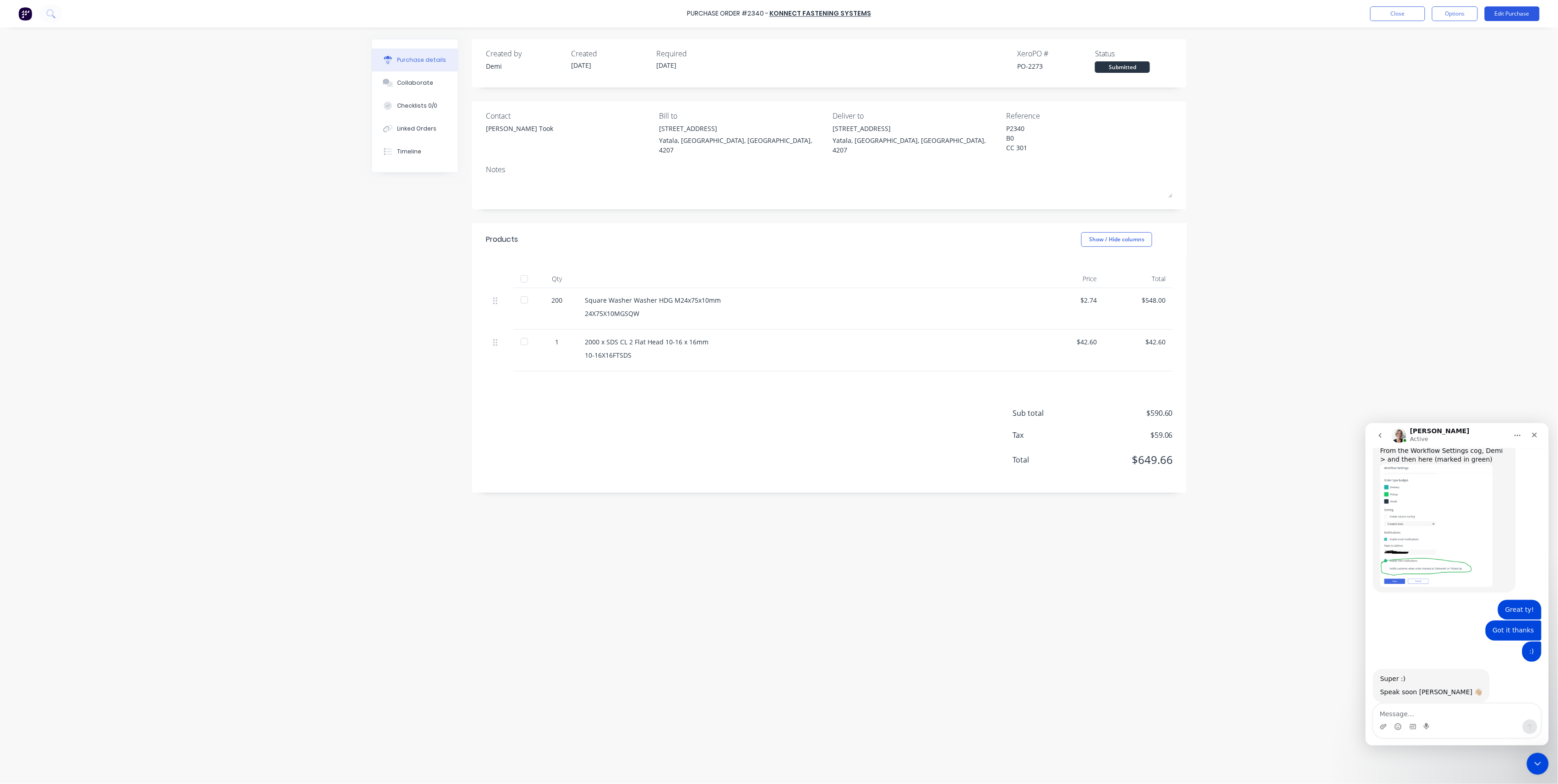
click at [1492, 13] on button "Edit Purchase" at bounding box center [1512, 14] width 55 height 15
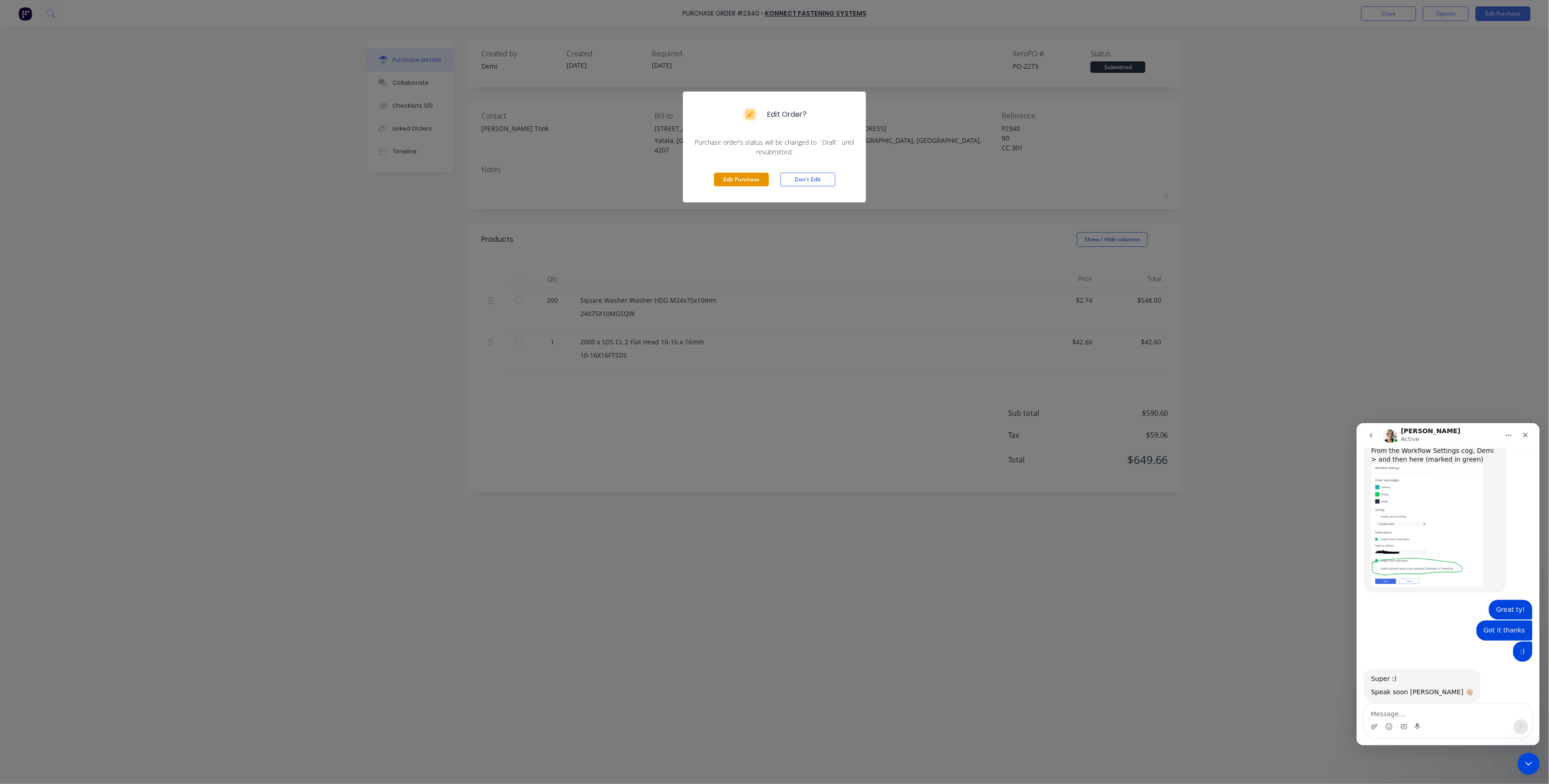
click at [737, 175] on button "Edit Purchase" at bounding box center [742, 179] width 55 height 14
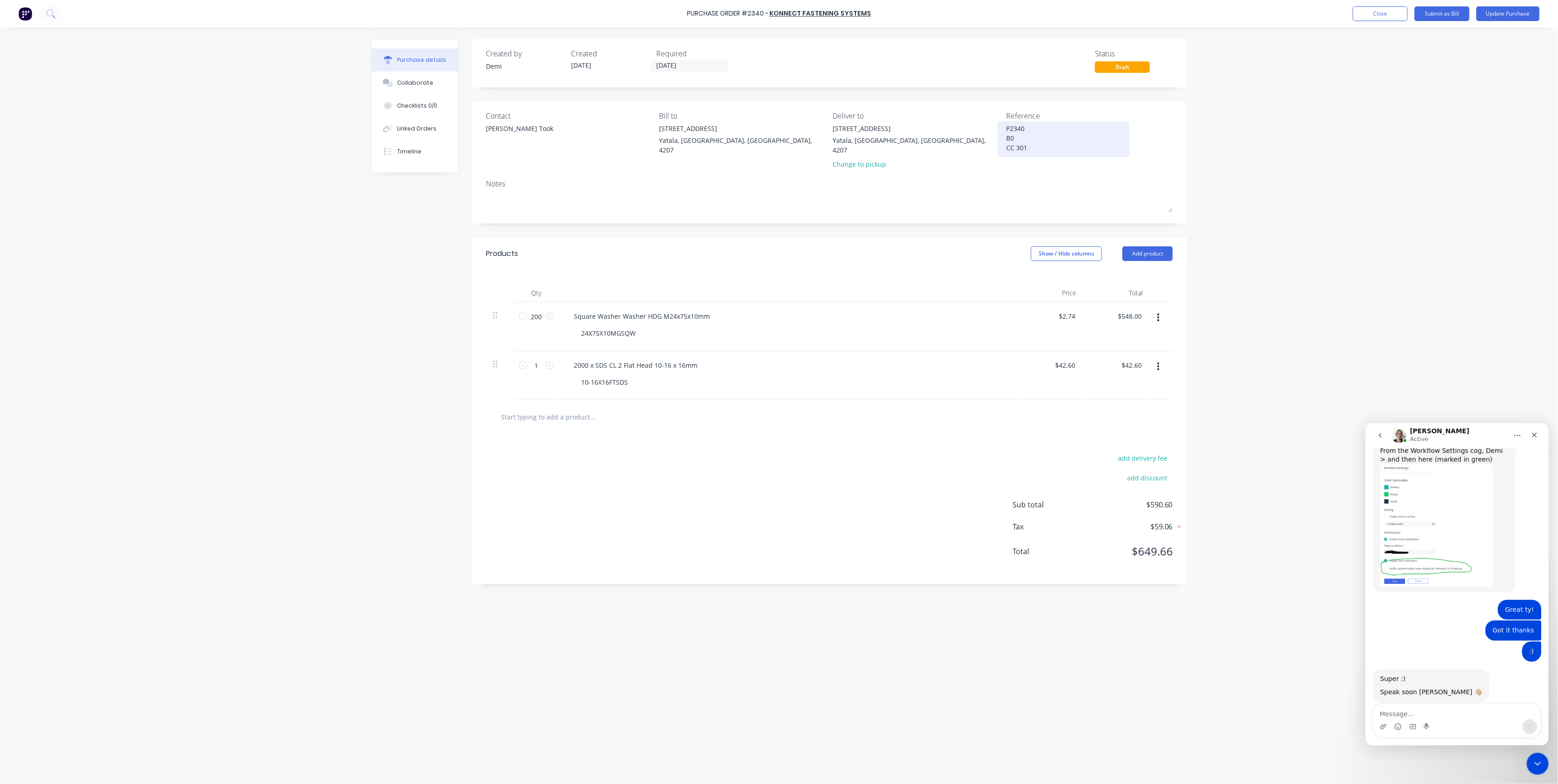
click at [1025, 138] on textarea "P2340 B0 CC 301" at bounding box center [1063, 138] width 115 height 29
type textarea "x"
type textarea "P2340 B04 CC 301"
type textarea "x"
type textarea "P2340 B042 CC 301"
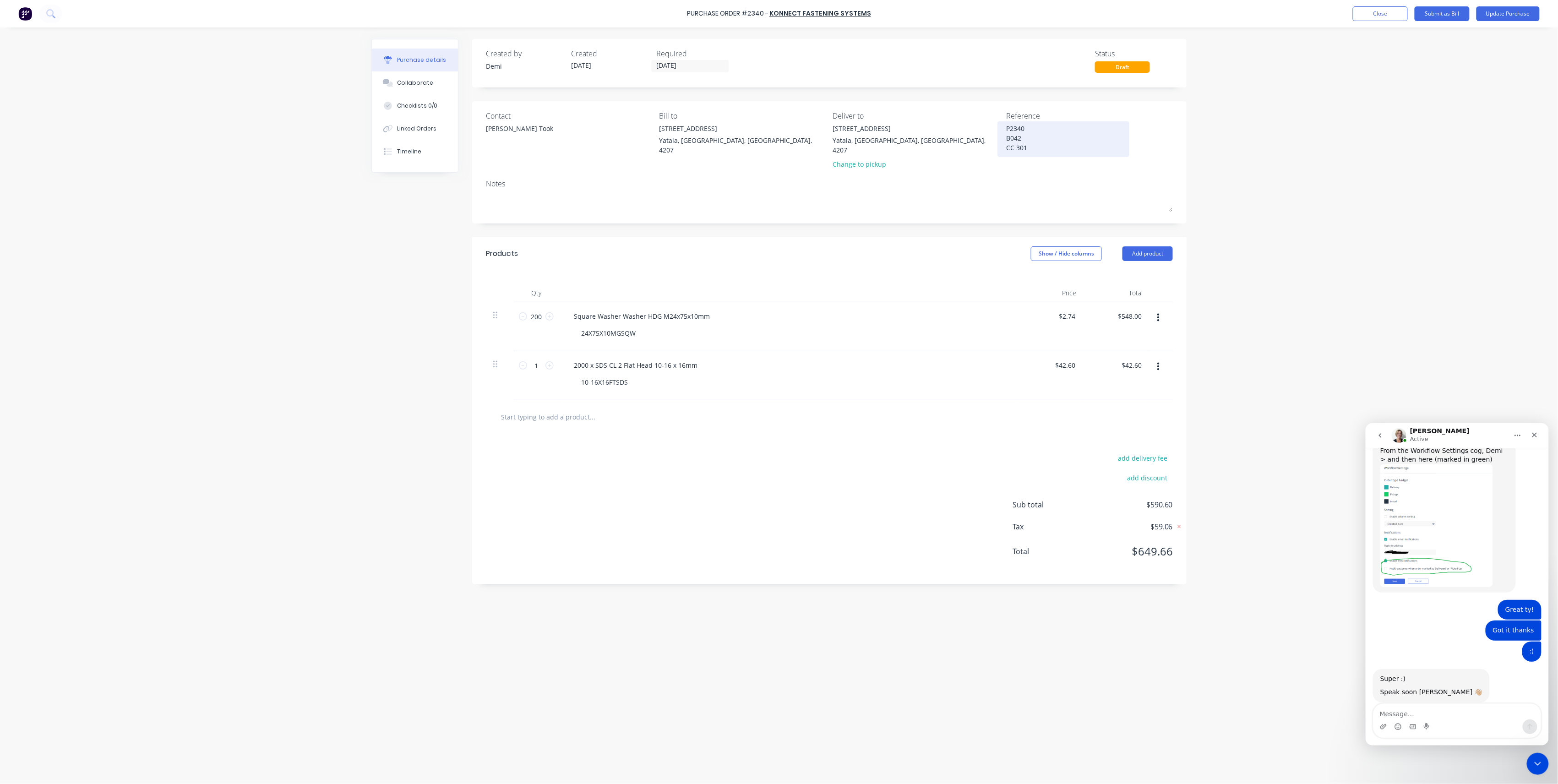
type textarea "x"
type textarea "P2340 B0424 CC 301"
type textarea "x"
type textarea "P2340 B0424 CC 301"
click at [859, 159] on div "Change to pickup" at bounding box center [917, 164] width 167 height 10
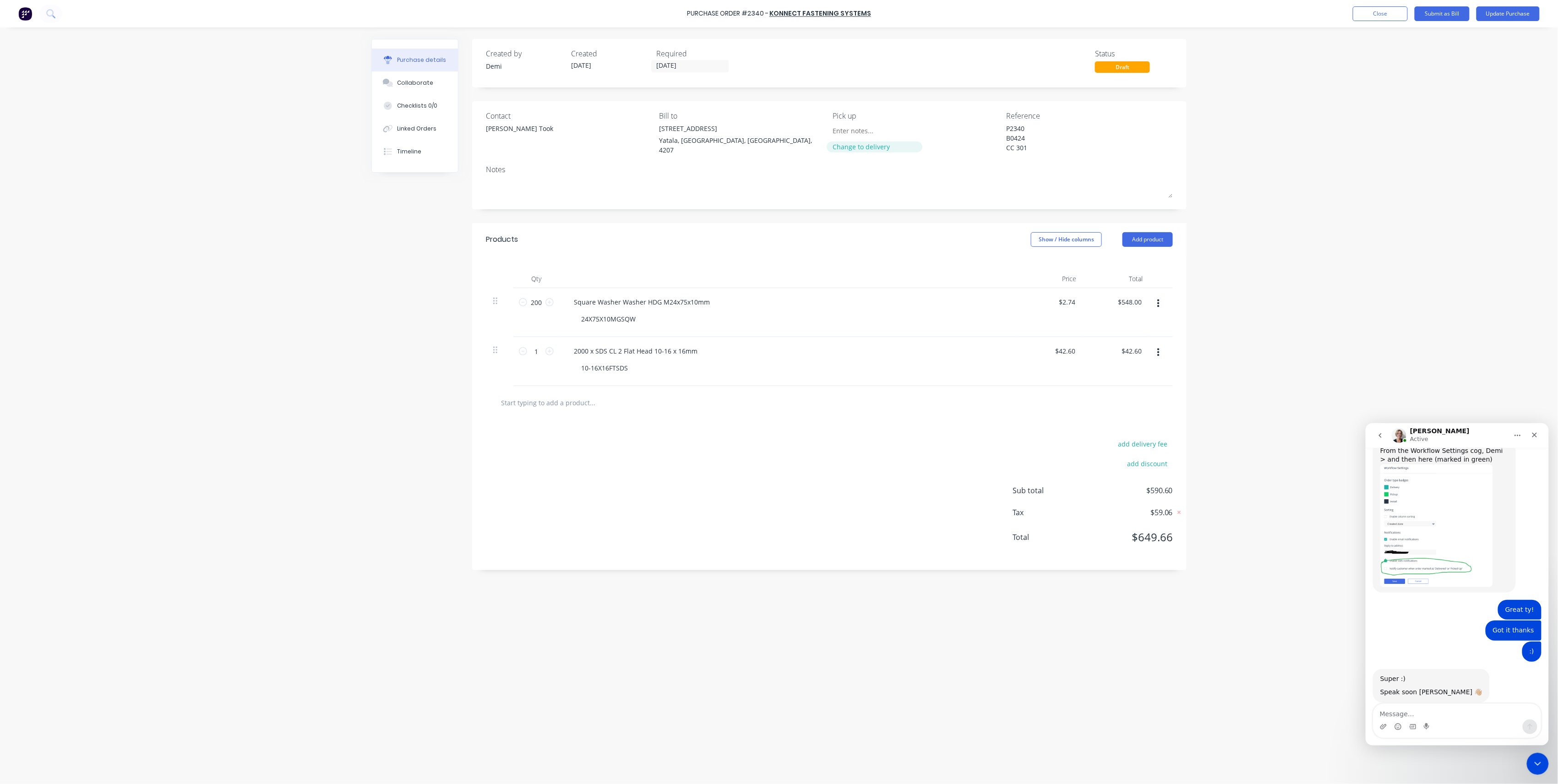
click at [872, 144] on div "Change to delivery" at bounding box center [875, 146] width 83 height 10
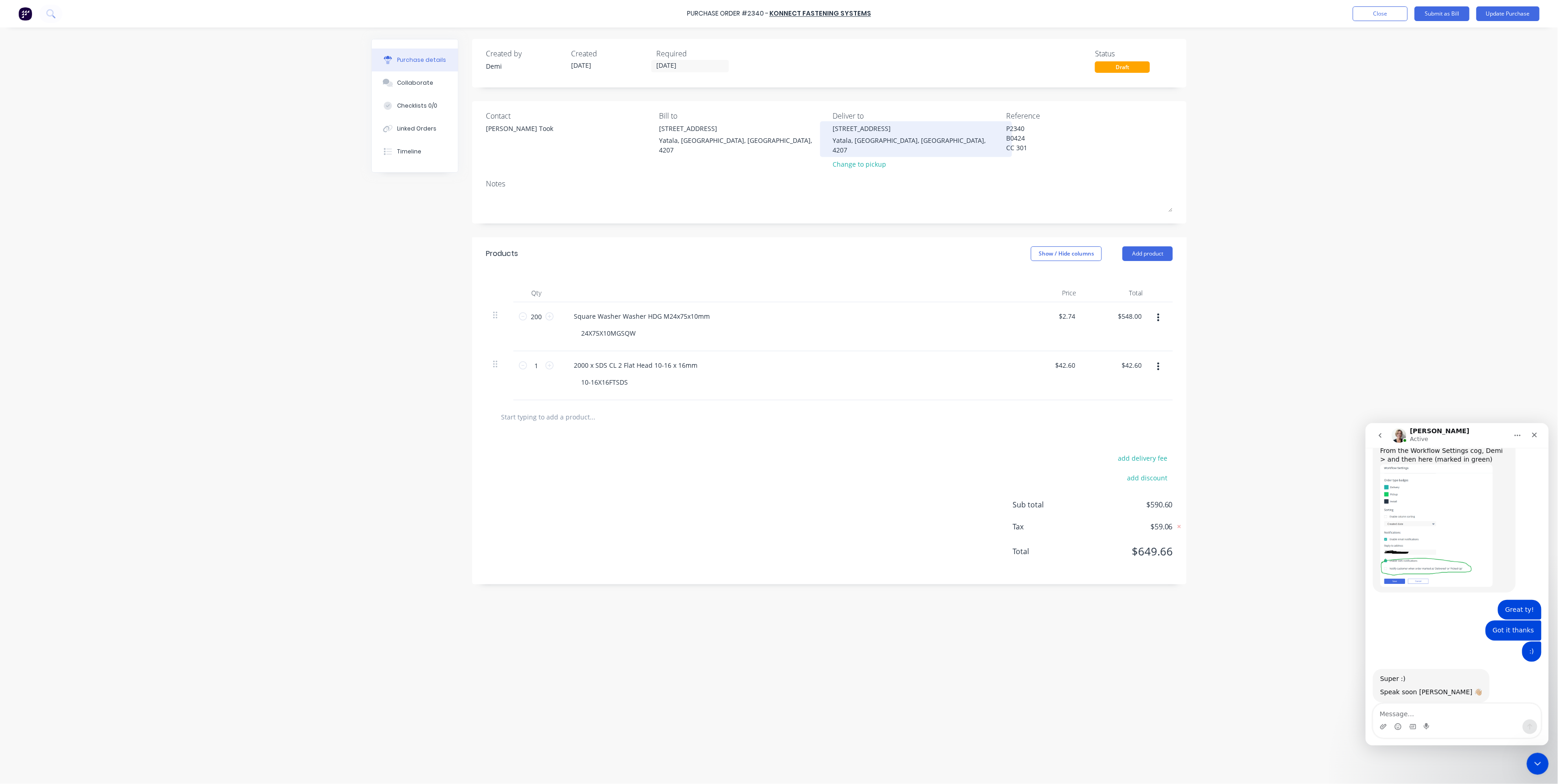
click at [869, 131] on div "[STREET_ADDRESS]" at bounding box center [917, 128] width 167 height 10
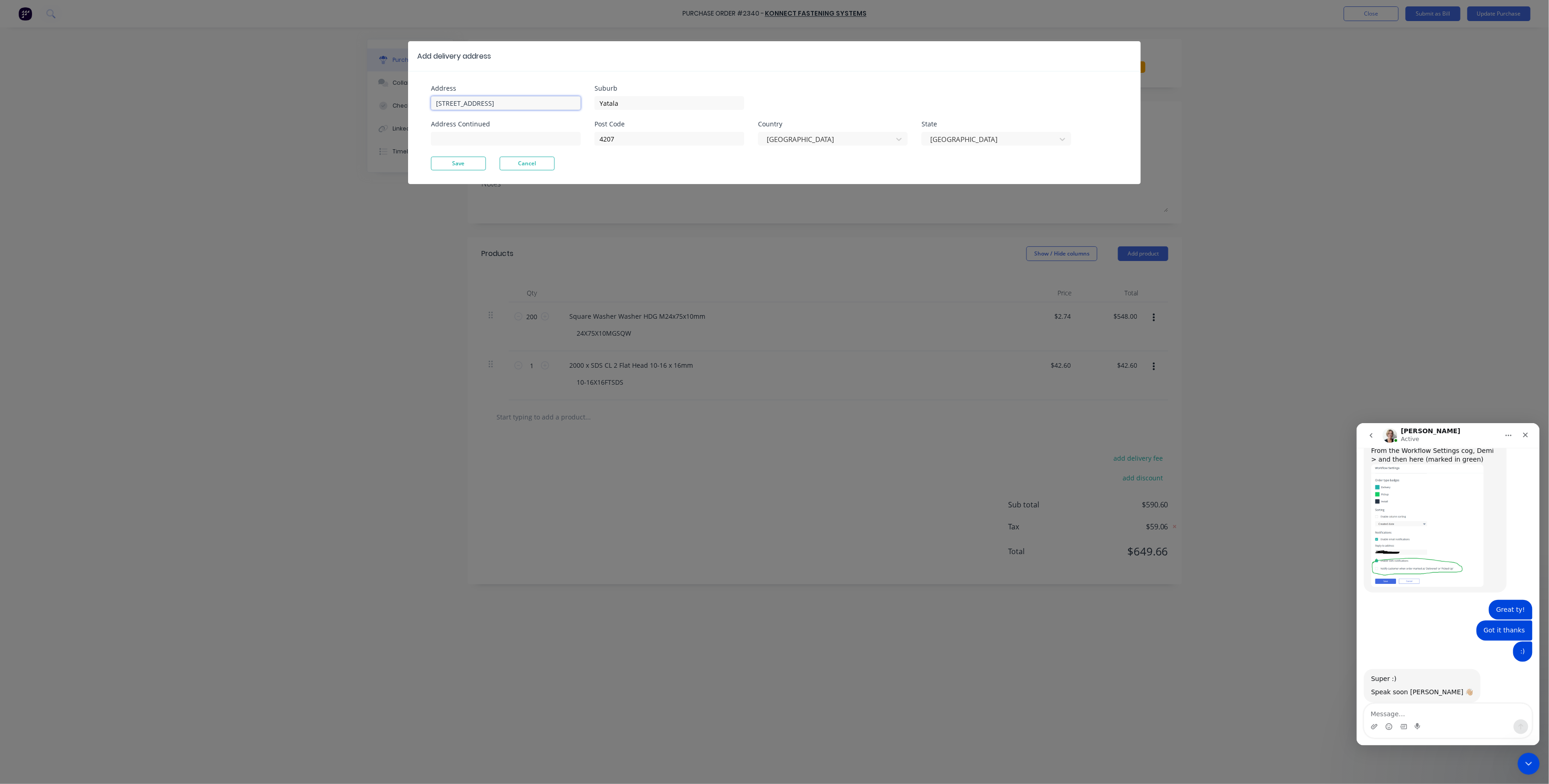
type textarea "x"
drag, startPoint x: 427, startPoint y: 103, endPoint x: 223, endPoint y: 103, distance: 204.0
click at [223, 103] on div "Add delivery address Address [STREET_ADDRESS] Address Continued Suburb Yatala P…" at bounding box center [774, 392] width 1549 height 784
paste input "446 Mundoolun Connection R"
type input "[STREET_ADDRESS]"
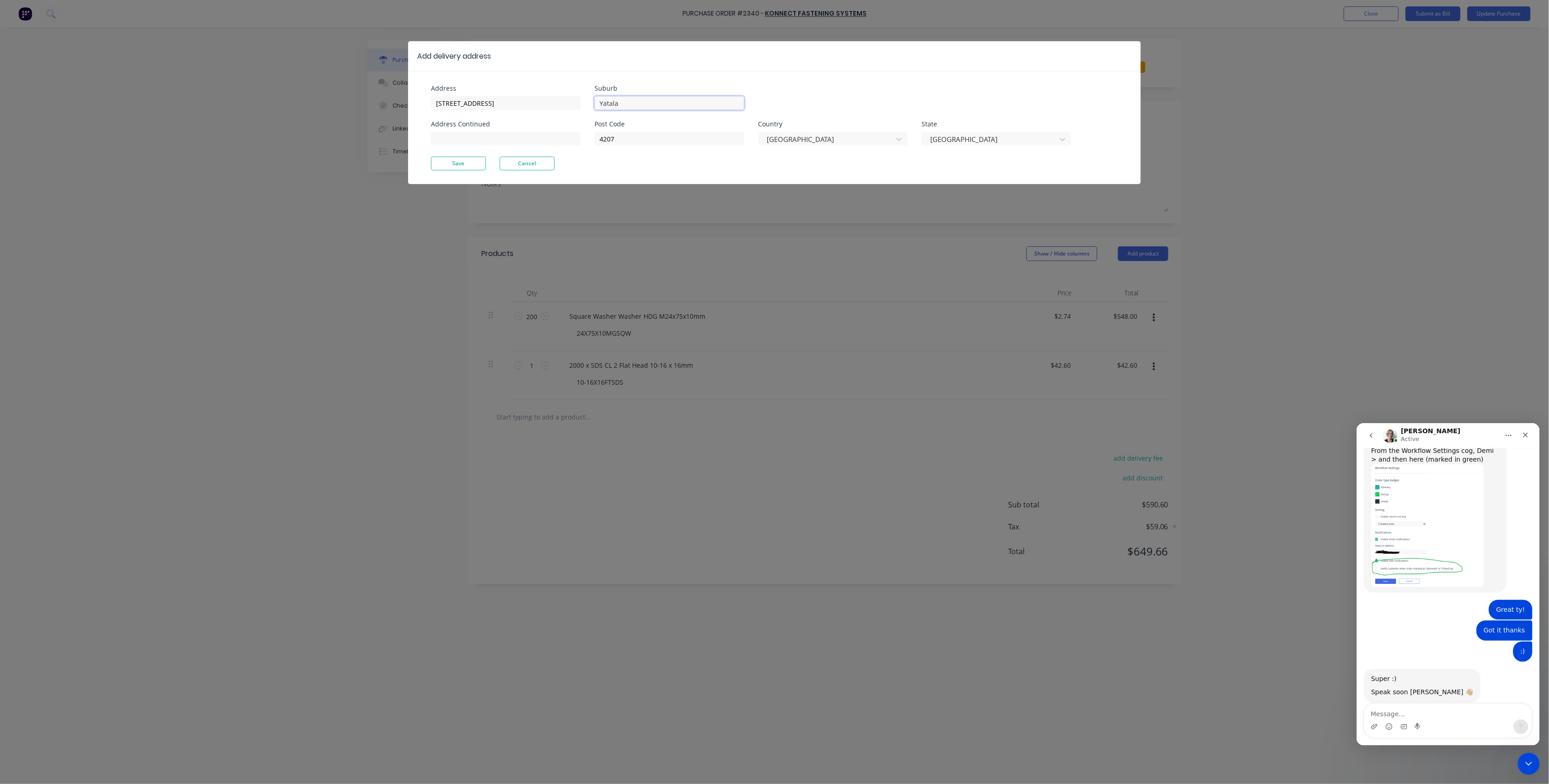
type textarea "x"
drag, startPoint x: 635, startPoint y: 105, endPoint x: 458, endPoint y: 96, distance: 177.2
click at [458, 96] on div "Address 446 Mundoolun Connection Rd Address Continued Suburb Yatala Post Code 4…" at bounding box center [602, 121] width 344 height 71
type input "Boyland"
type input "4275"
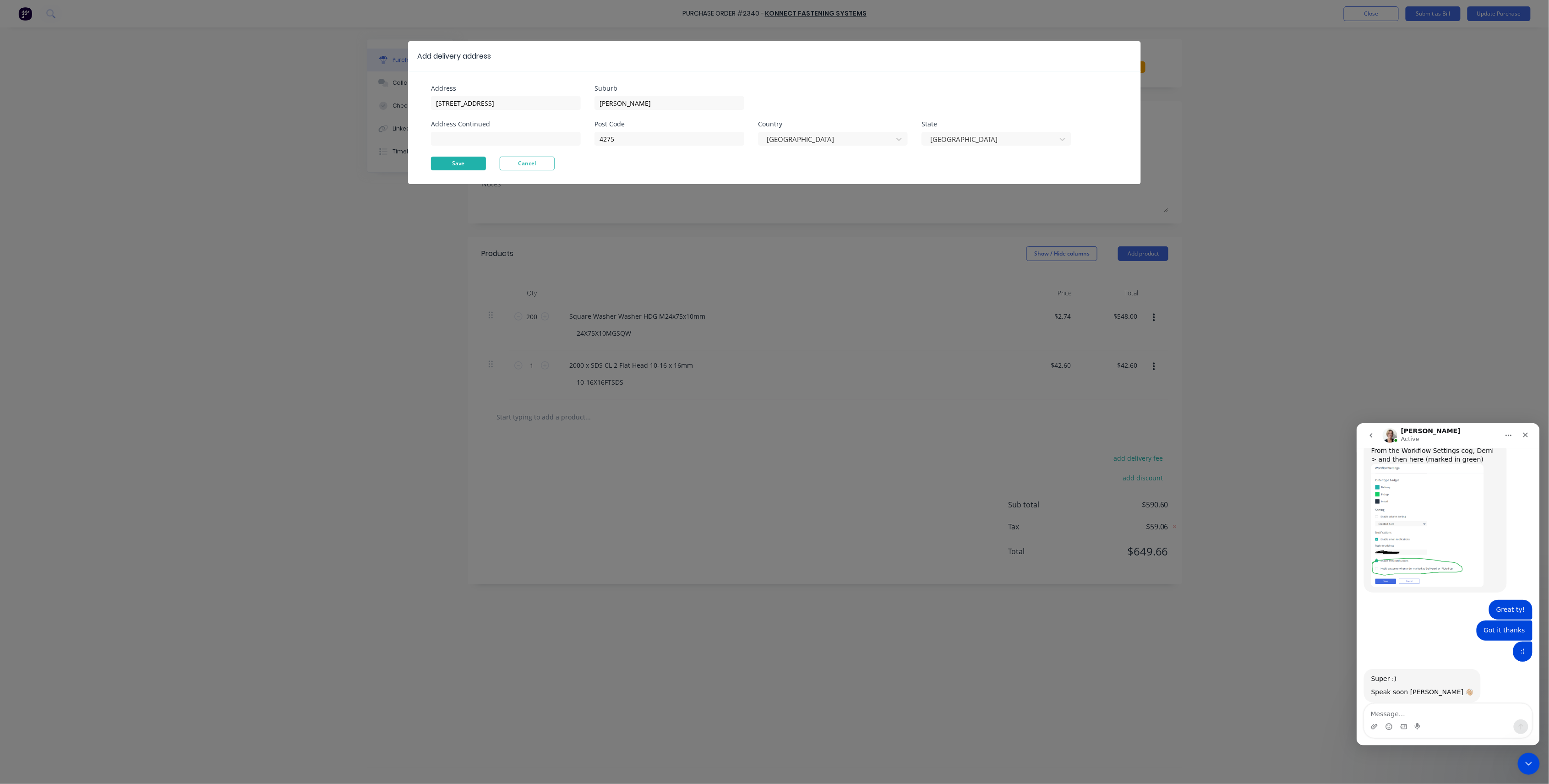
click at [481, 162] on button "Save" at bounding box center [458, 163] width 55 height 14
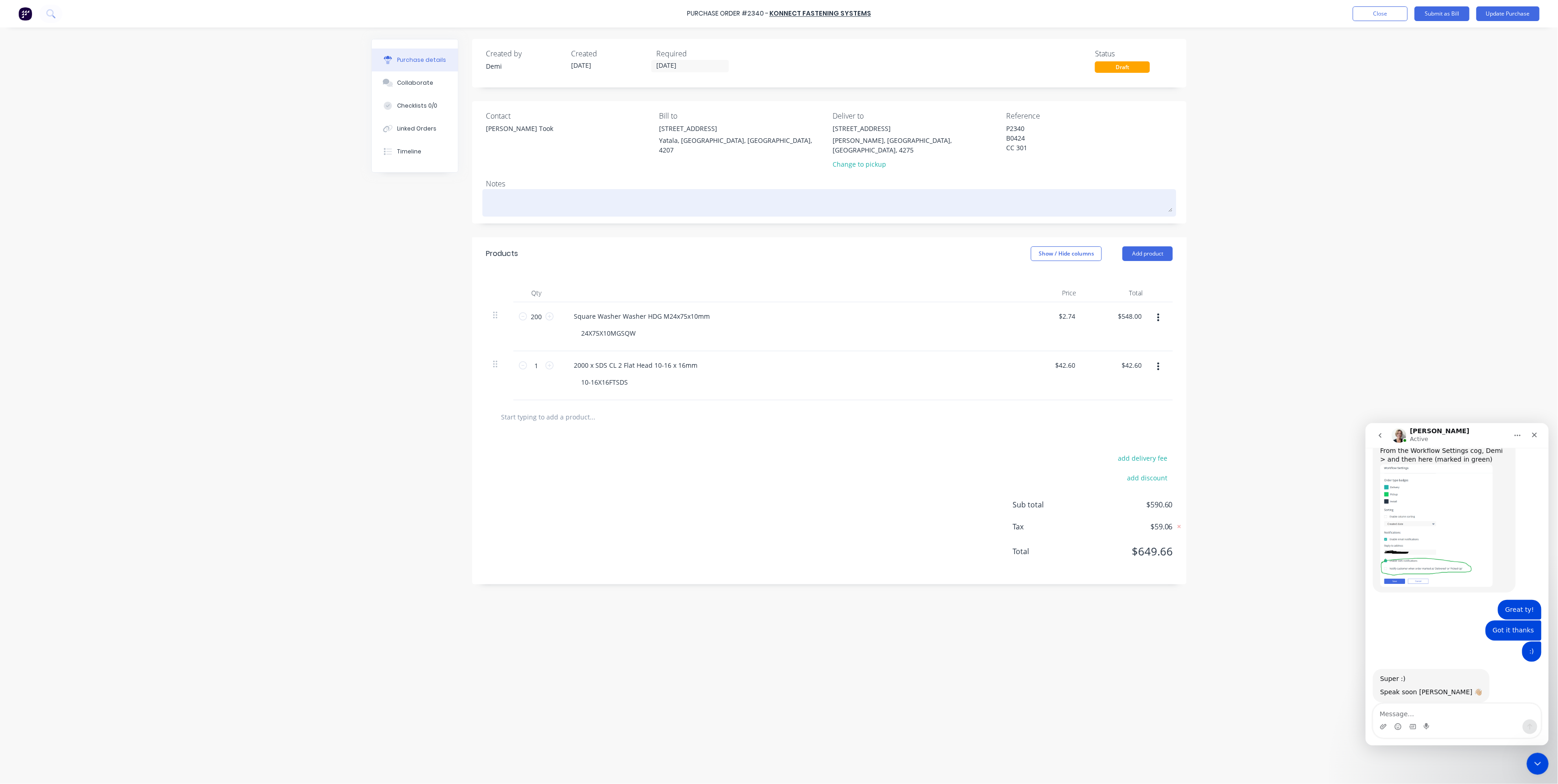
click at [592, 199] on textarea at bounding box center [829, 202] width 687 height 21
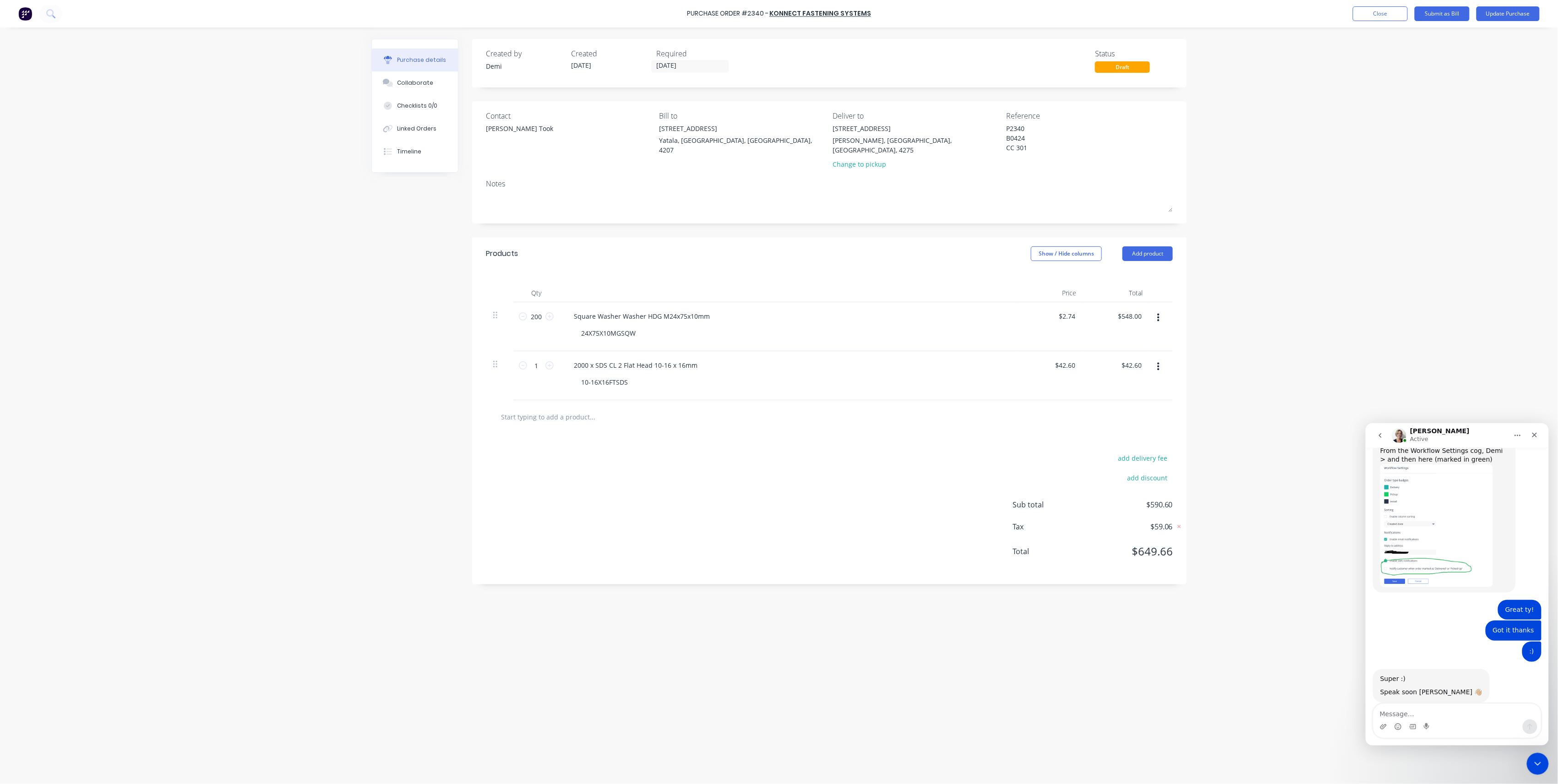
type textarea "x"
type textarea "N"
type textarea "x"
type textarea "Na"
type textarea "x"
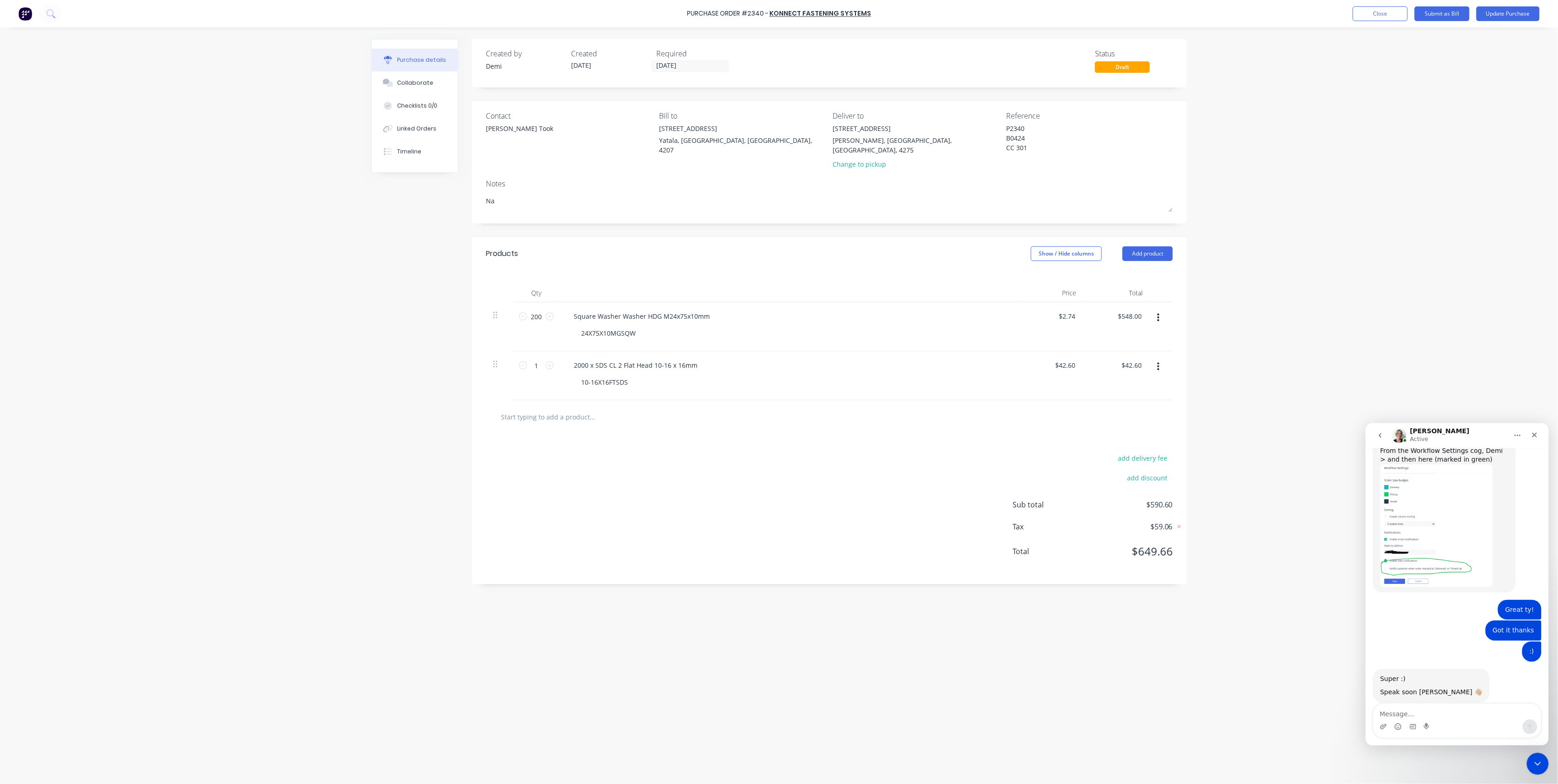
type textarea "Nat"
type textarea "x"
type textarea "Nath"
type textarea "x"
type textarea "Natha"
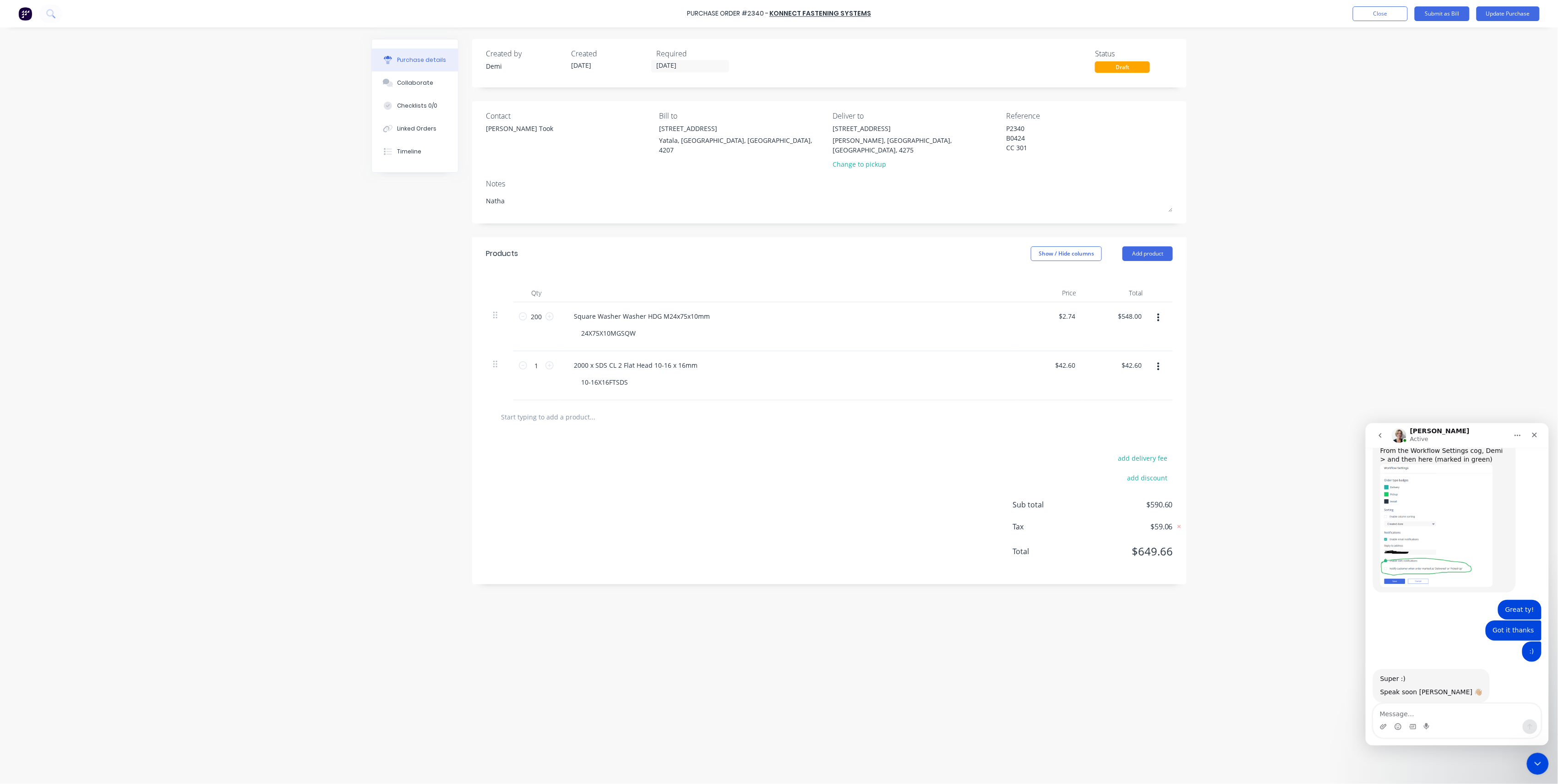
type textarea "x"
type textarea "Nathan"
type textarea "x"
type textarea "Nathan"
type textarea "x"
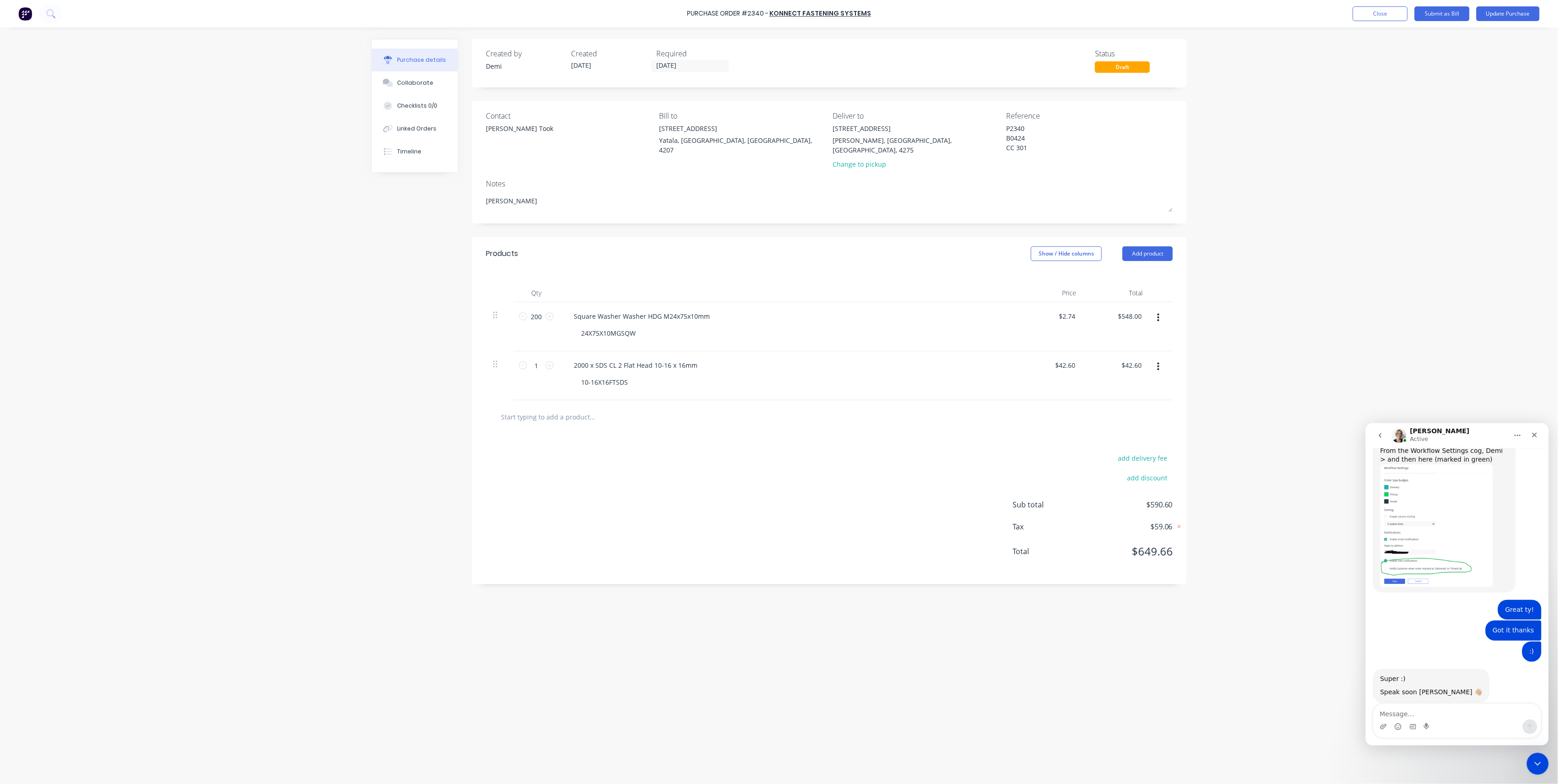
type textarea "Nathan -"
type textarea "x"
type textarea "Nathan"
type textarea "x"
type textarea "Nathan F"
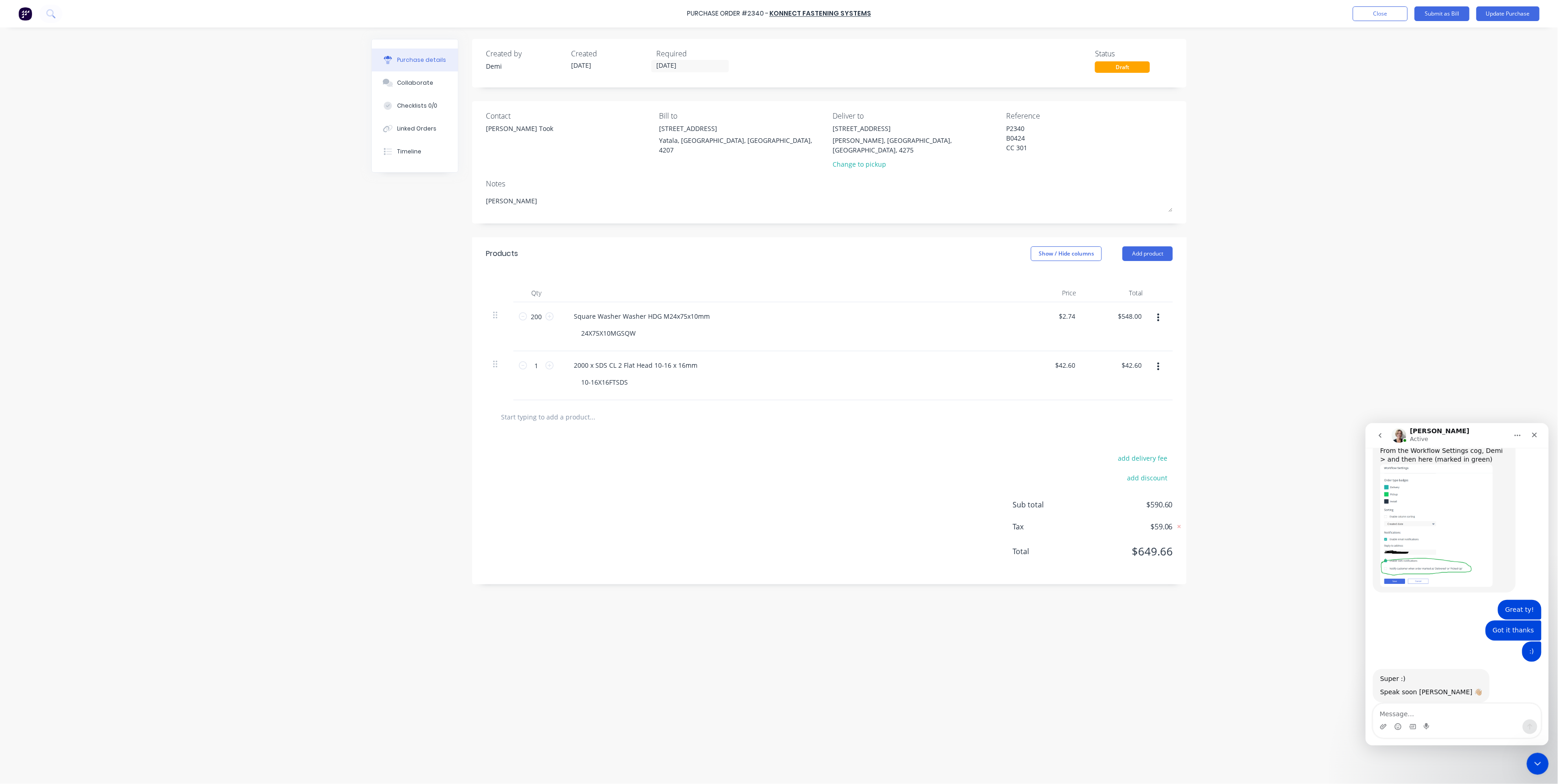
type textarea "x"
type textarea "Nathan F;"
type textarea "x"
type textarea "Nathan F;a"
type textarea "x"
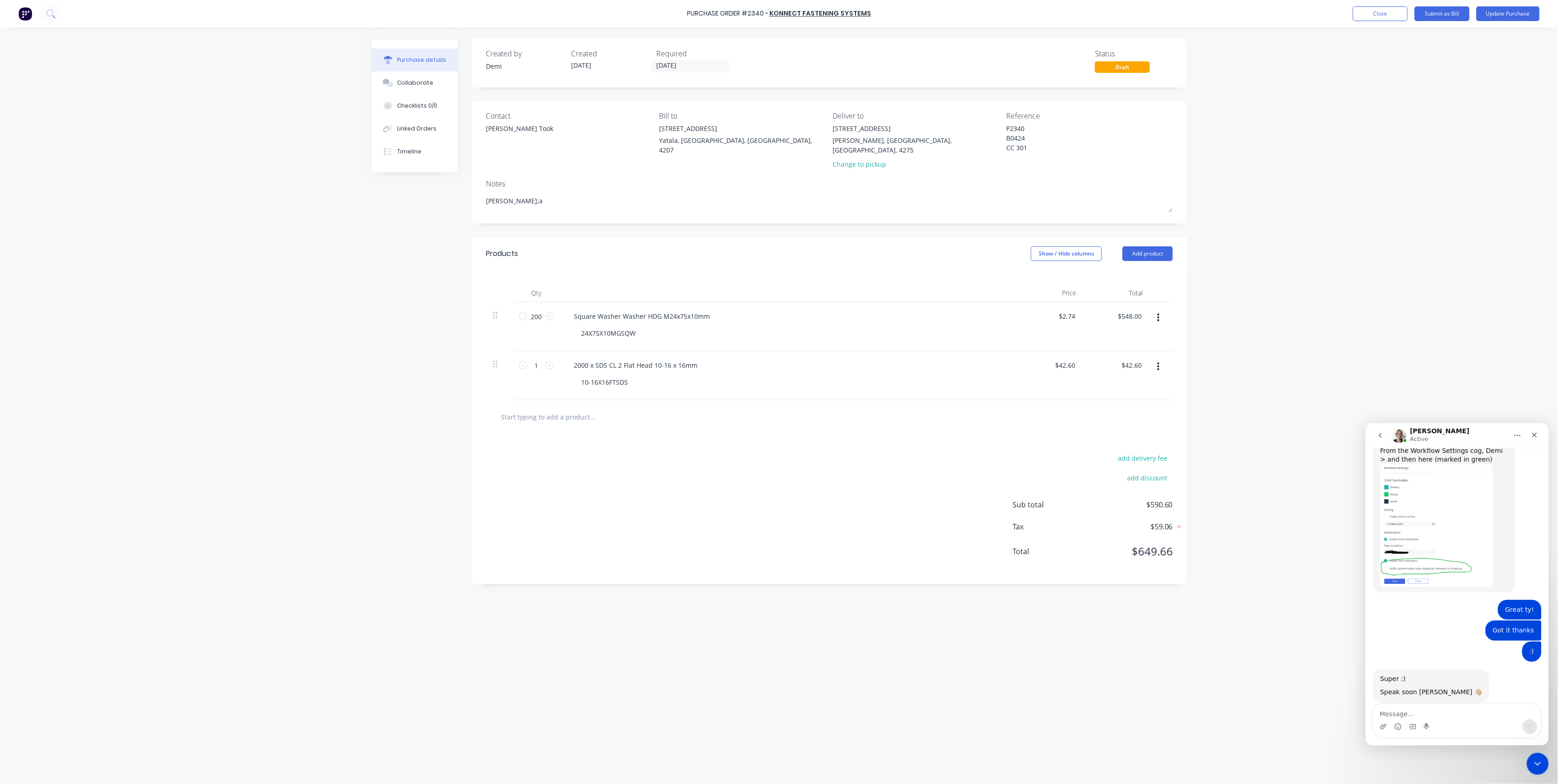
type textarea "Nathan F;ac"
type textarea "x"
type textarea "Nathan F;acl"
type textarea "x"
type textarea "Nathan F;ac"
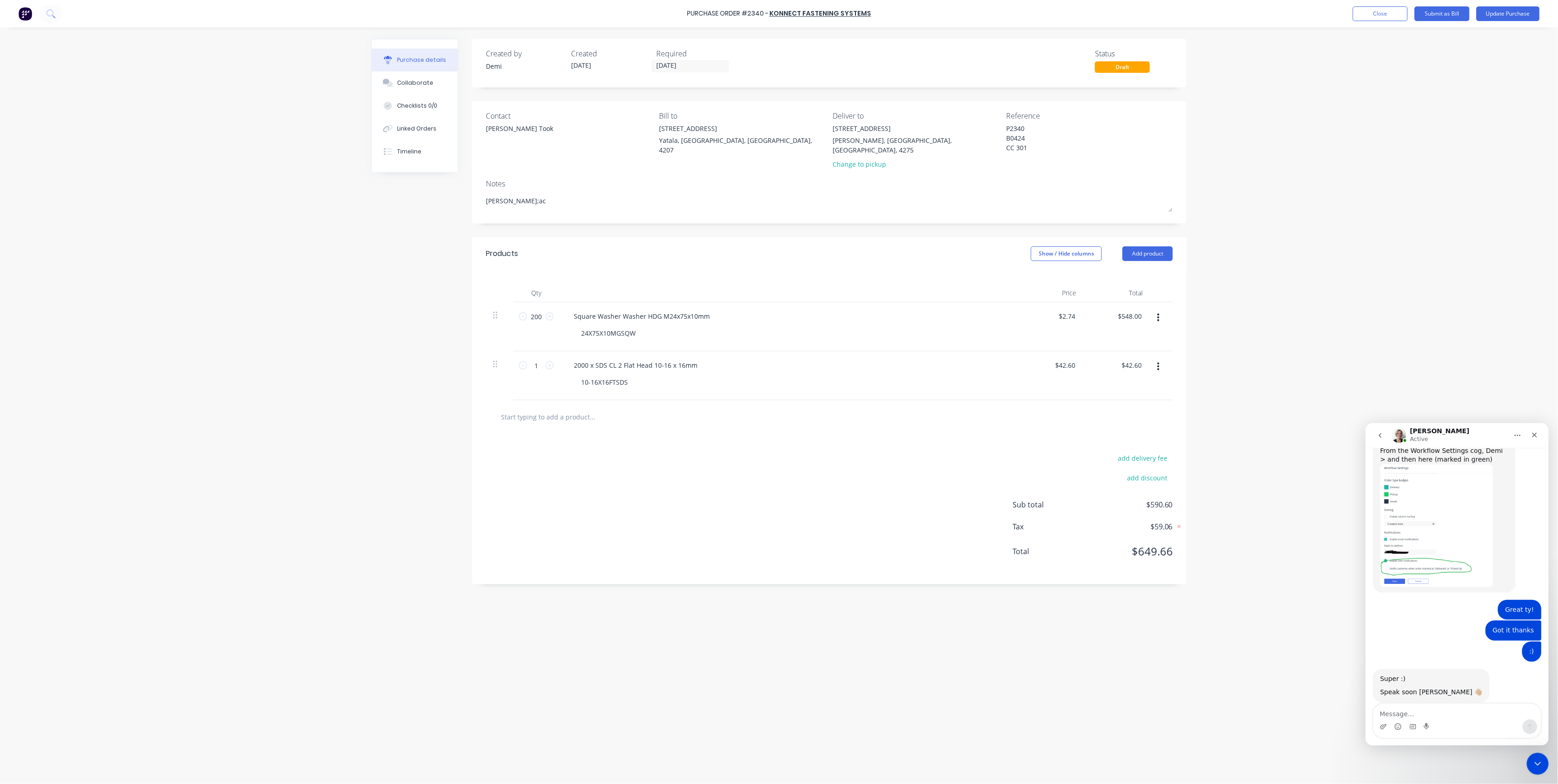
type textarea "x"
type textarea "Nathan F;a"
type textarea "x"
type textarea "Nathan F;"
type textarea "x"
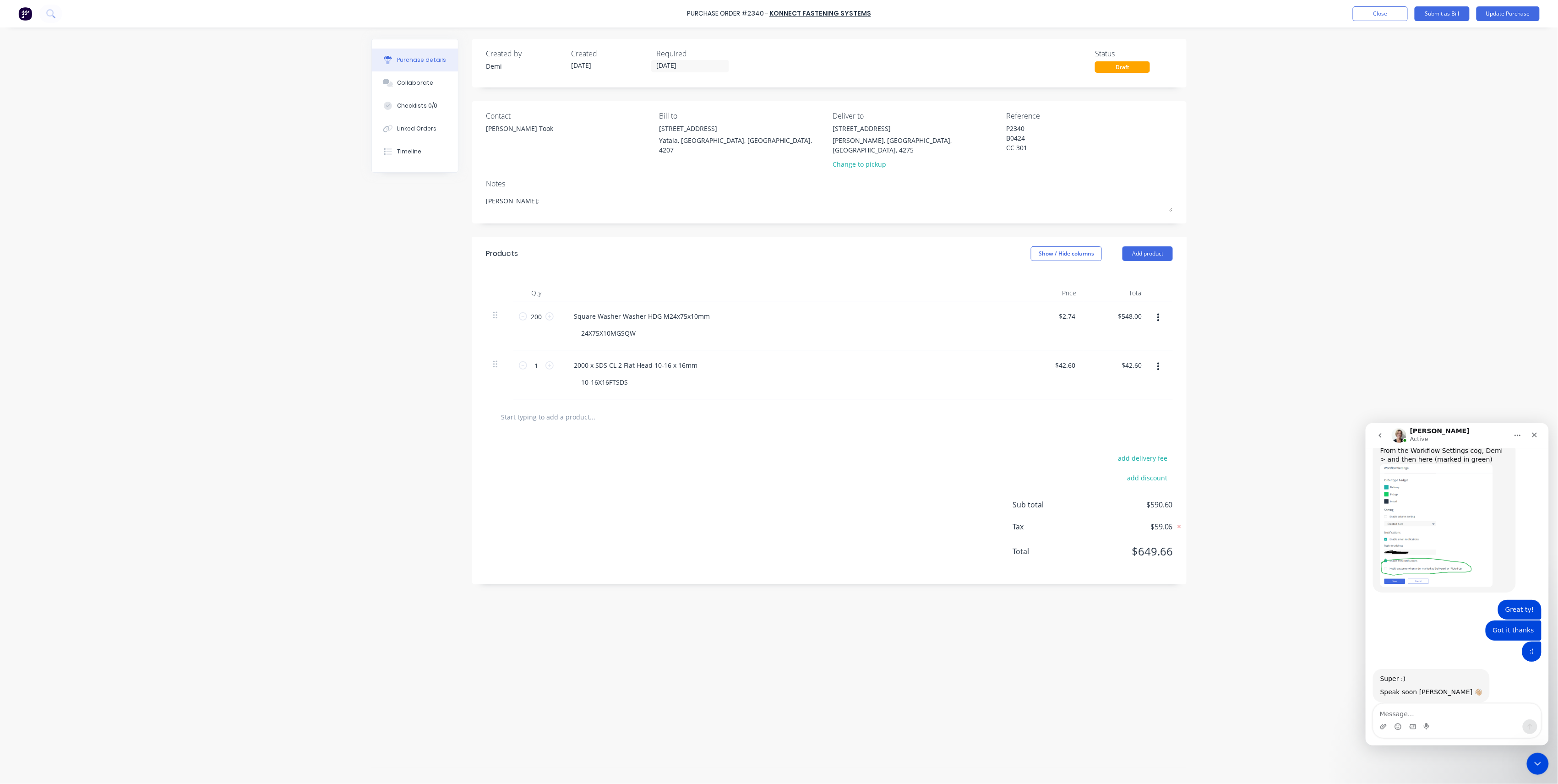
type textarea "Nathan F"
type textarea "x"
type textarea "Nathan F;"
type textarea "x"
type textarea "Nathan F;a"
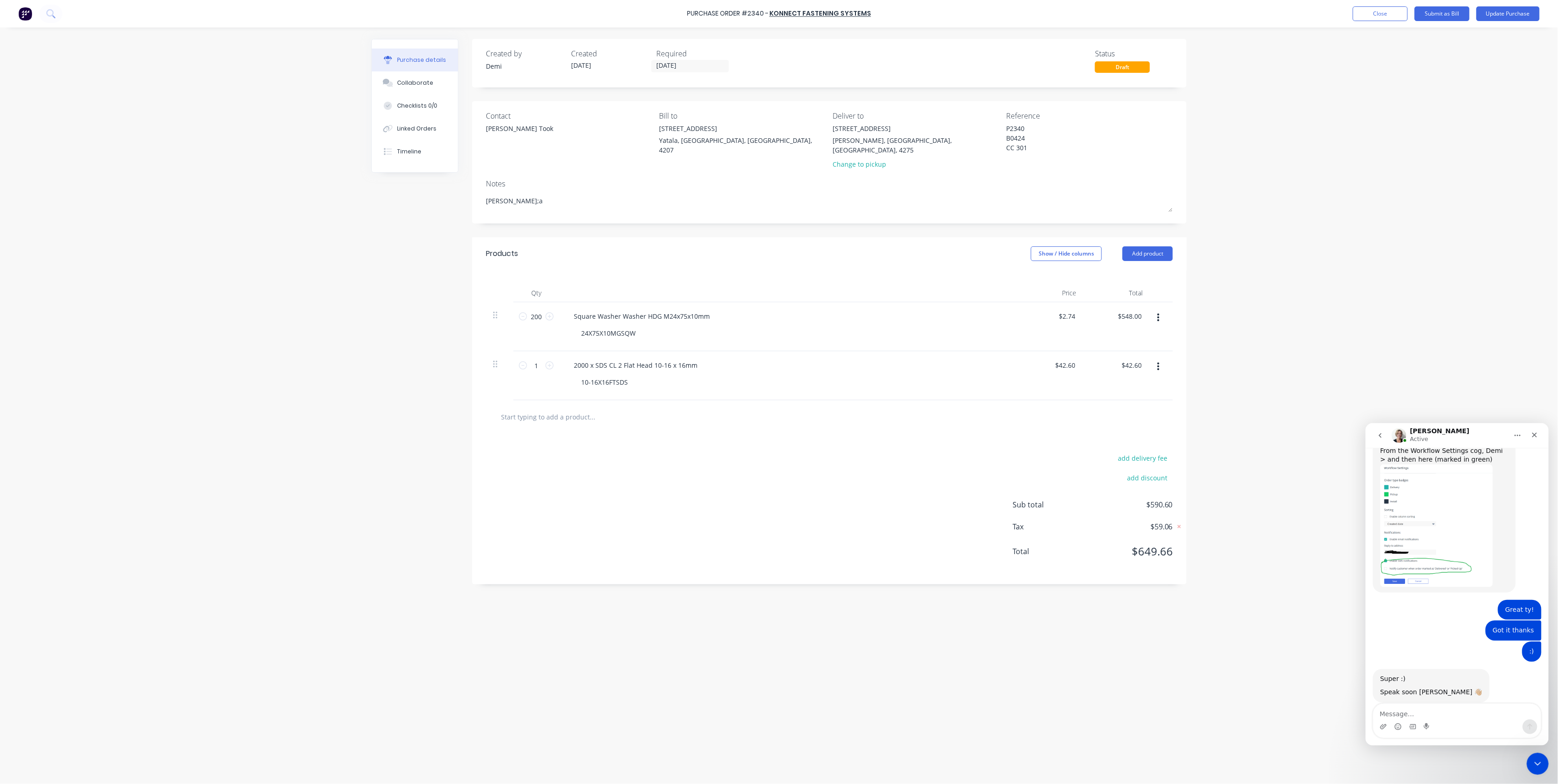
type textarea "x"
type textarea "Nathan F;ac"
type textarea "x"
type textarea "Nathan F;acl"
type textarea "x"
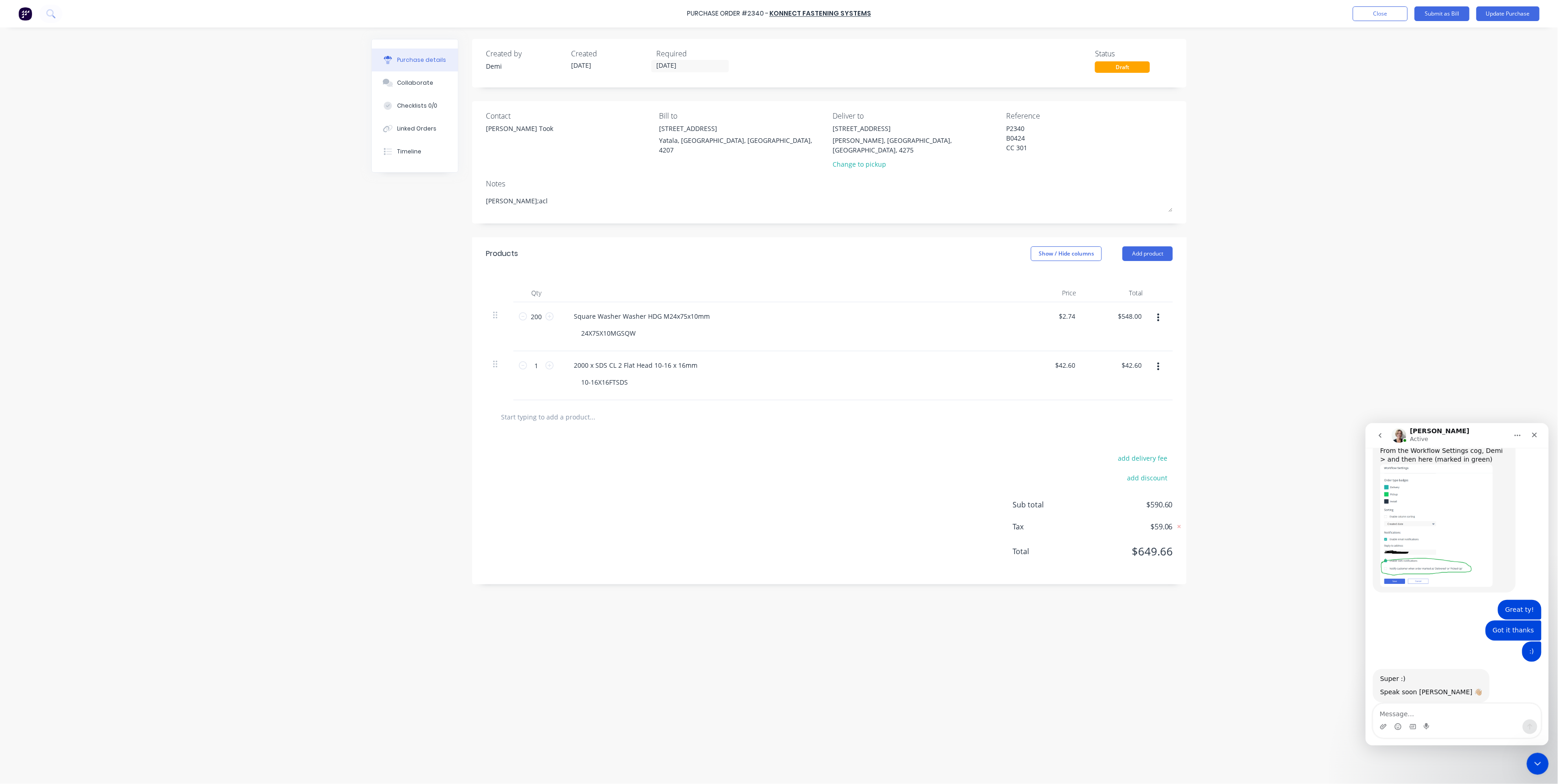
type textarea "Nathan F;ac"
type textarea "x"
type textarea "Nathan F;a"
type textarea "x"
type textarea "Nathan F;"
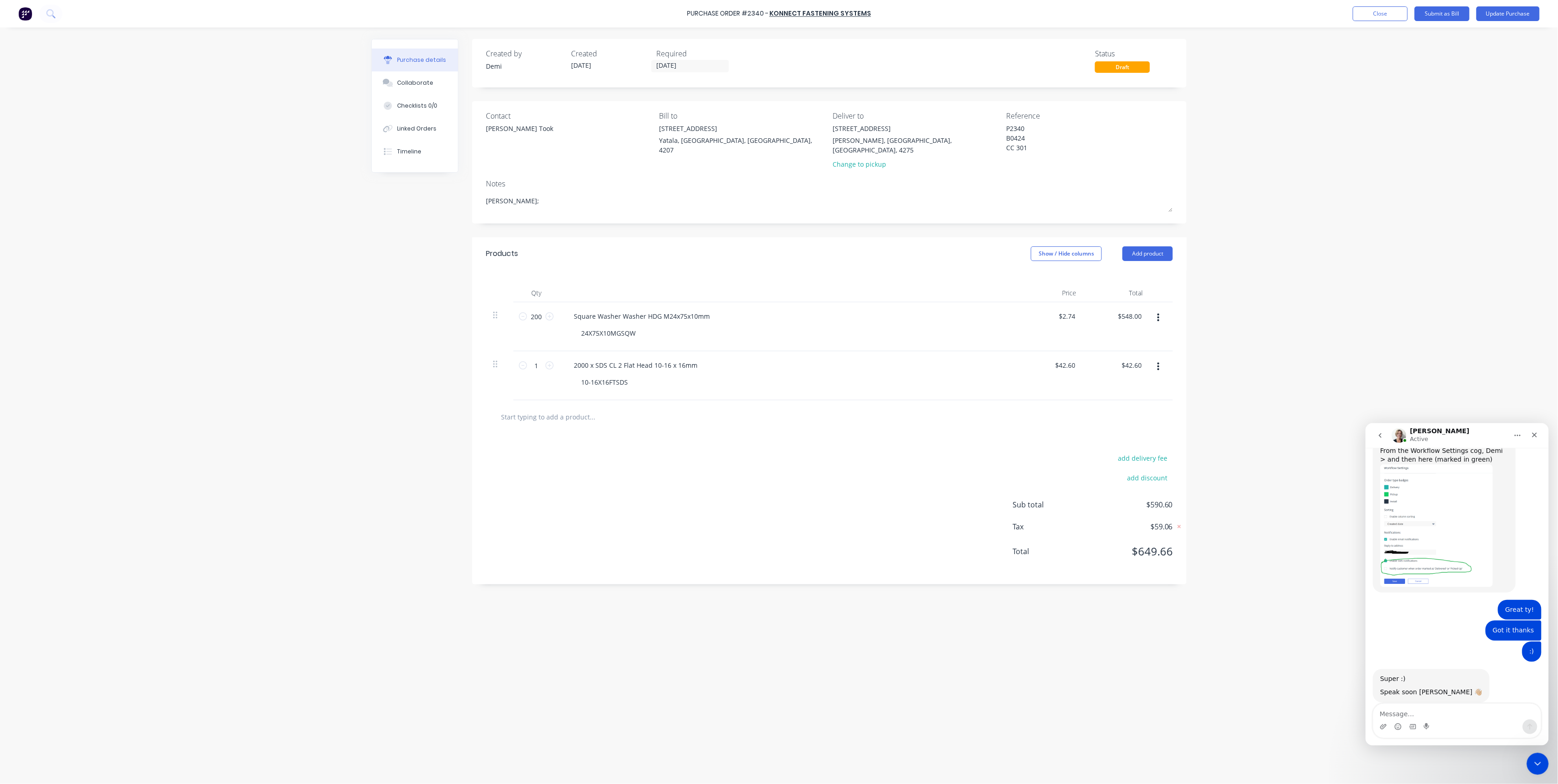
type textarea "x"
type textarea "Nathan F"
type textarea "x"
type textarea "Nathan Fl"
type textarea "x"
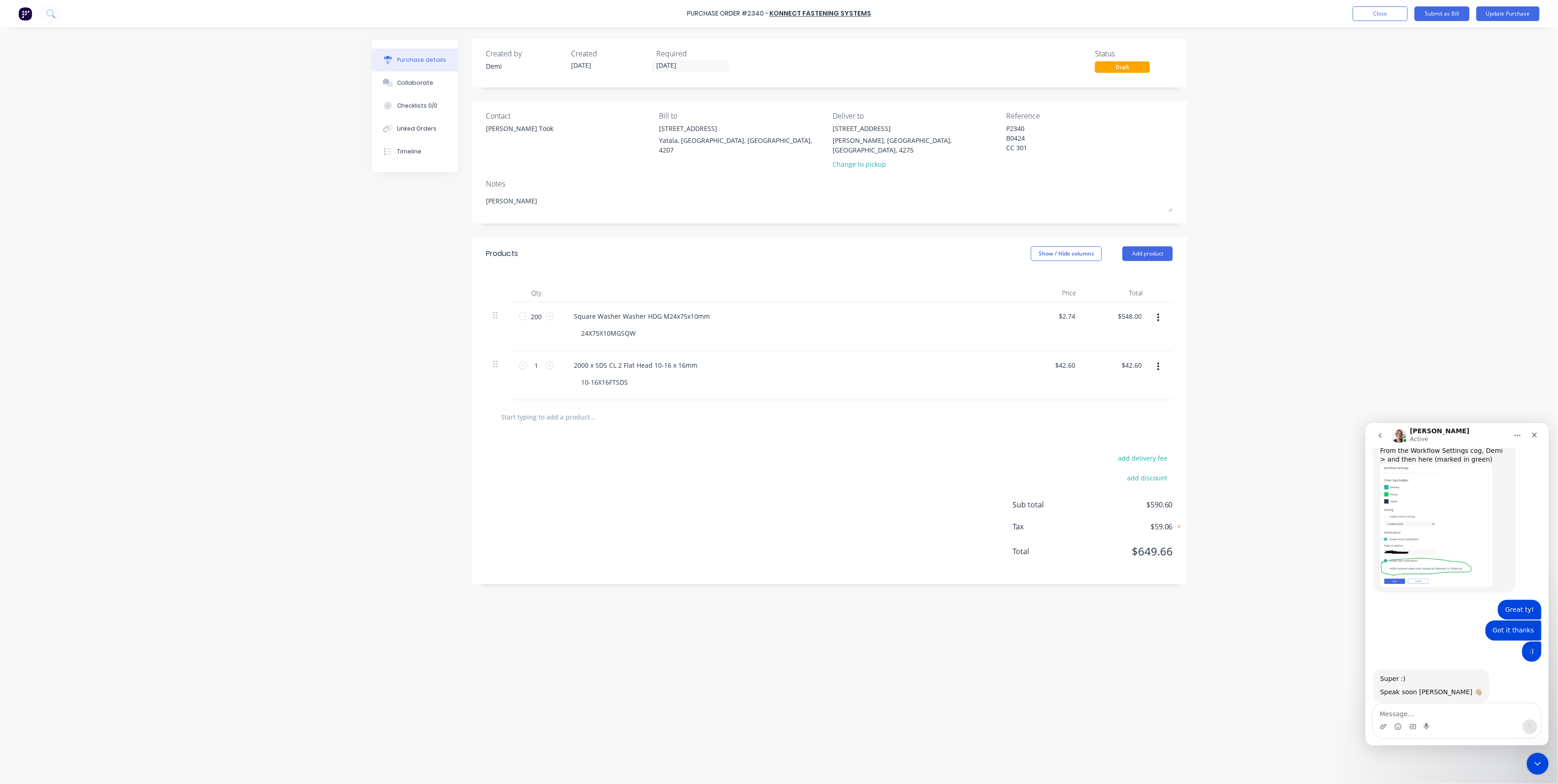
type textarea "Nathan Fla"
type textarea "x"
type textarea "Nathan Flac"
type textarea "x"
type textarea "[PERSON_NAME]"
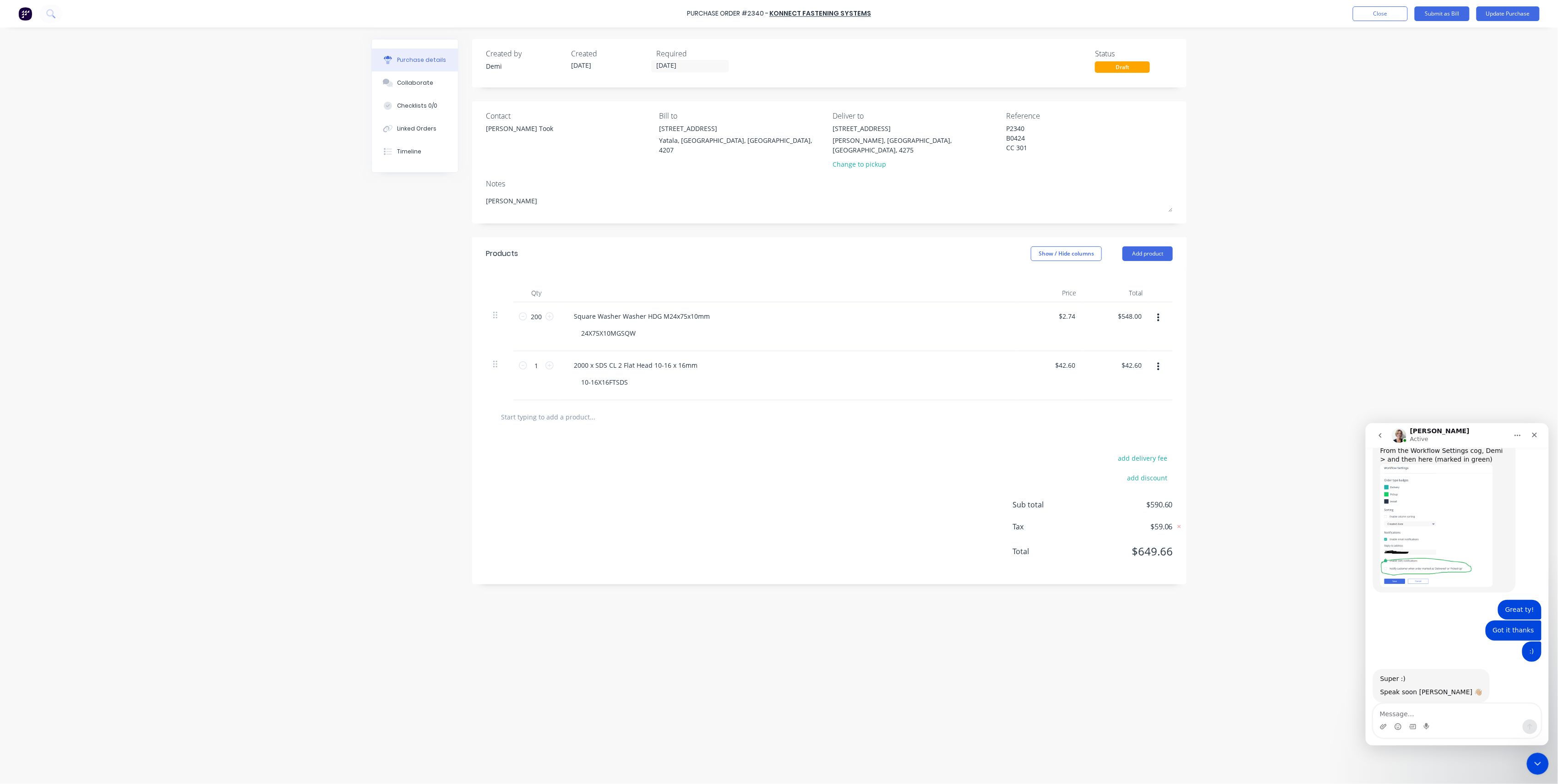
type textarea "x"
type textarea "[PERSON_NAME]"
type textarea "x"
type textarea "Nathan Flack ="
type textarea "x"
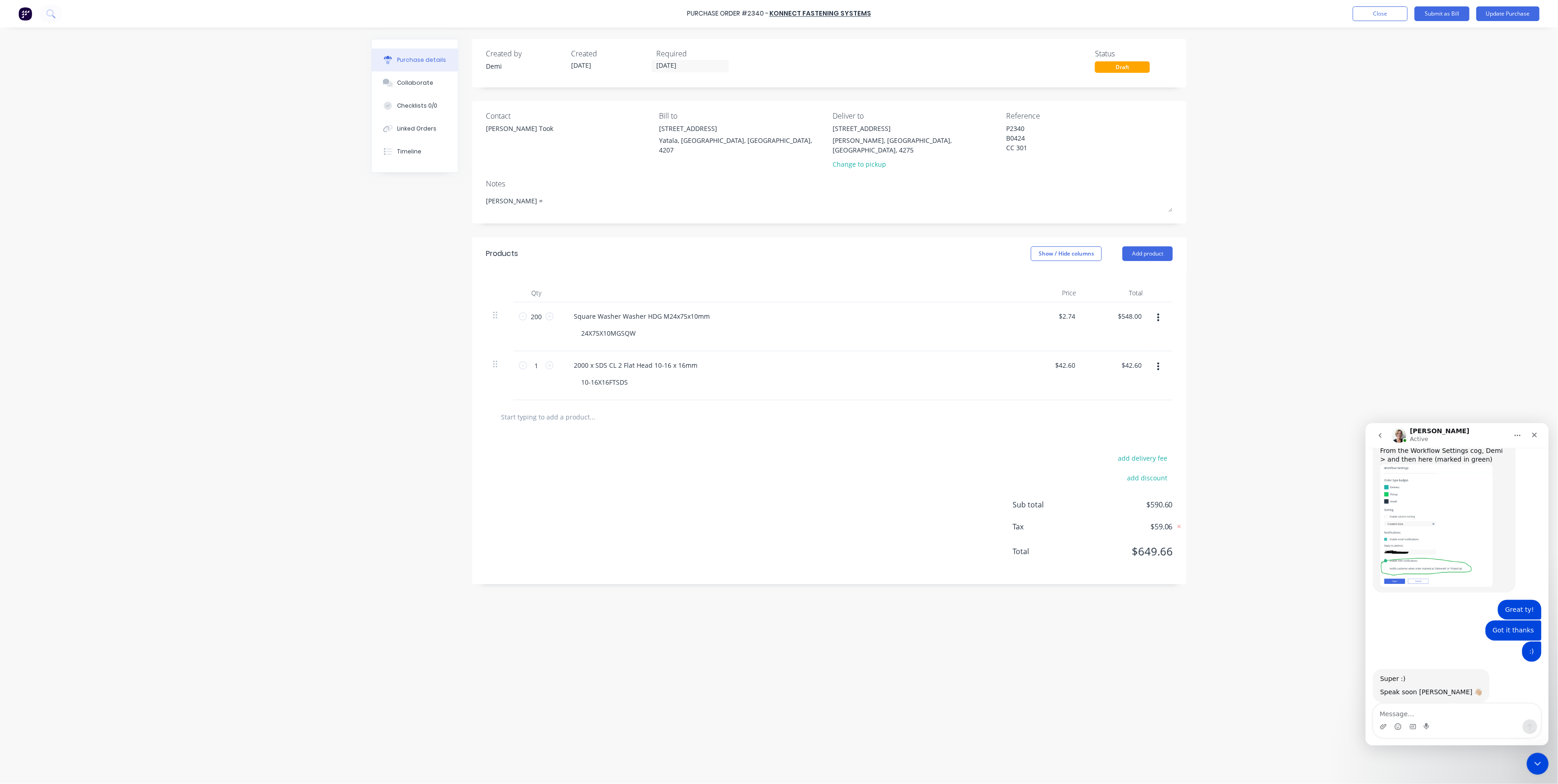
type textarea "[PERSON_NAME]"
type textarea "x"
type textarea "Nathan Flack -"
type textarea "x"
type textarea "Nathan Flack -"
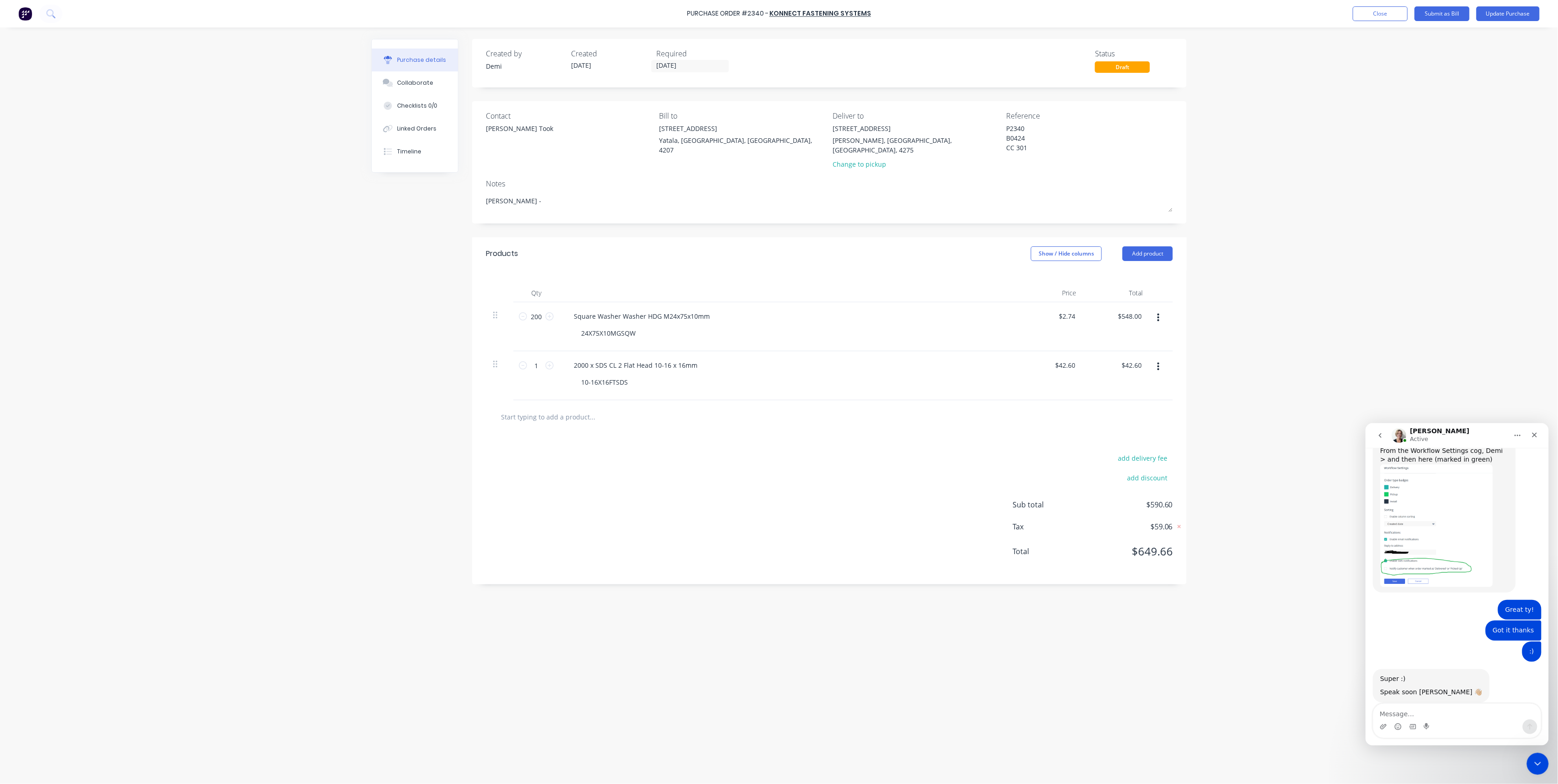
type textarea "x"
type textarea "Nathan Flack - 0"
type textarea "x"
type textarea "Nathan Flack - 04"
type textarea "x"
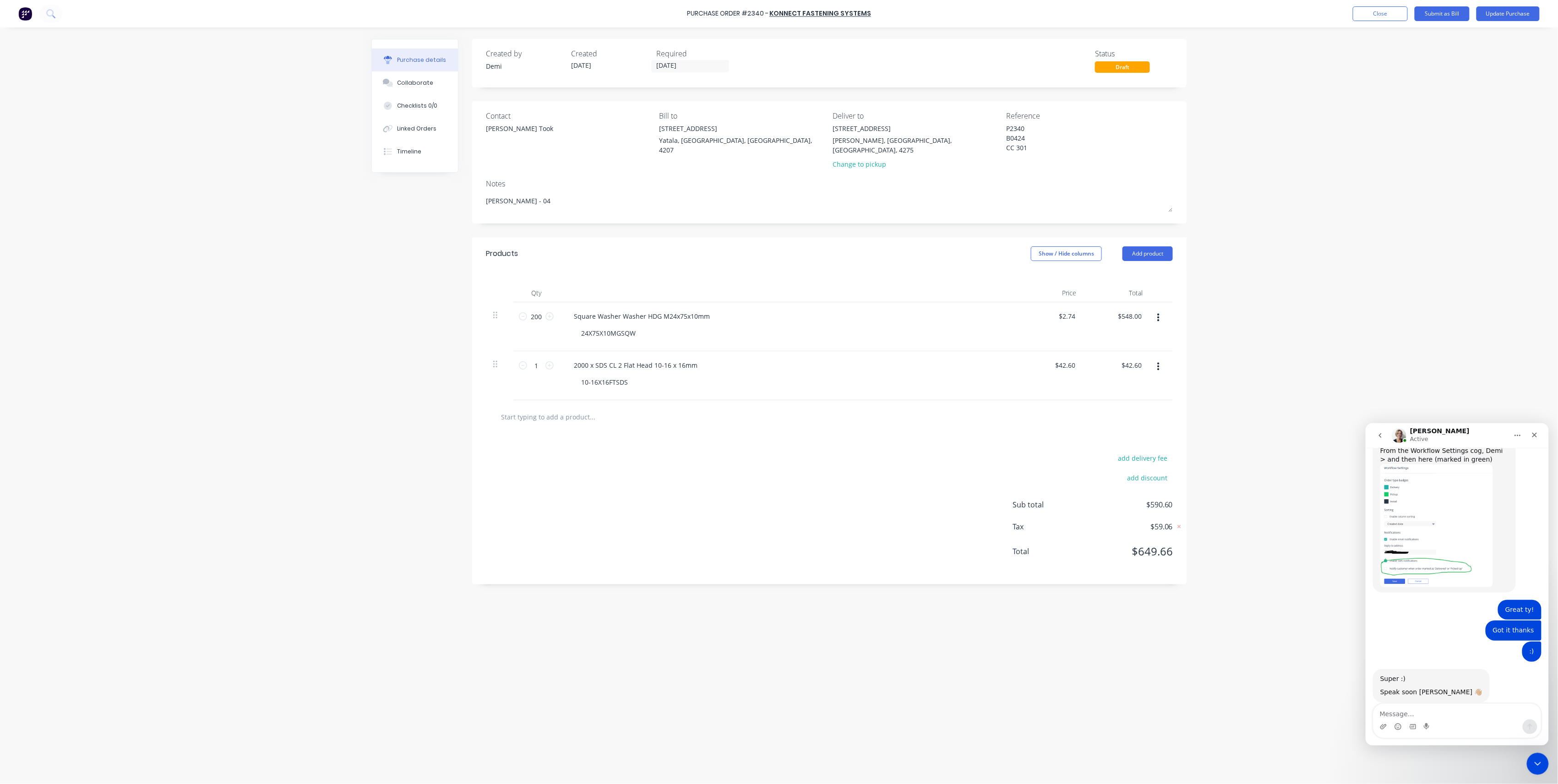
type textarea "Nathan Flack - 04"
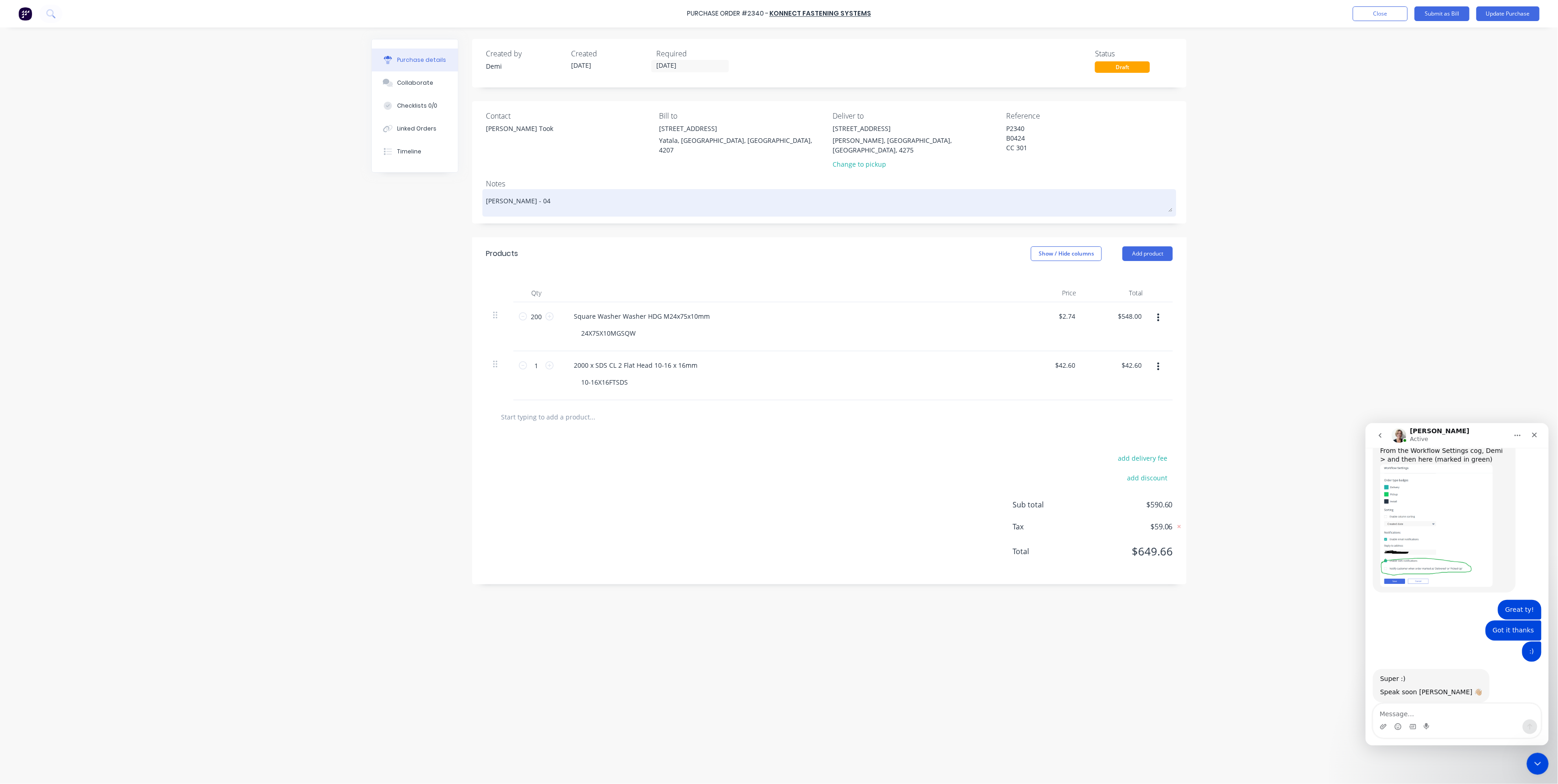
type textarea "x"
type textarea "Nathan Flack - 042"
type textarea "x"
type textarea "Nathan Flack - 0421"
type textarea "x"
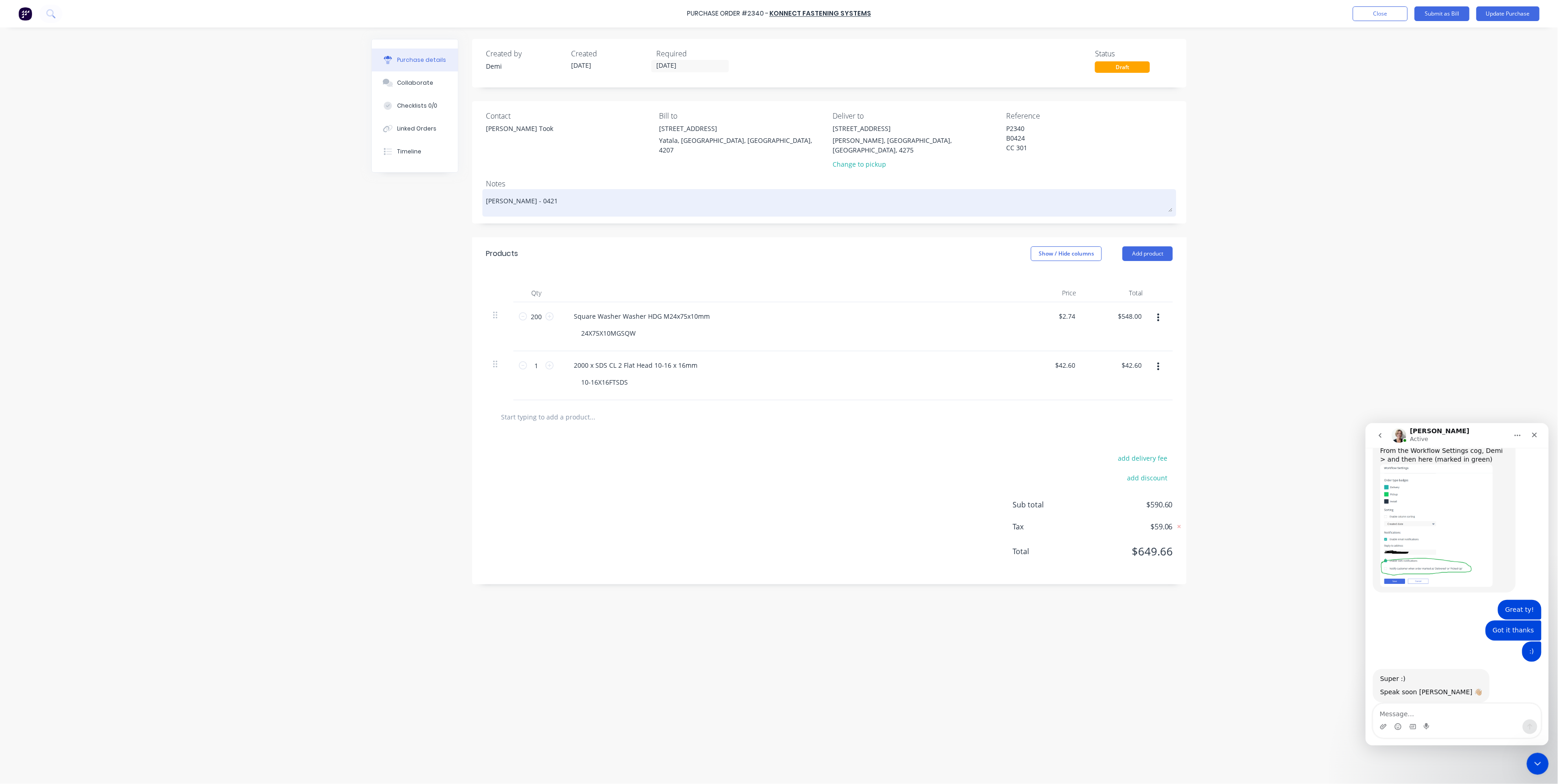
type textarea "Nathan Flack - 04211"
type textarea "x"
type textarea "Nathan Flack - 042119"
type textarea "x"
type textarea "Nathan Flack - 0421193"
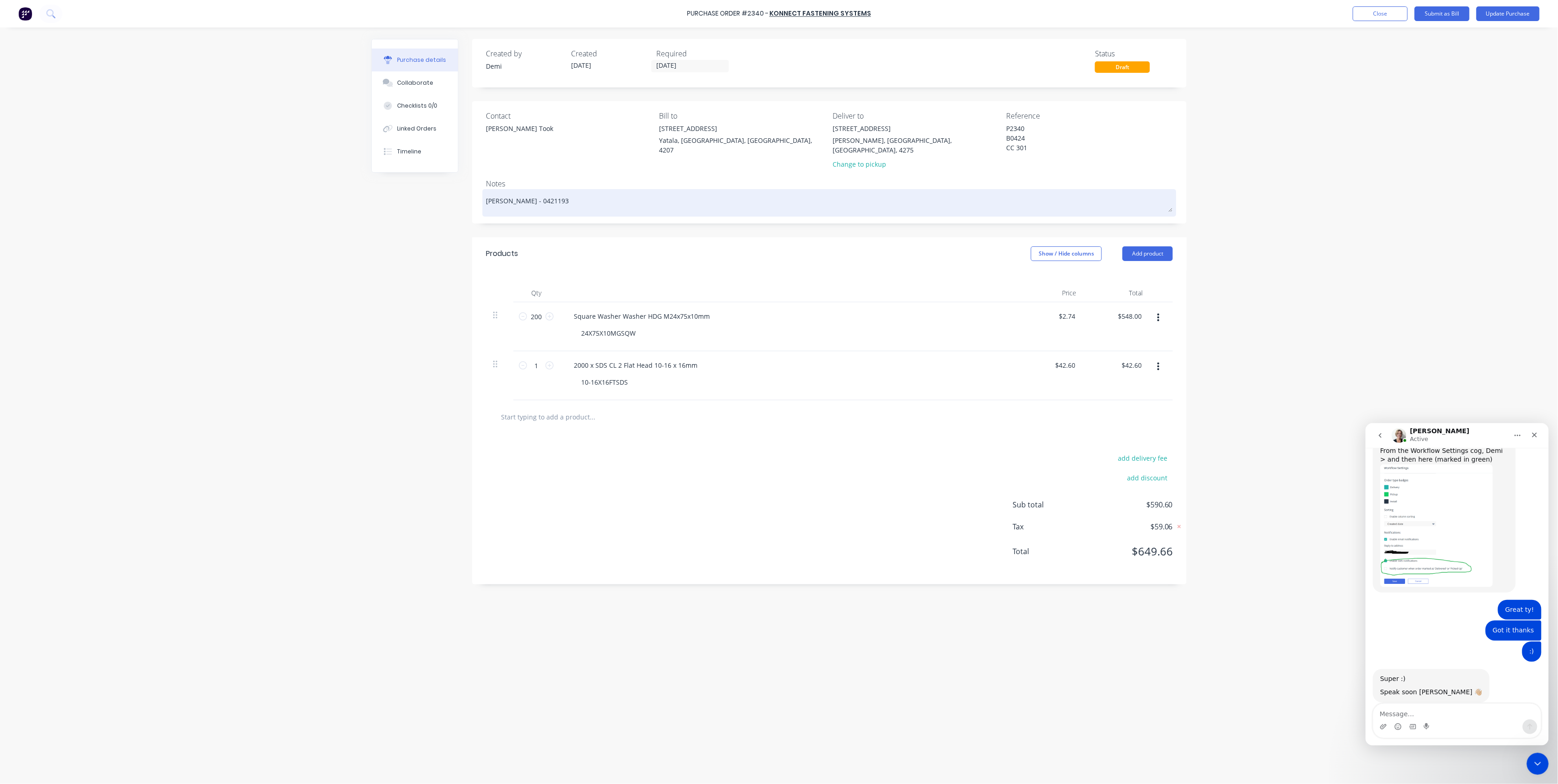
type textarea "x"
type textarea "Nathan Flack - 04211938"
type textarea "x"
type textarea "Nathan Flack - 042119386"
type textarea "x"
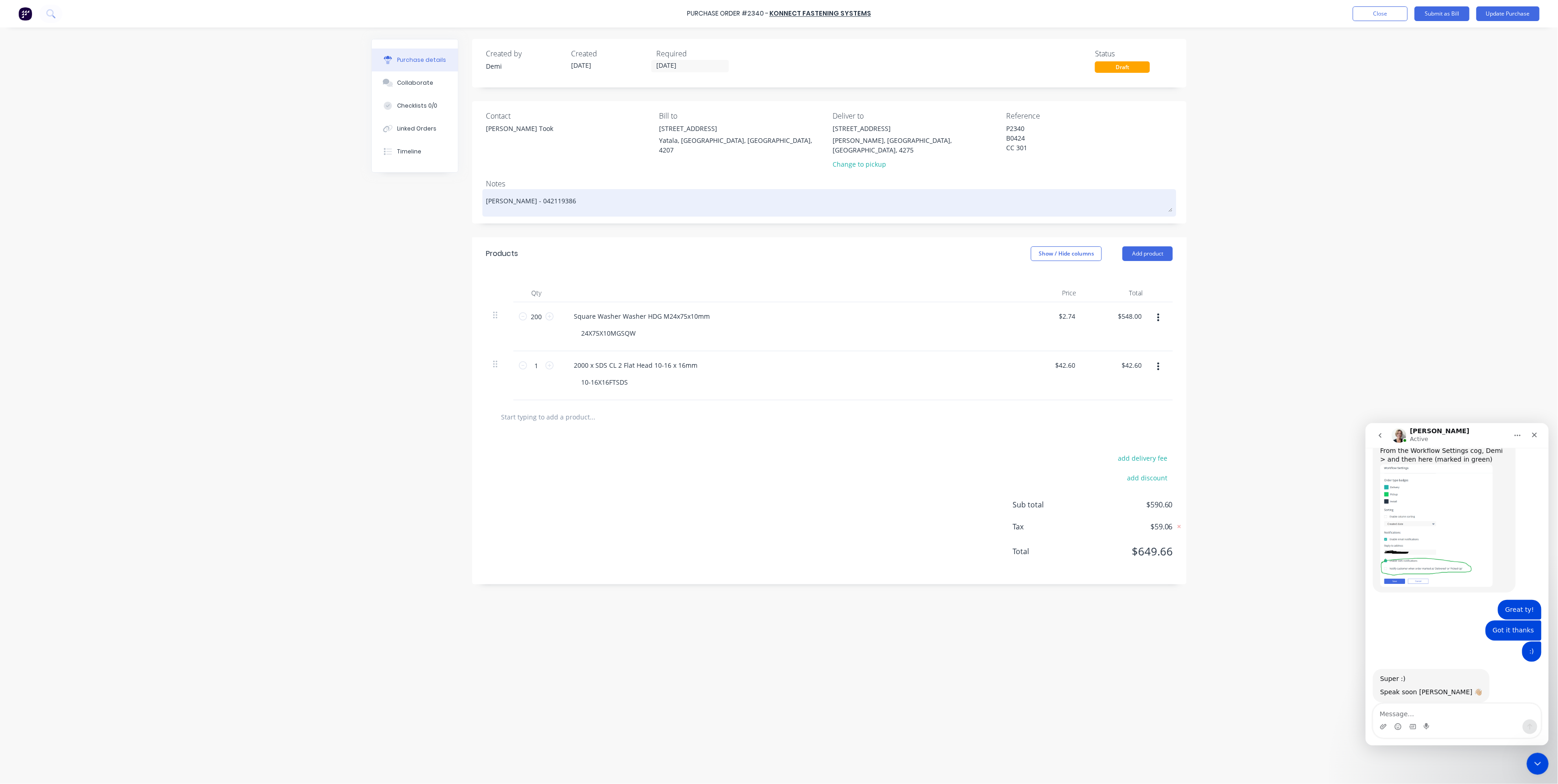
type textarea "Nathan Flack - 0421193863"
type textarea "x"
type textarea "Nathan Flack - 0421193863"
type textarea "x"
type textarea "Nathan Flack - 0421193863 {"
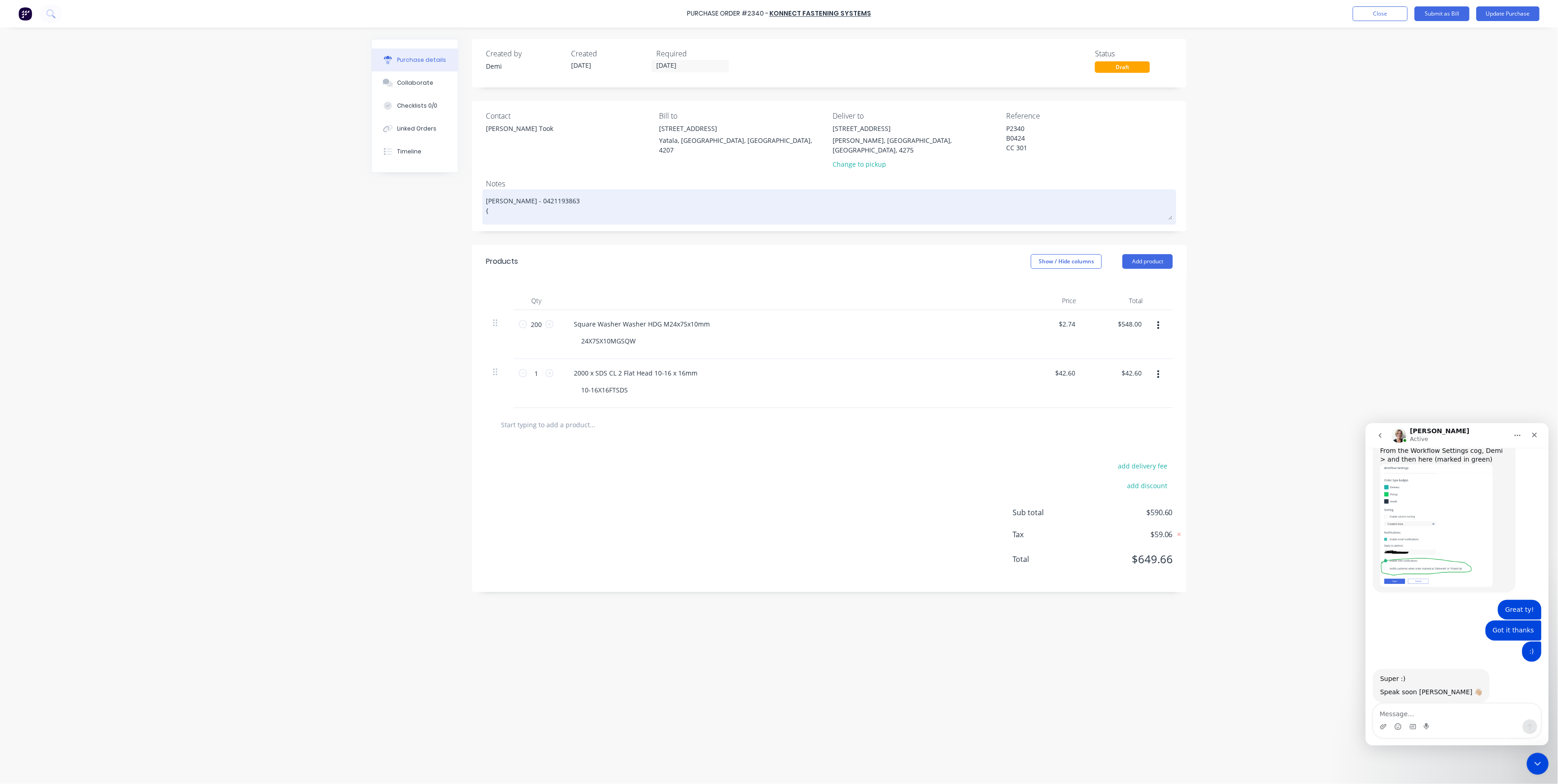
type textarea "x"
type textarea "Nathan Flack - 0421193863"
type textarea "x"
type textarea "Nathan Flack - 0421193863 P"
type textarea "x"
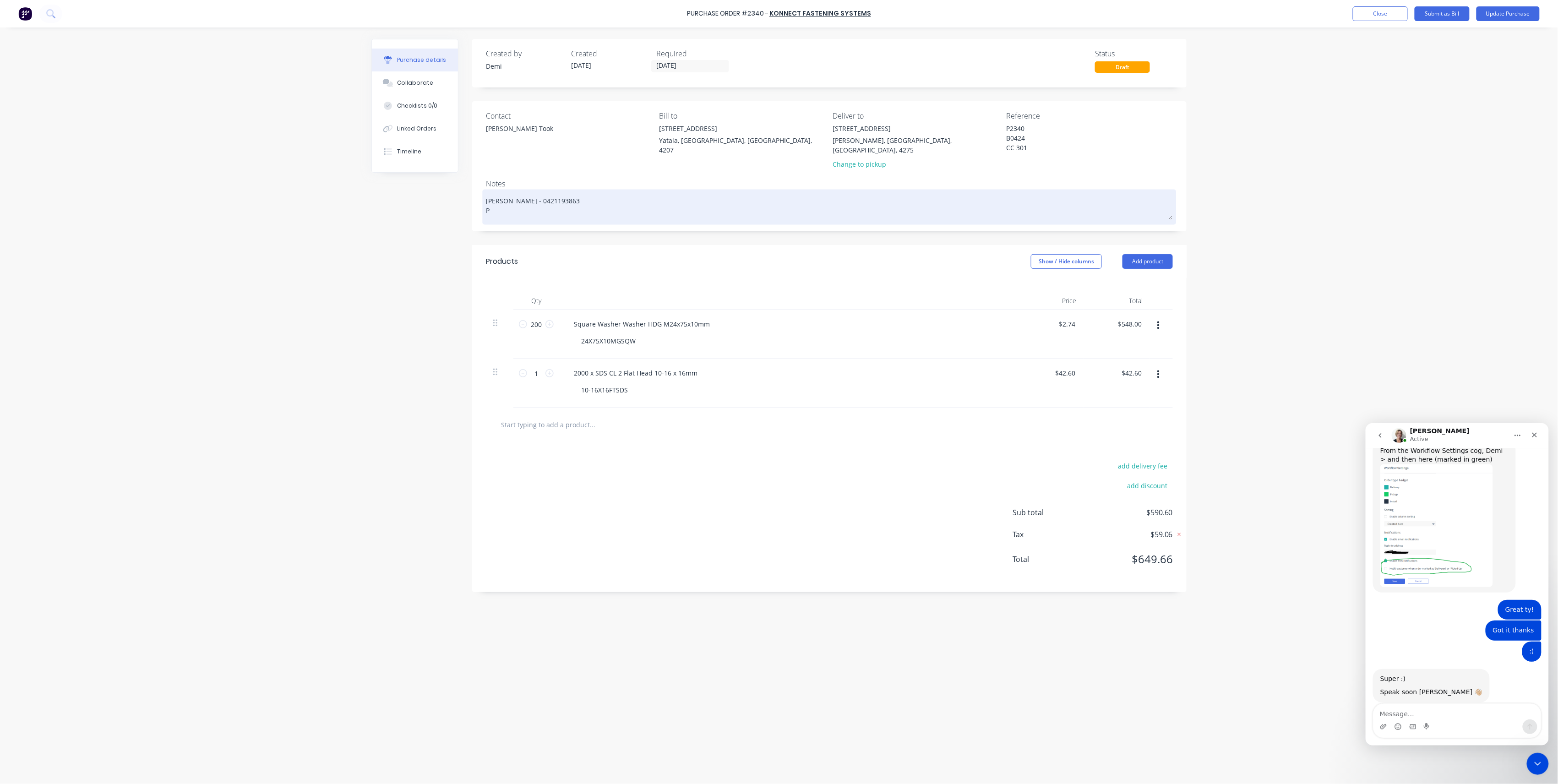
type textarea "Nathan Flack - 0421193863 Pl"
type textarea "x"
type textarea "Nathan Flack - 0421193863 Ple"
type textarea "x"
type textarea "Nathan Flack - 0421193863 Plea"
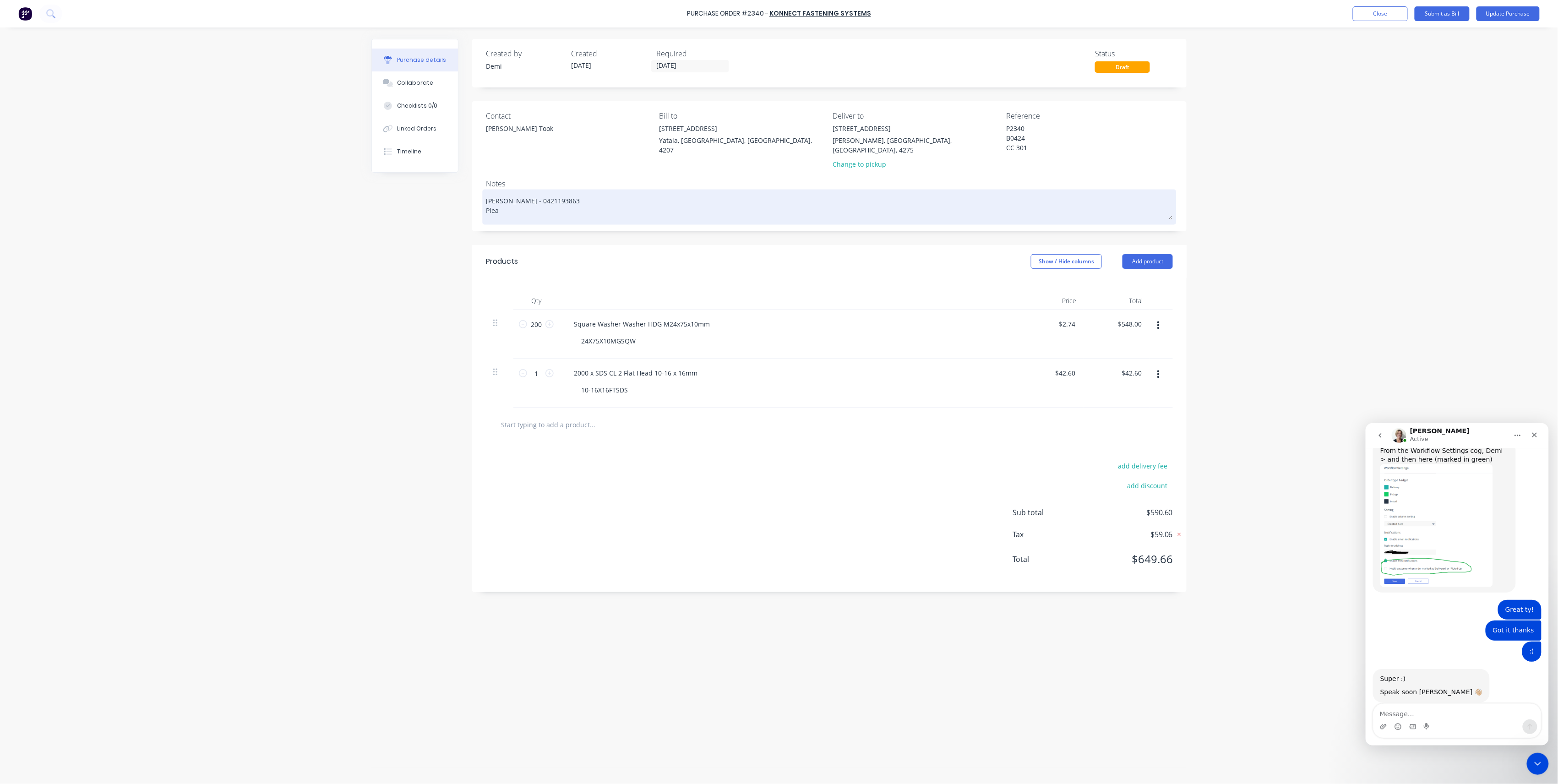
type textarea "x"
type textarea "Nathan Flack - 0421193863 Pleas"
type textarea "x"
type textarea "Nathan Flack - 0421193863 Pleas"
type textarea "x"
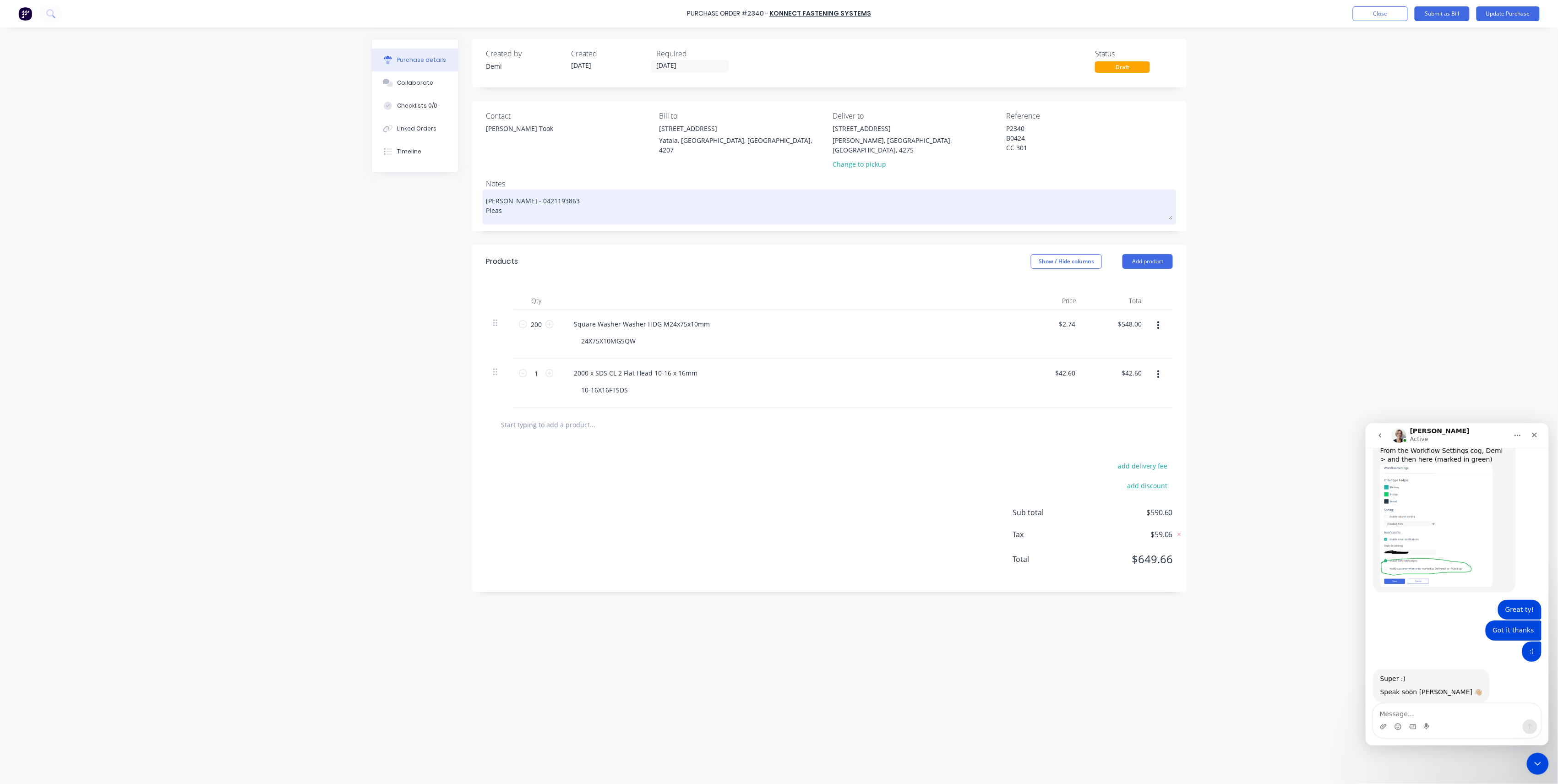
type textarea "Nathan Flack - 0421193863 Pleas"
type textarea "x"
type textarea "Nathan Flack - 0421193863 Please"
type textarea "x"
type textarea "Nathan Flack - 0421193863 Please"
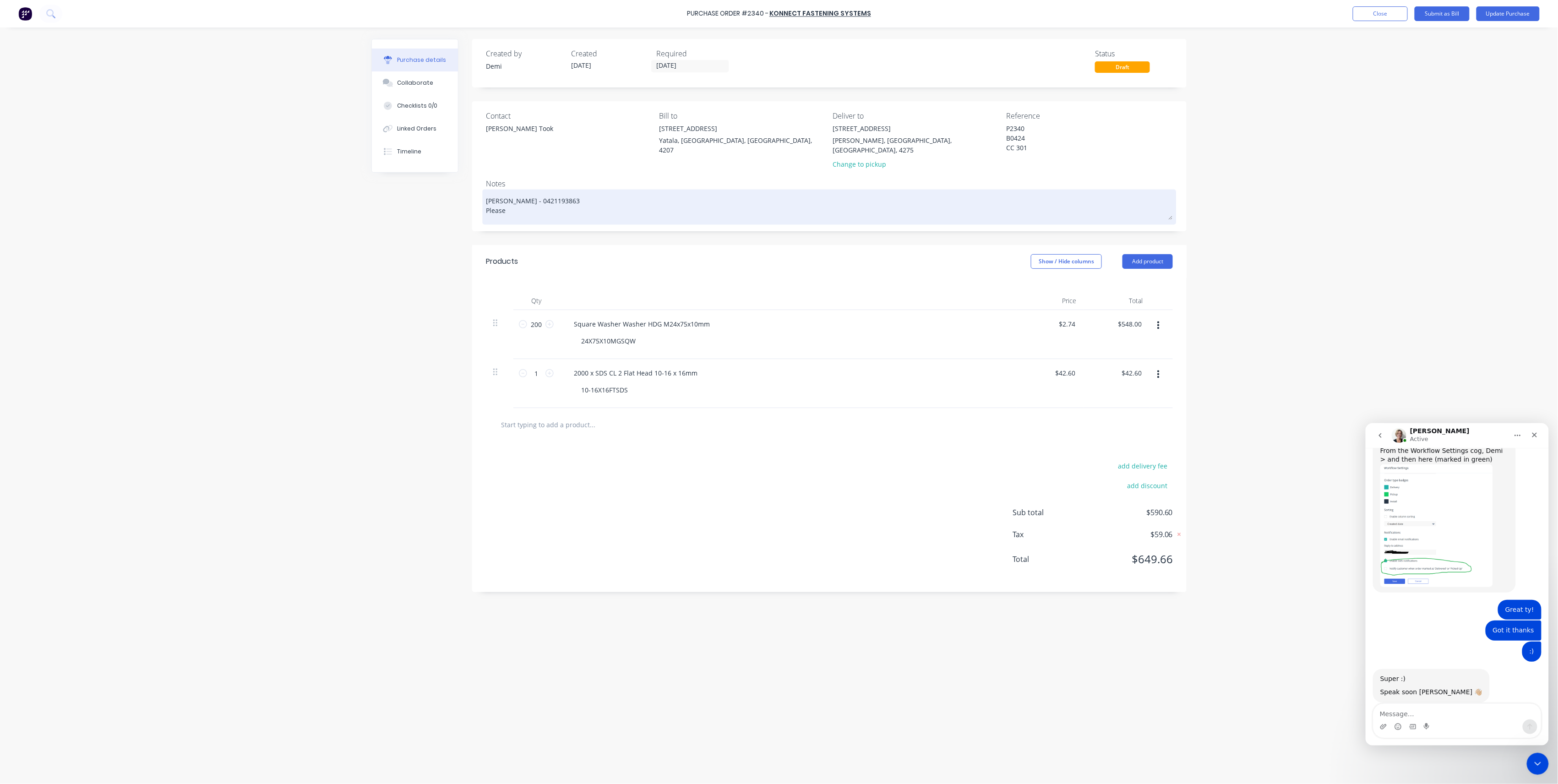
type textarea "x"
type textarea "Nathan Flack - 0421193863 Please d"
type textarea "x"
type textarea "Nathan Flack - 0421193863 Please de"
type textarea "x"
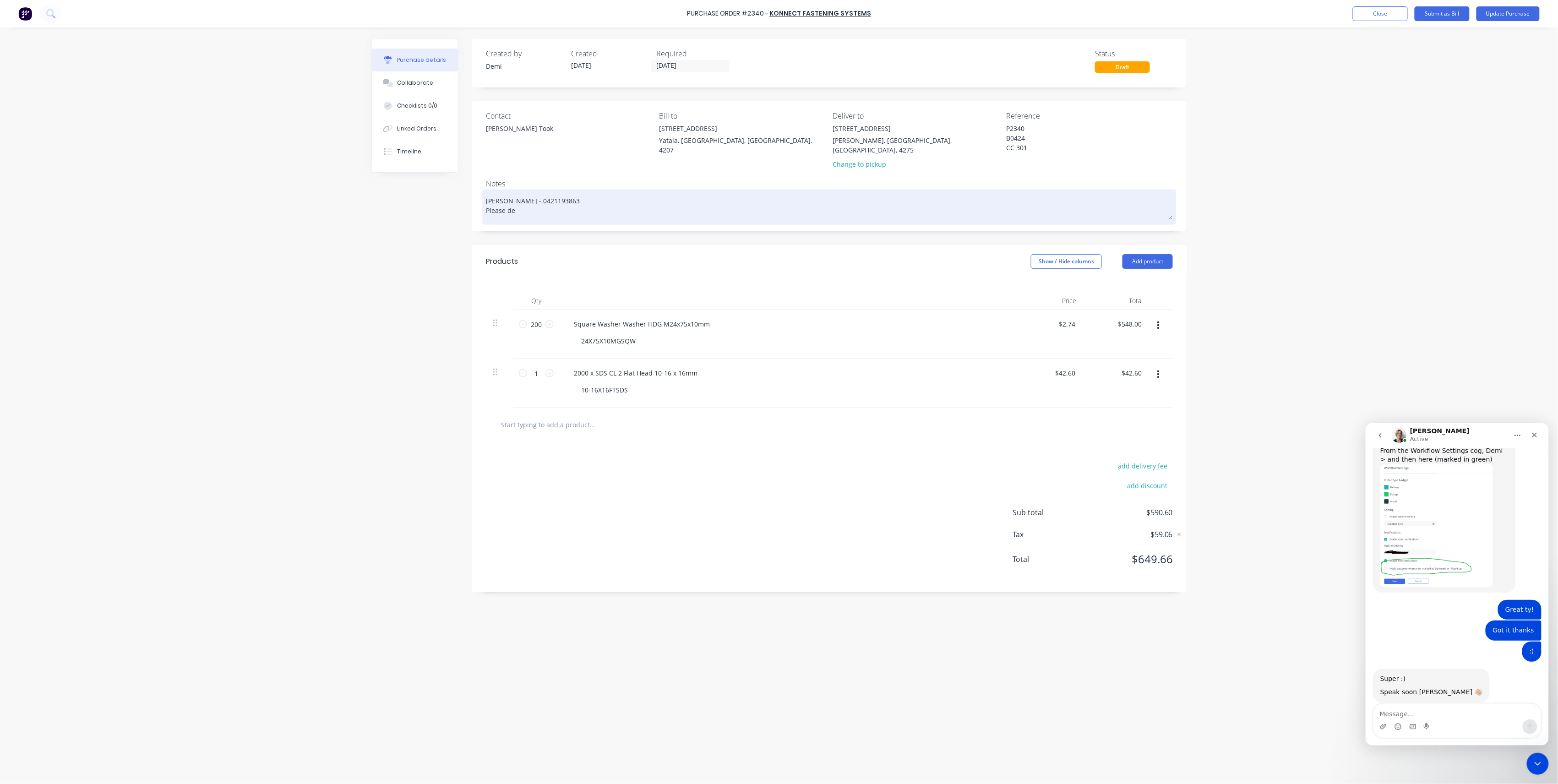
type textarea "Nathan Flack - 0421193863 Please del"
type textarea "x"
type textarea "Nathan Flack - 0421193863 Please deli"
type textarea "x"
type textarea "Nathan Flack - 0421193863 Please deliv"
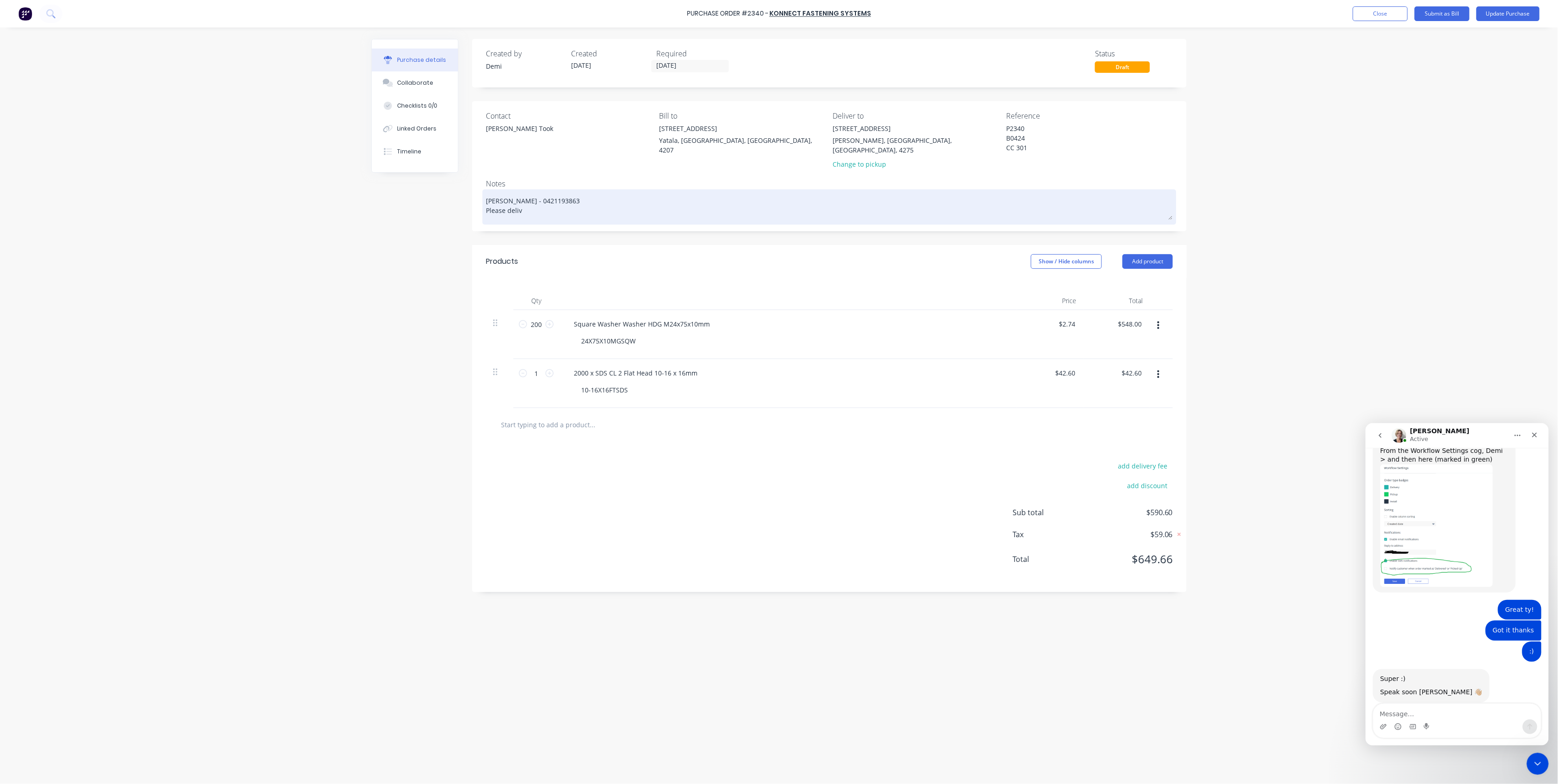
type textarea "x"
type textarea "Nathan Flack - 0421193863 Please delive"
type textarea "x"
type textarea "Nathan Flack - 0421193863 Please delivery"
type textarea "x"
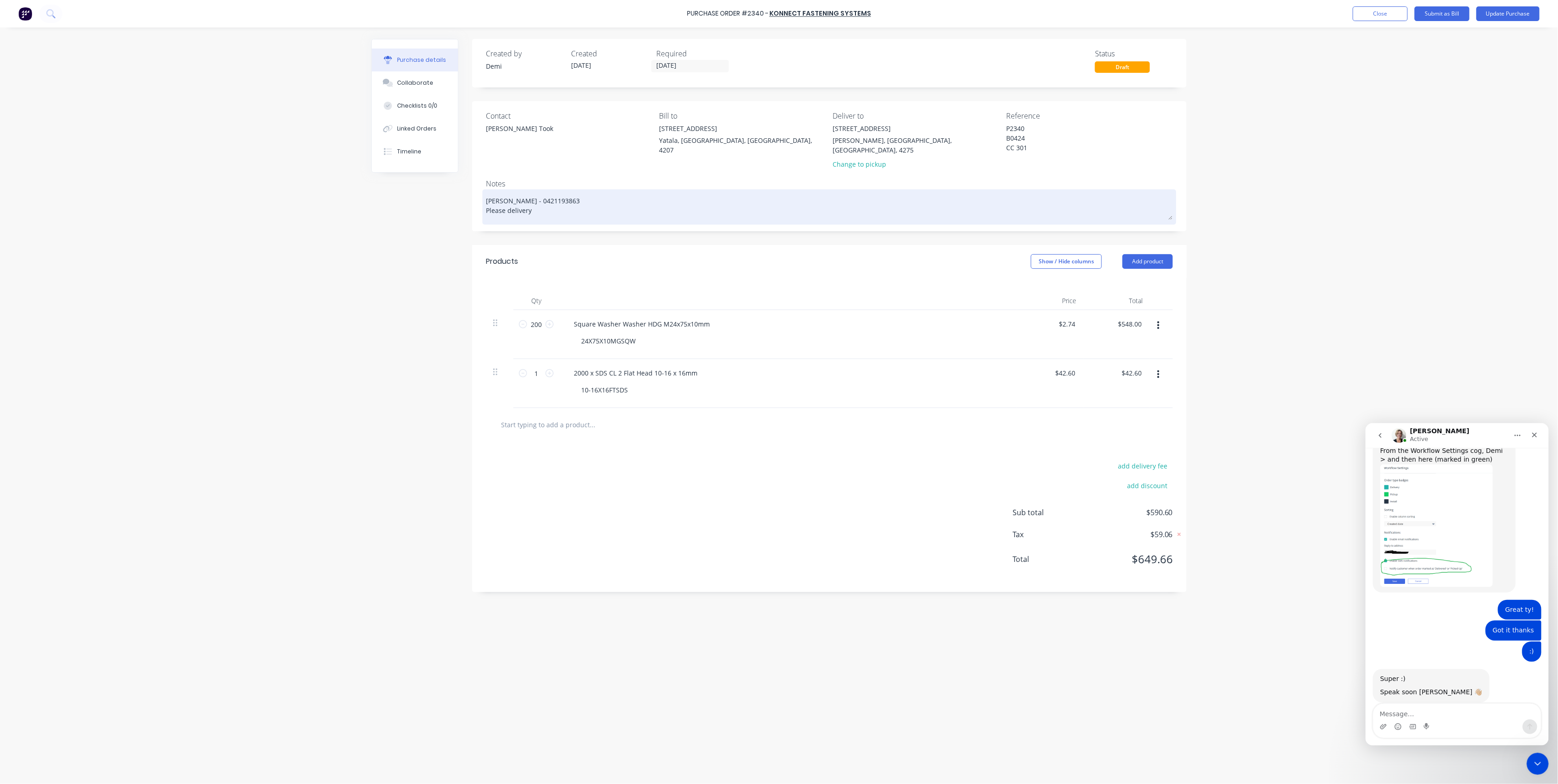
type textarea "Nathan Flack - 0421193863 Please delivery"
type textarea "x"
type textarea "Nathan Flack - 0421193863 Please delivery"
type textarea "x"
type textarea "Nathan Flack - 0421193863 Please deliver"
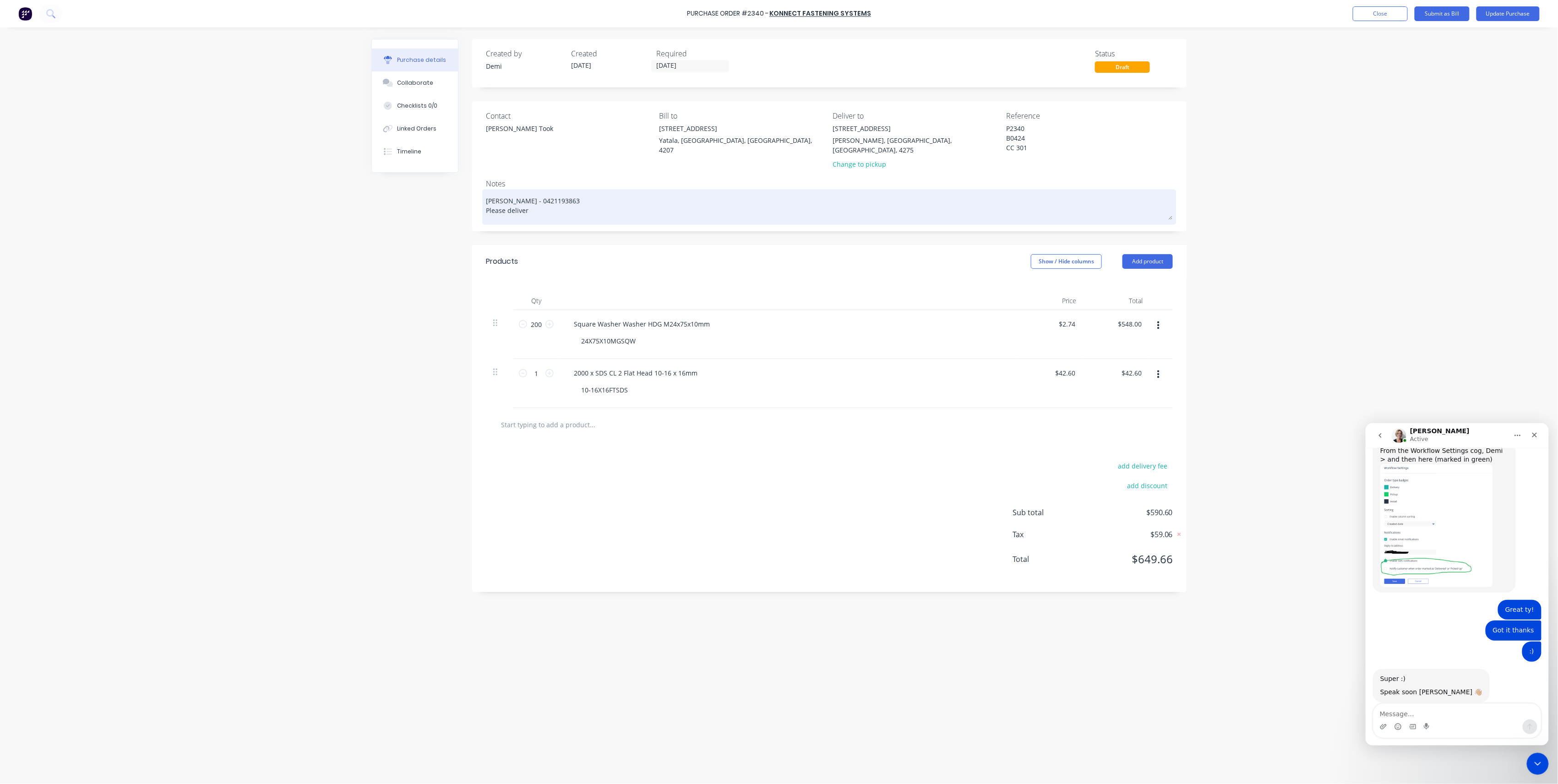
type textarea "x"
type textarea "Nathan Flack - 0421193863 Please deliver"
type textarea "x"
type textarea "Nathan Flack - 0421193863 Please deliver t"
type textarea "x"
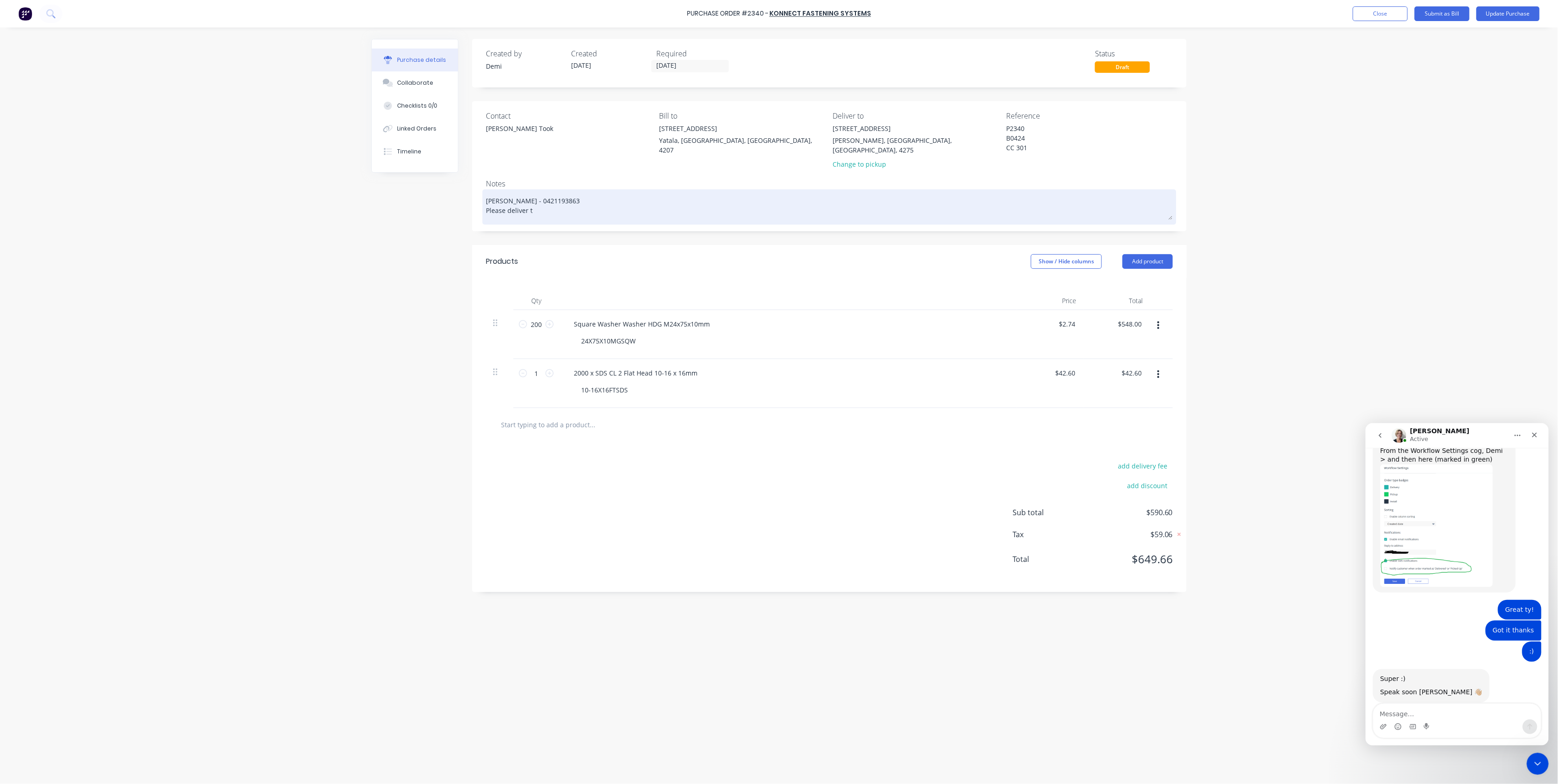
type textarea "Nathan Flack - 0421193863 Please deliver to"
type textarea "x"
type textarea "Nathan Flack - 0421193863 Please deliver tom"
type textarea "x"
type textarea "Nathan Flack - 0421193863 Please deliver tomo"
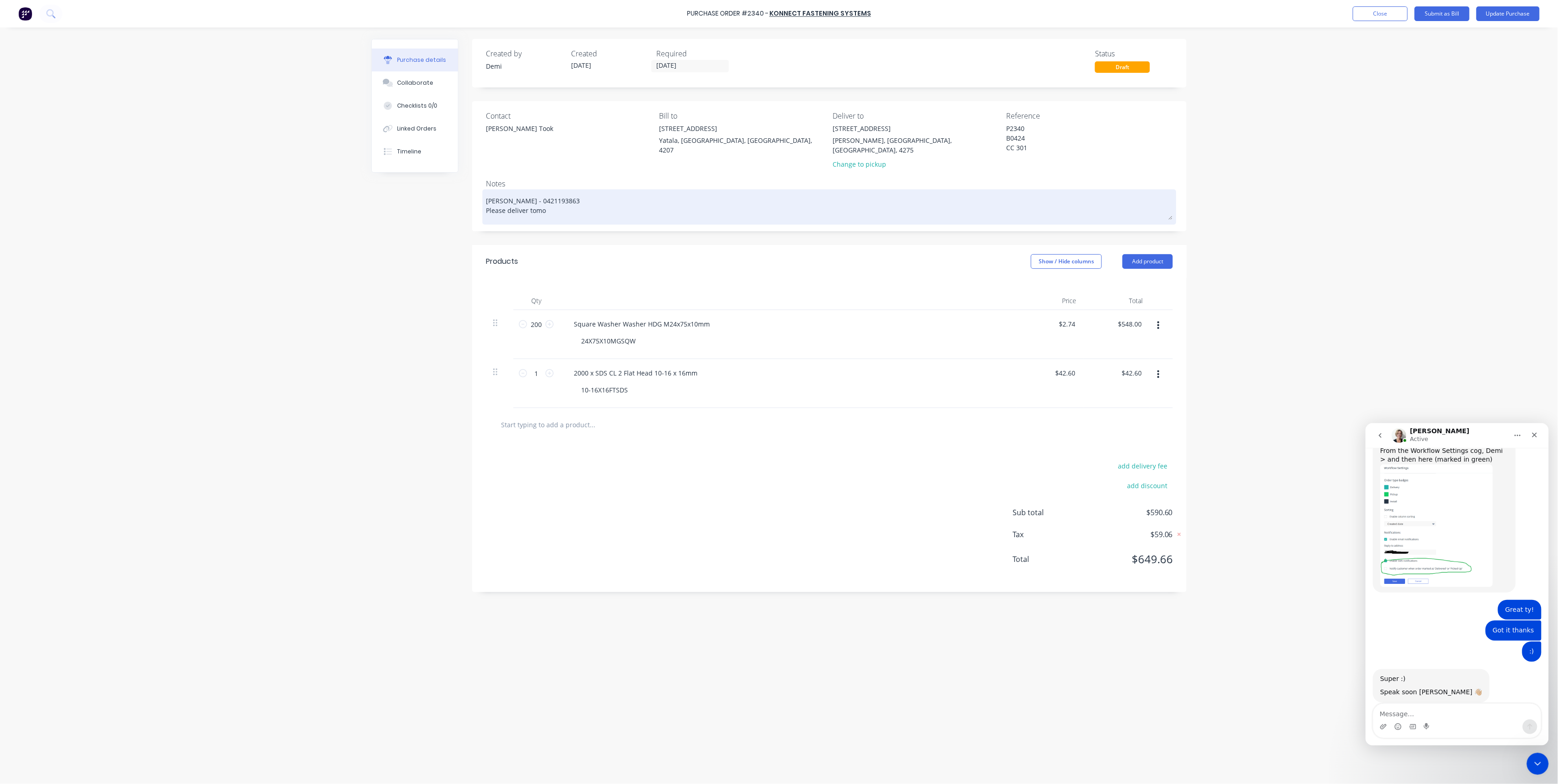
type textarea "x"
type textarea "Nathan Flack - 0421193863 Please deliver tomor"
type textarea "x"
type textarea "Nathan Flack - 0421193863 Please deliver tomorr"
type textarea "x"
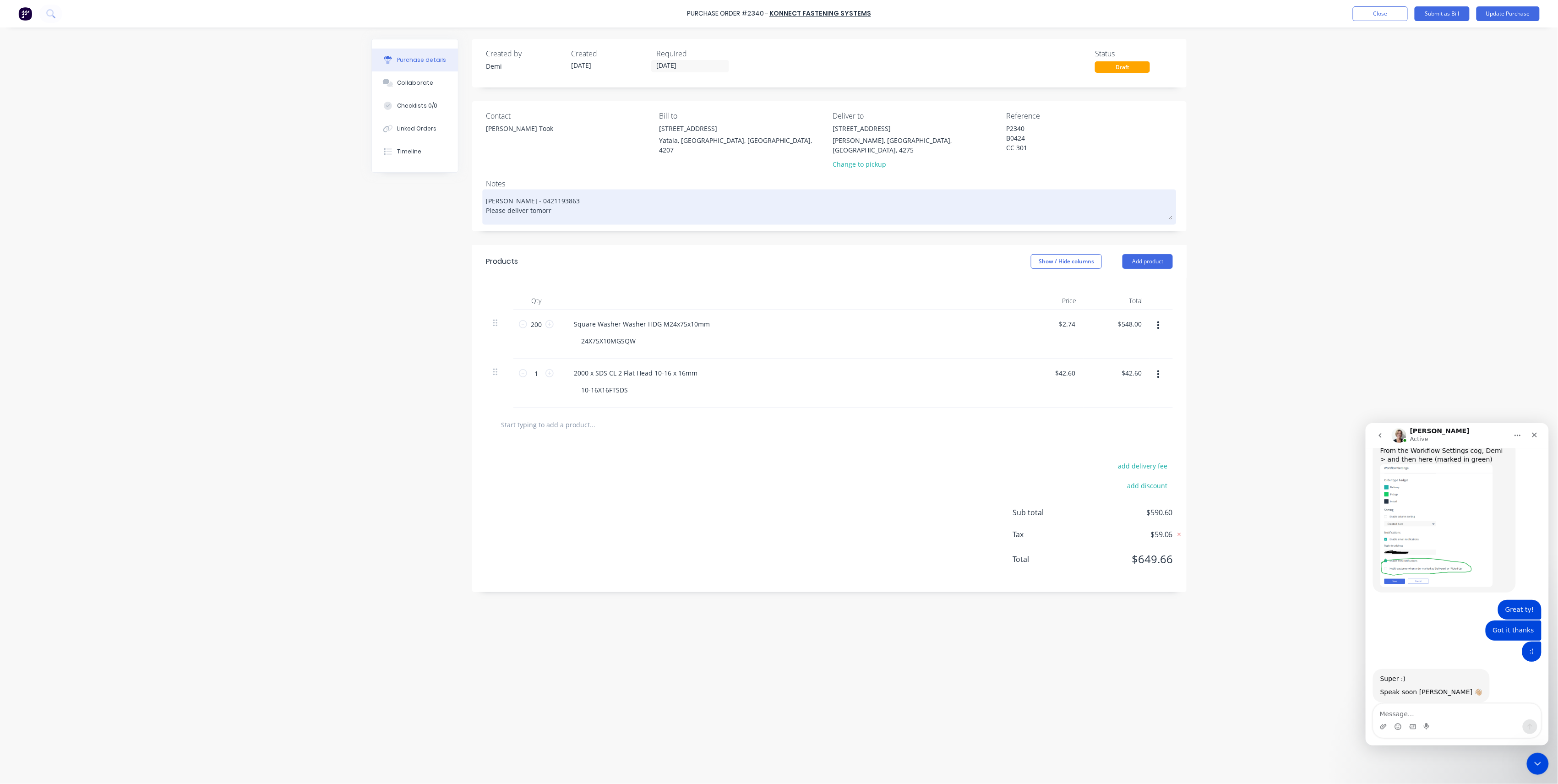
type textarea "Nathan Flack - 0421193863 Please deliver tomorro"
type textarea "x"
type textarea "Nathan Flack - 0421193863 Please deliver tomorrow"
type textarea "x"
type textarea "Nathan Flack - 0421193863 Please deliver tomorrow"
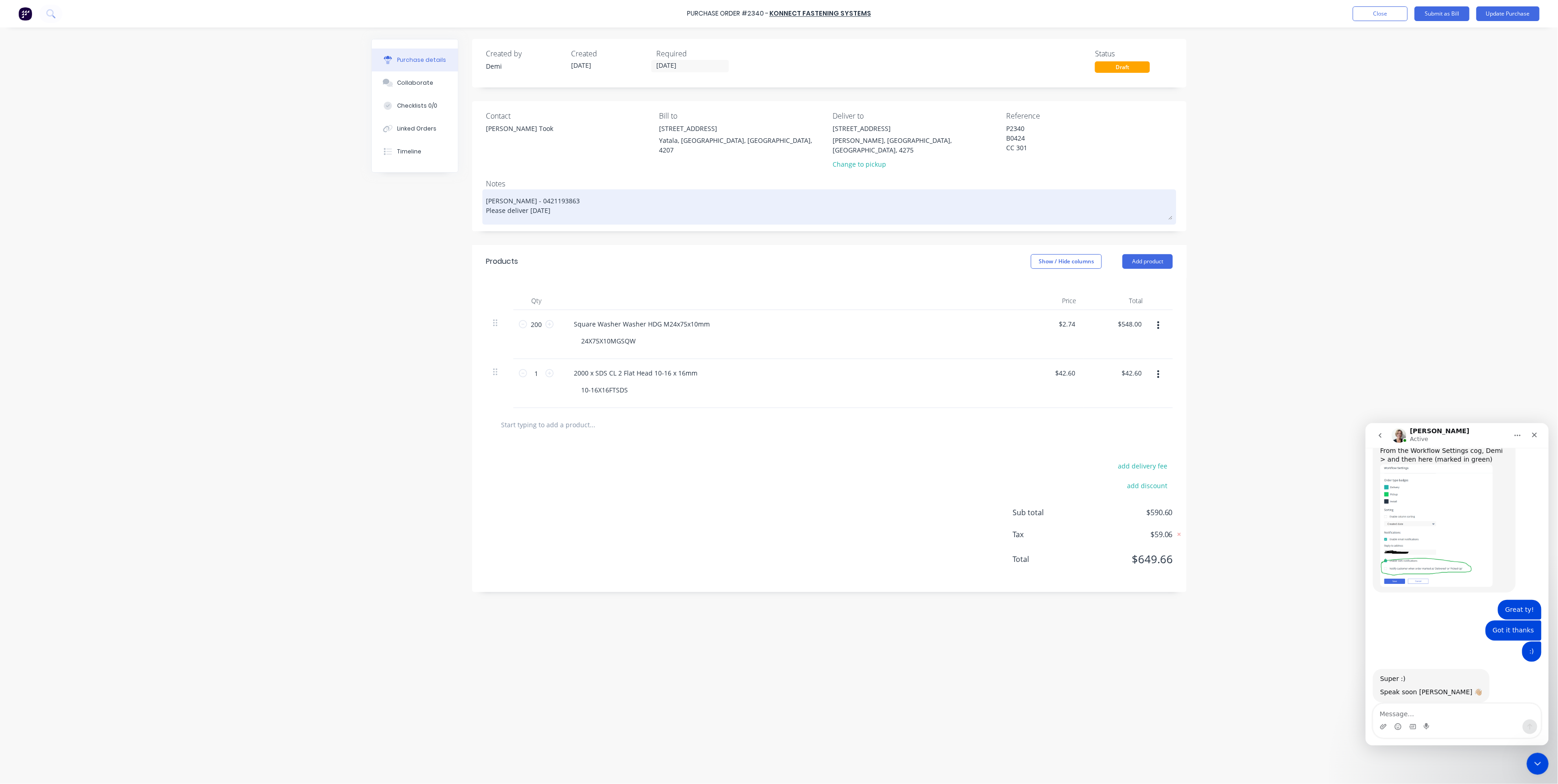
type textarea "x"
type textarea "Nathan Flack - 0421193863 Please deliver tomorrow m"
type textarea "x"
type textarea "Nathan Flack - 0421193863 Please deliver tomorrow mo"
type textarea "x"
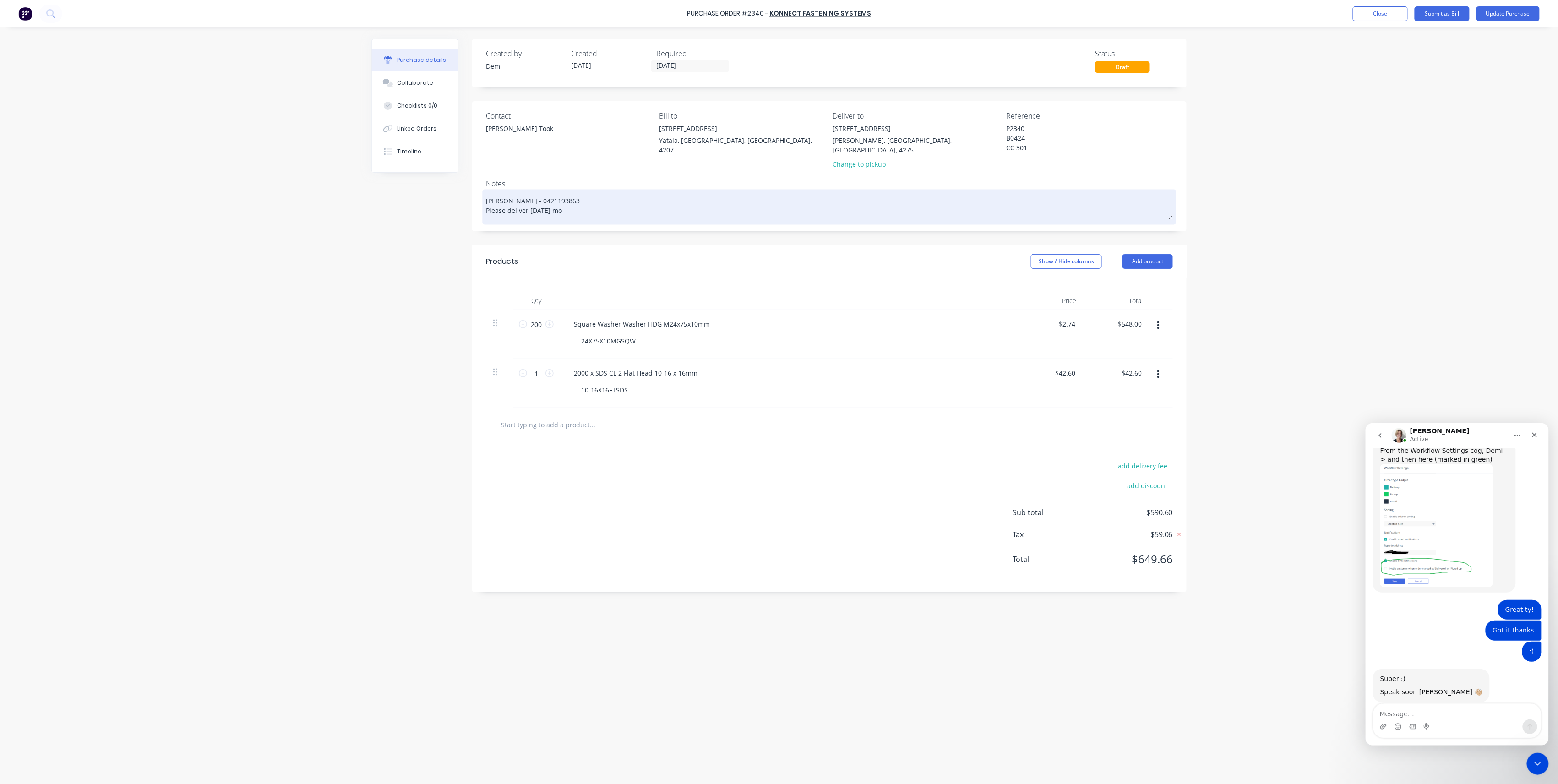
type textarea "Nathan Flack - 0421193863 Please deliver tomorrow mor"
type textarea "x"
type textarea "Nathan Flack - 0421193863 Please deliver tomorrow morn"
type textarea "x"
type textarea "Nathan Flack - 0421193863 Please deliver tomorrow morni"
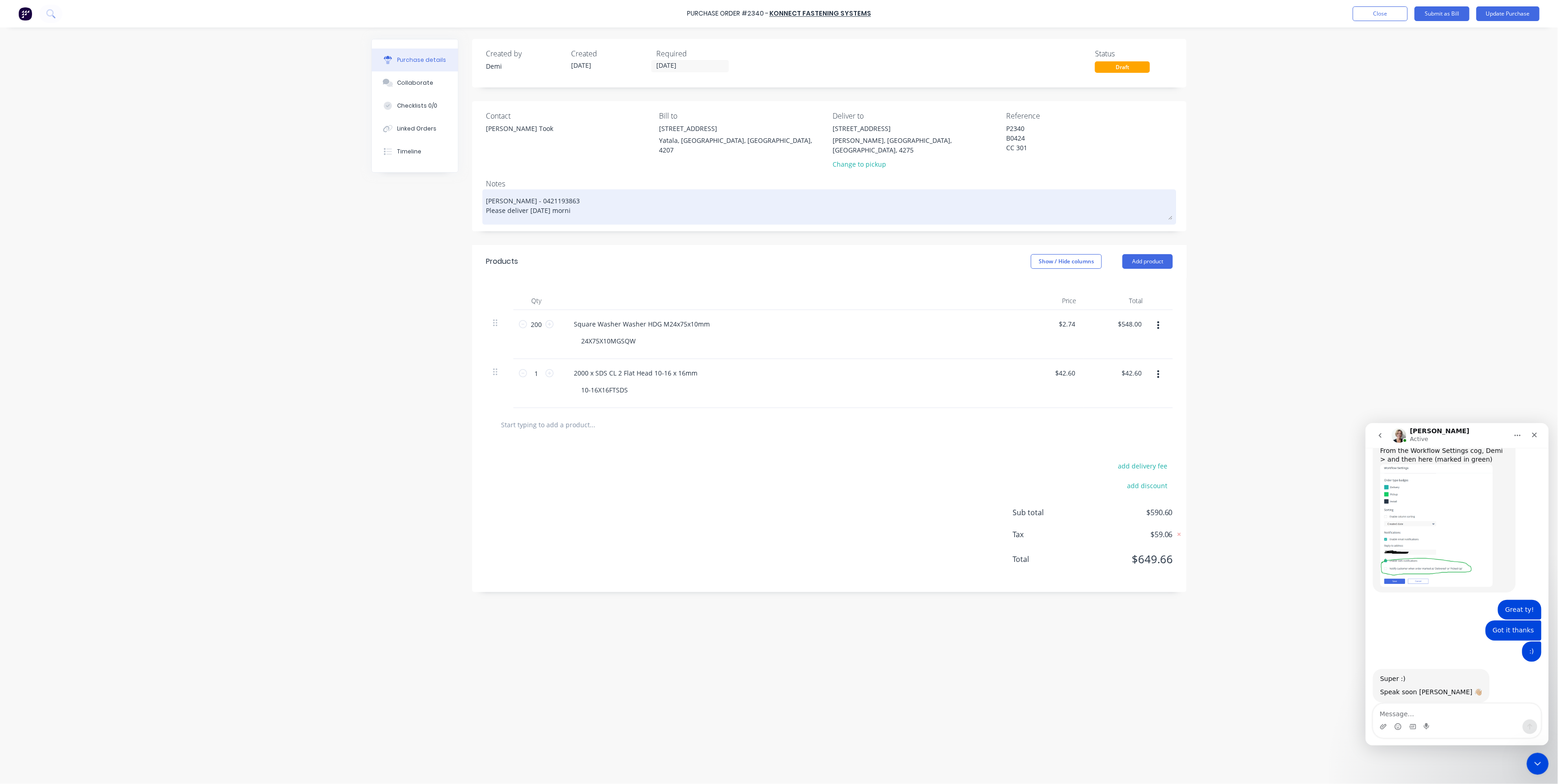
type textarea "x"
type textarea "Nathan Flack - 0421193863 Please deliver tomorrow mornin"
type textarea "x"
type textarea "Nathan Flack - 0421193863 Please deliver tomorrow morning"
type textarea "x"
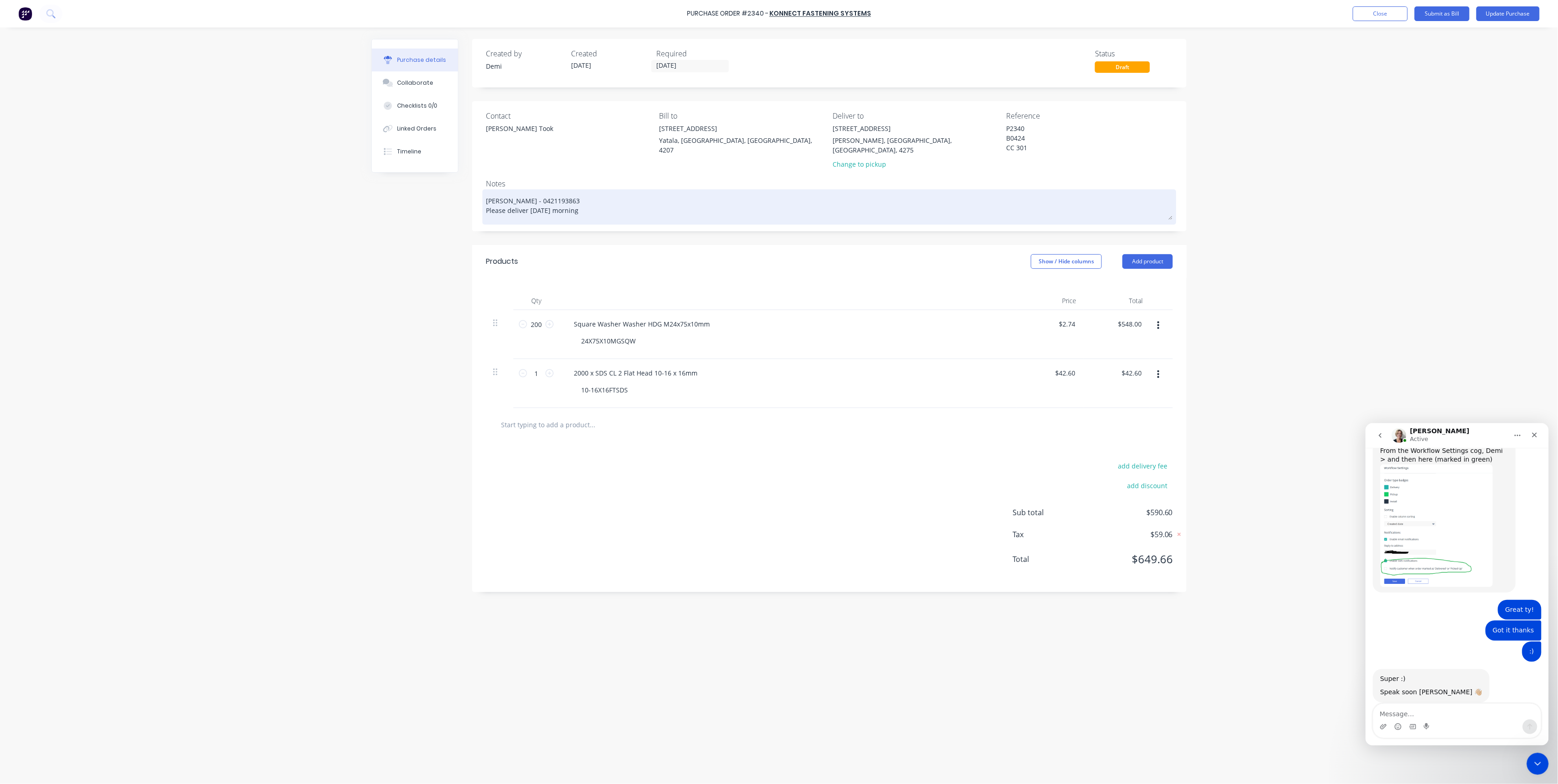
type textarea "Nathan Flack - 0421193863 Please deliver tomorrow morning"
type textarea "x"
type textarea "Nathan Flack - 0421193863 Please deliver tomorrow morning i"
type textarea "x"
type textarea "Nathan Flack - 0421193863 Please deliver tomorrow morning if"
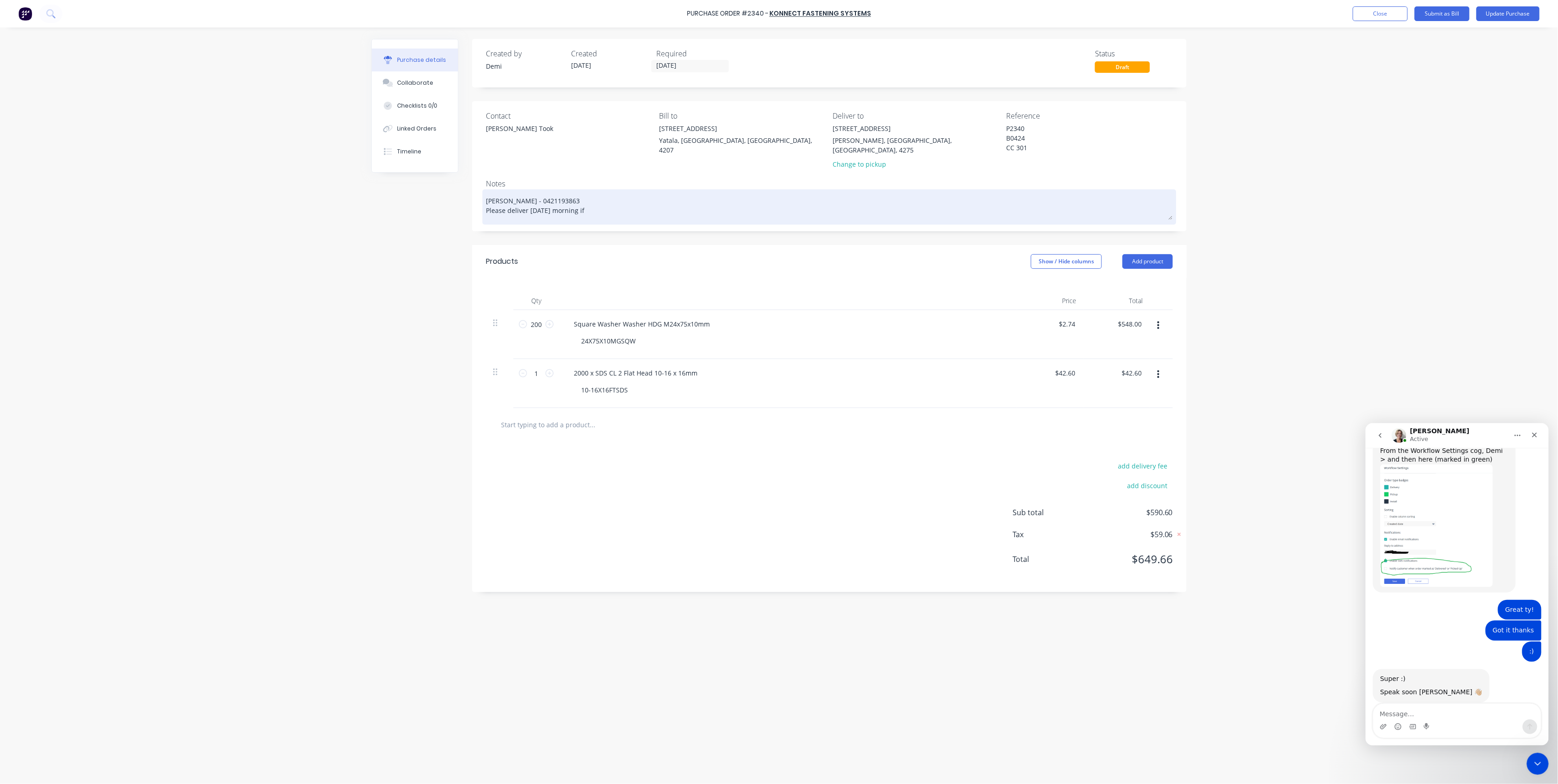
type textarea "x"
type textarea "Nathan Flack - 0421193863 Please deliver tomorrow morning if"
type textarea "x"
type textarea "Nathan Flack - 0421193863 Please deliver tomorrow morning if p"
type textarea "x"
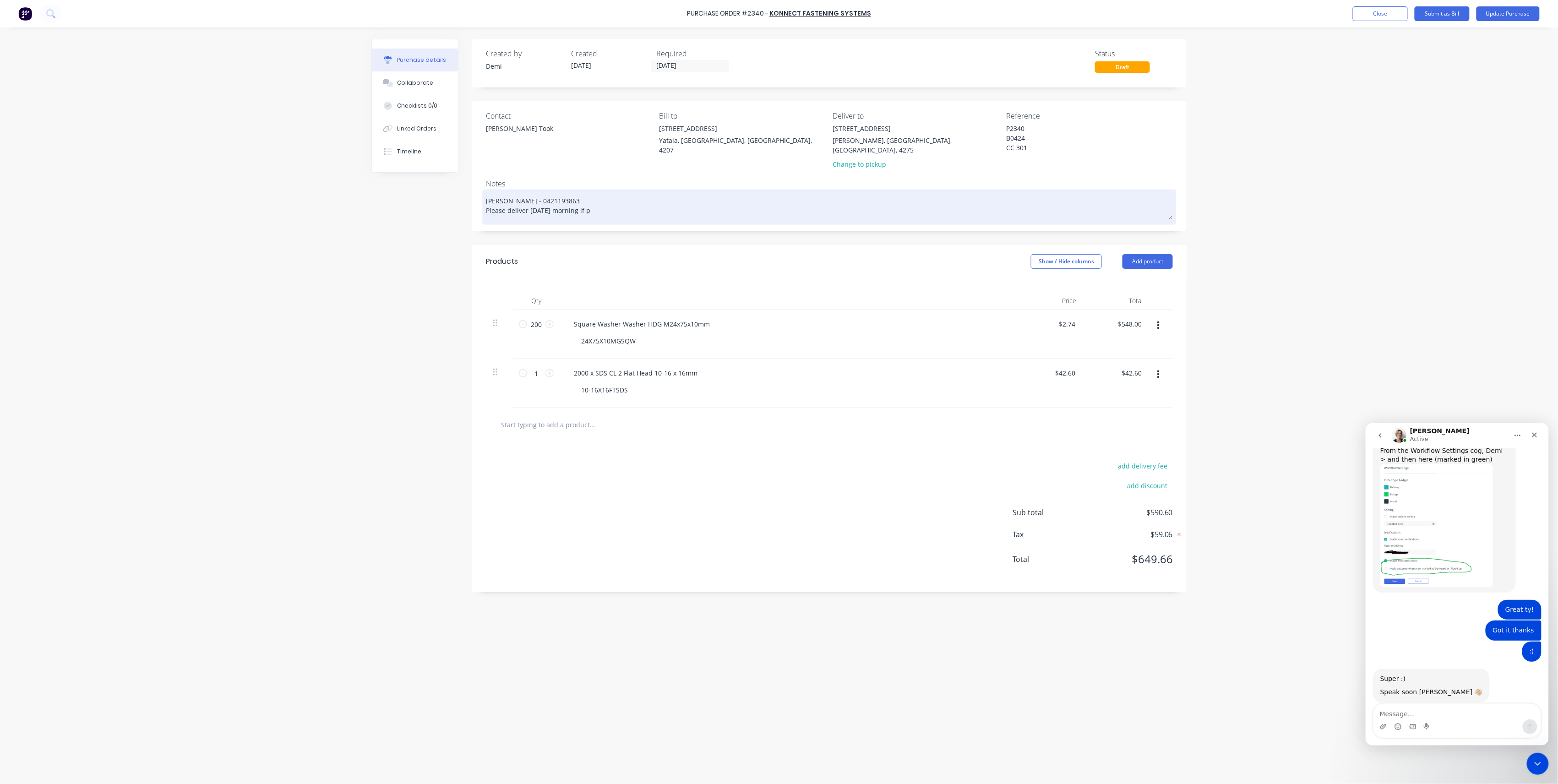
type textarea "Nathan Flack - 0421193863 Please deliver tomorrow morning if po"
type textarea "x"
type textarea "Nathan Flack - 0421193863 Please deliver tomorrow morning if pos"
type textarea "x"
type textarea "Nathan Flack - 0421193863 Please deliver tomorrow morning if poss"
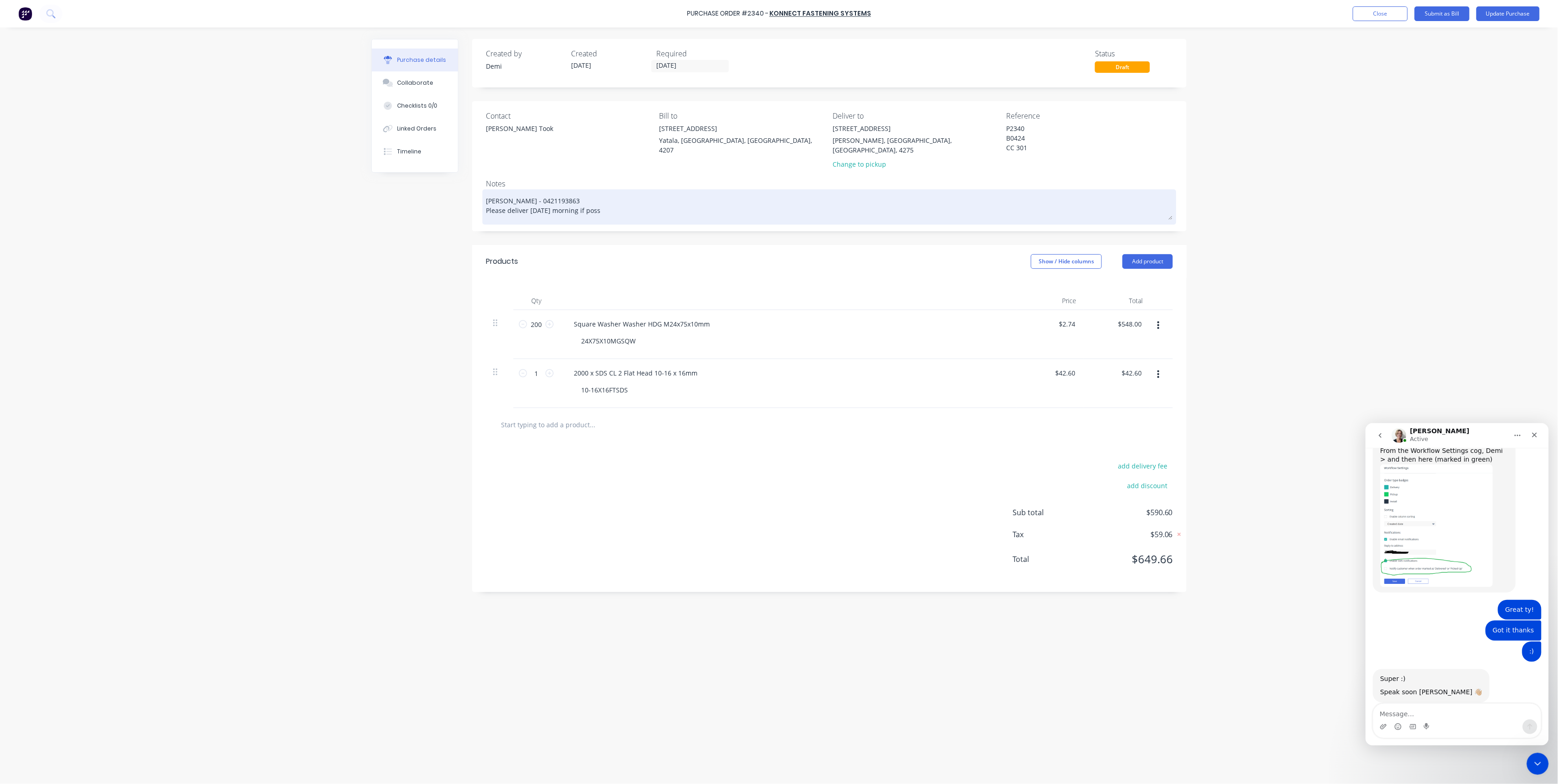
type textarea "x"
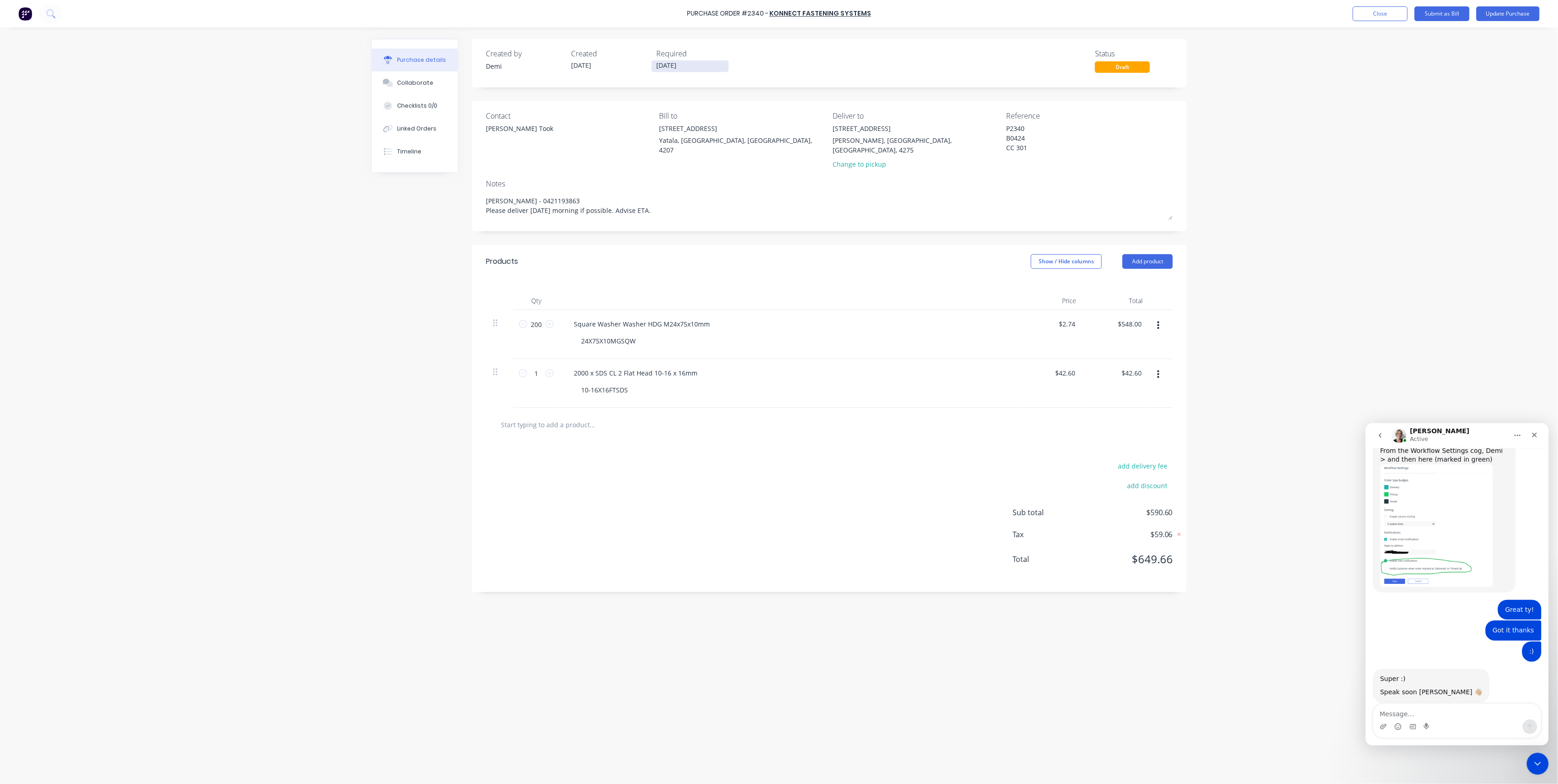
click at [663, 66] on input "[DATE]" at bounding box center [690, 66] width 77 height 12
click at [727, 180] on div "[DATE]" at bounding box center [719, 182] width 18 height 17
click at [1492, 14] on button "Update Purchase" at bounding box center [1508, 14] width 63 height 15
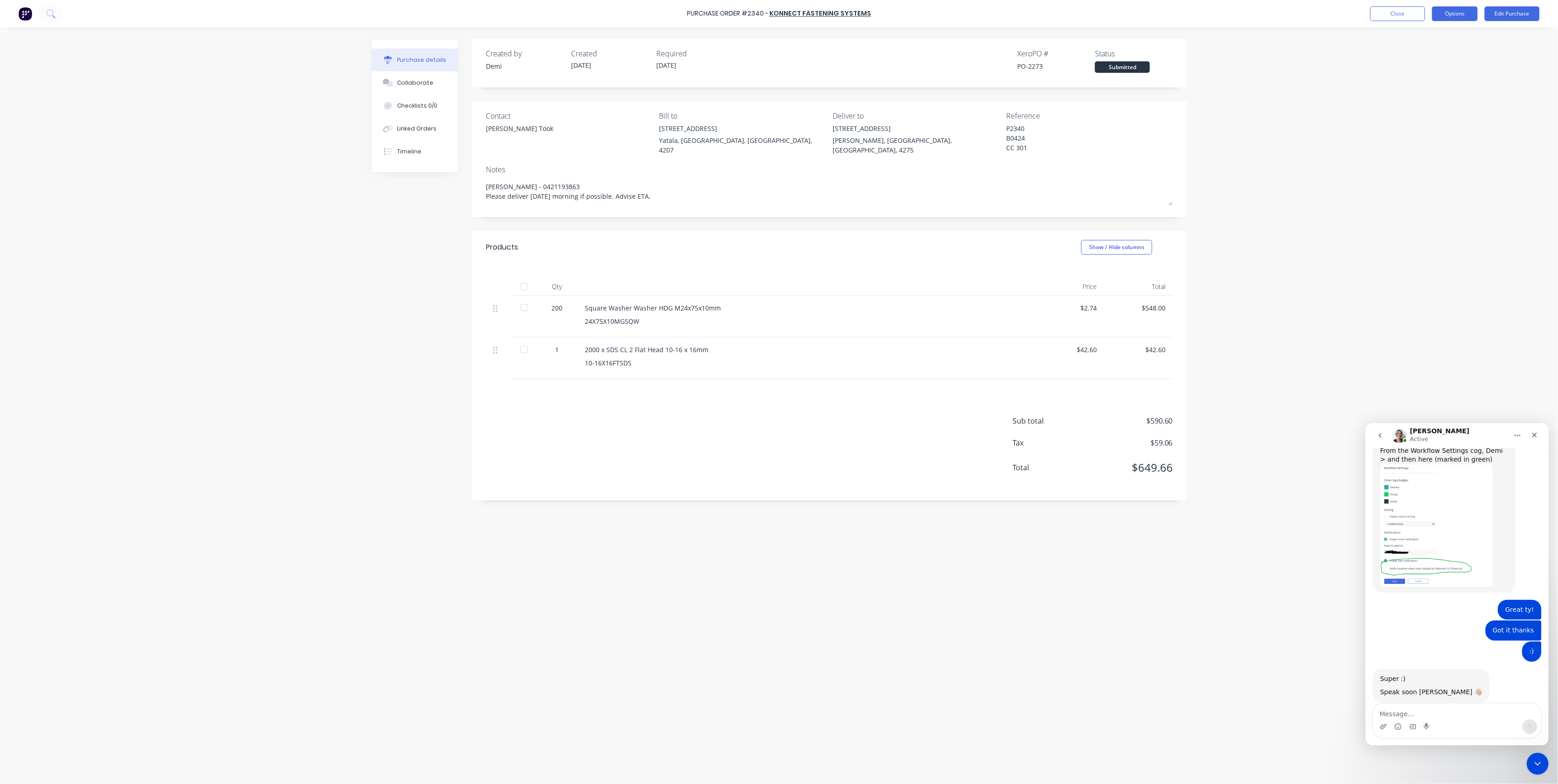
click at [1457, 10] on button "Options" at bounding box center [1455, 14] width 46 height 15
click at [1447, 35] on div "Print / Email" at bounding box center [1434, 37] width 71 height 14
click at [1441, 58] on div "With pricing" at bounding box center [1434, 56] width 71 height 14
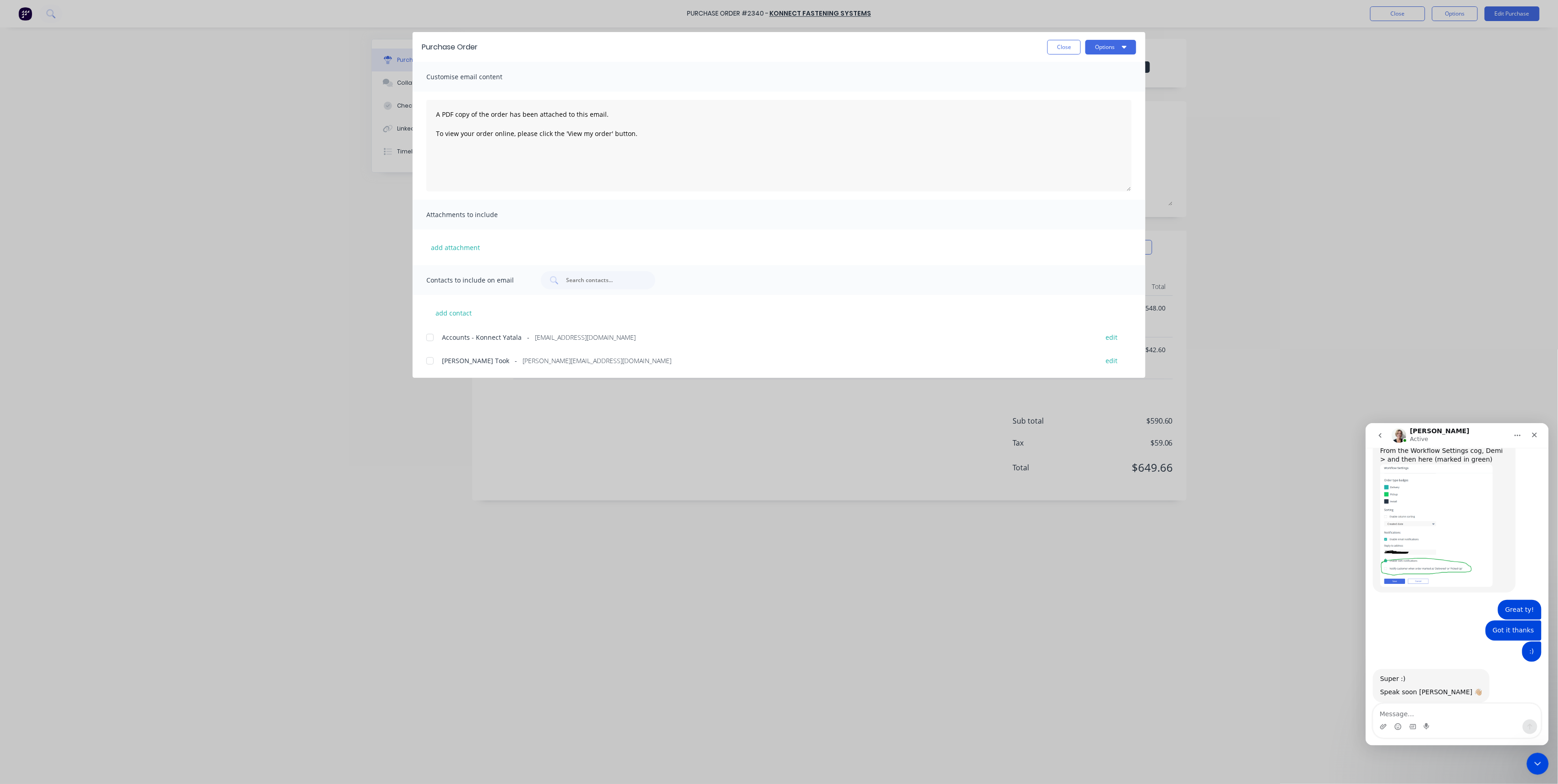
click at [429, 360] on div at bounding box center [430, 361] width 18 height 18
click at [1110, 45] on button "Options" at bounding box center [1111, 47] width 51 height 15
click at [1095, 105] on div "Email" at bounding box center [1093, 107] width 71 height 14
click at [1110, 46] on button "Options" at bounding box center [1111, 47] width 51 height 15
click at [1074, 76] on div "Preview" at bounding box center [1093, 70] width 71 height 14
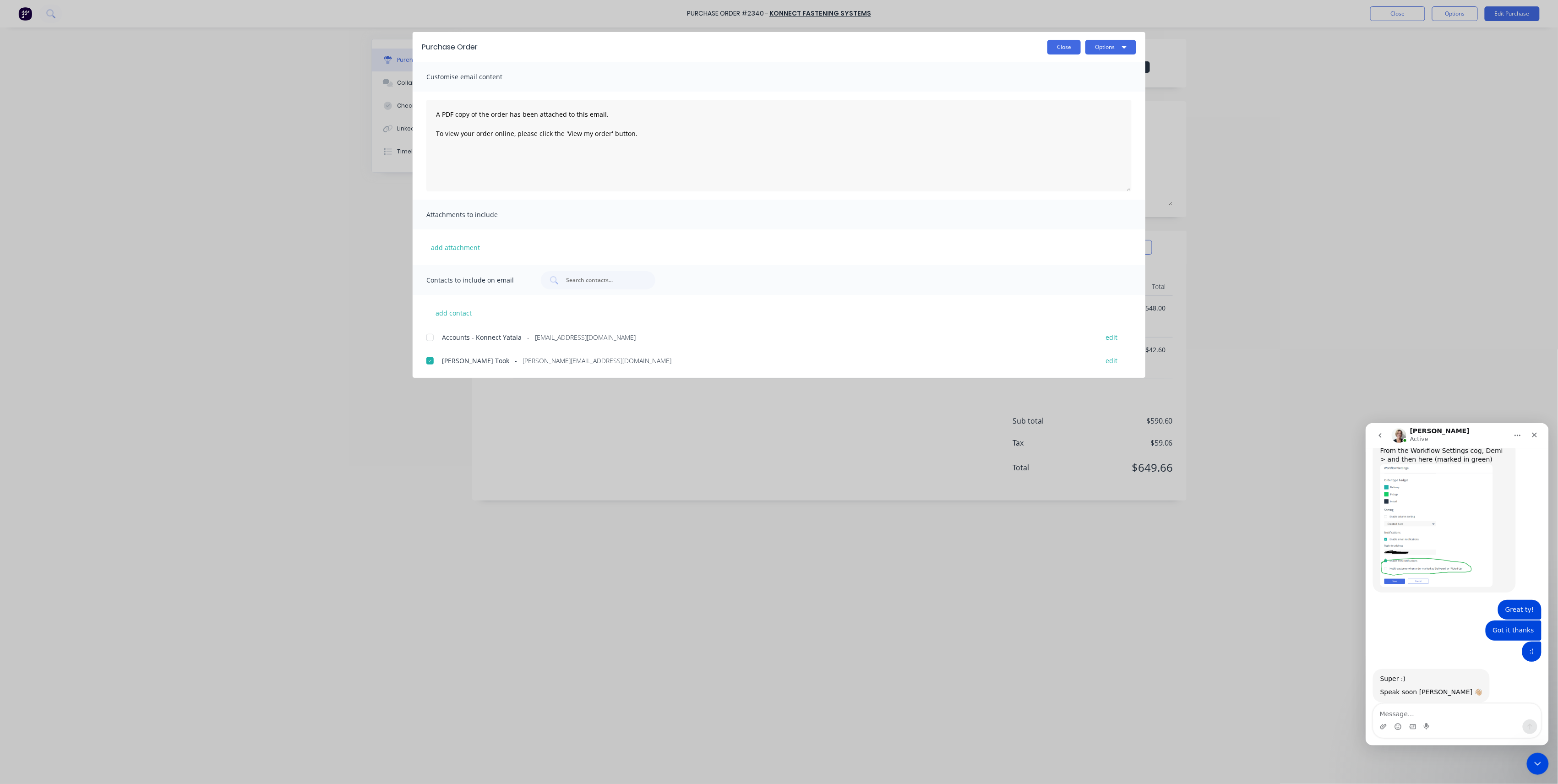
click at [1060, 47] on button "Close" at bounding box center [1064, 47] width 34 height 15
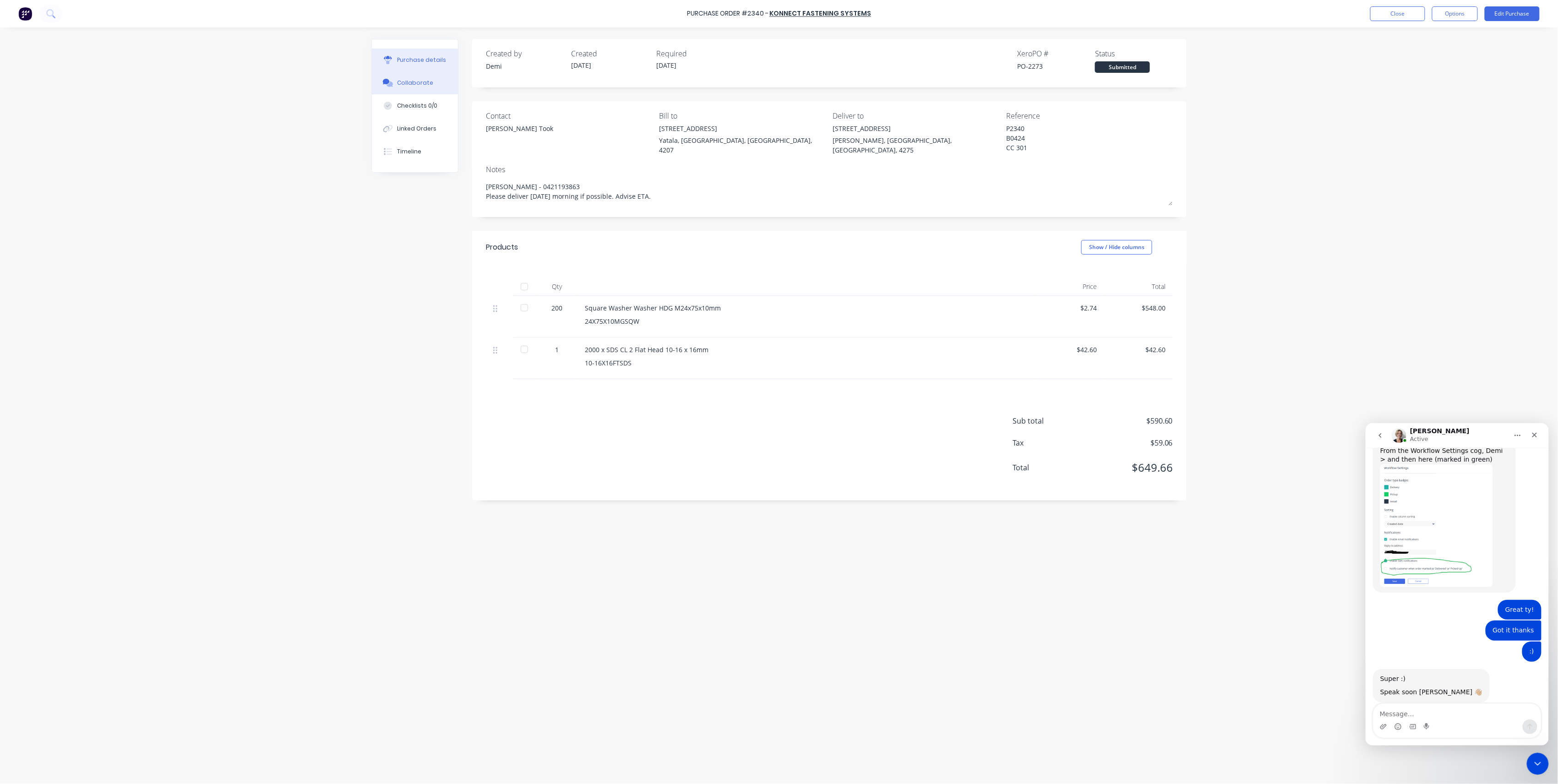
click at [412, 87] on button "Collaborate" at bounding box center [415, 82] width 86 height 23
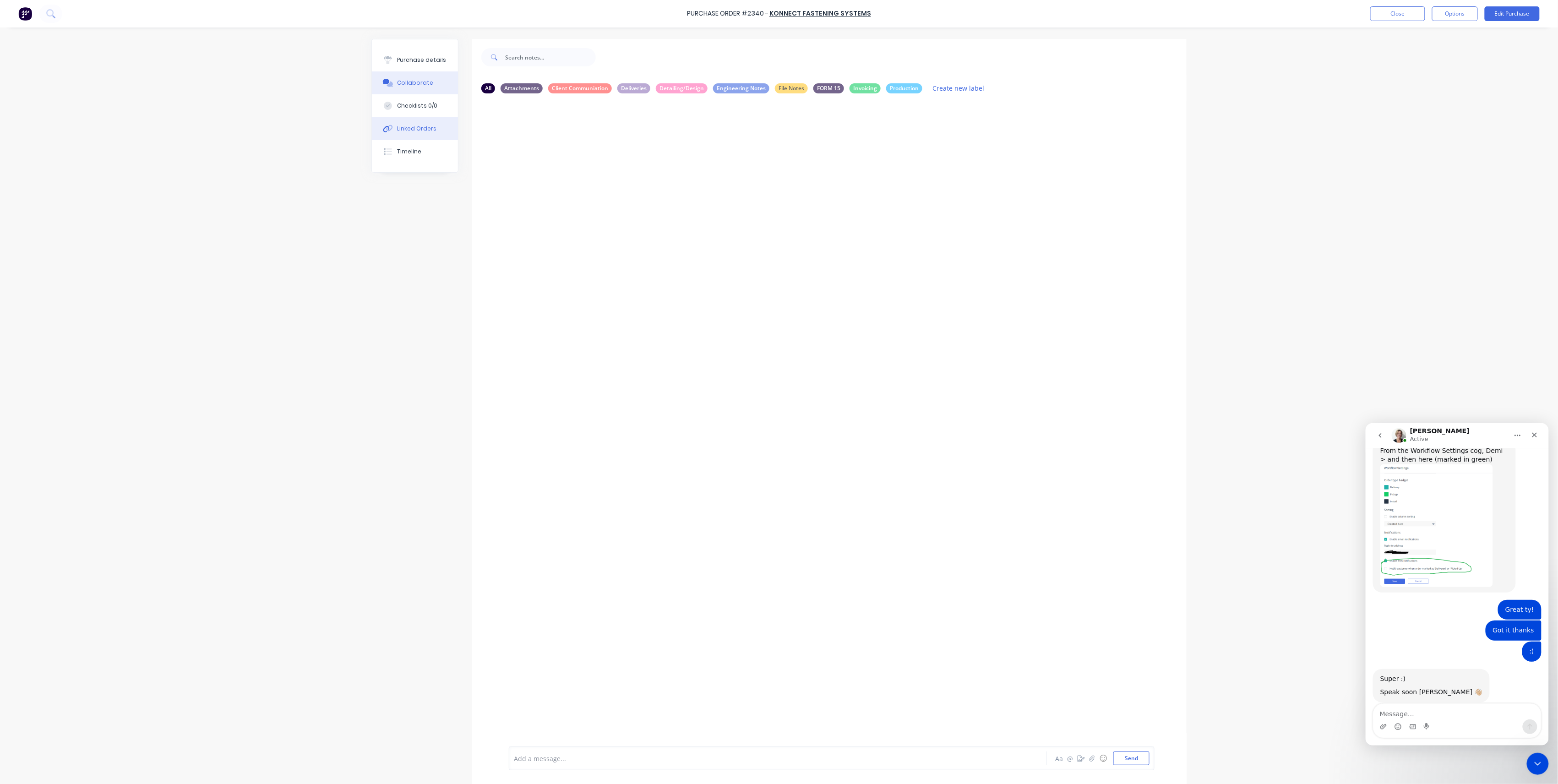
click at [419, 122] on button "Linked Orders" at bounding box center [415, 128] width 86 height 23
click at [1163, 50] on button "Link Orders" at bounding box center [1150, 54] width 55 height 14
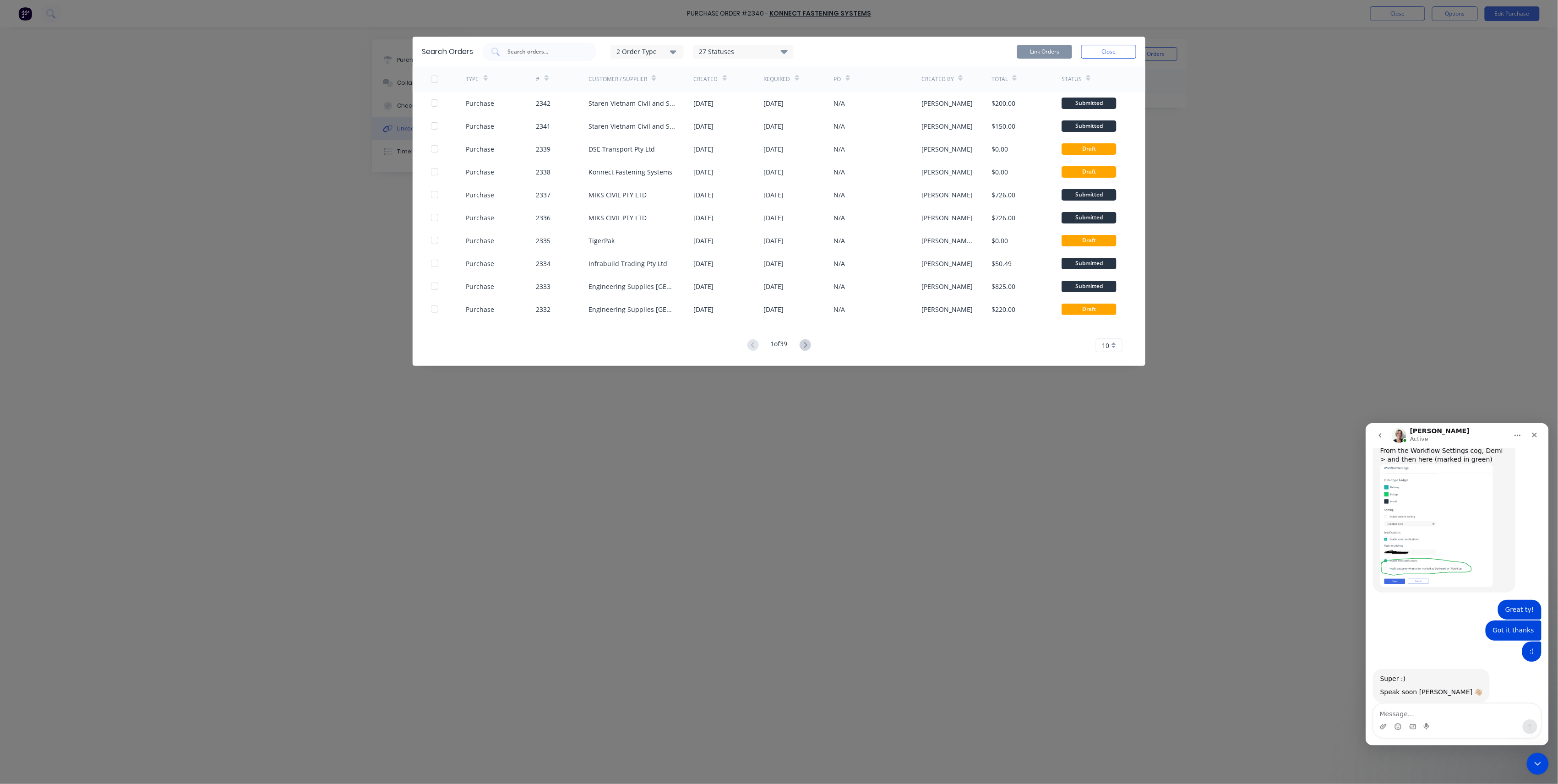
click at [662, 53] on div "2 Order Type" at bounding box center [647, 51] width 61 height 10
click at [691, 90] on div "button" at bounding box center [687, 93] width 18 height 18
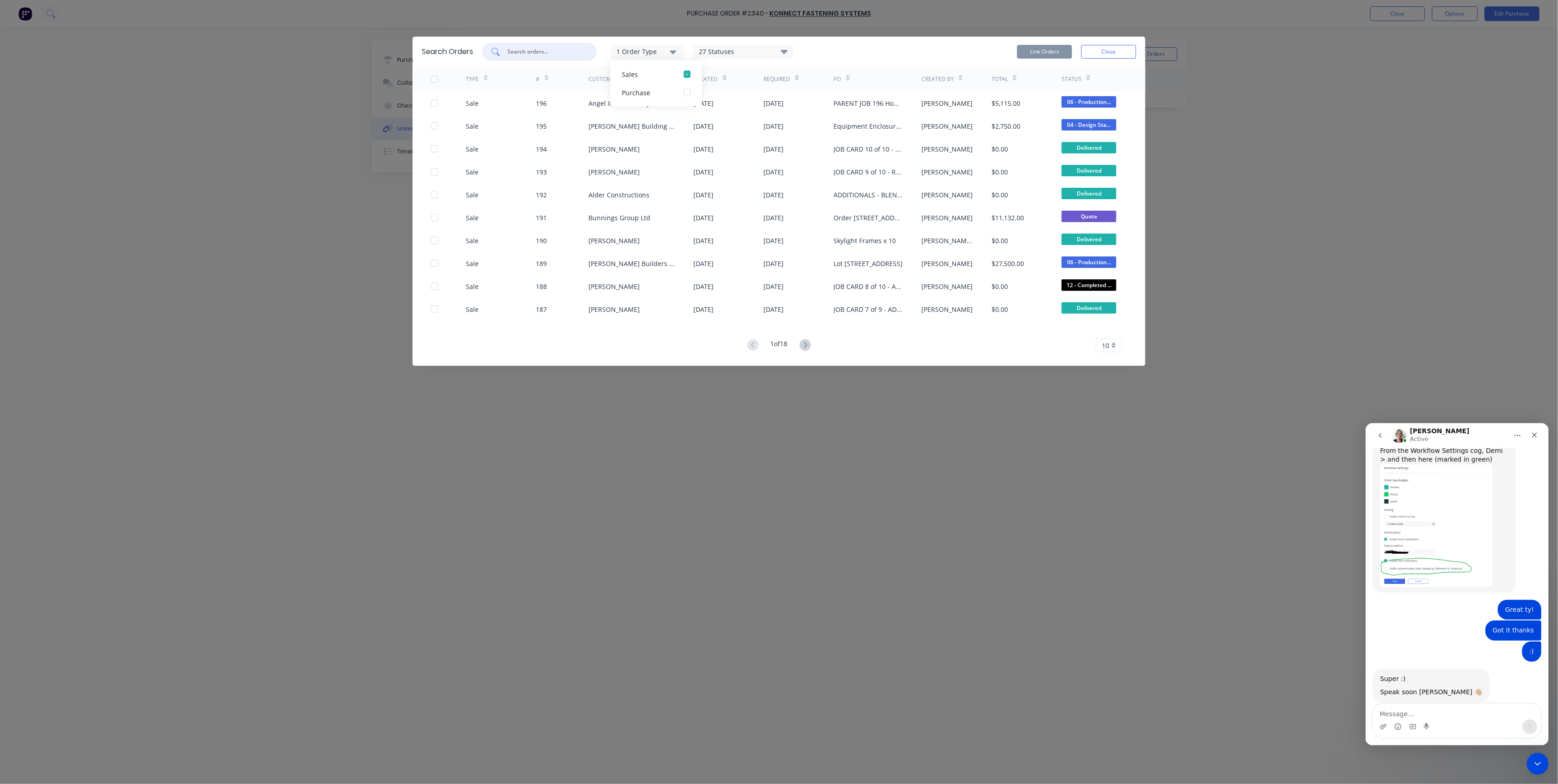
click at [545, 49] on input "text" at bounding box center [545, 52] width 76 height 9
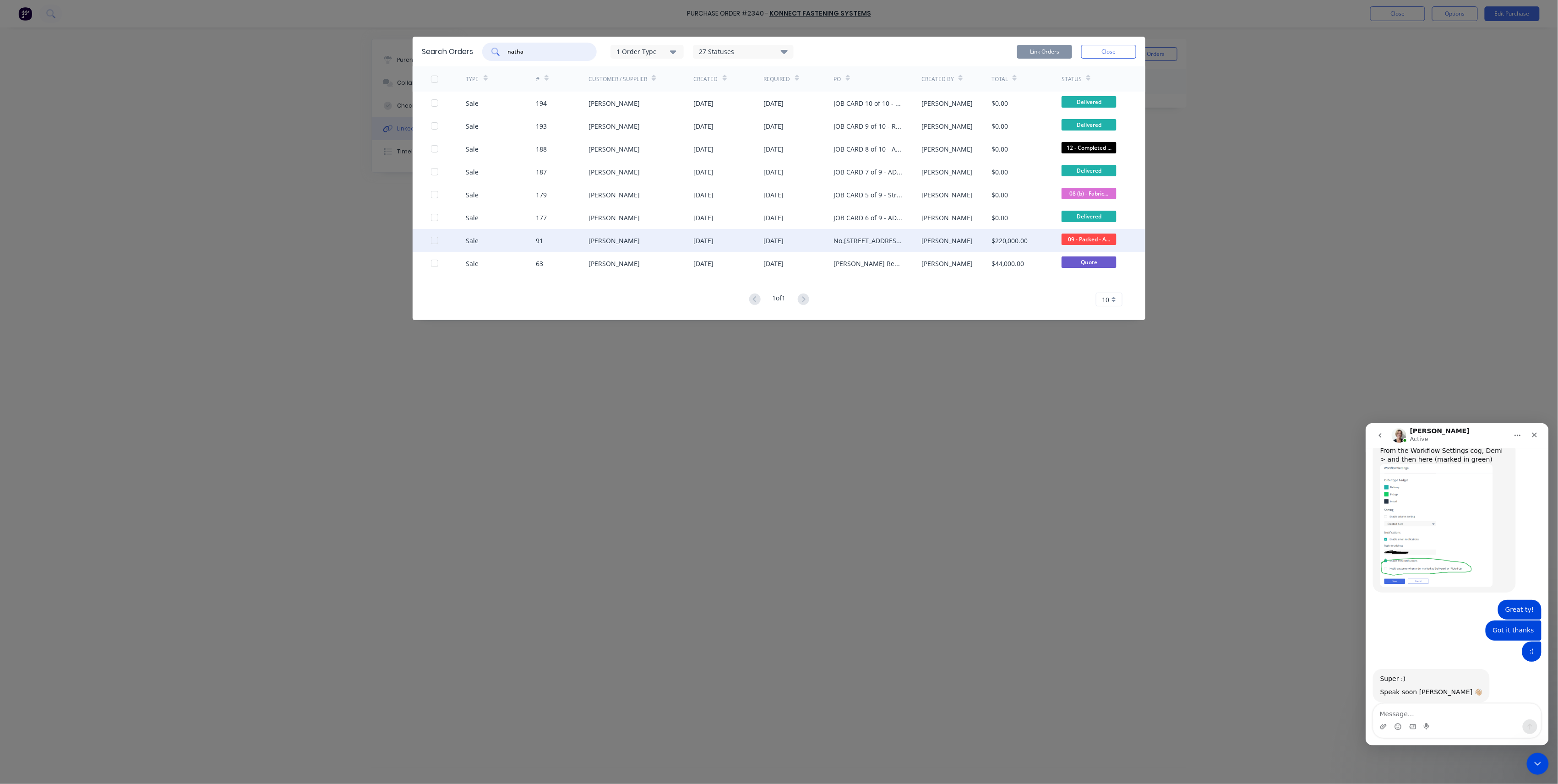
click at [433, 244] on div at bounding box center [448, 240] width 36 height 23
click at [437, 241] on div at bounding box center [435, 241] width 18 height 18
click at [1050, 48] on button "Link Orders" at bounding box center [1044, 51] width 55 height 14
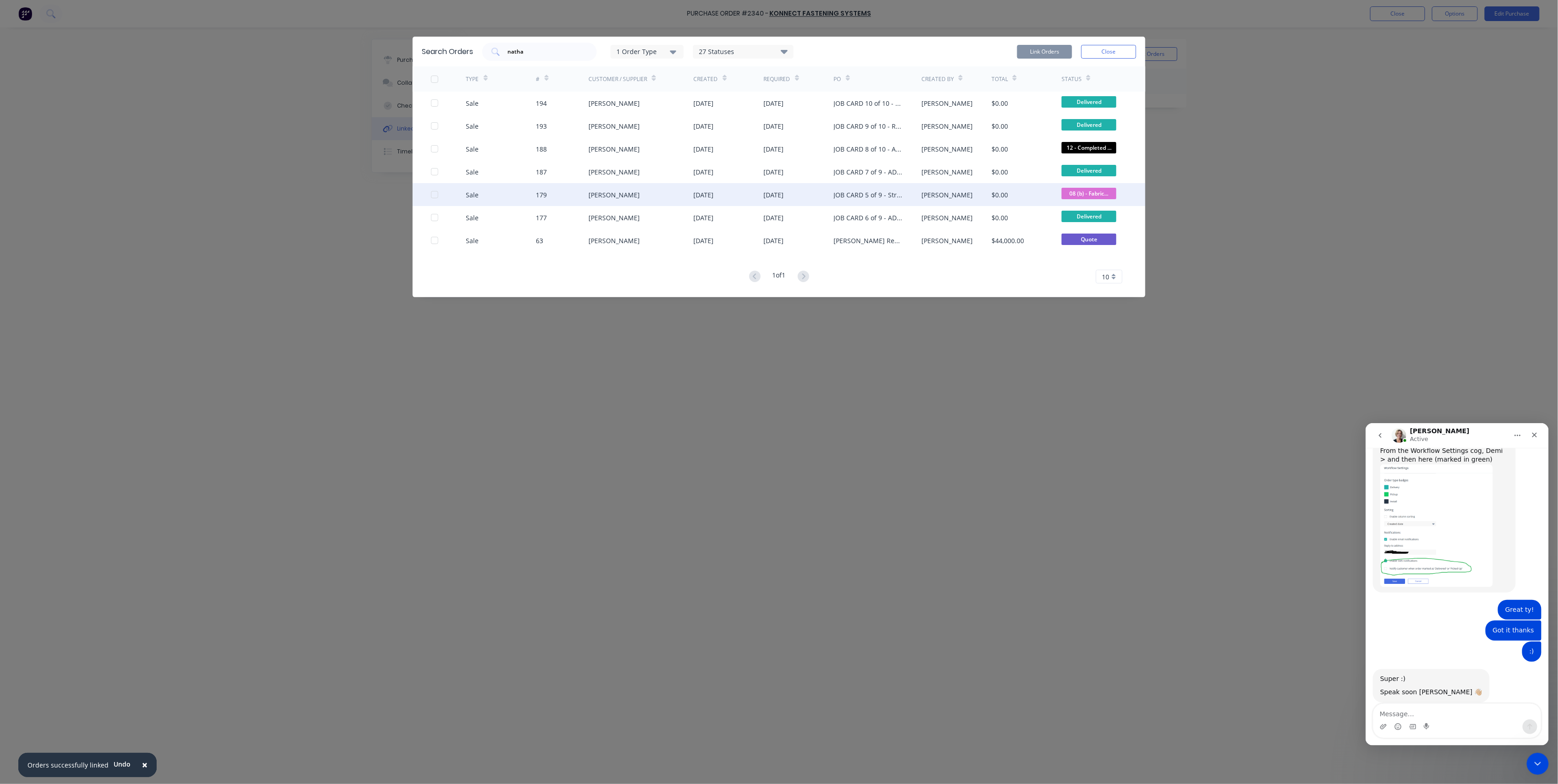
click at [435, 196] on div at bounding box center [435, 195] width 18 height 18
click at [1088, 48] on button "Close" at bounding box center [1108, 51] width 55 height 14
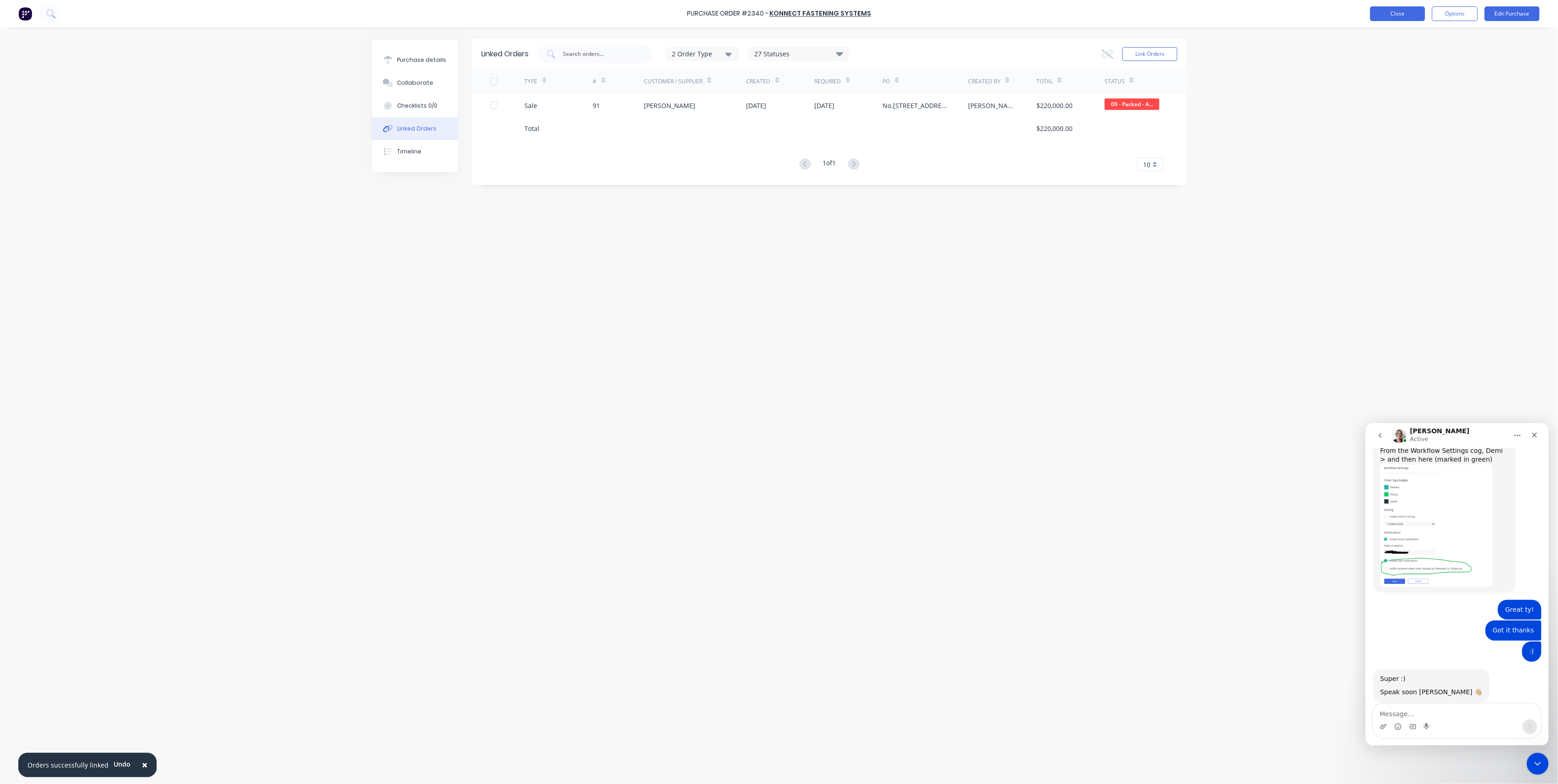
click at [1372, 7] on button "Close" at bounding box center [1398, 14] width 55 height 15
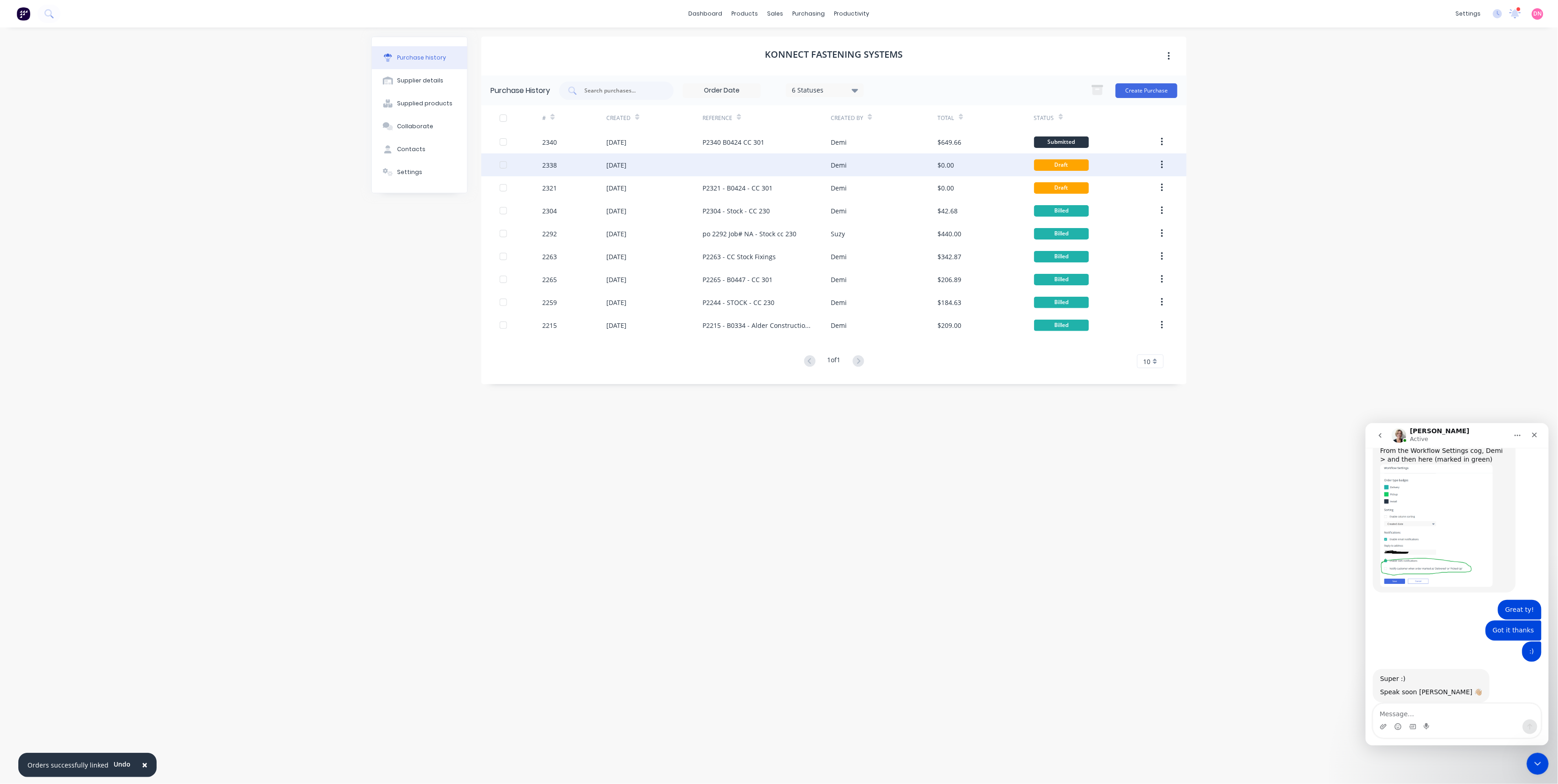
click at [817, 162] on div at bounding box center [767, 164] width 128 height 23
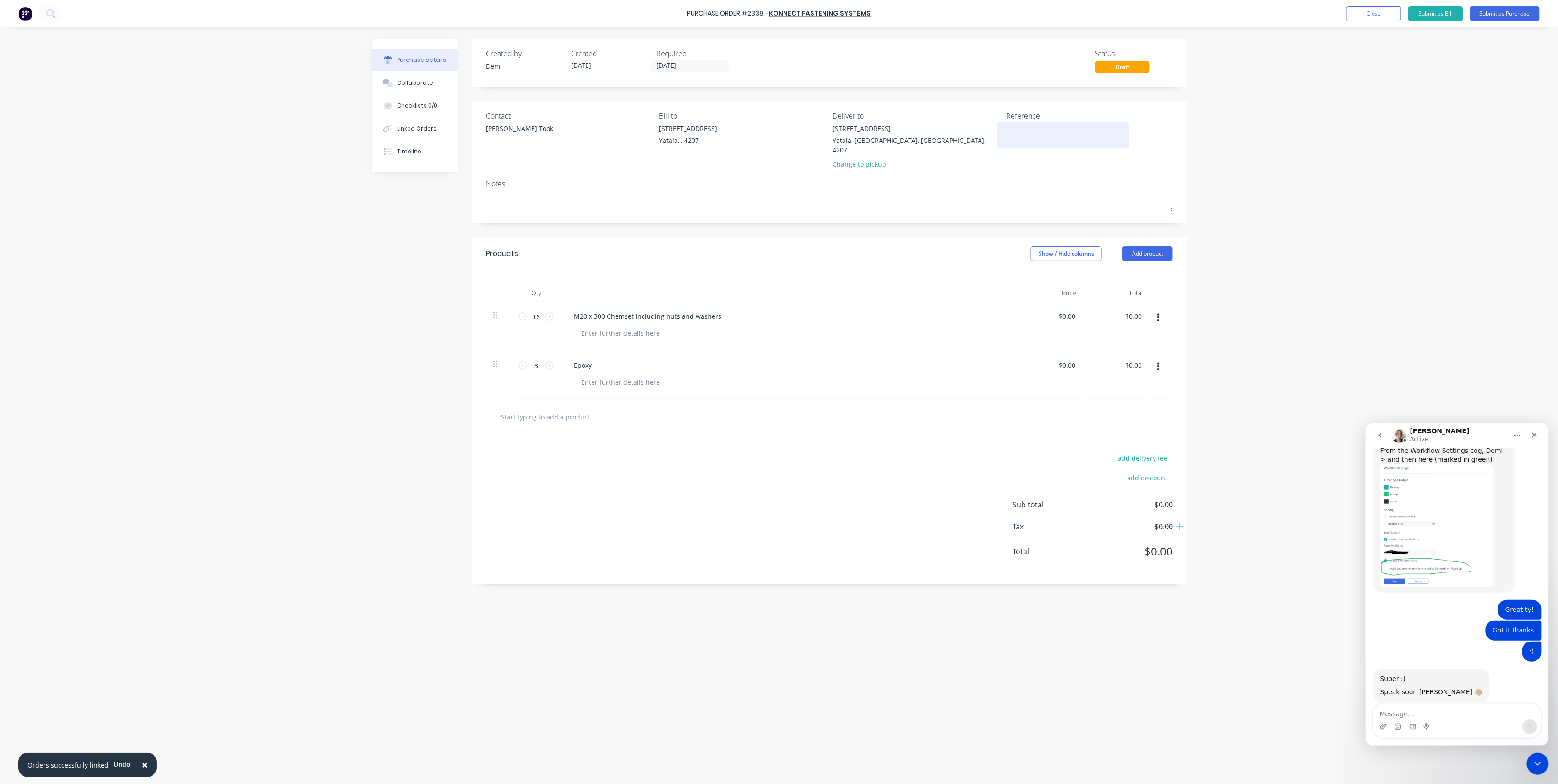
click at [1047, 132] on textarea at bounding box center [1063, 134] width 115 height 21
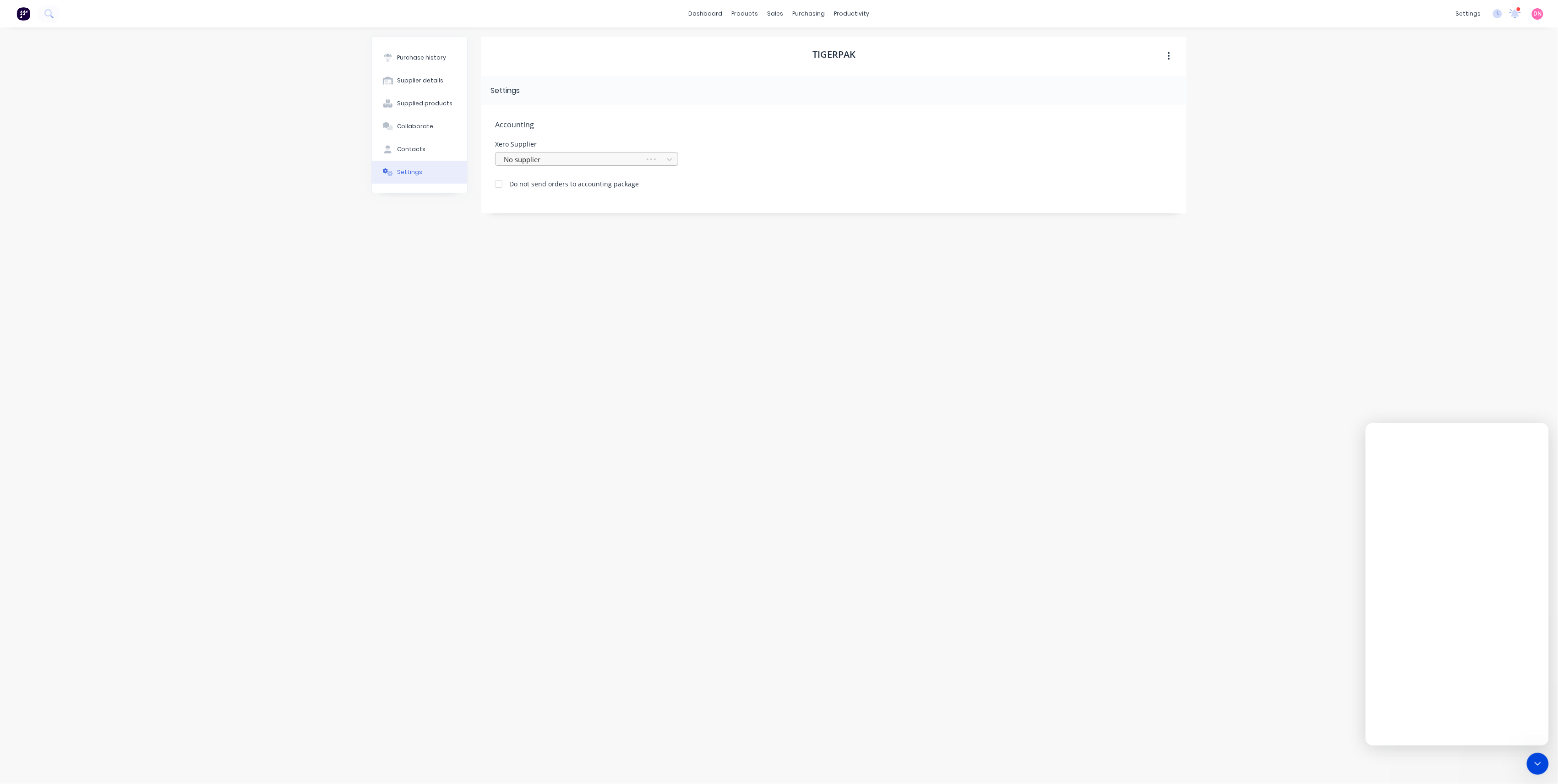
click at [642, 163] on div "No supplier" at bounding box center [571, 159] width 143 height 14
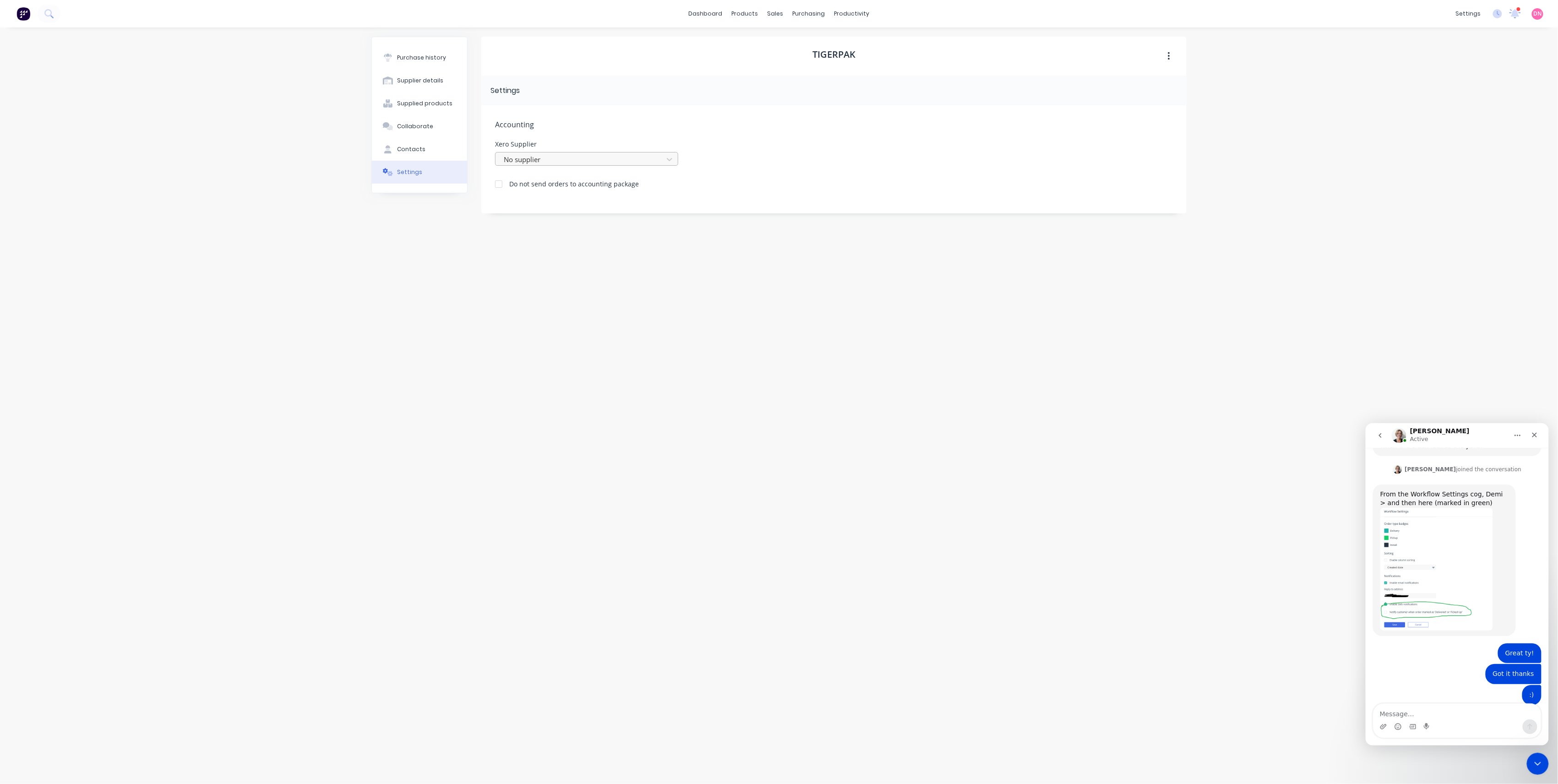
scroll to position [333, 0]
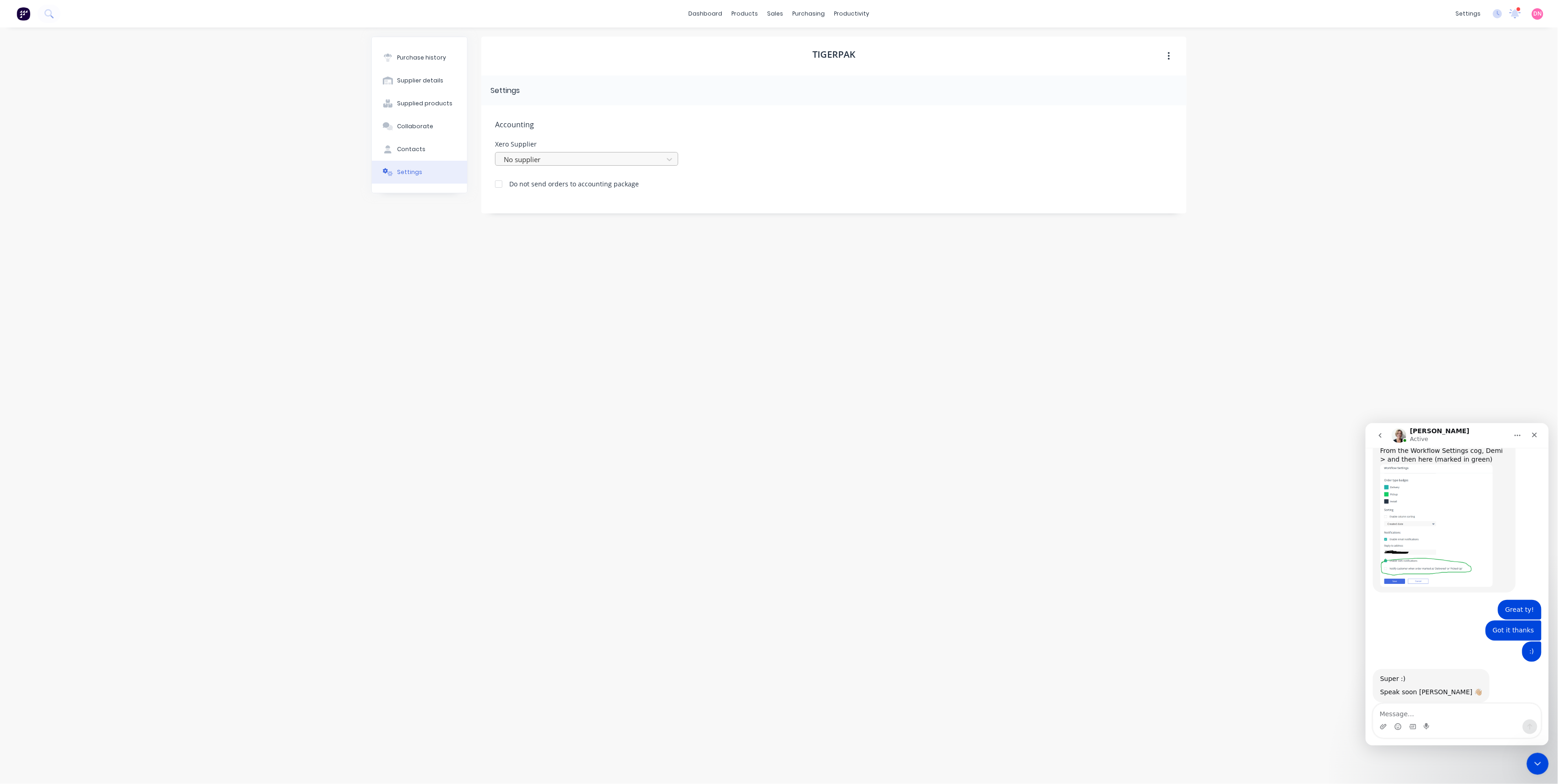
click at [642, 163] on div at bounding box center [580, 160] width 156 height 12
type input "tiger"
click at [670, 156] on icon at bounding box center [670, 159] width 9 height 9
click at [577, 190] on div "Accounting Xero Supplier No supplier Do not send orders to accounting package" at bounding box center [834, 159] width 705 height 108
click at [492, 186] on div at bounding box center [499, 184] width 18 height 18
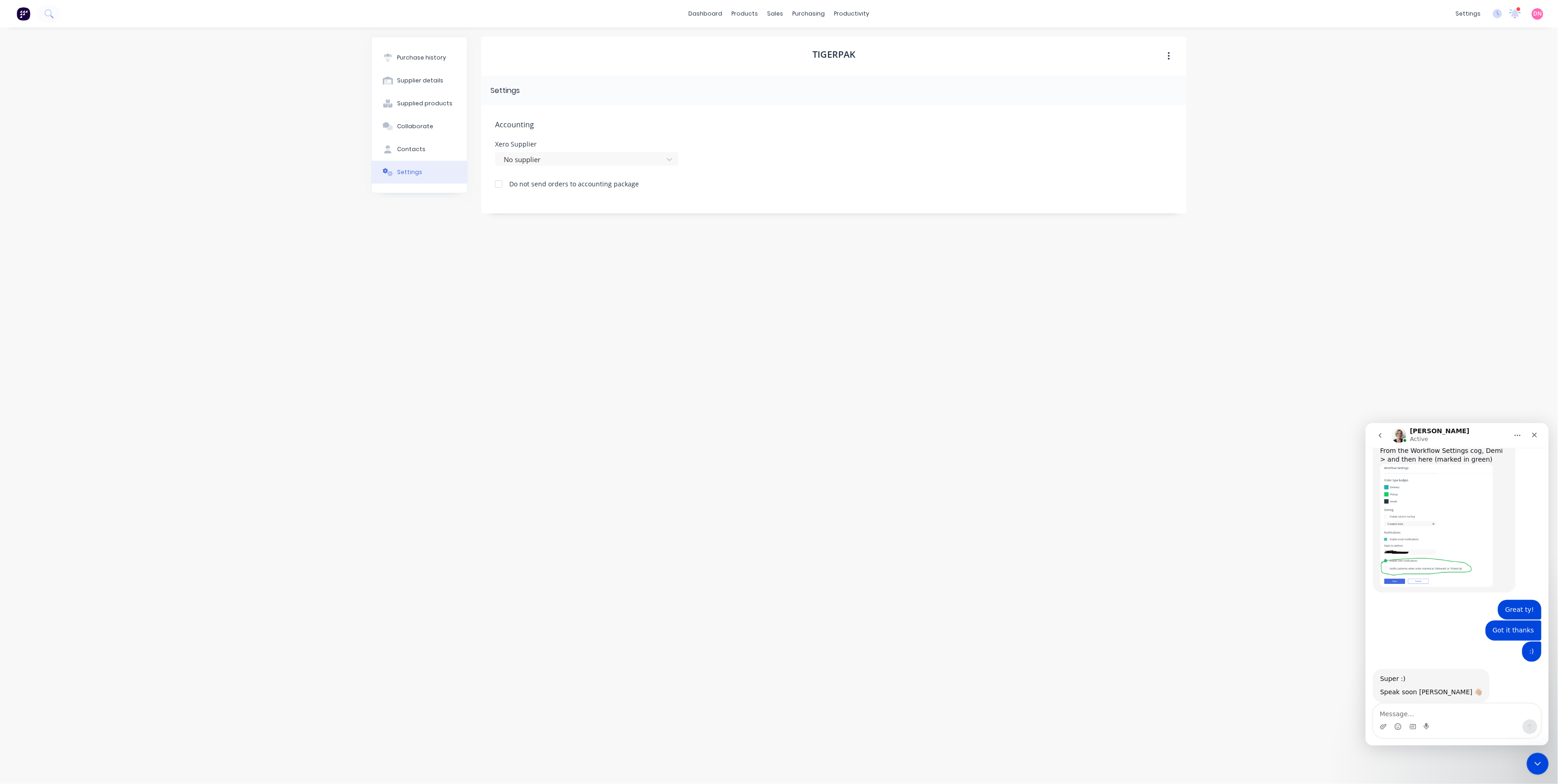
click at [503, 183] on div at bounding box center [499, 184] width 18 height 18
click at [497, 187] on div at bounding box center [499, 184] width 18 height 18
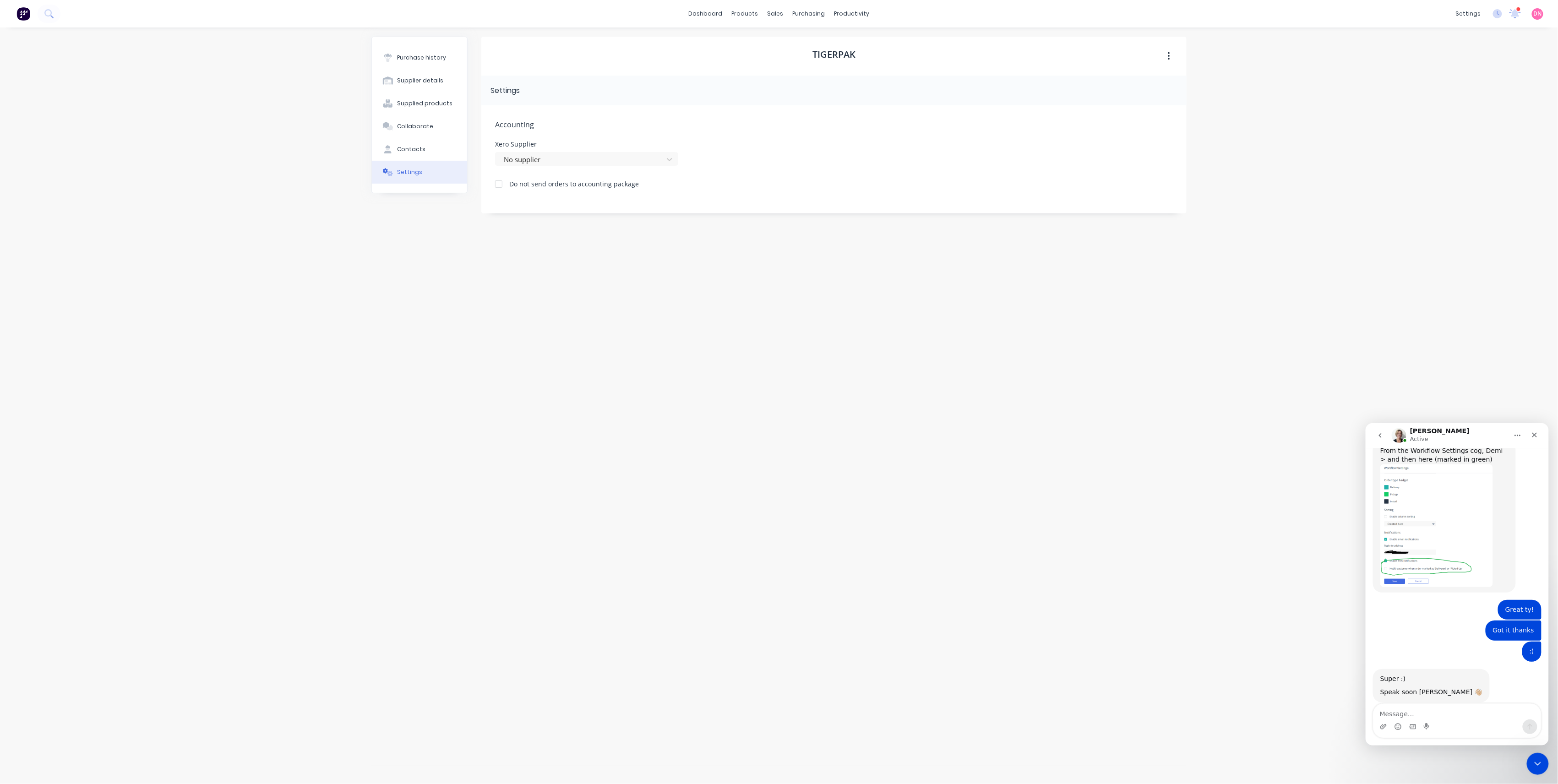
click at [533, 141] on div "Xero Supplier" at bounding box center [586, 144] width 183 height 6
click at [531, 158] on div at bounding box center [580, 160] width 156 height 12
click at [521, 182] on div "No supplier" at bounding box center [586, 180] width 183 height 17
click at [460, 57] on button "Purchase history" at bounding box center [419, 58] width 95 height 23
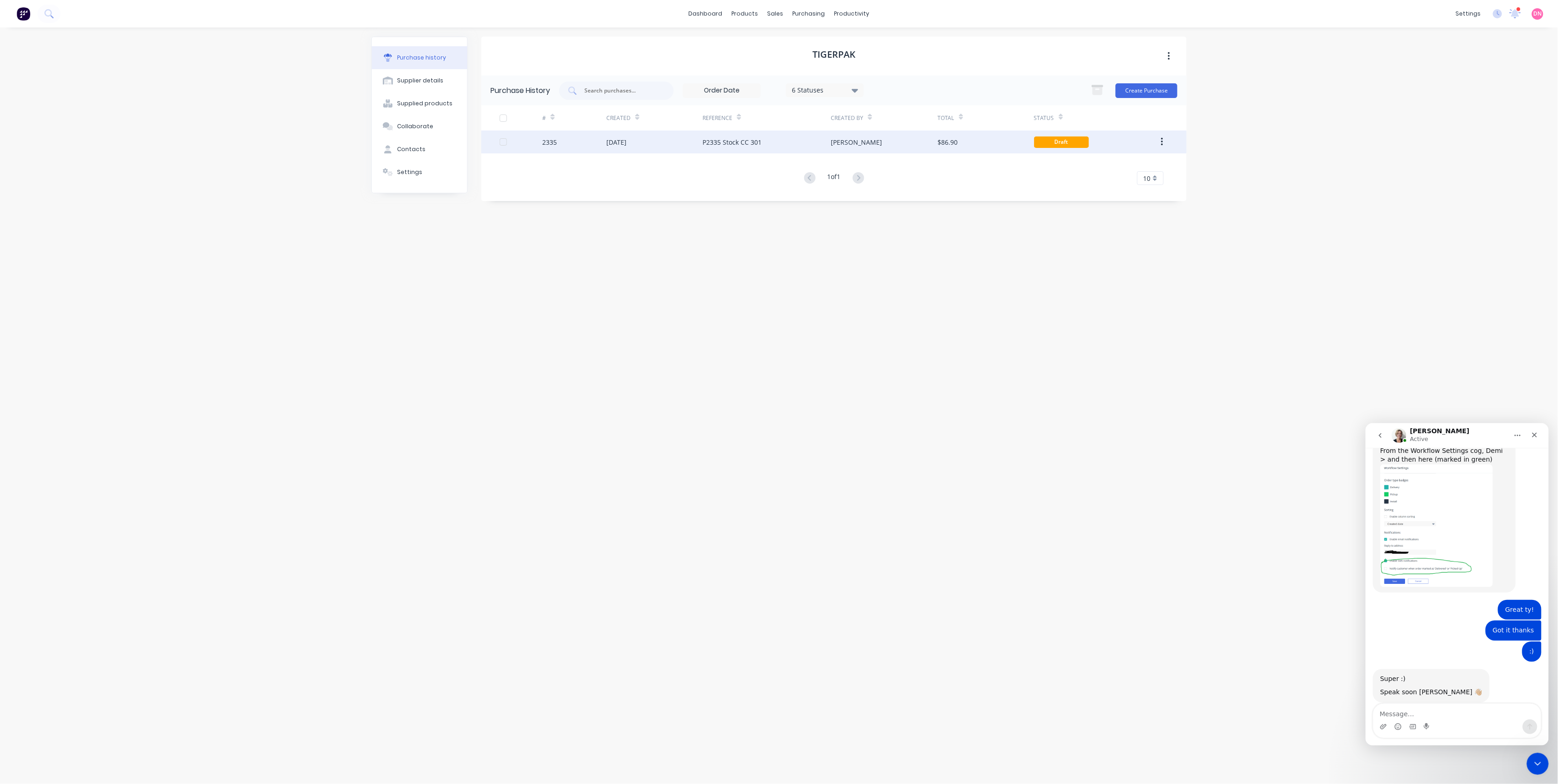
click at [669, 146] on div "[DATE]" at bounding box center [654, 142] width 96 height 23
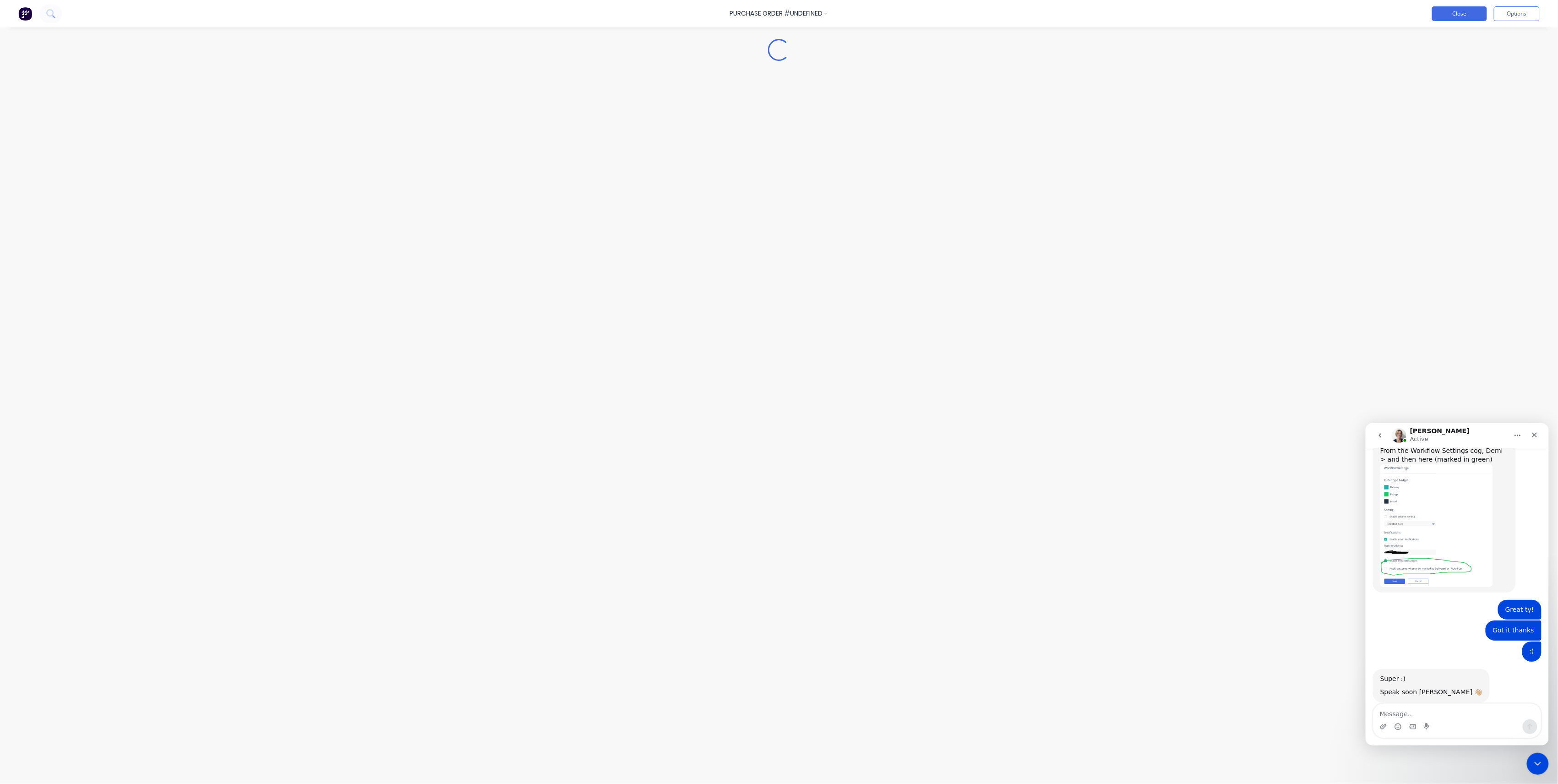
click at [1461, 17] on button "Close" at bounding box center [1460, 14] width 55 height 15
click at [1461, 16] on button "Close" at bounding box center [1460, 14] width 55 height 15
click at [697, 143] on div "Yatala, , 4207" at bounding box center [688, 140] width 58 height 10
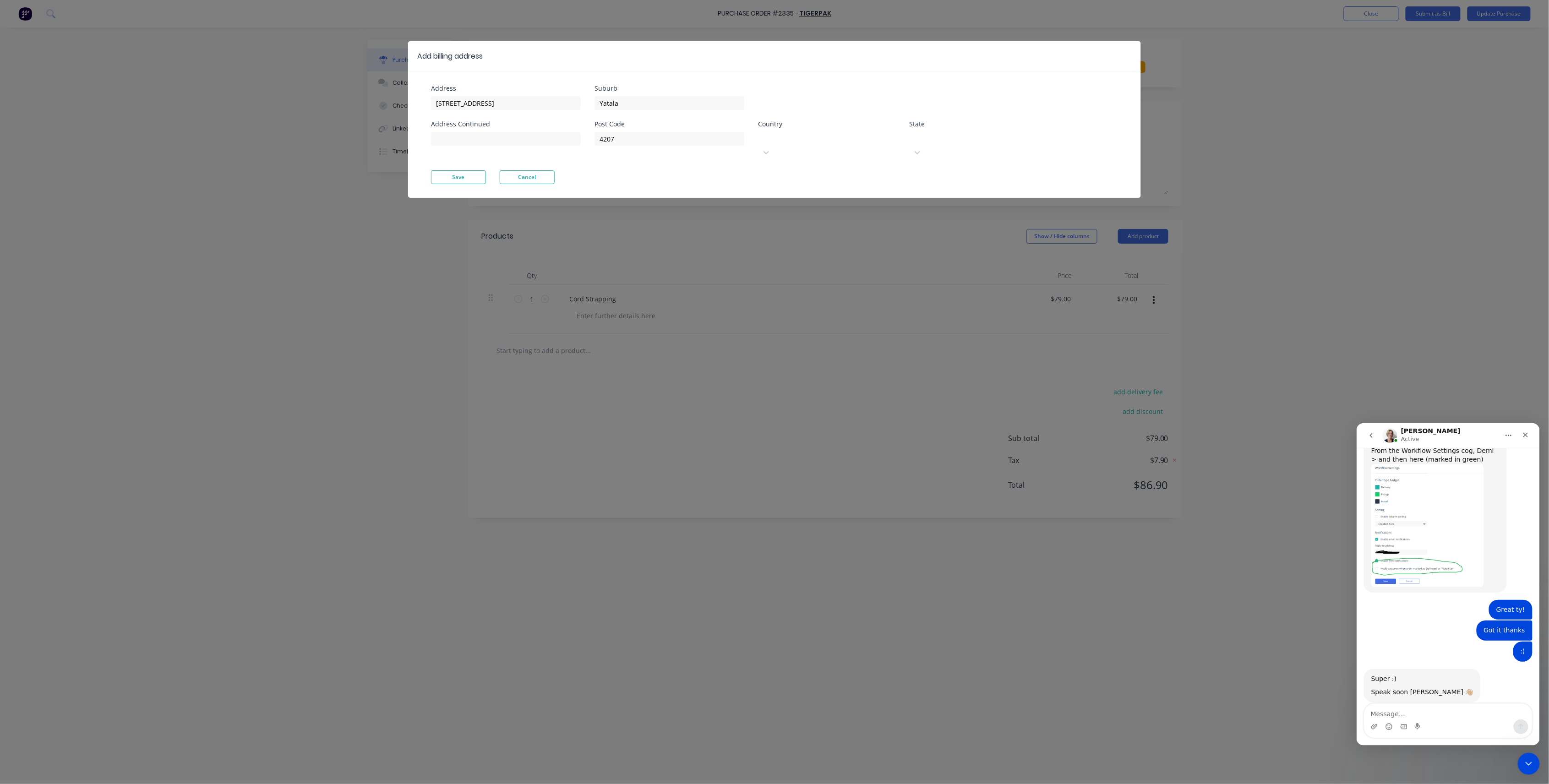
click at [782, 145] on div "Select..." at bounding box center [827, 138] width 137 height 14
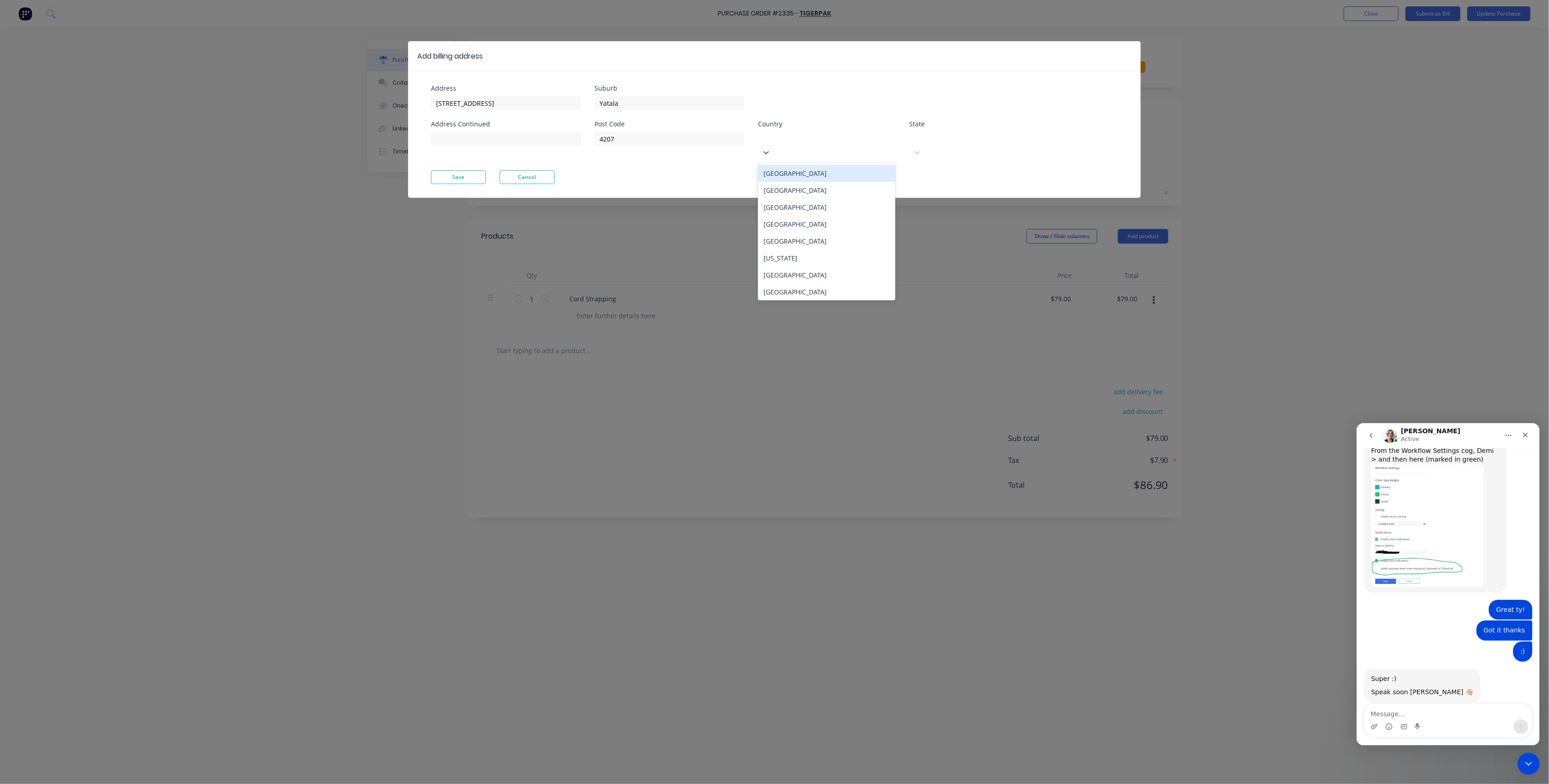
click at [788, 165] on div "[GEOGRAPHIC_DATA]" at bounding box center [827, 173] width 137 height 17
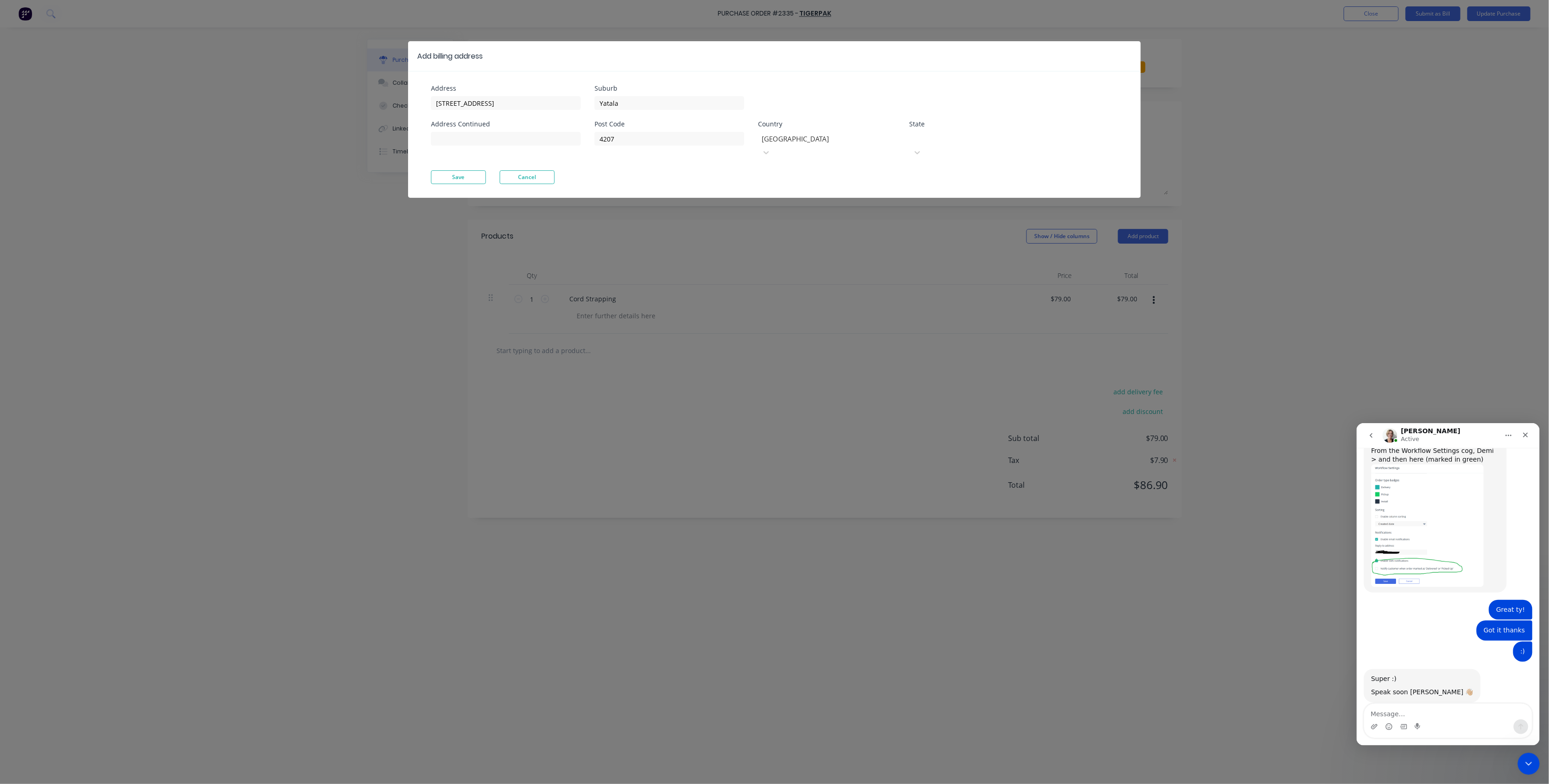
click at [961, 140] on div at bounding box center [978, 138] width 132 height 12
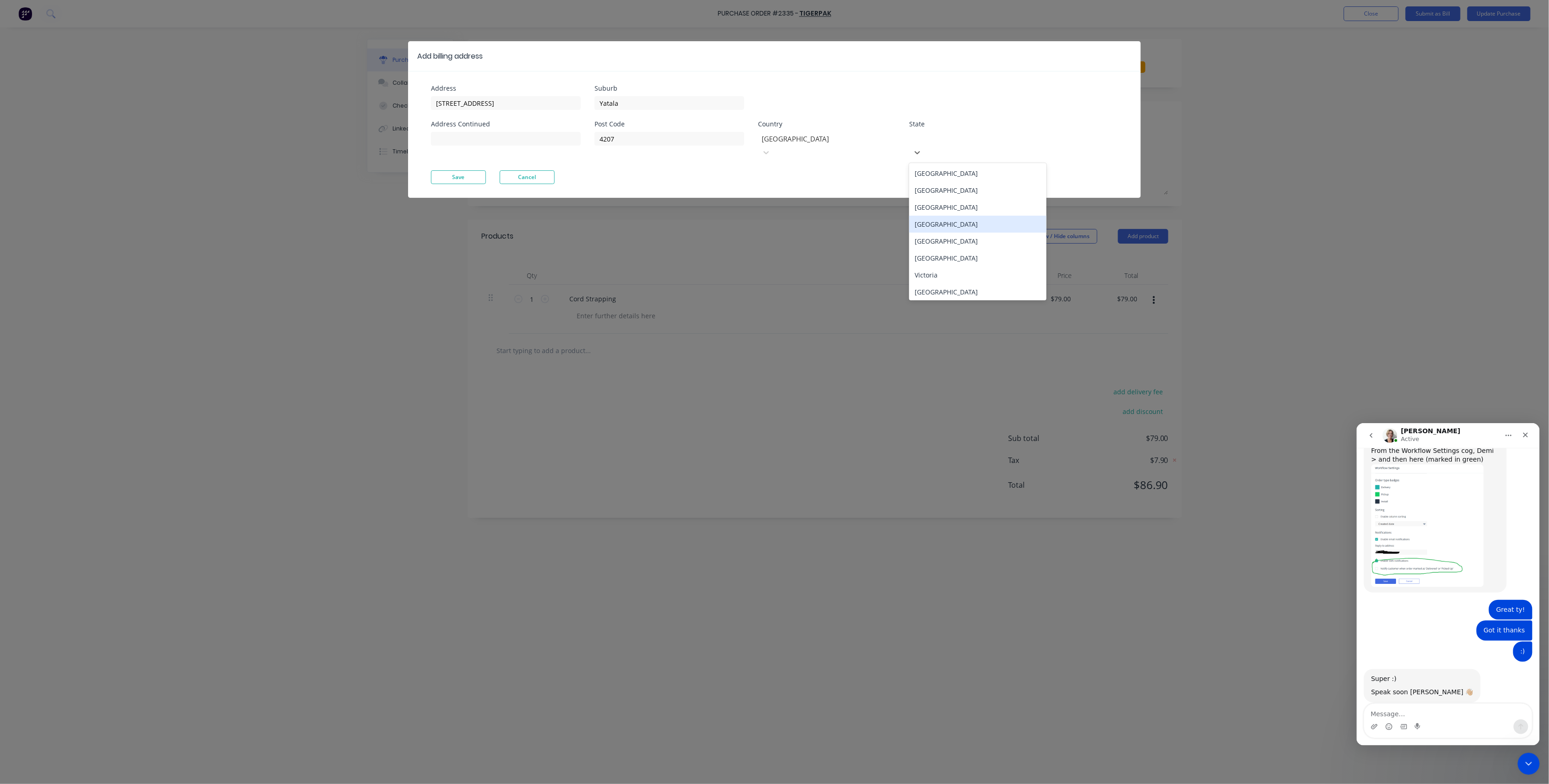
click at [964, 215] on div "[GEOGRAPHIC_DATA]" at bounding box center [978, 224] width 137 height 17
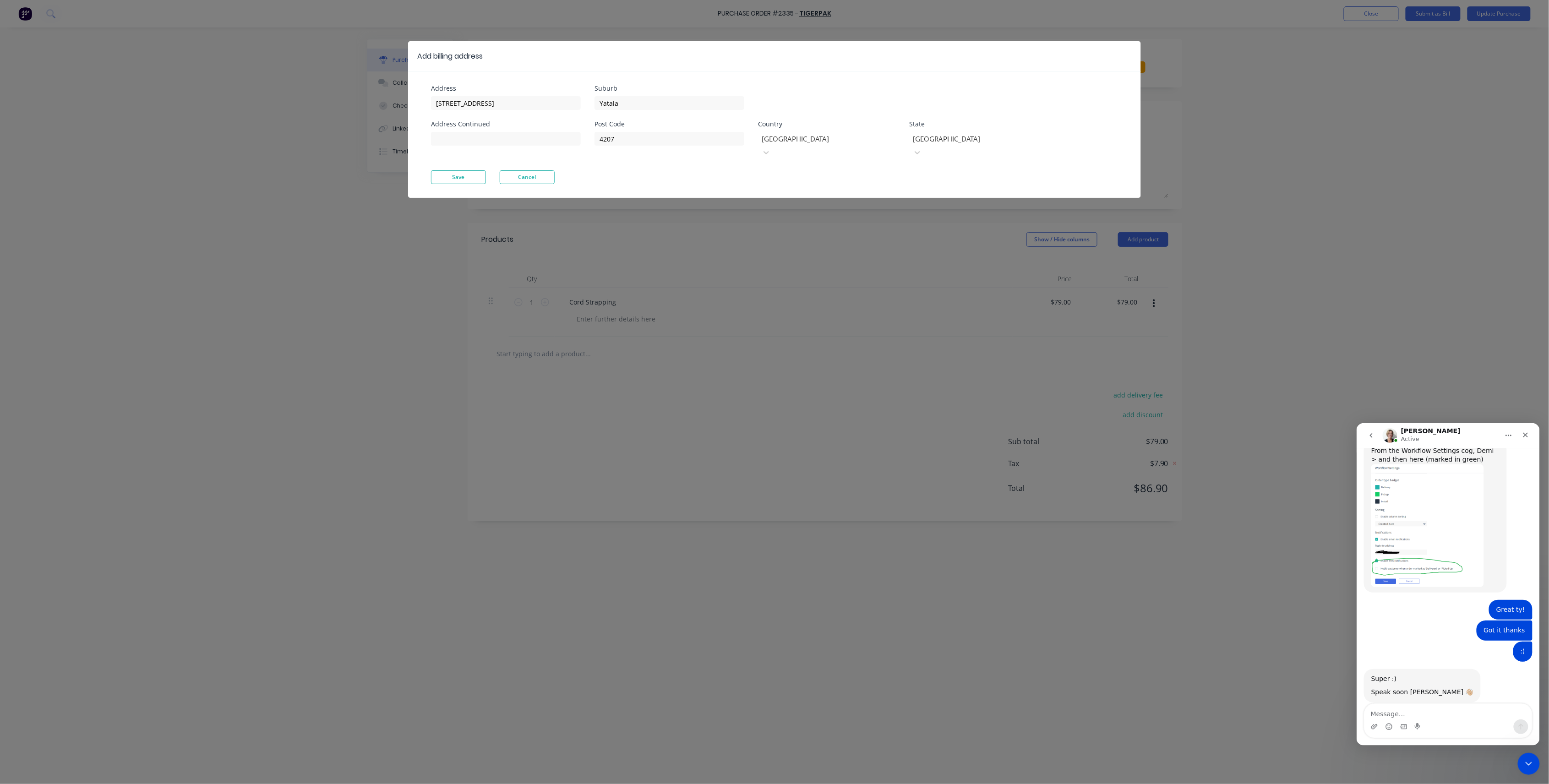
click at [443, 155] on div "Address [STREET_ADDRESS] Address Continued" at bounding box center [512, 128] width 164 height 85
click at [456, 170] on button "Save" at bounding box center [458, 177] width 55 height 14
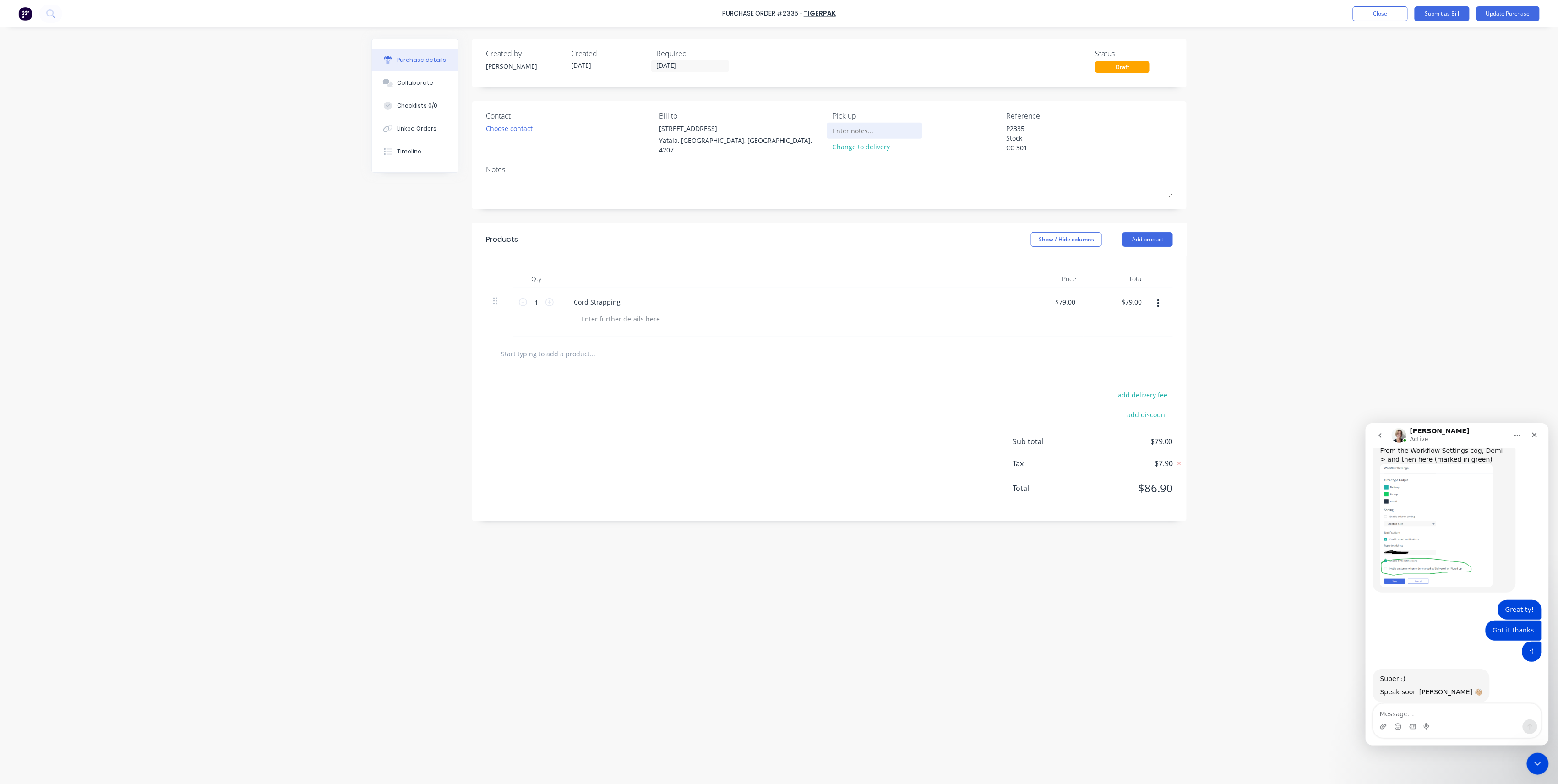
click at [863, 130] on input at bounding box center [875, 130] width 83 height 14
click at [1485, 9] on button "Update Purchase" at bounding box center [1508, 14] width 63 height 15
click at [1377, 15] on button "Close" at bounding box center [1398, 14] width 55 height 15
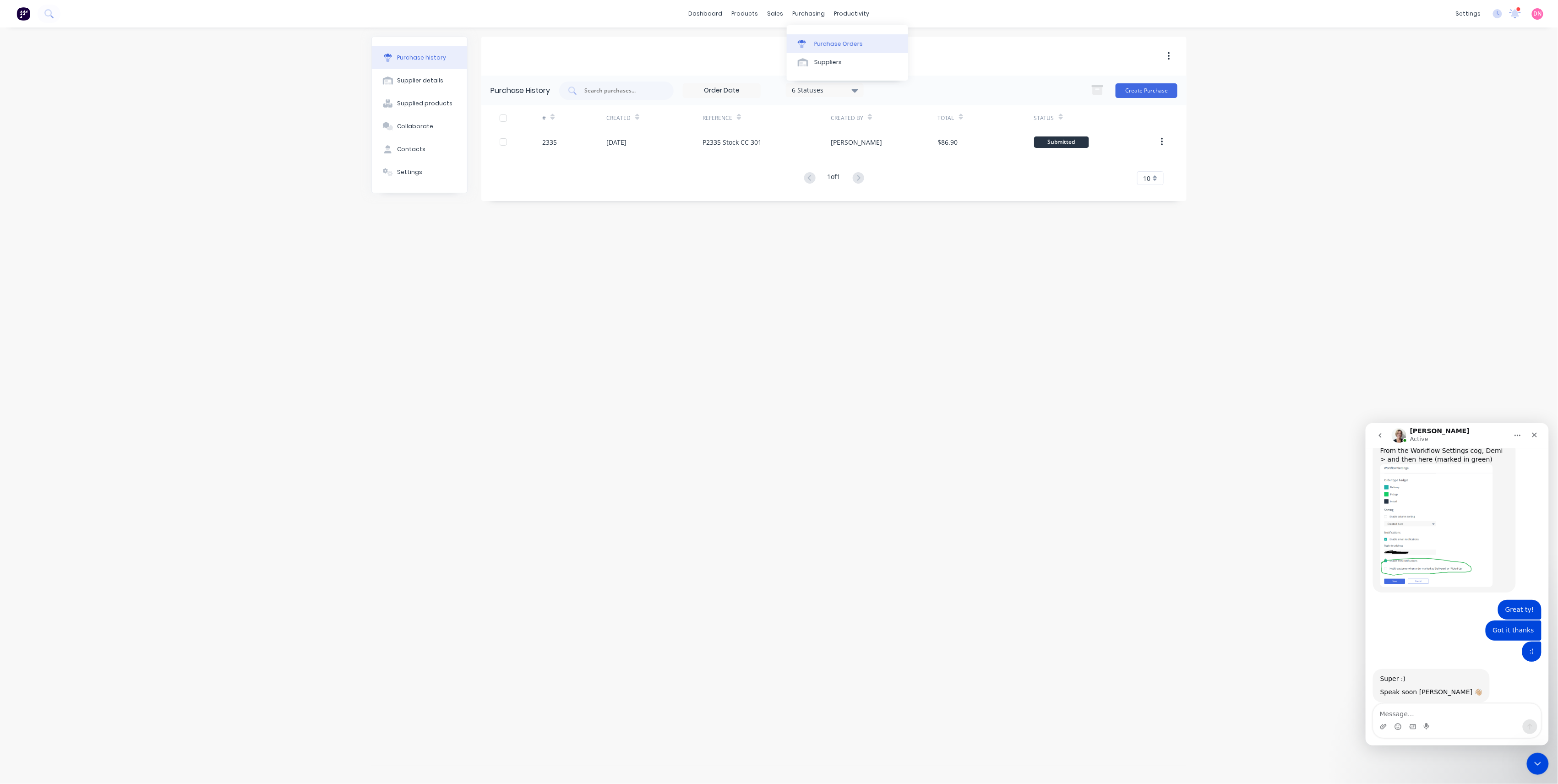
click at [805, 41] on icon at bounding box center [802, 41] width 8 height 3
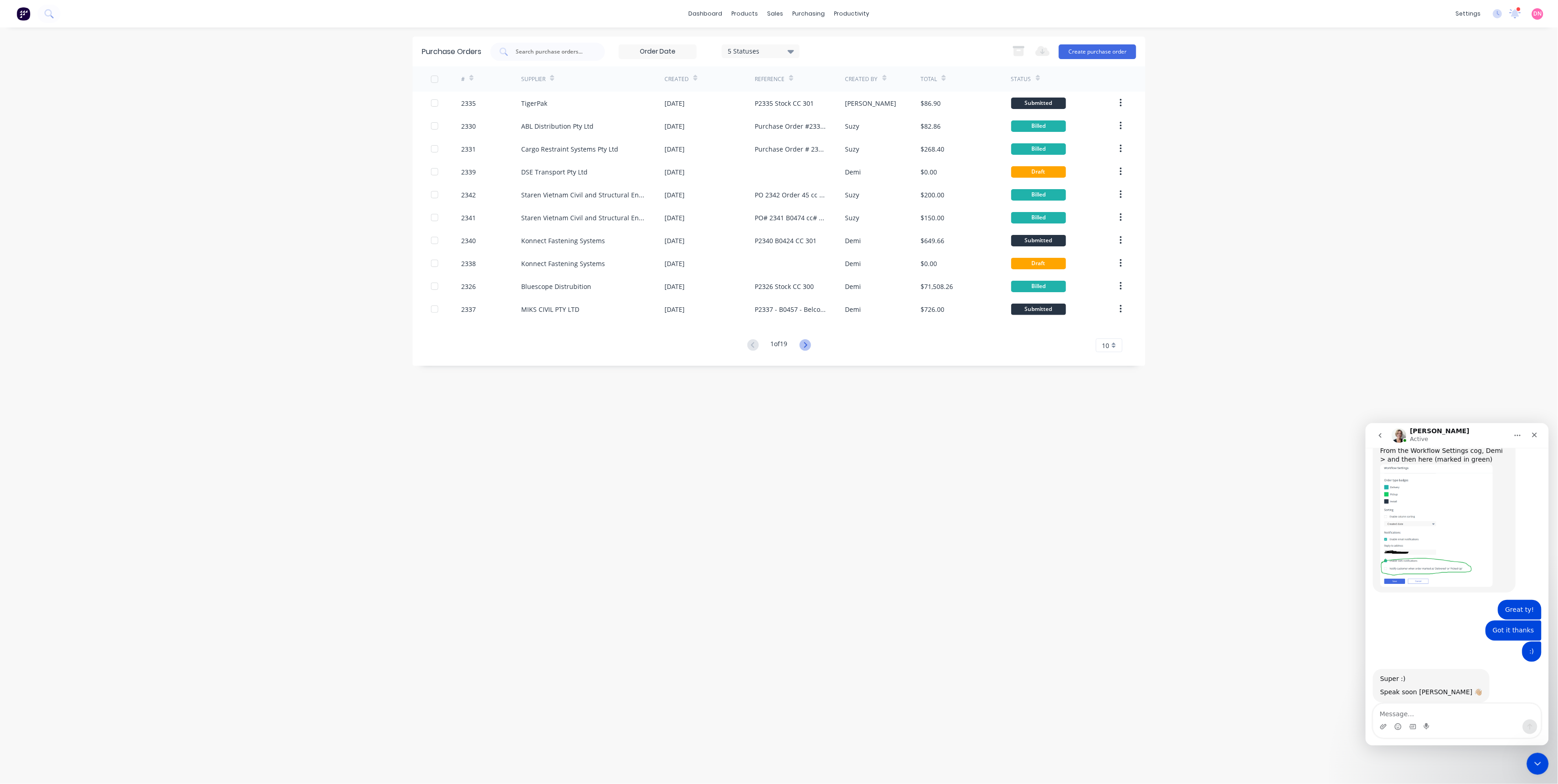
click at [809, 343] on icon at bounding box center [806, 345] width 12 height 12
click at [778, 50] on div "5 Statuses" at bounding box center [761, 51] width 65 height 10
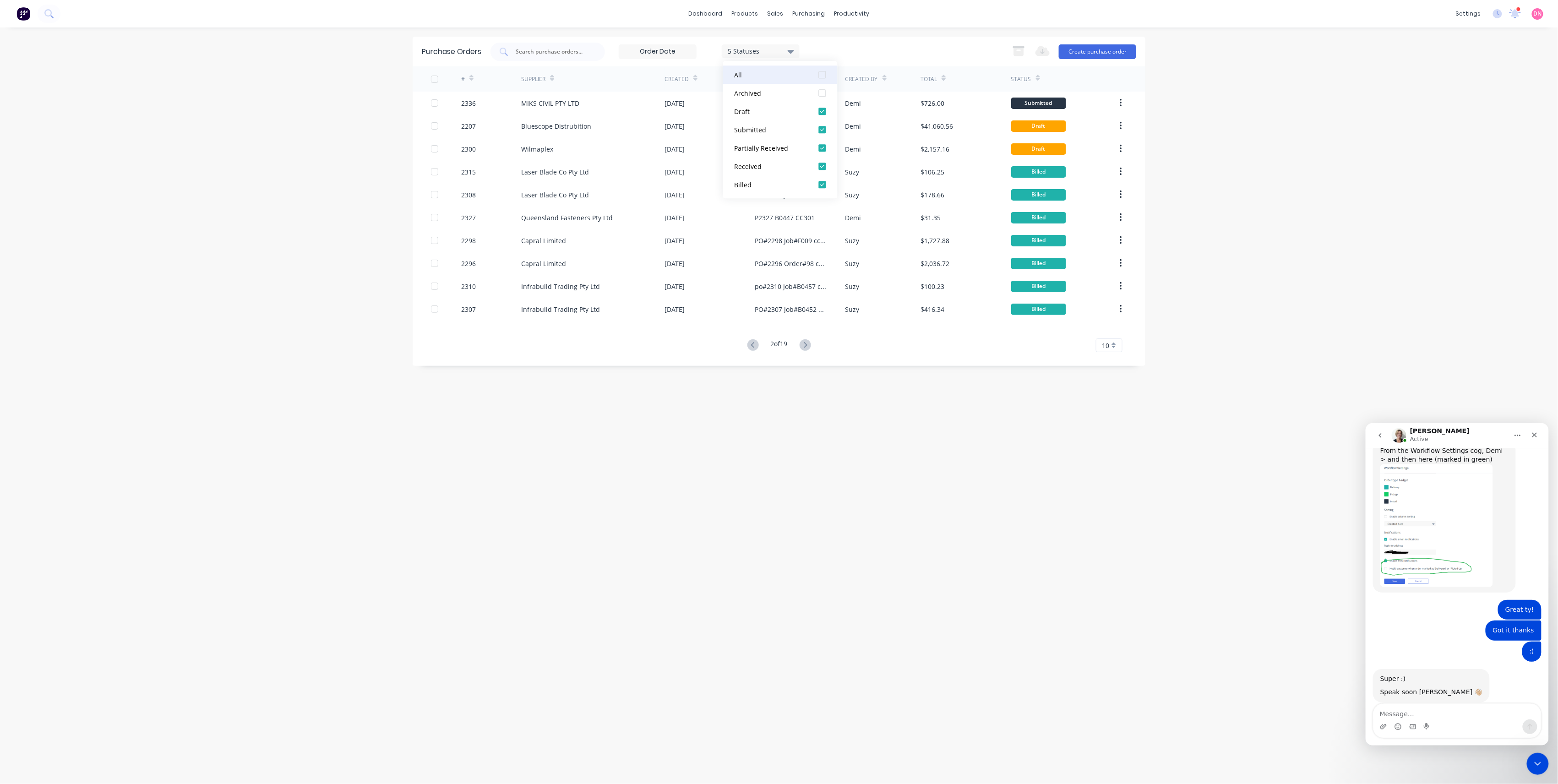
click at [826, 78] on div at bounding box center [822, 74] width 18 height 18
click at [820, 112] on div at bounding box center [822, 111] width 18 height 18
click at [820, 69] on div at bounding box center [822, 74] width 18 height 18
click at [820, 72] on div at bounding box center [822, 74] width 18 height 18
click at [823, 107] on div at bounding box center [822, 111] width 18 height 18
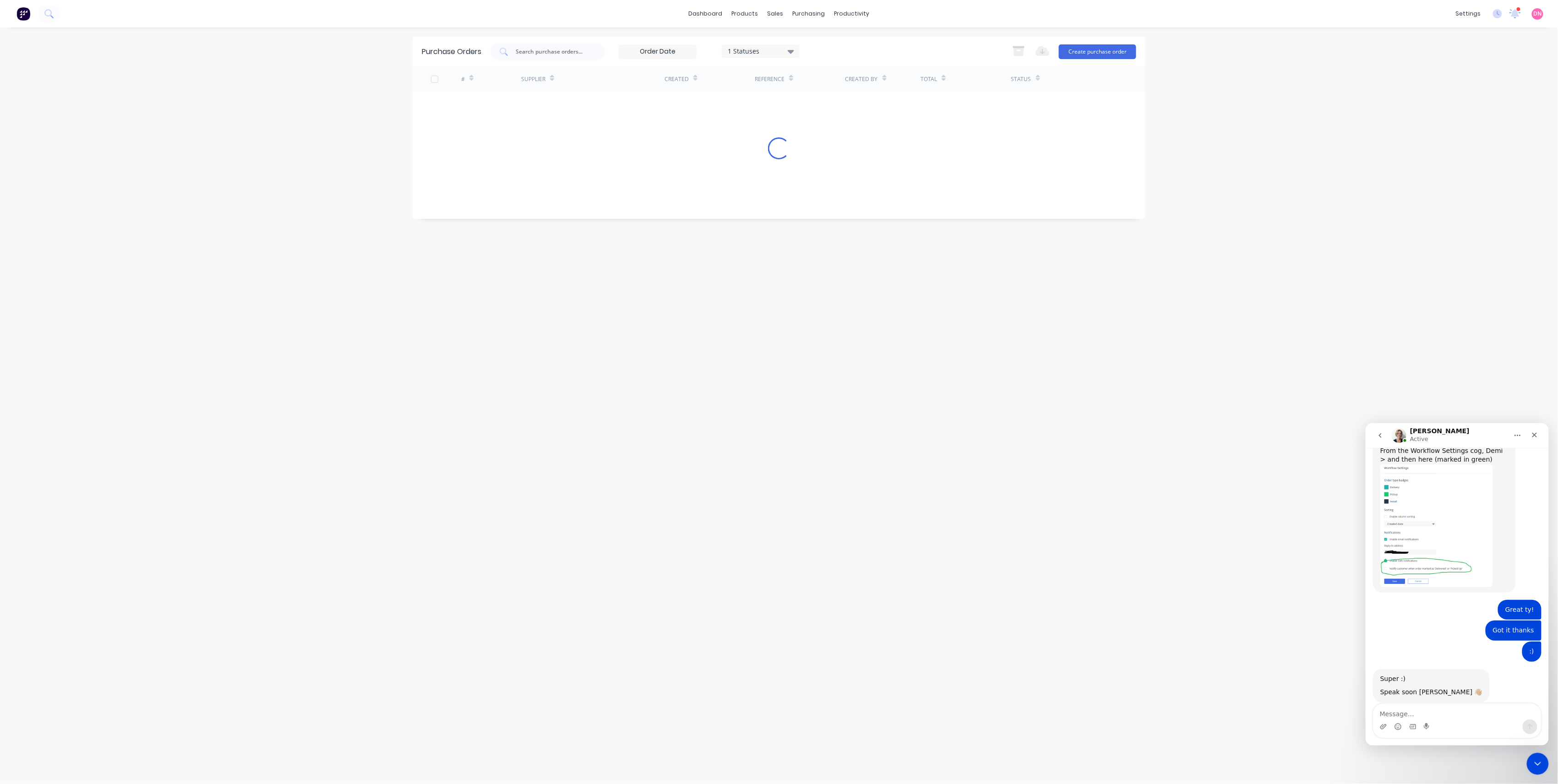
click at [860, 382] on div "Purchase Orders 1 Statuses 1 Statuses Export to Excel (XLSX) Create purchase or…" at bounding box center [779, 406] width 733 height 738
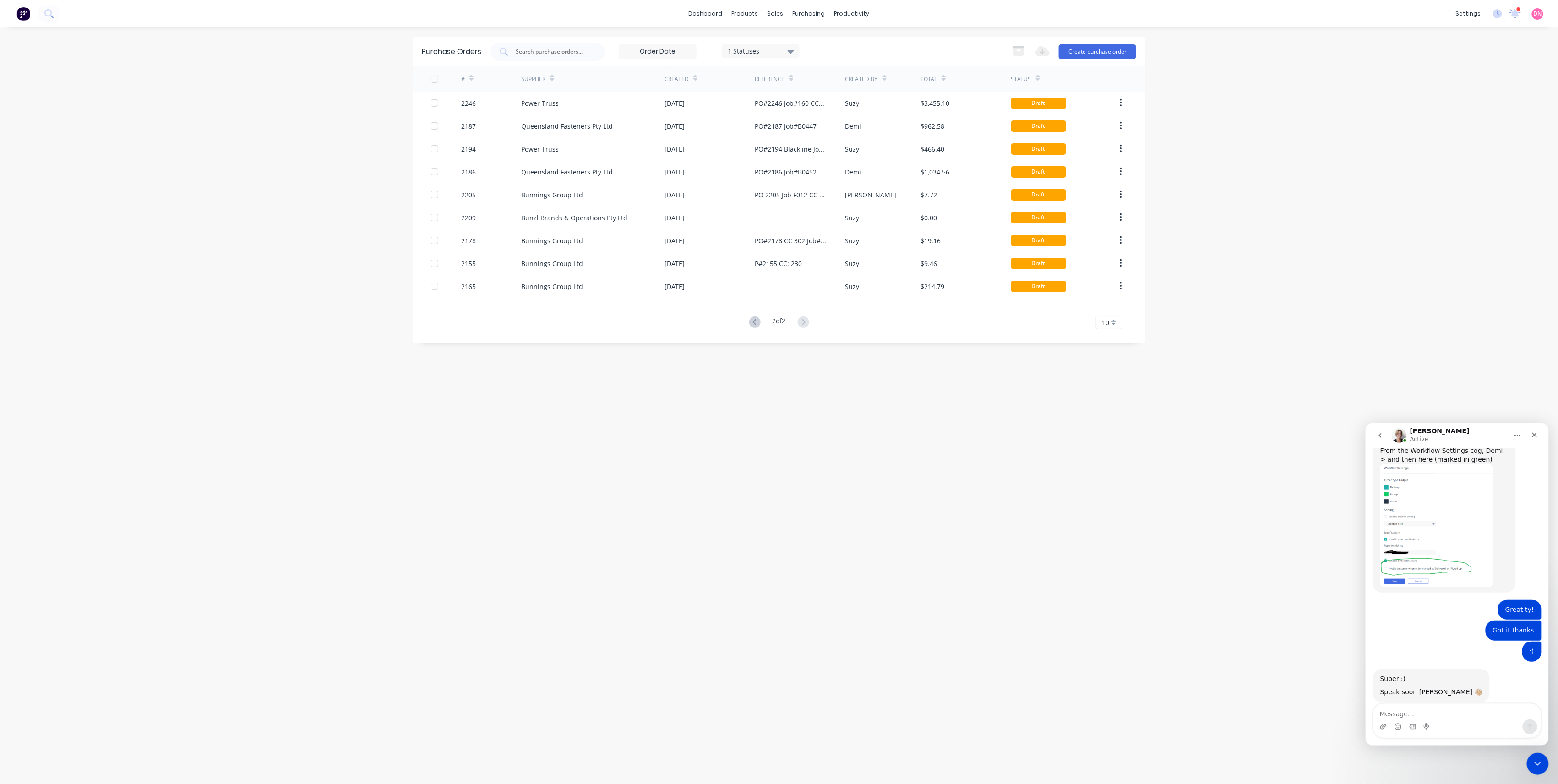
click at [763, 323] on div "2 of 2" at bounding box center [779, 322] width 65 height 14
click at [760, 323] on button at bounding box center [755, 322] width 17 height 14
click at [807, 33] on div "Purchase Orders Suppliers" at bounding box center [848, 53] width 122 height 56
click at [809, 53] on link "Suppliers" at bounding box center [848, 62] width 122 height 18
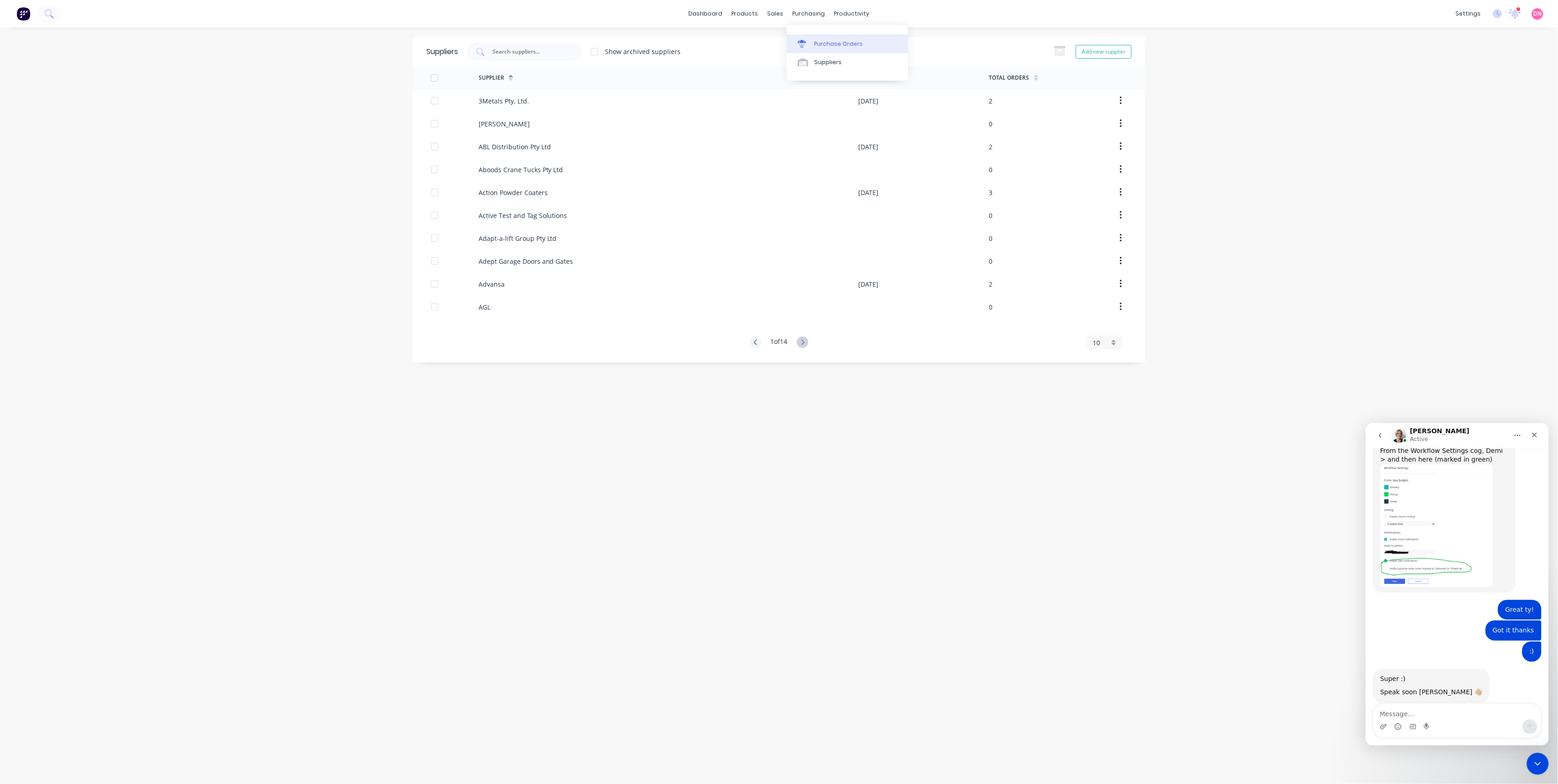
click at [813, 38] on link "Purchase Orders" at bounding box center [848, 43] width 122 height 18
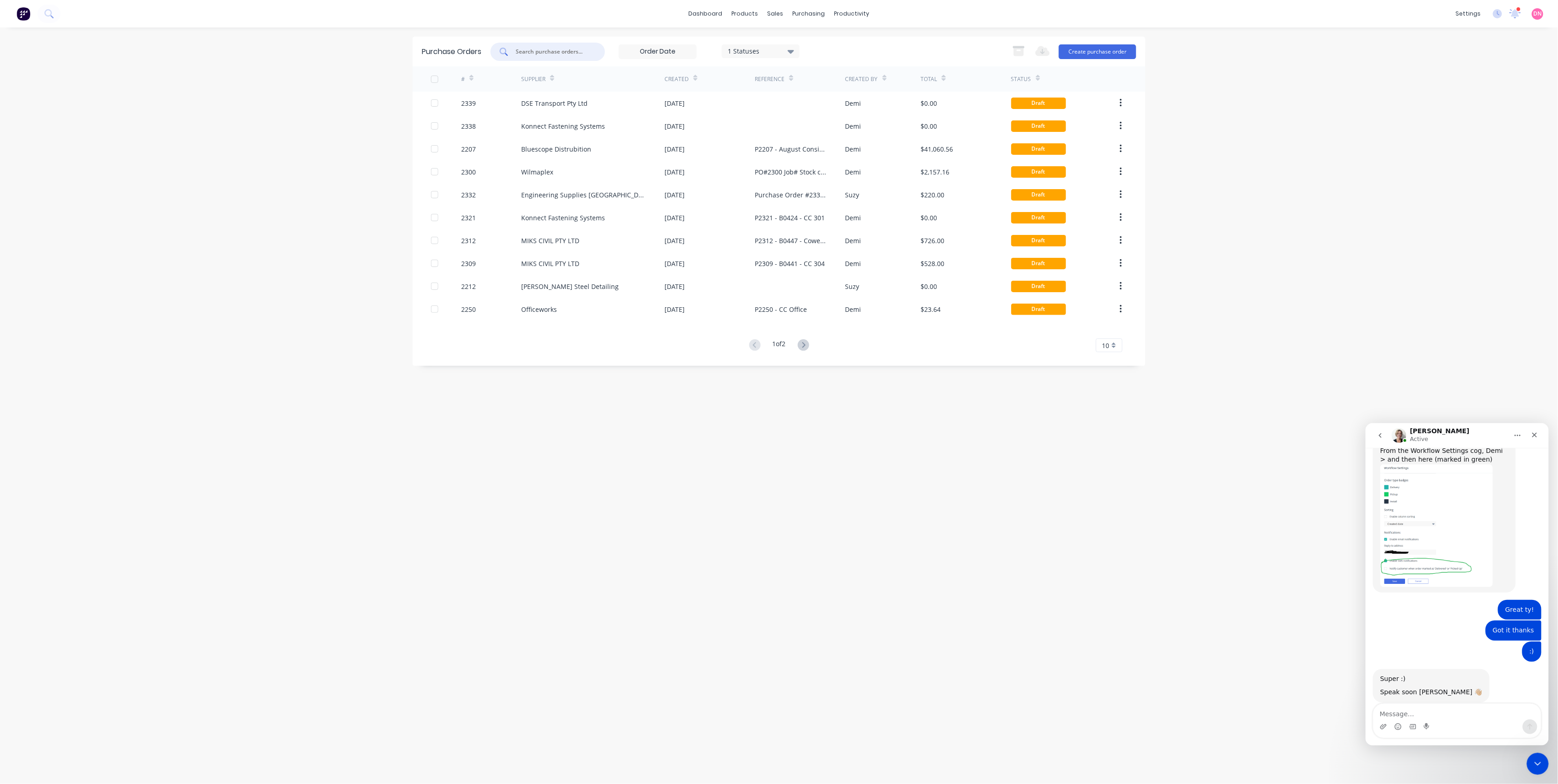
click at [570, 54] on input "text" at bounding box center [553, 52] width 76 height 9
type input "mik"
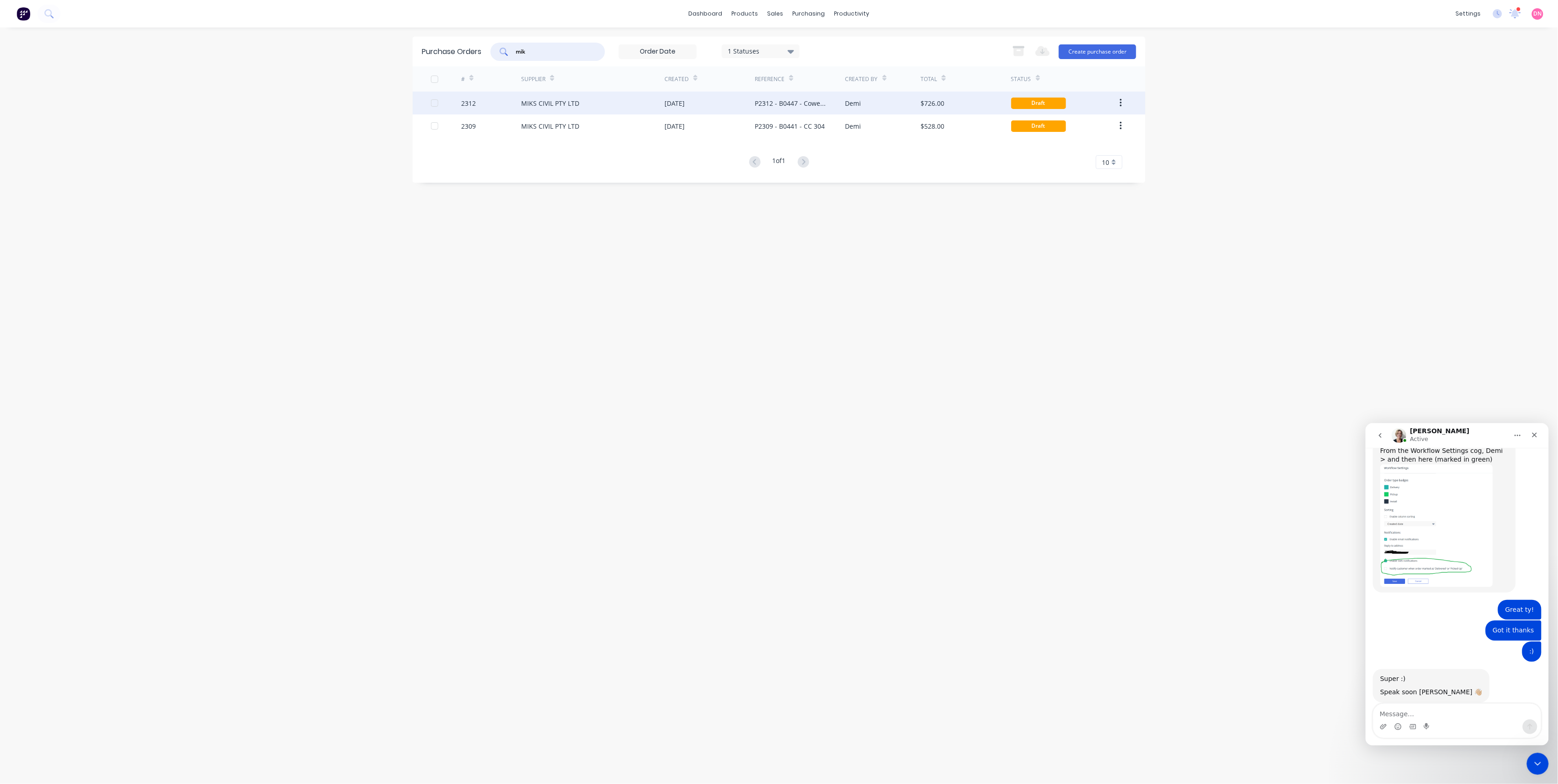
click at [986, 100] on div "$726.00" at bounding box center [965, 103] width 90 height 23
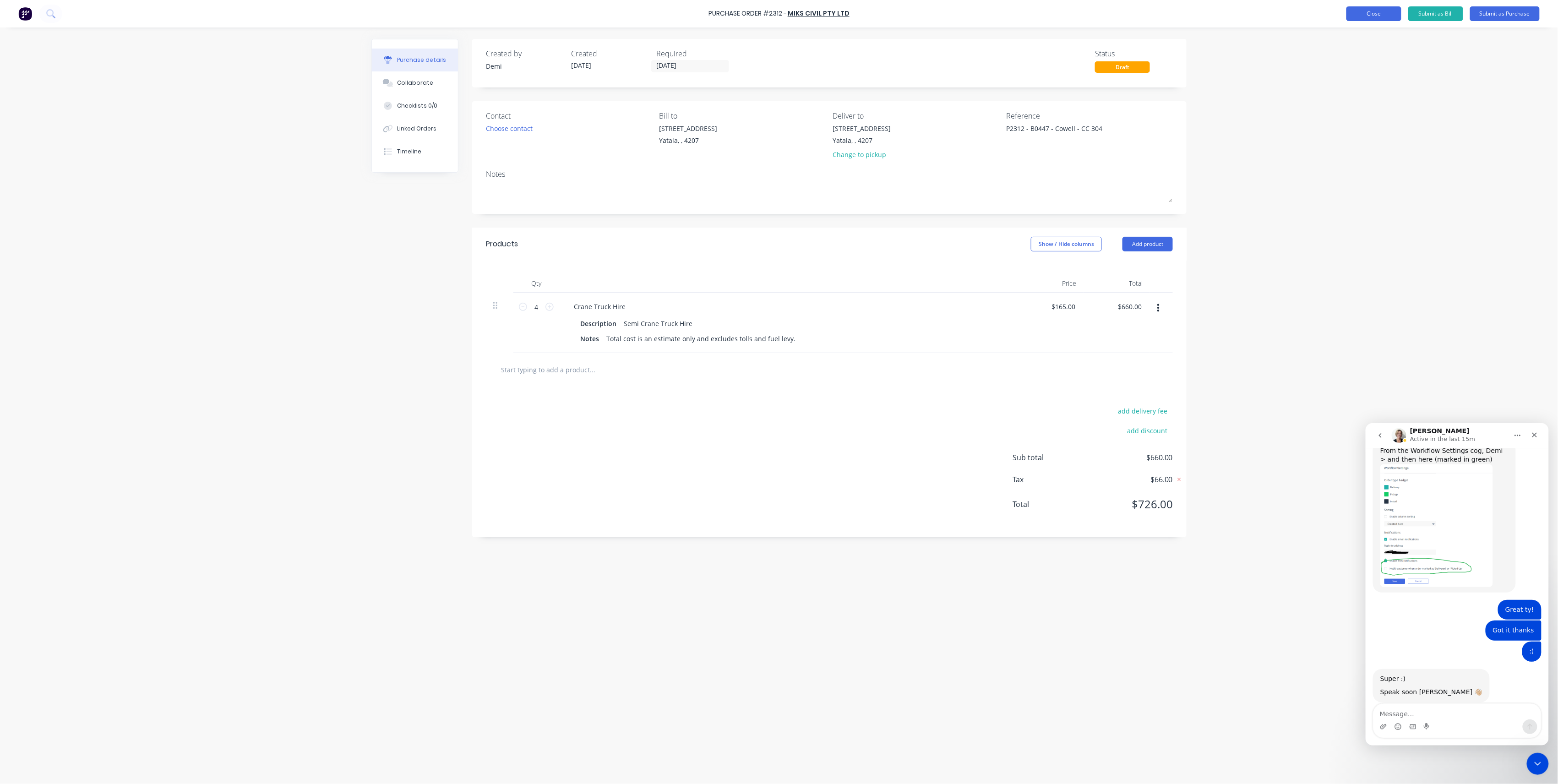
click at [1368, 15] on button "Close" at bounding box center [1374, 14] width 55 height 15
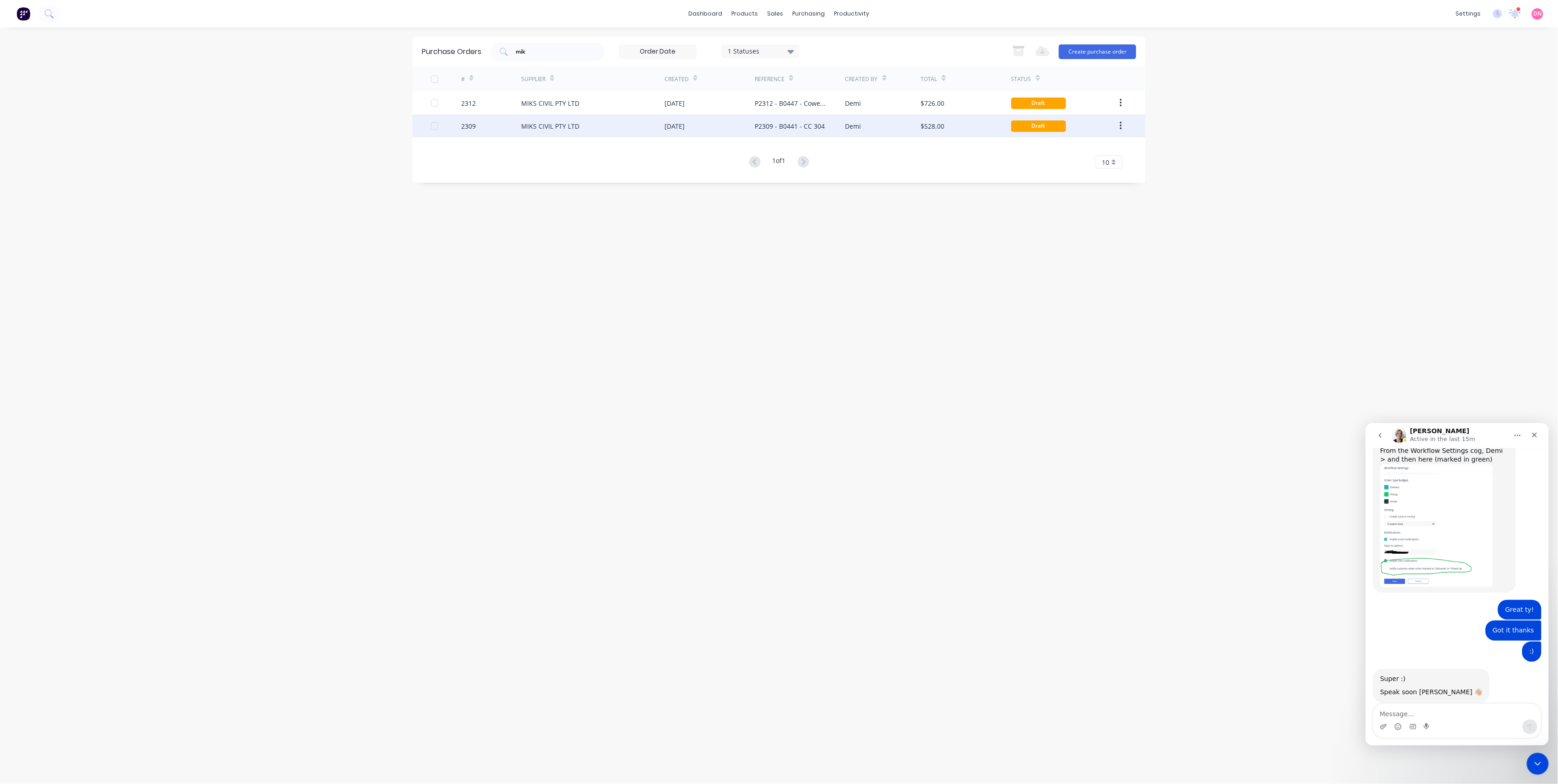
click at [941, 120] on div "$528.00" at bounding box center [965, 125] width 90 height 23
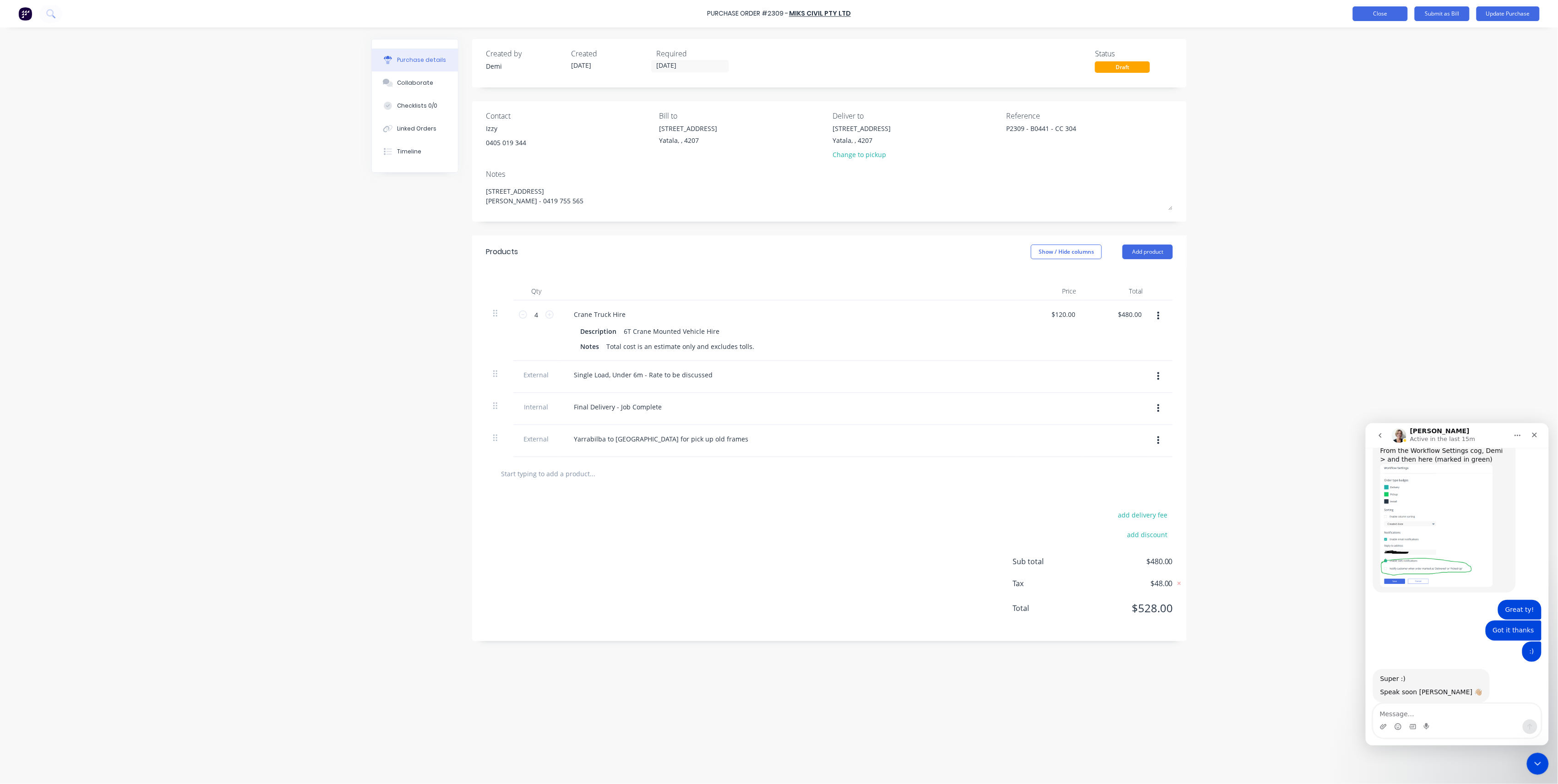
click at [1405, 16] on button "Close" at bounding box center [1380, 14] width 55 height 15
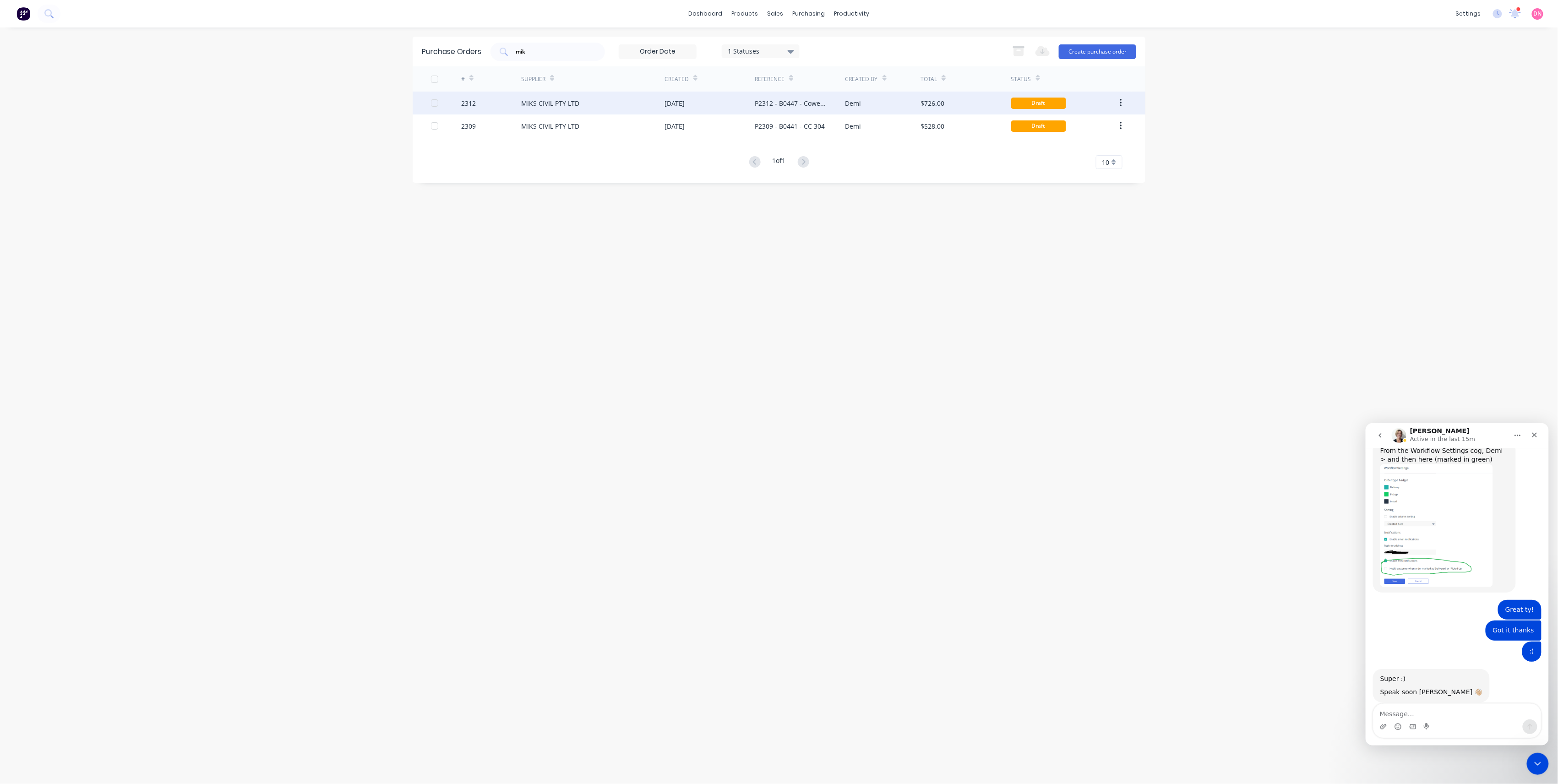
click at [1116, 100] on button "button" at bounding box center [1121, 103] width 21 height 16
click at [1102, 141] on div "Duplicate" at bounding box center [1088, 146] width 71 height 14
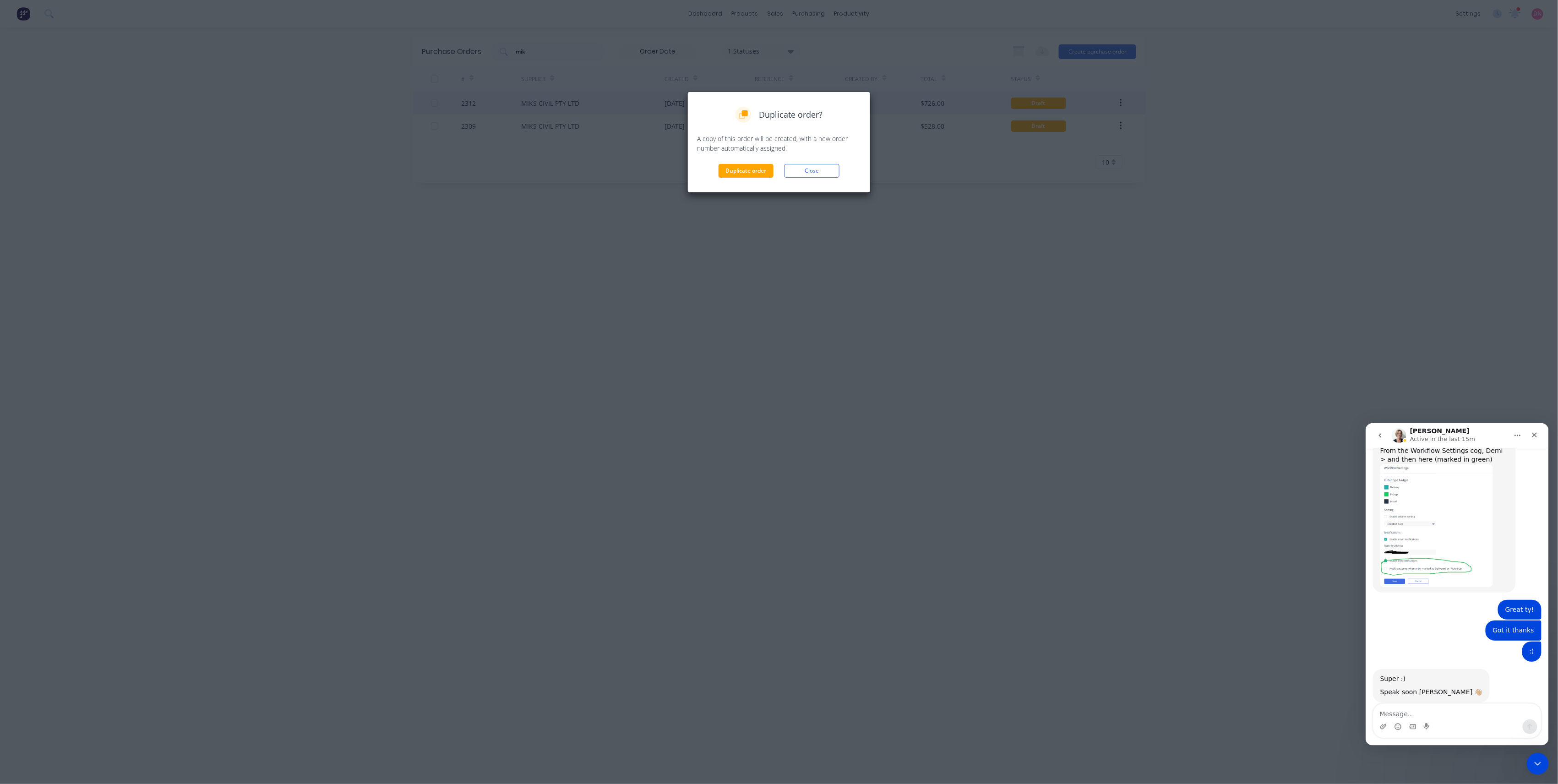
click at [718, 170] on div "Duplicate order Close" at bounding box center [778, 170] width 164 height 14
click at [744, 172] on button "Duplicate order" at bounding box center [746, 170] width 55 height 14
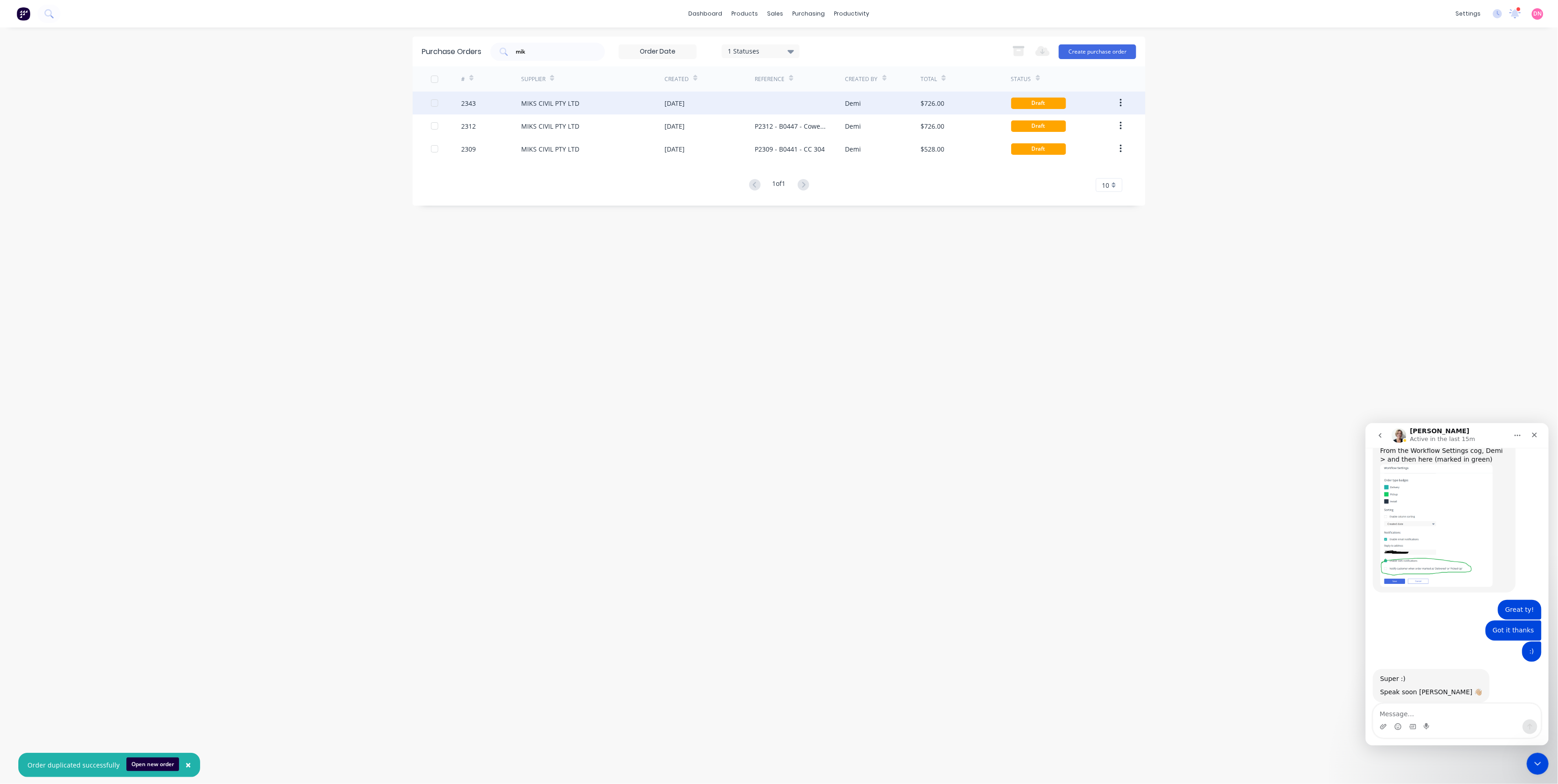
click at [776, 101] on div at bounding box center [800, 103] width 90 height 23
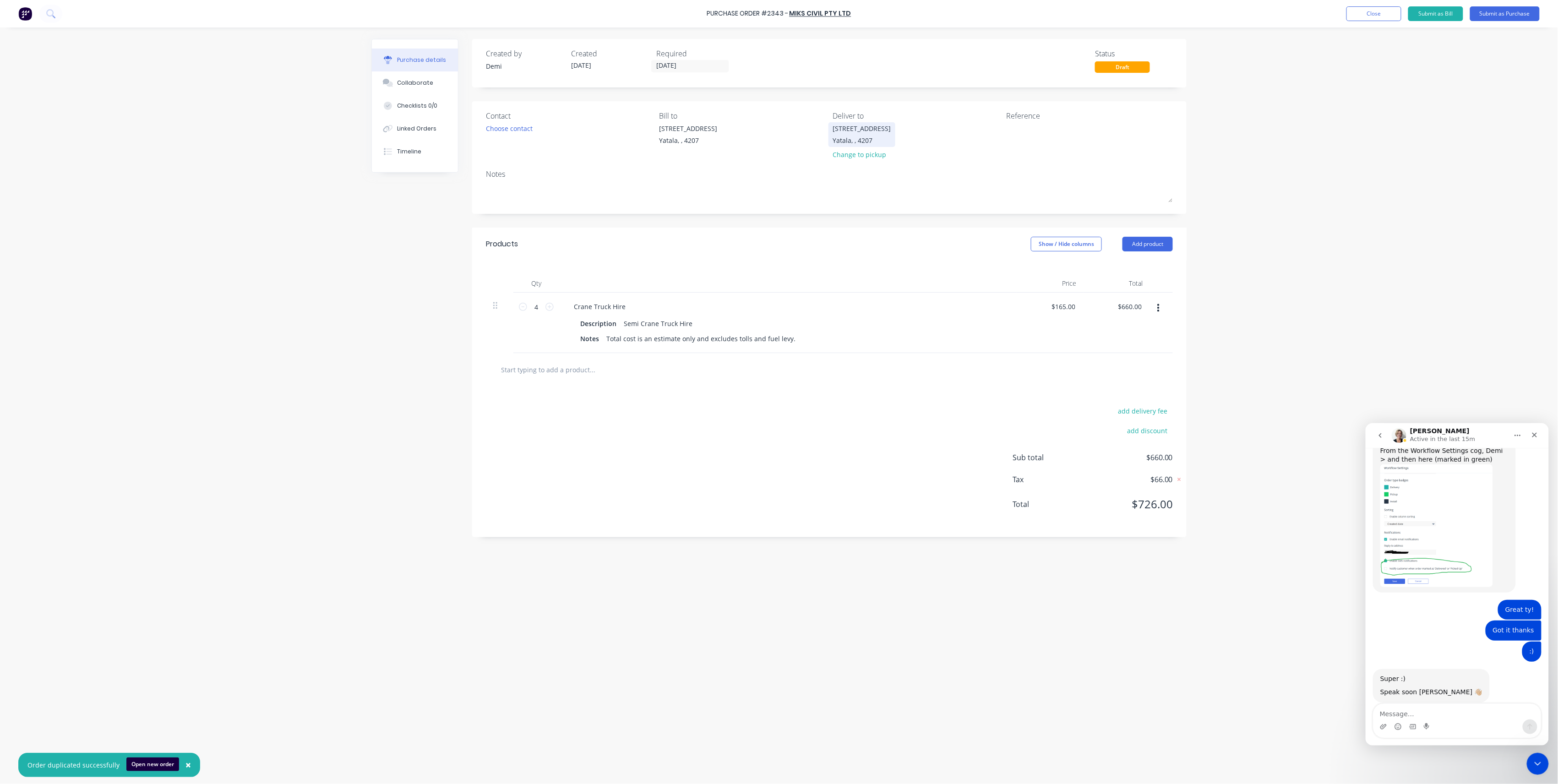
click at [853, 141] on div "Yatala, , 4207" at bounding box center [862, 140] width 58 height 10
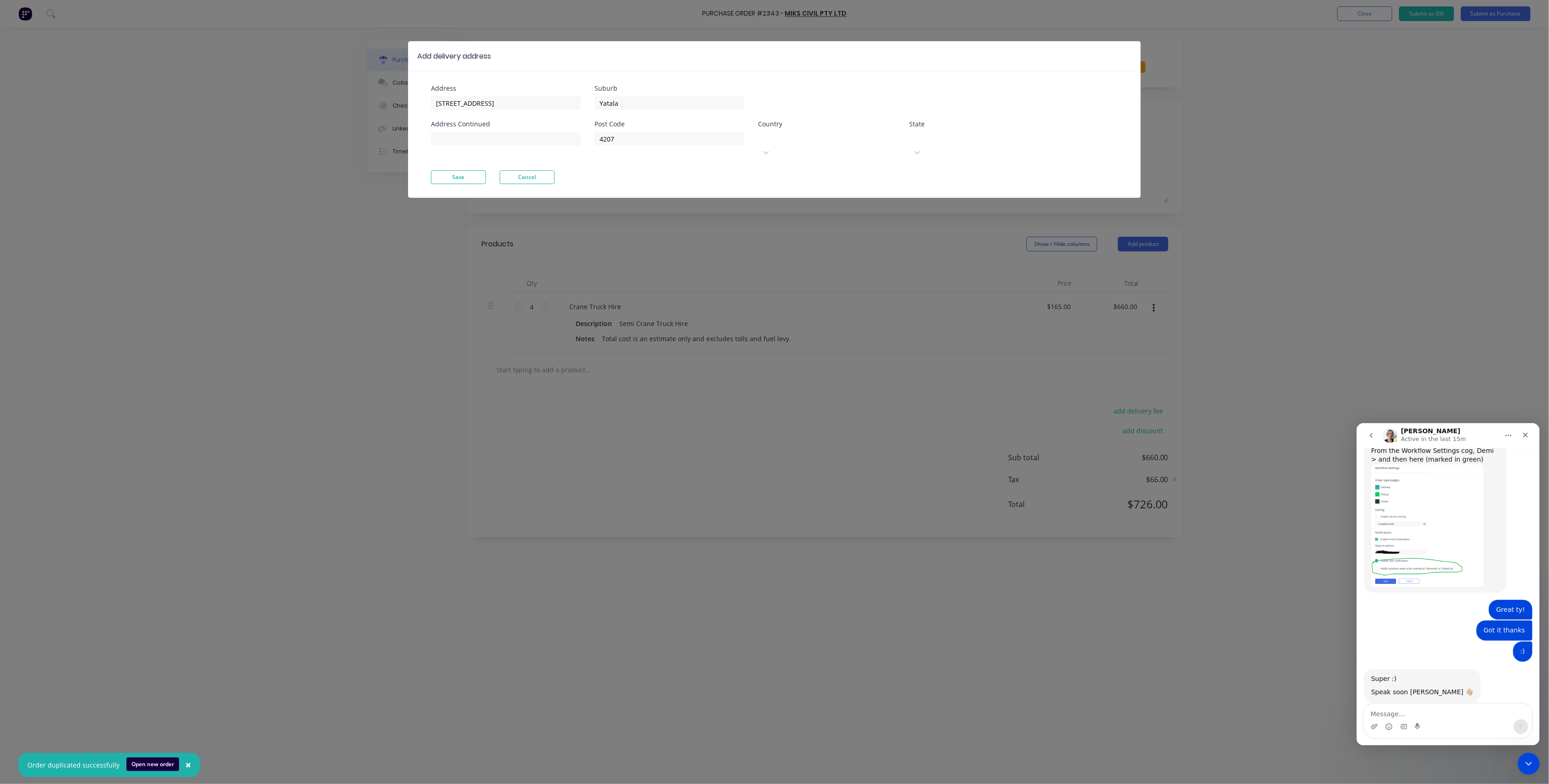
click at [855, 135] on div at bounding box center [827, 138] width 132 height 12
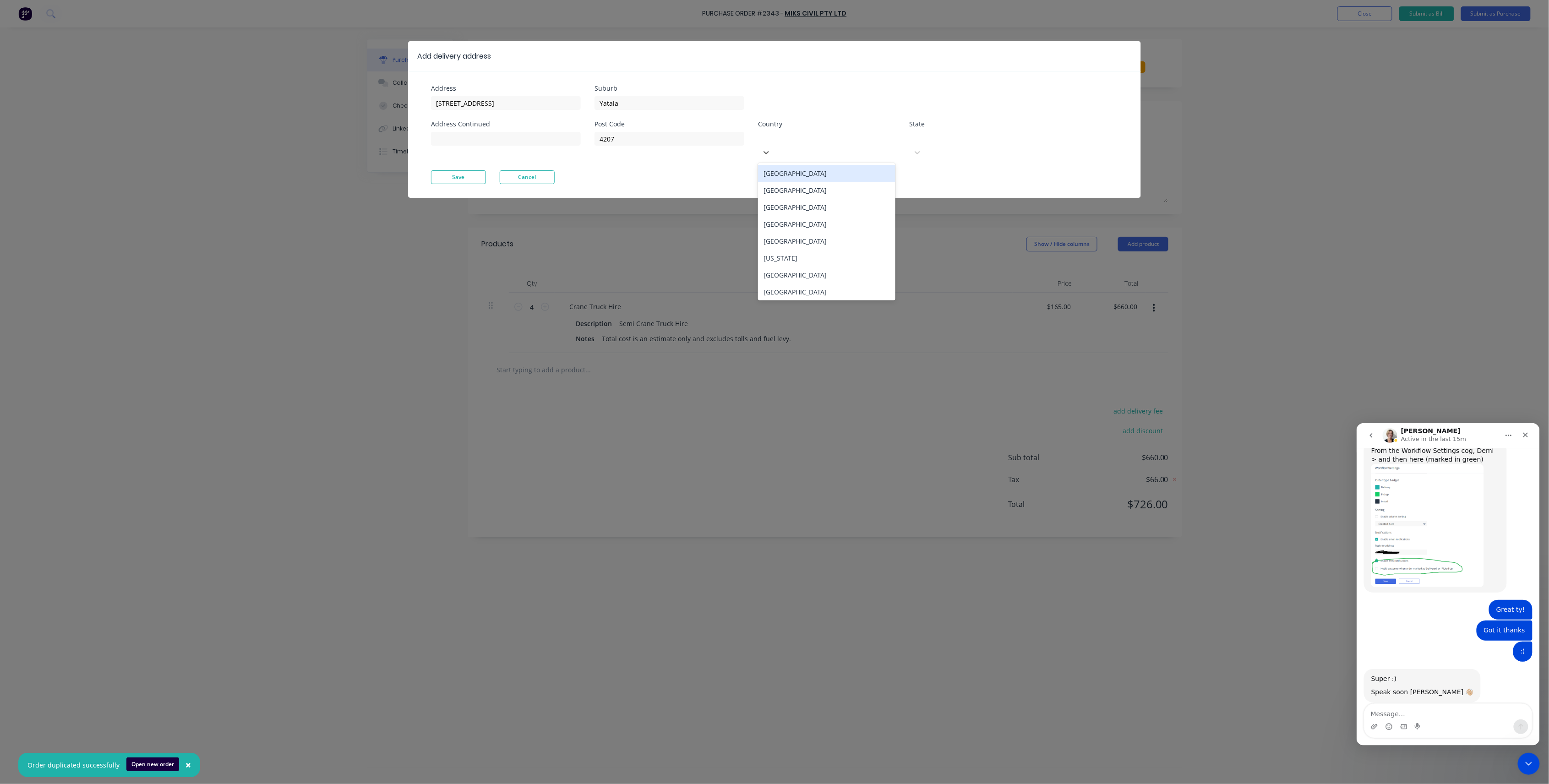
click at [855, 165] on div "[GEOGRAPHIC_DATA]" at bounding box center [827, 173] width 137 height 17
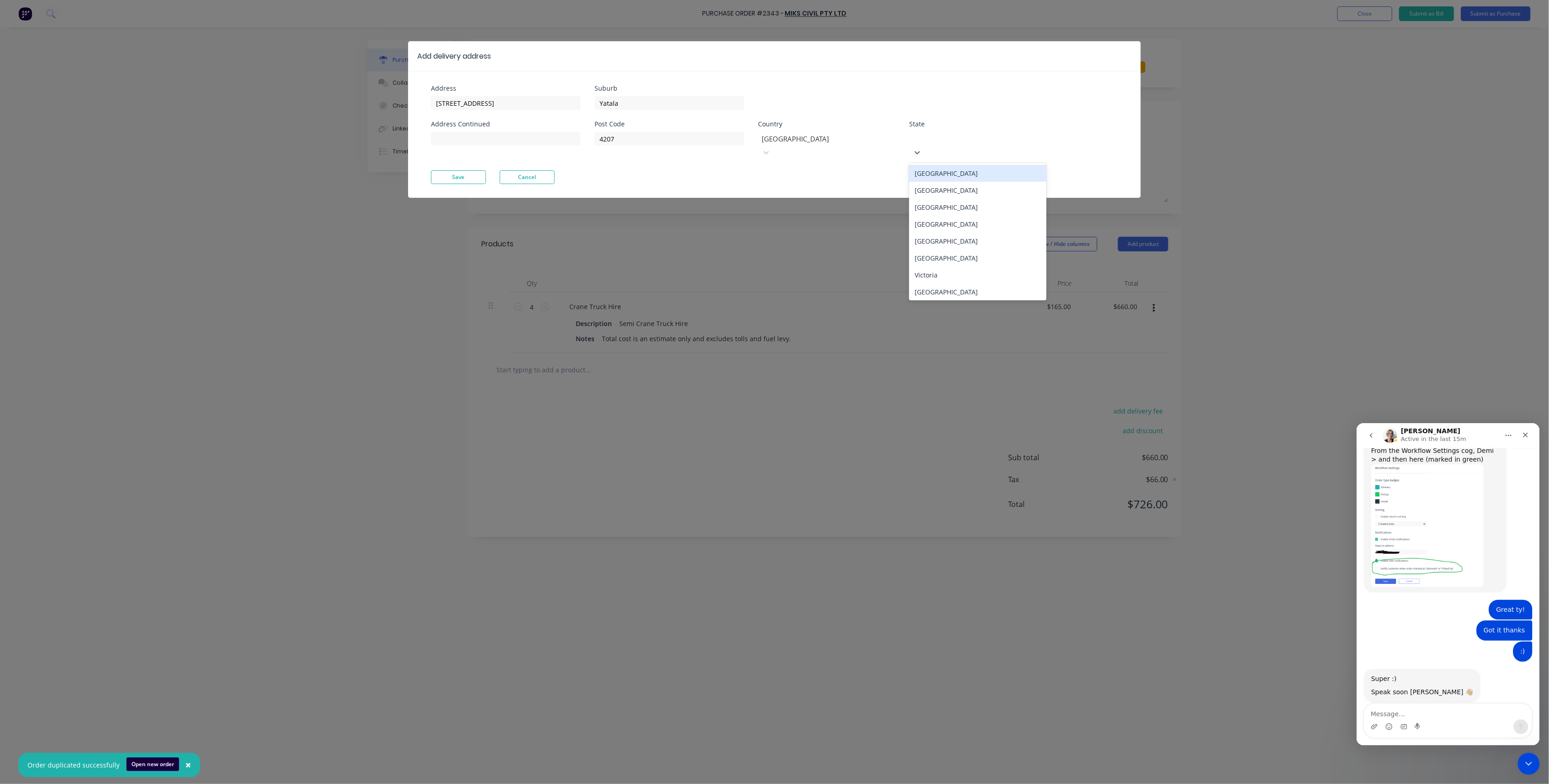
click at [960, 142] on div at bounding box center [978, 138] width 132 height 12
click at [957, 215] on div "[GEOGRAPHIC_DATA]" at bounding box center [978, 224] width 137 height 17
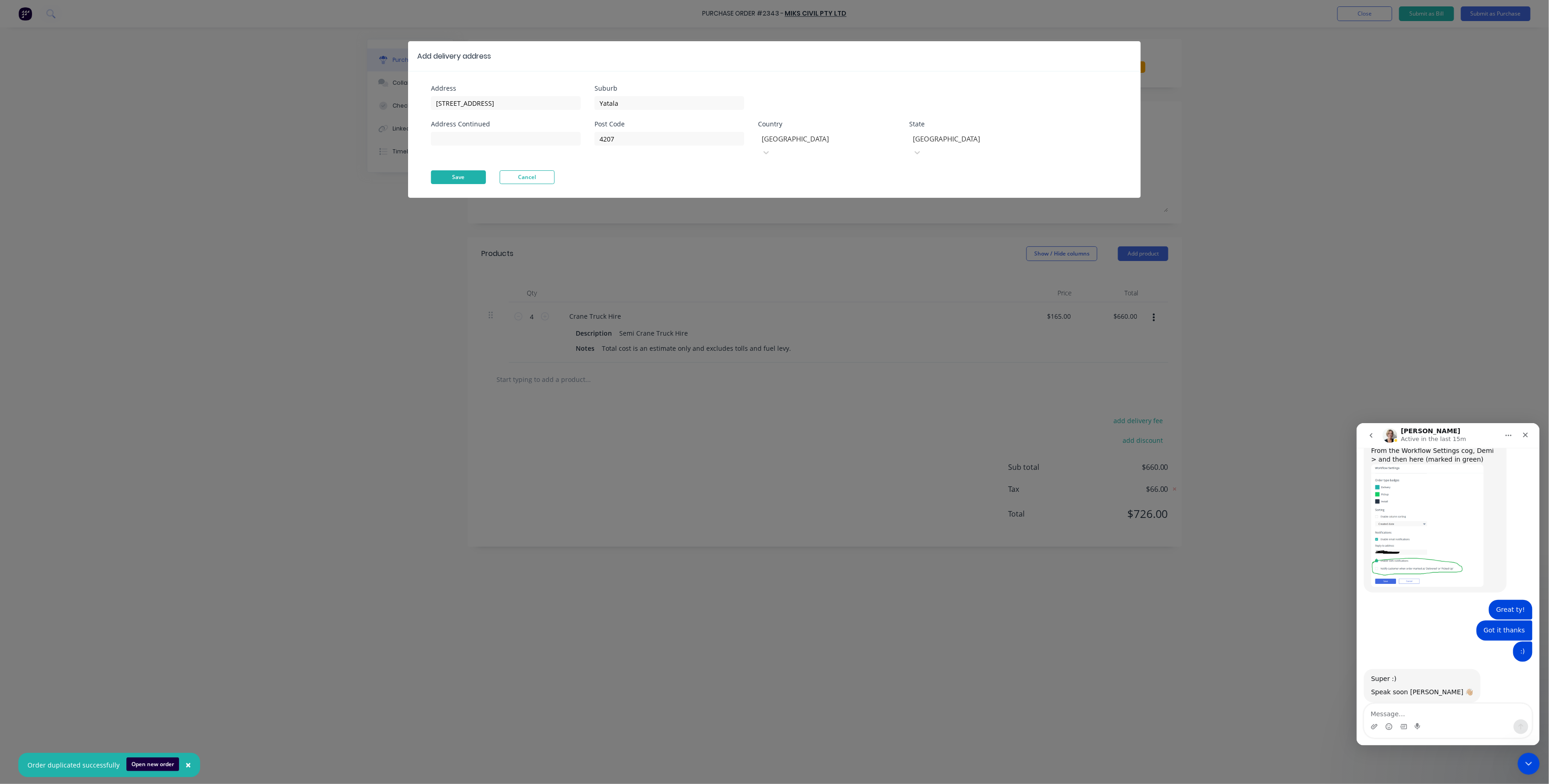
click at [482, 170] on button "Save" at bounding box center [458, 177] width 55 height 14
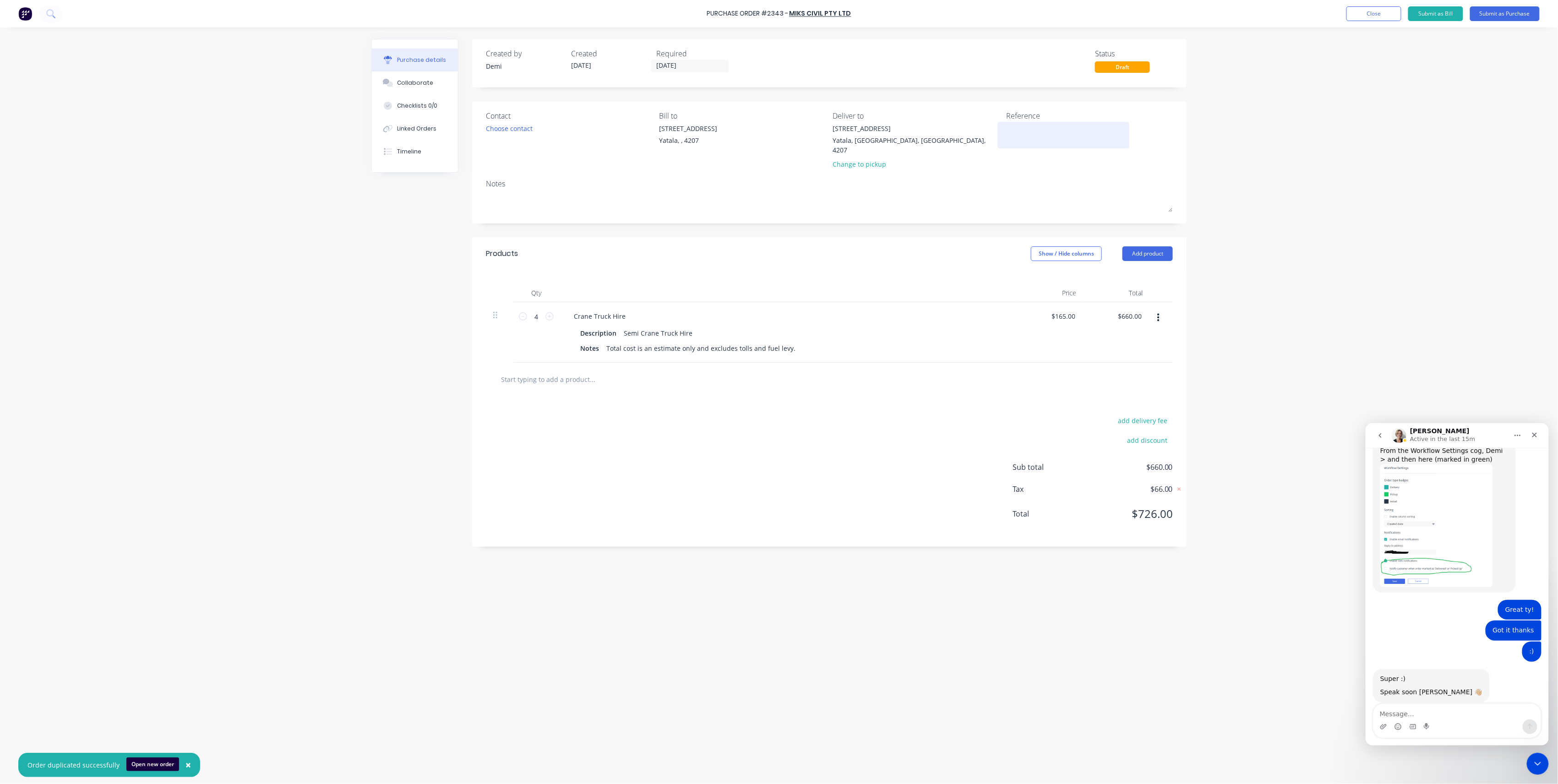
click at [1048, 133] on textarea at bounding box center [1063, 134] width 115 height 21
type textarea "P2343"
click at [1038, 129] on textarea "P2343" at bounding box center [1063, 134] width 115 height 21
type textarea "P2343 B0447 CC 304"
click at [531, 124] on div "Choose contact" at bounding box center [509, 128] width 47 height 10
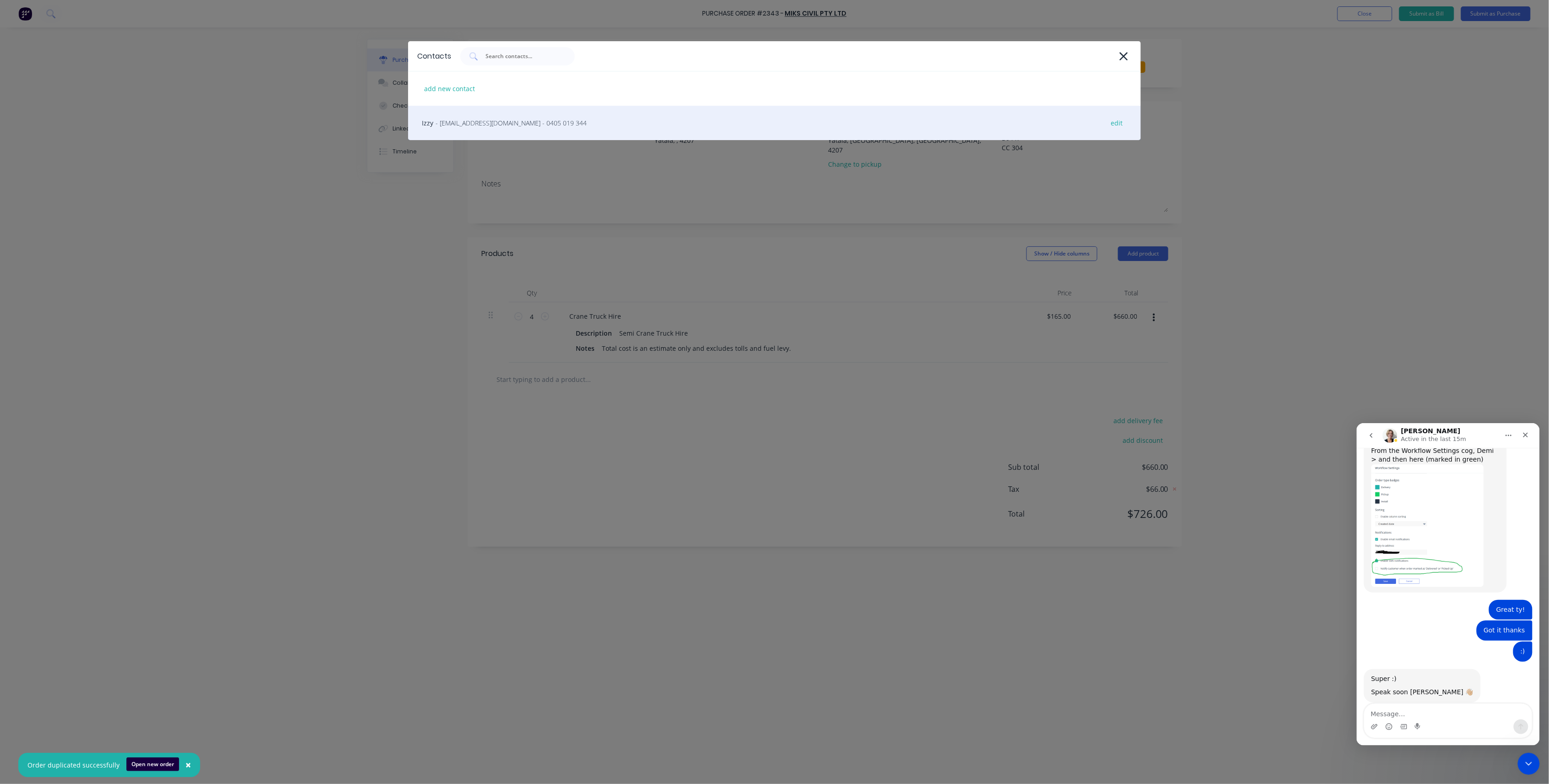
click at [522, 128] on div "Izzy - [EMAIL_ADDRESS][DOMAIN_NAME] - 0405 019 344 edit" at bounding box center [774, 123] width 733 height 34
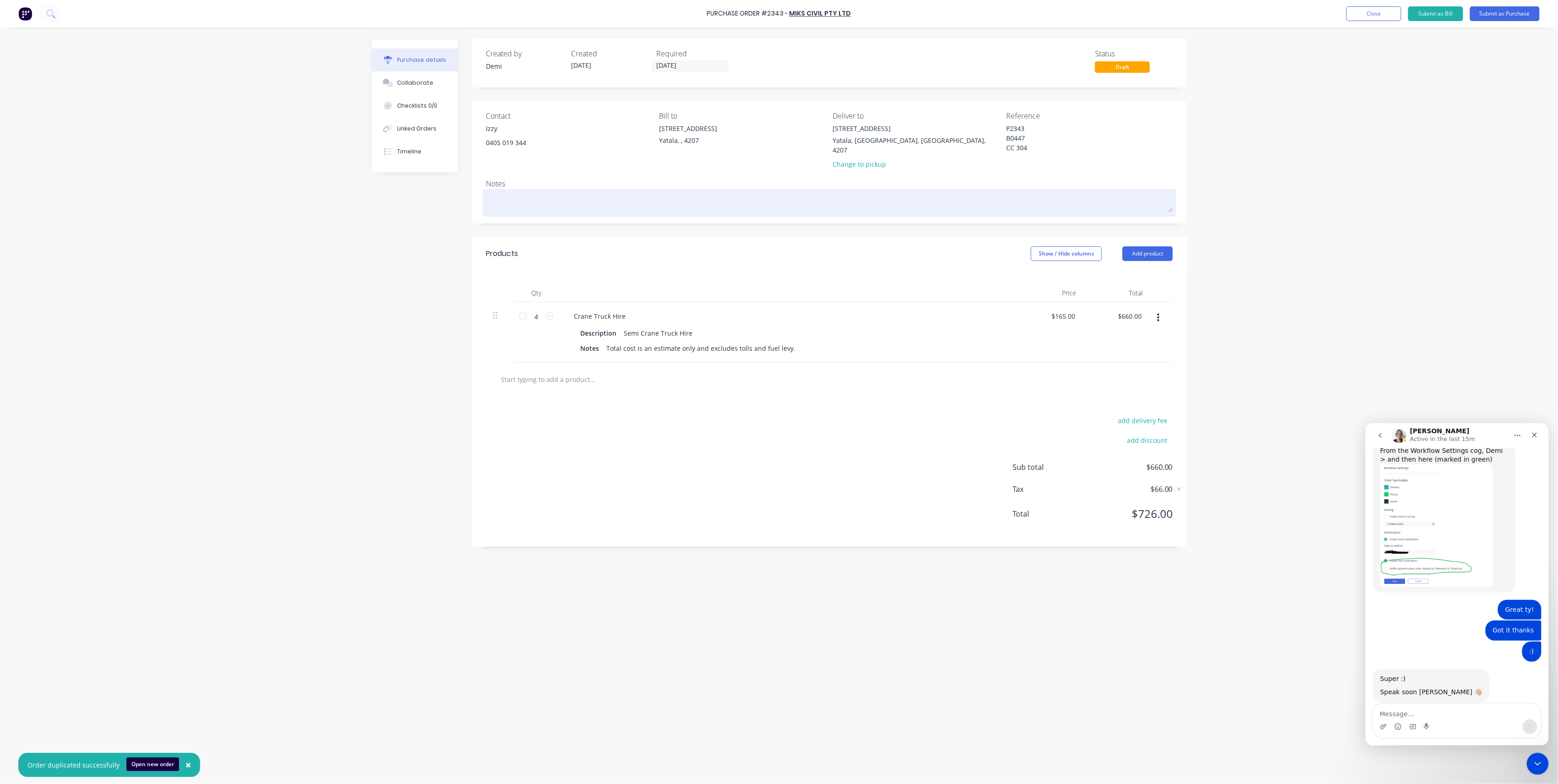
click at [584, 197] on textarea at bounding box center [829, 202] width 687 height 21
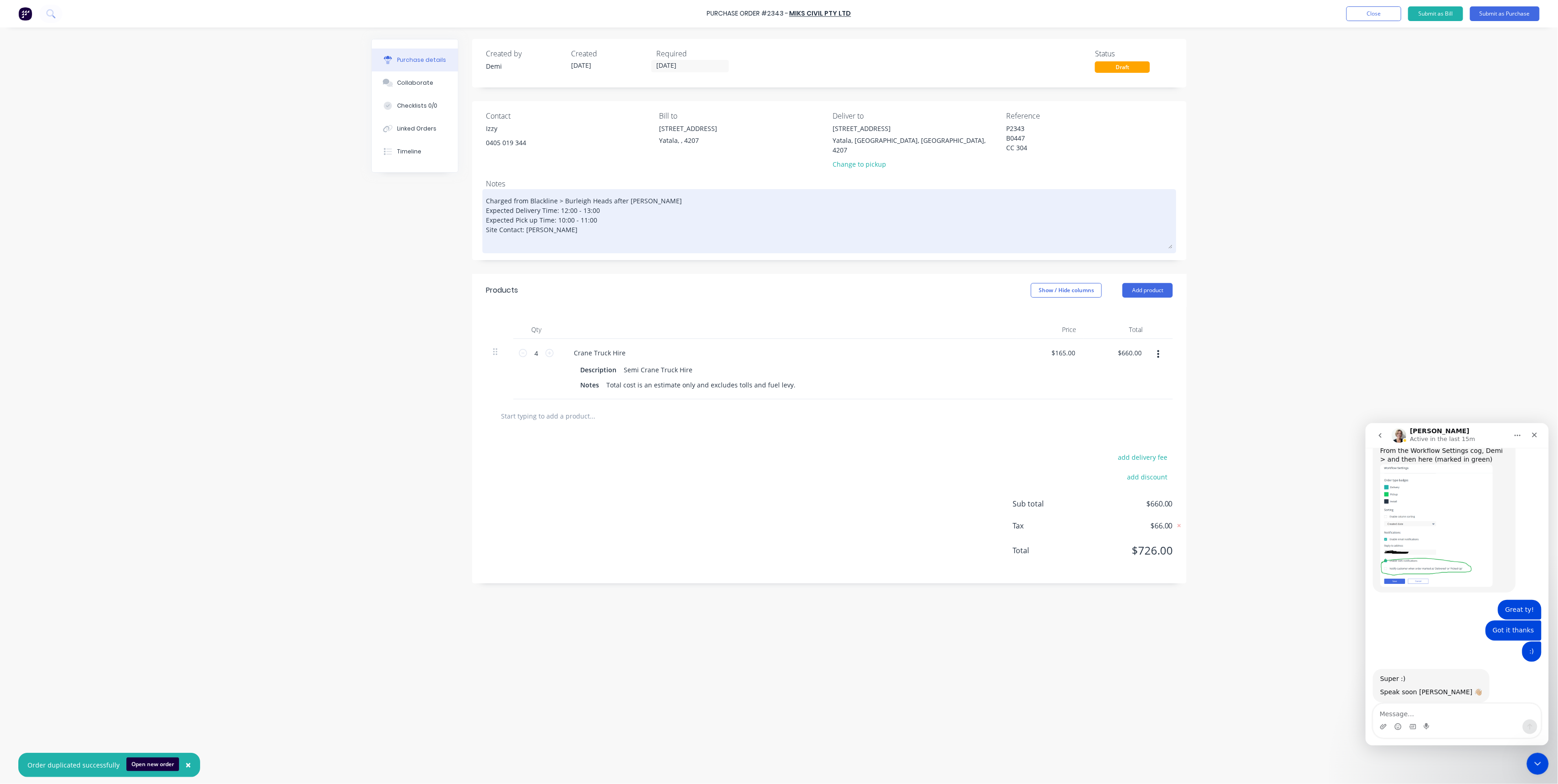
paste textarea "Lot [STREET_ADDRESS]"
click at [488, 242] on textarea "Charged from Blackline > Burleigh Heads after [PERSON_NAME] Expected Delivery T…" at bounding box center [829, 224] width 687 height 67
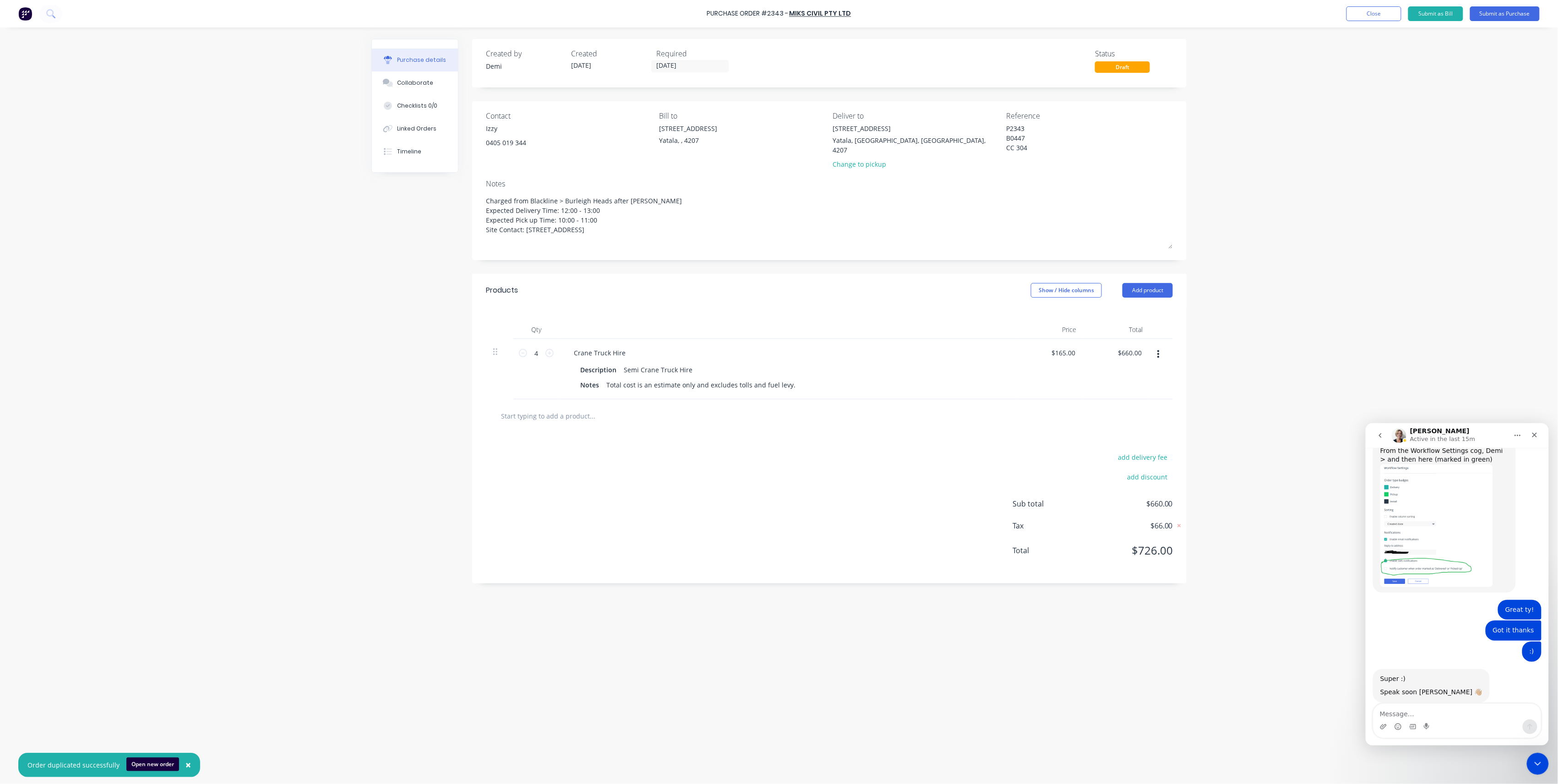
drag, startPoint x: 702, startPoint y: 230, endPoint x: 447, endPoint y: 217, distance: 255.3
click at [447, 217] on div "Created by [PERSON_NAME] Created [DATE] Required [DATE] Status Draft Contact Iz…" at bounding box center [779, 403] width 815 height 729
type textarea "Charged from Blackline > Burleigh Heads after [PERSON_NAME] Expected Delivery T…"
click at [1161, 277] on button "Add product" at bounding box center [1148, 281] width 50 height 15
click at [1133, 389] on div "Notes (External)" at bounding box center [1129, 396] width 71 height 14
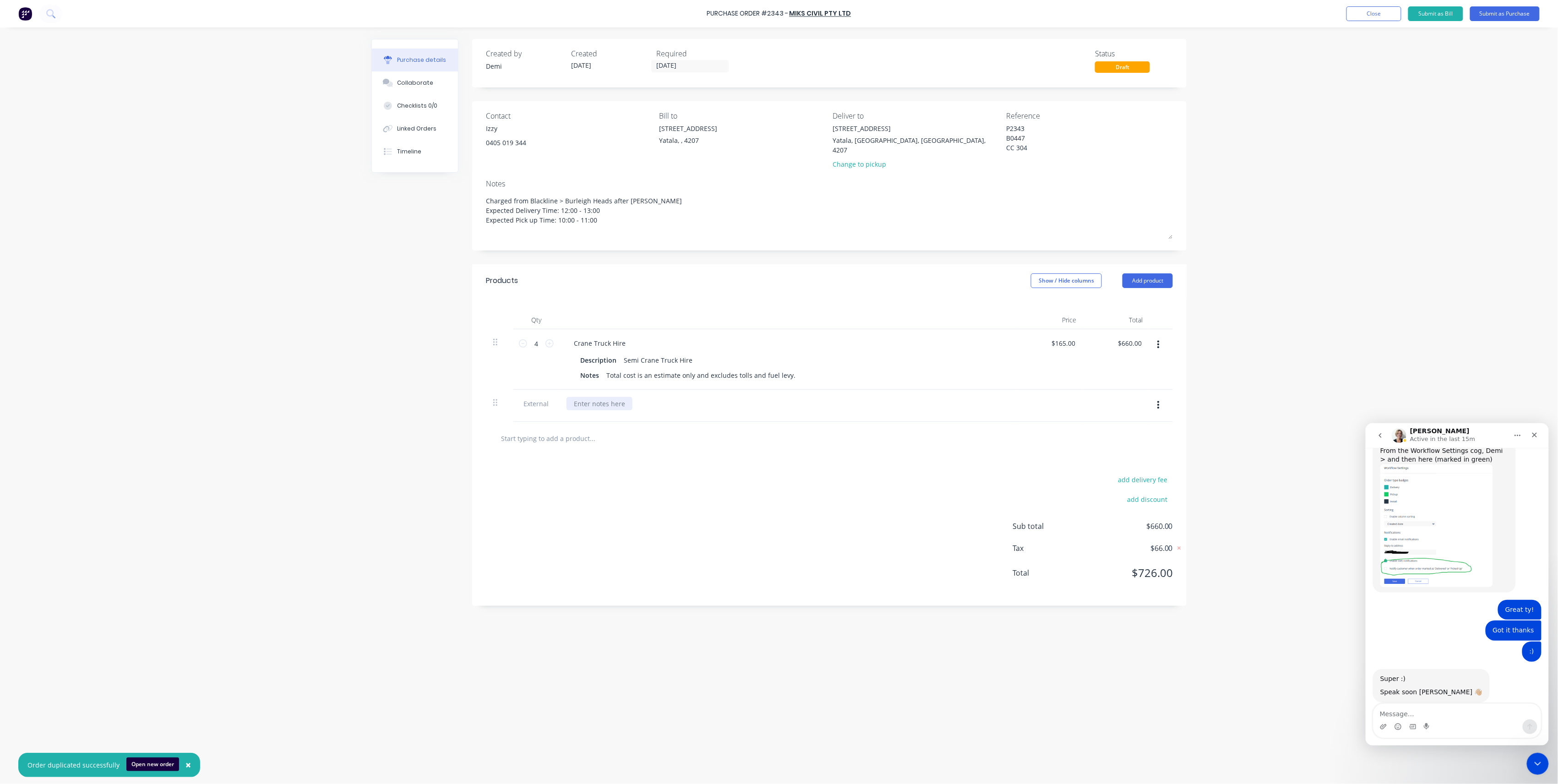
click at [614, 397] on div at bounding box center [600, 404] width 66 height 14
paste div
click at [635, 397] on div "Site Contact: [STREET_ADDRESS]" at bounding box center [623, 404] width 113 height 14
drag, startPoint x: 607, startPoint y: 210, endPoint x: 406, endPoint y: 168, distance: 205.3
click at [406, 168] on div "Purchase details Collaborate Checklists 0/0 Linked Orders Timeline Created by […" at bounding box center [779, 408] width 815 height 738
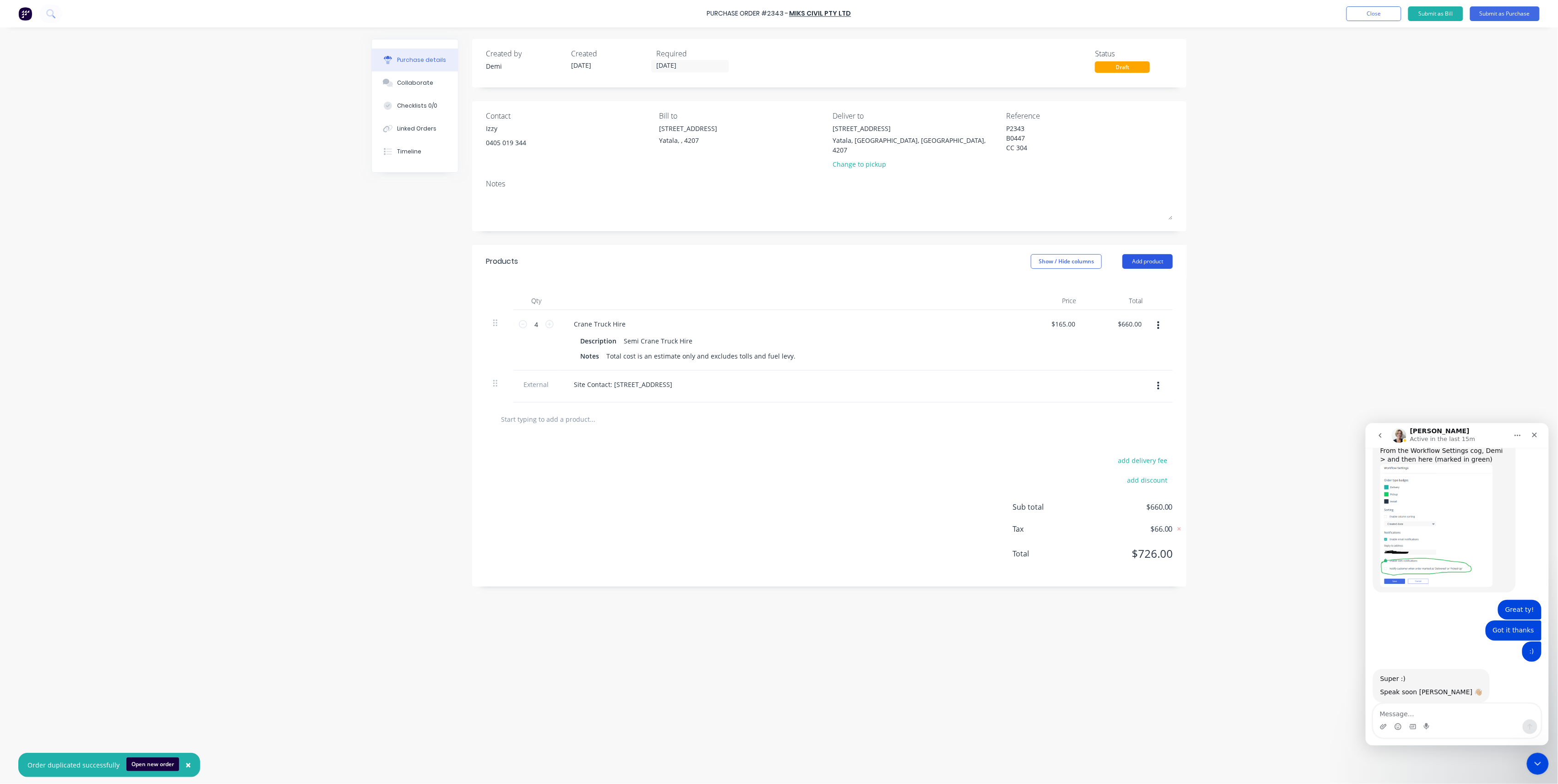
click at [1138, 254] on button "Add product" at bounding box center [1148, 261] width 50 height 15
click at [1135, 370] on div "Notes (External)" at bounding box center [1129, 376] width 71 height 14
click at [602, 411] on div at bounding box center [600, 417] width 66 height 14
paste div
drag, startPoint x: 493, startPoint y: 416, endPoint x: 496, endPoint y: 369, distance: 47.1
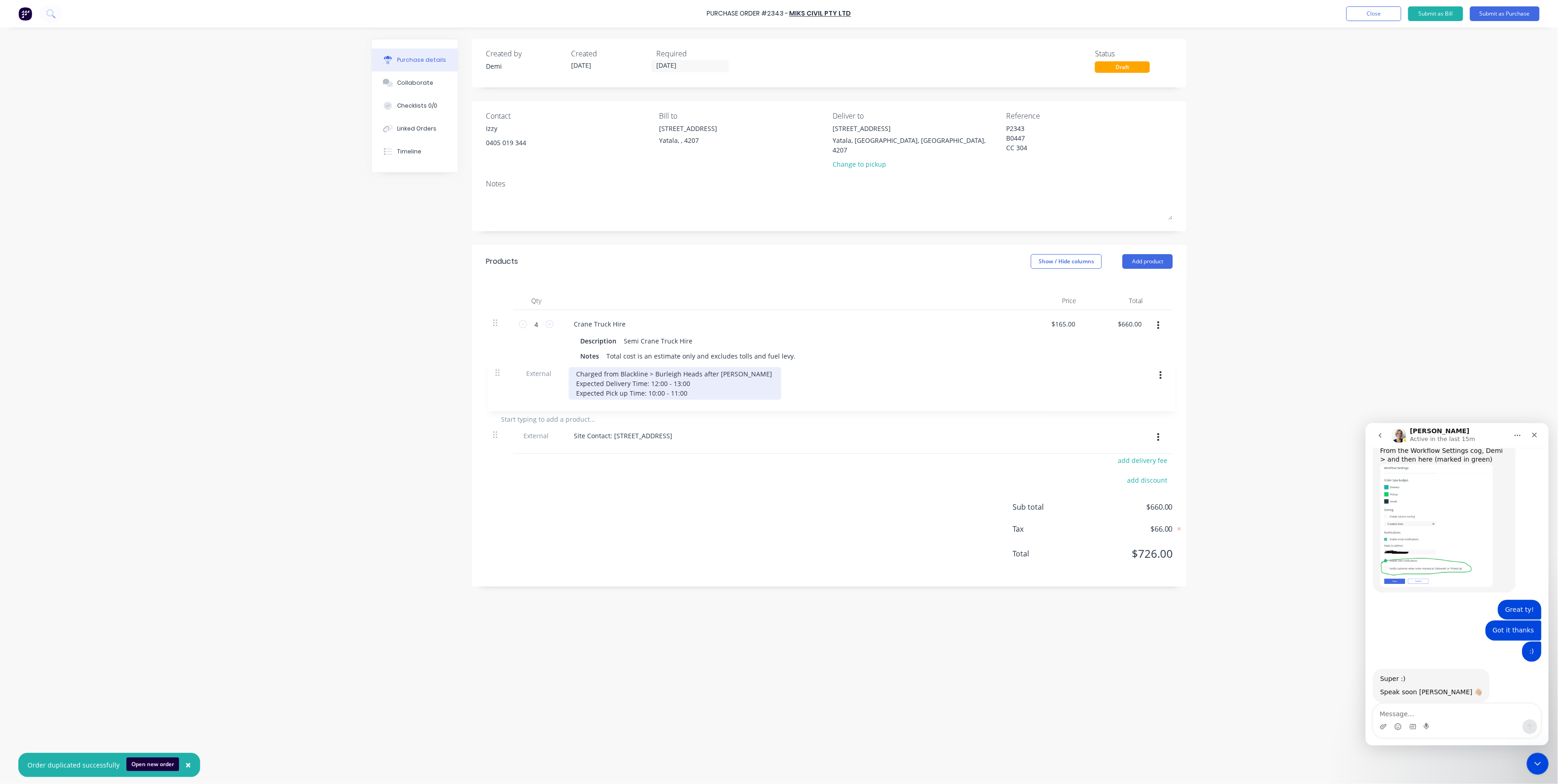
click at [496, 369] on div "4 4 Crane Truck Hire Description Semi Crane Truck Hire Notes Total cost is an e…" at bounding box center [829, 356] width 687 height 93
click at [605, 370] on div at bounding box center [600, 376] width 66 height 14
click at [1157, 246] on button "Add product" at bounding box center [1148, 254] width 50 height 15
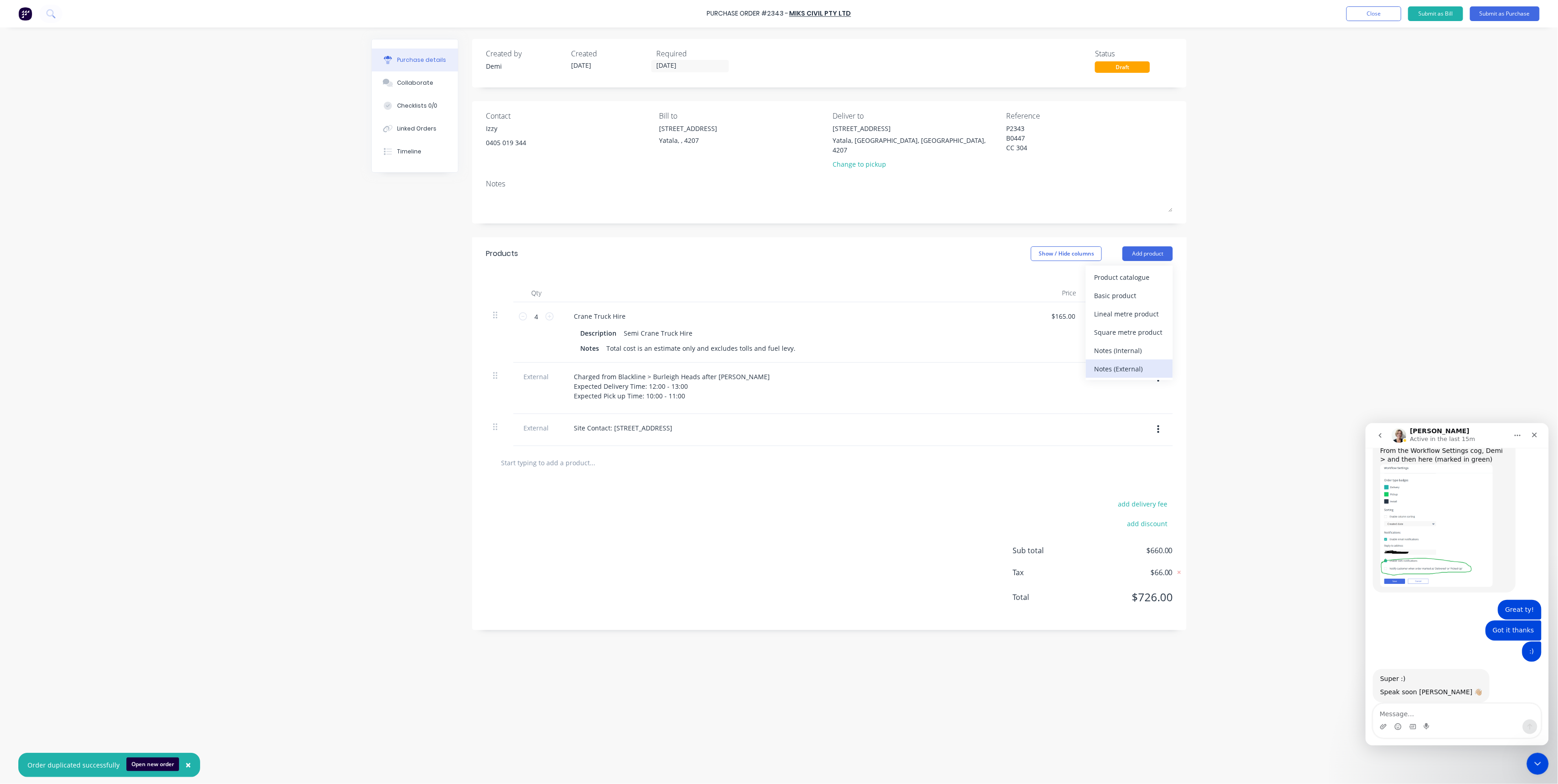
click at [1143, 362] on div "Notes (External)" at bounding box center [1129, 369] width 71 height 14
drag, startPoint x: 494, startPoint y: 460, endPoint x: 498, endPoint y: 362, distance: 98.1
click at [498, 362] on div "4 4 Crane Truck Hire Description Semi Crane Truck Hire Notes Total cost is an e…" at bounding box center [829, 374] width 687 height 144
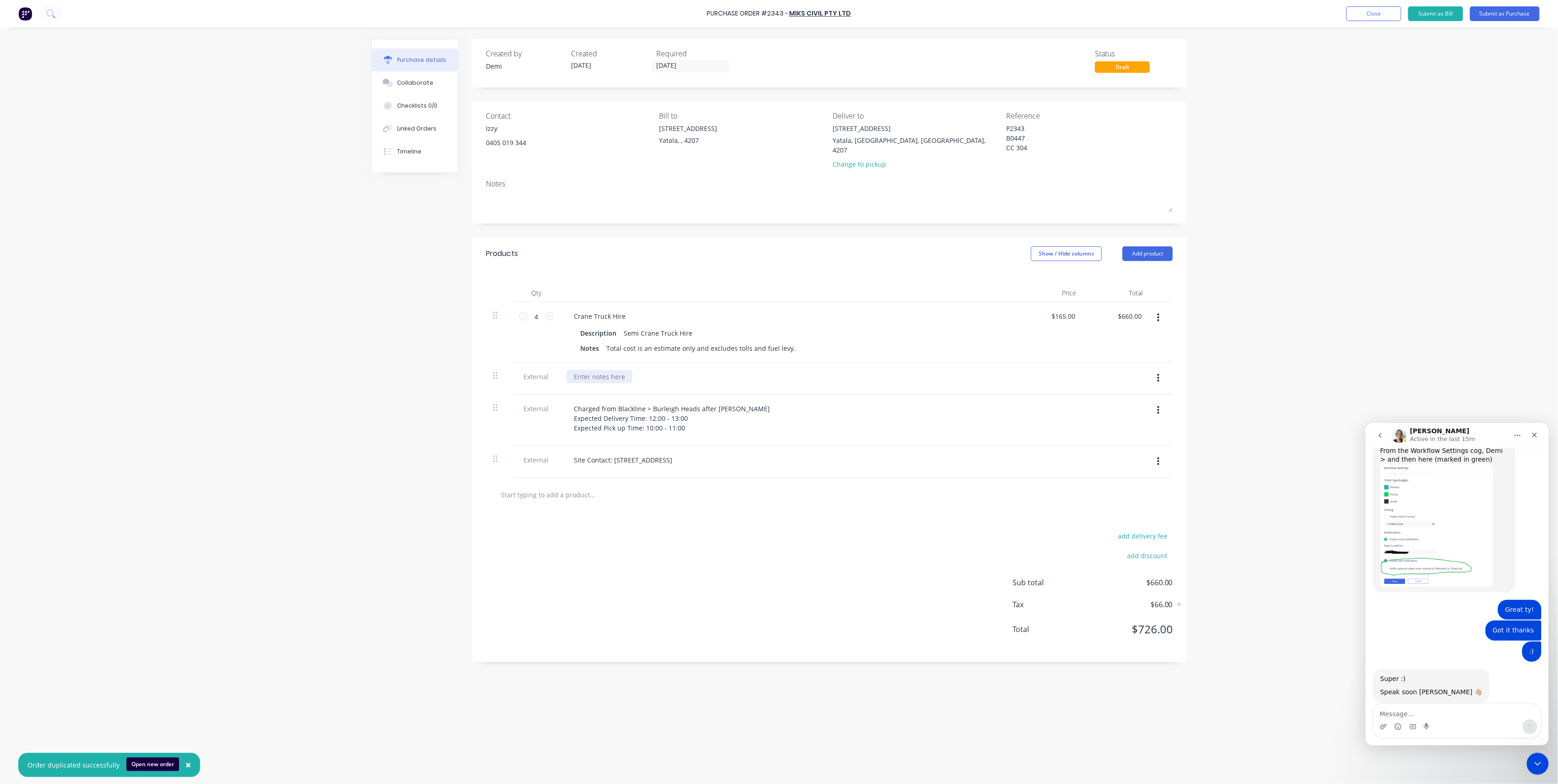
click at [614, 370] on div at bounding box center [600, 376] width 66 height 14
click at [636, 453] on div "Site Contact: [STREET_ADDRESS]" at bounding box center [623, 460] width 113 height 14
click at [628, 453] on div "Site Contact: Alby 0475 431 [STREET_ADDRESS]" at bounding box center [646, 460] width 158 height 14
click at [694, 140] on div "Yatala, , 4207" at bounding box center [688, 140] width 58 height 10
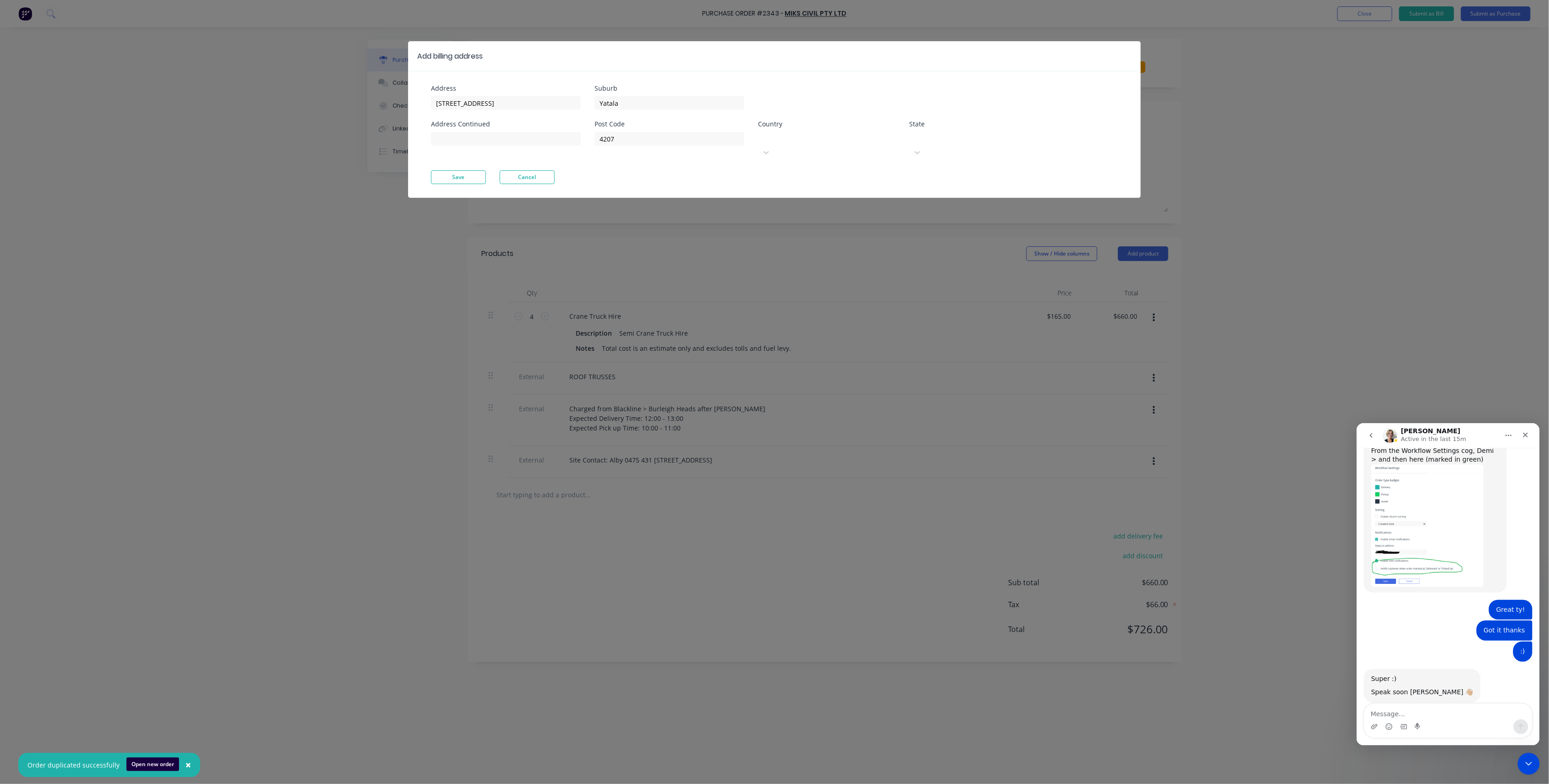
click at [769, 140] on div at bounding box center [827, 138] width 132 height 12
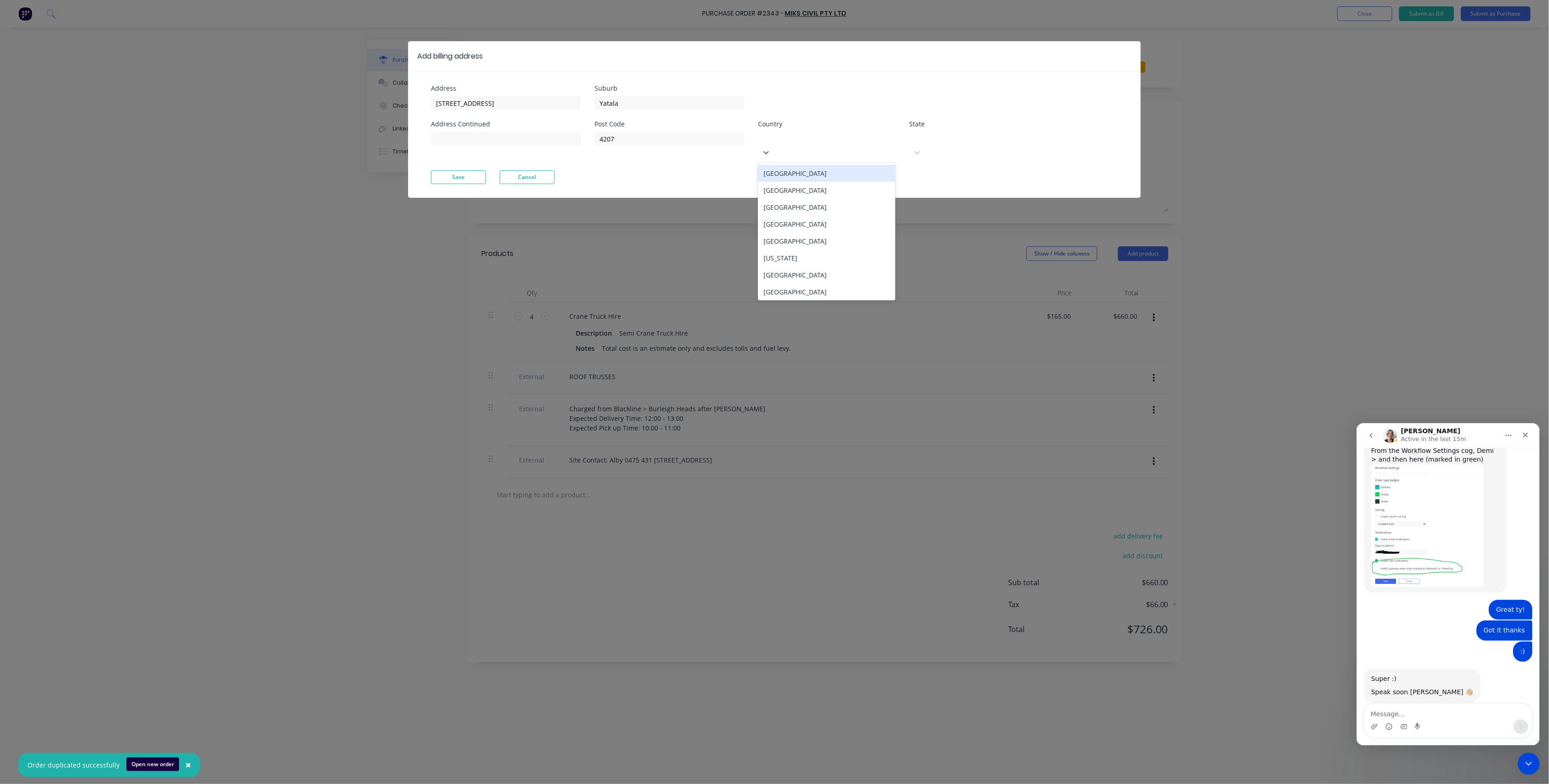
click at [771, 165] on div "[GEOGRAPHIC_DATA]" at bounding box center [827, 173] width 137 height 17
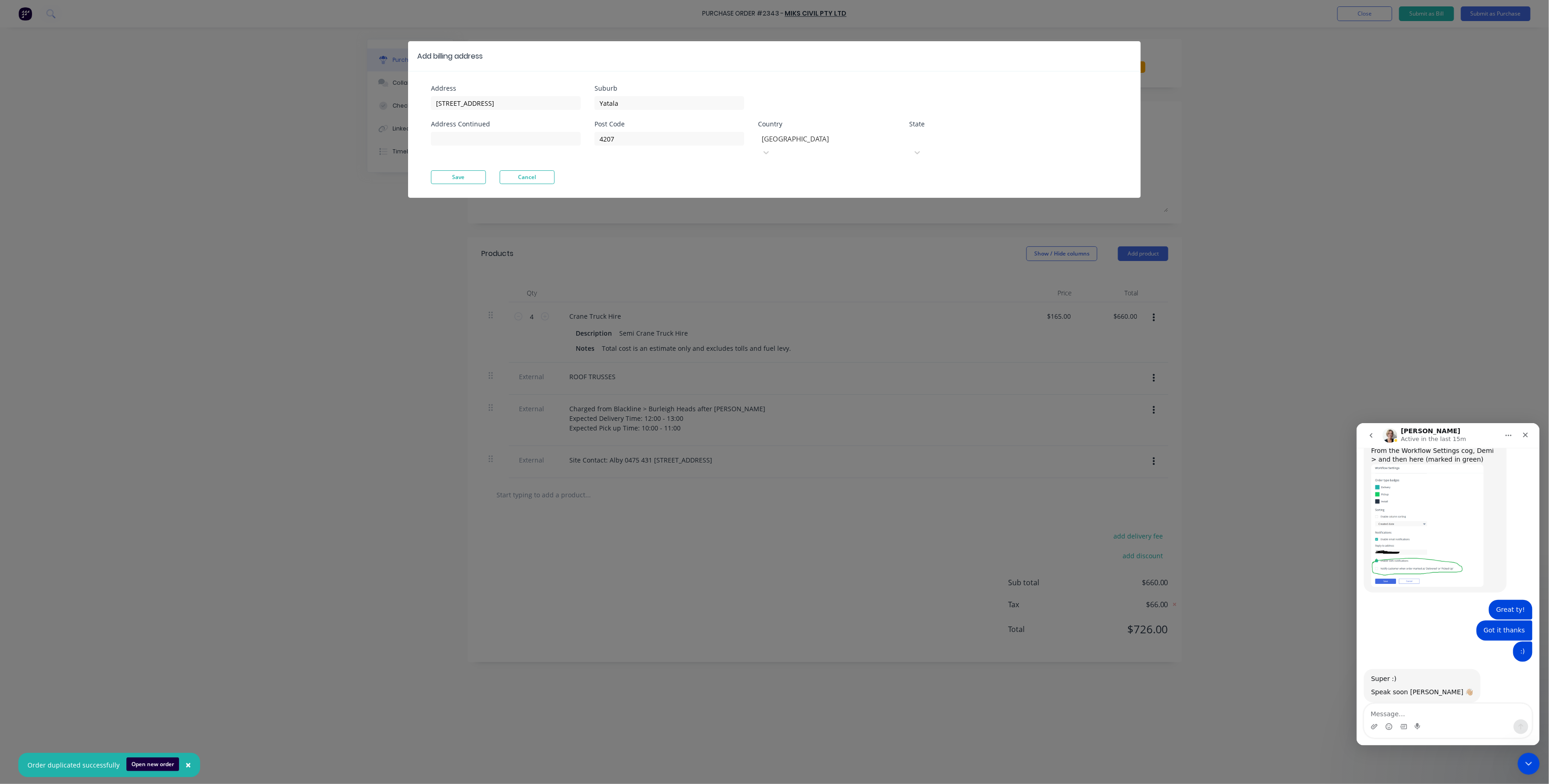
click at [945, 133] on div "Select..." at bounding box center [978, 138] width 137 height 14
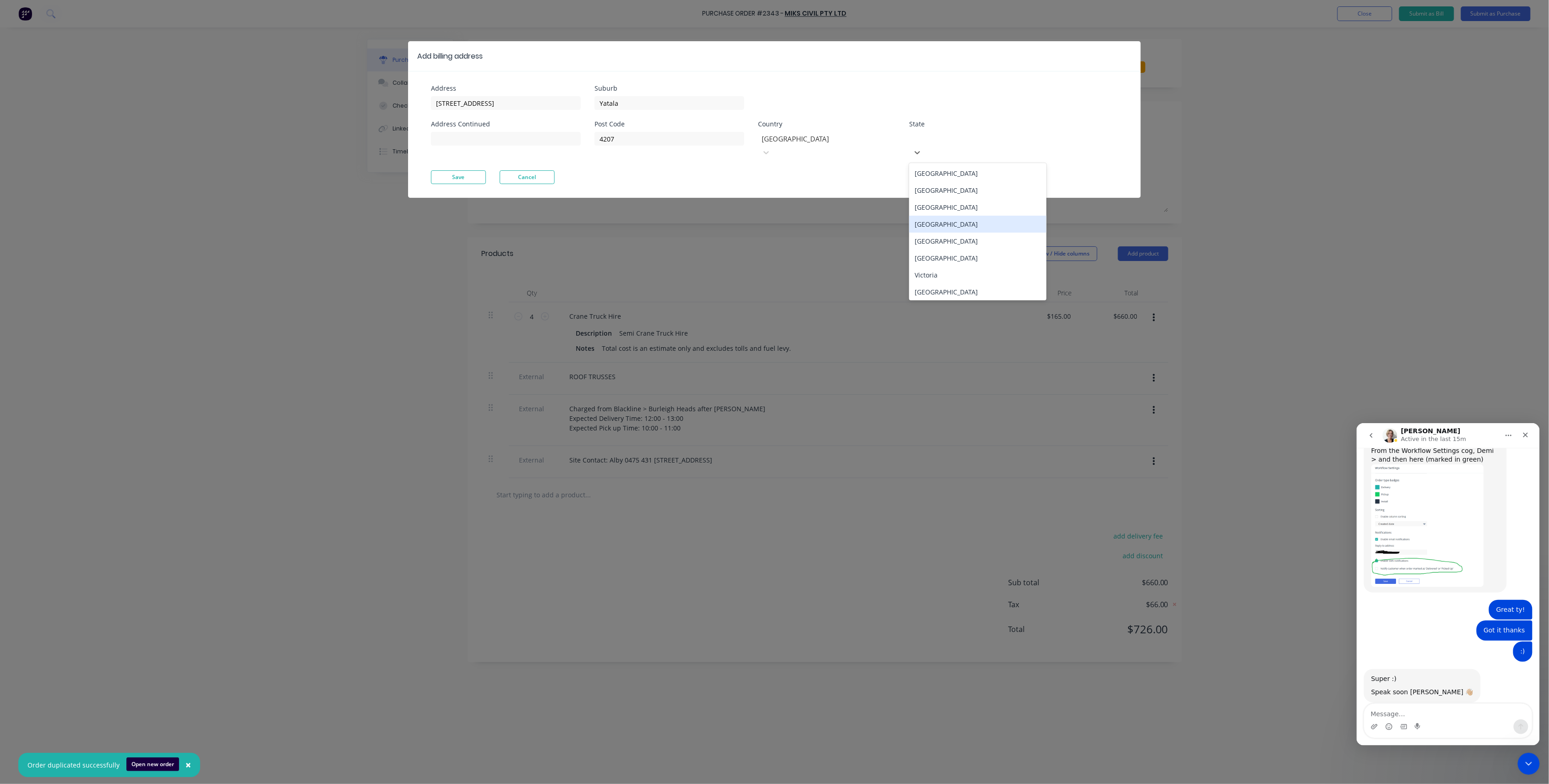
click at [956, 215] on div "[GEOGRAPHIC_DATA]" at bounding box center [978, 224] width 137 height 17
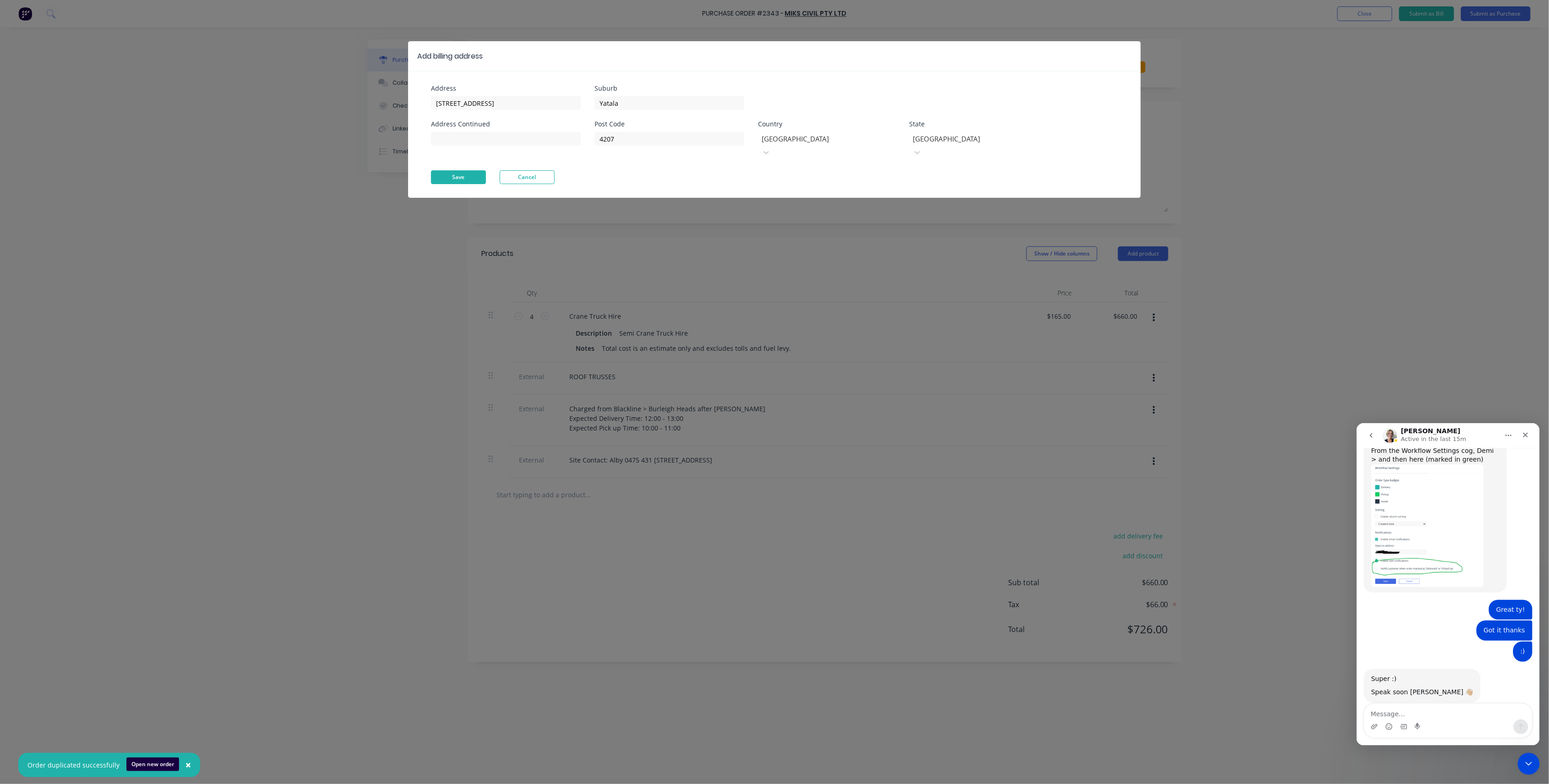
click at [474, 170] on button "Save" at bounding box center [458, 177] width 55 height 14
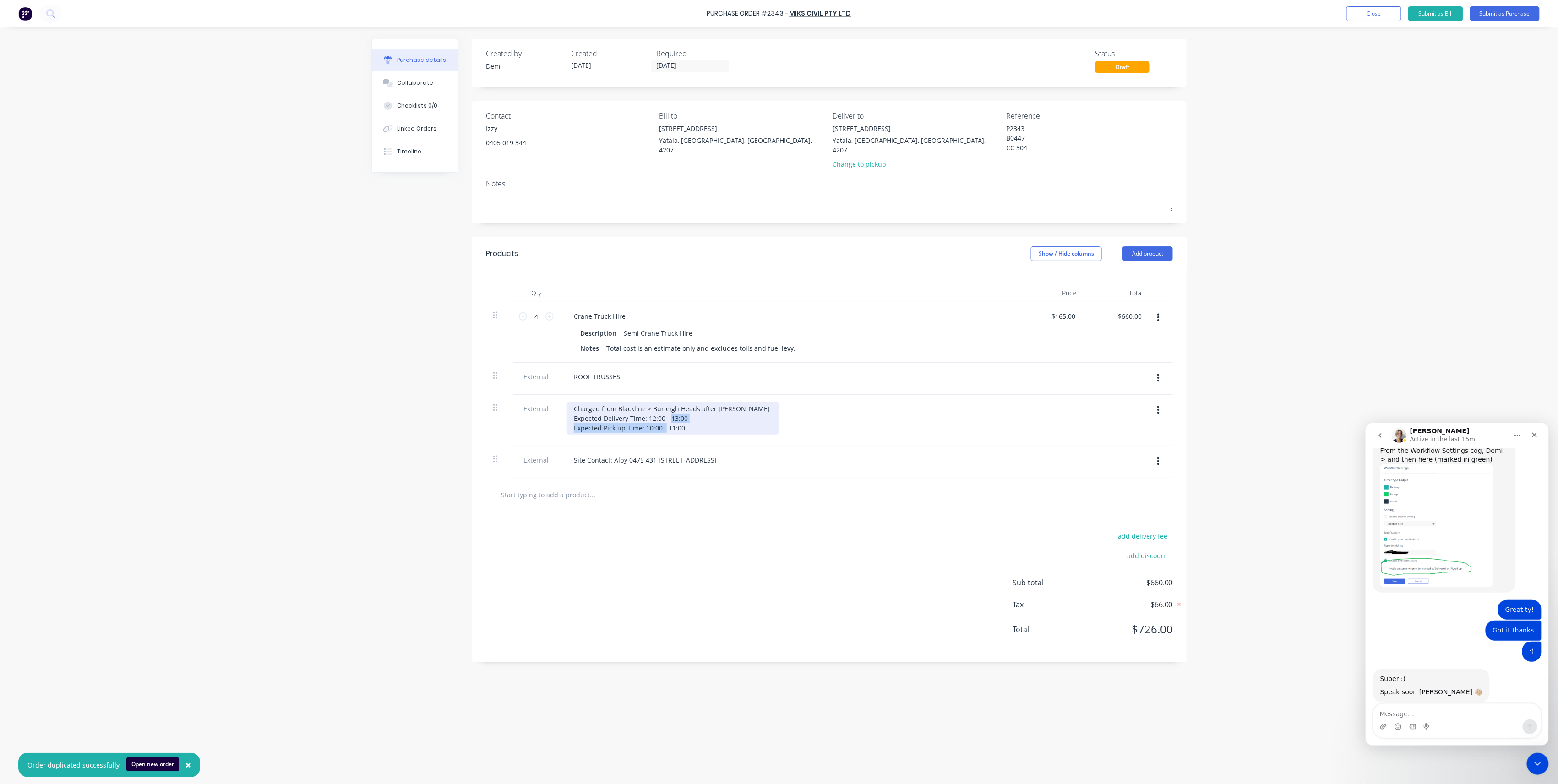
drag, startPoint x: 681, startPoint y: 418, endPoint x: 571, endPoint y: 424, distance: 110.2
click at [571, 424] on div "Charged from Blackline > Burleigh Heads after [PERSON_NAME] Expected Delivery T…" at bounding box center [673, 419] width 212 height 32
drag, startPoint x: 582, startPoint y: 420, endPoint x: 570, endPoint y: 418, distance: 12.2
click at [570, 418] on div "Charged from Blackline > Burleigh Heads after [PERSON_NAME] Expected Delivery T…" at bounding box center [673, 419] width 212 height 32
click at [574, 412] on div "Charged from Blackline > Burleigh Heads after [PERSON_NAME] Expected Delivery T…" at bounding box center [673, 413] width 212 height 23
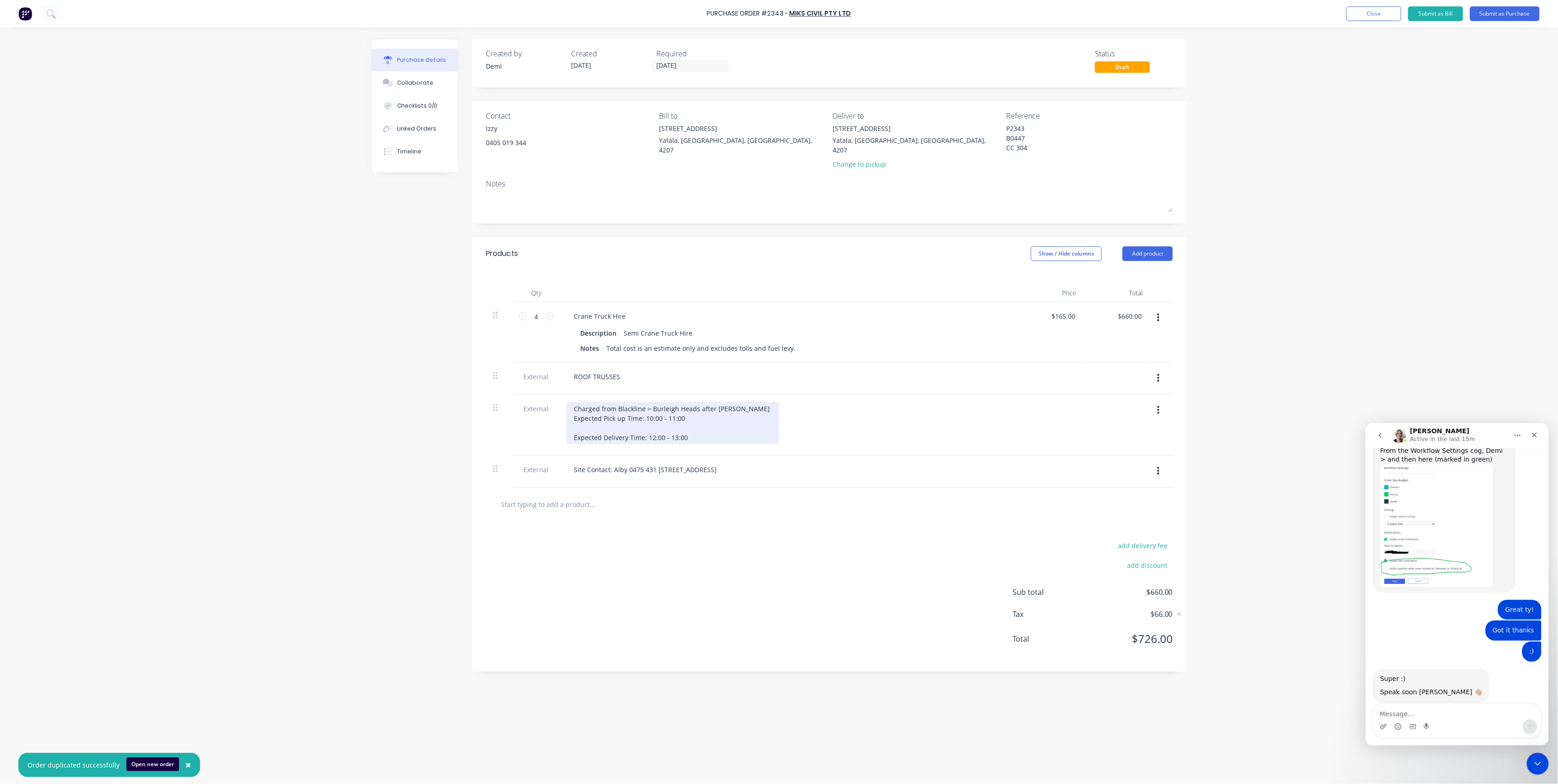
click at [575, 411] on div "Charged from Blackline > Burleigh Heads after [PERSON_NAME] Expected Pick up Ti…" at bounding box center [673, 423] width 212 height 42
click at [705, 412] on div "Charged from Blackline > Burleigh Heads after [PERSON_NAME] Expected Pick up Ti…" at bounding box center [672, 423] width 211 height 42
click at [702, 421] on div "Charged from Blackline > Burleigh Heads after [PERSON_NAME] Expected Pick up Ti…" at bounding box center [672, 423] width 211 height 42
click at [674, 68] on input "[DATE]" at bounding box center [690, 66] width 77 height 12
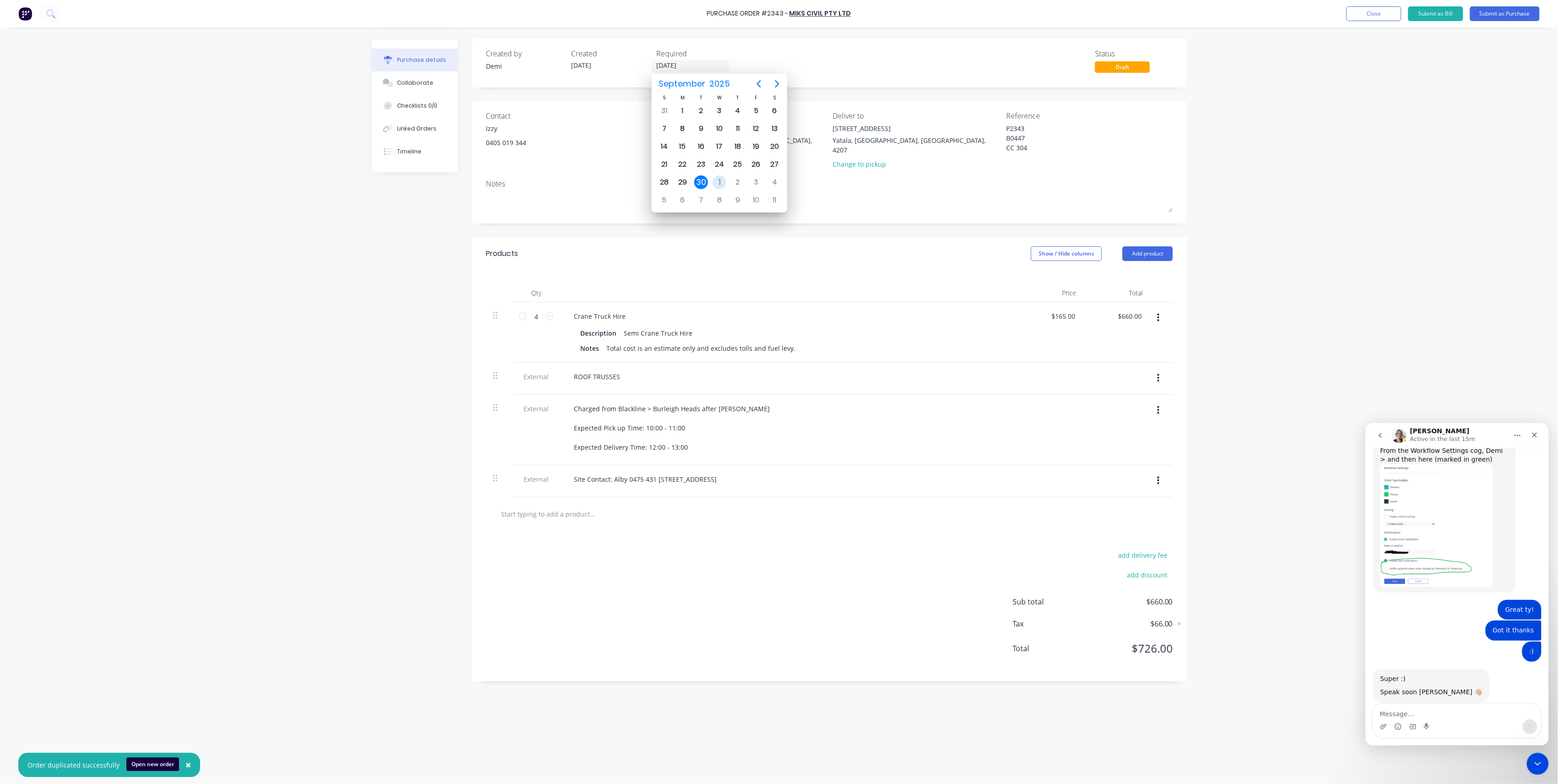
click at [721, 184] on div "1" at bounding box center [719, 182] width 14 height 14
type input "[DATE]"
click at [1476, 13] on button "Submit as Purchase" at bounding box center [1506, 14] width 70 height 15
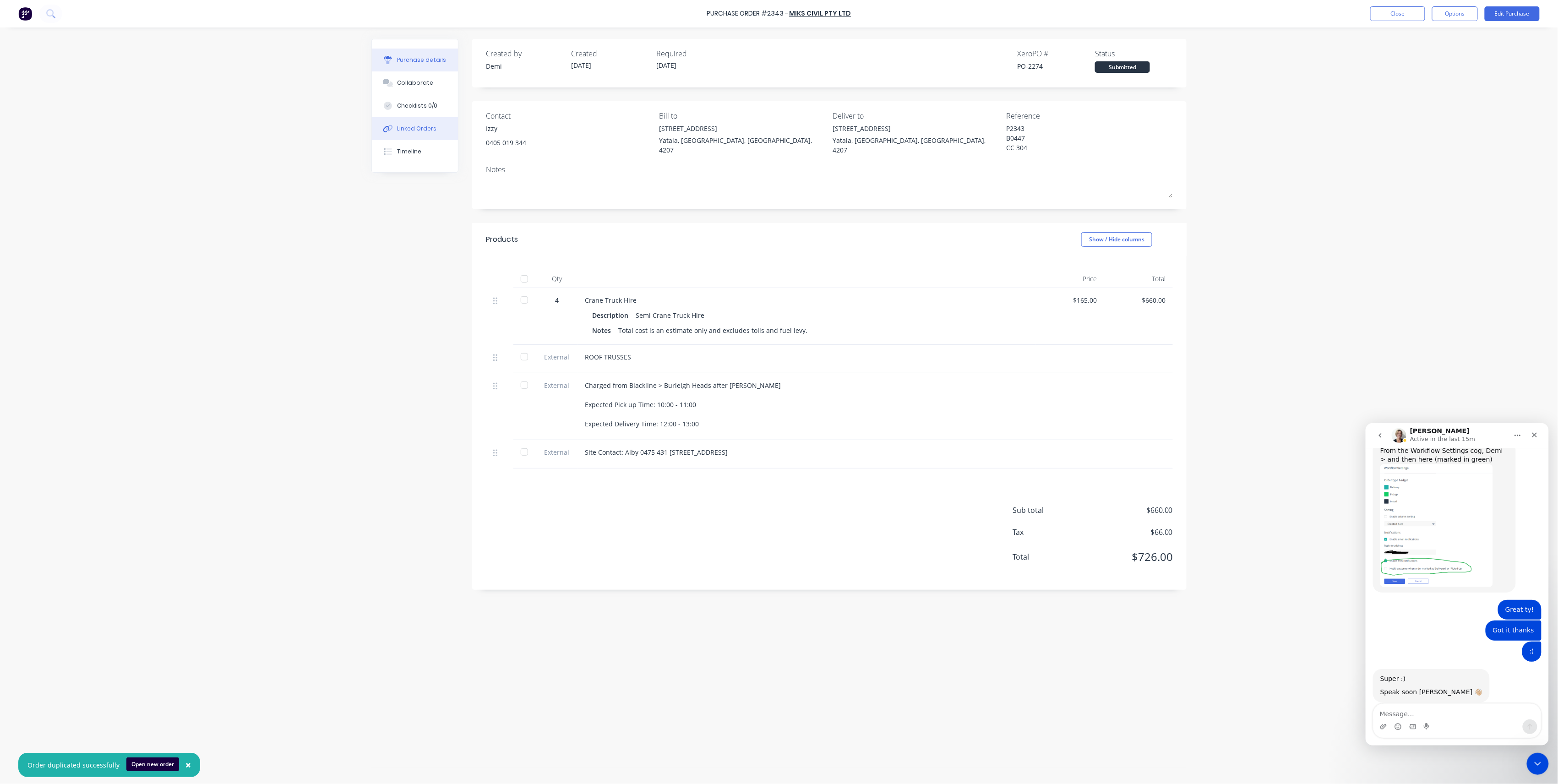
click at [419, 127] on div "Linked Orders" at bounding box center [417, 129] width 39 height 8
click at [1169, 58] on button "Link Orders" at bounding box center [1150, 54] width 55 height 14
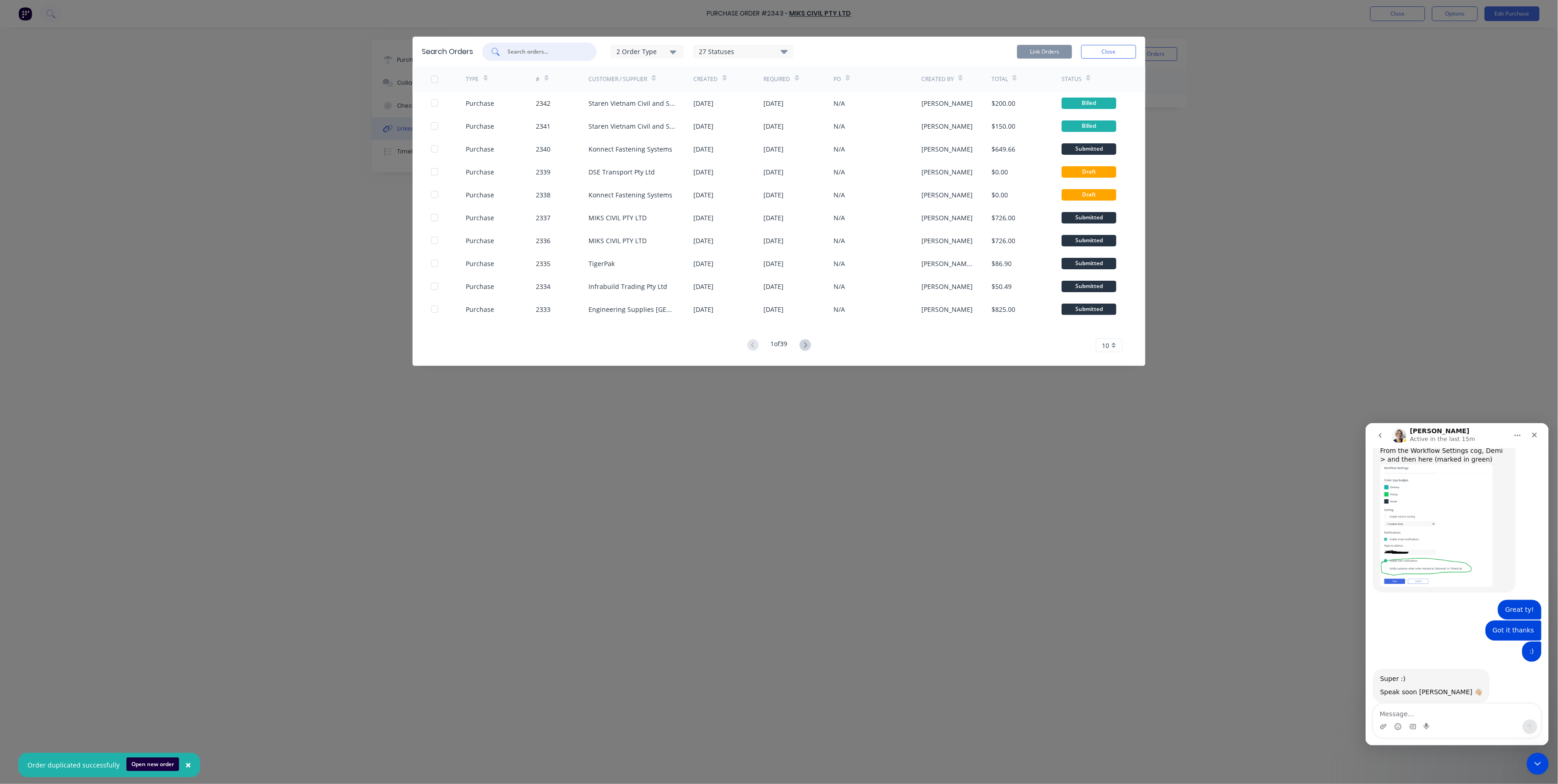
click at [545, 51] on input "text" at bounding box center [545, 52] width 76 height 9
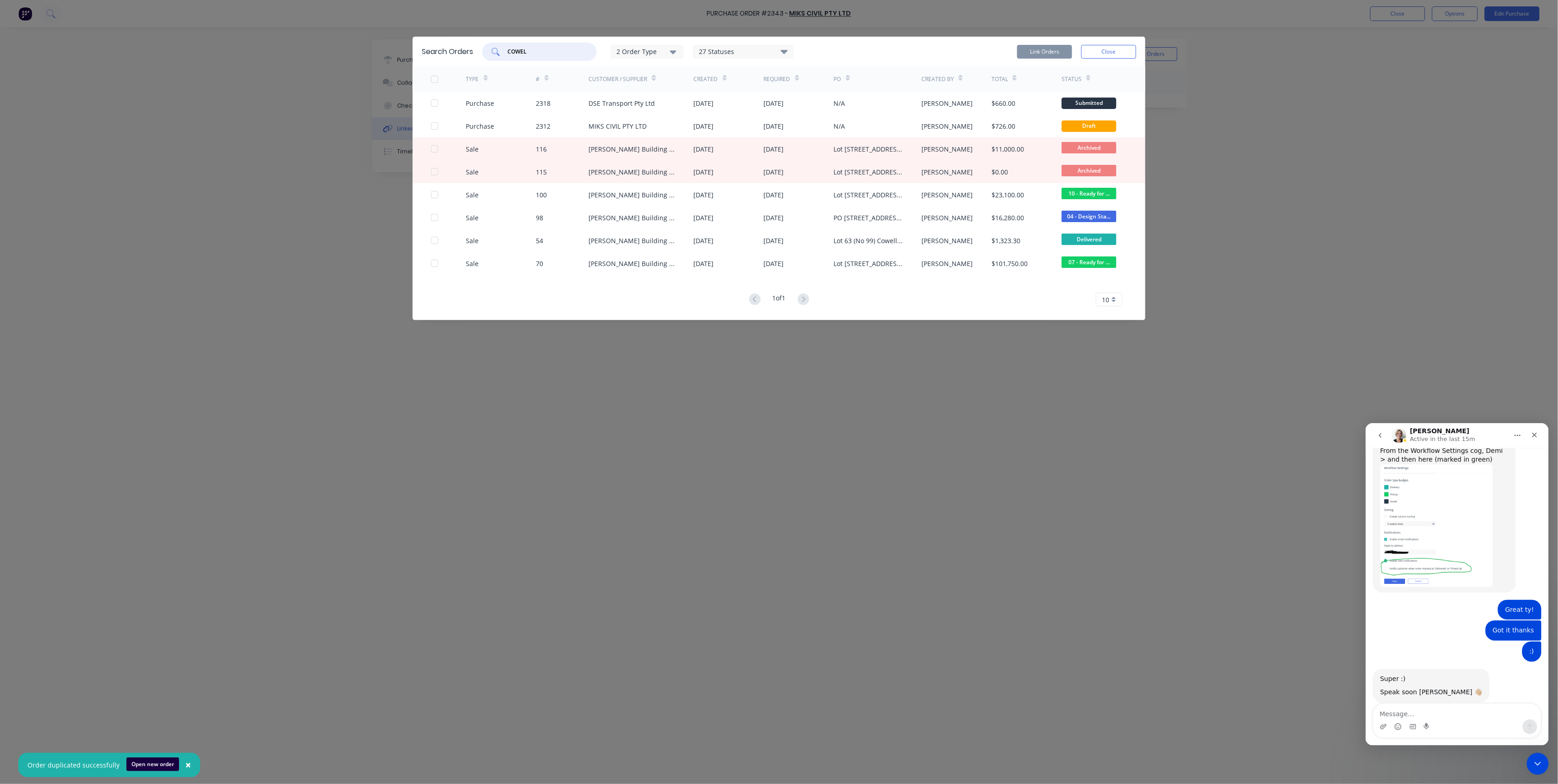
type input "COWEL"
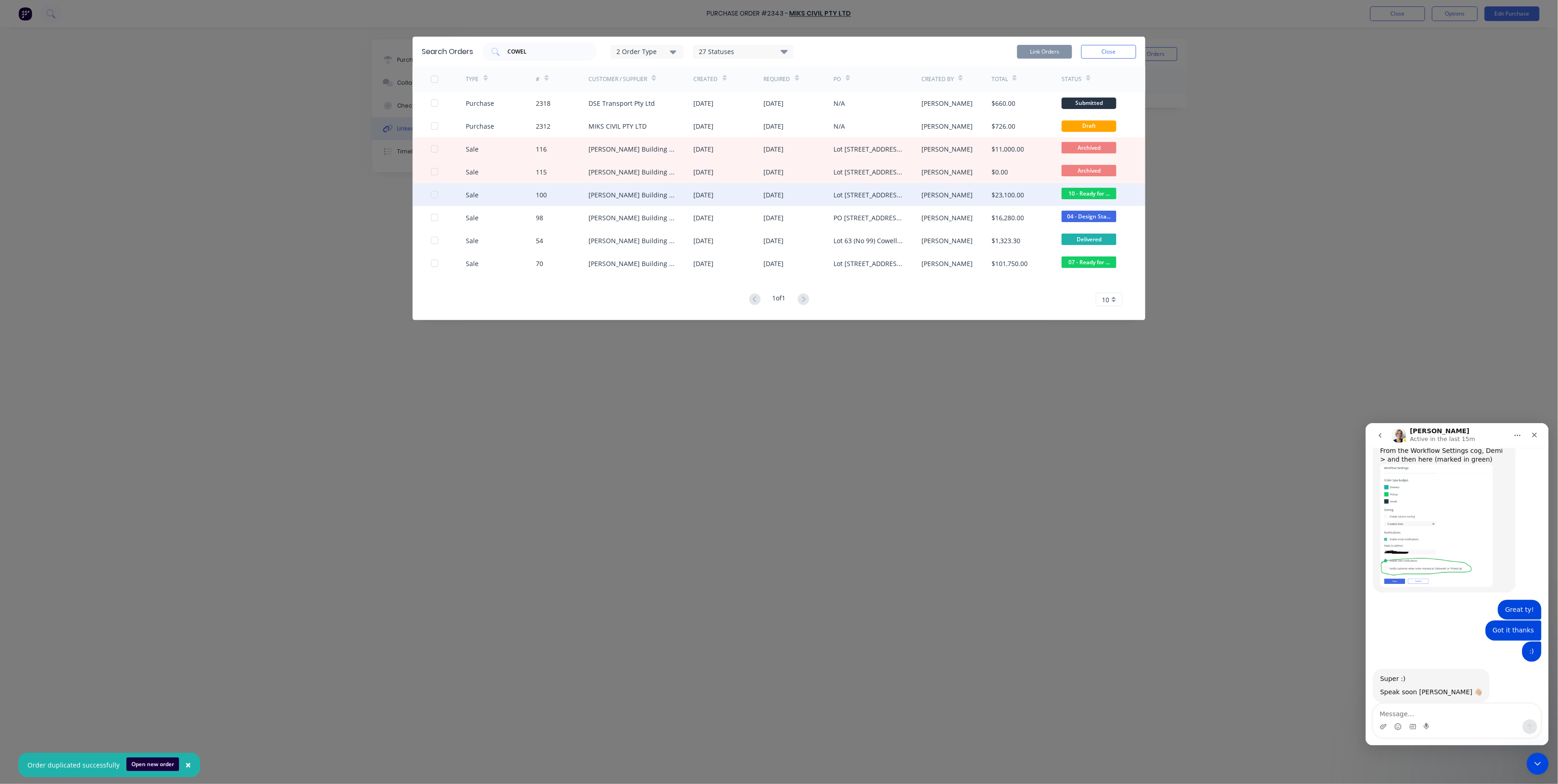
click at [744, 199] on div "[DATE]" at bounding box center [729, 194] width 70 height 23
click at [435, 192] on div at bounding box center [435, 195] width 18 height 18
click at [1044, 51] on button "Link Orders" at bounding box center [1044, 51] width 55 height 14
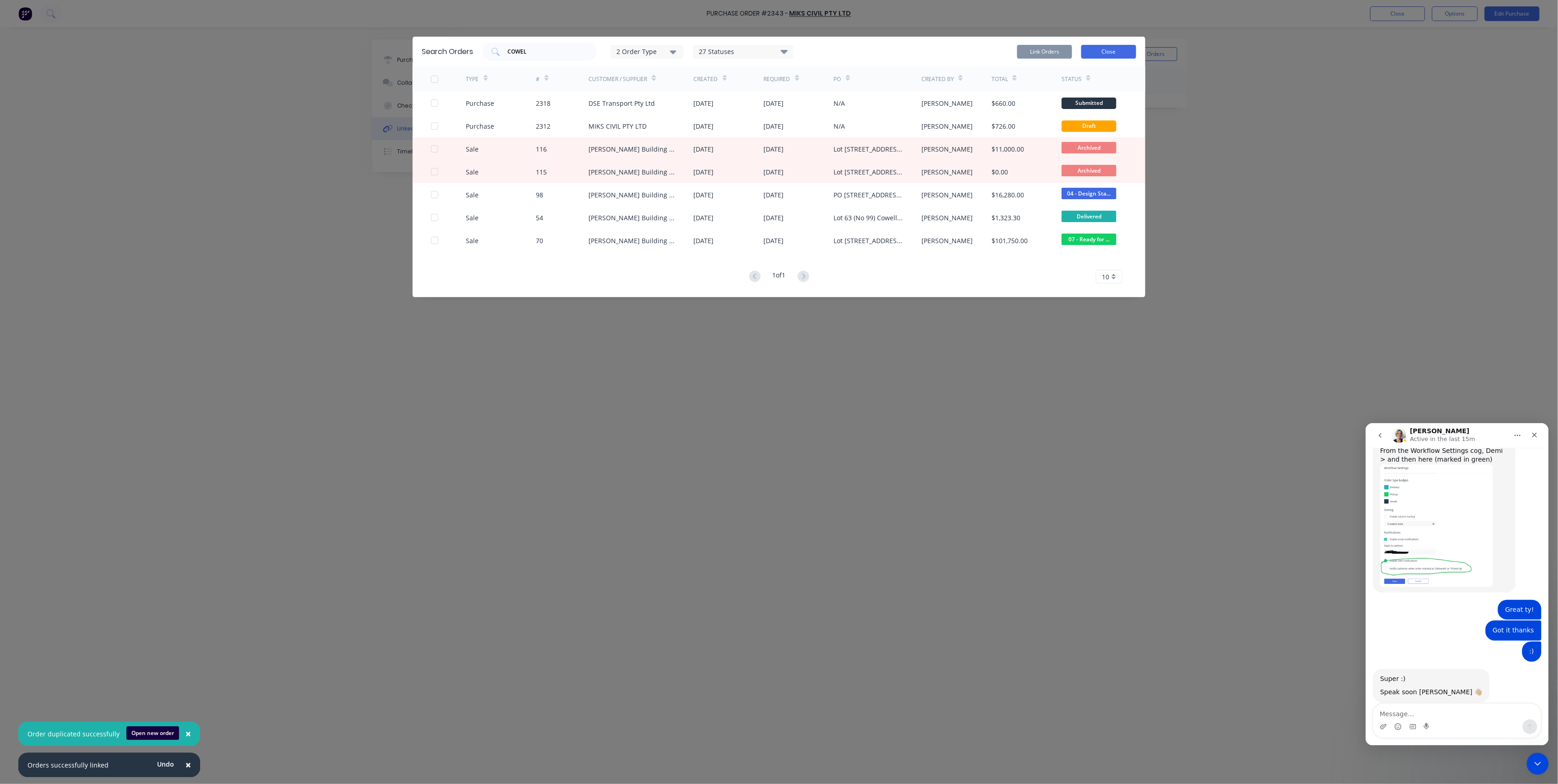
click at [1111, 47] on button "Close" at bounding box center [1108, 51] width 55 height 14
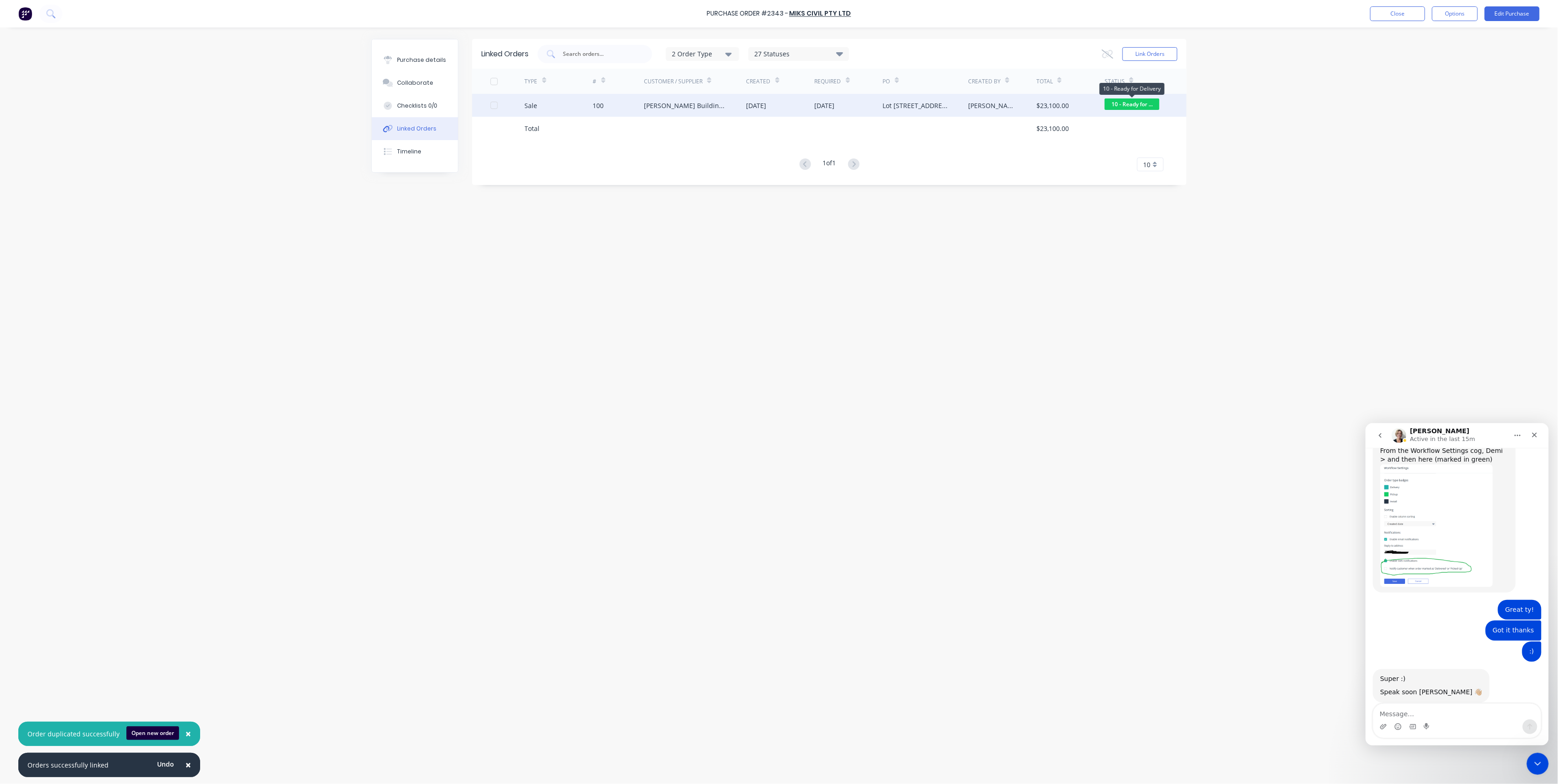
click at [1112, 103] on span "10 - Ready for ..." at bounding box center [1132, 104] width 55 height 12
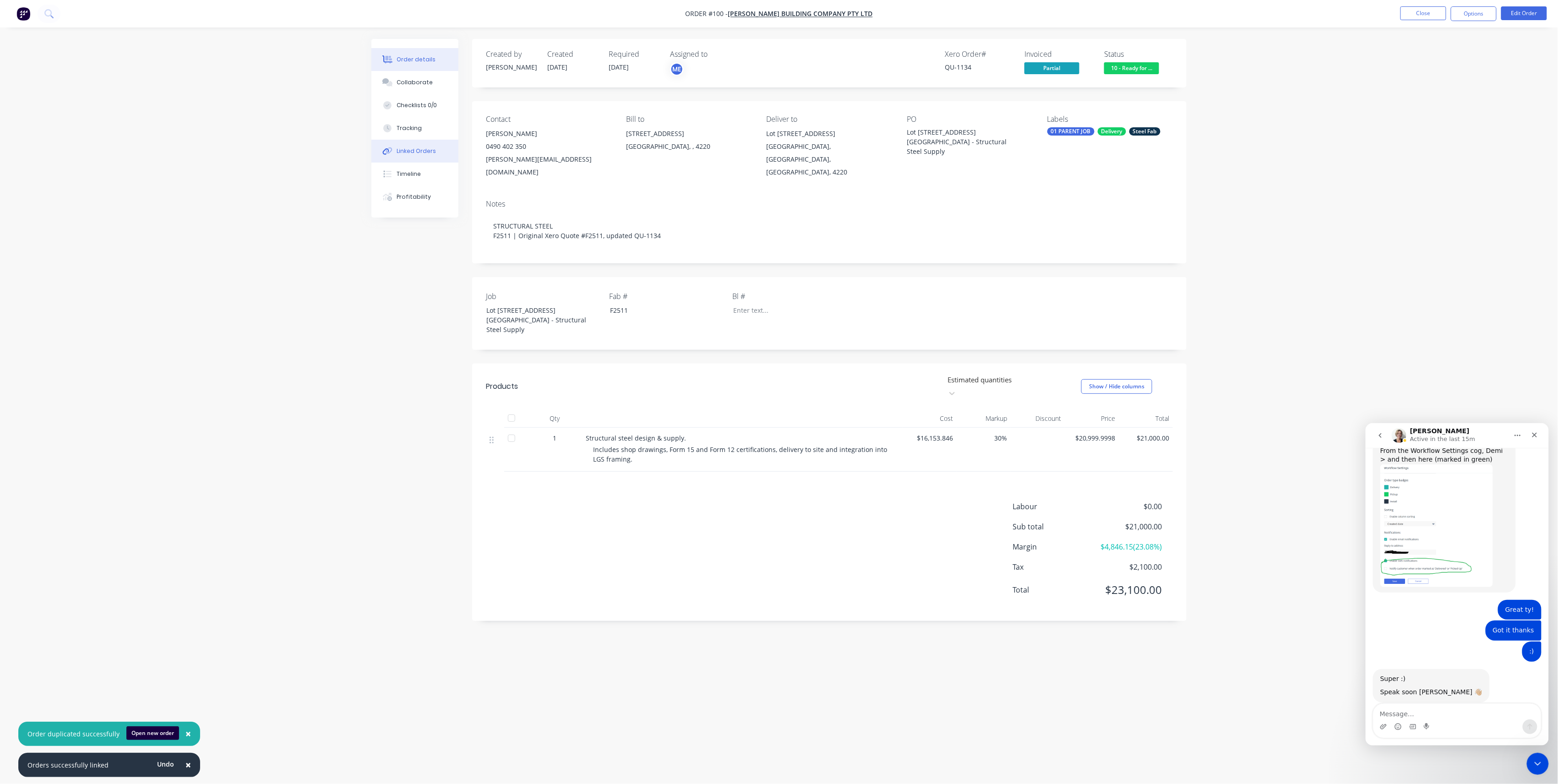
click at [413, 153] on div "Linked Orders" at bounding box center [417, 151] width 39 height 8
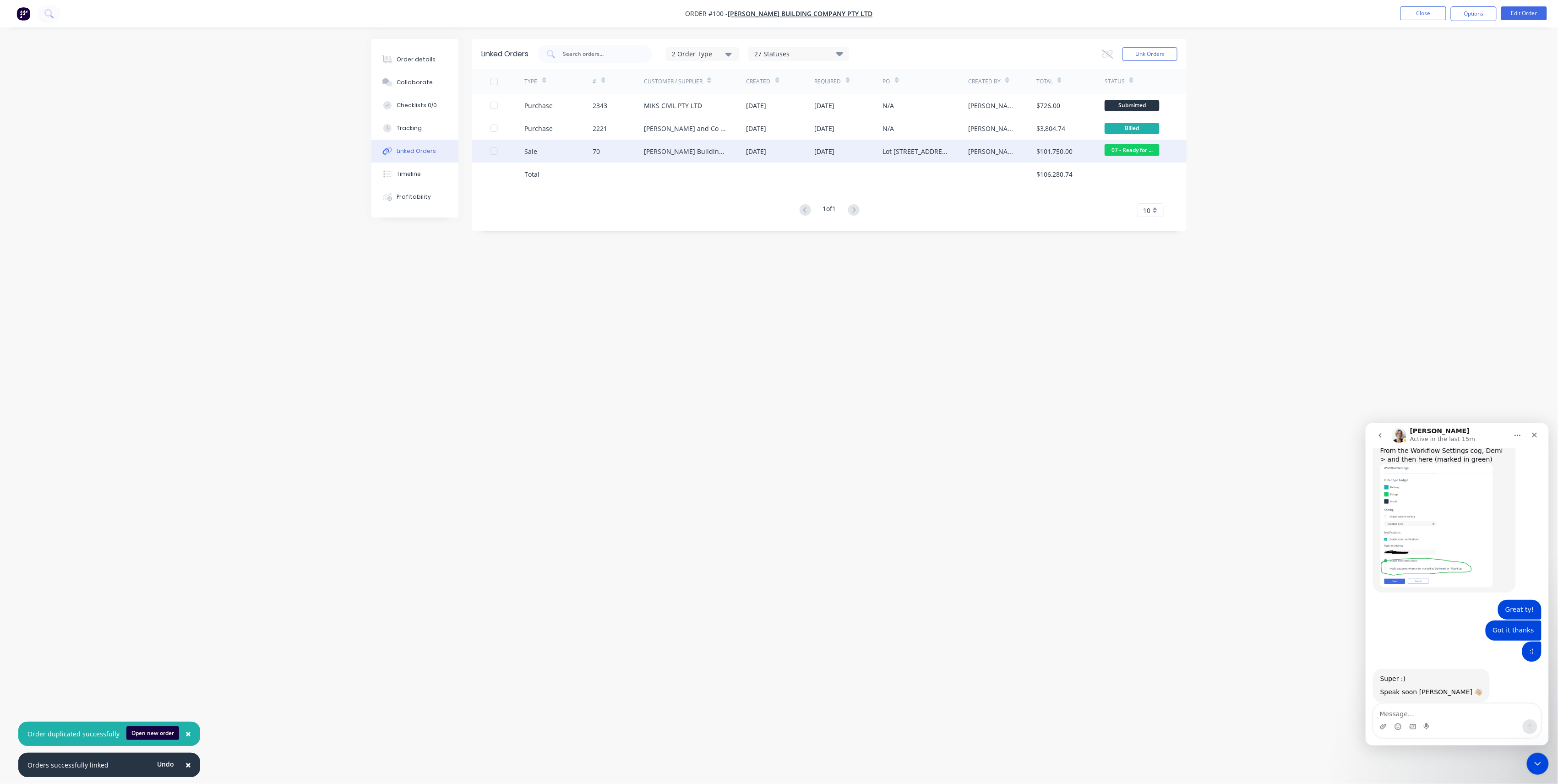
click at [537, 153] on div "Sale" at bounding box center [558, 151] width 68 height 23
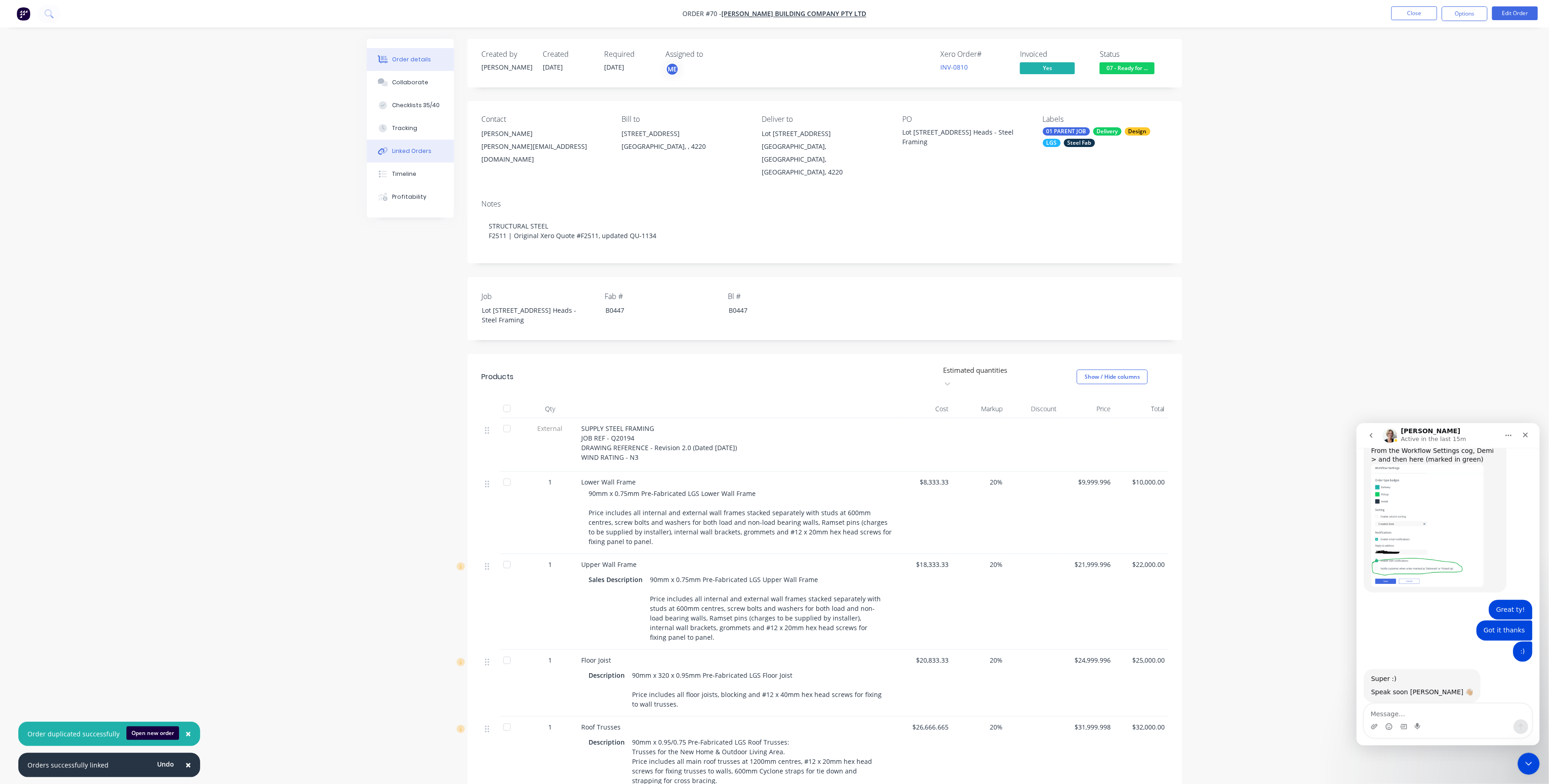
click at [432, 152] on button "Linked Orders" at bounding box center [410, 151] width 87 height 23
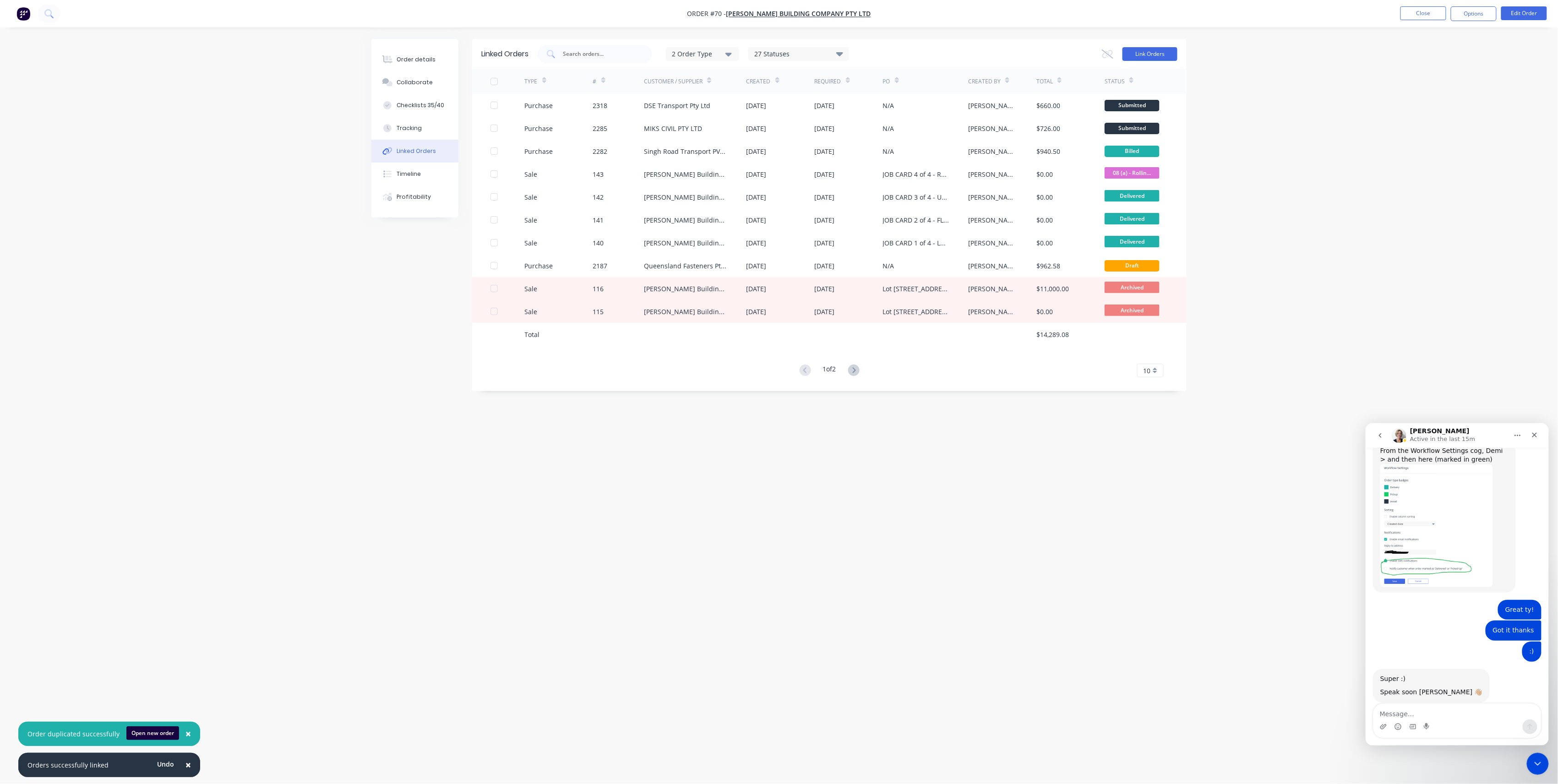
click at [1136, 51] on button "Link Orders" at bounding box center [1150, 54] width 55 height 14
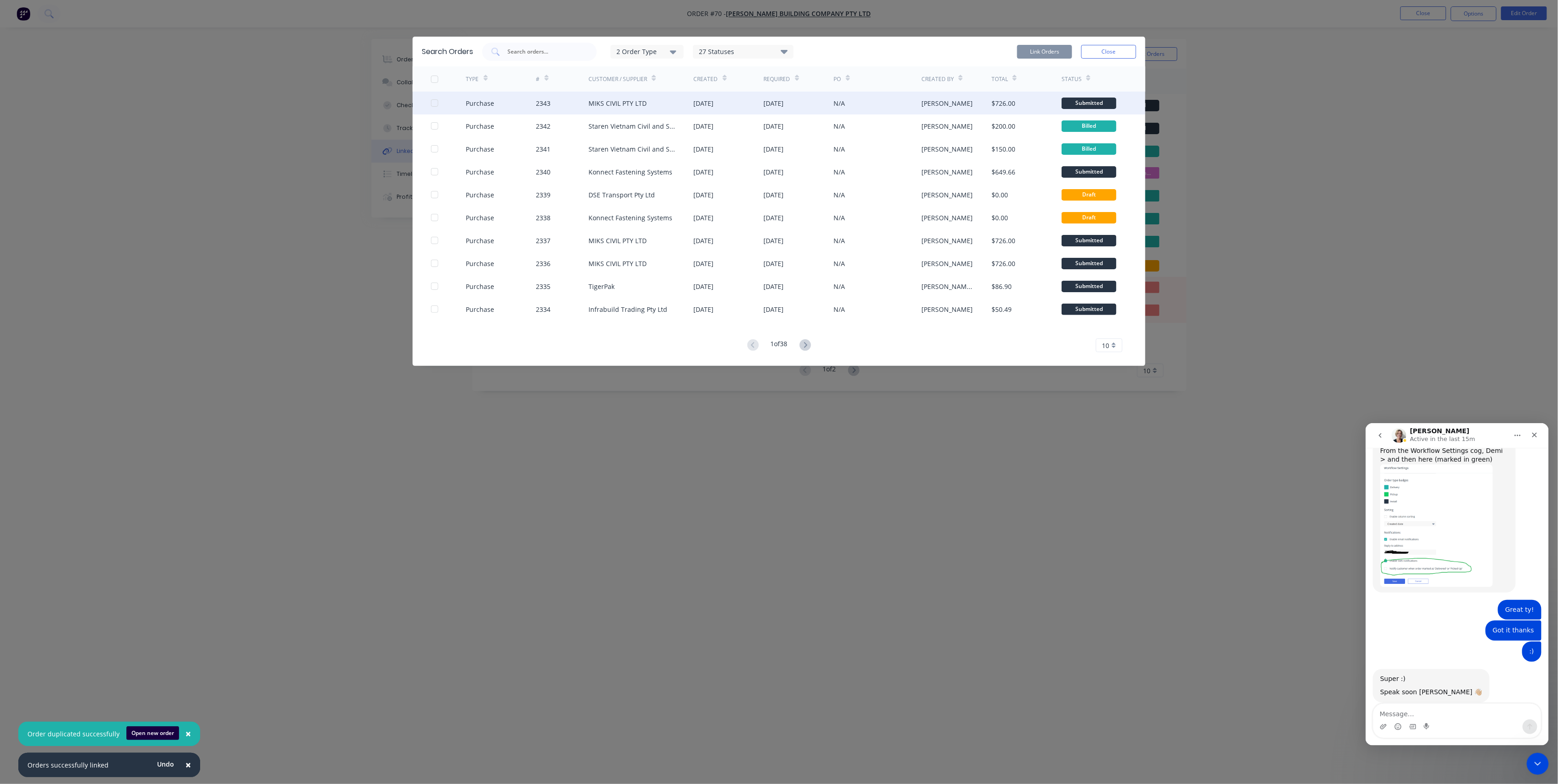
click at [439, 101] on div at bounding box center [448, 103] width 36 height 23
click at [436, 103] on div at bounding box center [435, 103] width 18 height 18
click at [1040, 52] on button "Link Orders" at bounding box center [1044, 51] width 55 height 14
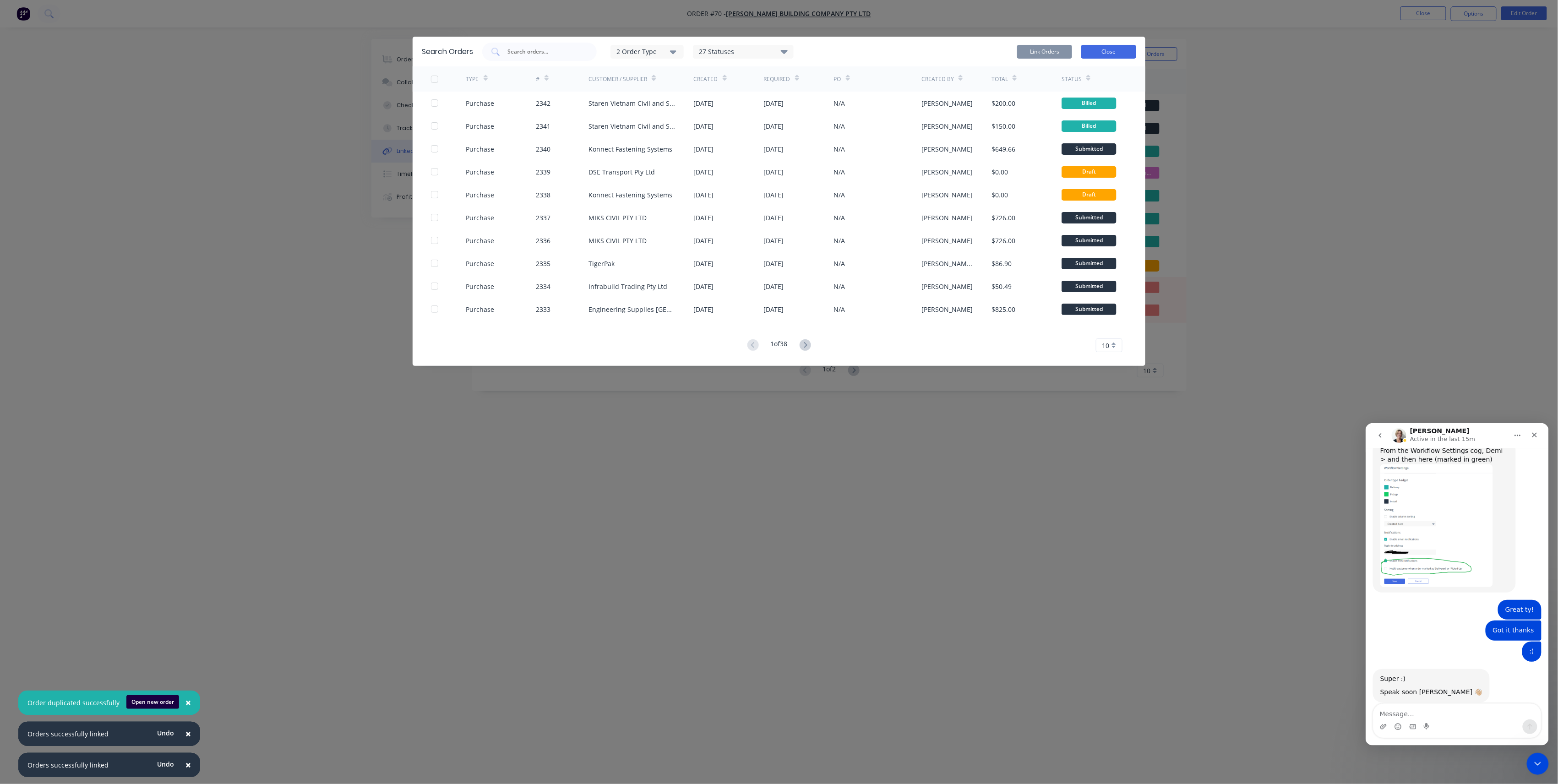
click at [1127, 54] on button "Close" at bounding box center [1108, 51] width 55 height 14
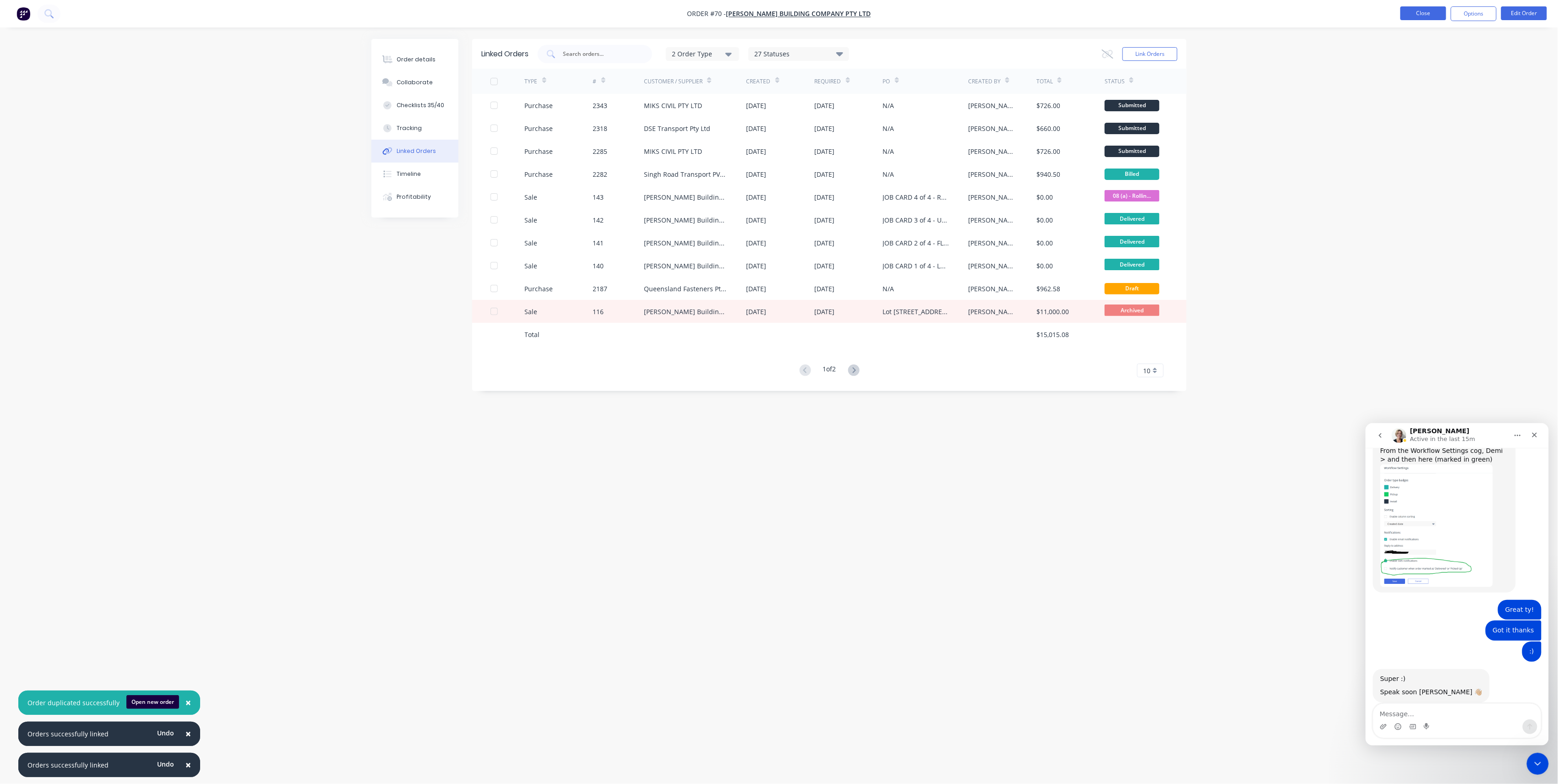
click at [1421, 15] on button "Close" at bounding box center [1423, 13] width 46 height 14
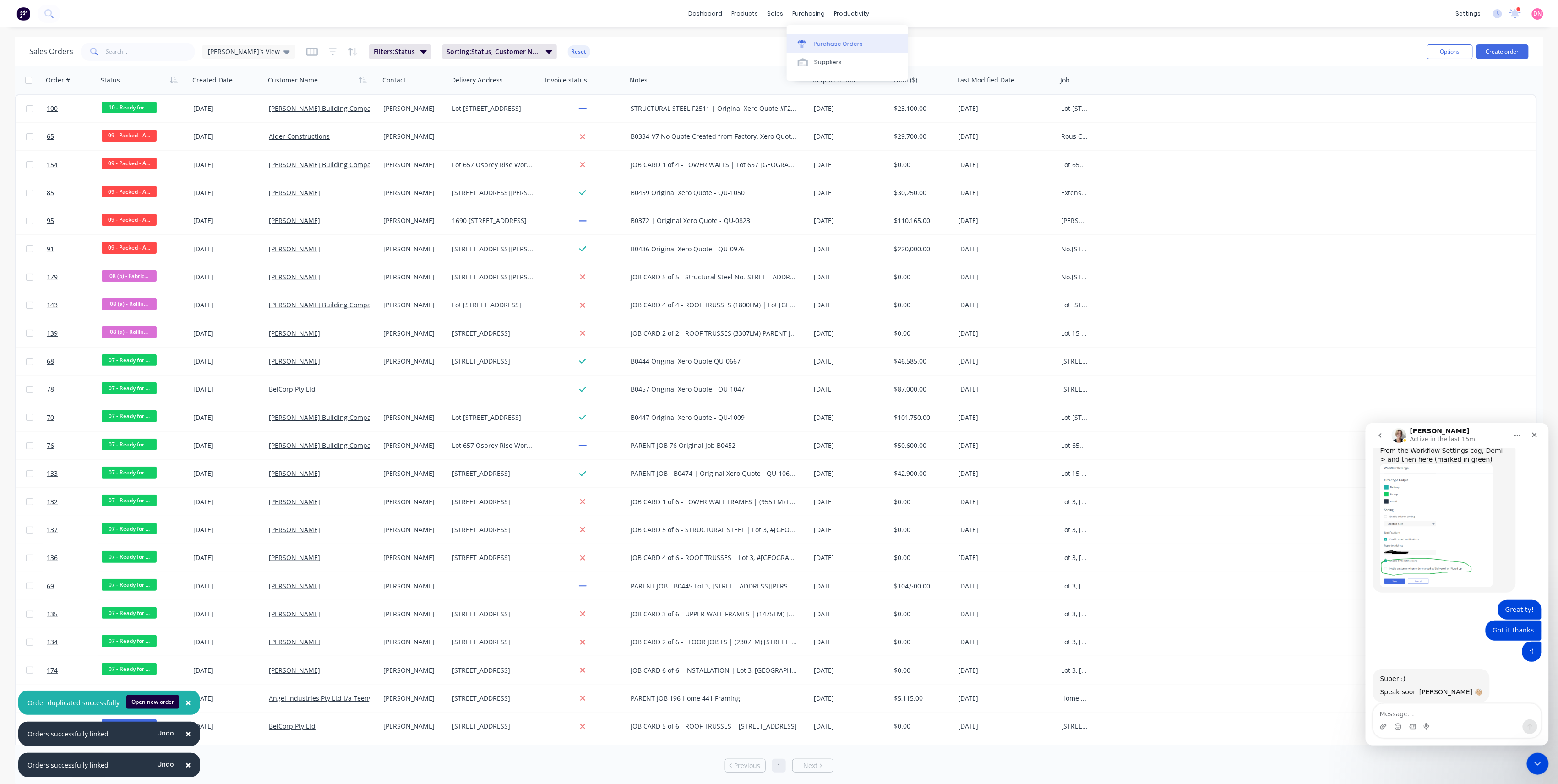
click at [815, 40] on div "Purchase Orders" at bounding box center [839, 44] width 49 height 8
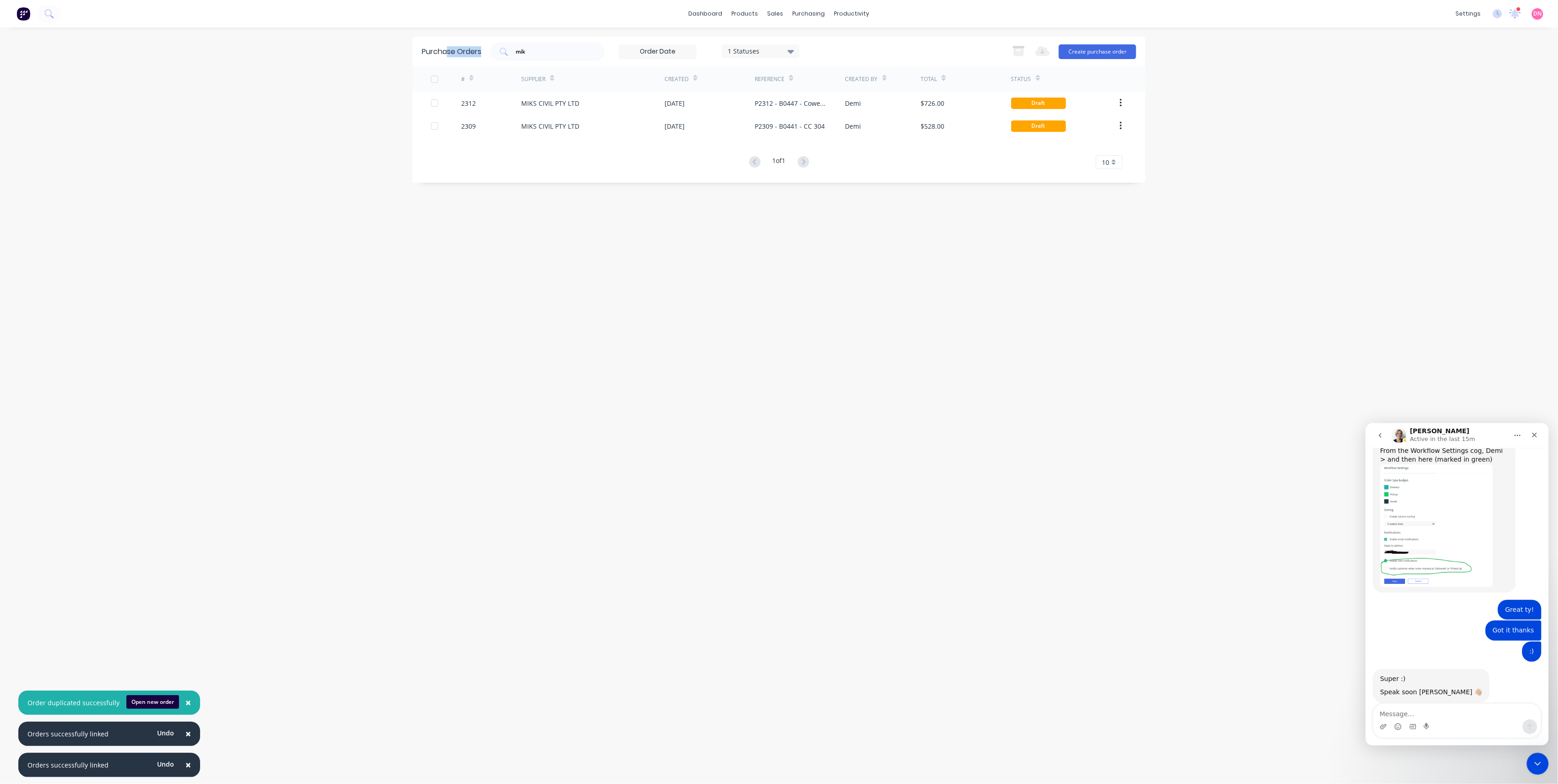
click at [447, 40] on div "Purchase Orders mik 1 Statuses 1 Statuses Export to Excel (XLSX) Create purchas…" at bounding box center [779, 52] width 733 height 30
click at [787, 50] on div "1 Statuses" at bounding box center [761, 51] width 65 height 10
click at [820, 73] on div at bounding box center [822, 74] width 18 height 18
click at [1182, 136] on div "× Order duplicated successfully Open new order × Orders successfully linked Und…" at bounding box center [779, 392] width 1558 height 784
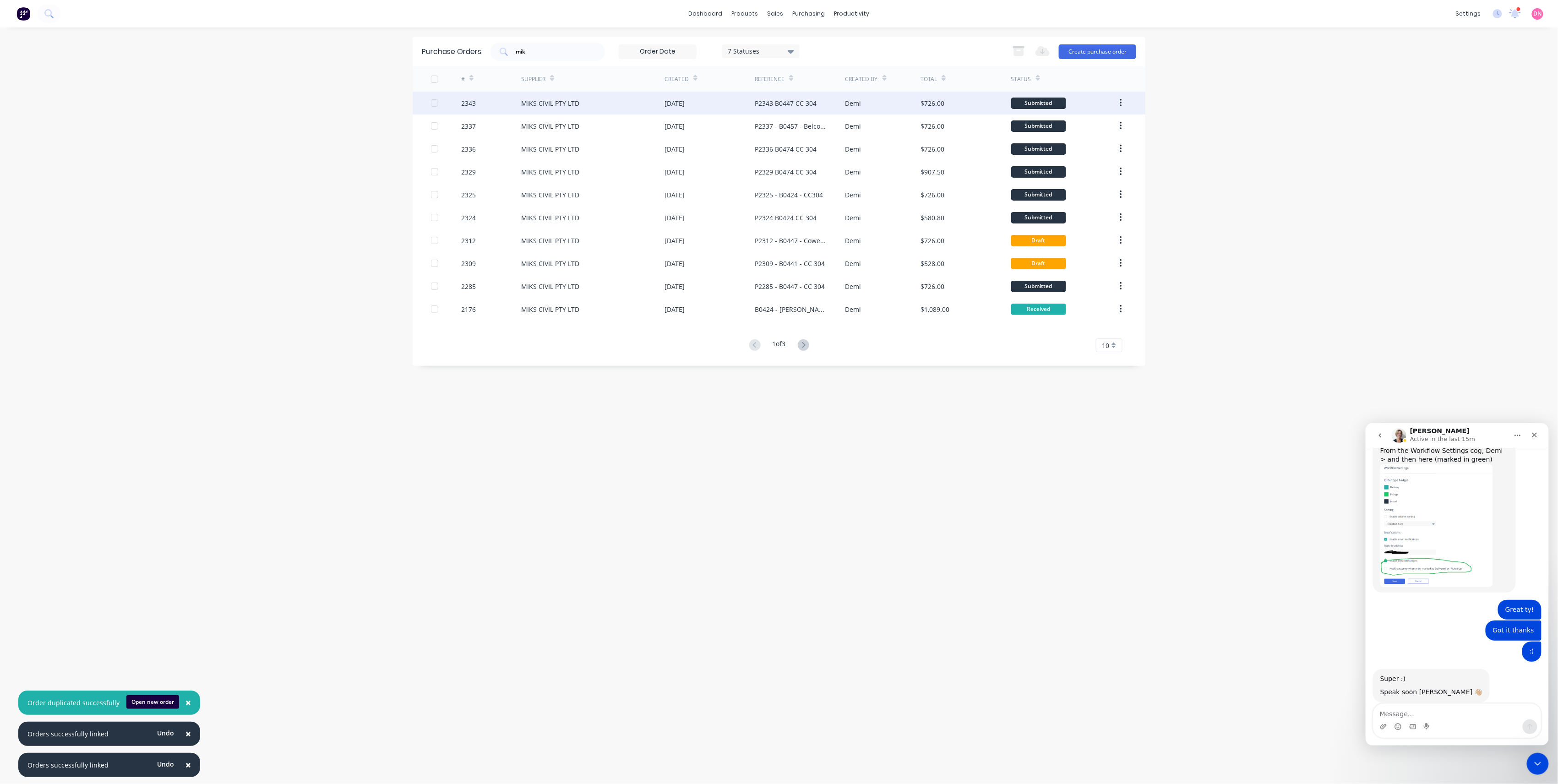
click at [979, 103] on div "$726.00" at bounding box center [965, 103] width 90 height 23
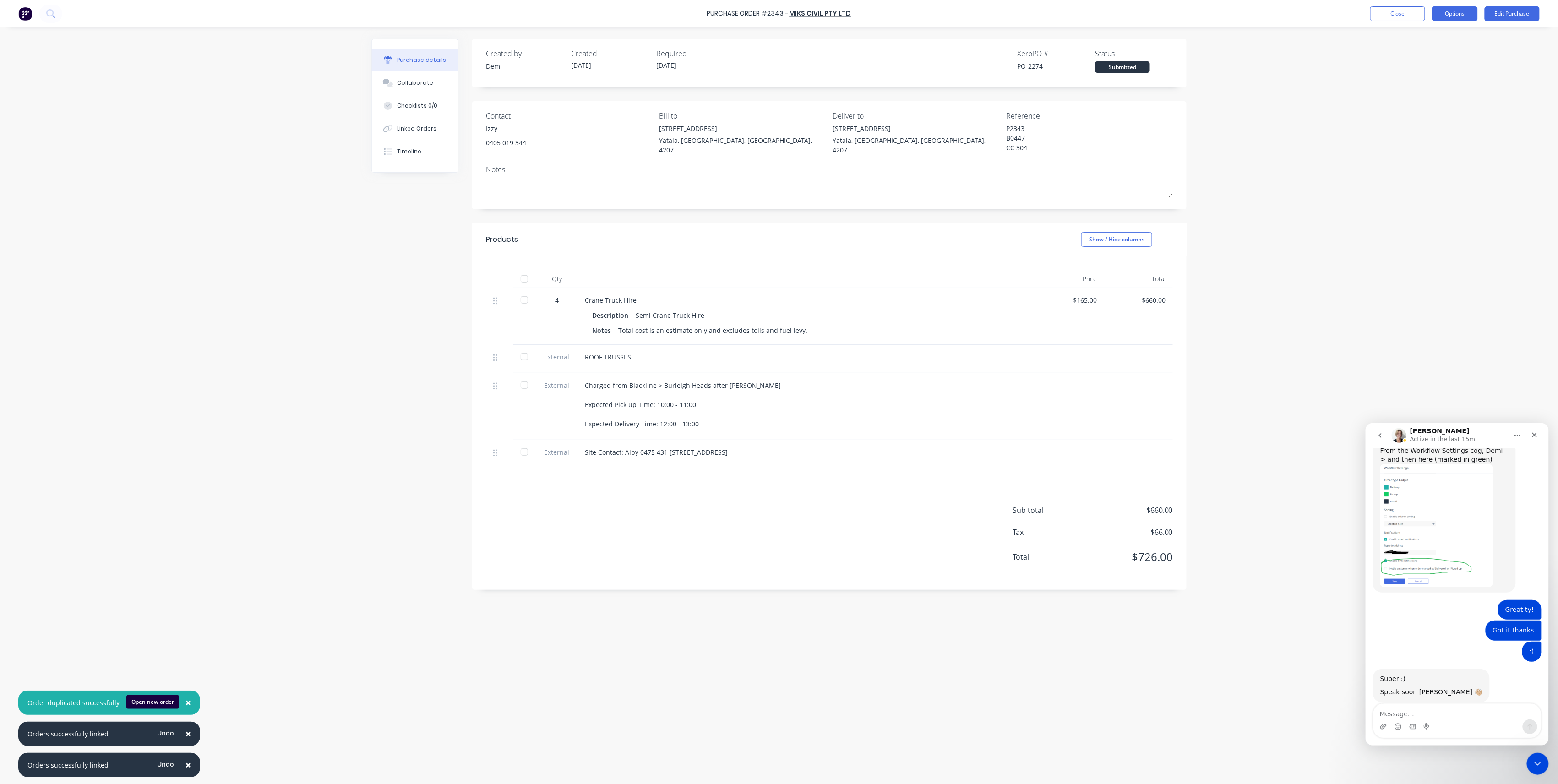
click at [1437, 10] on button "Options" at bounding box center [1455, 14] width 46 height 15
click at [1431, 39] on div "Print / Email" at bounding box center [1434, 37] width 71 height 14
click at [1425, 66] on button "Without pricing" at bounding box center [1434, 74] width 87 height 18
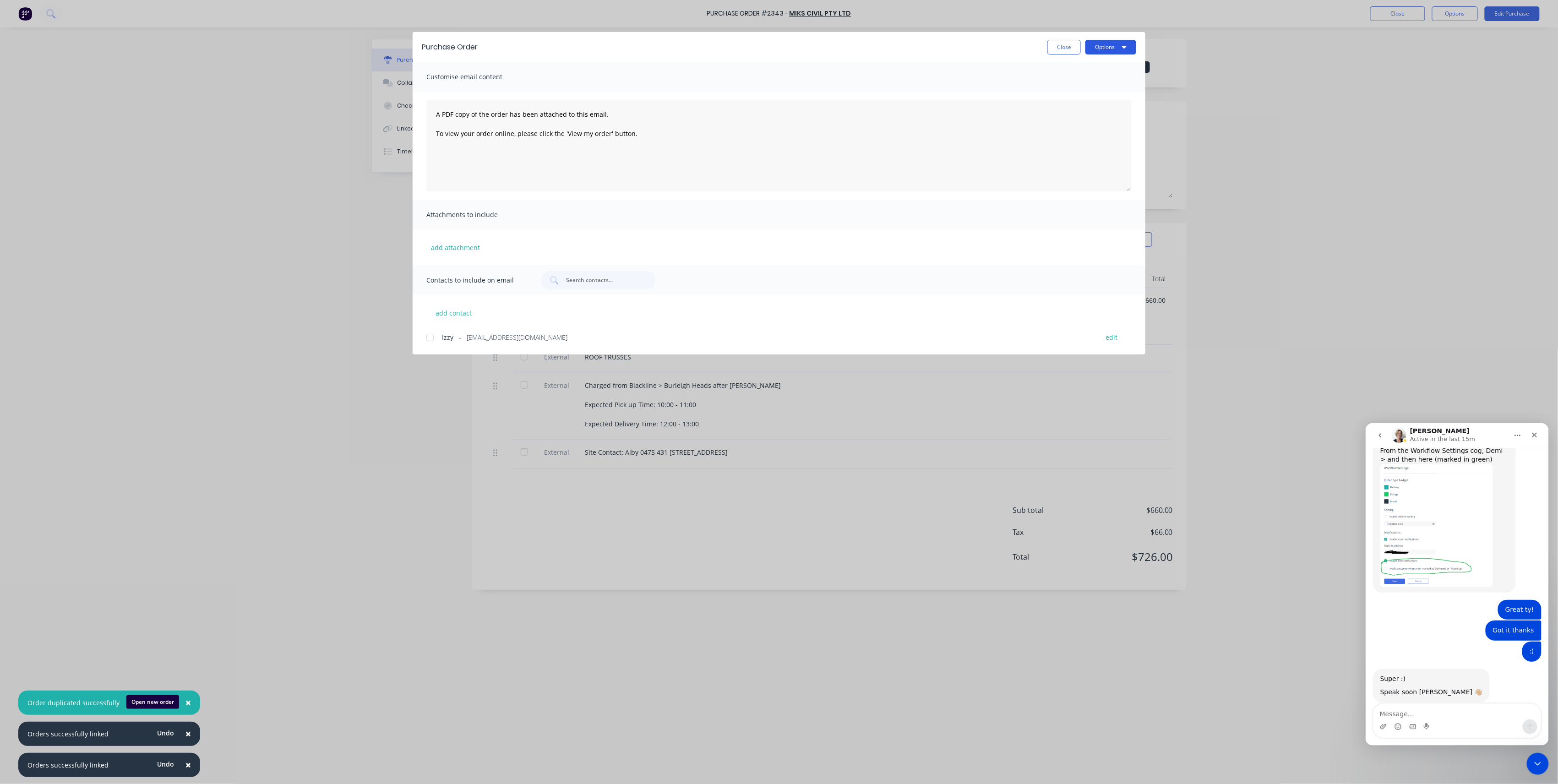
click at [1100, 50] on button "Options" at bounding box center [1111, 47] width 51 height 15
click at [1106, 73] on div "Preview" at bounding box center [1093, 70] width 71 height 14
click at [1061, 49] on button "Close" at bounding box center [1064, 47] width 34 height 15
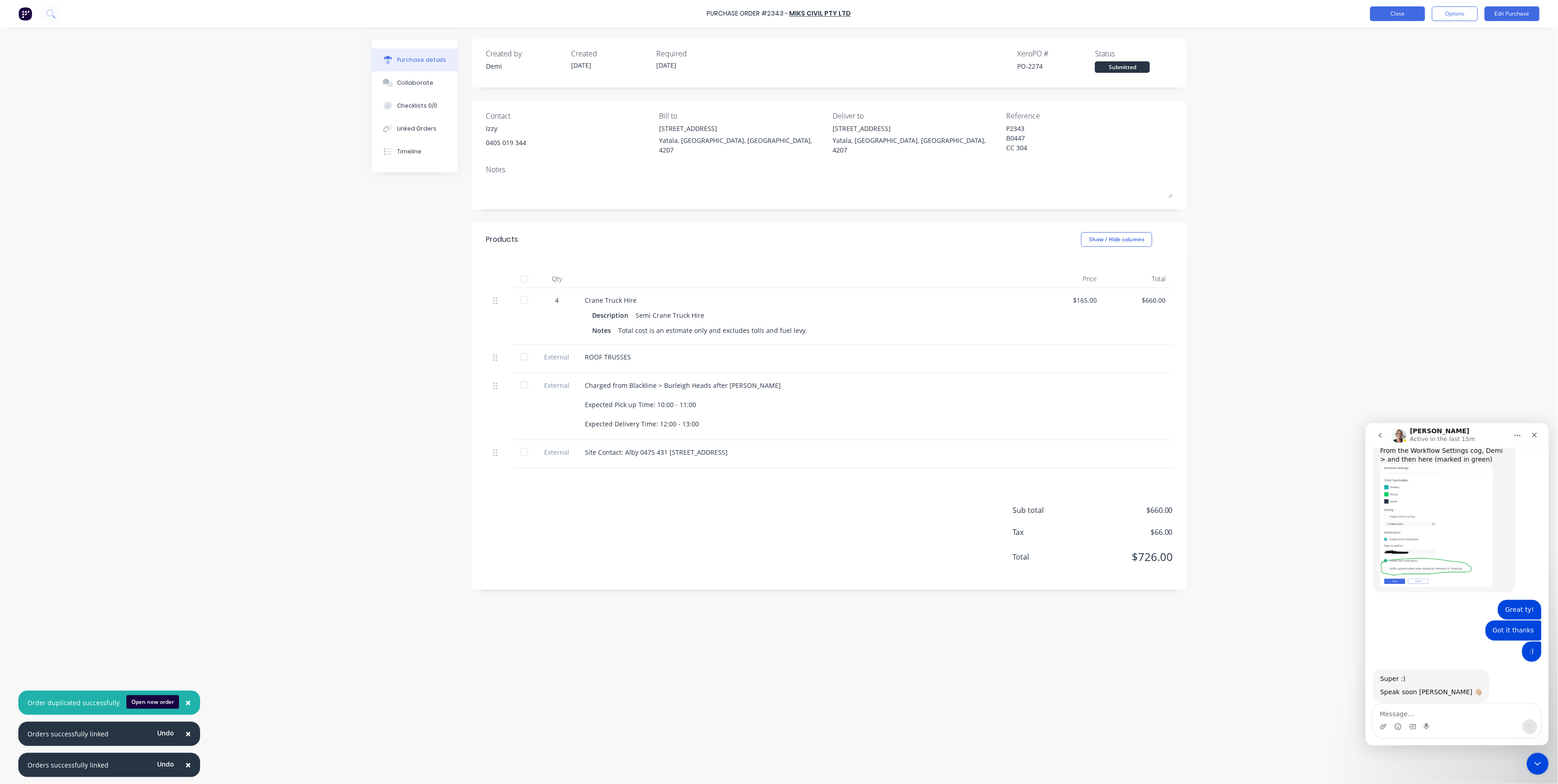
click at [1401, 8] on button "Close" at bounding box center [1398, 14] width 55 height 15
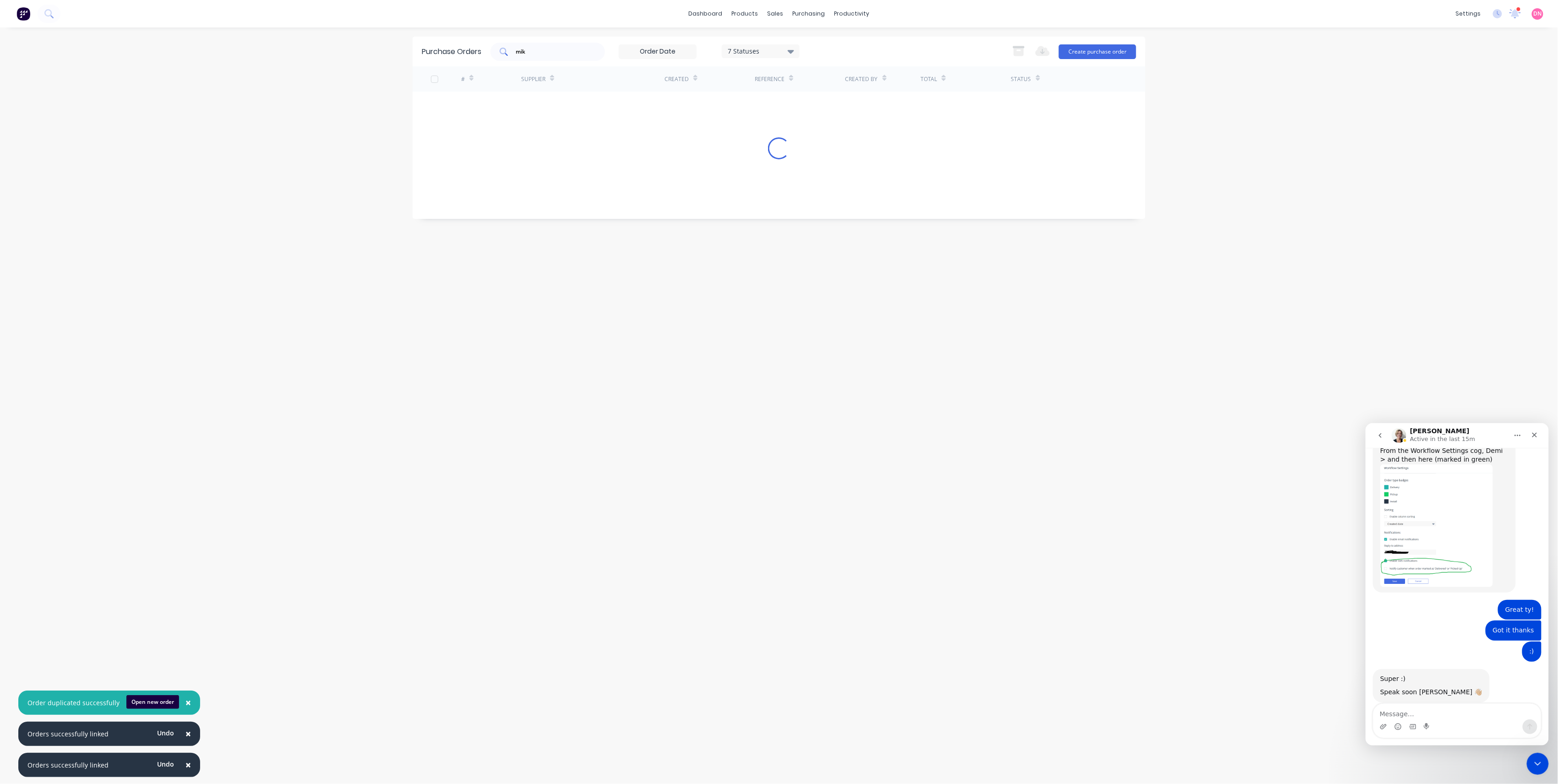
click at [584, 58] on div "mik" at bounding box center [547, 52] width 115 height 18
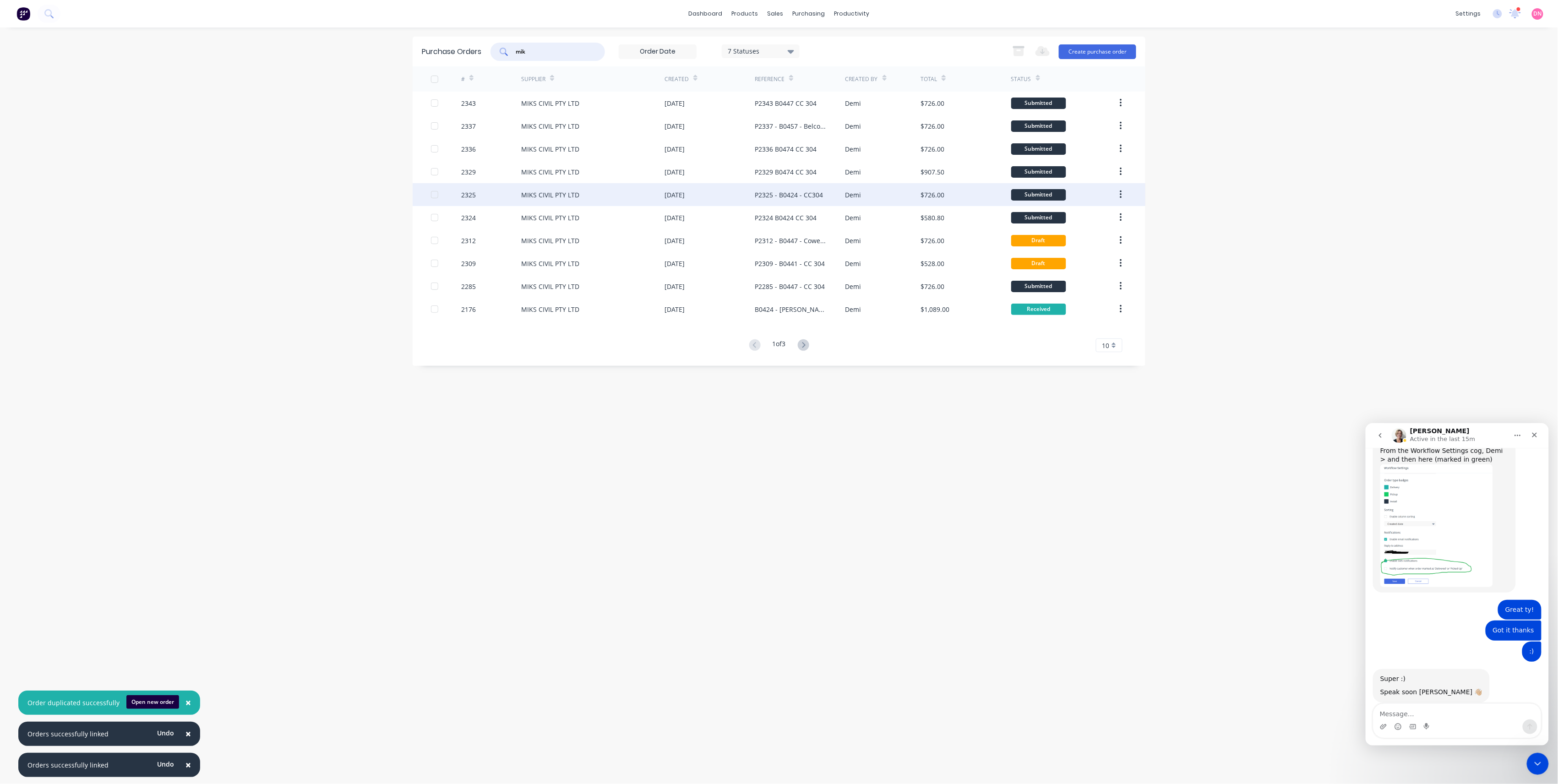
click at [717, 200] on div "[DATE]" at bounding box center [709, 194] width 90 height 23
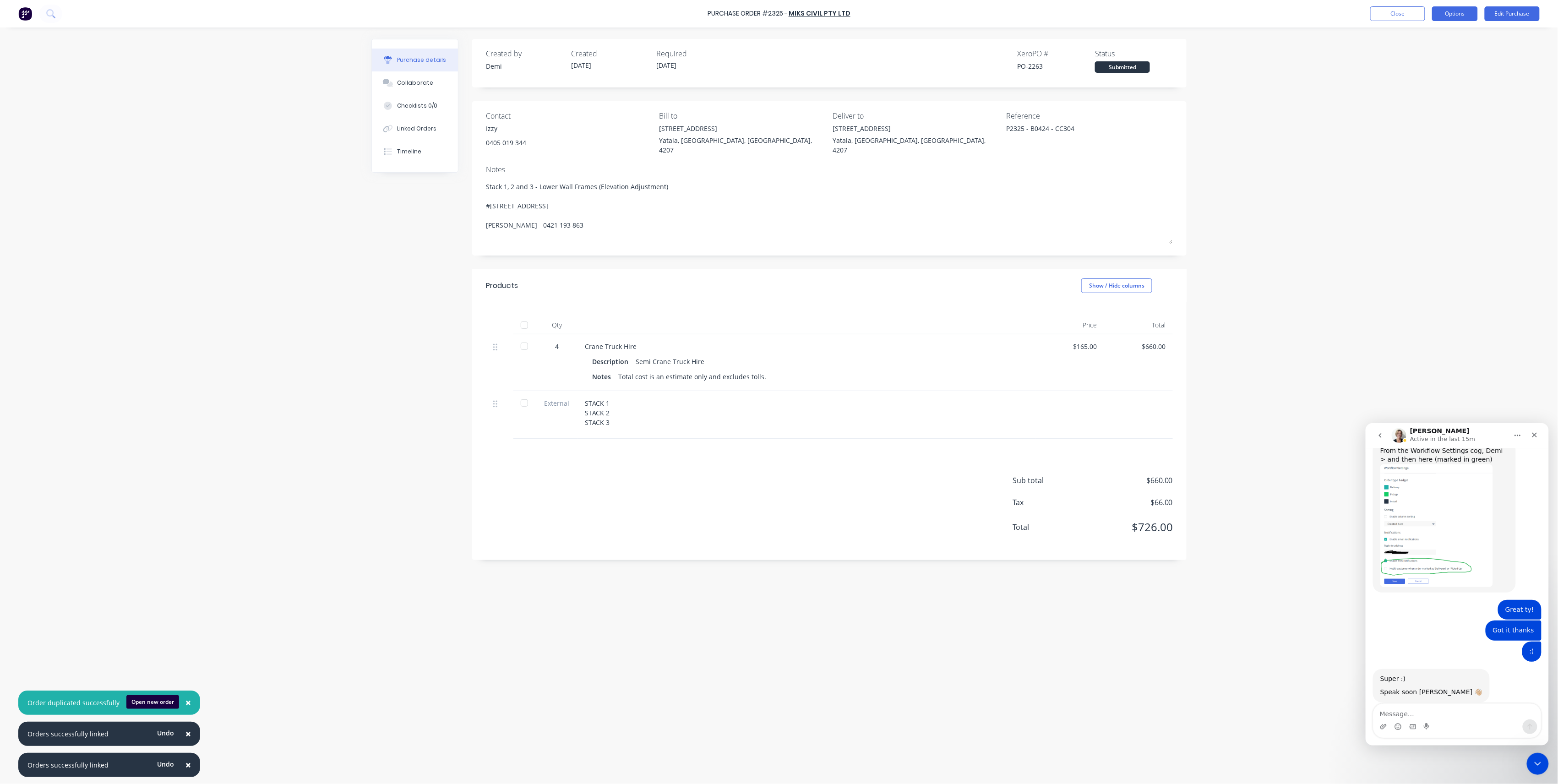
click at [1465, 10] on button "Options" at bounding box center [1455, 14] width 46 height 15
click at [1462, 92] on div "Duplicate" at bounding box center [1434, 92] width 71 height 14
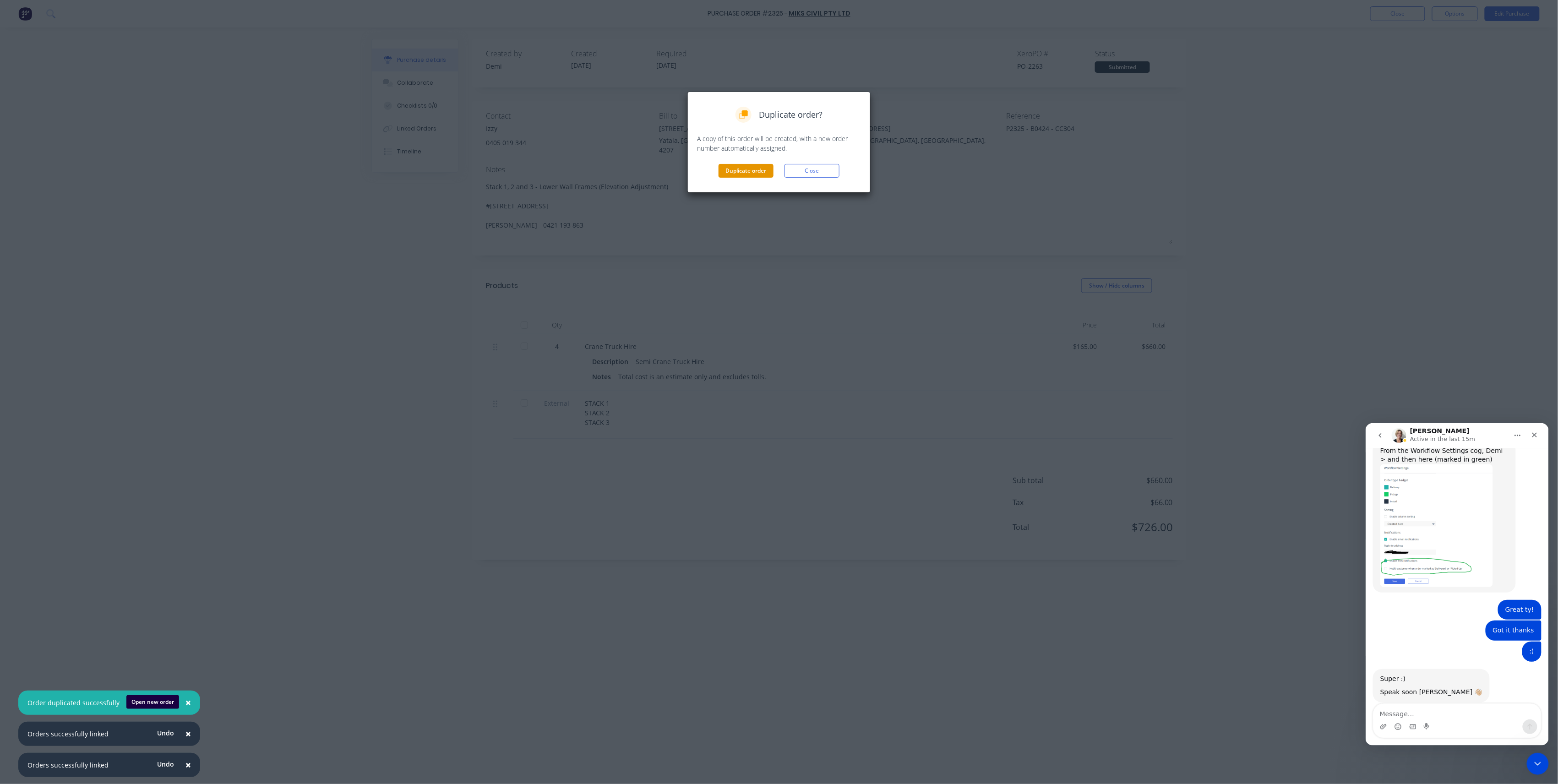
click at [727, 171] on button "Duplicate order" at bounding box center [746, 170] width 55 height 14
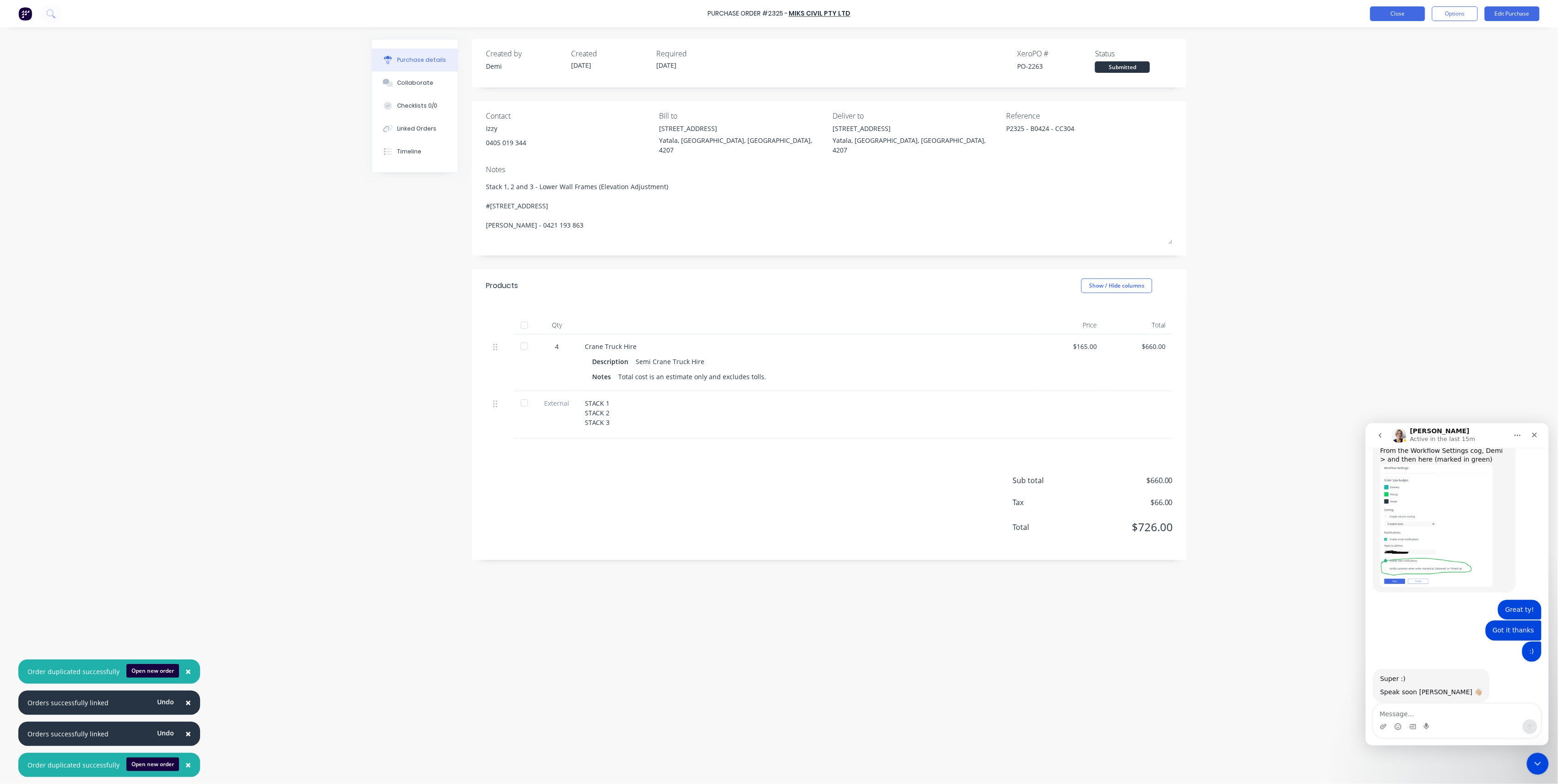
click at [1382, 16] on button "Close" at bounding box center [1398, 14] width 55 height 15
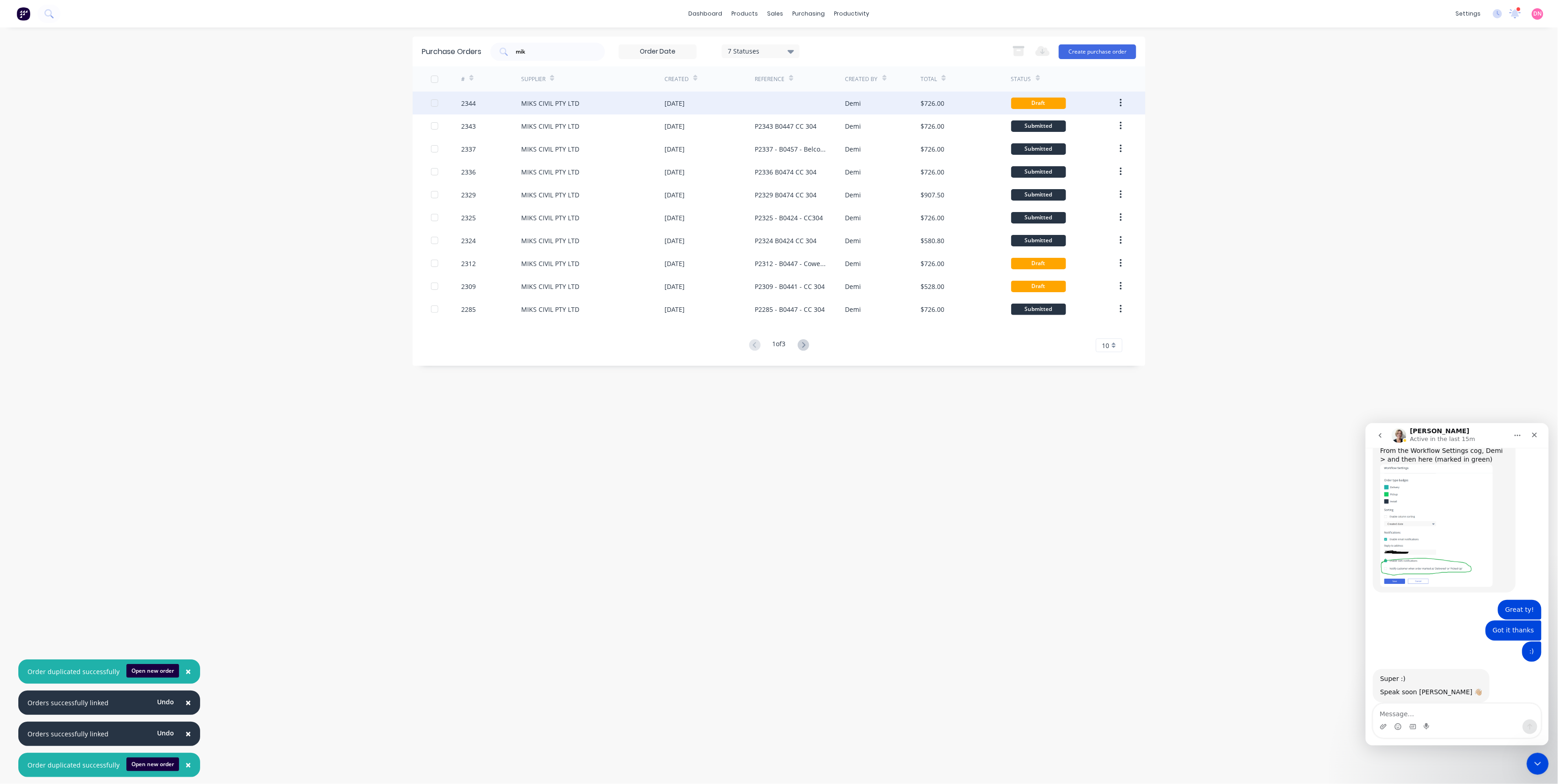
click at [746, 95] on div "[DATE]" at bounding box center [709, 103] width 90 height 23
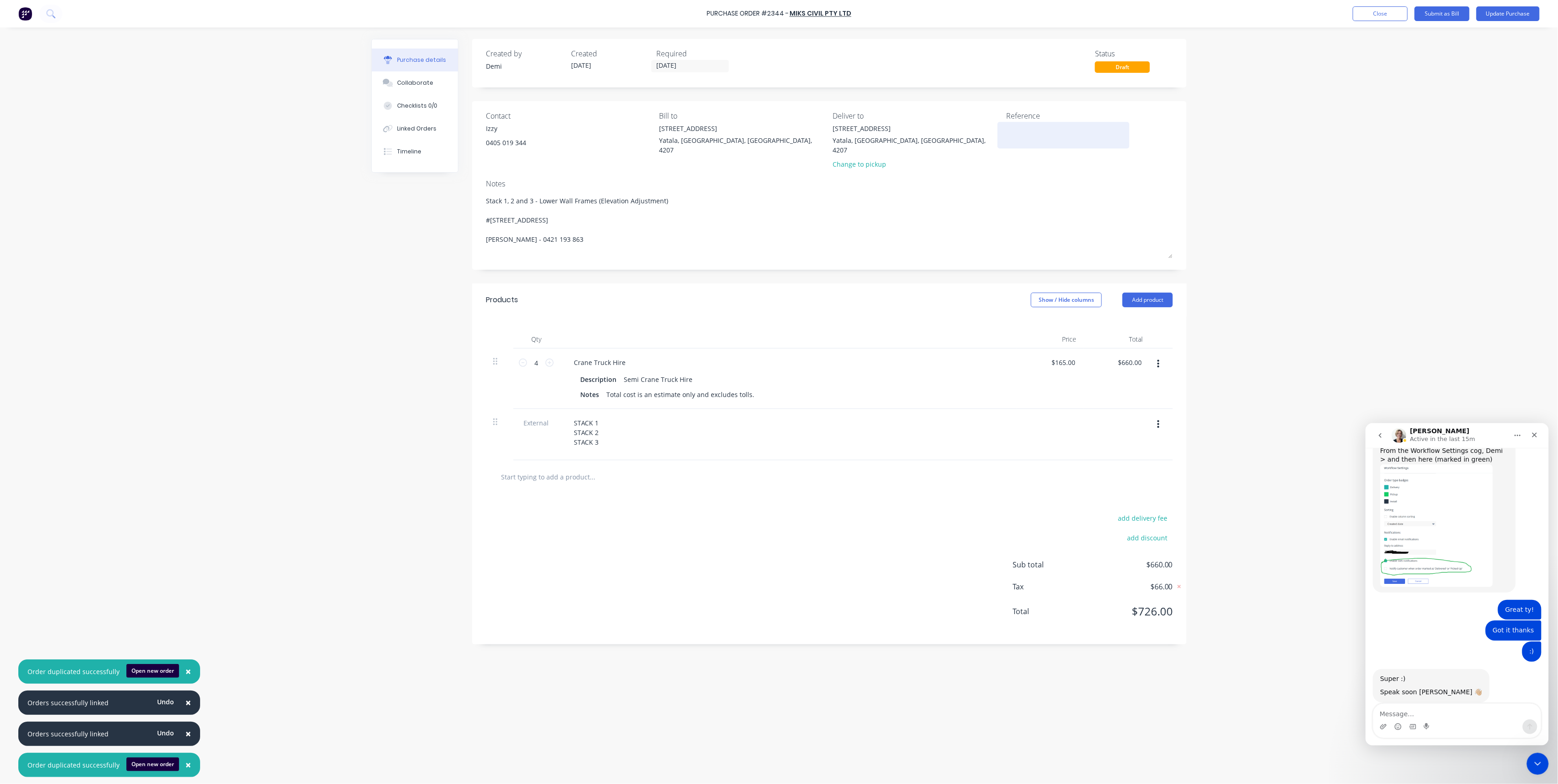
click at [999, 147] on div "Contact Izzy [PHONE_NUMBER] Bill to [STREET_ADDRESS] Deliver to [STREET_ADDRESS…" at bounding box center [829, 142] width 687 height 63
drag, startPoint x: 999, startPoint y: 147, endPoint x: 1024, endPoint y: 144, distance: 25.2
click at [1024, 144] on textarea at bounding box center [1063, 134] width 115 height 21
type textarea "p"
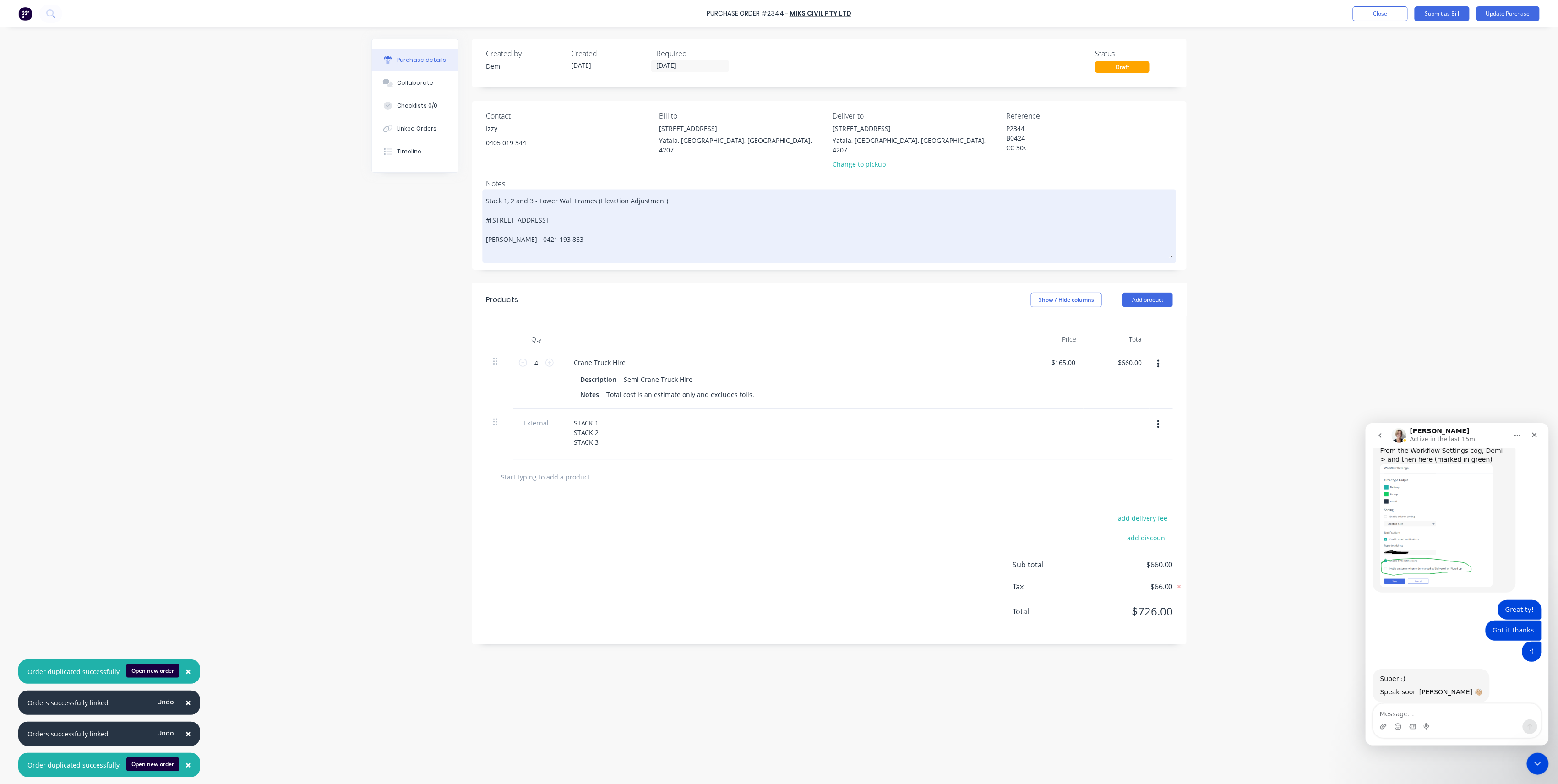
type textarea "P2344 B0424 CC 30\"
click at [596, 196] on textarea "Stack 1, 2 and 3 - Lower Wall Frames (Elevation Adjustment) #[STREET_ADDRESS] […" at bounding box center [829, 224] width 687 height 67
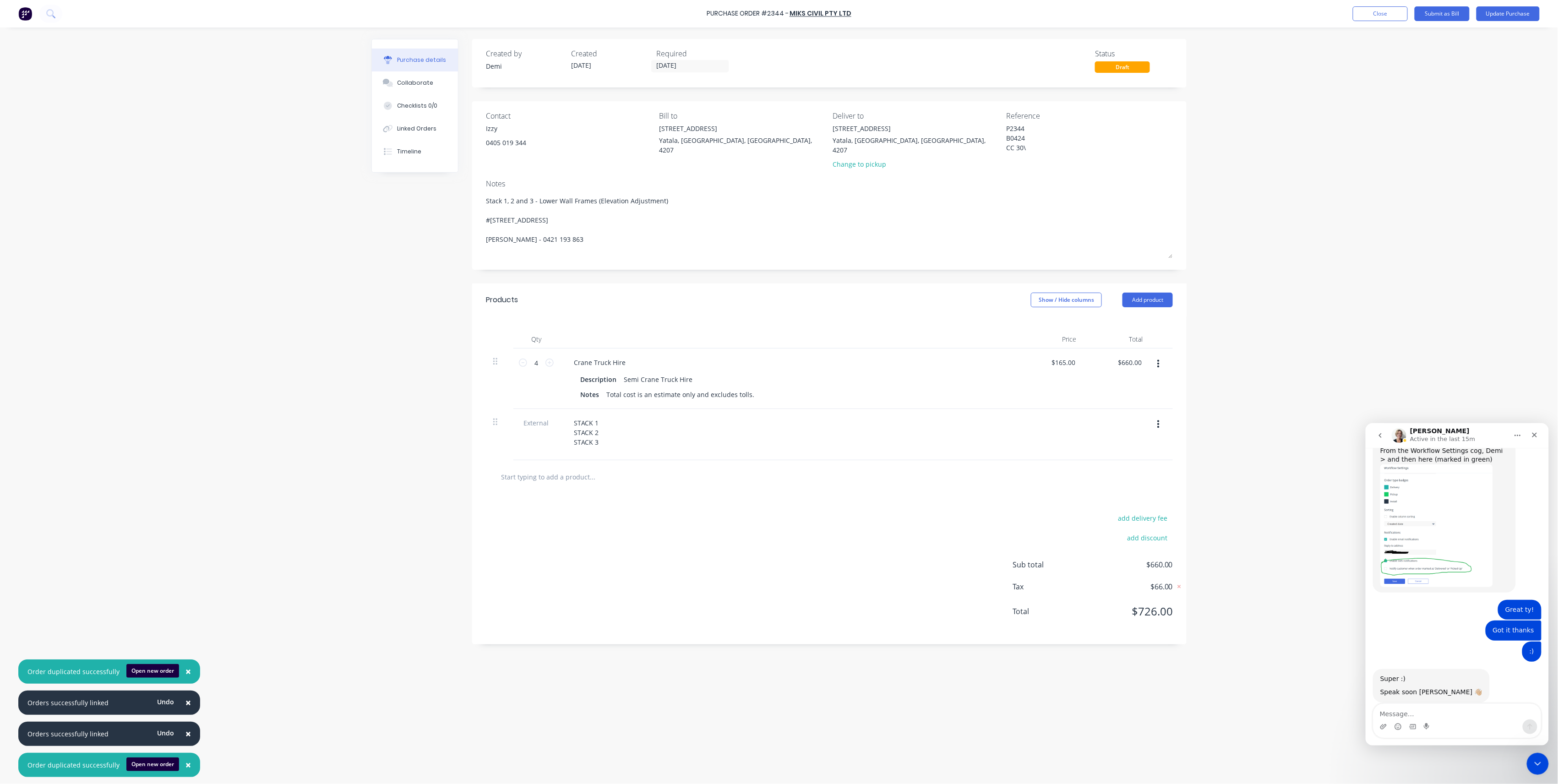
drag, startPoint x: 692, startPoint y: 194, endPoint x: 365, endPoint y: 186, distance: 327.1
click at [365, 186] on div "Purchase details Collaborate Checklists 0/0 Linked Orders Timeline Created by D…" at bounding box center [779, 378] width 833 height 738
type textarea "#[STREET_ADDRESS][PERSON_NAME] [PERSON_NAME] - 0421 193 863"
click at [617, 420] on div "STACK 1 STACK 2 STACK 3" at bounding box center [788, 433] width 443 height 32
drag, startPoint x: 581, startPoint y: 433, endPoint x: 605, endPoint y: 435, distance: 24.1
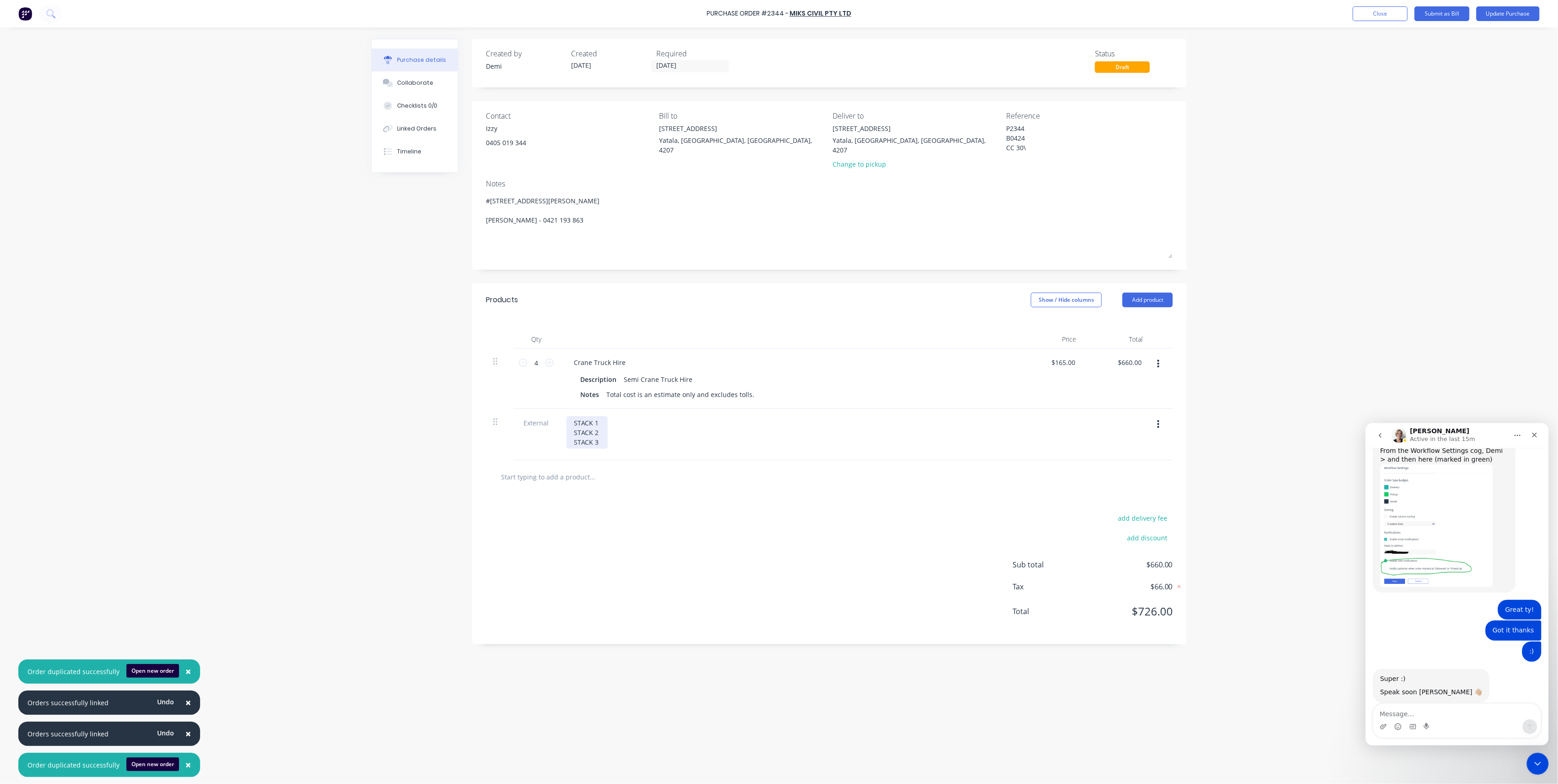
click at [585, 433] on div "STACK 1 STACK 2 STACK 3" at bounding box center [587, 433] width 41 height 32
drag, startPoint x: 605, startPoint y: 435, endPoint x: 589, endPoint y: 408, distance: 31.4
click at [553, 414] on div "External STACK 1 STACK 2 STACK 3" at bounding box center [829, 434] width 687 height 51
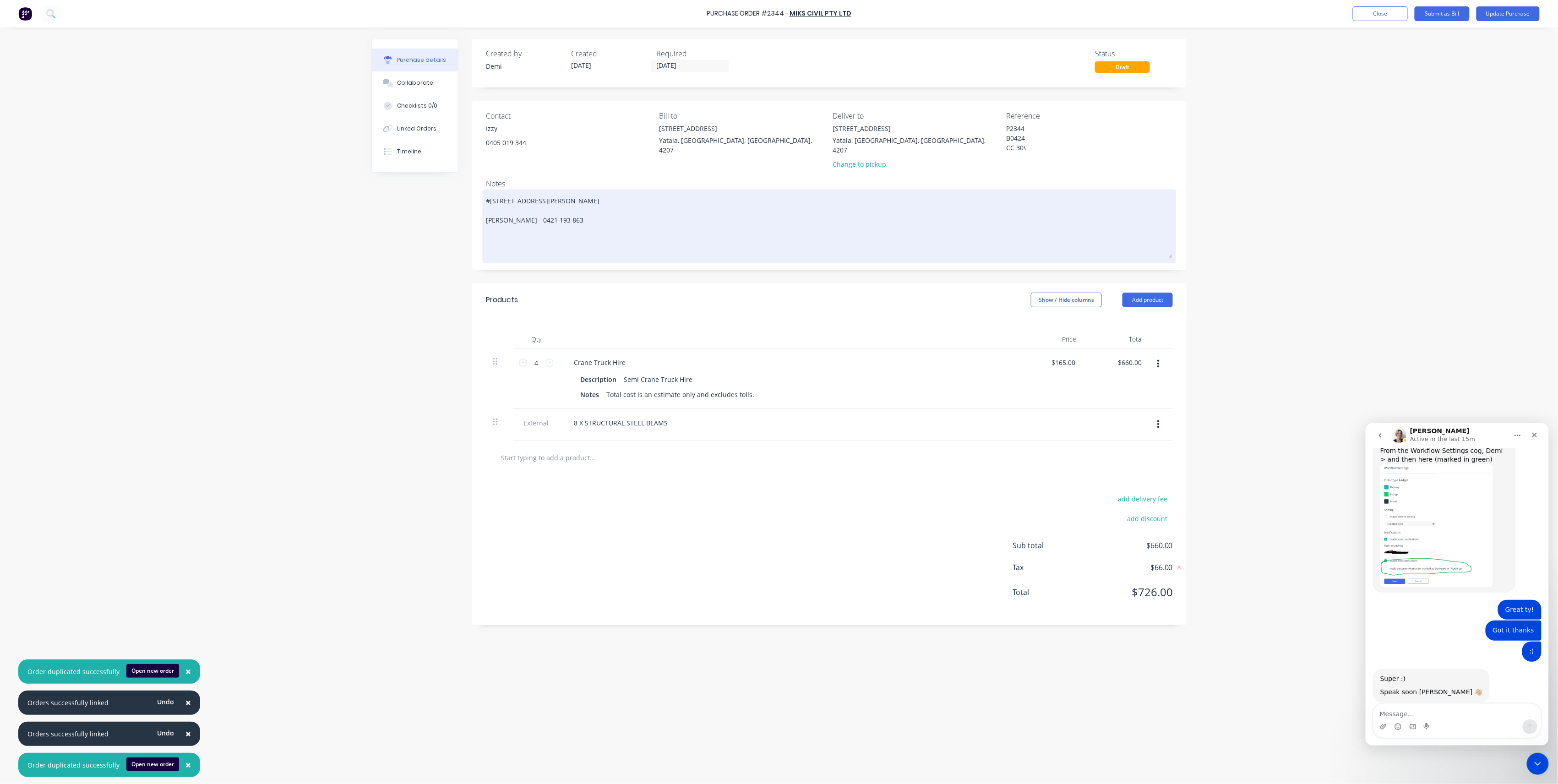
click at [547, 199] on textarea "#[STREET_ADDRESS][PERSON_NAME] [PERSON_NAME] - 0421 193 863" at bounding box center [829, 224] width 687 height 67
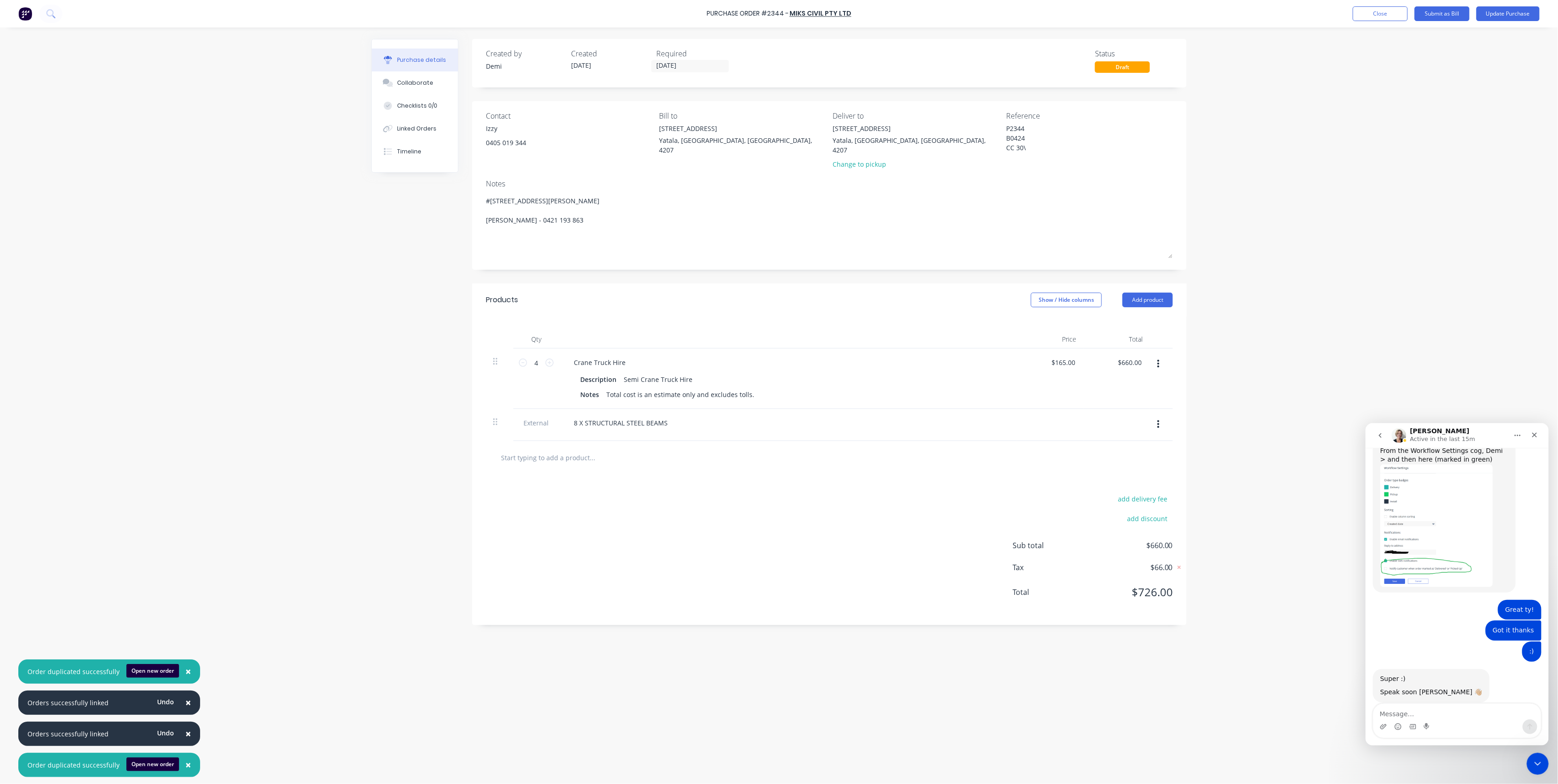
drag, startPoint x: 604, startPoint y: 244, endPoint x: 395, endPoint y: 191, distance: 215.6
click at [395, 191] on div "Created by [PERSON_NAME] Created [DATE] Required [DATE] Status Draft Contact Iz…" at bounding box center [779, 403] width 815 height 729
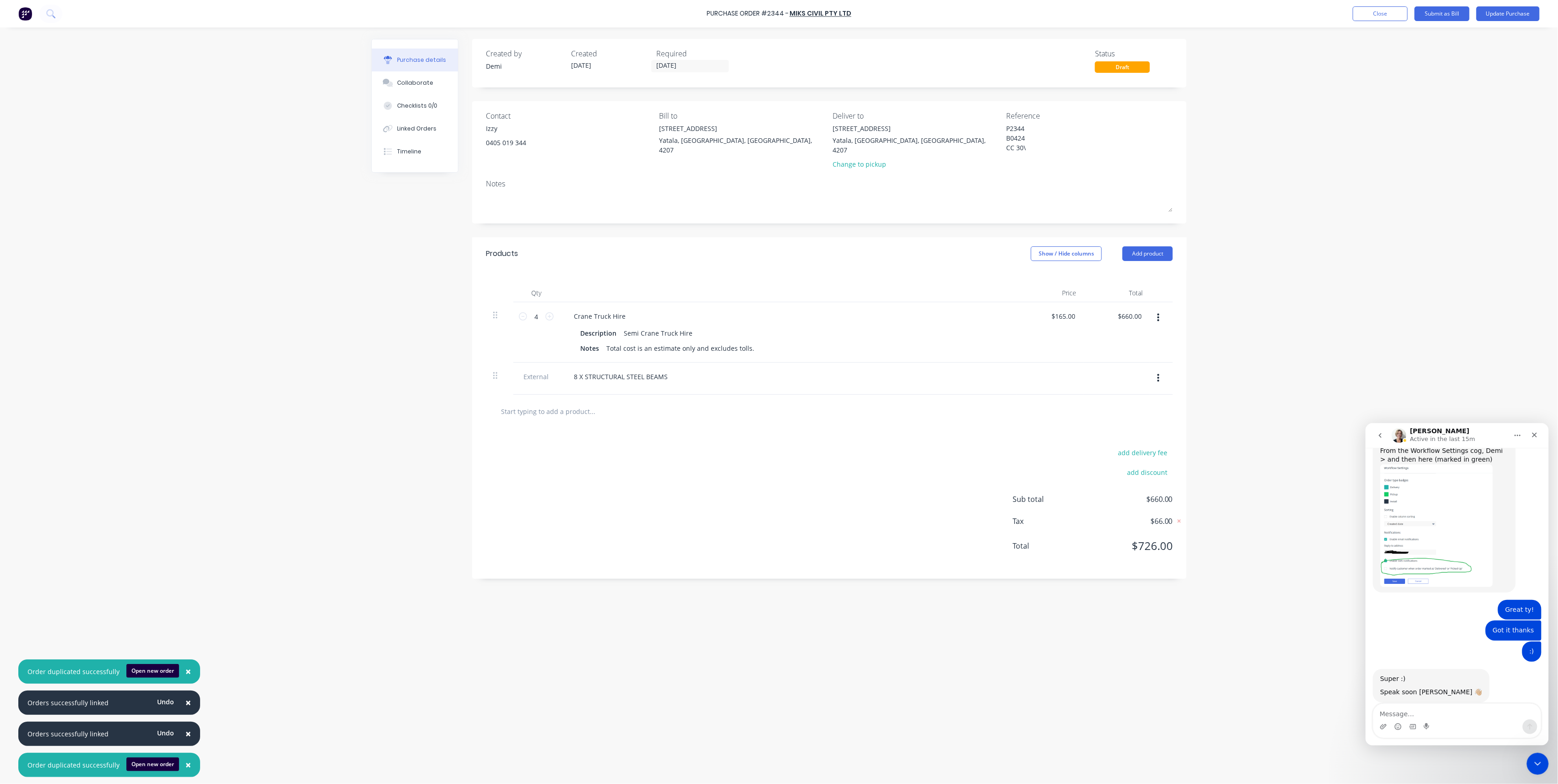
click at [1159, 374] on icon "button" at bounding box center [1159, 378] width 3 height 8
click at [1154, 246] on button "Add product" at bounding box center [1148, 254] width 50 height 15
click at [1140, 362] on div "Notes (External)" at bounding box center [1129, 369] width 71 height 14
click at [611, 402] on div at bounding box center [600, 409] width 66 height 14
paste div
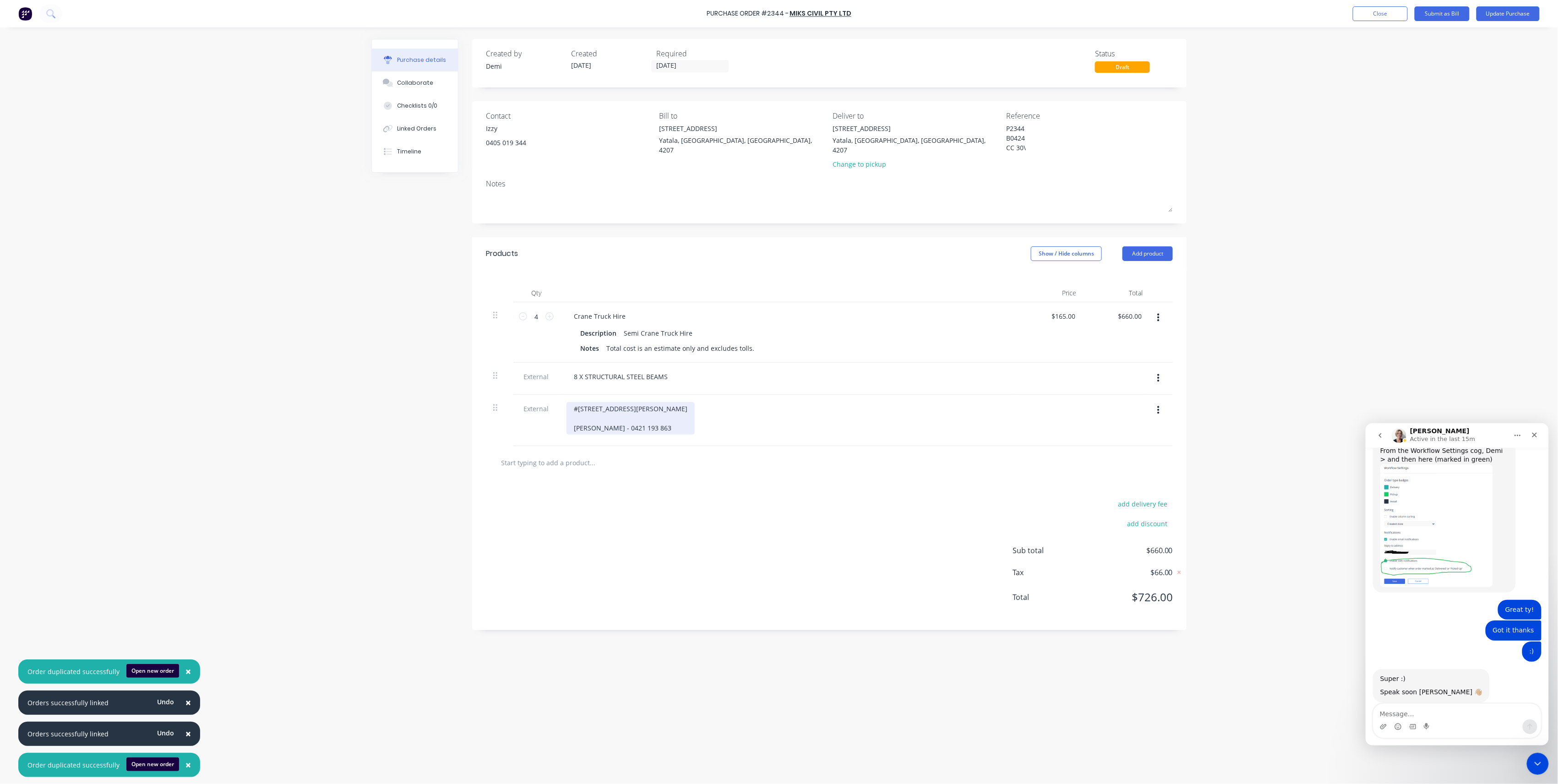
click at [569, 402] on div "#[STREET_ADDRESS][PERSON_NAME] [PERSON_NAME] - 0421 193 863" at bounding box center [631, 419] width 128 height 32
click at [1036, 145] on textarea "P2344 B0424 CC 30\" at bounding box center [1063, 138] width 115 height 29
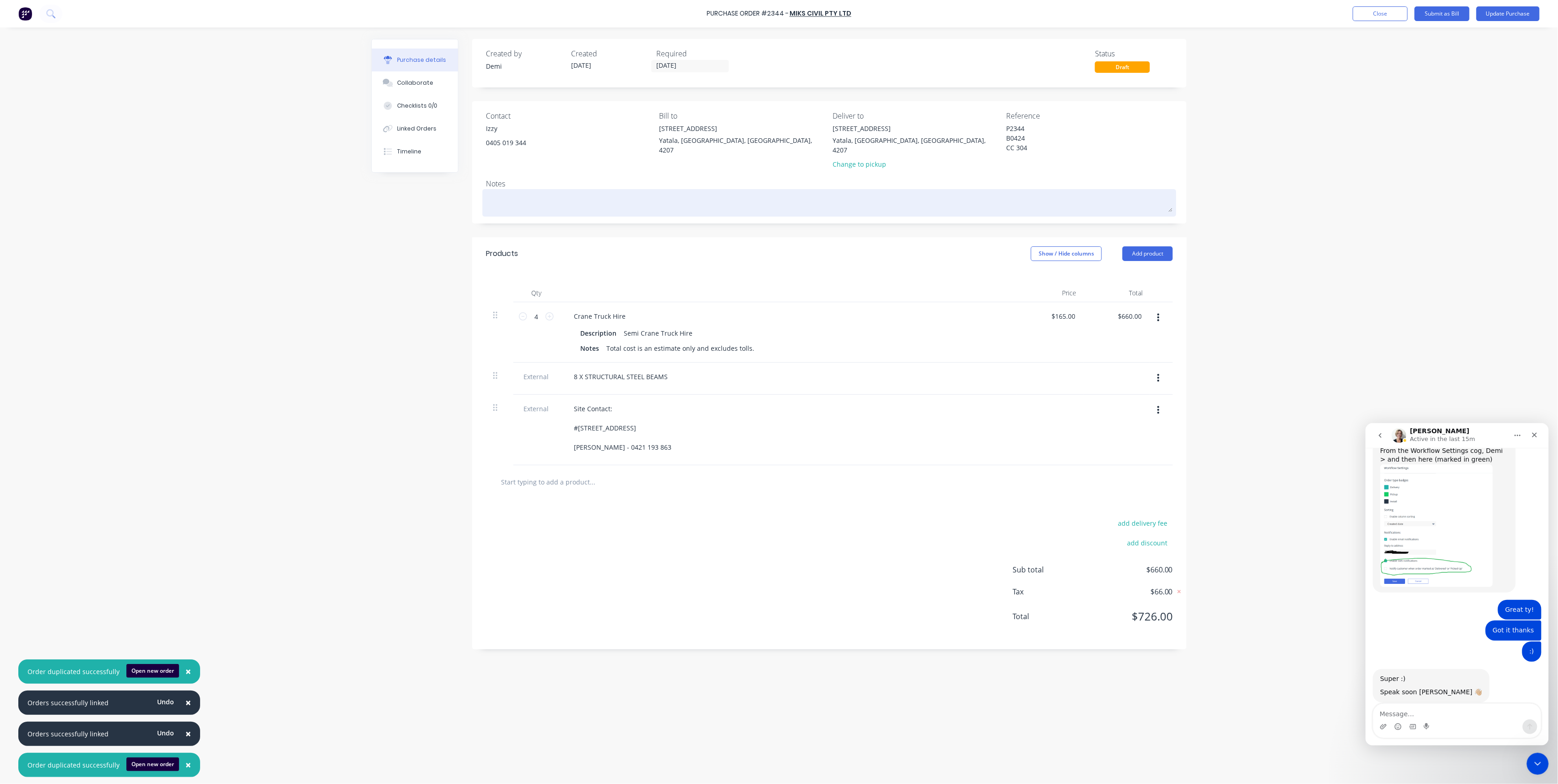
type textarea "P2344 B0424 CC 304"
click at [509, 191] on textarea at bounding box center [829, 202] width 687 height 21
paste textarea "5 Commerce Circuit, Yatala Queensland 4207 ·"
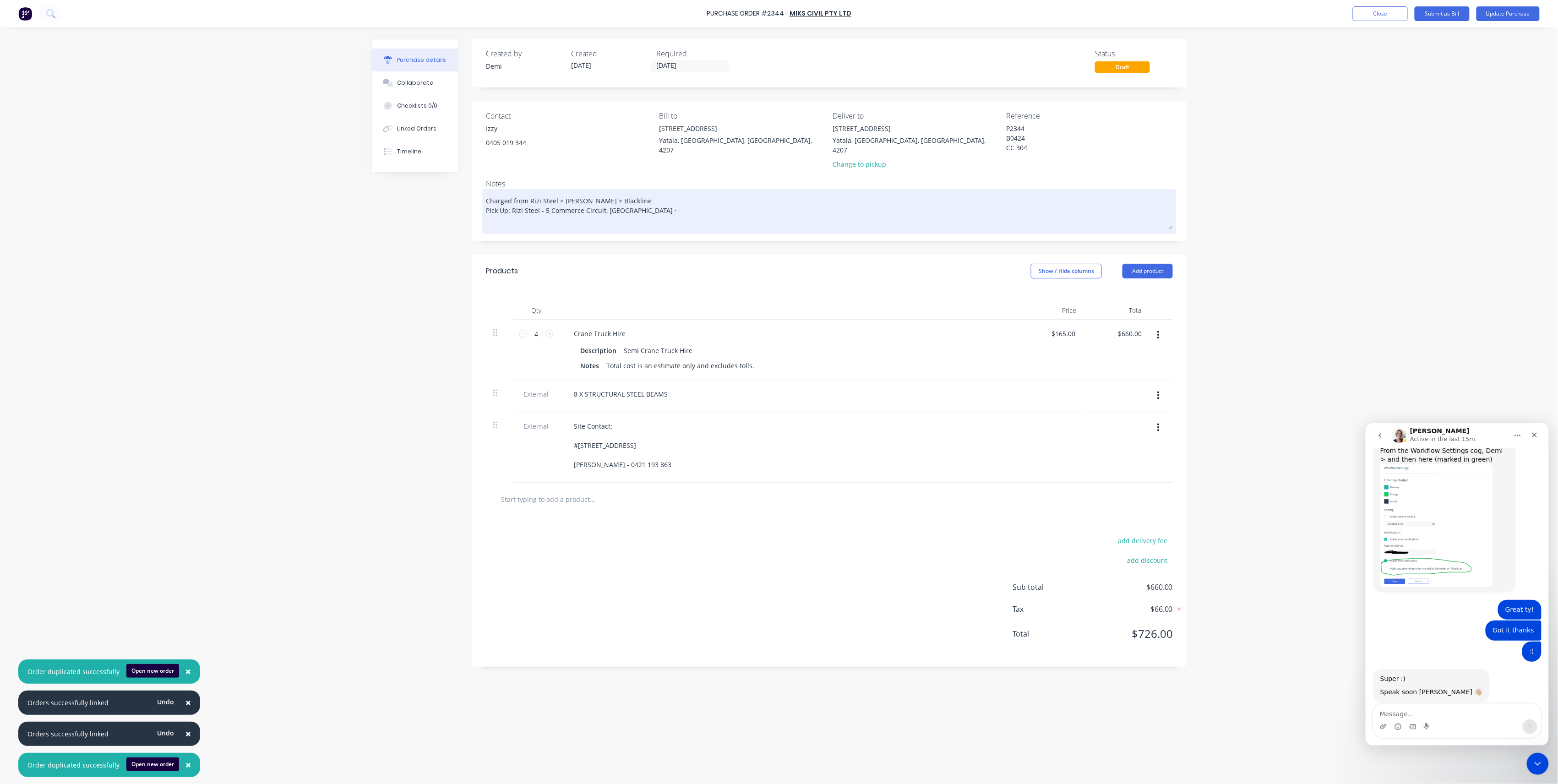
type textarea "Charged from Rizi Steel > Boyland > Blackline Pick Up: Rizi Steel - 5 Commerce …"
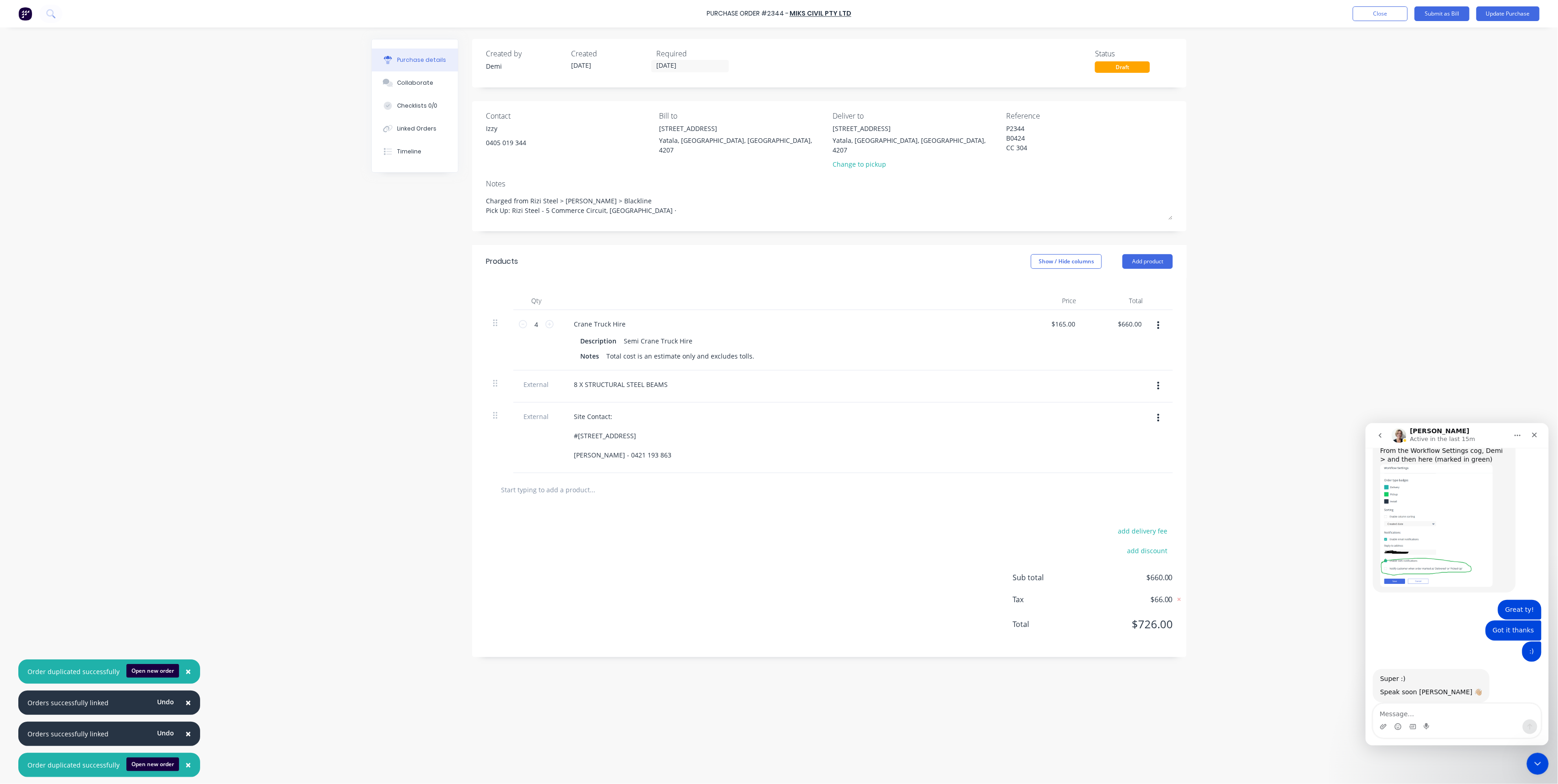
drag, startPoint x: 700, startPoint y: 203, endPoint x: 349, endPoint y: 176, distance: 352.0
click at [349, 176] on div "× Order duplicated successfully Open new order × Orders successfully linked Und…" at bounding box center [779, 392] width 1558 height 784
click at [1151, 248] on button "Add product" at bounding box center [1148, 254] width 50 height 15
click at [1127, 362] on div "Notes (External)" at bounding box center [1129, 369] width 71 height 14
click at [612, 484] on div at bounding box center [600, 479] width 66 height 14
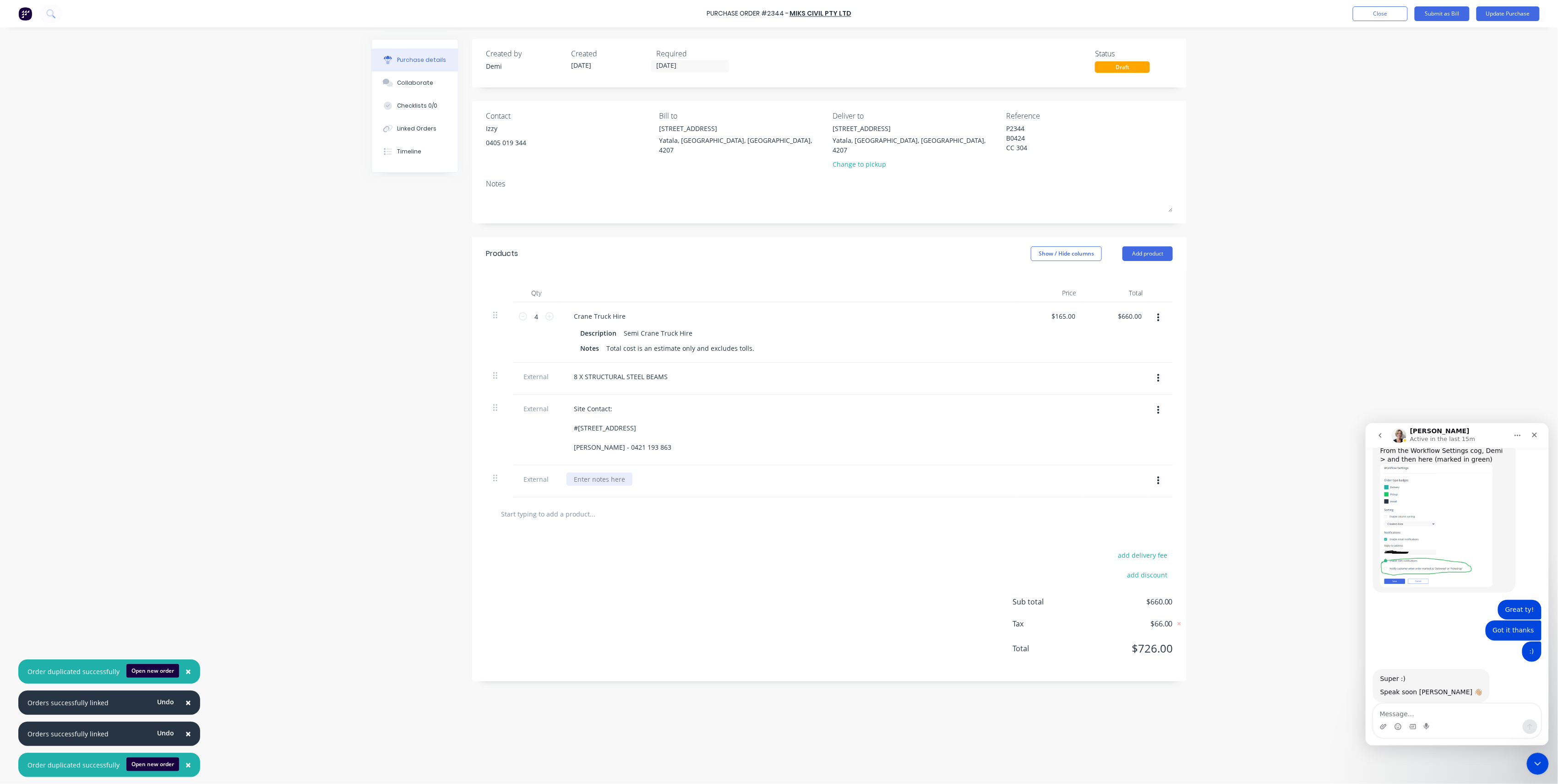
paste div
click at [727, 483] on div "Charged from Rizi Steel > Boyland > Blackline Pick Up: Rizi Steel - 5 Commerce …" at bounding box center [669, 484] width 205 height 23
drag, startPoint x: 500, startPoint y: 482, endPoint x: 500, endPoint y: 401, distance: 81.0
click at [500, 401] on div "4 4 Crane Truck Hire Description Semi Crane Truck Hire Notes Total cost is an e…" at bounding box center [829, 384] width 687 height 163
click at [606, 403] on div at bounding box center [600, 409] width 66 height 14
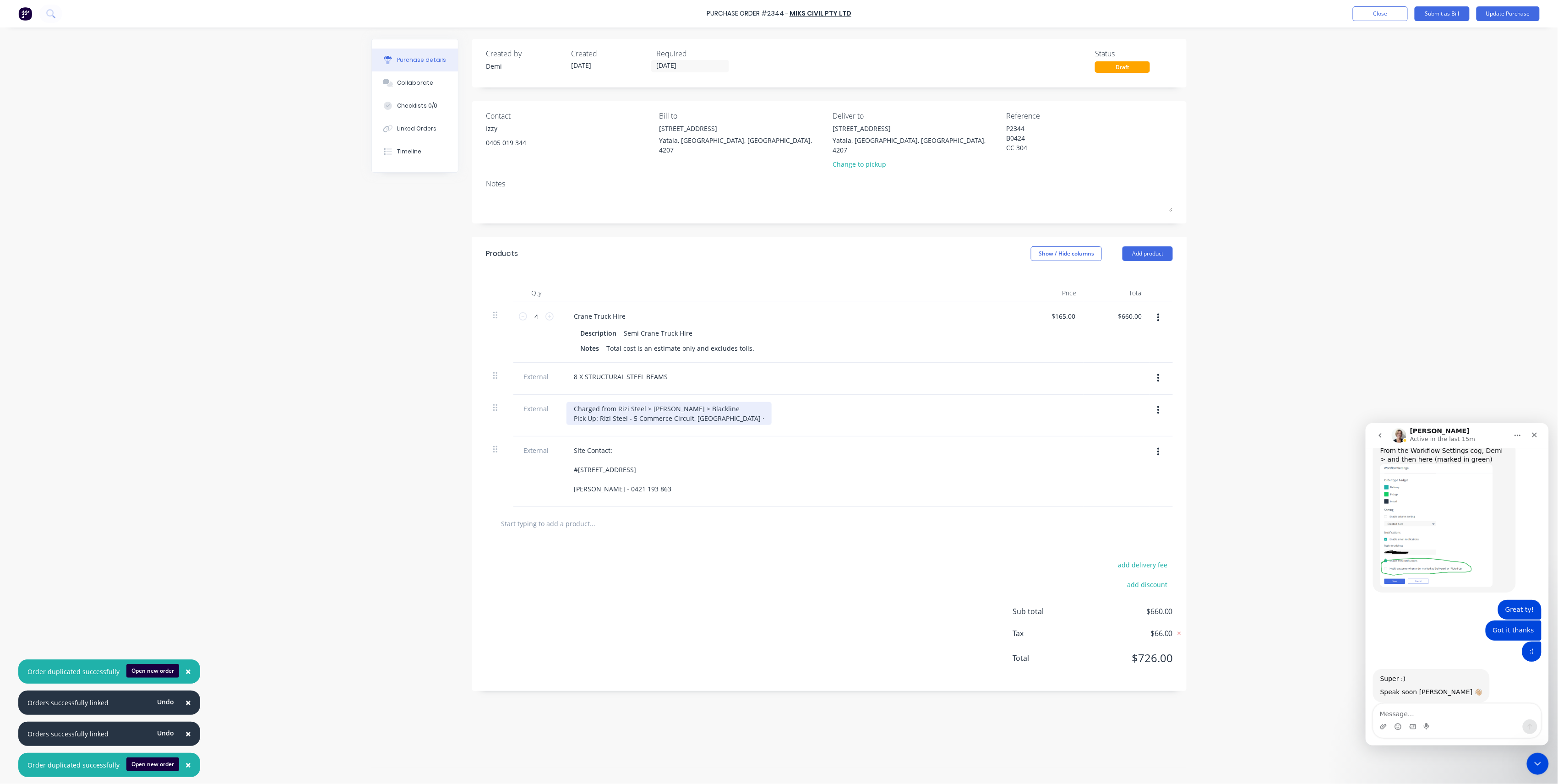
click at [729, 404] on div "Charged from Rizi Steel > Boyland > Blackline Pick Up: Rizi Steel - 5 Commerce …" at bounding box center [669, 413] width 205 height 23
drag, startPoint x: 495, startPoint y: 424, endPoint x: 476, endPoint y: 424, distance: 19.0
click at [476, 424] on div "Qty Price Total 4 4 Crane Truck Hire Description Semi Crane Truck Hire Notes To…" at bounding box center [829, 393] width 714 height 246
click at [1164, 248] on button "Add product" at bounding box center [1148, 254] width 50 height 15
click at [1148, 362] on div "Notes (External)" at bounding box center [1129, 369] width 71 height 14
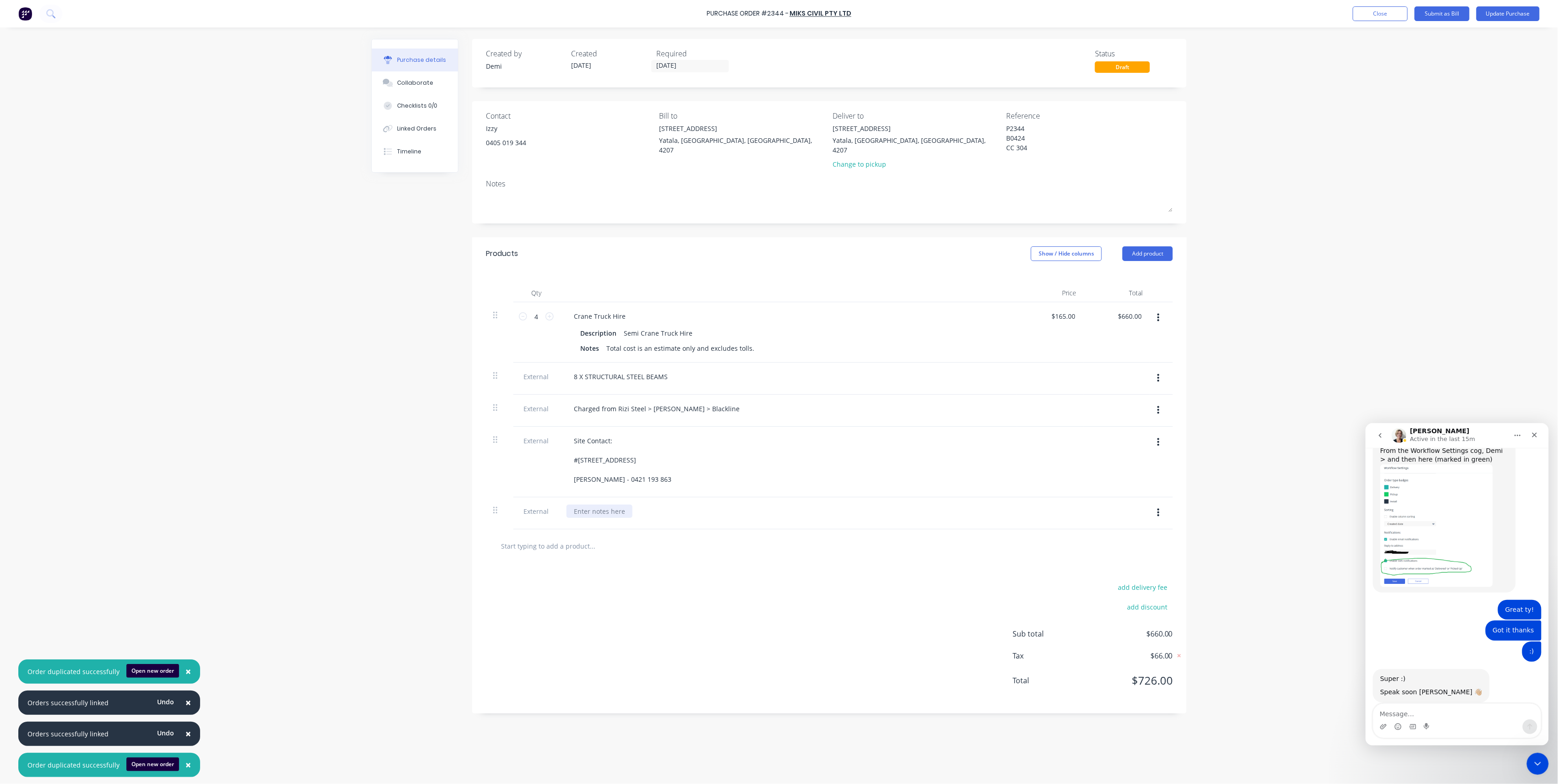
click at [630, 514] on div at bounding box center [600, 511] width 66 height 14
paste div
drag, startPoint x: 495, startPoint y: 512, endPoint x: 498, endPoint y: 424, distance: 88.1
click at [498, 424] on div "4 4 Crane Truck Hire Description Semi Crane Truck Hire Notes Total cost is an e…" at bounding box center [829, 400] width 687 height 195
click at [591, 434] on div at bounding box center [600, 441] width 66 height 14
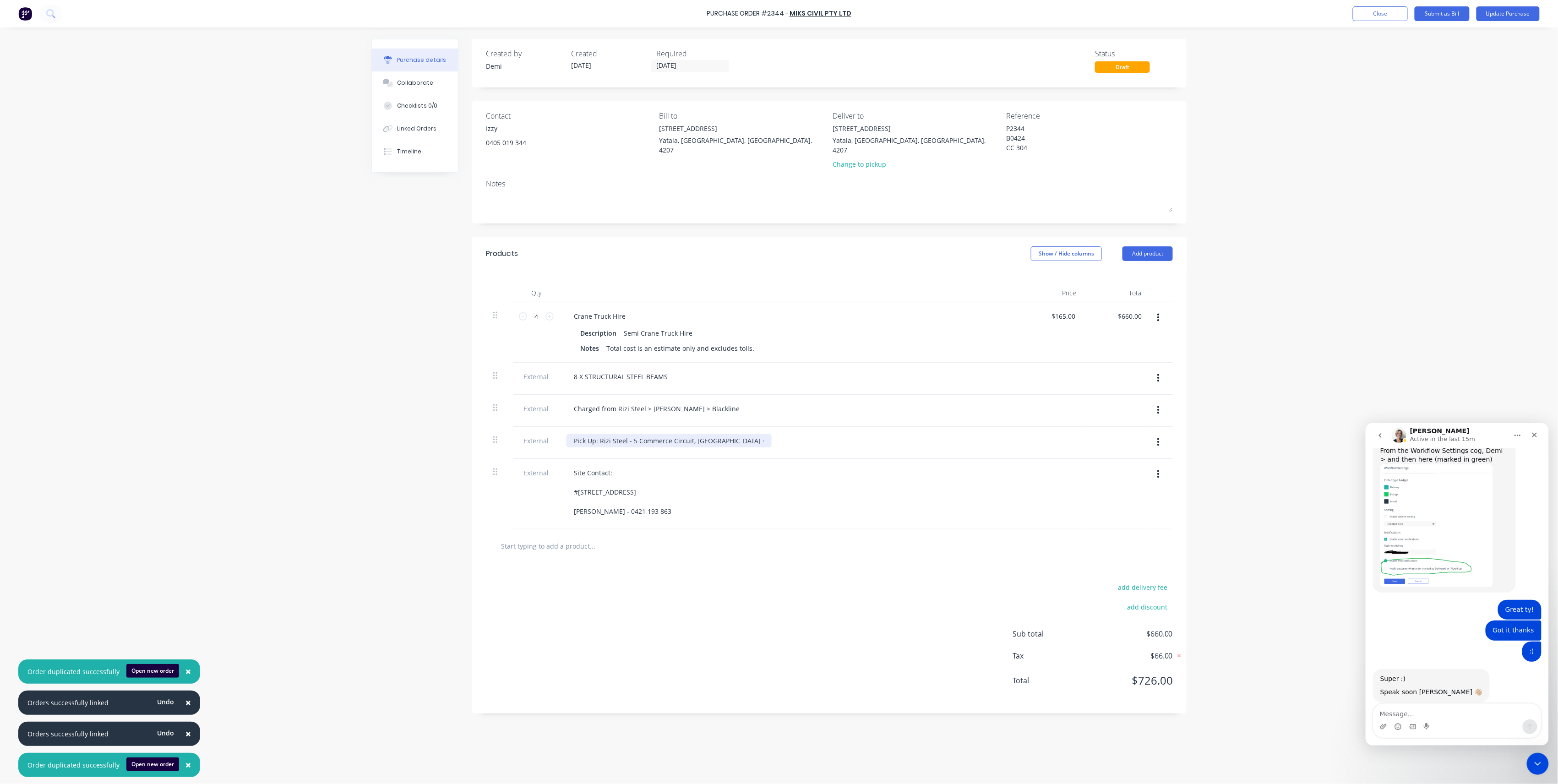
click at [600, 434] on div "Pick Up: Rizi Steel - 5 Commerce Circuit, Yatala Queensland 4207 ·" at bounding box center [669, 441] width 205 height 14
click at [711, 402] on div "Charged from Rizi Steel > Boyland > Blackline" at bounding box center [657, 409] width 181 height 14
click at [624, 437] on div "Pick Up: Rizi Steel - 5 Commerce Circuit, Yatala Queensland 4207 ·" at bounding box center [622, 450] width 111 height 32
click at [573, 503] on div "Site Contact: #446 MUNDOOLUN CONNECTION ROAD Boyland, Queensland, Australia, 42…" at bounding box center [622, 511] width 112 height 52
drag, startPoint x: 699, startPoint y: 515, endPoint x: 683, endPoint y: 514, distance: 16.0
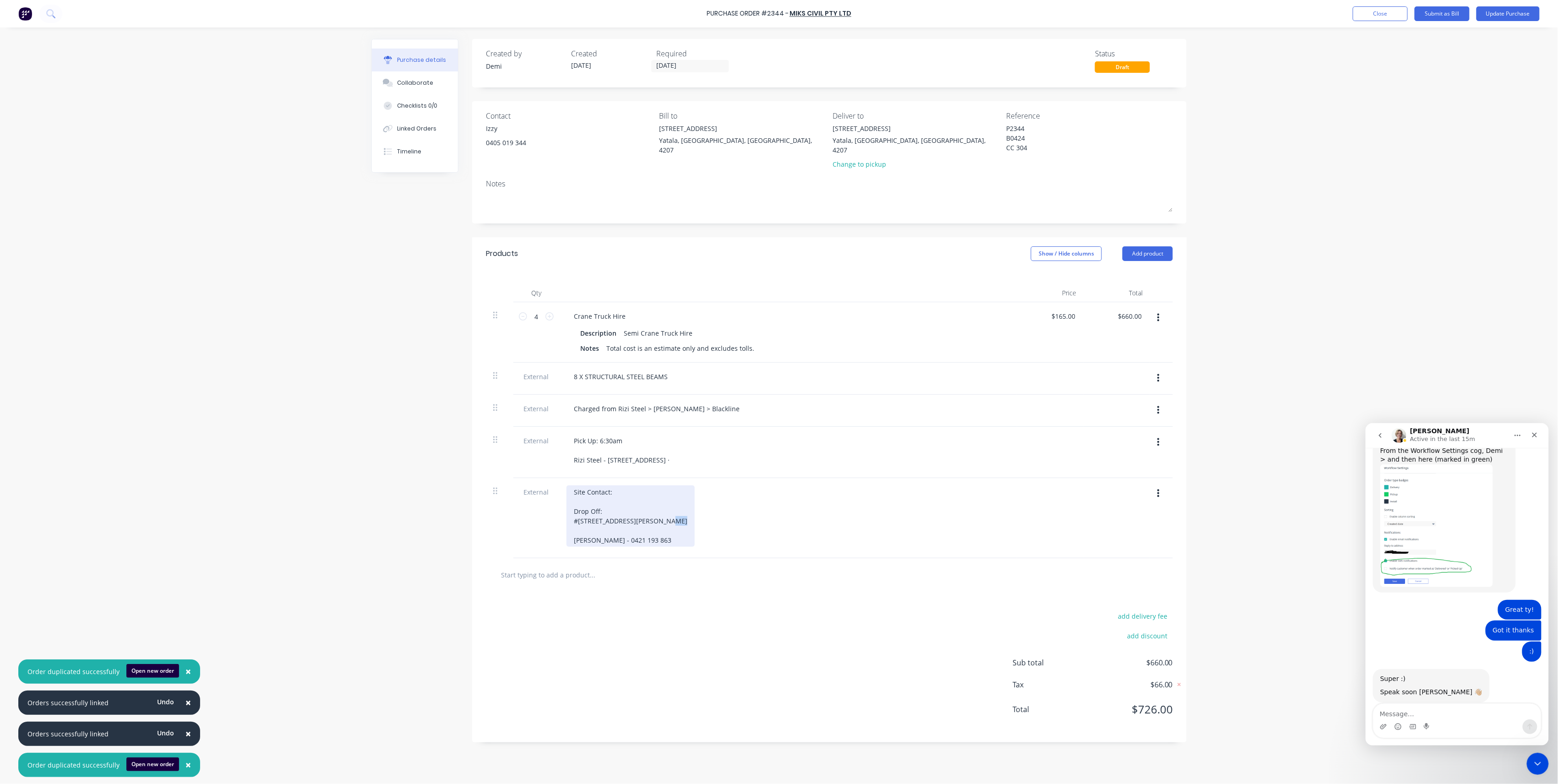
click at [683, 514] on div "Site Contact: Drop Off: #446 MUNDOOLUN CONNECTION ROAD Boyland, Queensland, Aus…" at bounding box center [631, 516] width 128 height 61
click at [655, 402] on div "Charged from Rizi Steel > Boyland > Blackline" at bounding box center [657, 409] width 181 height 14
drag, startPoint x: 711, startPoint y: 401, endPoint x: 504, endPoint y: 395, distance: 207.1
click at [504, 395] on div "External Charged from Rizi Steel > Boyland > Blackline" at bounding box center [829, 411] width 687 height 32
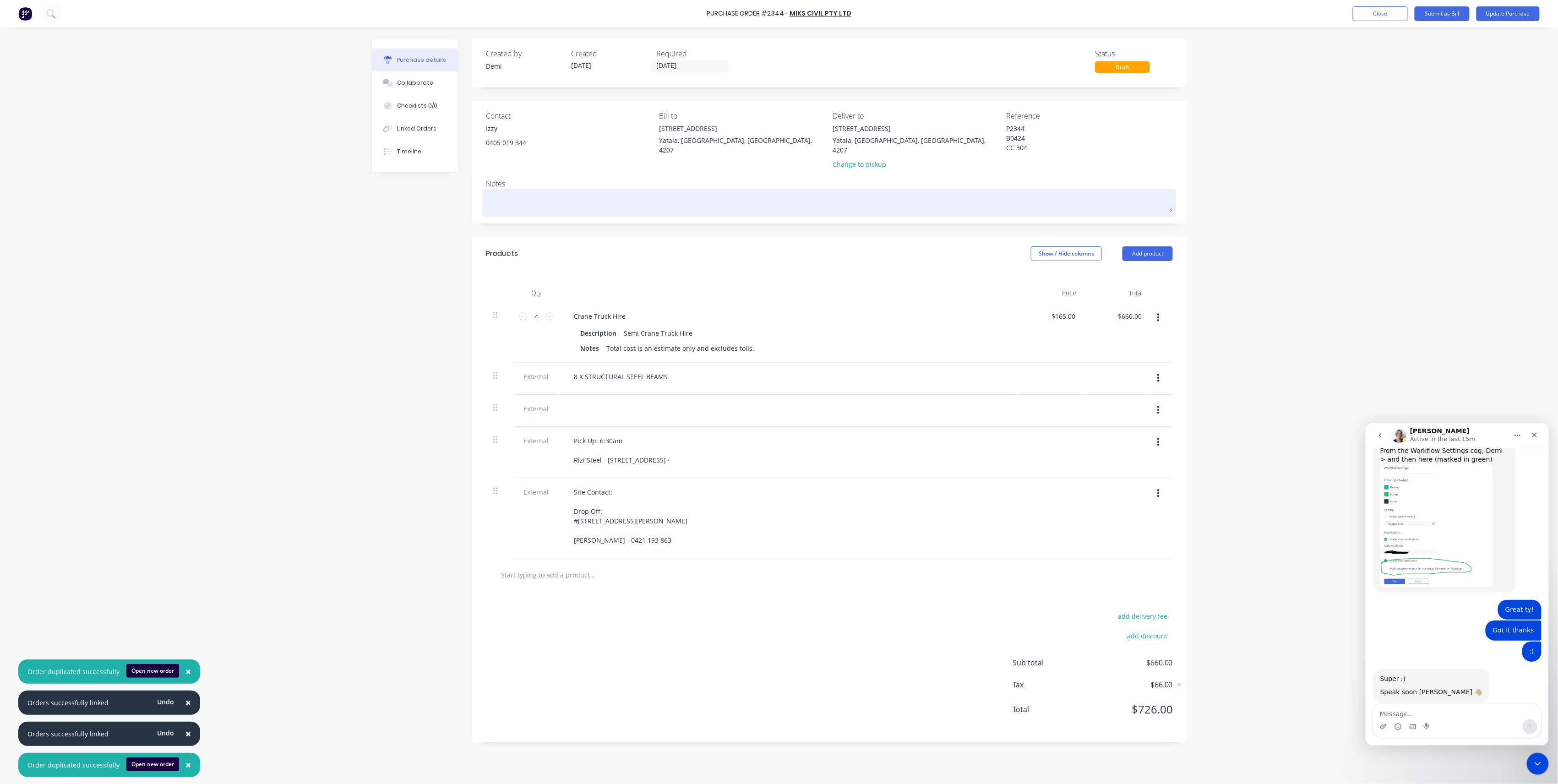
click at [558, 191] on textarea at bounding box center [829, 202] width 687 height 21
paste textarea "Charged from Rizi Steel > Boyland > Blackline"
type textarea "Charged from Rizi Steel > Boyland > Blackline"
click at [1158, 406] on icon "button" at bounding box center [1159, 410] width 3 height 8
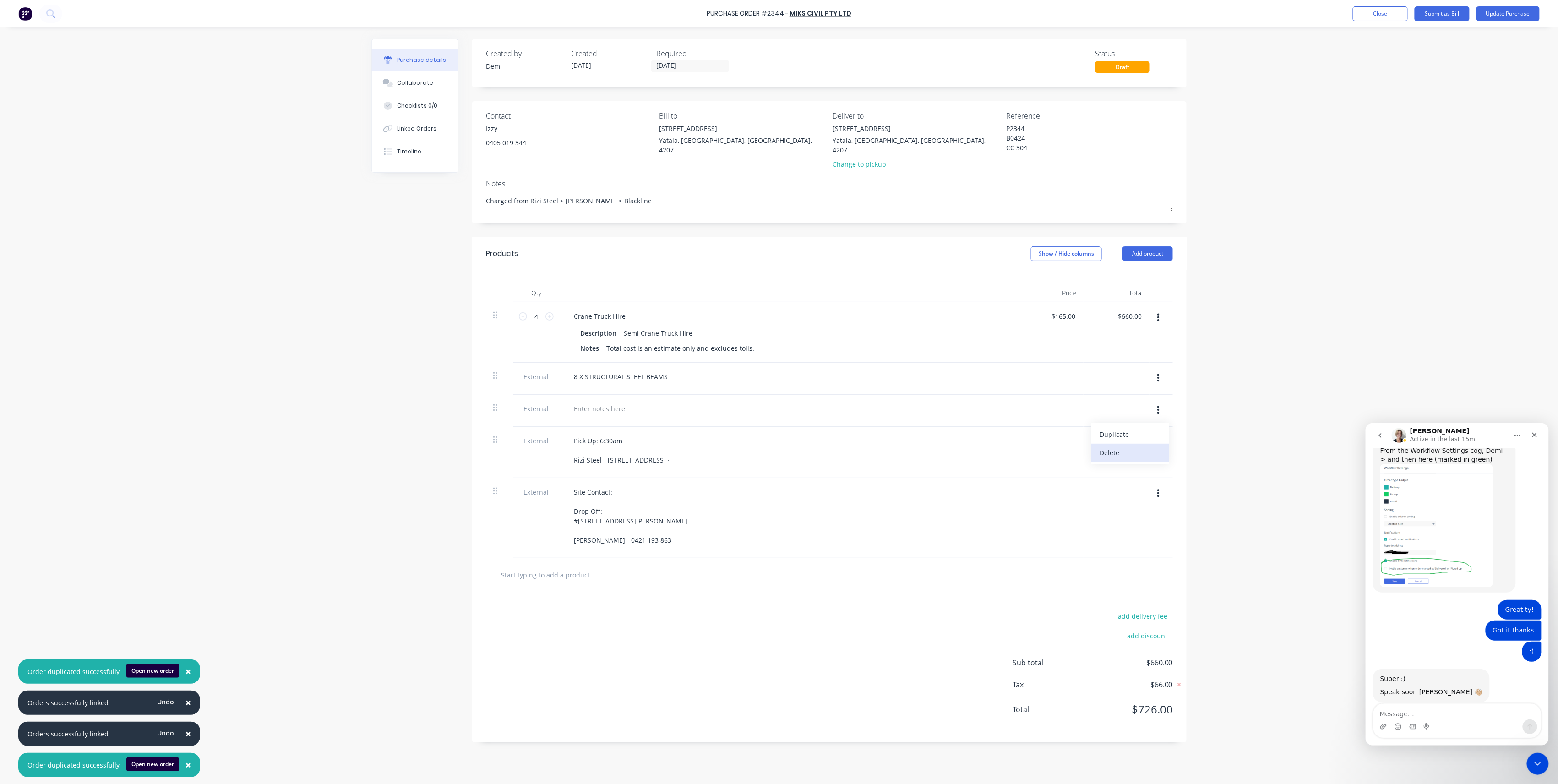
click at [1150, 444] on button "Delete" at bounding box center [1130, 453] width 78 height 18
click at [677, 418] on div "Pick Up: 6:30am Rizi Steel - 5 Commerce Circuit, Yatala Queensland 4207 ·" at bounding box center [622, 419] width 111 height 32
click at [602, 433] on div "Pick Up: 6:30am Rizi Steel - 5 Commerce Circuit, Yatala Queensland 4207 · Conta…" at bounding box center [622, 423] width 111 height 42
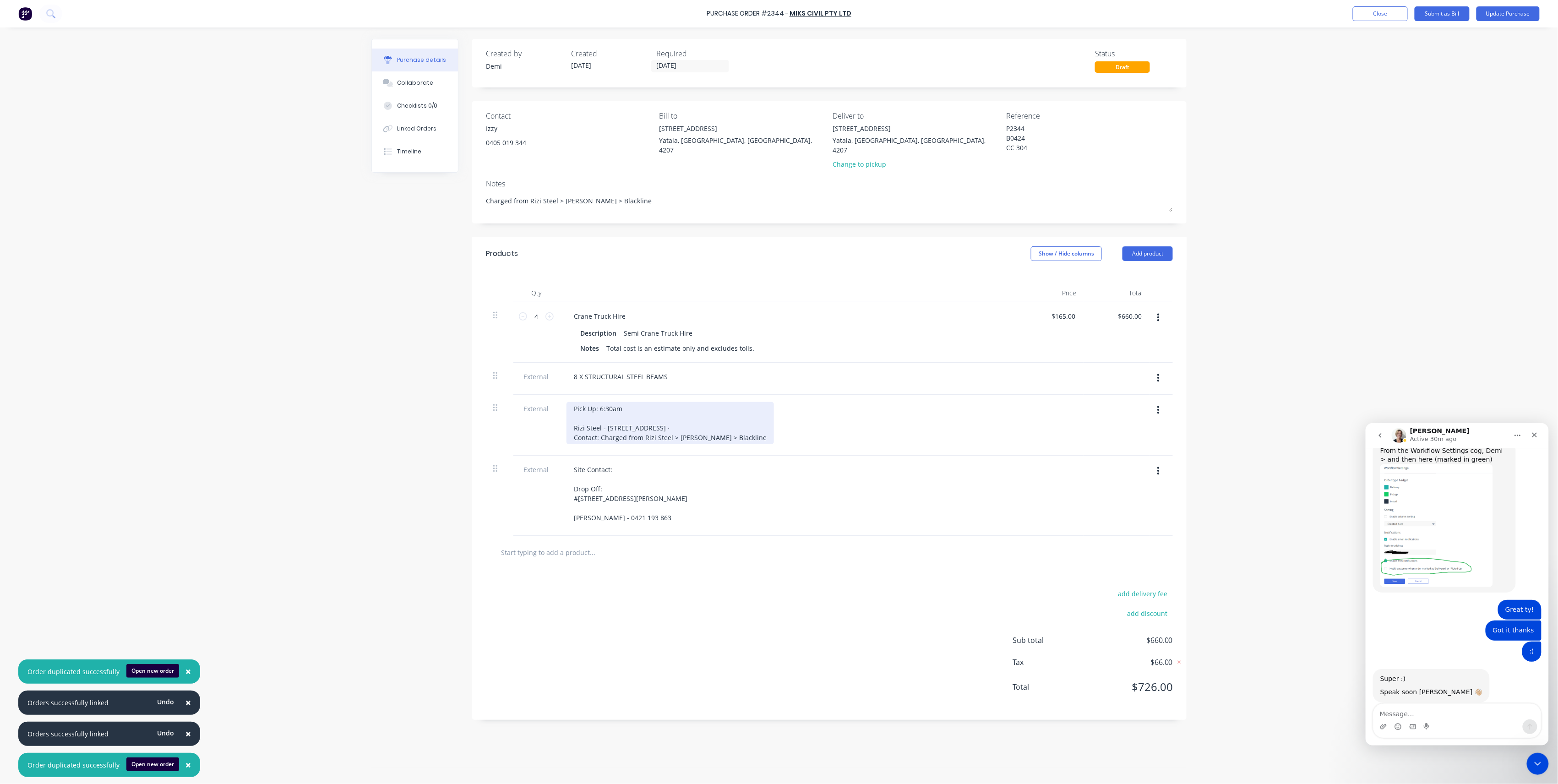
drag, startPoint x: 733, startPoint y: 430, endPoint x: 600, endPoint y: 430, distance: 133.0
click at [600, 430] on div "Pick Up: 6:30am Rizi Steel - 5 Commerce Circuit, Yatala Queensland 4207 · Conta…" at bounding box center [670, 423] width 208 height 42
click at [669, 428] on div "Pick Up: 6:30am Rizi Steel - 5 Commerce Circuit, Yatala Queensland 4207 · Conta…" at bounding box center [622, 423] width 111 height 42
click at [770, 417] on div "Pick Up: 6:30am Rizi Steel - 5 Commerce Circuit, Yatala, Queensland 4207 · Cont…" at bounding box center [788, 423] width 443 height 42
click at [708, 61] on input "[DATE]" at bounding box center [690, 66] width 77 height 12
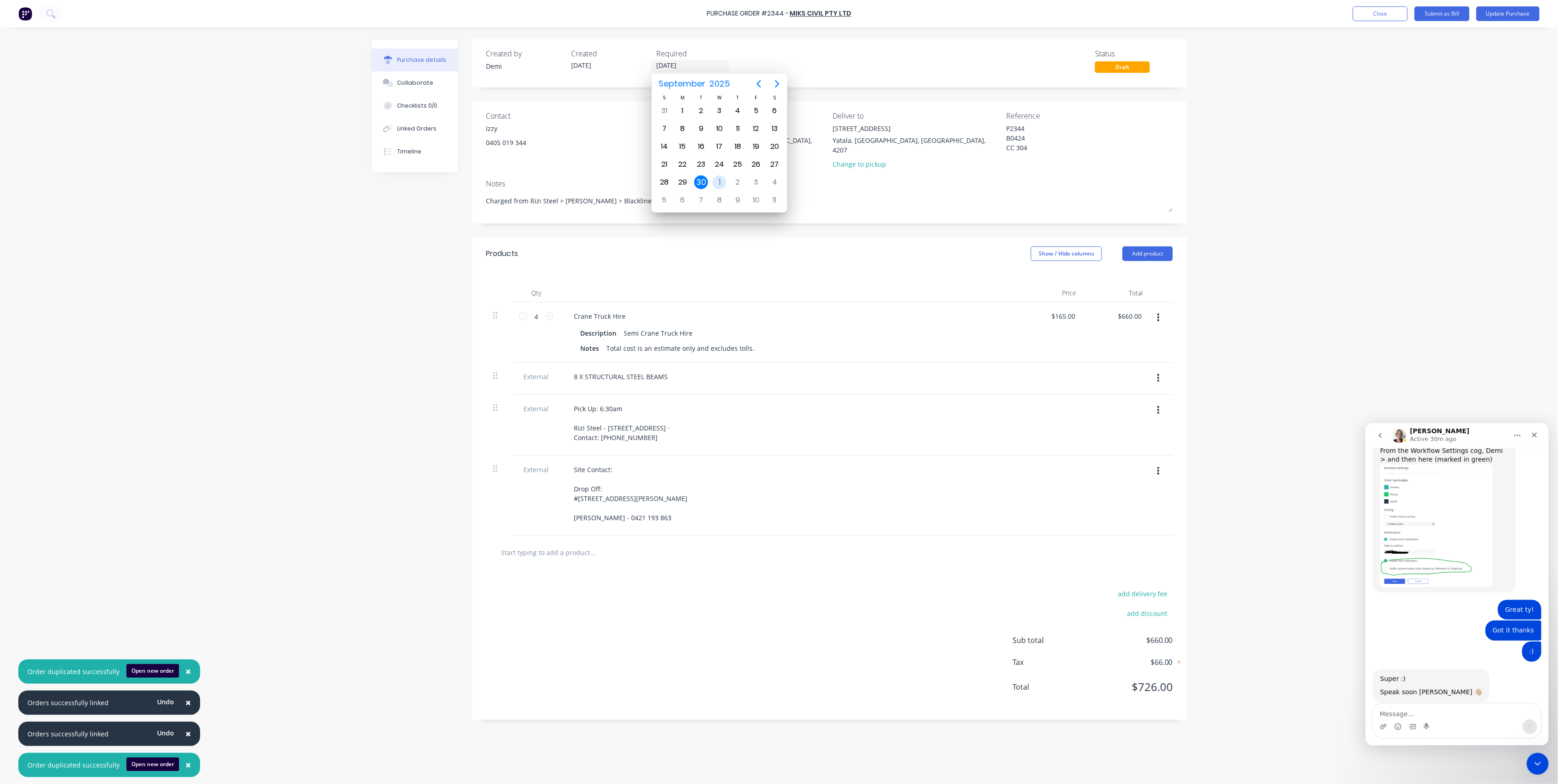
click at [721, 173] on div "Oct 1" at bounding box center [719, 182] width 18 height 18
type input "01/10/25"
click at [1500, 13] on button "Update Purchase" at bounding box center [1508, 14] width 63 height 15
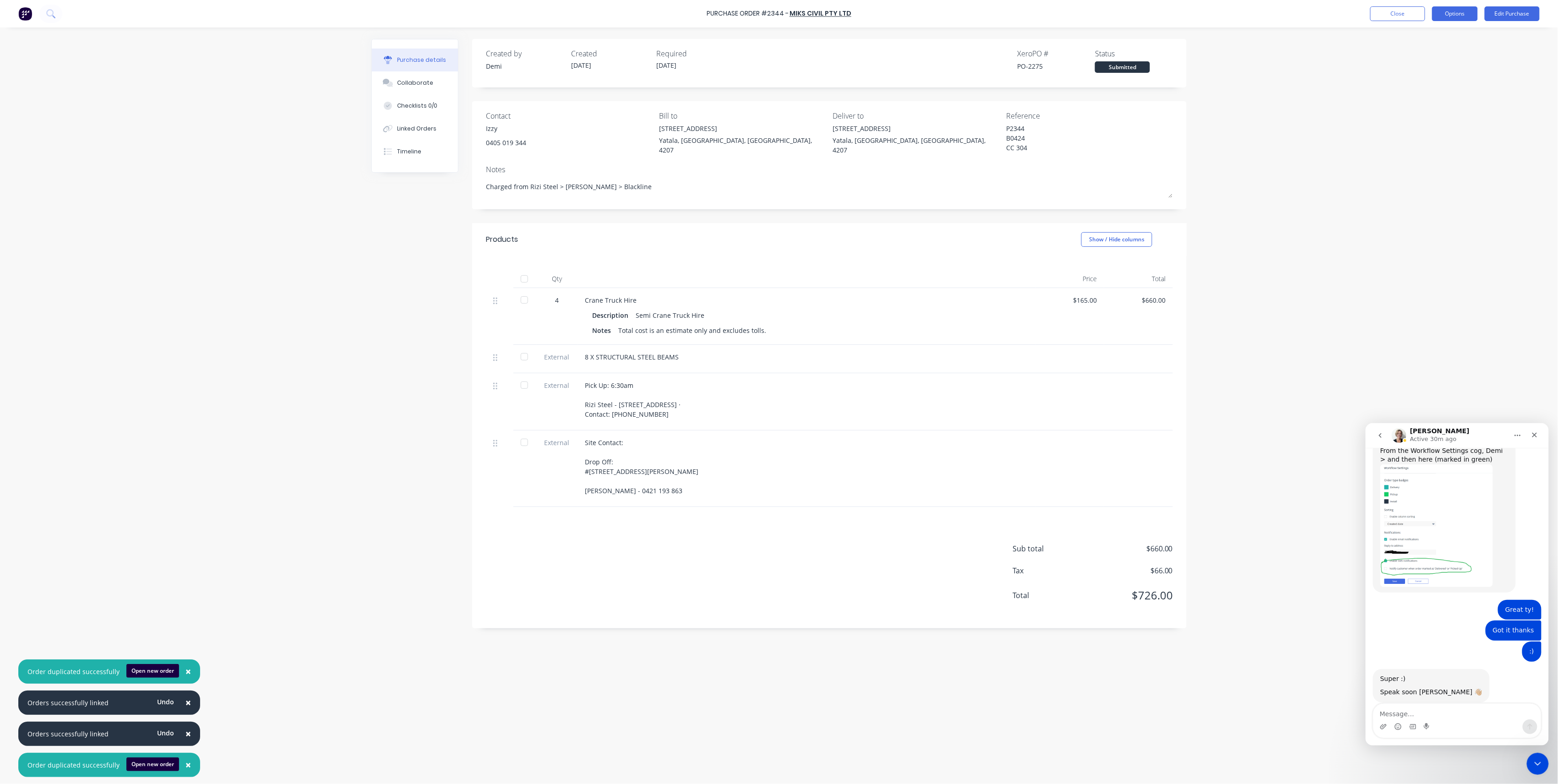
click at [1461, 15] on button "Options" at bounding box center [1455, 14] width 46 height 15
click at [1458, 43] on div "Print / Email" at bounding box center [1434, 37] width 71 height 14
click at [1451, 67] on button "Without pricing" at bounding box center [1434, 74] width 87 height 18
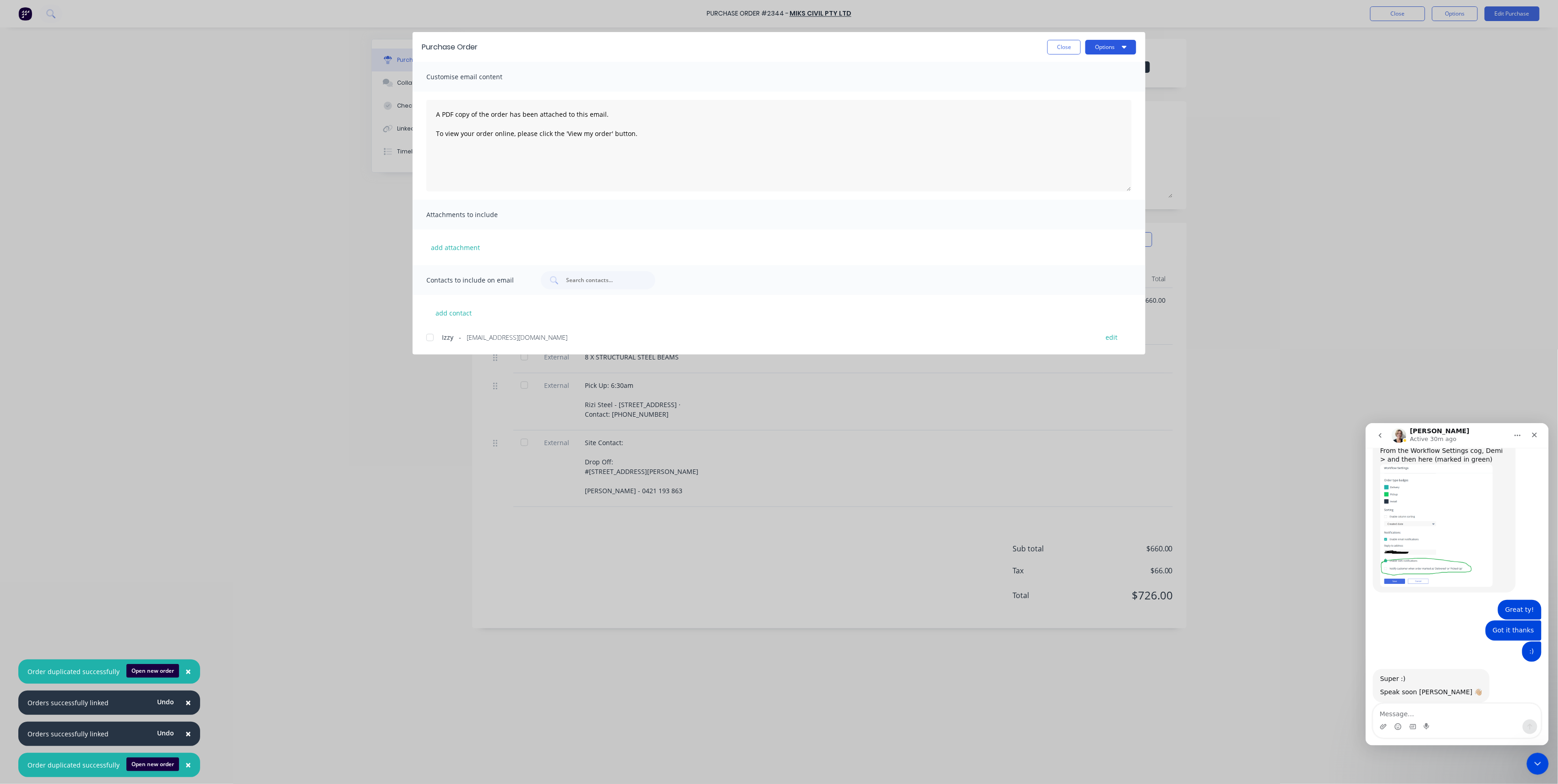
click at [1113, 48] on button "Options" at bounding box center [1111, 47] width 51 height 15
click at [1105, 74] on div "Preview" at bounding box center [1093, 70] width 71 height 14
click at [1053, 48] on button "Close" at bounding box center [1064, 47] width 34 height 15
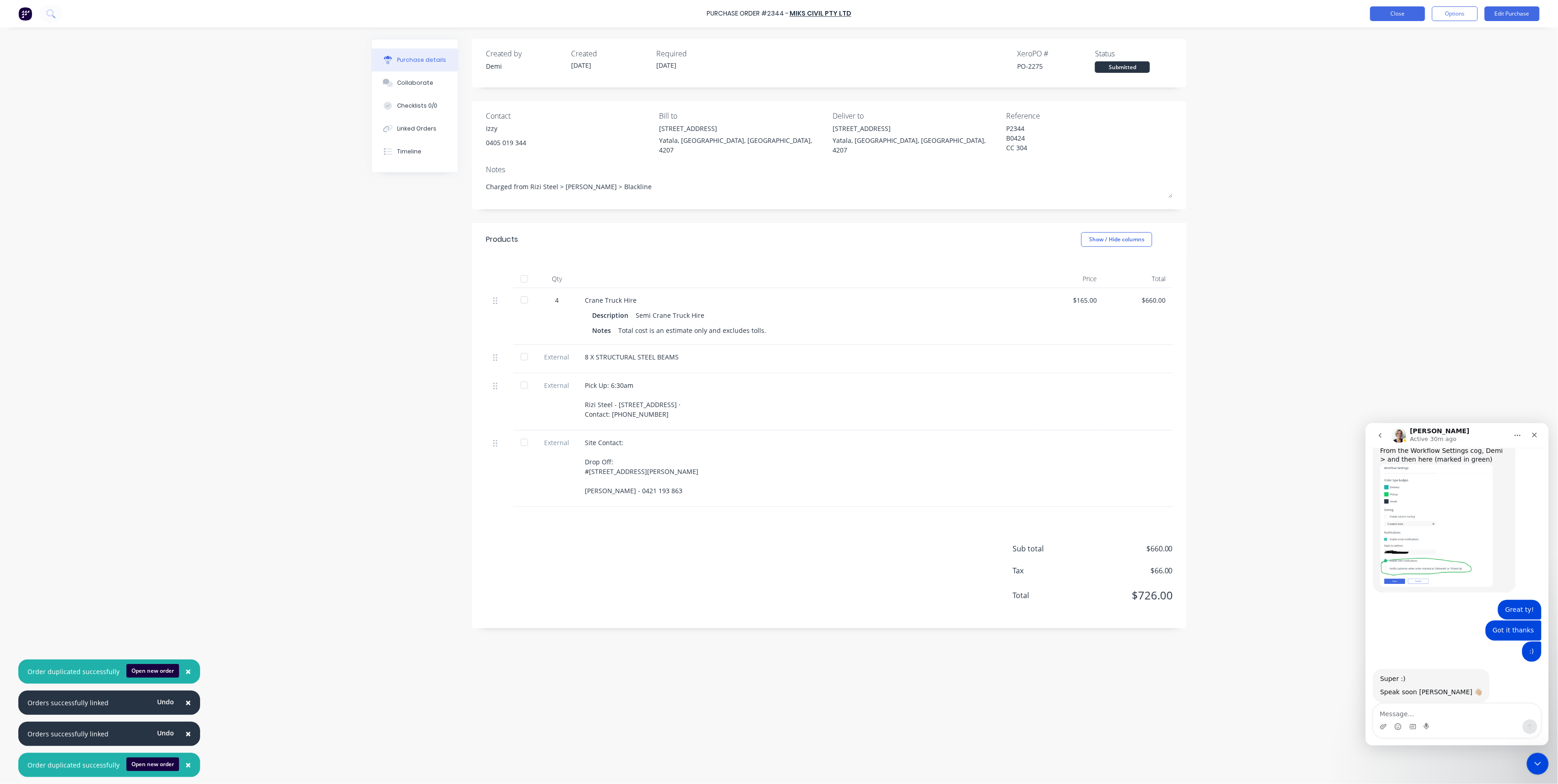
click at [1399, 14] on button "Close" at bounding box center [1398, 14] width 55 height 15
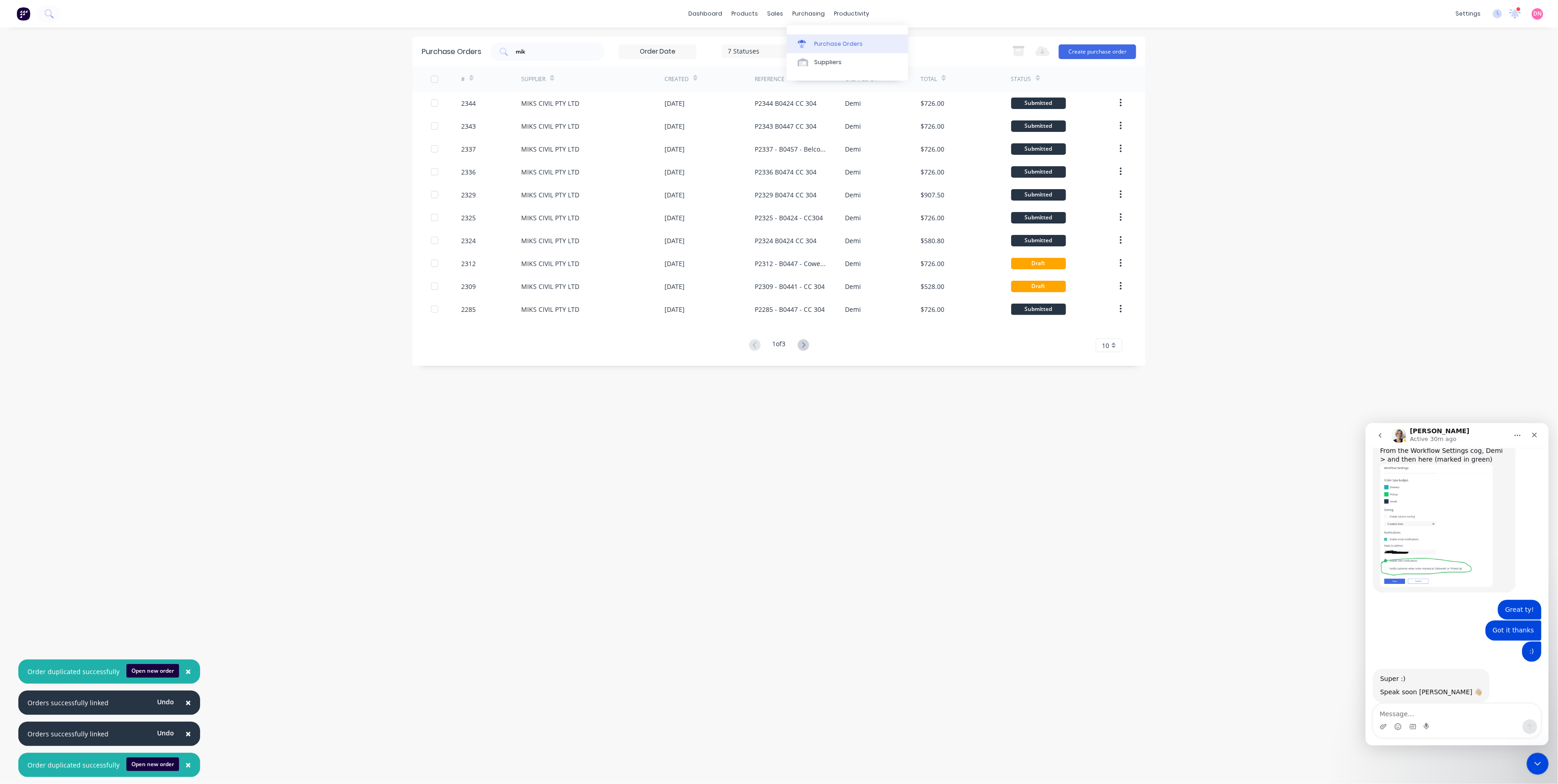
click at [807, 36] on link "Purchase Orders" at bounding box center [848, 43] width 122 height 18
click at [801, 40] on icon at bounding box center [802, 44] width 8 height 8
drag, startPoint x: 565, startPoint y: 52, endPoint x: 464, endPoint y: 58, distance: 101.2
click at [464, 58] on div "Purchase Orders mik 7 Statuses 7 Statuses Export to Excel (XLSX) Create purchas…" at bounding box center [779, 52] width 733 height 30
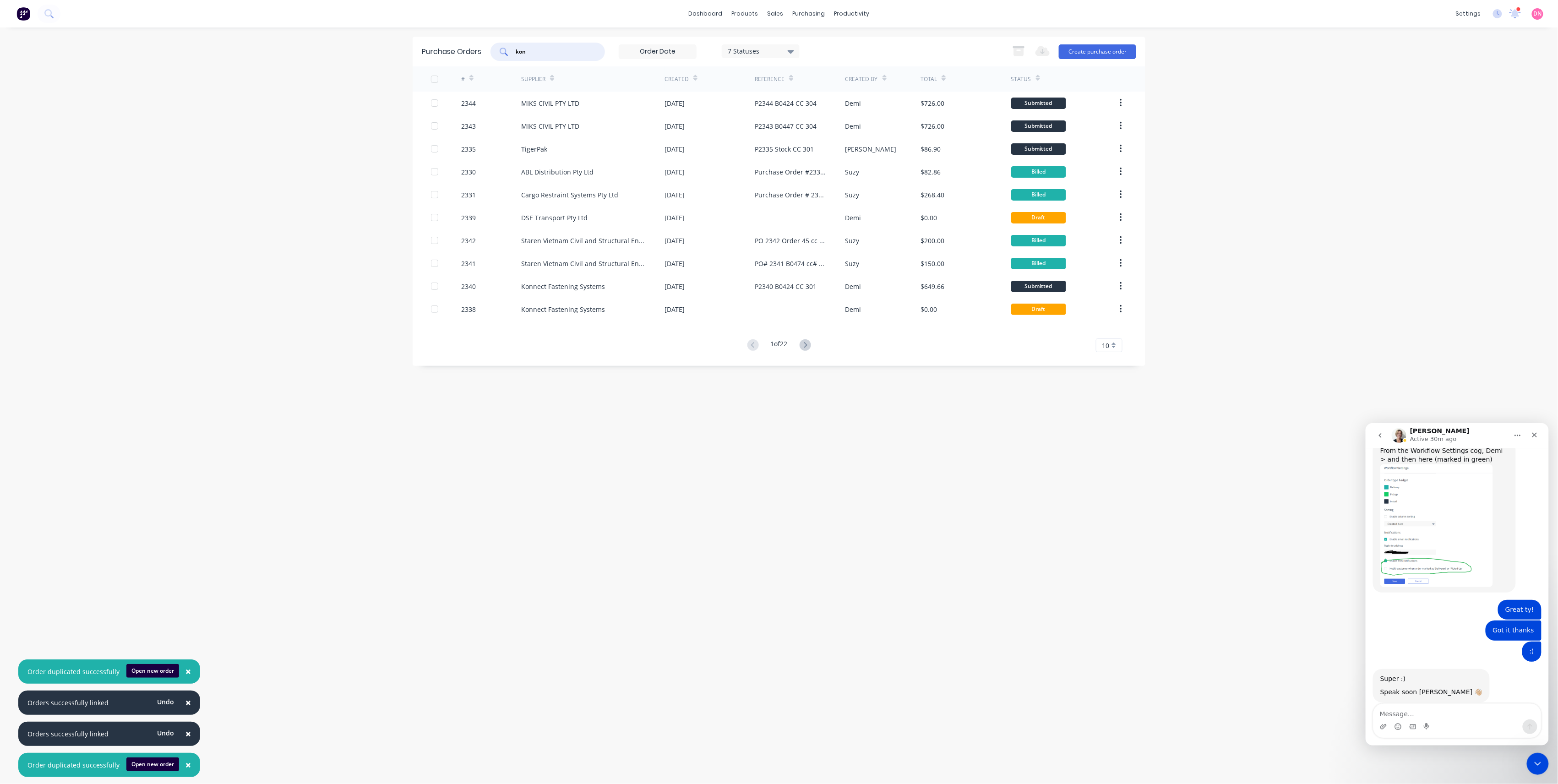
type input "konn"
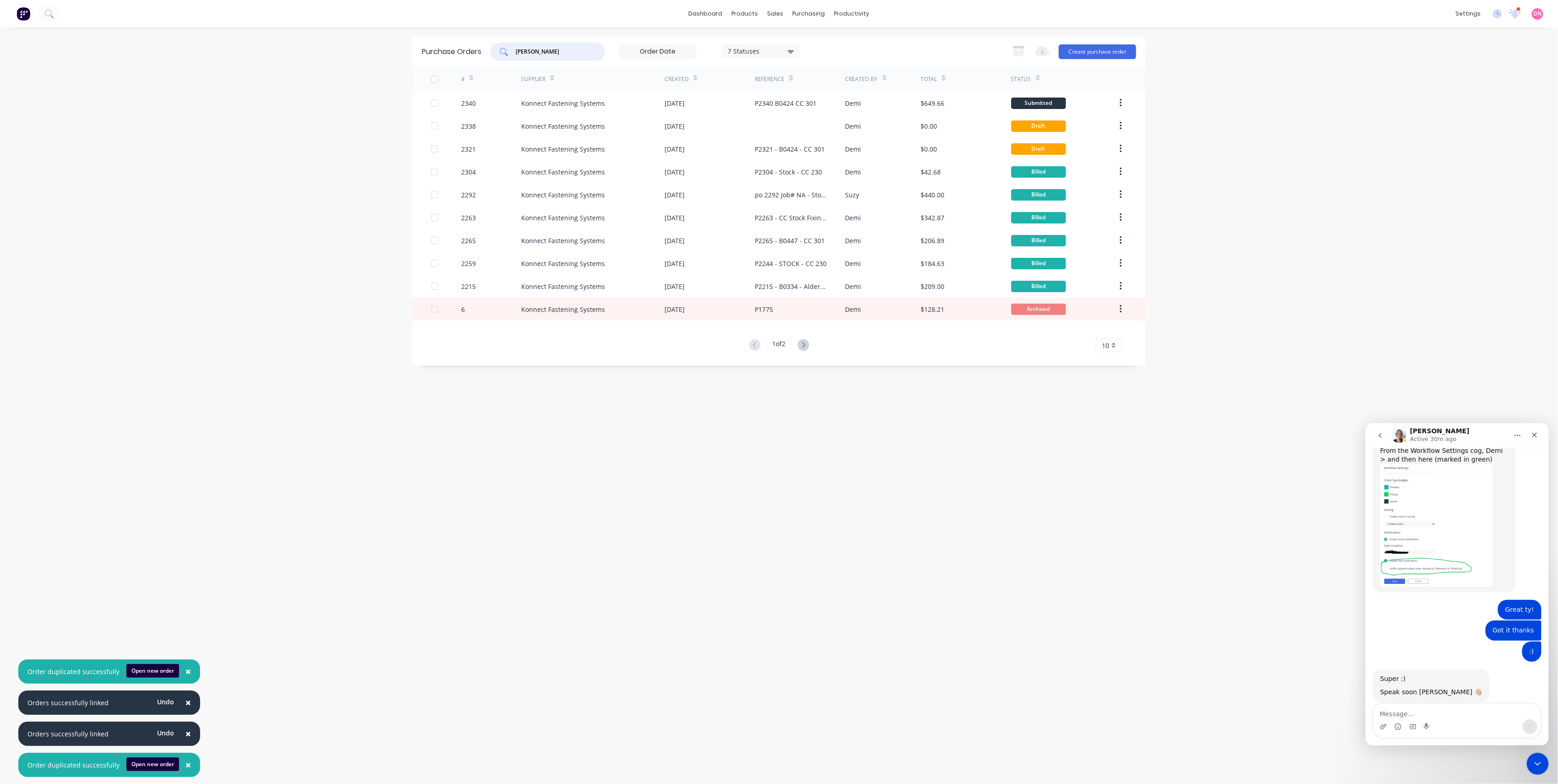
click at [766, 125] on div at bounding box center [800, 125] width 90 height 23
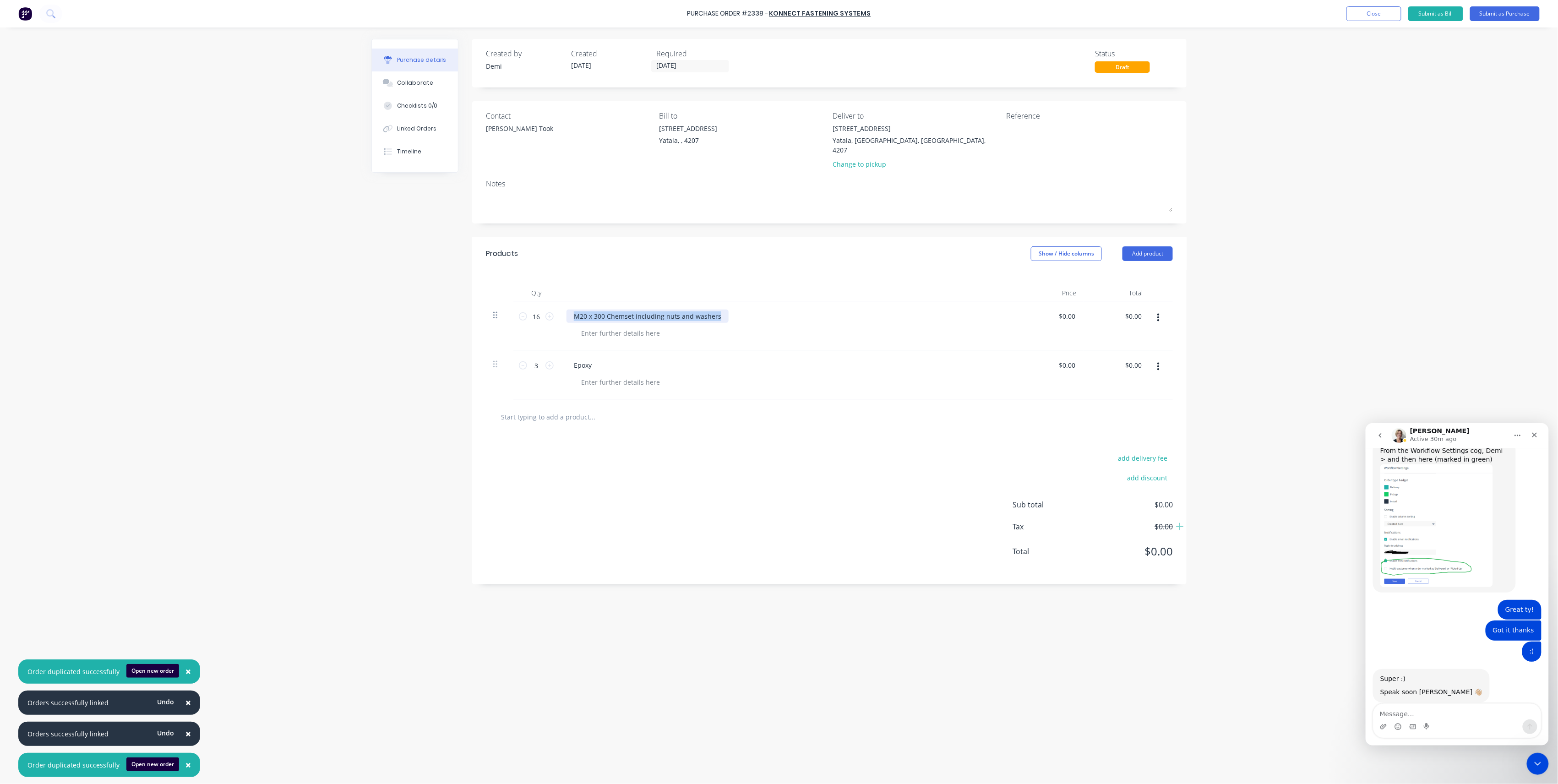
drag, startPoint x: 719, startPoint y: 309, endPoint x: 497, endPoint y: 308, distance: 222.0
click at [497, 308] on div "16 16 M20 x 300 Chemset including nuts and washers $0.00 $0.00 $0.00 $0.00" at bounding box center [829, 327] width 687 height 49
click at [624, 310] on div at bounding box center [605, 316] width 76 height 14
click at [637, 327] on div at bounding box center [620, 333] width 93 height 14
click at [1072, 310] on input "0.00" at bounding box center [1067, 316] width 21 height 14
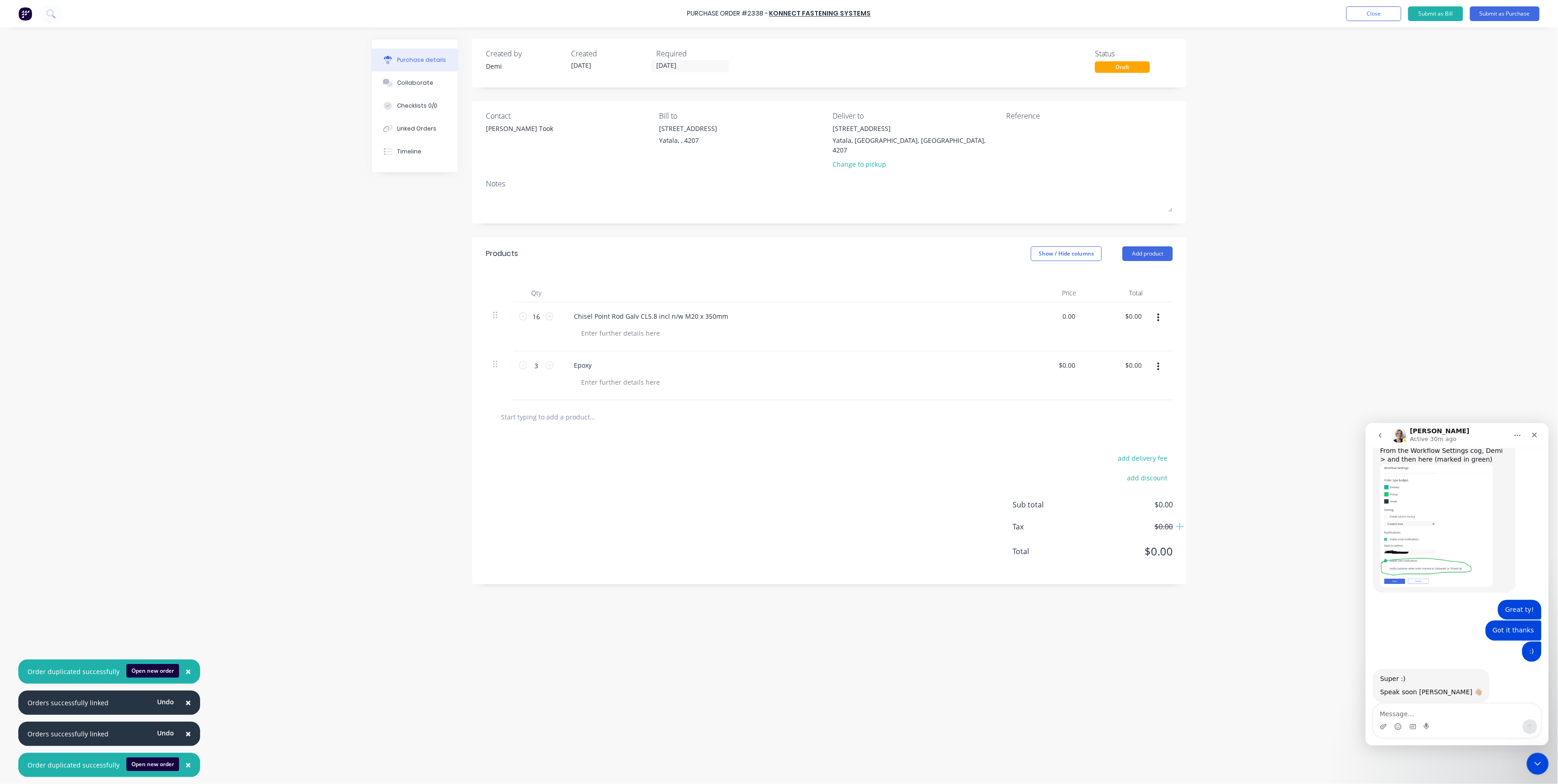
drag, startPoint x: 1077, startPoint y: 309, endPoint x: 1048, endPoint y: 309, distance: 29.0
click at [1048, 309] on div "0.00 0.00" at bounding box center [1050, 327] width 67 height 49
type input "$6.22"
type input "$99.52"
click at [980, 433] on div "add delivery fee add discount Sub total $99.52 Tax $9.95 Total $109.47" at bounding box center [829, 508] width 714 height 151
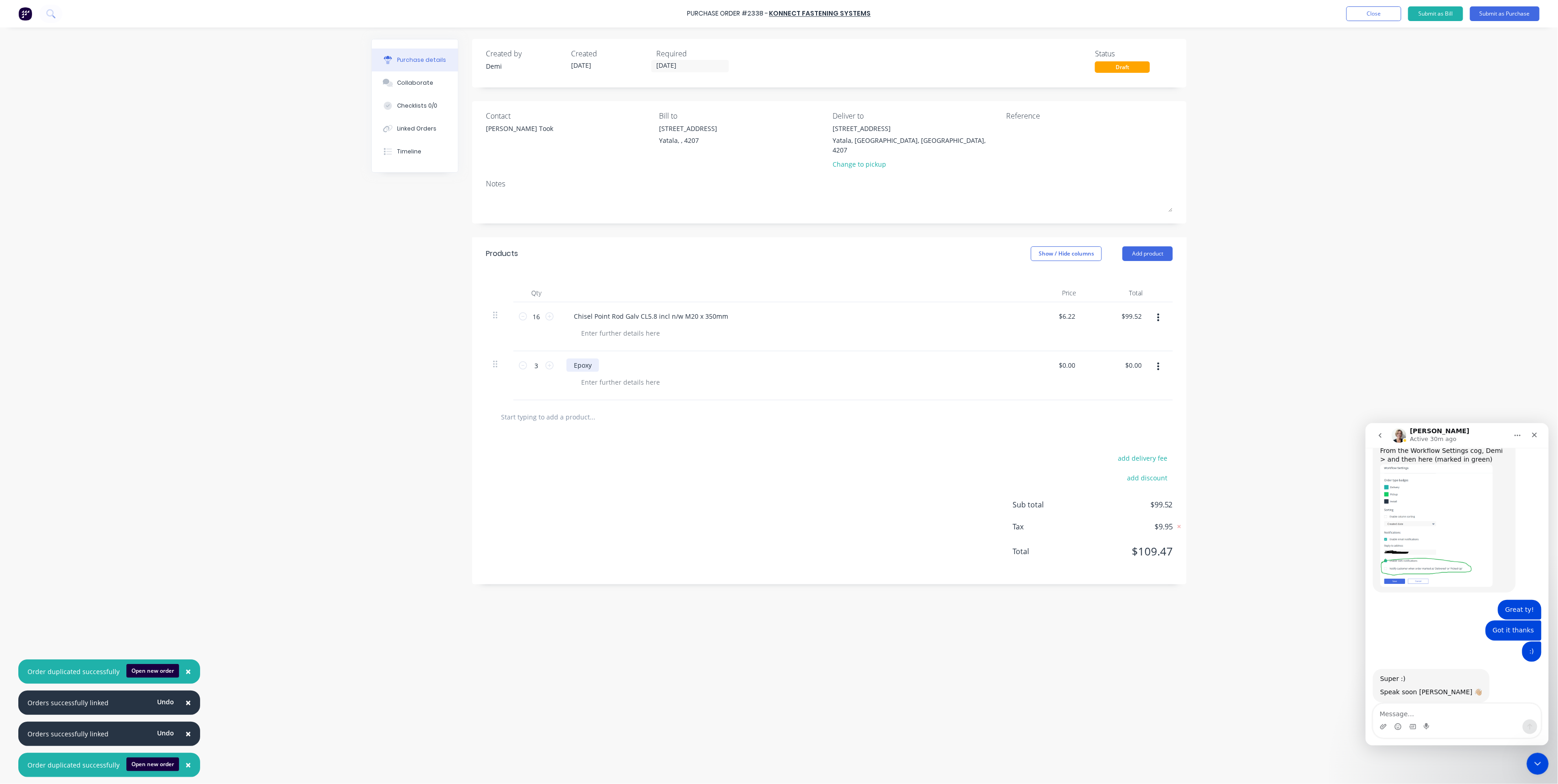
drag, startPoint x: 577, startPoint y: 354, endPoint x: 587, endPoint y: 356, distance: 10.2
click at [577, 358] on div "Epoxy" at bounding box center [583, 365] width 32 height 14
drag, startPoint x: 593, startPoint y: 359, endPoint x: 526, endPoint y: 354, distance: 67.2
click at [526, 354] on div "3 3 Epoxy $0.00 $0.00 $0.00 $0.00" at bounding box center [829, 376] width 687 height 49
paste div
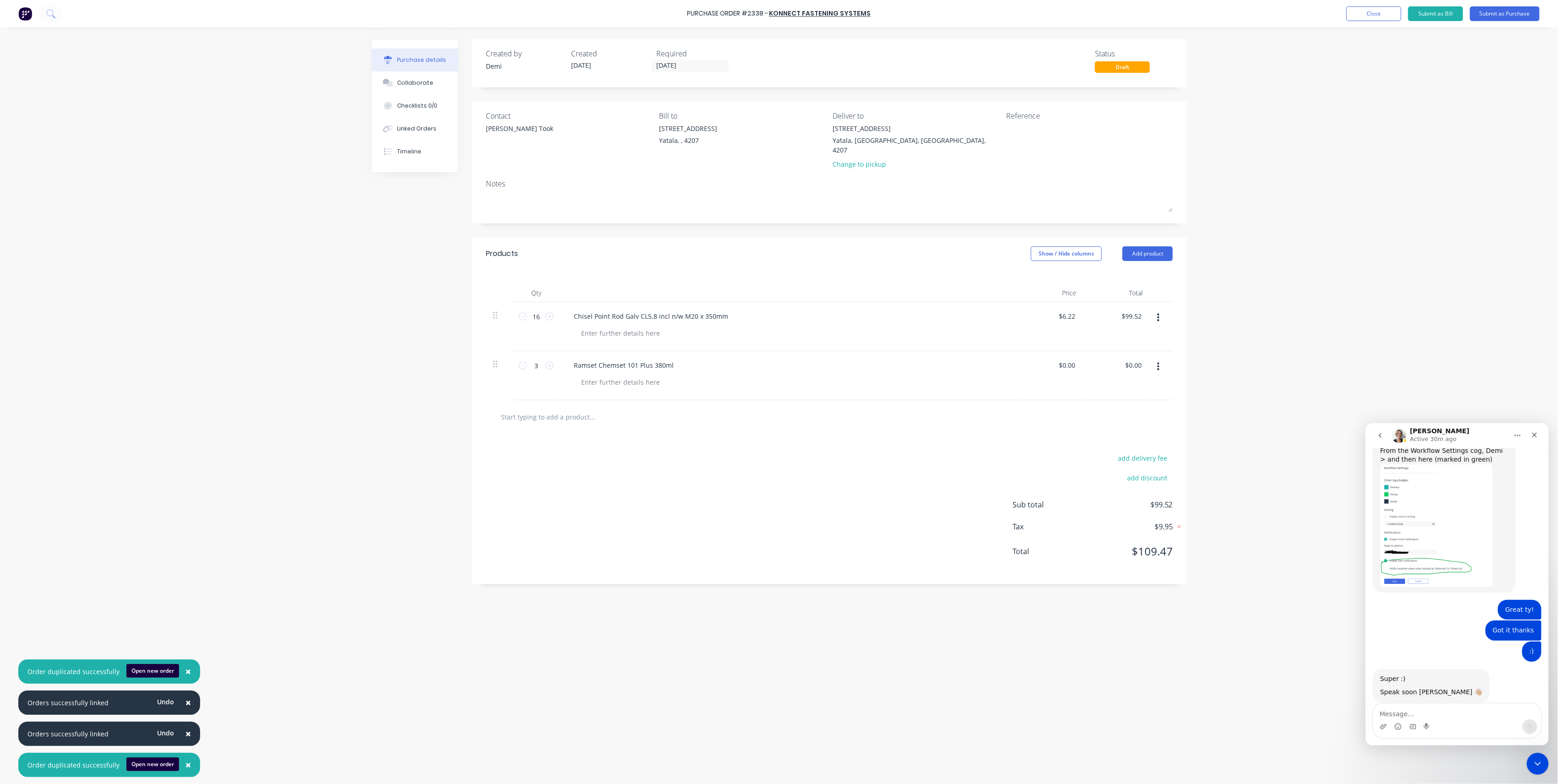
click at [779, 408] on div at bounding box center [829, 417] width 672 height 18
click at [1153, 310] on button "button" at bounding box center [1158, 318] width 21 height 16
click at [1144, 333] on button "Save to catalogue" at bounding box center [1130, 342] width 78 height 18
click at [1074, 358] on input "0.00" at bounding box center [1067, 365] width 21 height 14
type input "$30.20"
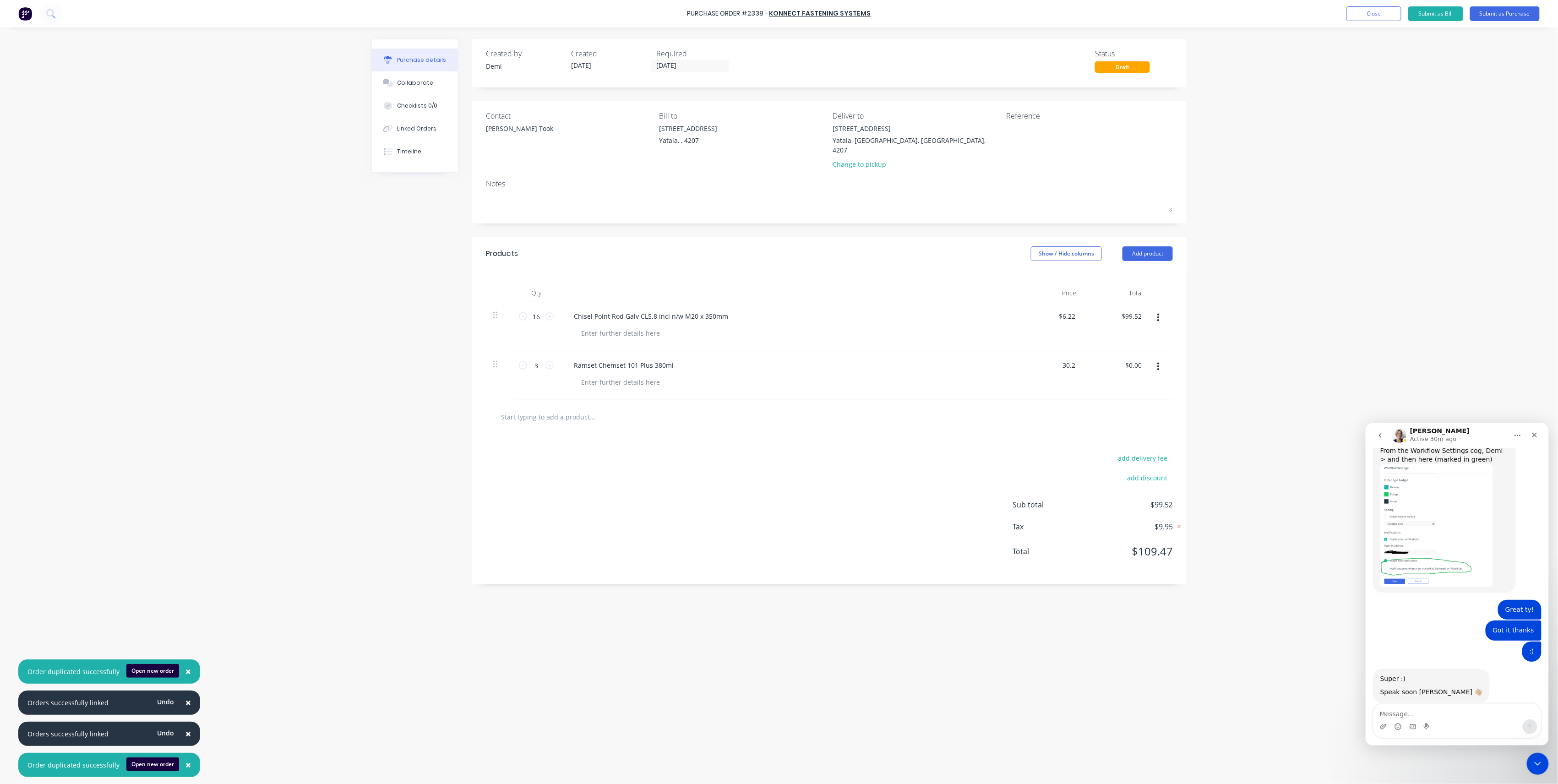
type input "$90.60"
click at [1168, 358] on button "button" at bounding box center [1158, 366] width 21 height 16
click at [1144, 382] on button "Save to catalogue" at bounding box center [1130, 391] width 78 height 18
click at [644, 376] on div at bounding box center [620, 382] width 93 height 14
paste div
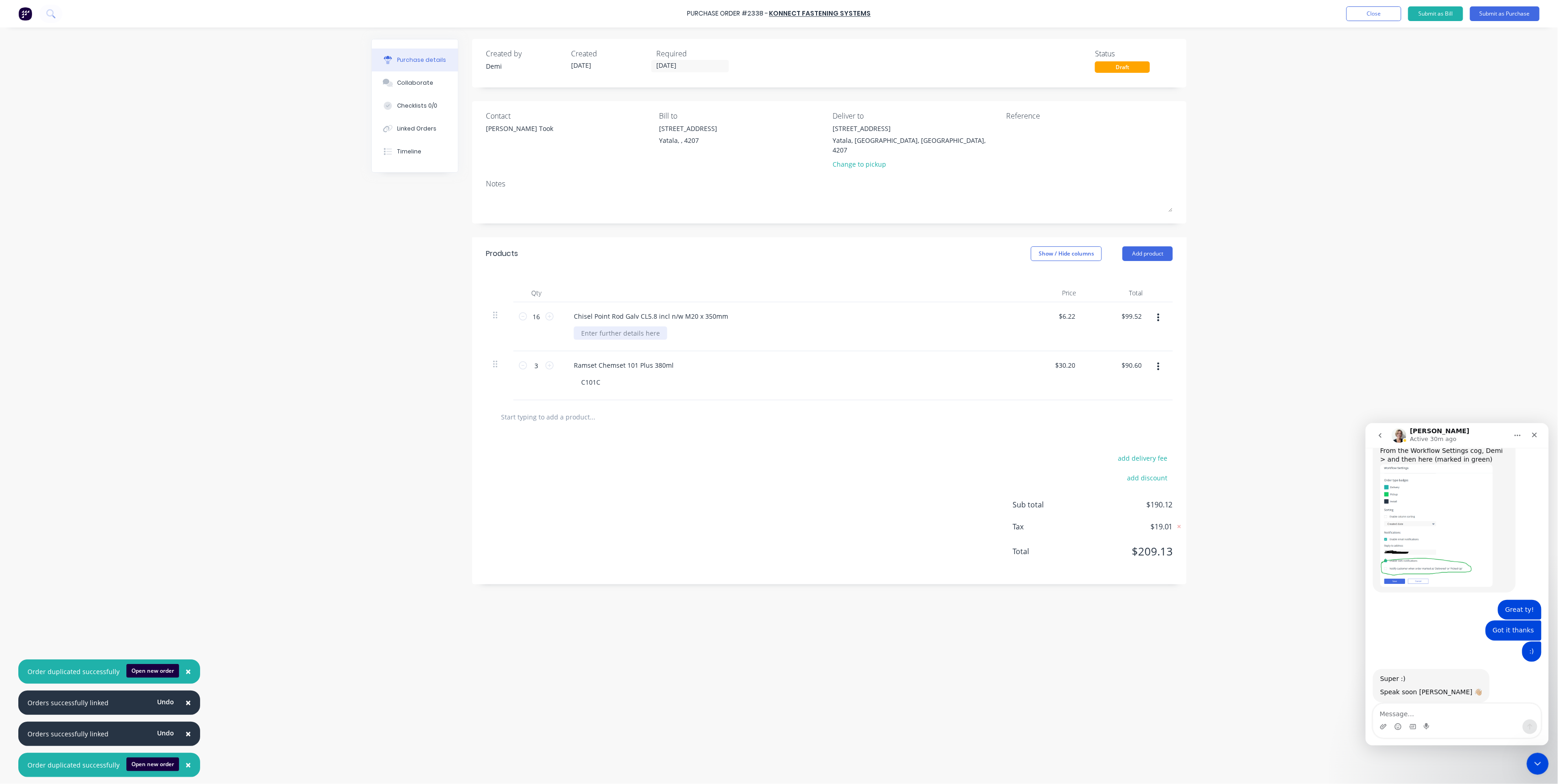
drag, startPoint x: 595, startPoint y: 325, endPoint x: 599, endPoint y: 321, distance: 5.7
click at [595, 327] on div at bounding box center [620, 333] width 93 height 14
paste div
drag, startPoint x: 587, startPoint y: 321, endPoint x: 575, endPoint y: 323, distance: 12.2
click at [575, 327] on div "1 MCA58GPM200350H" at bounding box center [615, 333] width 82 height 14
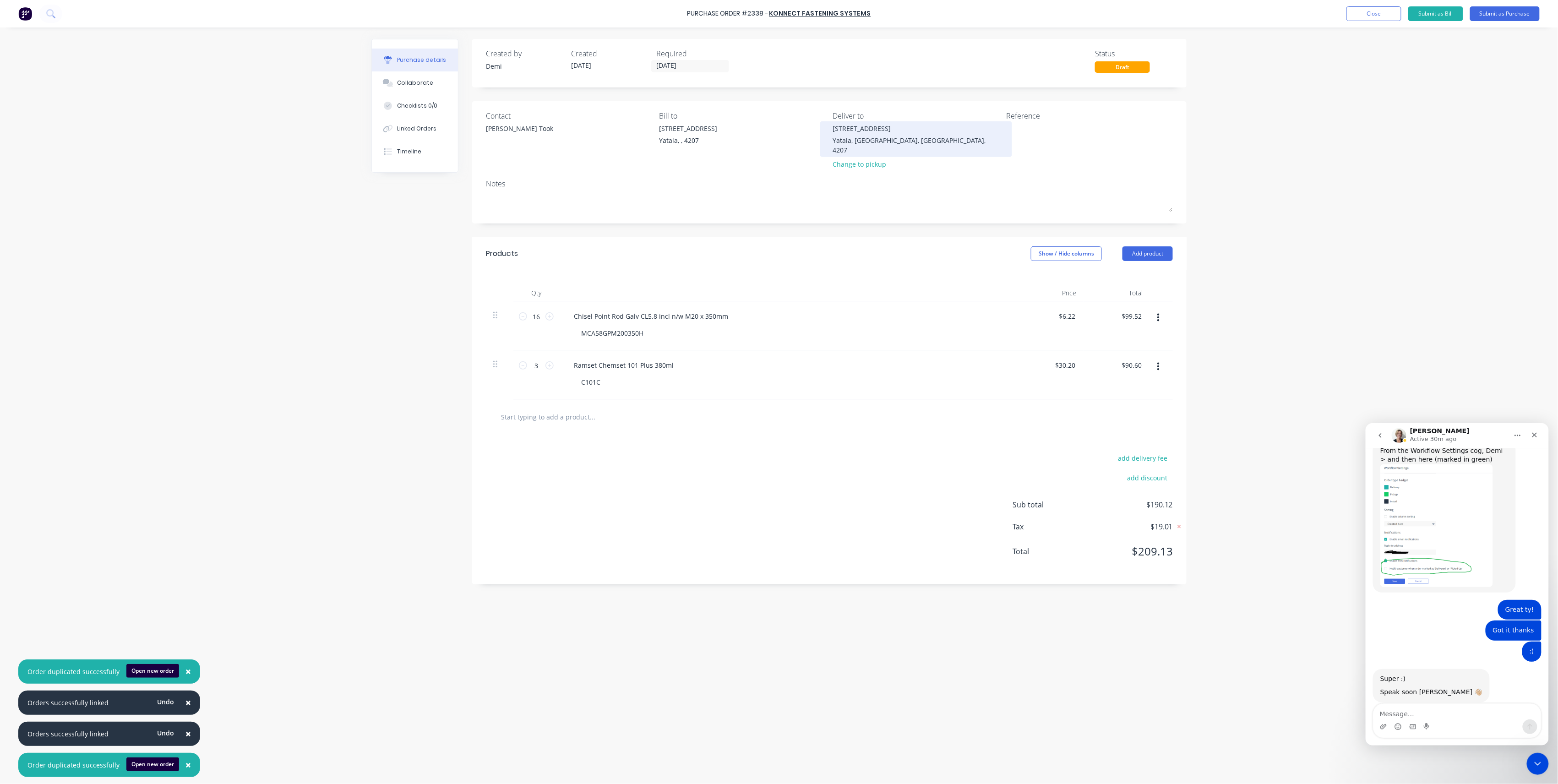
click at [865, 127] on div "[STREET_ADDRESS]" at bounding box center [917, 128] width 167 height 10
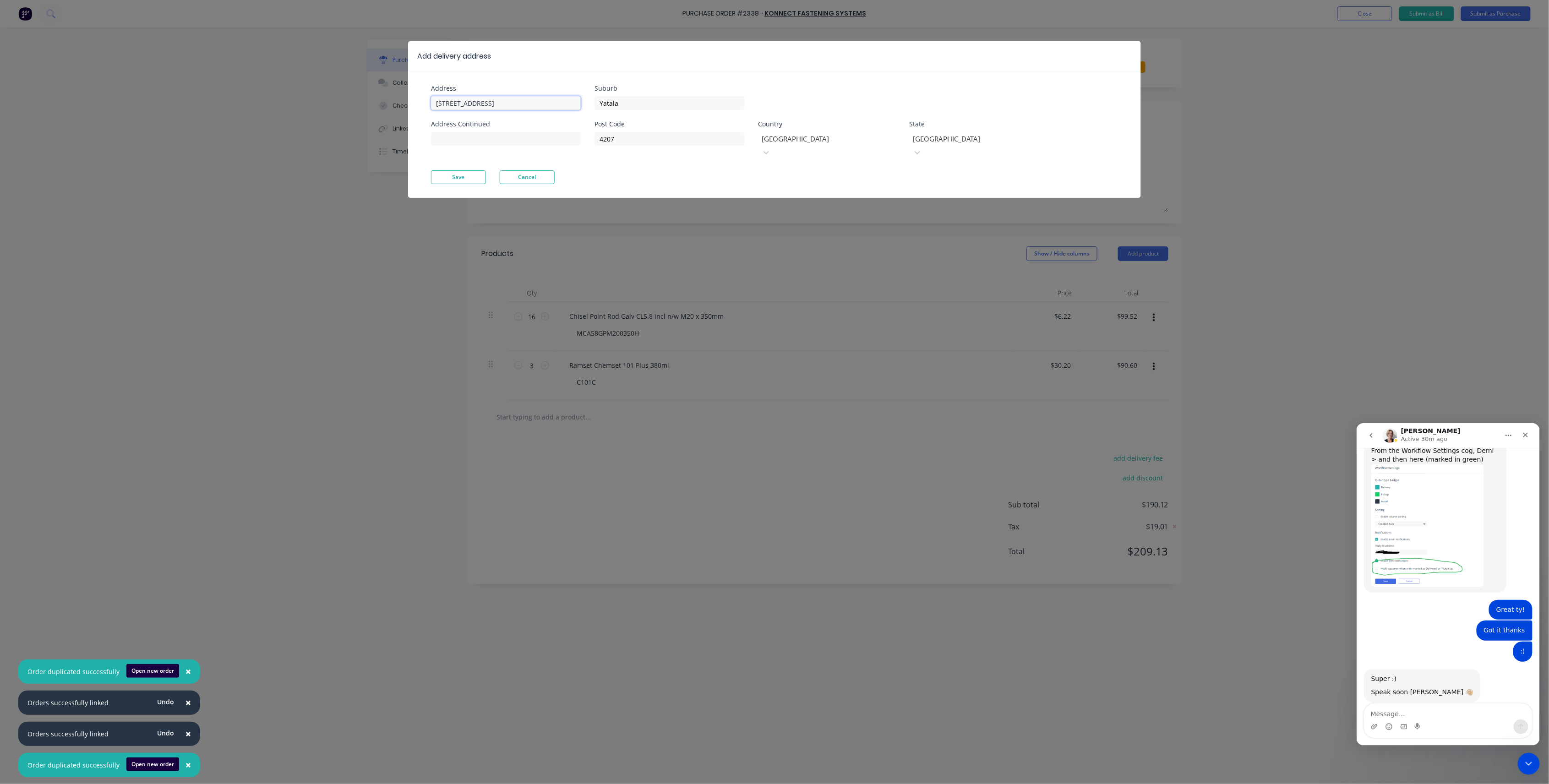
drag, startPoint x: 455, startPoint y: 97, endPoint x: 206, endPoint y: 65, distance: 251.0
click at [206, 65] on div "Add delivery address Address 33 Computer Road Address Continued Suburb Yatala P…" at bounding box center [774, 392] width 1549 height 784
paste input "13 Ridge Rd Tanah Merah, Queensland, Australia, 4218"
drag, startPoint x: 493, startPoint y: 103, endPoint x: 644, endPoint y: 94, distance: 151.3
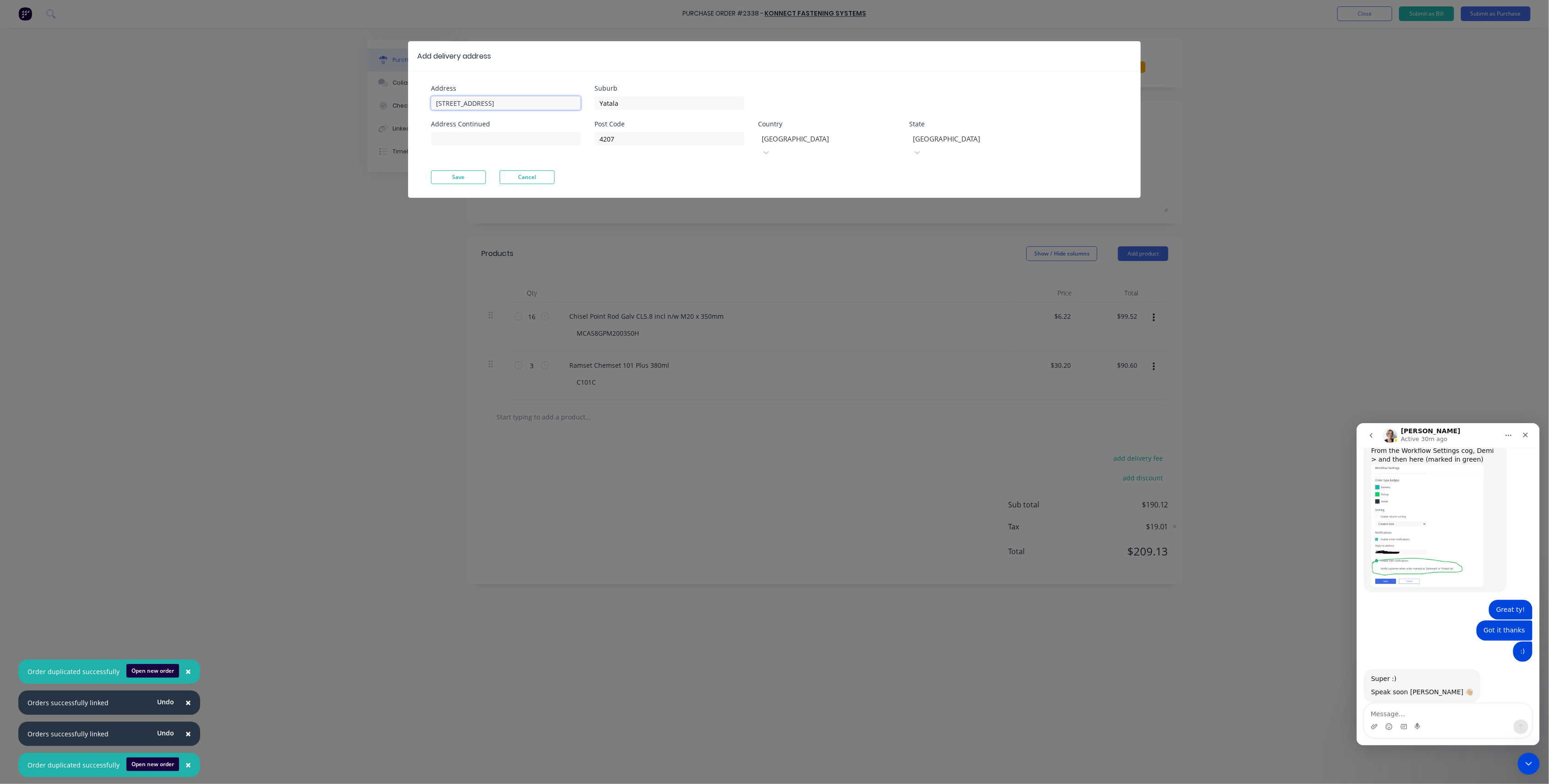
click at [644, 94] on div "Address 13 Ridge Rd Tanah Merah, Queensland, Australia, 4218 Address Continued …" at bounding box center [602, 128] width 344 height 85
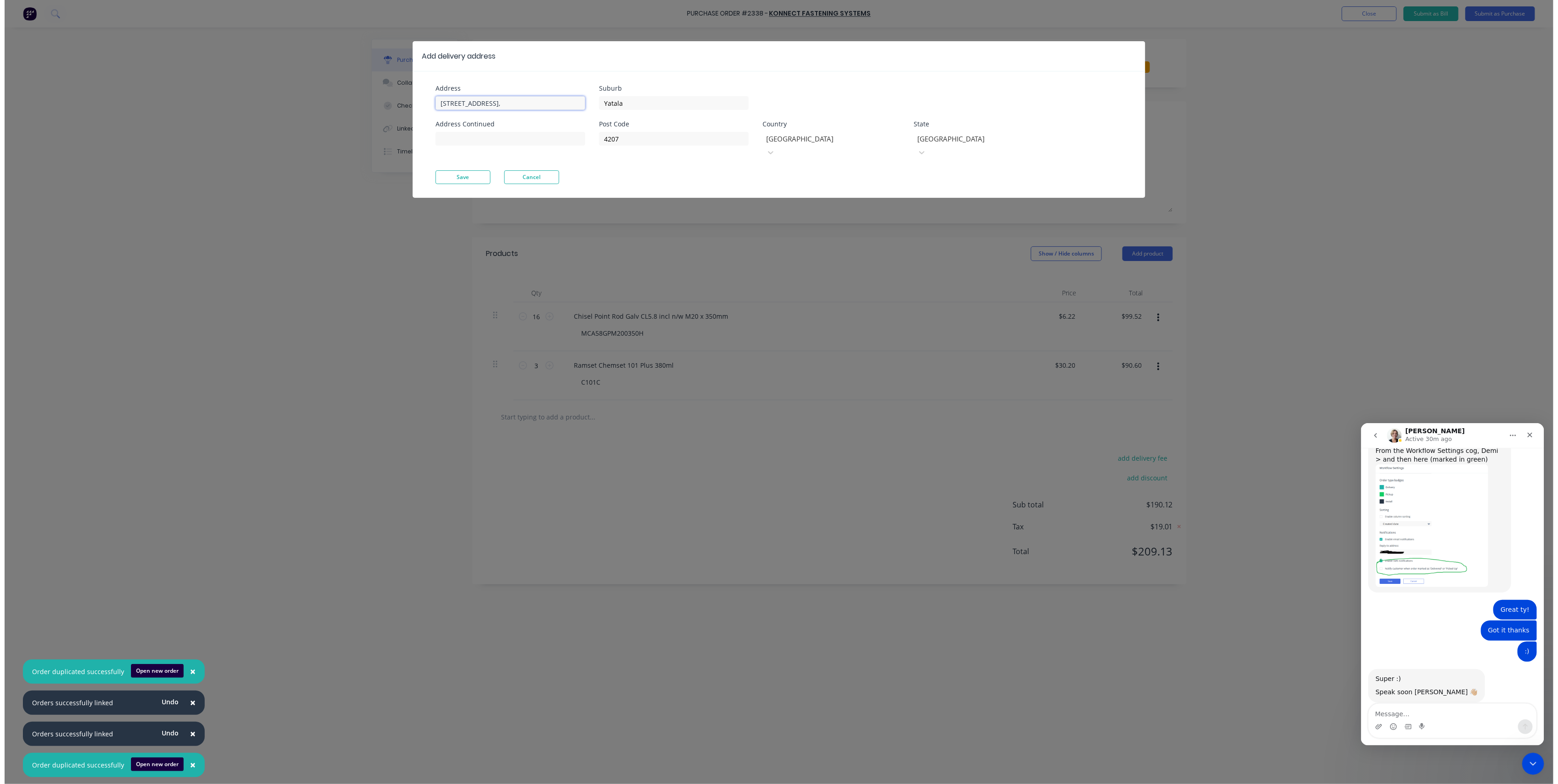
scroll to position [0, 0]
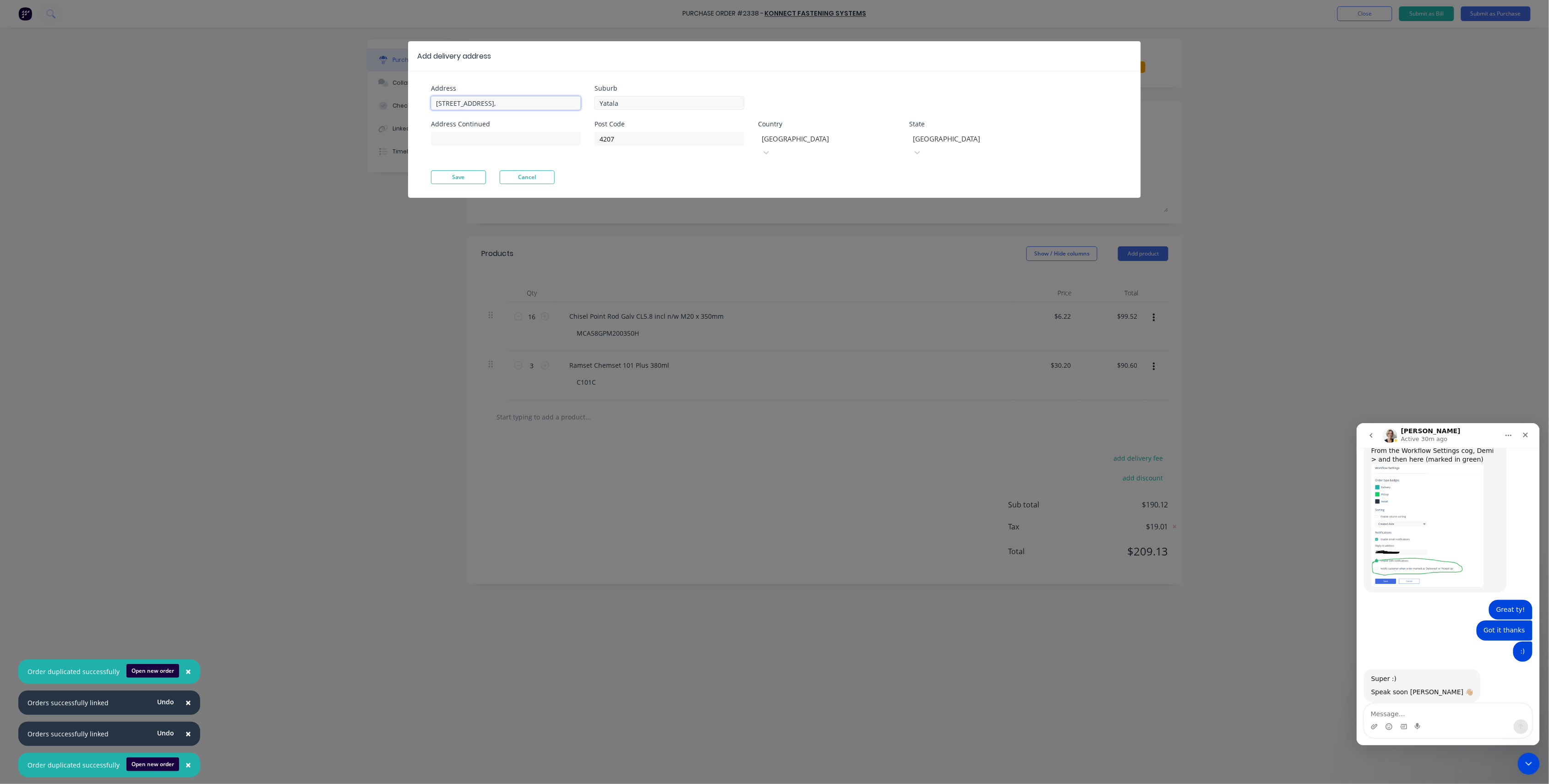
type input "13 Ridge Rd Tanah Merah,"
drag, startPoint x: 636, startPoint y: 103, endPoint x: 526, endPoint y: 92, distance: 110.5
click at [526, 92] on div "Address 13 Ridge Rd Tanah Merah, Address Continued Suburb Yatala Post Code 4207…" at bounding box center [602, 128] width 344 height 85
paste input "Queensland, Australia, 4218"
drag, startPoint x: 705, startPoint y: 103, endPoint x: 517, endPoint y: 85, distance: 188.9
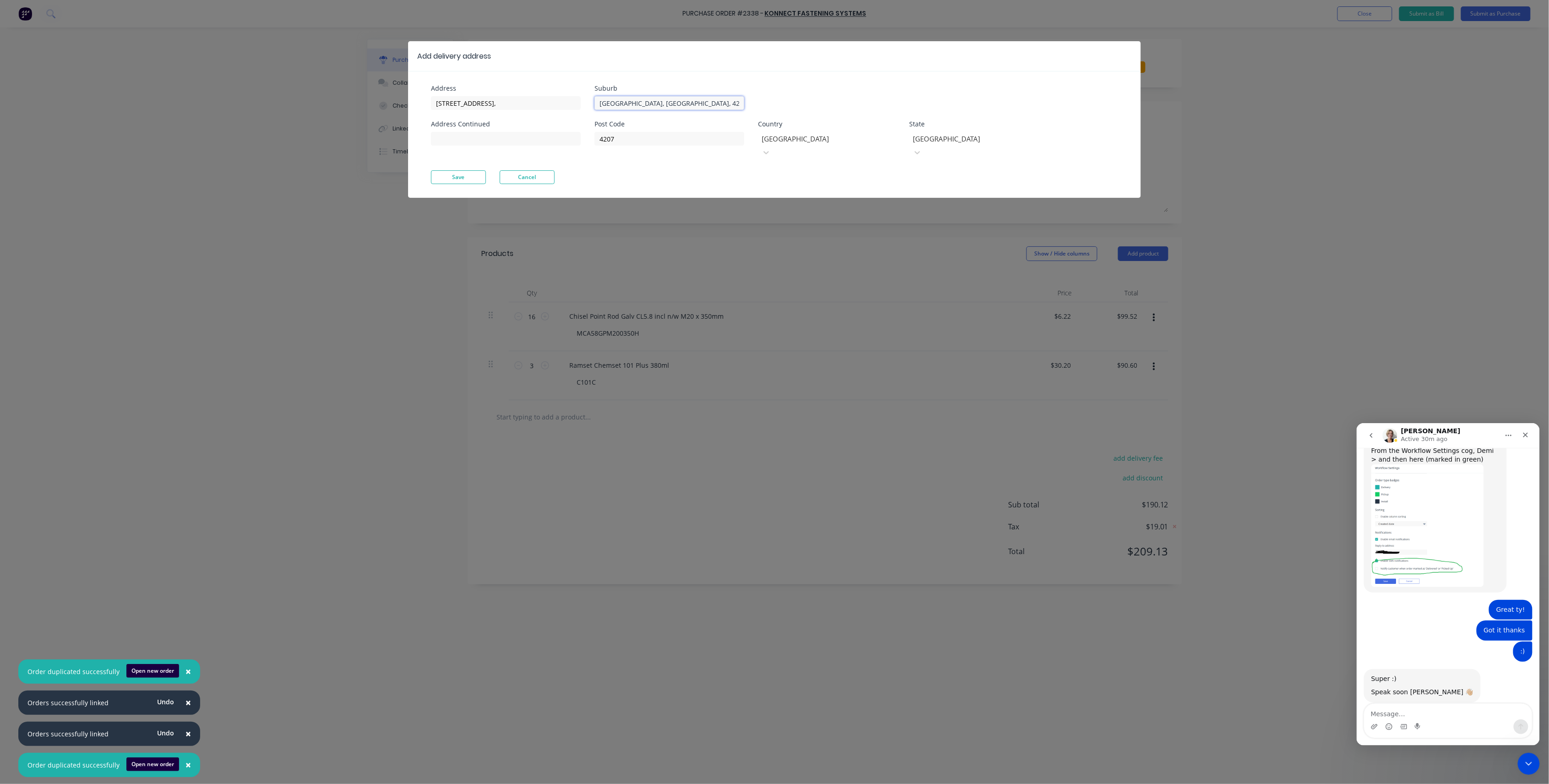
click at [517, 85] on div "Address 13 Ridge Rd Tanah Merah, Address Continued Suburb Queensland, Australia…" at bounding box center [602, 128] width 344 height 85
type input "Queensland, Australia, 4218"
drag, startPoint x: 661, startPoint y: 135, endPoint x: 536, endPoint y: 136, distance: 125.0
click at [536, 136] on div "Address 13 Ridge Rd Tanah Merah, Address Continued Suburb Queensland, Australia…" at bounding box center [602, 128] width 344 height 85
type input "4218"
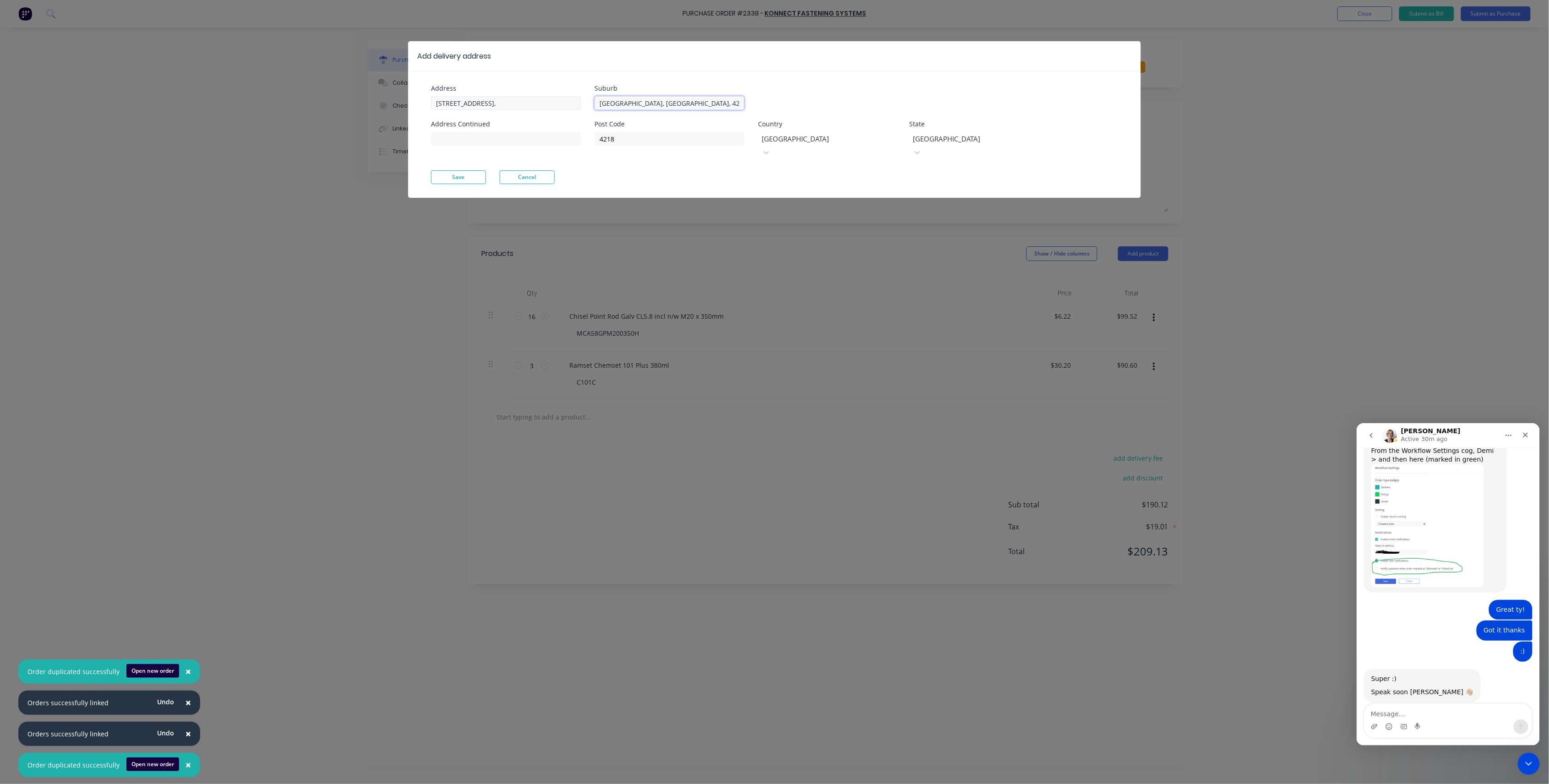
drag, startPoint x: 700, startPoint y: 109, endPoint x: 555, endPoint y: 100, distance: 145.3
click at [556, 100] on div "Address 13 Ridge Rd Tanah Merah, Address Continued Suburb Queensland, Australia…" at bounding box center [602, 128] width 344 height 85
drag, startPoint x: 531, startPoint y: 102, endPoint x: 472, endPoint y: 102, distance: 59.0
click at [472, 102] on input "13 Ridge Rd Tanah Merah," at bounding box center [505, 103] width 149 height 14
type input "13 Ridge Rd"
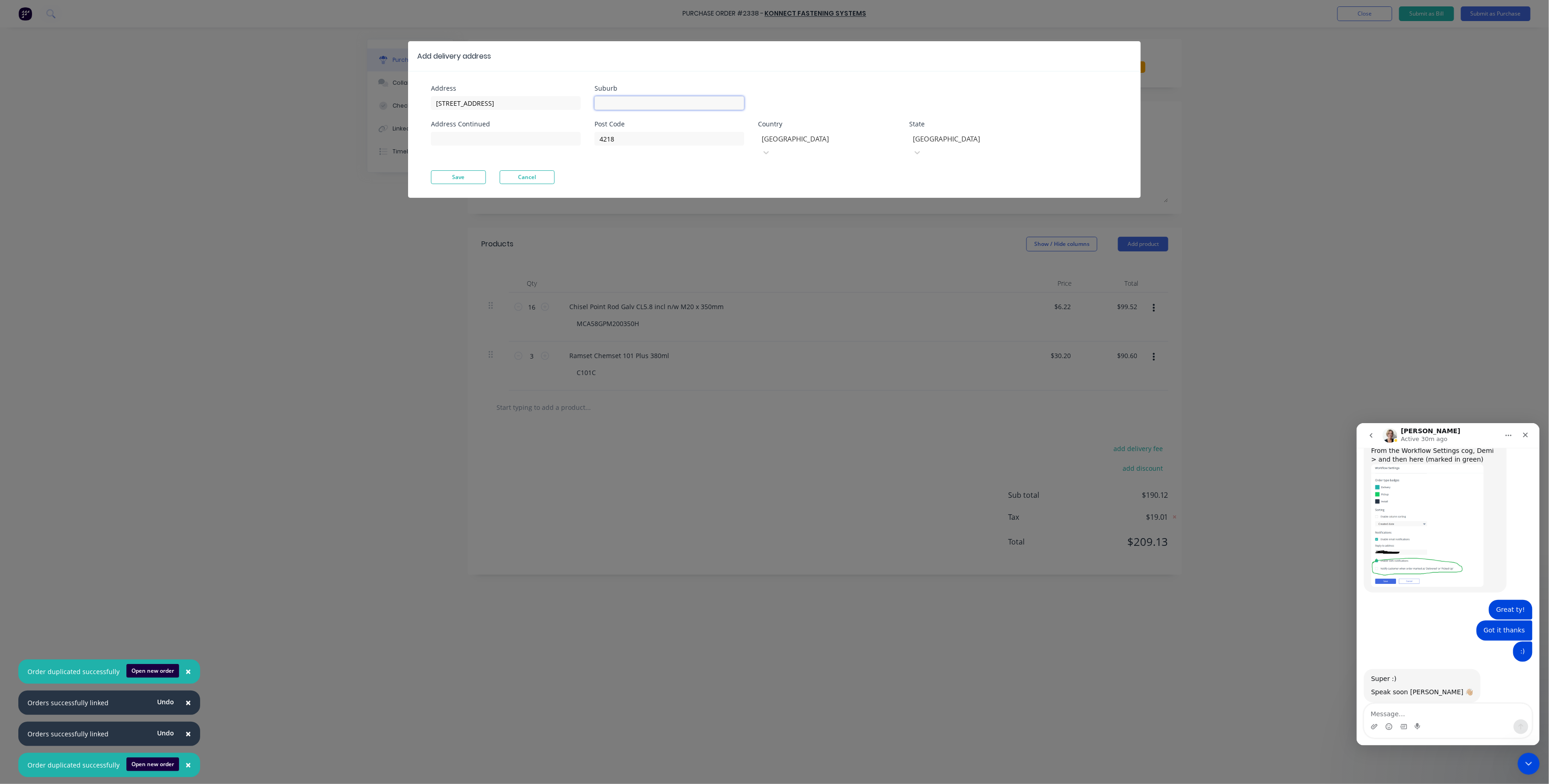
click at [665, 105] on input at bounding box center [669, 103] width 149 height 14
paste input "Tanah Merah,"
type input "Tanah Merah"
click at [515, 92] on div "Address 13 Ridge Rd" at bounding box center [505, 98] width 149 height 25
click at [517, 102] on input "13 Ridge Rd" at bounding box center [505, 103] width 149 height 14
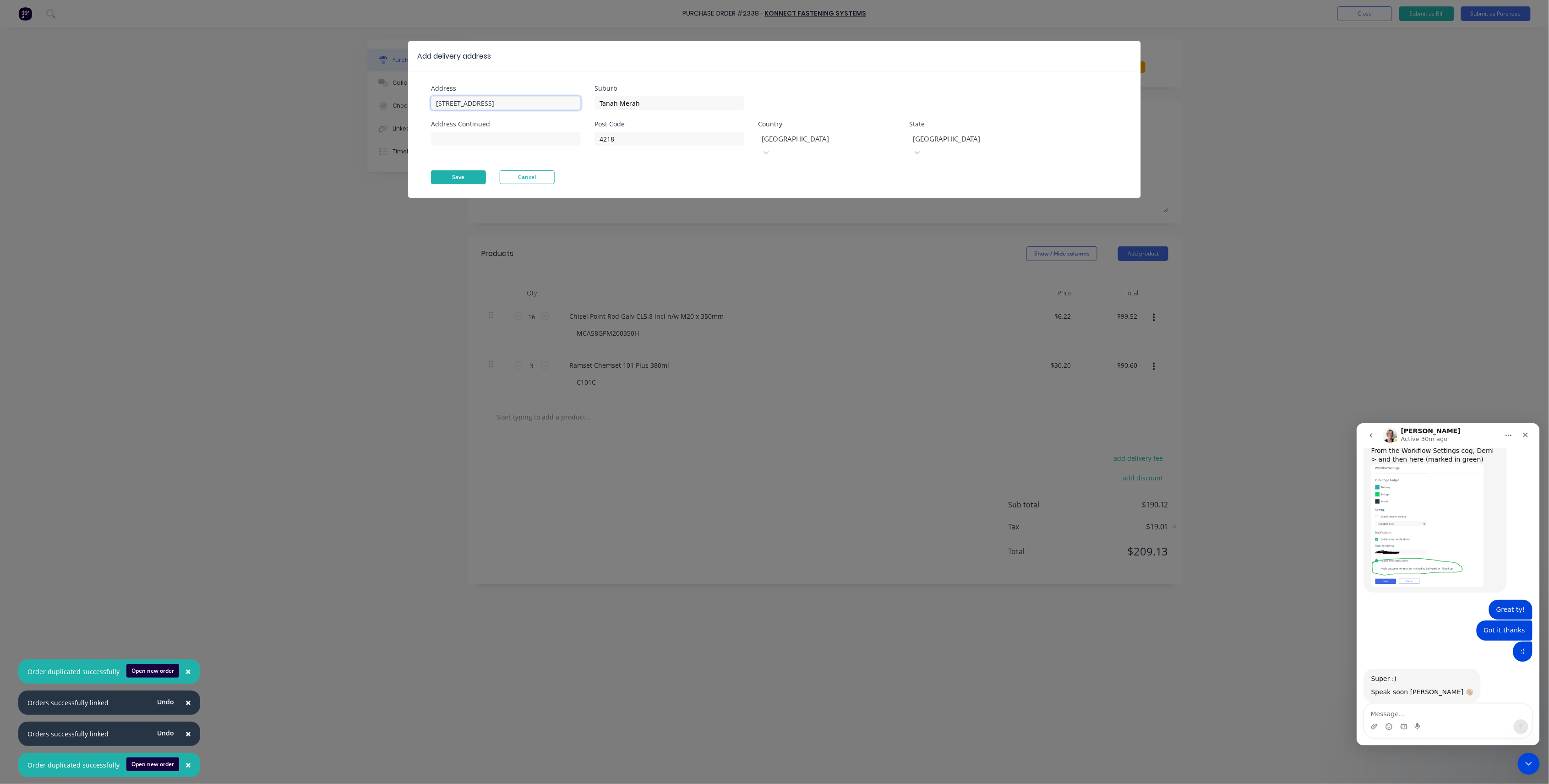
type input "13 Ridge Rd,"
click at [481, 170] on button "Save" at bounding box center [458, 177] width 55 height 14
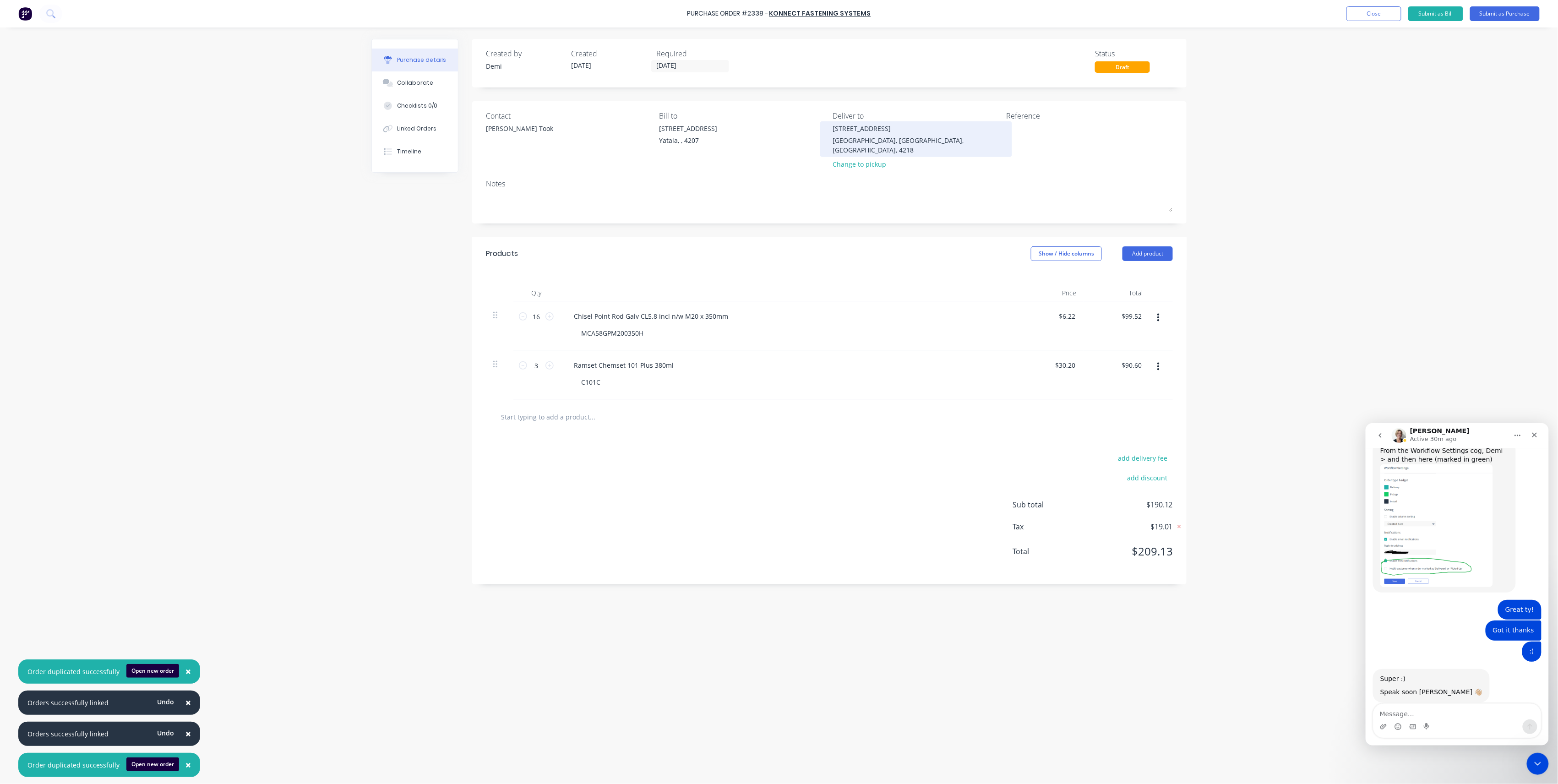
click at [881, 136] on div "Tanah Merah, Queensland, Australia, 4218" at bounding box center [917, 146] width 167 height 19
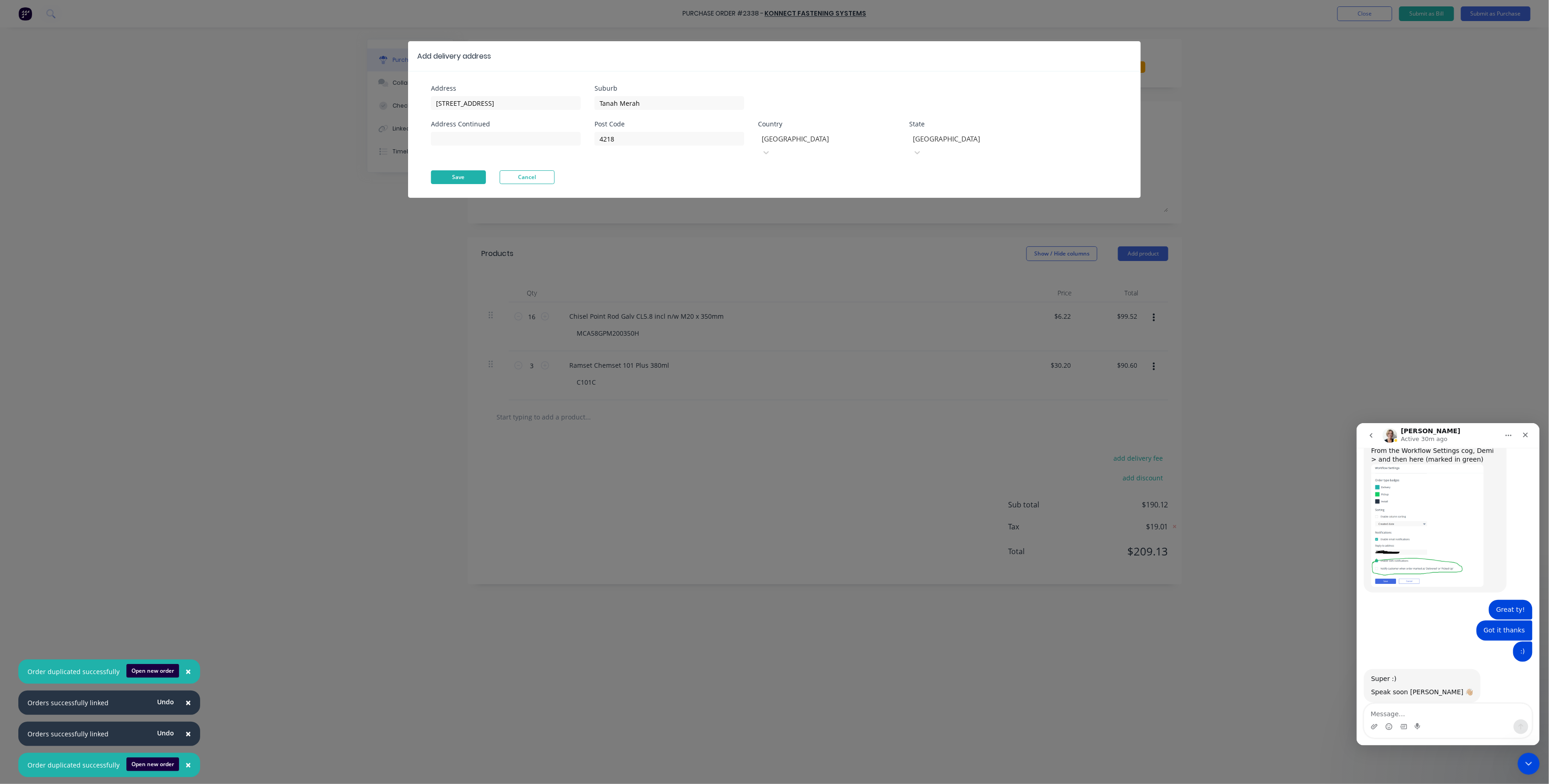
click at [482, 170] on button "Save" at bounding box center [458, 177] width 55 height 14
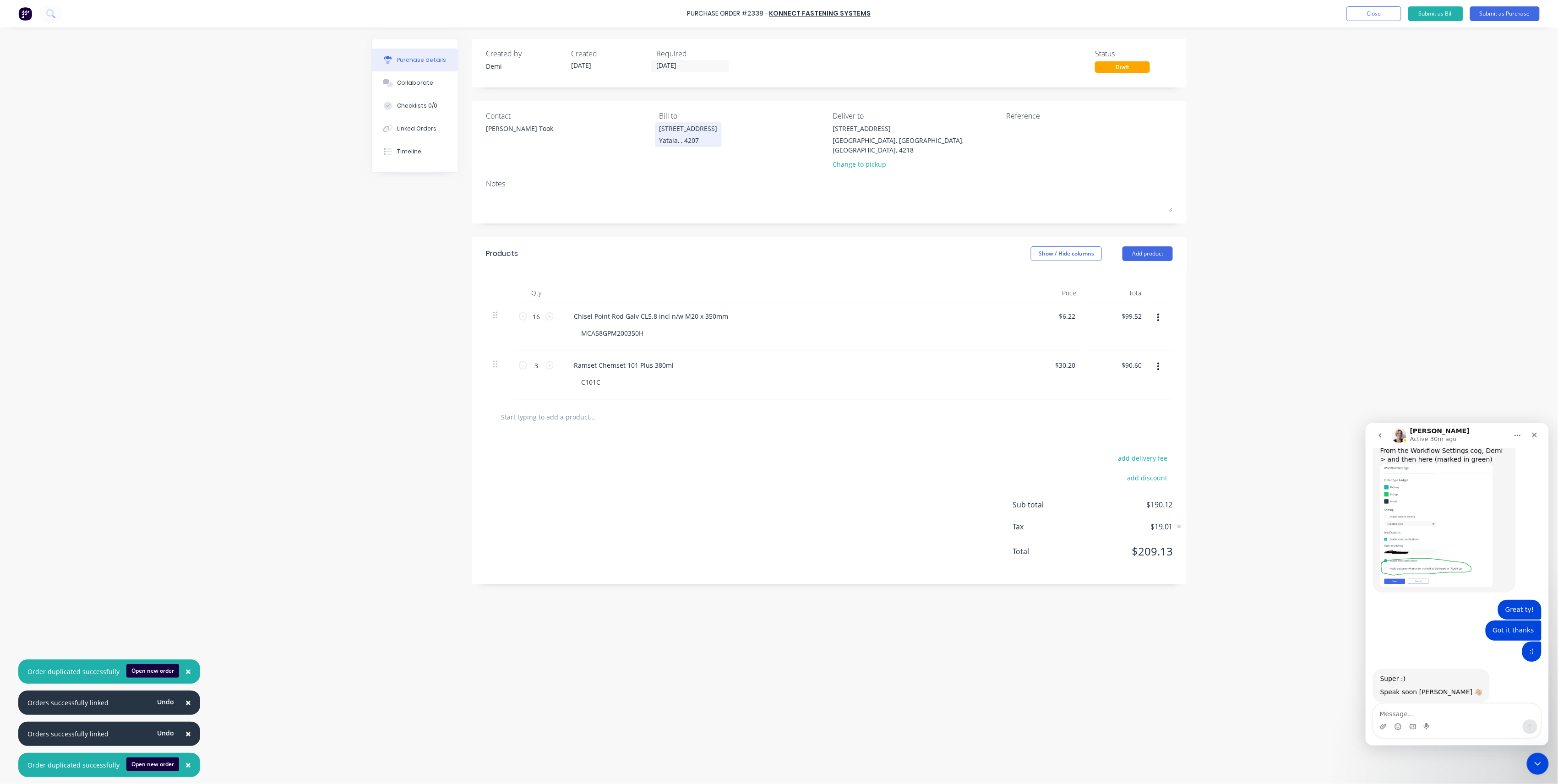
click at [693, 129] on div "[STREET_ADDRESS]" at bounding box center [688, 128] width 58 height 10
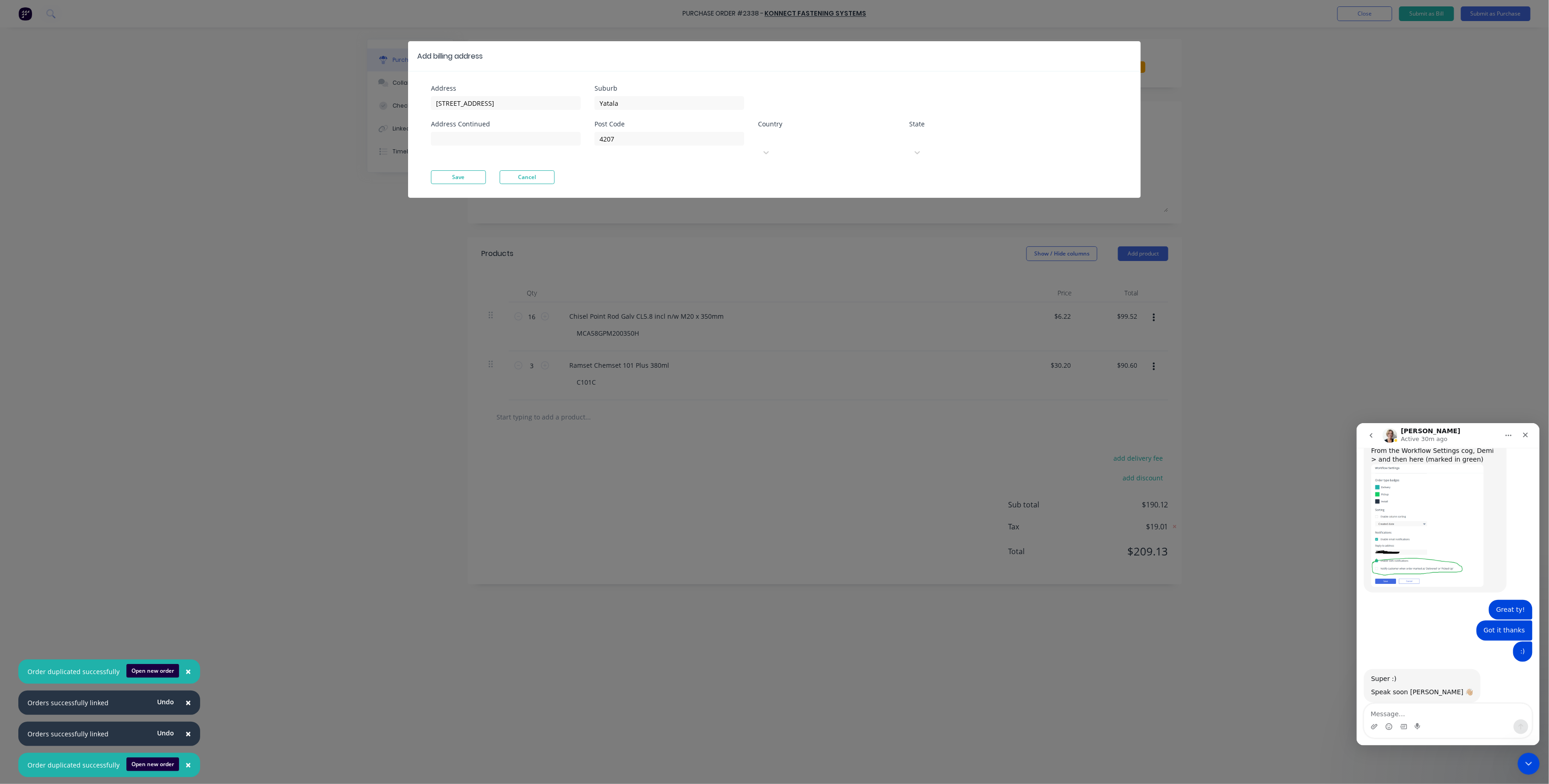
click at [777, 140] on div at bounding box center [827, 138] width 132 height 12
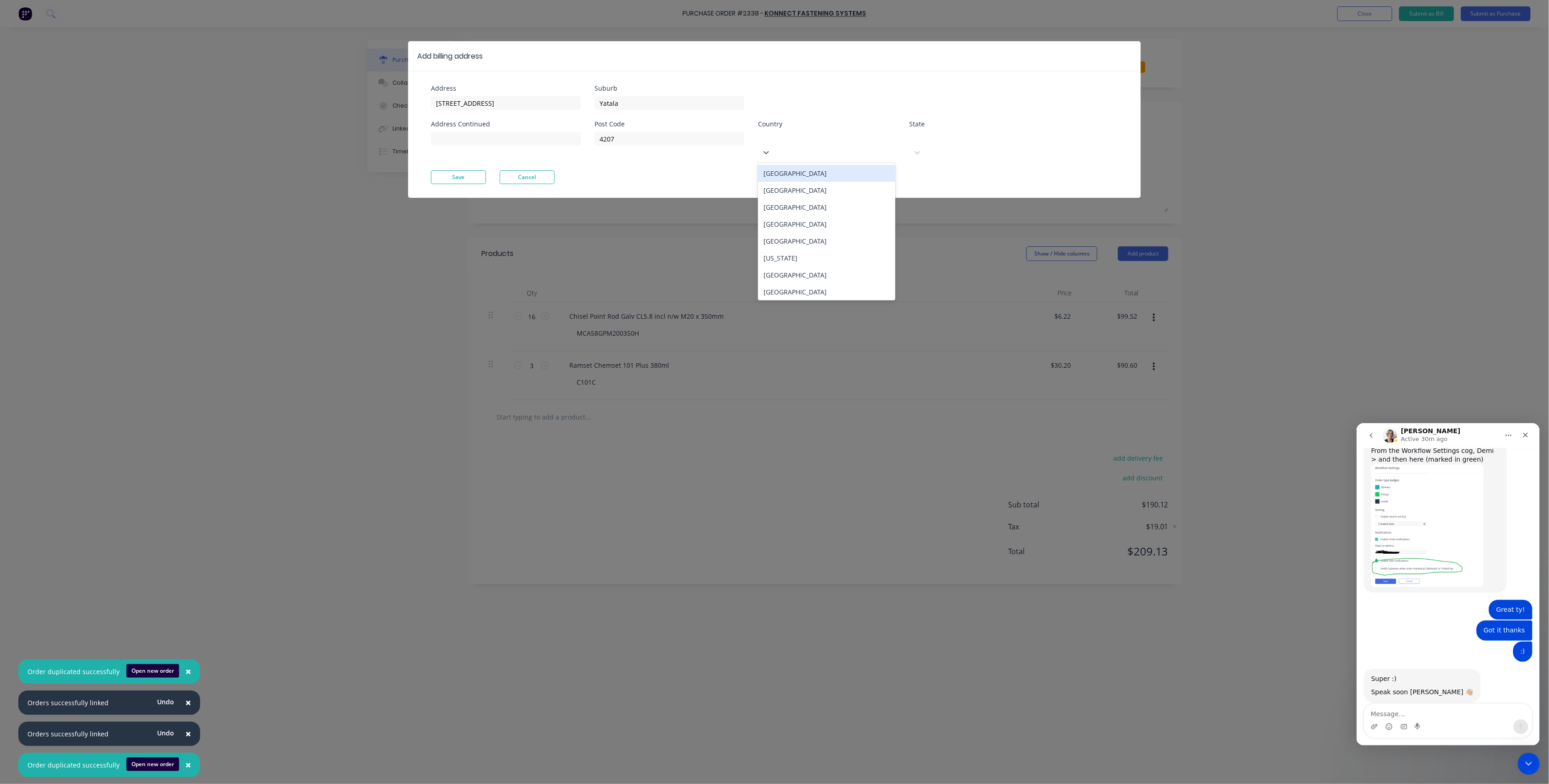
click at [804, 165] on div "Australia" at bounding box center [827, 173] width 137 height 17
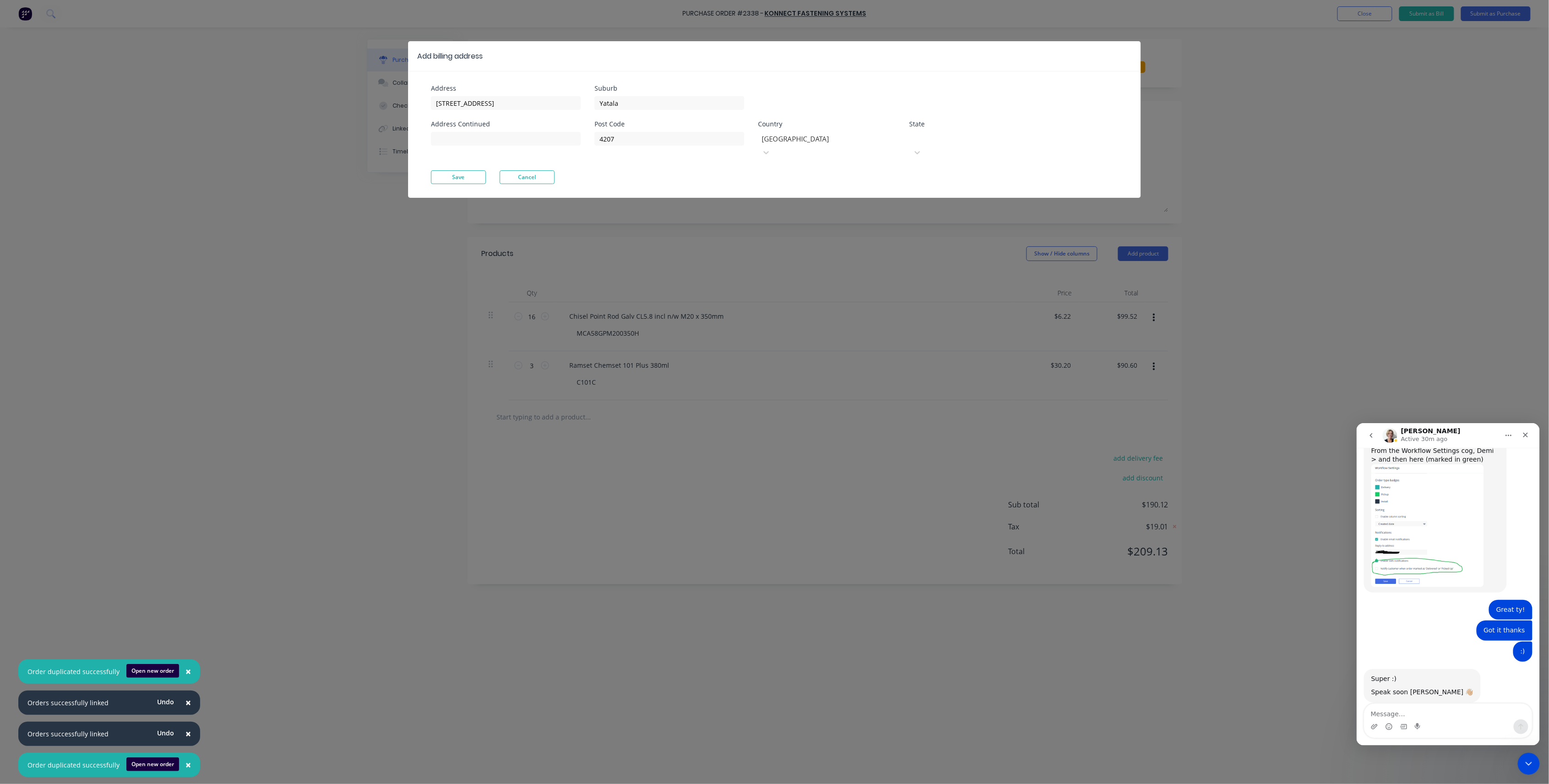
click at [952, 142] on div at bounding box center [978, 138] width 132 height 12
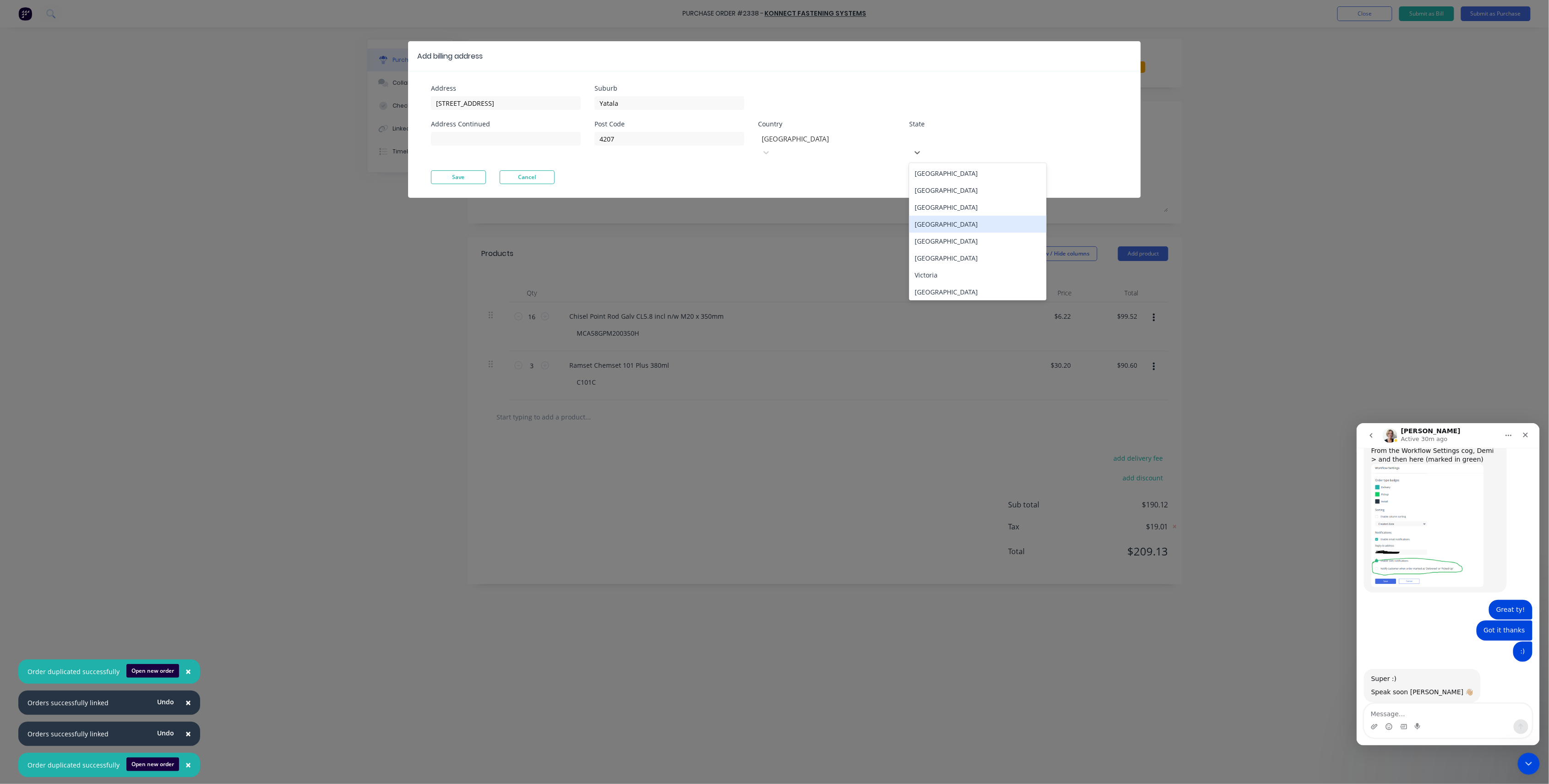
click at [973, 215] on div "Queensland" at bounding box center [978, 224] width 137 height 17
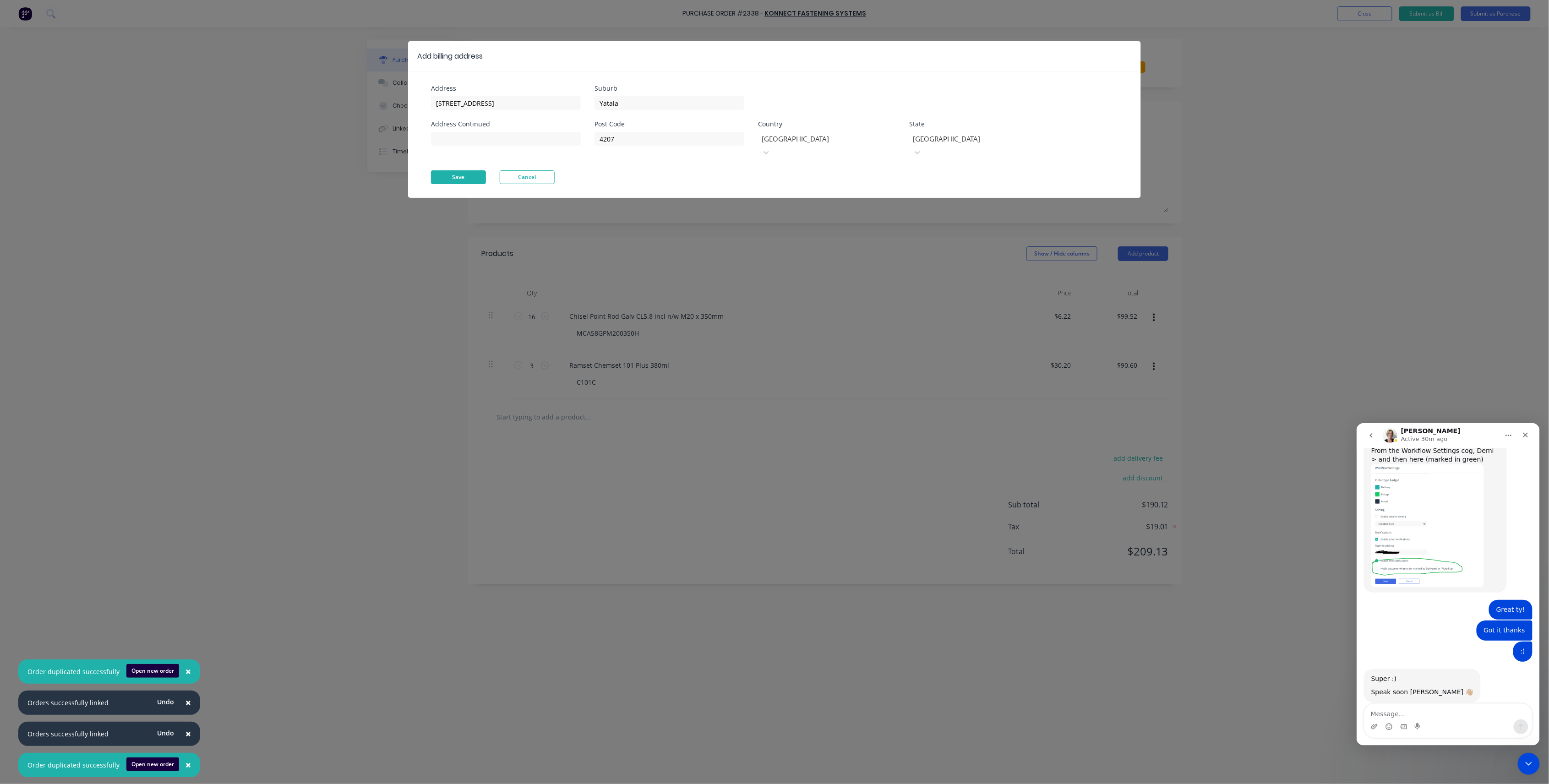
click at [481, 170] on button "Save" at bounding box center [458, 177] width 55 height 14
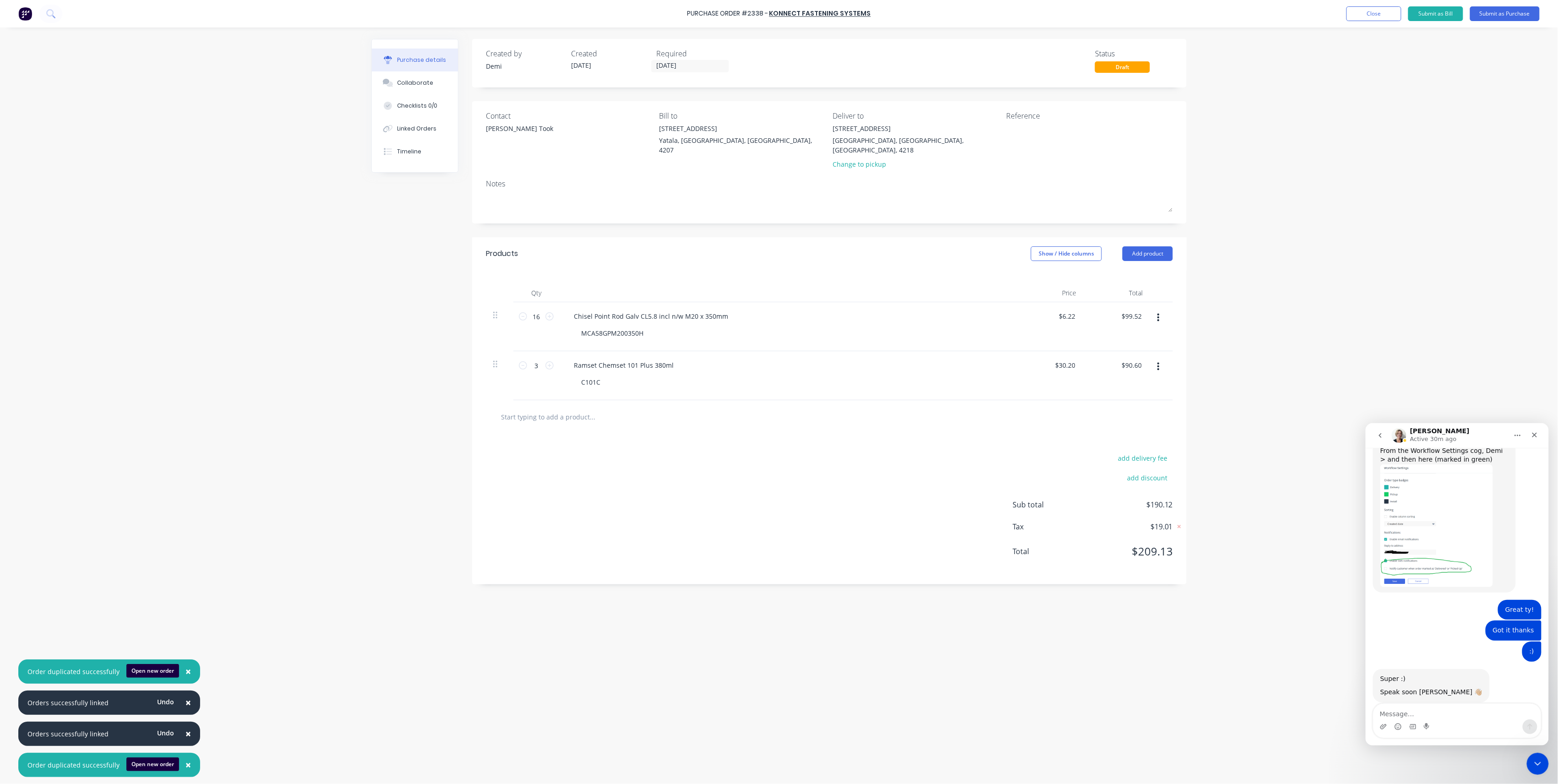
click at [709, 72] on div "Required 30/09/25" at bounding box center [695, 60] width 78 height 25
click at [709, 65] on input "[DATE]" at bounding box center [690, 66] width 77 height 12
click at [721, 178] on div "1" at bounding box center [719, 182] width 14 height 14
type input "01/10/25"
click at [1024, 136] on textarea at bounding box center [1063, 134] width 115 height 21
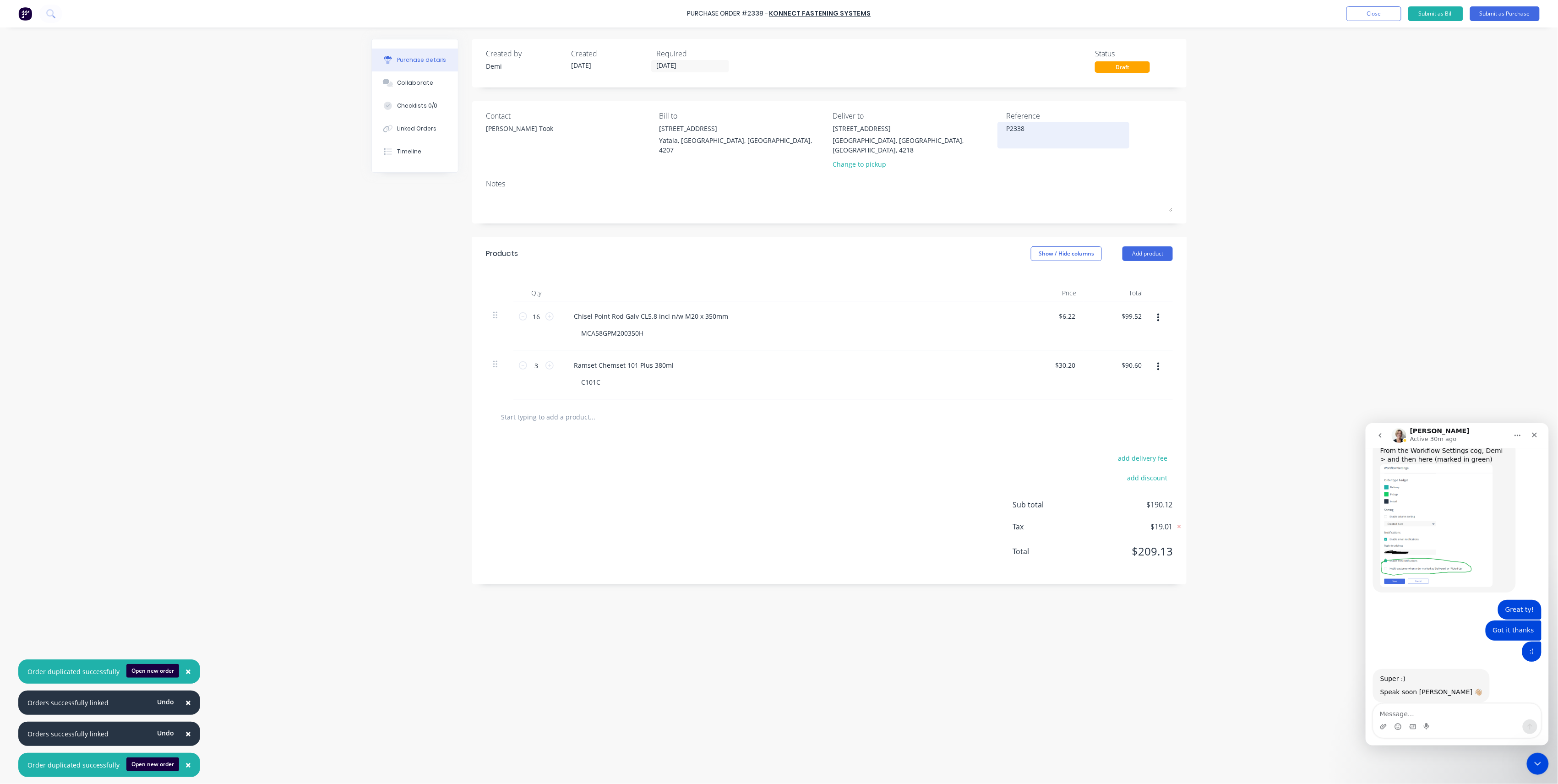
click at [1024, 136] on textarea "P2338" at bounding box center [1063, 134] width 115 height 21
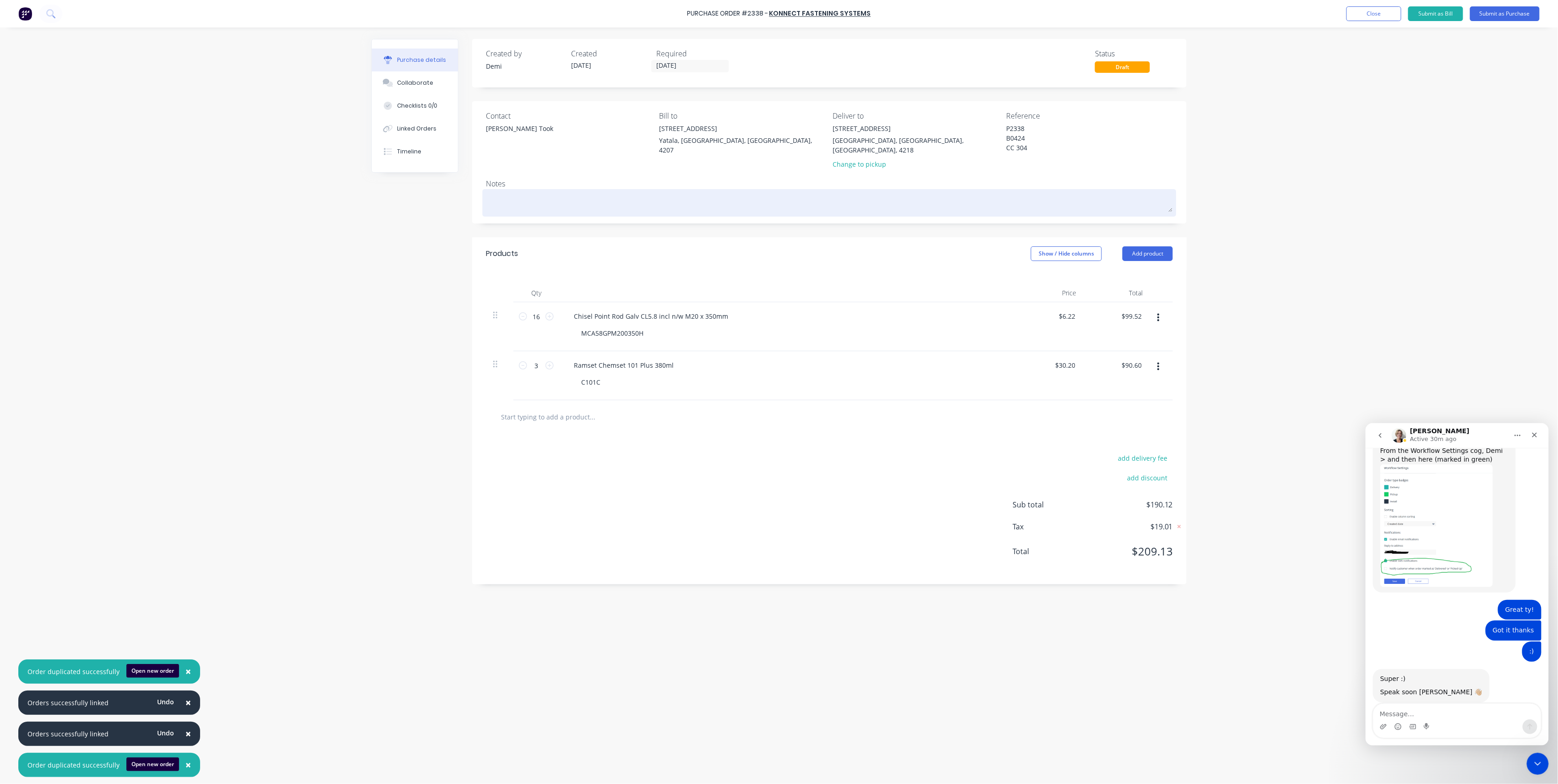
type textarea "P2338 B0424 CC 304"
click at [680, 197] on textarea at bounding box center [829, 202] width 687 height 21
click at [650, 202] on textarea "Please deliver to customer. Advise delivery time. Site Contact: Craig - 0406 16…" at bounding box center [829, 206] width 687 height 28
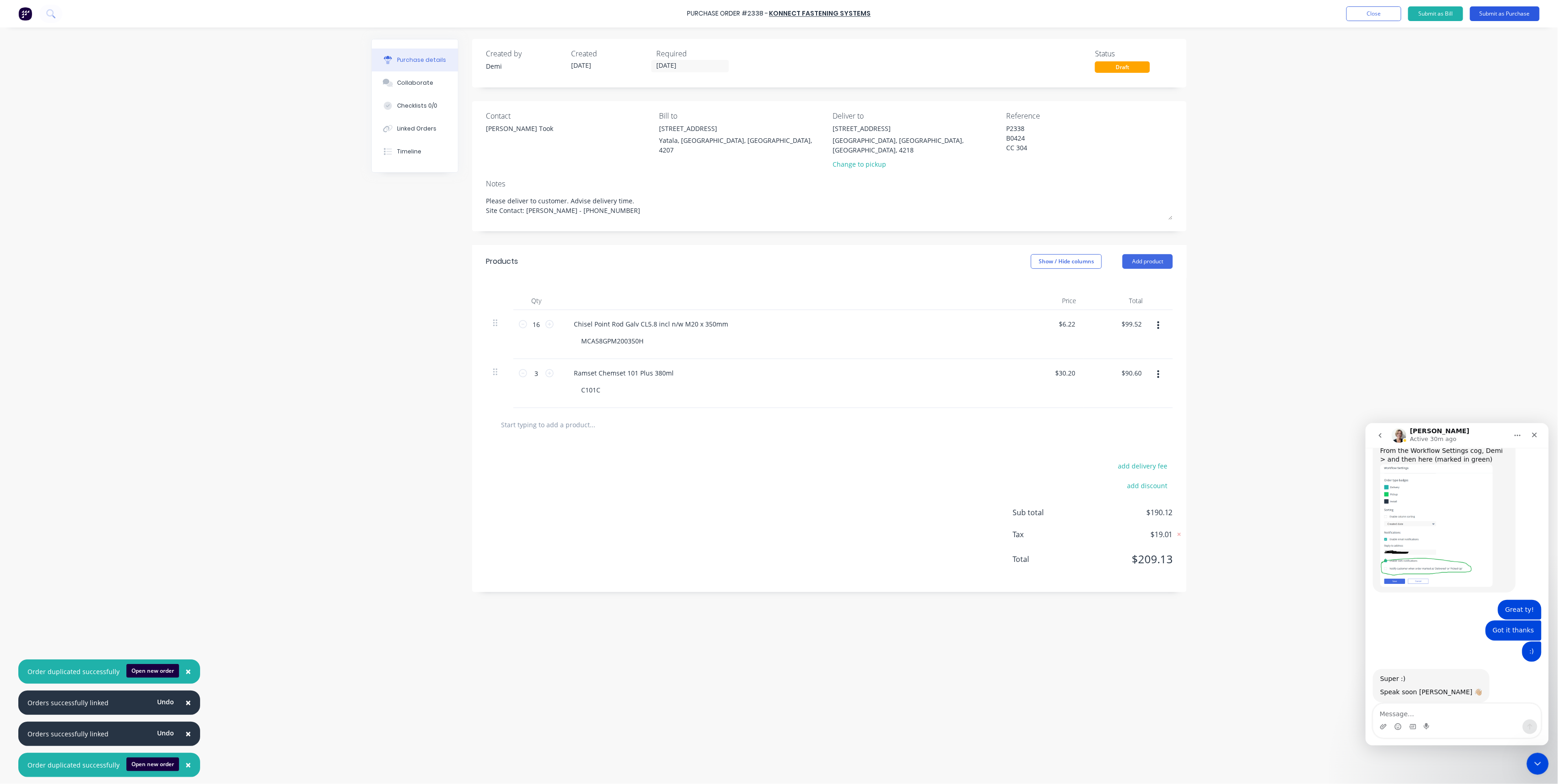
type textarea "Please deliver to customer. Advise delivery time. Site Contact: Craig - 0406 16…"
click at [1497, 12] on button "Submit as Purchase" at bounding box center [1506, 14] width 70 height 15
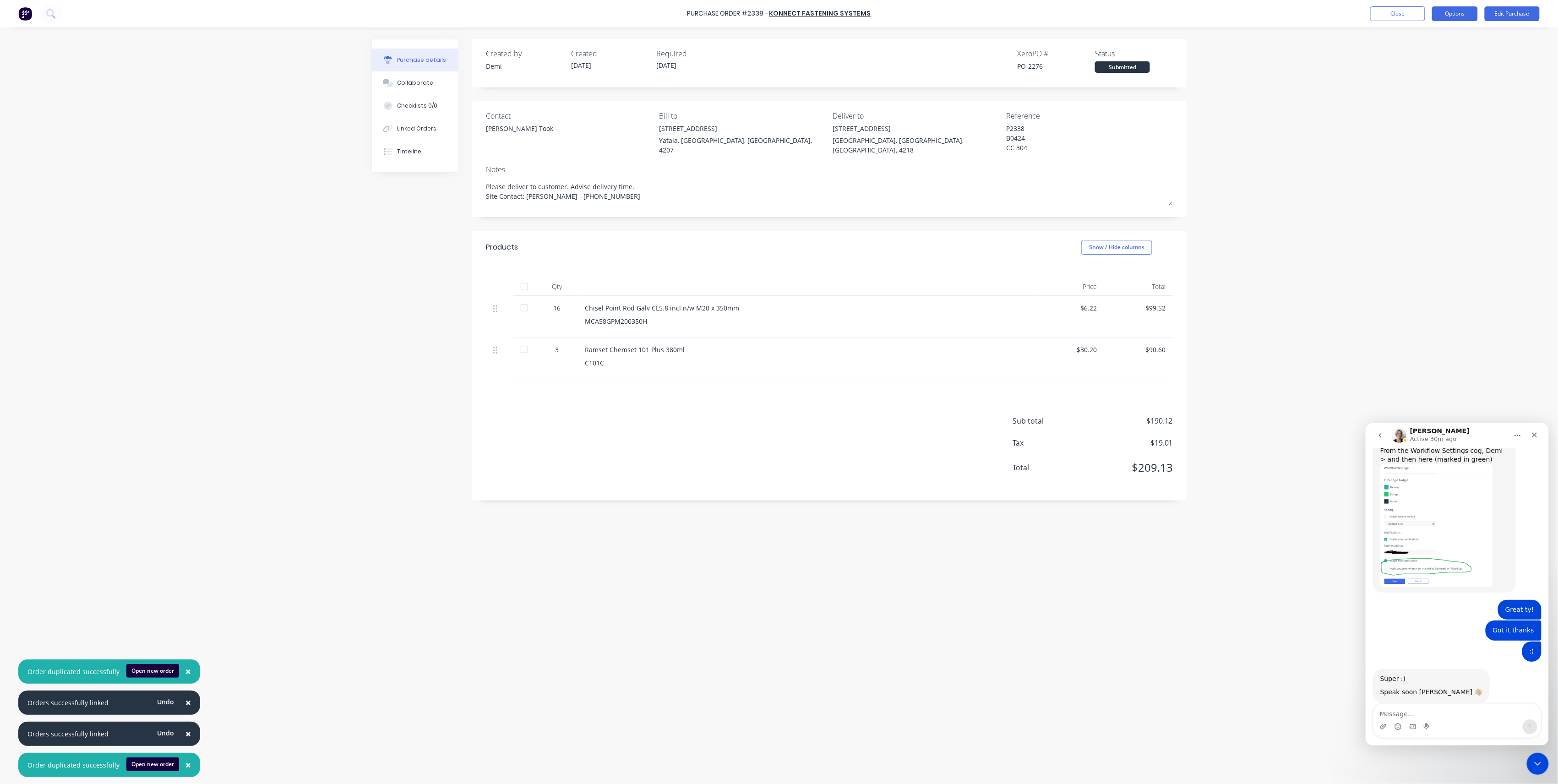
click at [1435, 12] on button "Options" at bounding box center [1455, 14] width 46 height 15
click at [1440, 39] on div "Print / Email" at bounding box center [1434, 37] width 71 height 14
click at [1449, 15] on button "Options" at bounding box center [1455, 14] width 46 height 15
click at [1453, 71] on div "Without pricing" at bounding box center [1434, 74] width 71 height 14
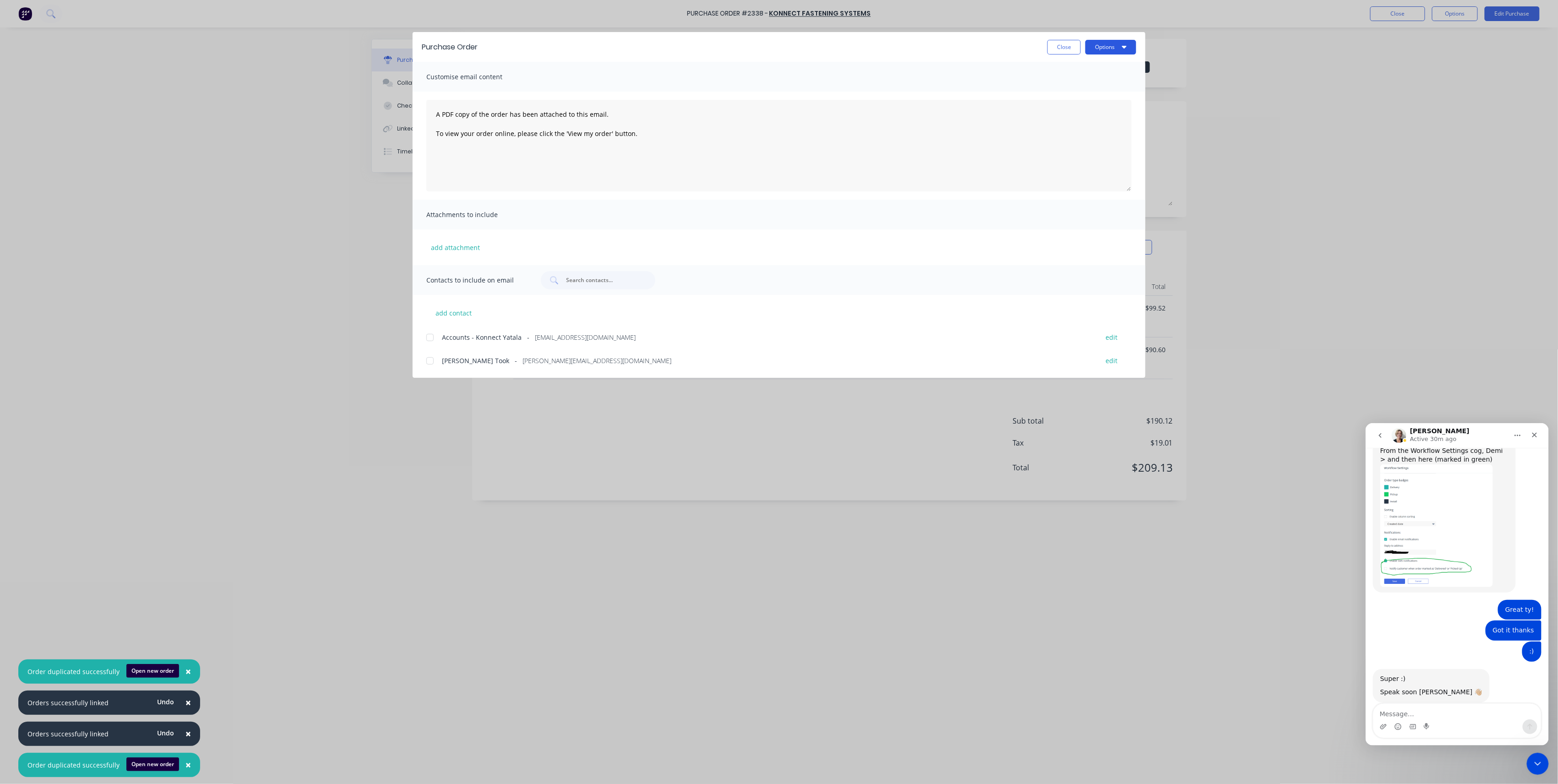
click at [1125, 50] on icon "button" at bounding box center [1124, 47] width 5 height 7
click at [429, 362] on div at bounding box center [430, 361] width 18 height 18
click at [1117, 48] on button "Options" at bounding box center [1111, 47] width 51 height 15
click at [1110, 102] on div "Email" at bounding box center [1093, 107] width 71 height 14
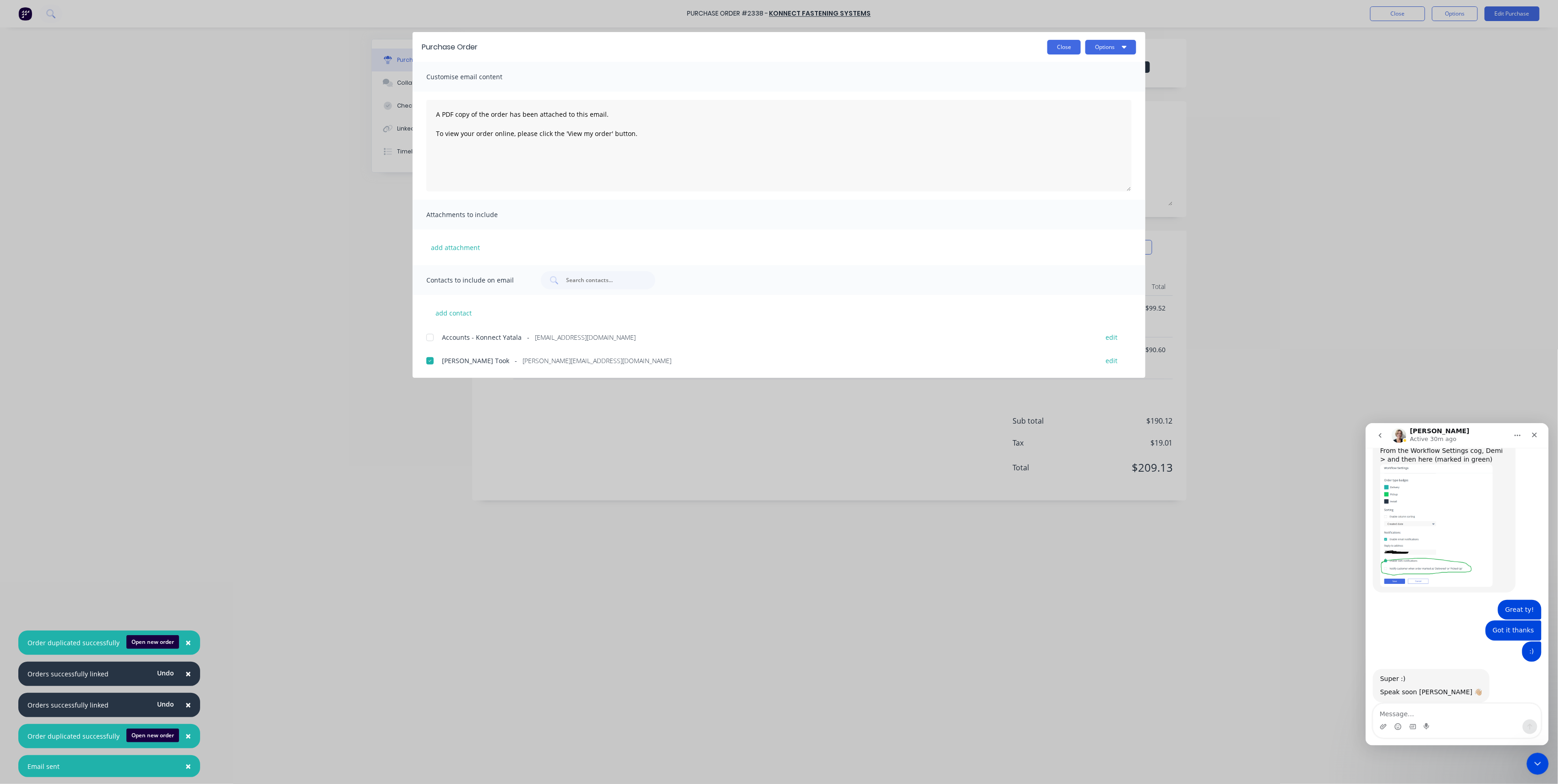
click at [1071, 49] on button "Close" at bounding box center [1064, 47] width 34 height 15
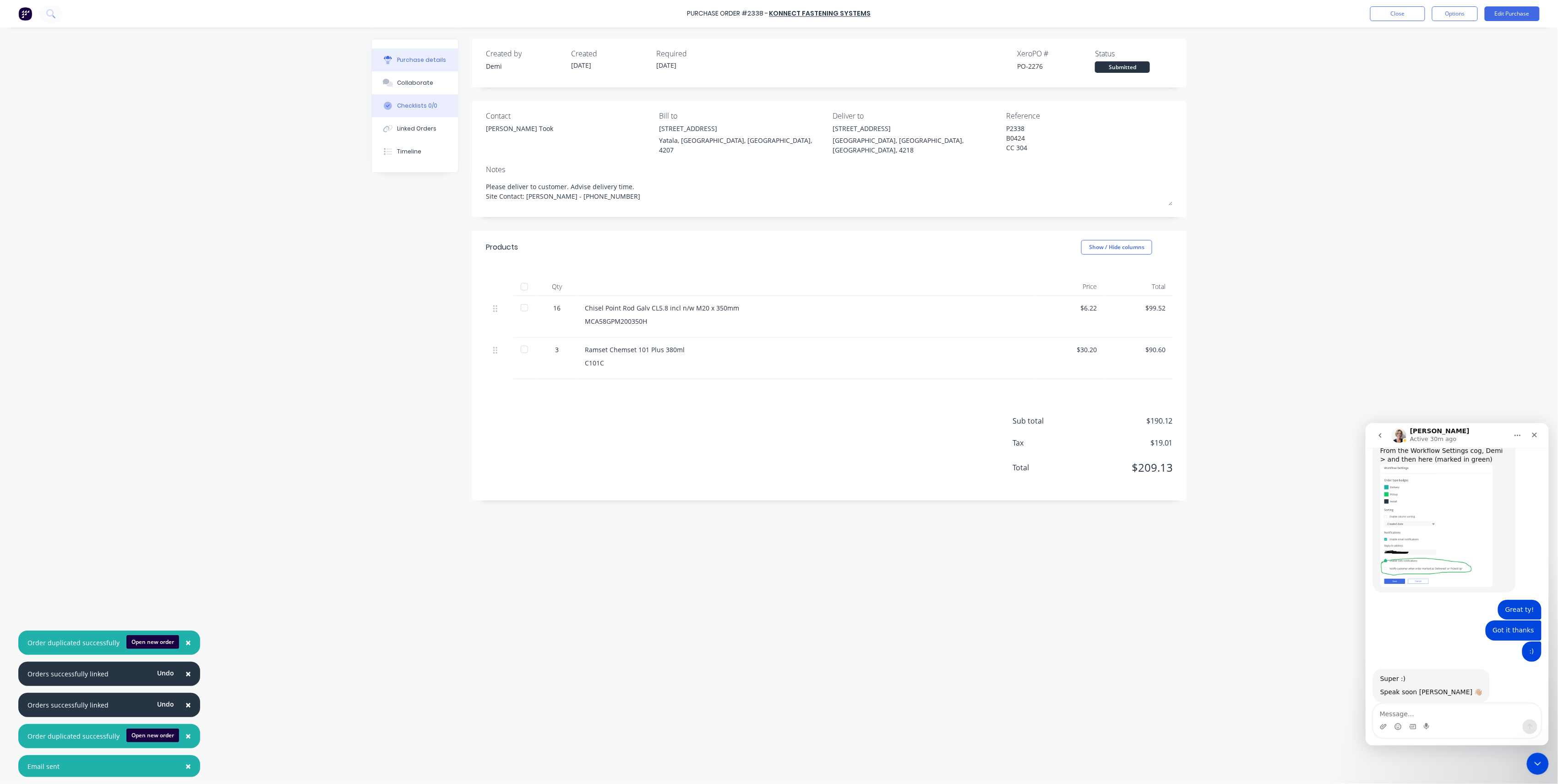
click at [394, 100] on button "Checklists 0/0" at bounding box center [415, 105] width 86 height 23
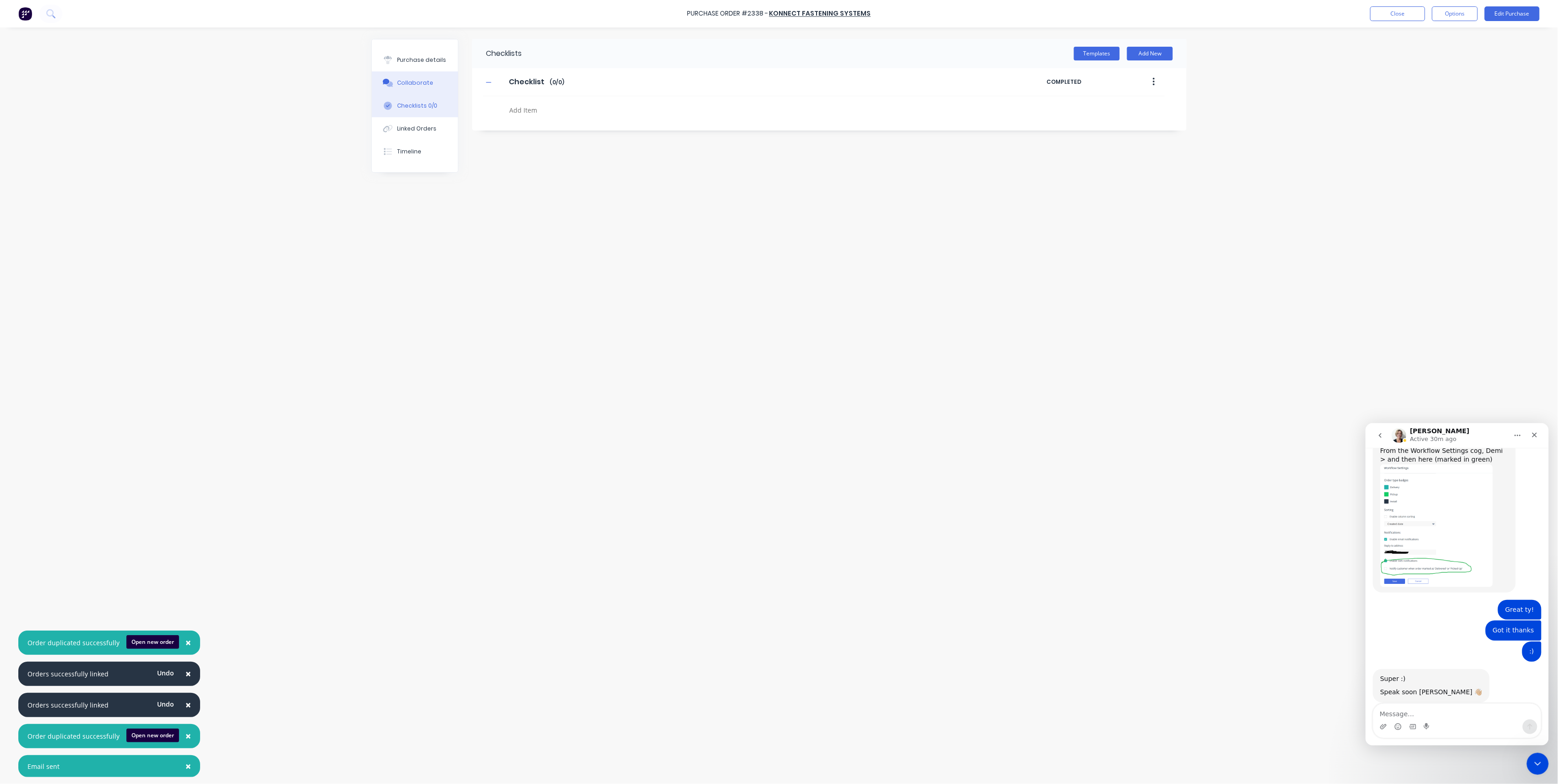
click at [411, 82] on div "Collaborate" at bounding box center [415, 83] width 36 height 8
click at [411, 117] on button "Linked Orders" at bounding box center [415, 128] width 86 height 23
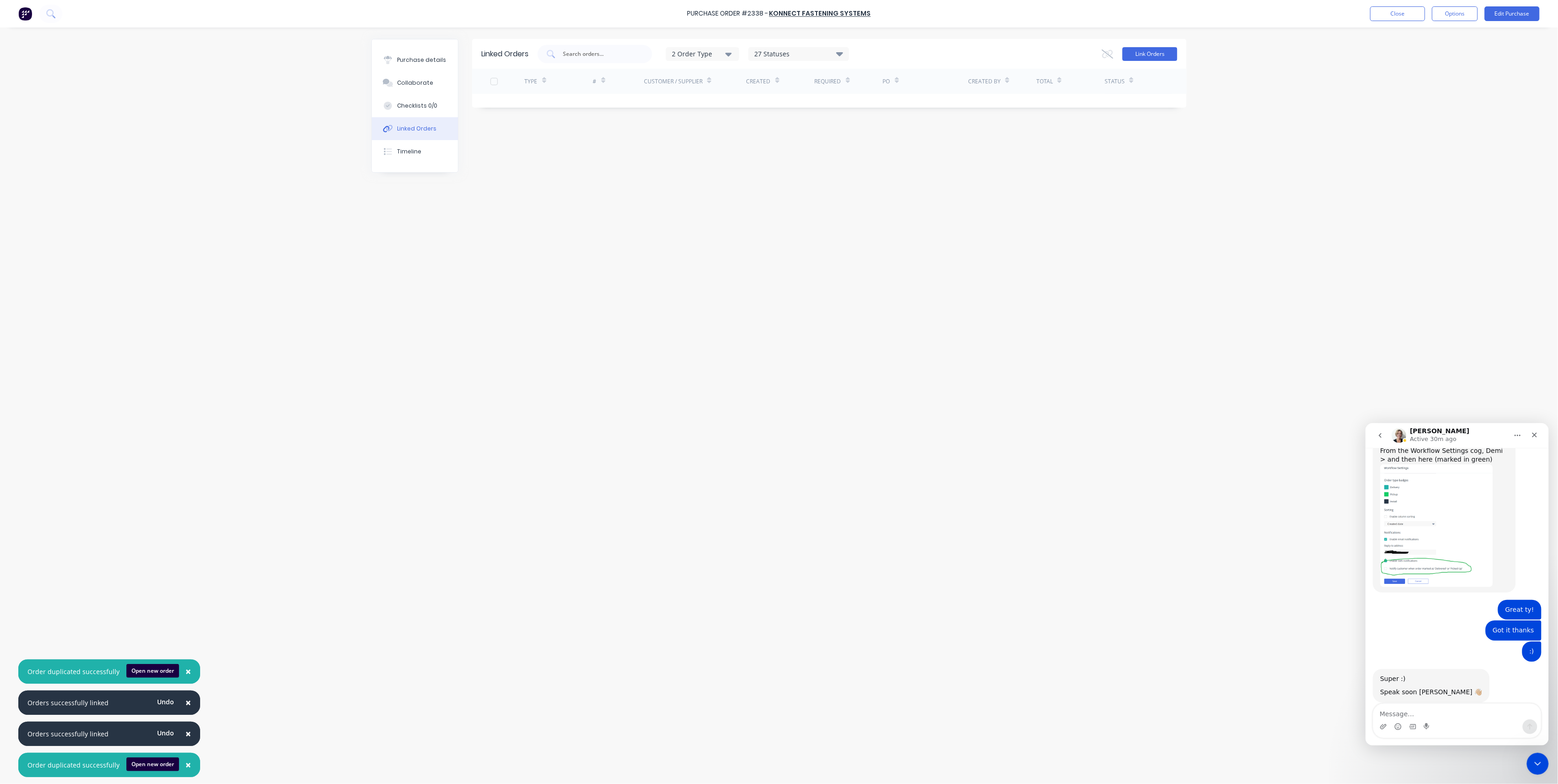
click at [1134, 54] on button "Link Orders" at bounding box center [1150, 54] width 55 height 14
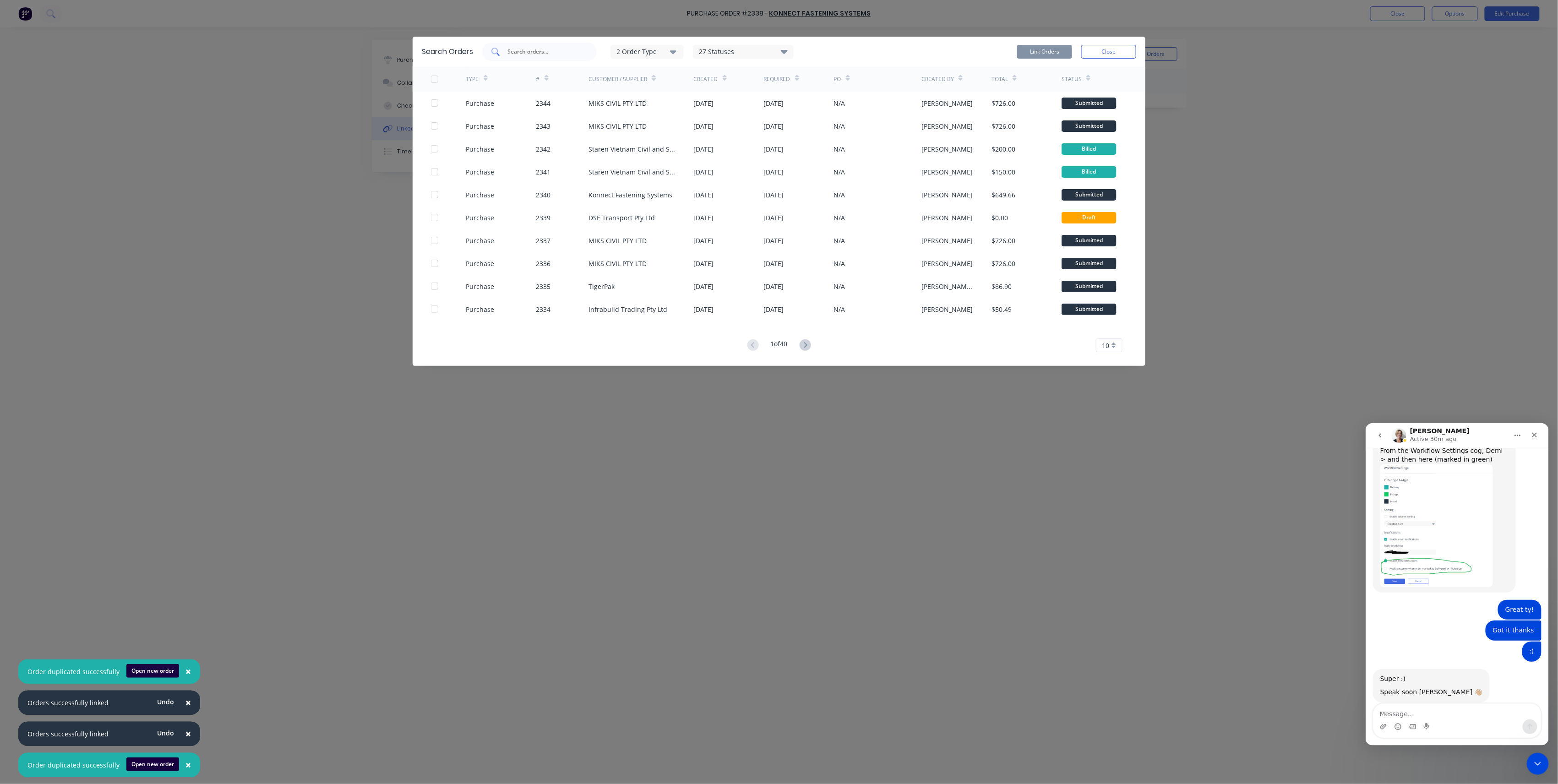
click at [556, 49] on input "text" at bounding box center [545, 52] width 76 height 9
type input "belcorp"
click at [805, 345] on icon at bounding box center [804, 345] width 12 height 12
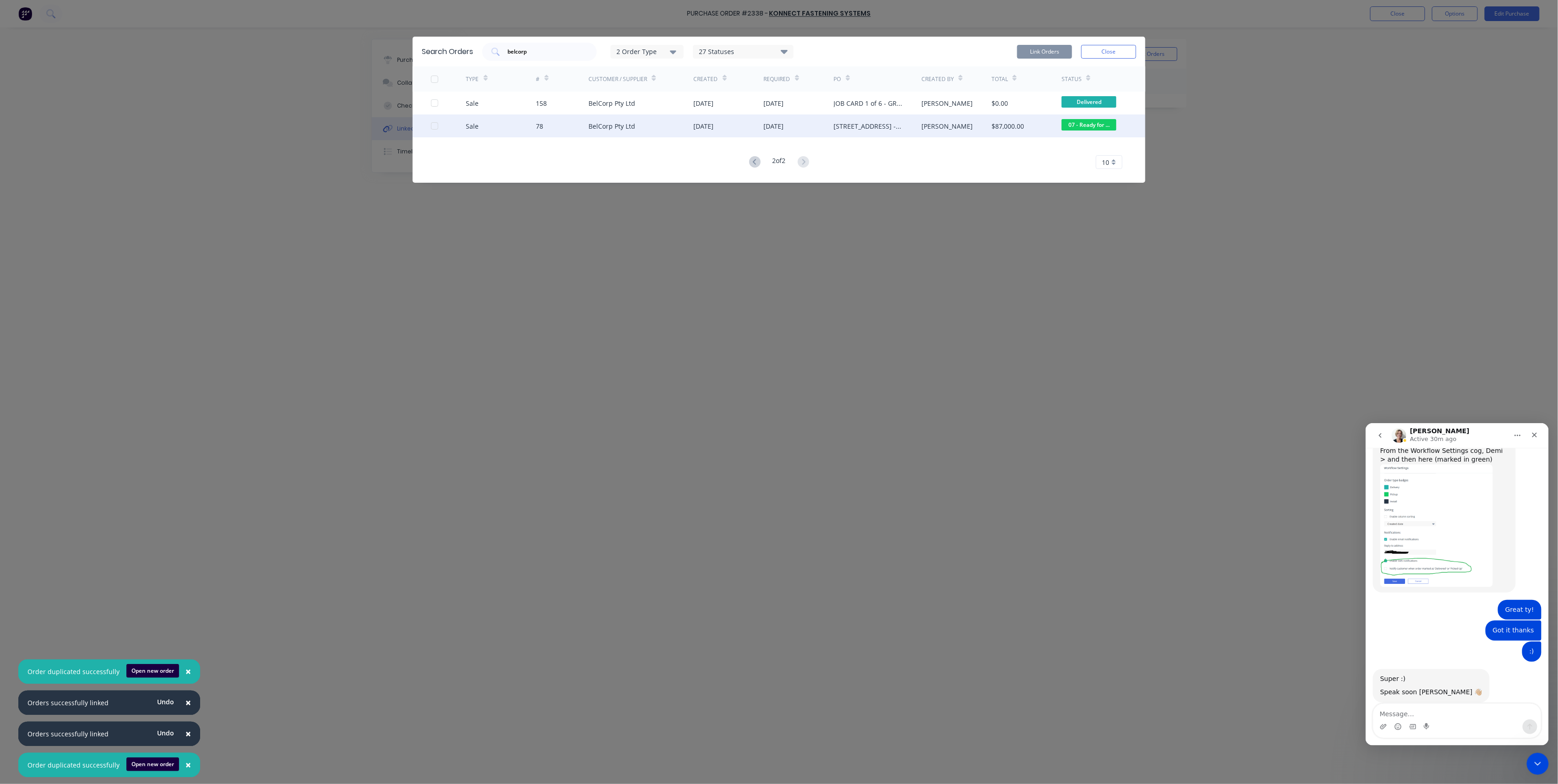
drag, startPoint x: 435, startPoint y: 121, endPoint x: 454, endPoint y: 122, distance: 19.0
click at [435, 122] on div at bounding box center [448, 125] width 36 height 23
click at [437, 123] on div at bounding box center [435, 126] width 18 height 18
click at [1021, 52] on button "Link Orders" at bounding box center [1044, 51] width 55 height 14
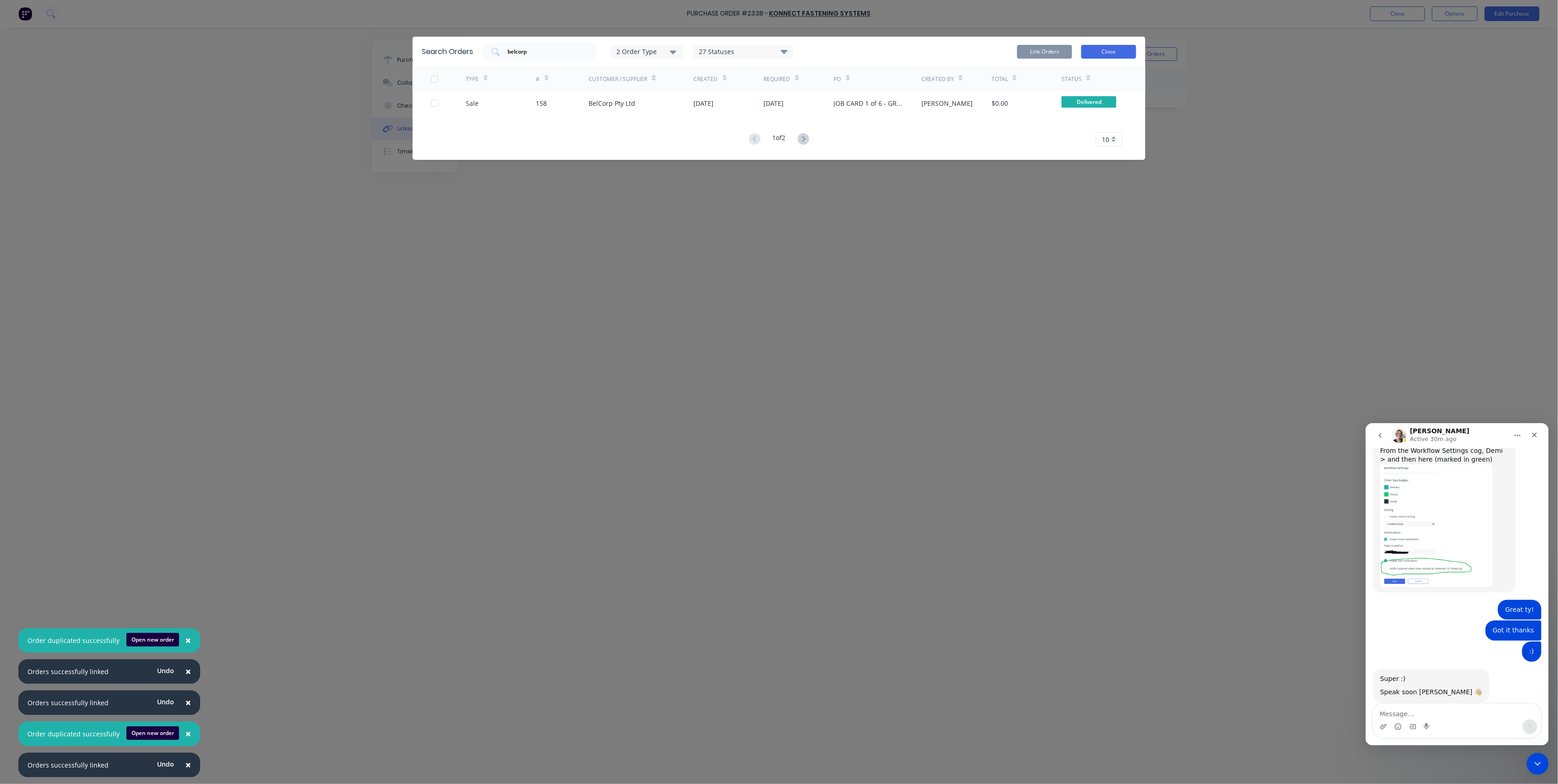
click at [1107, 53] on button "Close" at bounding box center [1108, 51] width 55 height 14
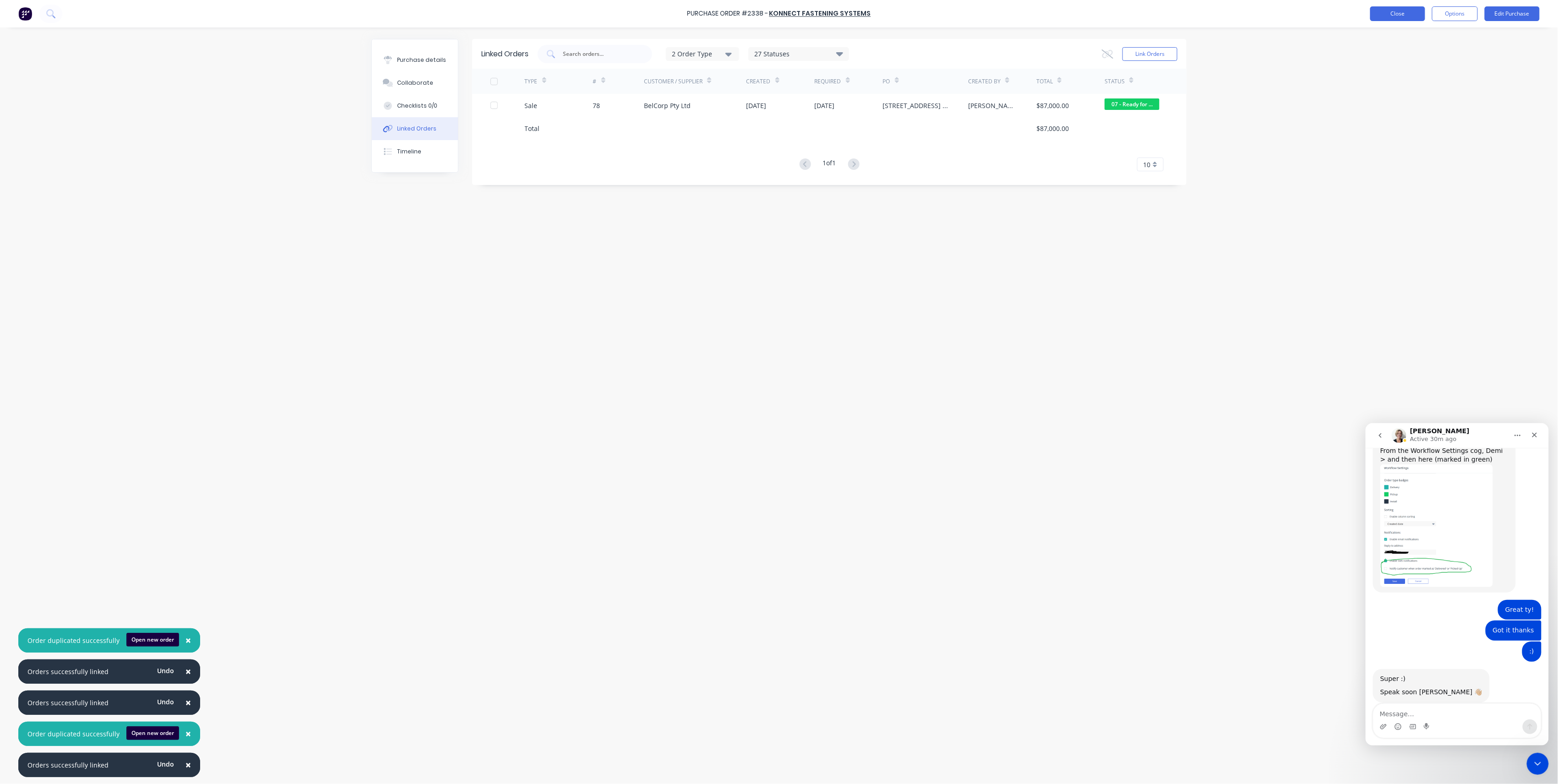
click at [1414, 19] on button "Close" at bounding box center [1398, 14] width 55 height 15
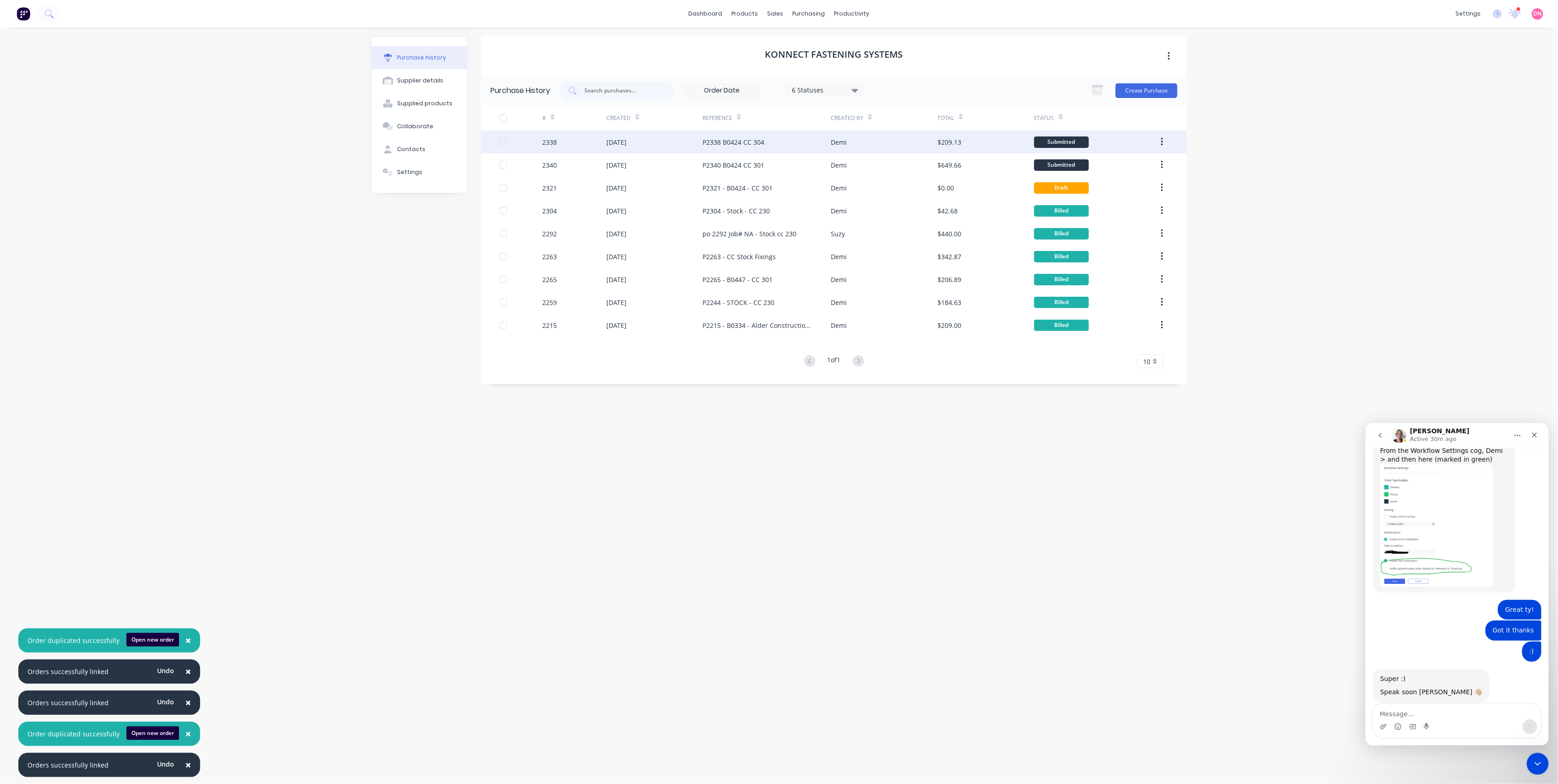
click at [822, 151] on div "P2338 B0424 CC 304" at bounding box center [767, 142] width 128 height 23
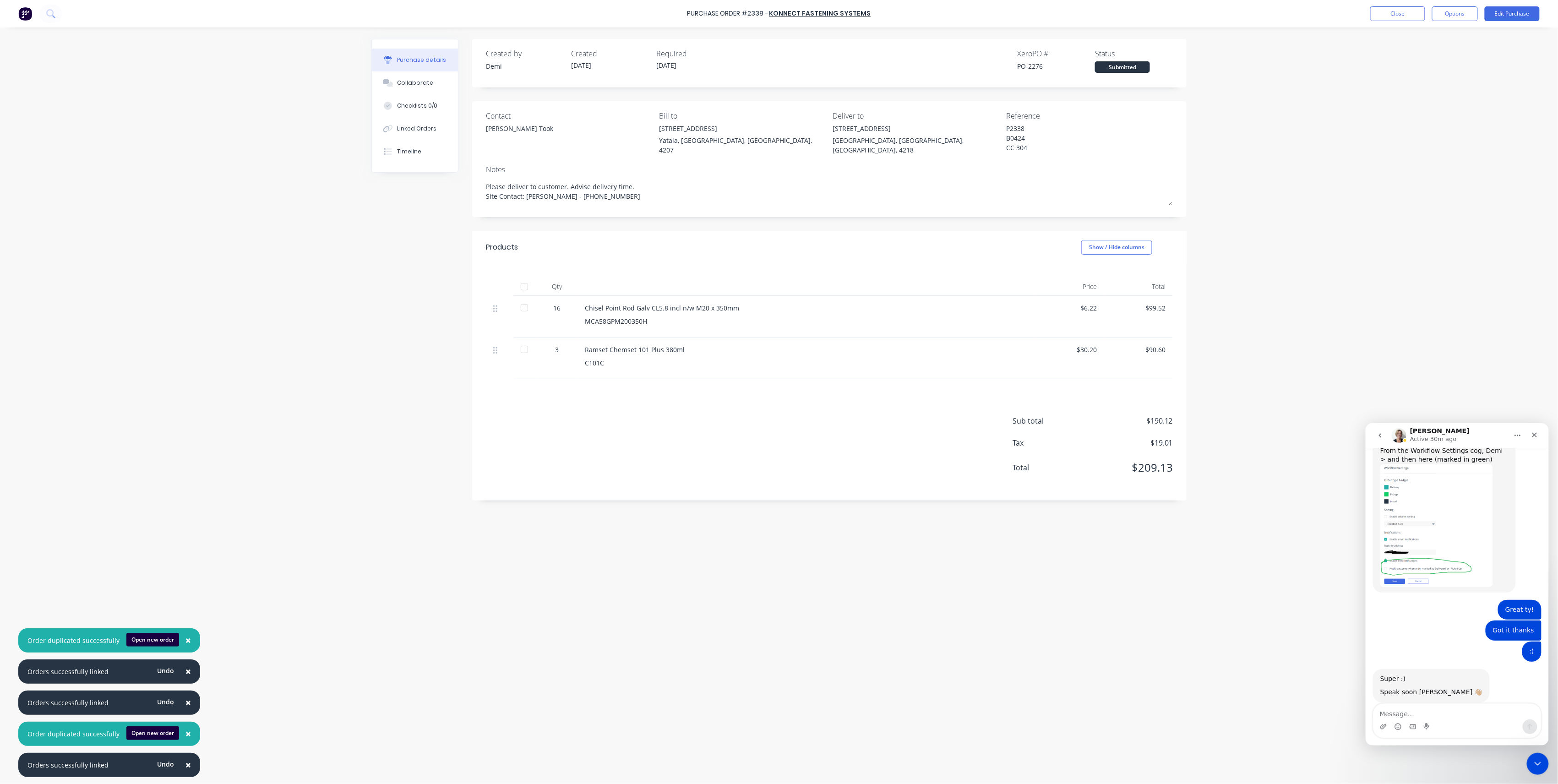
click at [1384, 5] on div "Purchase Order #2338 - Konnect Fastening Systems Close Options Edit Purchase" at bounding box center [779, 14] width 1558 height 27
click at [1378, 10] on button "Close" at bounding box center [1398, 14] width 55 height 15
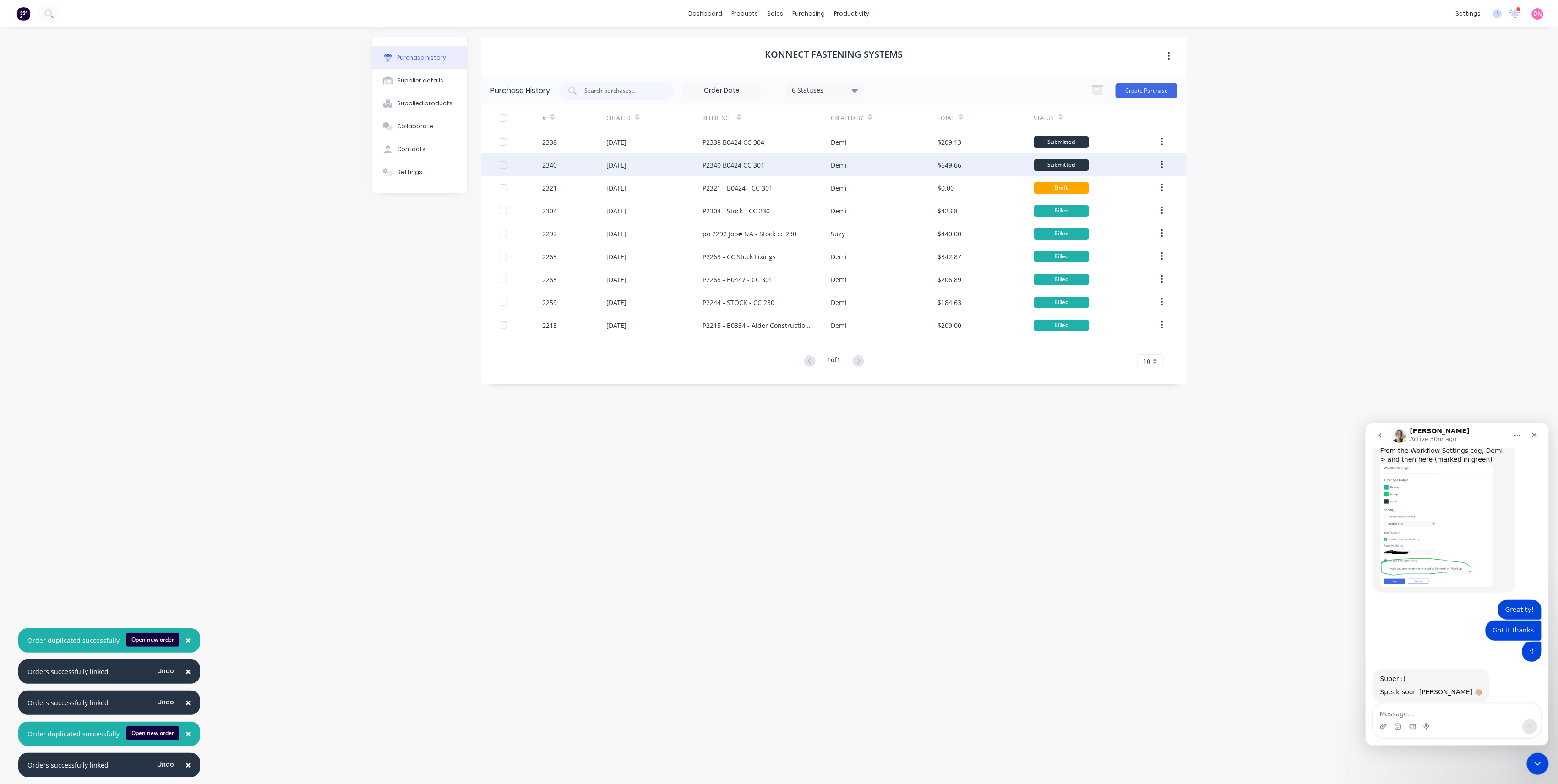
click at [855, 158] on div "Demi" at bounding box center [884, 164] width 107 height 23
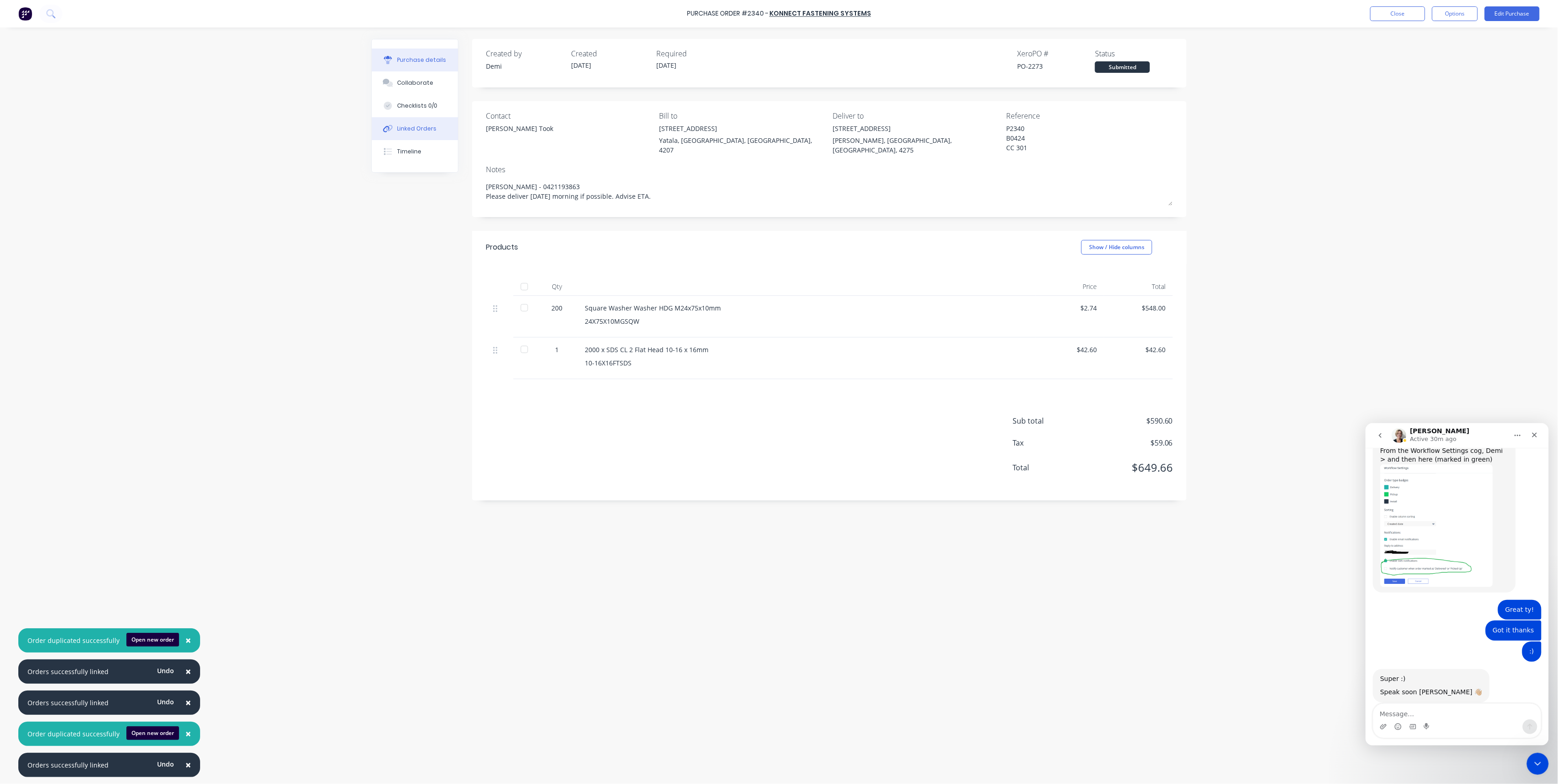
click at [424, 130] on div "Linked Orders" at bounding box center [417, 129] width 39 height 8
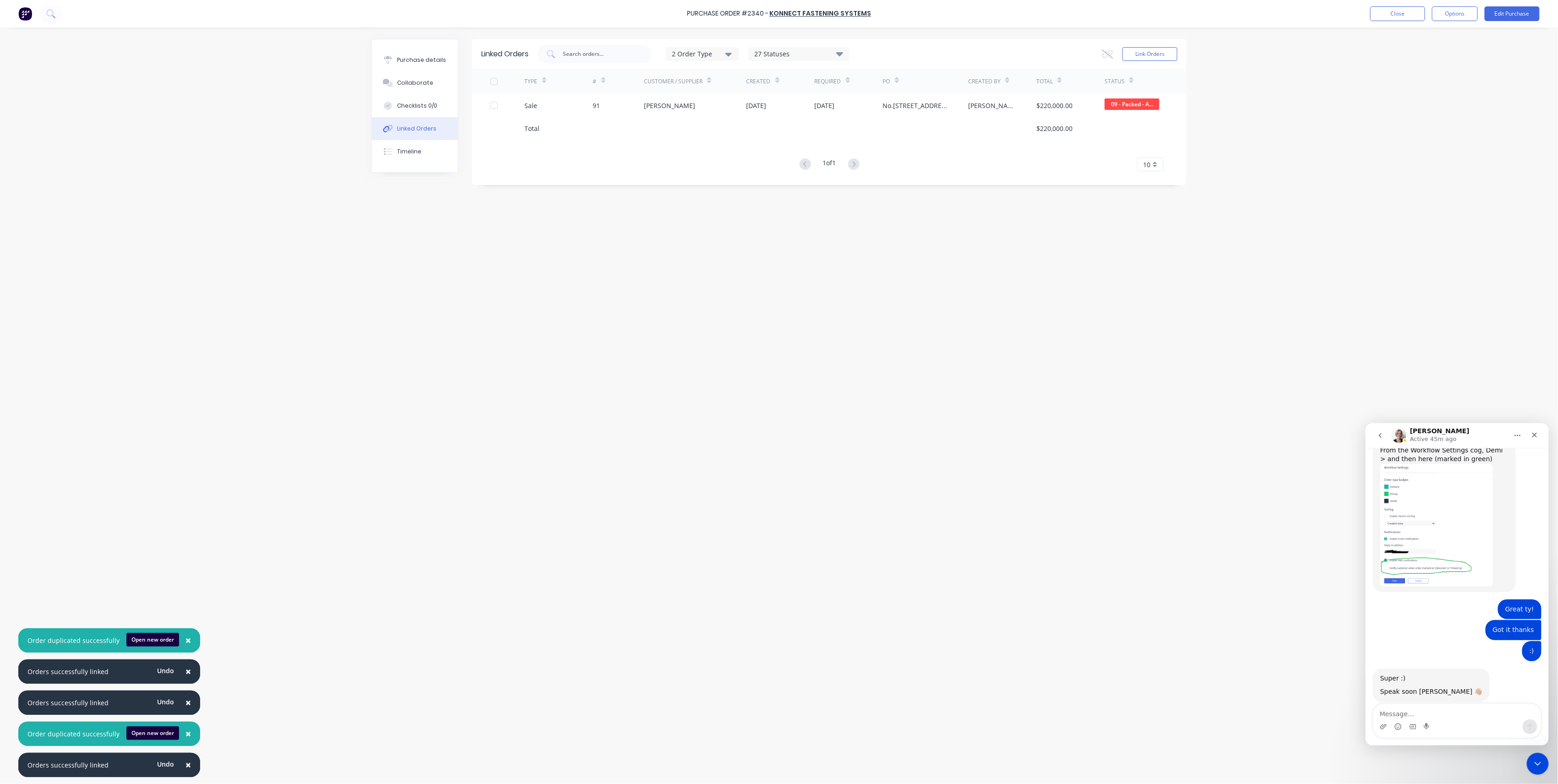
scroll to position [333, 0]
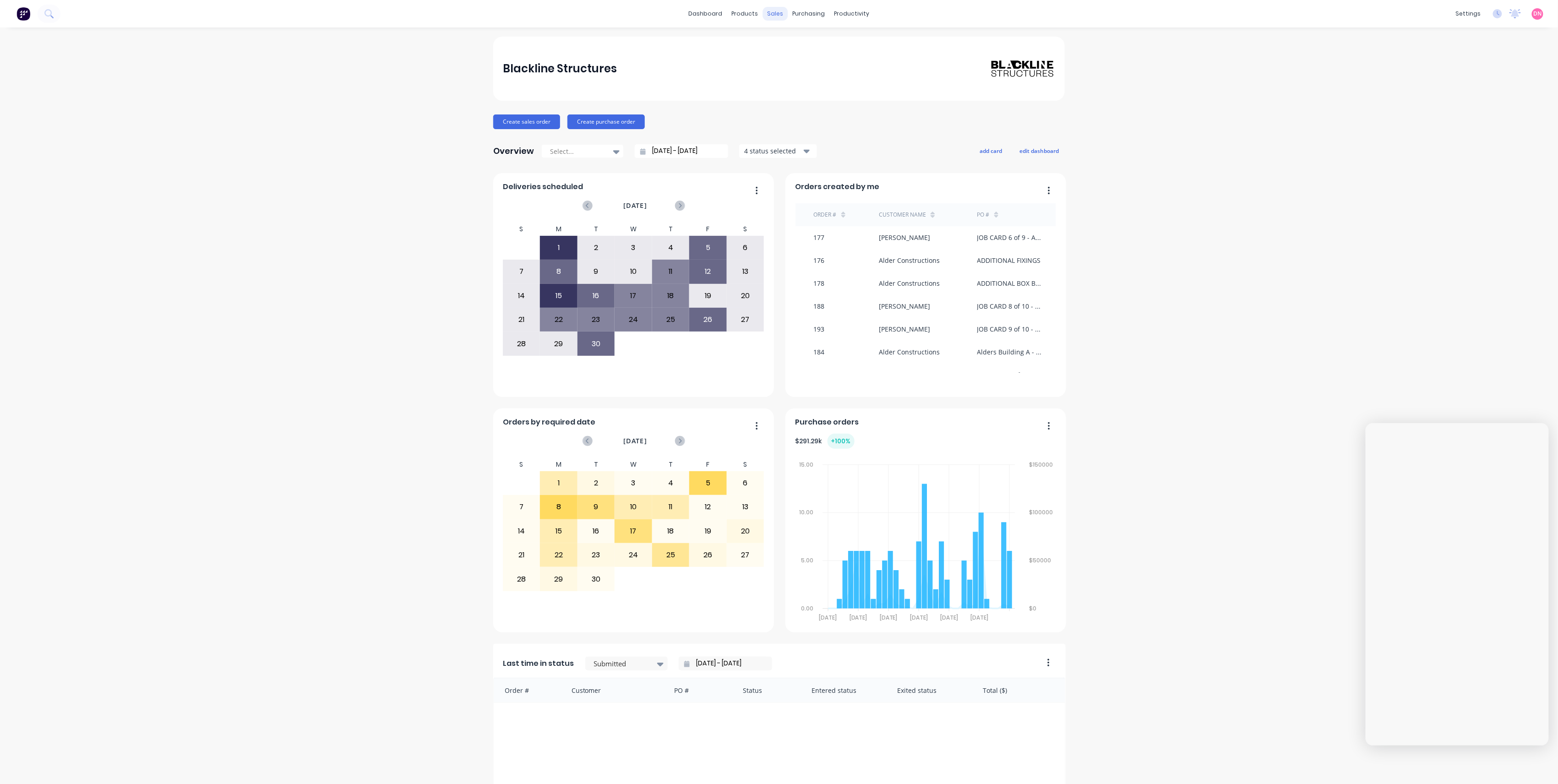
click at [777, 15] on div "sales" at bounding box center [775, 14] width 25 height 14
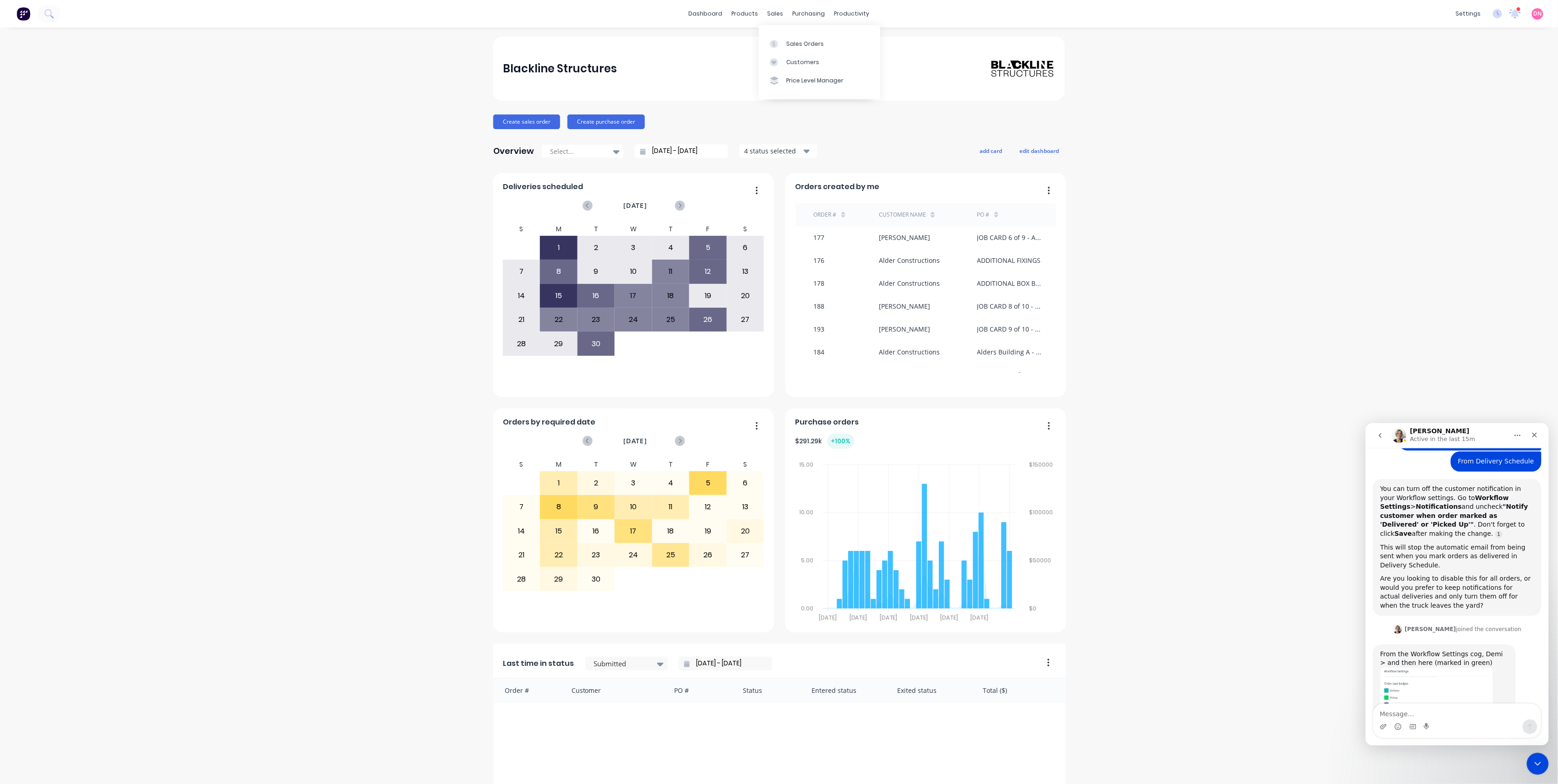
click at [784, 33] on div "Sales Orders Customers Price Level Manager" at bounding box center [820, 62] width 122 height 74
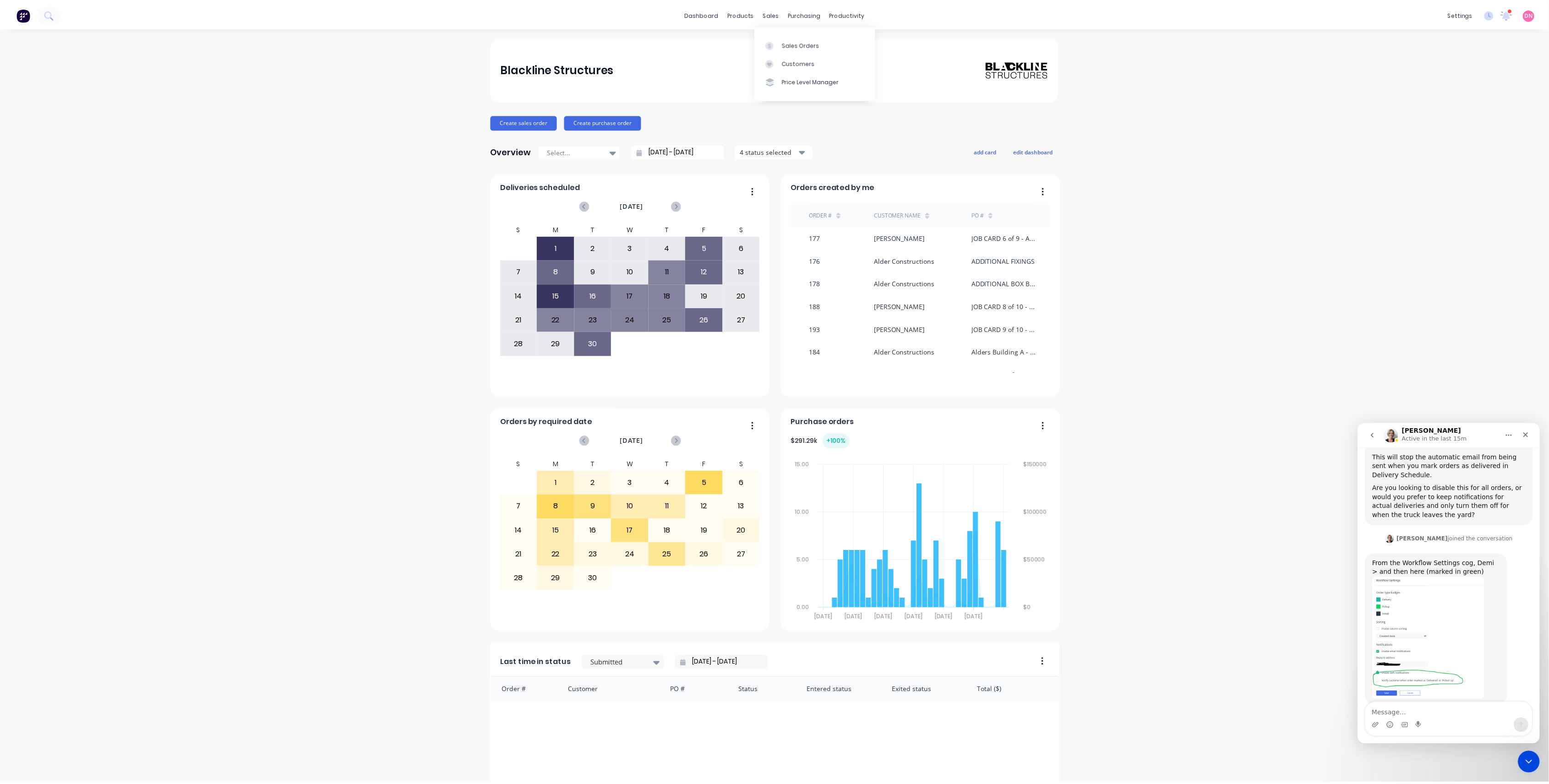
scroll to position [333, 0]
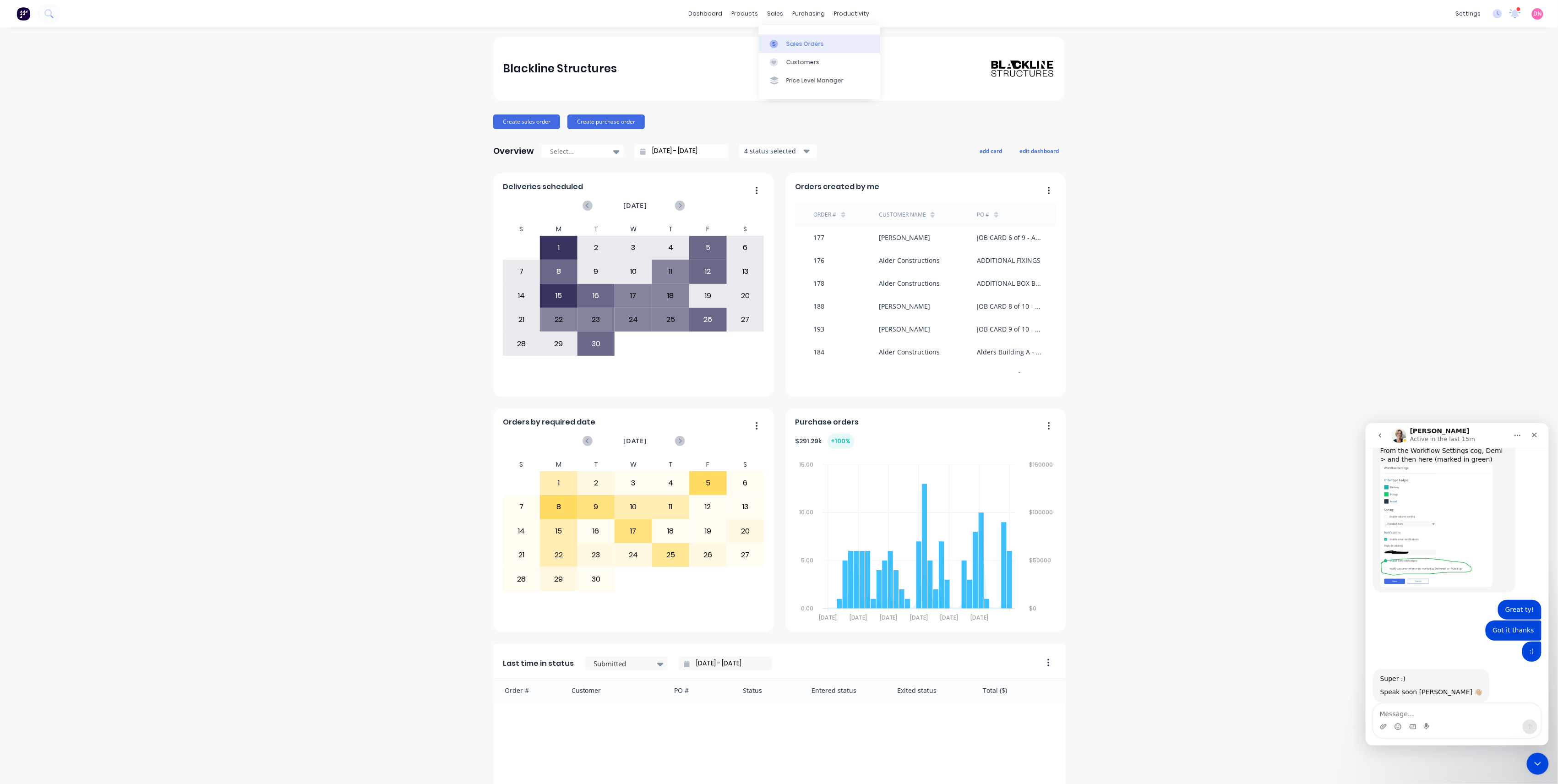
click at [784, 37] on link "Sales Orders" at bounding box center [820, 43] width 122 height 18
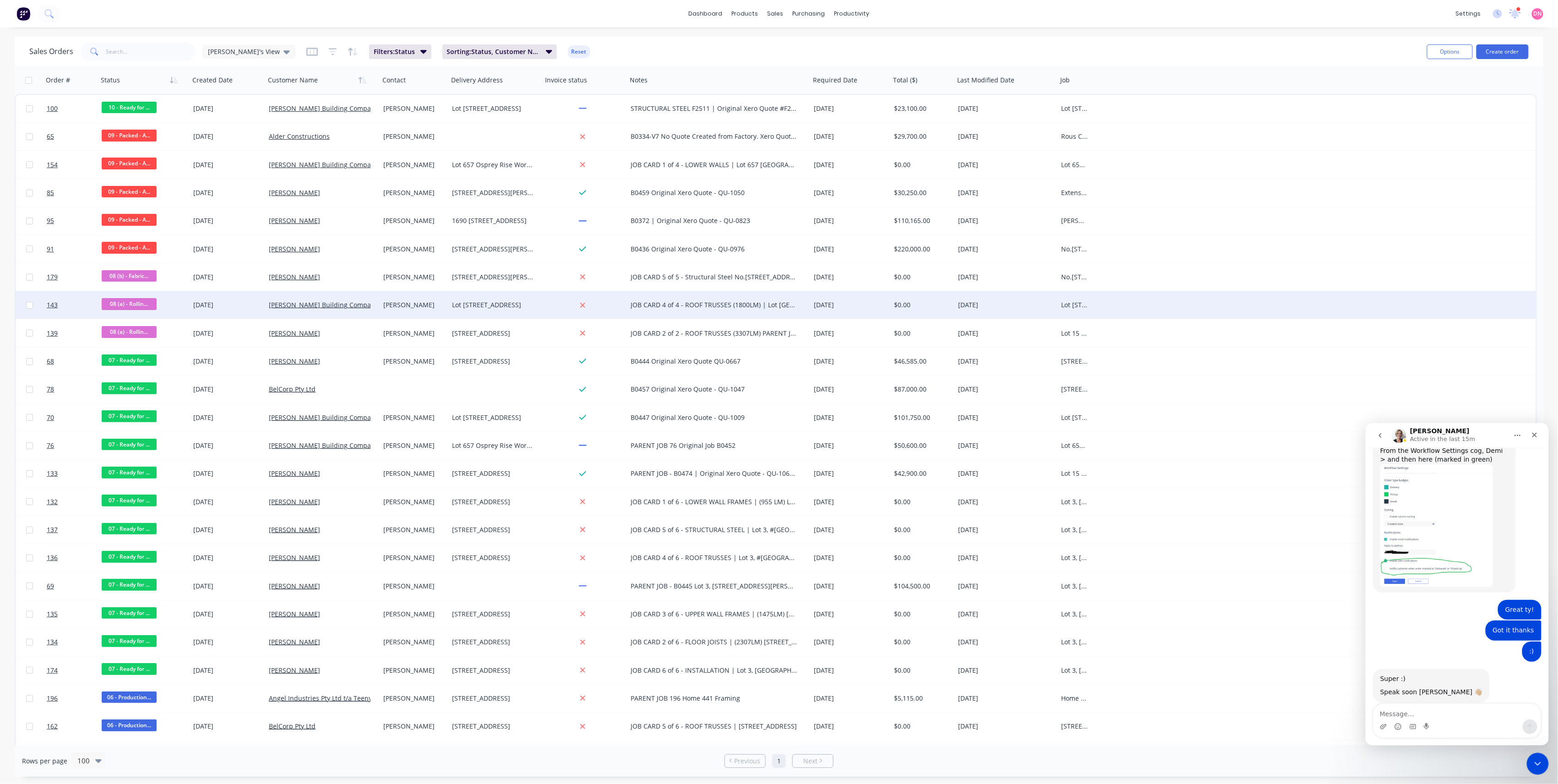
click at [455, 305] on div "Lot [STREET_ADDRESS]" at bounding box center [493, 305] width 82 height 9
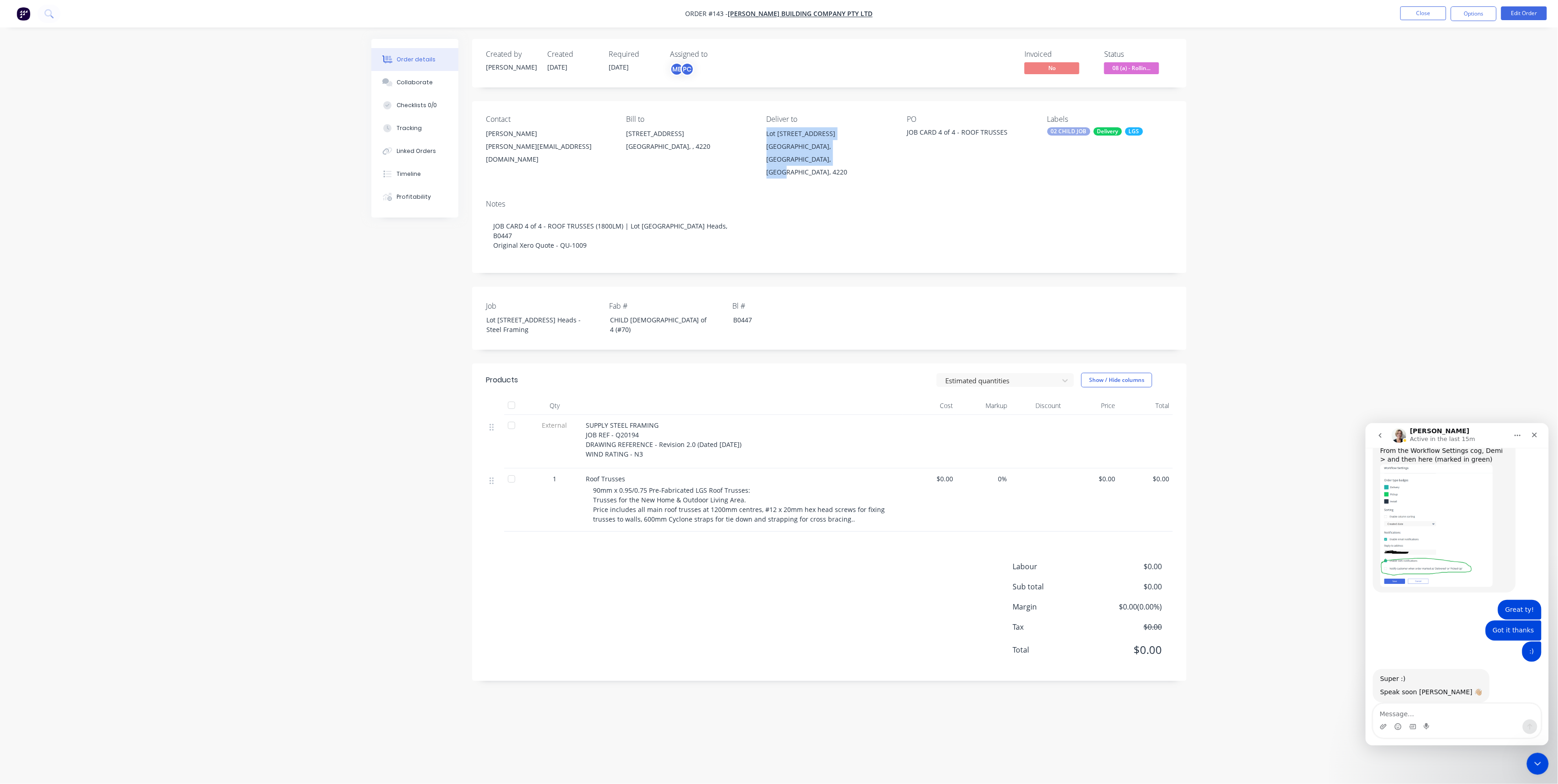
drag, startPoint x: 792, startPoint y: 160, endPoint x: 762, endPoint y: 136, distance: 38.4
click at [762, 136] on div "Contact Adrian Woolley a.woolley@blackwoodbuilding.co Bill to 2080 Gold Coast H…" at bounding box center [829, 146] width 714 height 91
copy div "Lot 1002 Cowell Drive Burleigh Heads, Queensland, Australia, 4220"
click at [1425, 17] on button "Close" at bounding box center [1423, 13] width 46 height 14
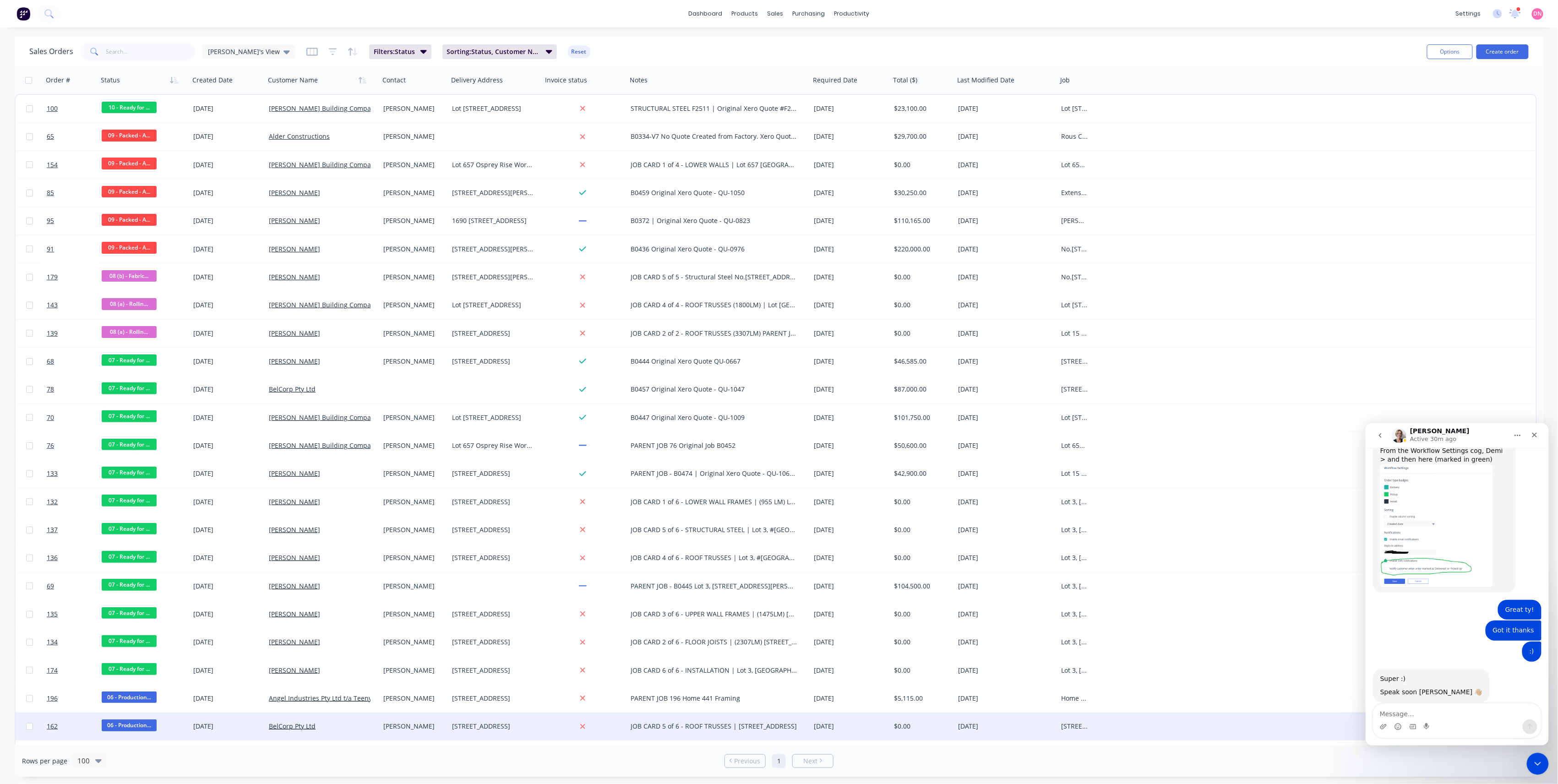
click at [513, 730] on div "13 Ridge Rd Tanah Merah Queensland Australia 4218" at bounding box center [495, 726] width 94 height 27
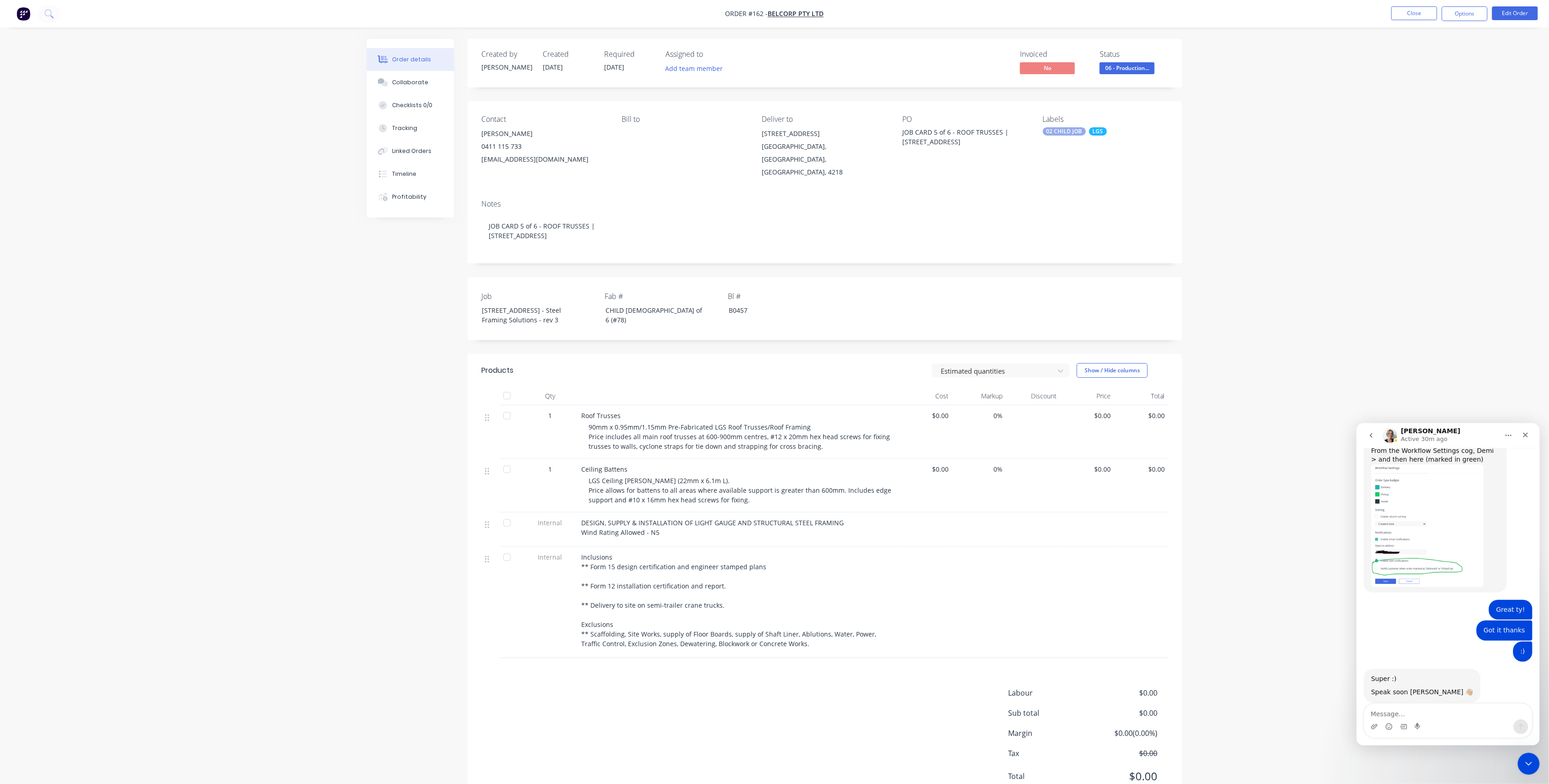
click at [1116, 69] on span "06 - Production..." at bounding box center [1127, 68] width 55 height 12
drag, startPoint x: 780, startPoint y: 158, endPoint x: 755, endPoint y: 136, distance: 33.3
click at [755, 136] on div "Contact Paul Belosev 0411 115 733 construction@belcorp.au Bill to Deliver to 13…" at bounding box center [825, 146] width 714 height 91
copy div "13 Ridge Rd Tanah Merah, Queensland, Australia, 4218"
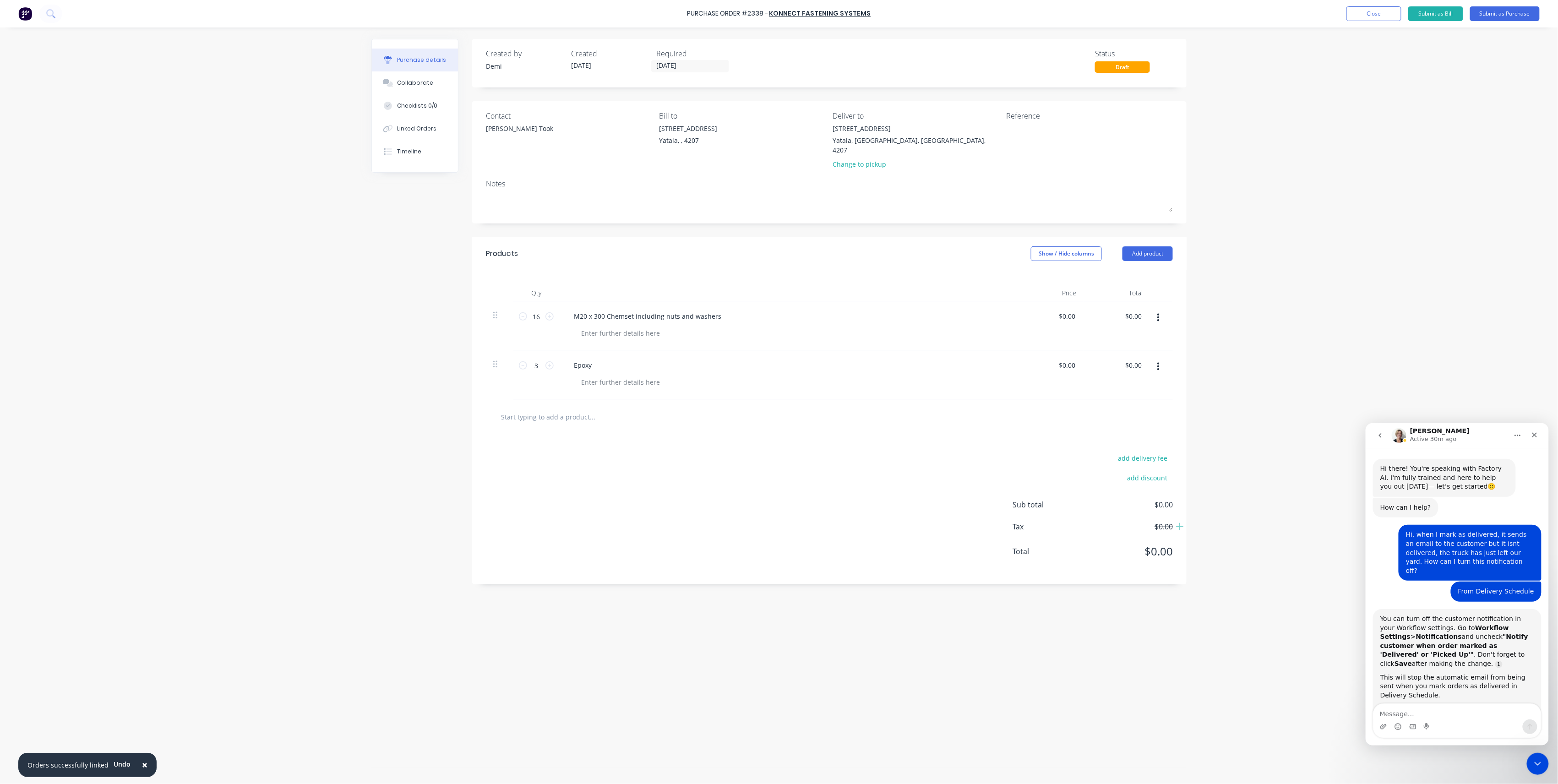
scroll to position [333, 0]
